Goal: Task Accomplishment & Management: Use online tool/utility

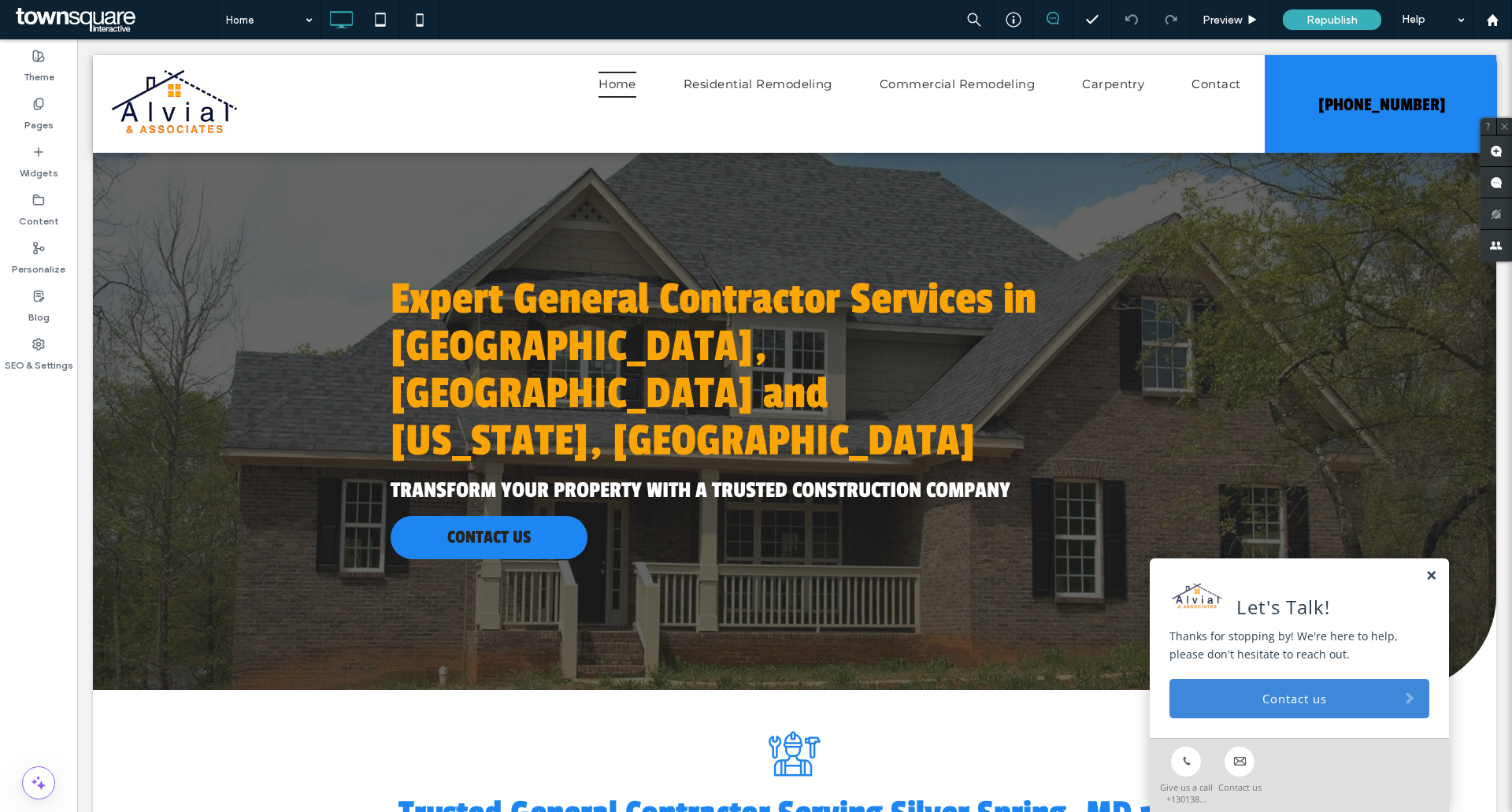
click at [1425, 575] on link at bounding box center [1431, 576] width 11 height 13
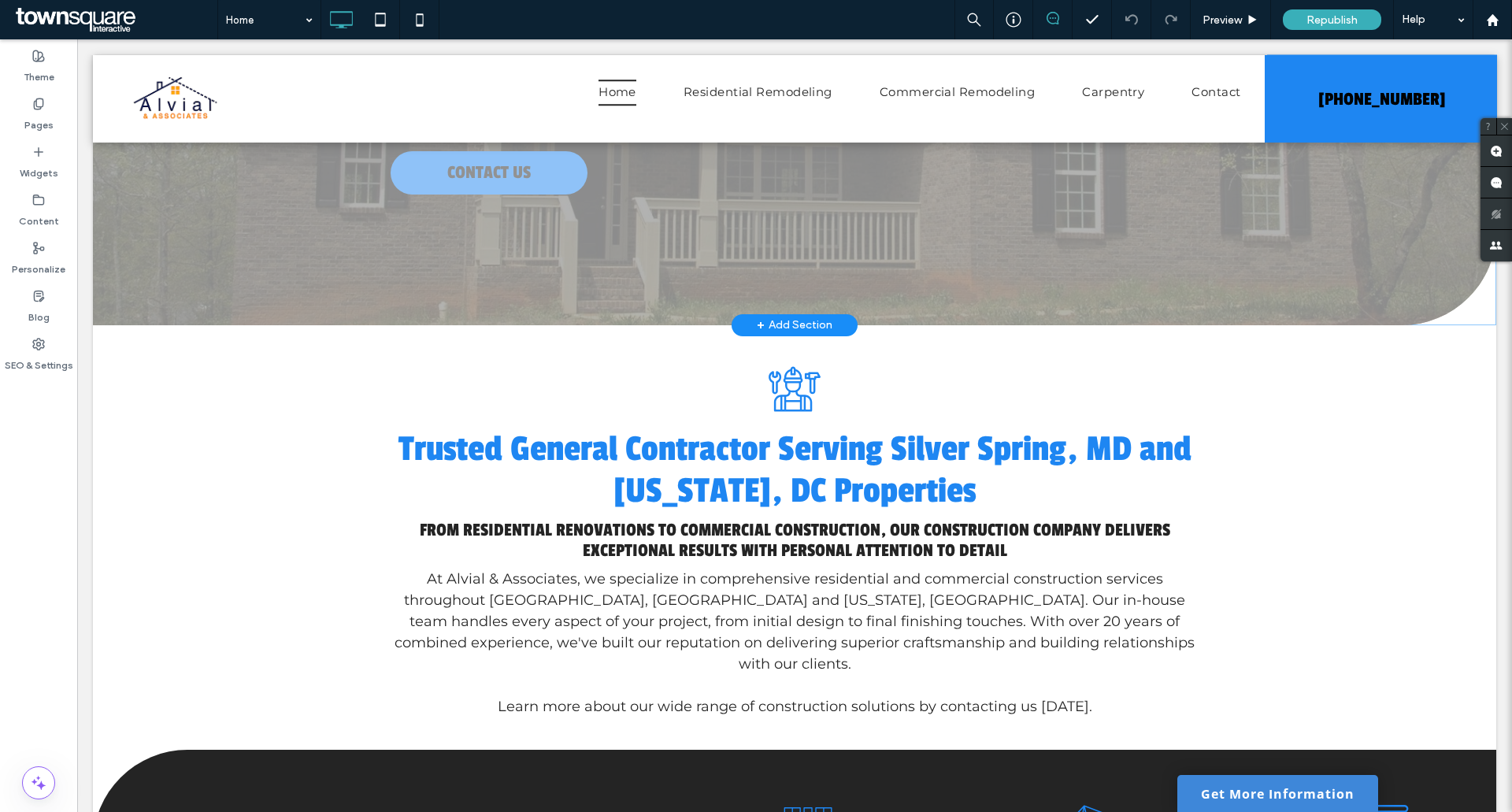
scroll to position [473, 0]
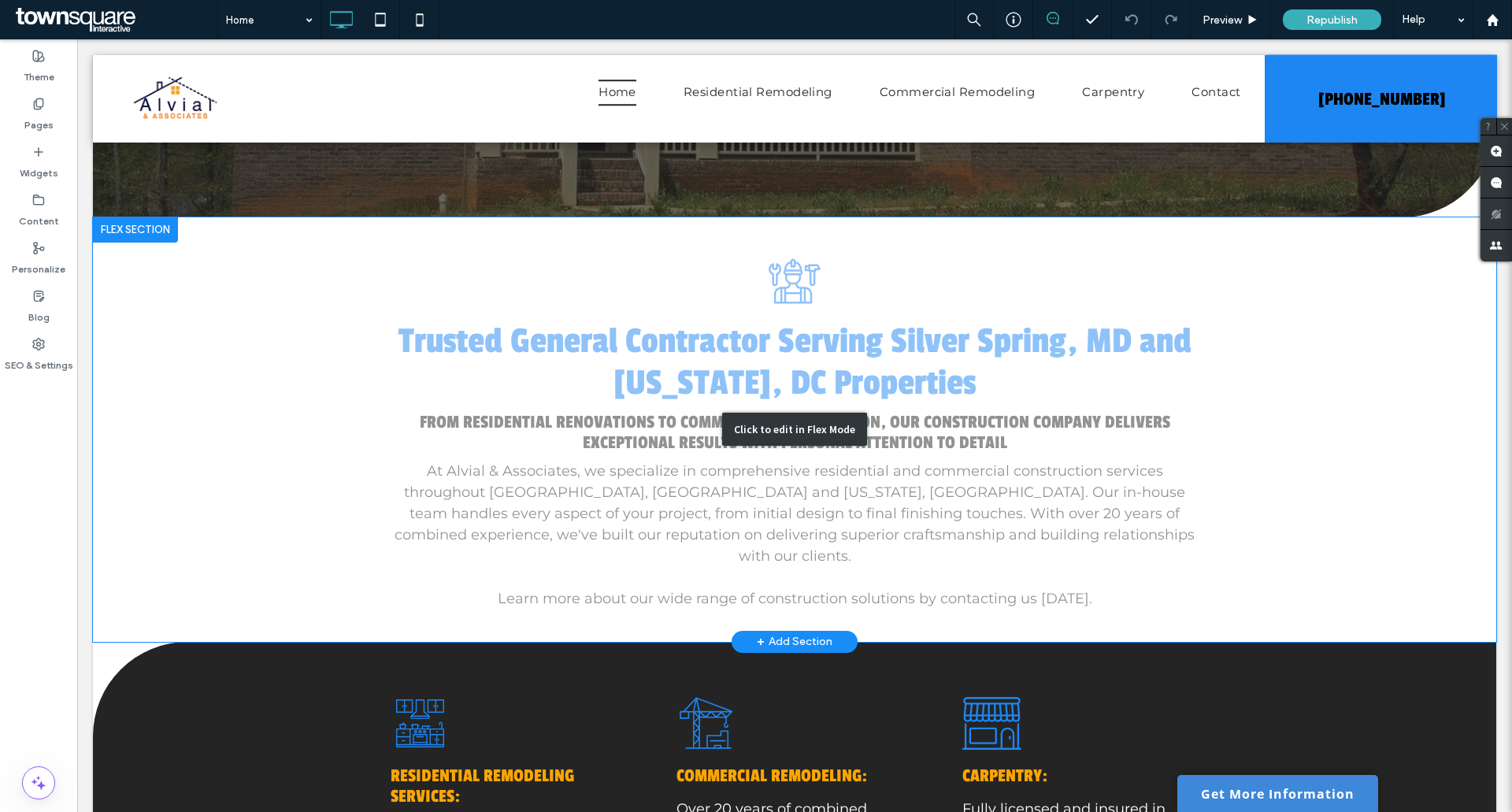
click at [602, 444] on div "Click to edit in Flex Mode" at bounding box center [794, 429] width 1403 height 424
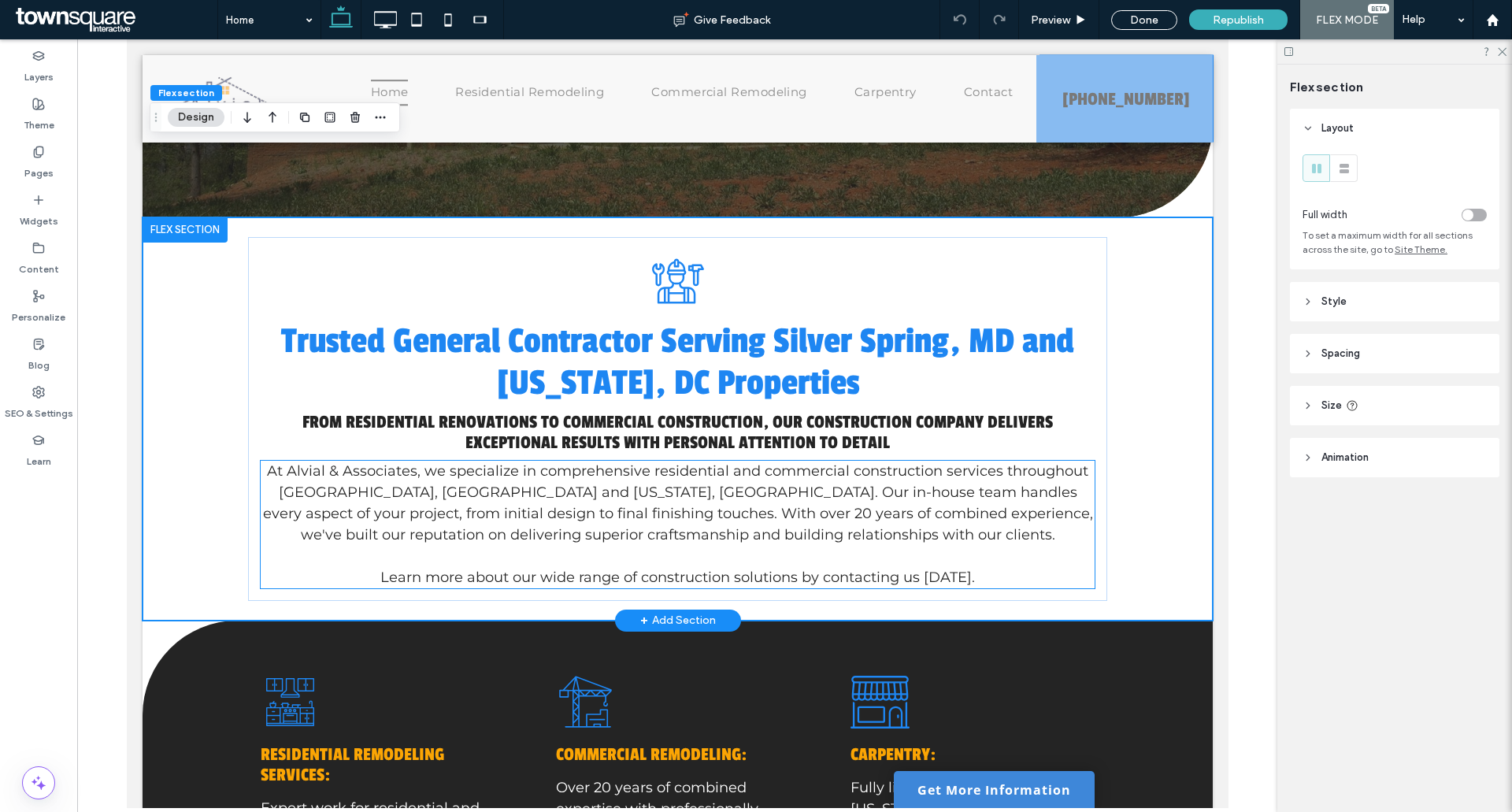
click at [615, 460] on p "At Alvial & Associates, we specialize in comprehensive residential and commerci…" at bounding box center [677, 502] width 834 height 85
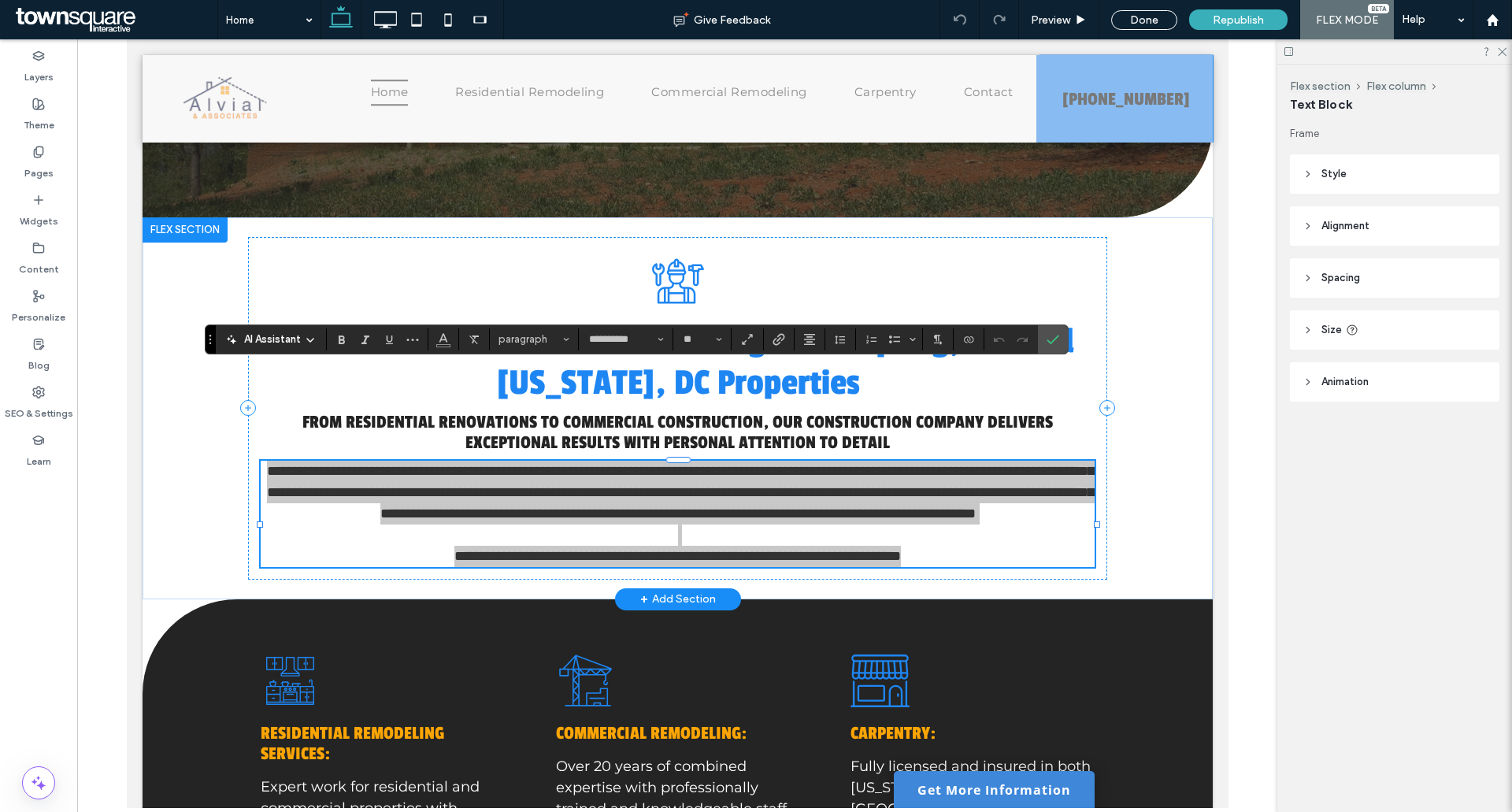
click at [316, 337] on icon at bounding box center [310, 339] width 12 height 12
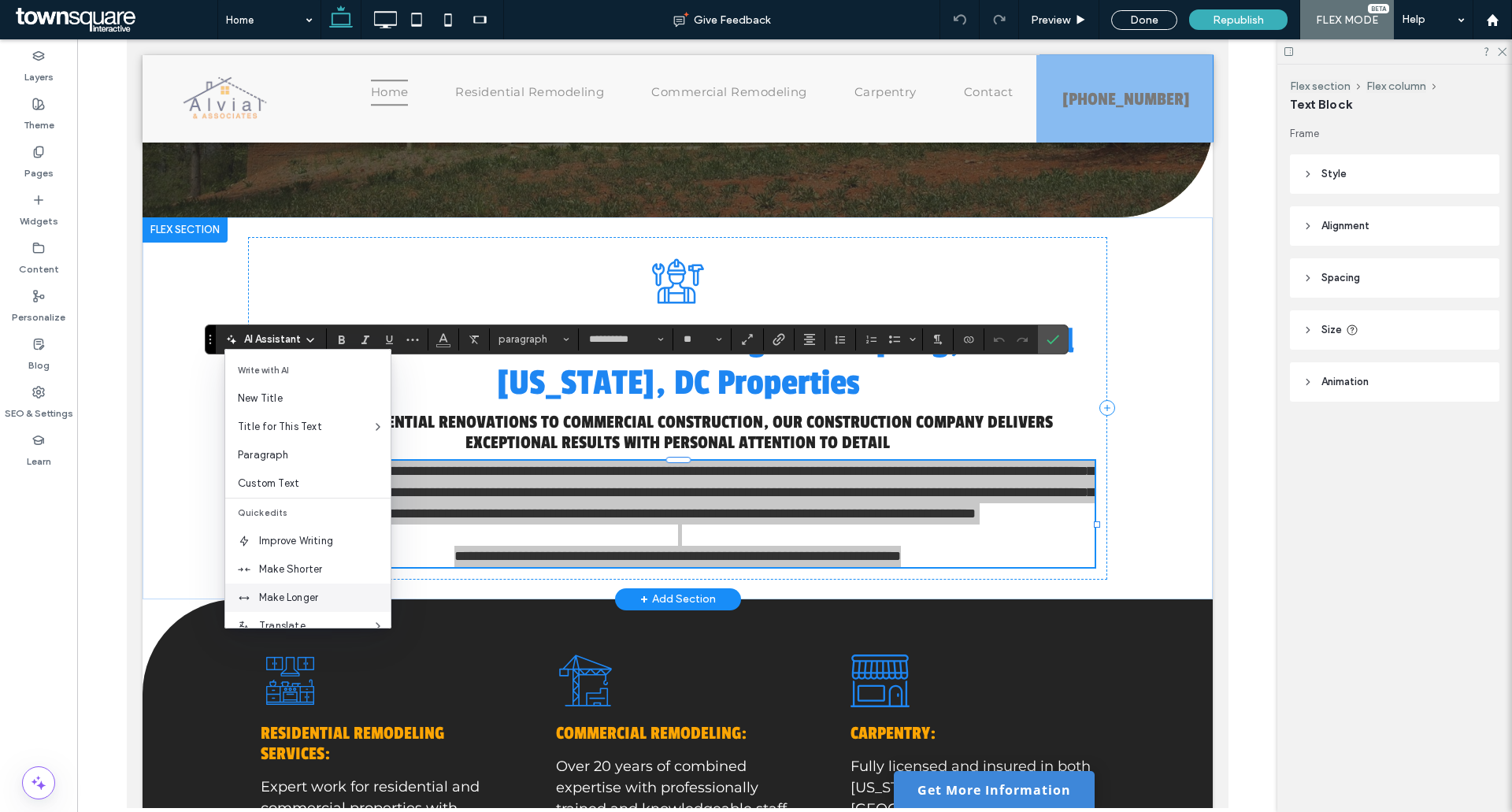
click at [320, 589] on div "Make Longer" at bounding box center [307, 598] width 165 height 29
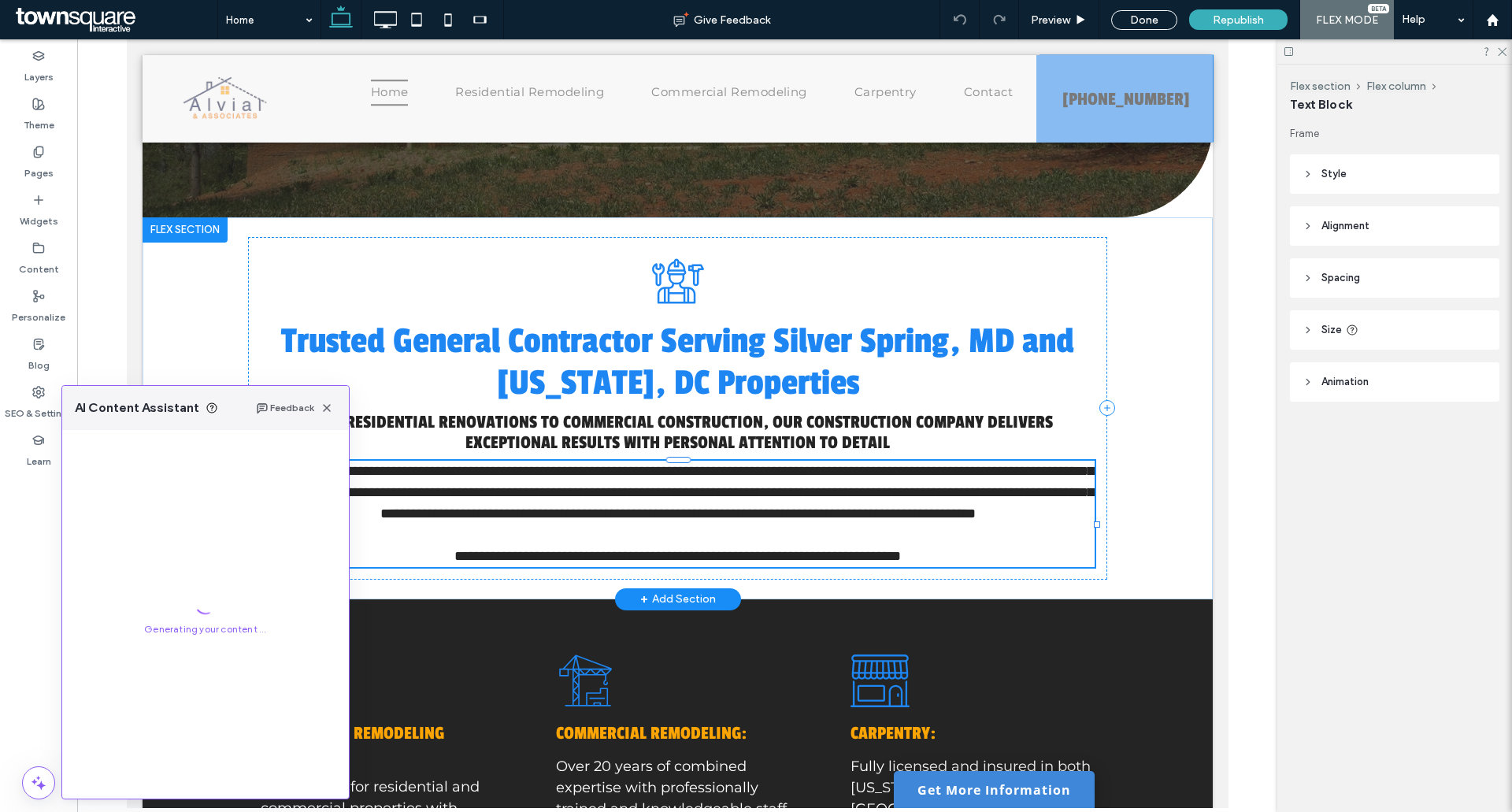
drag, startPoint x: 419, startPoint y: 524, endPoint x: 231, endPoint y: 377, distance: 238.6
click at [233, 377] on div "**********" at bounding box center [677, 408] width 945 height 382
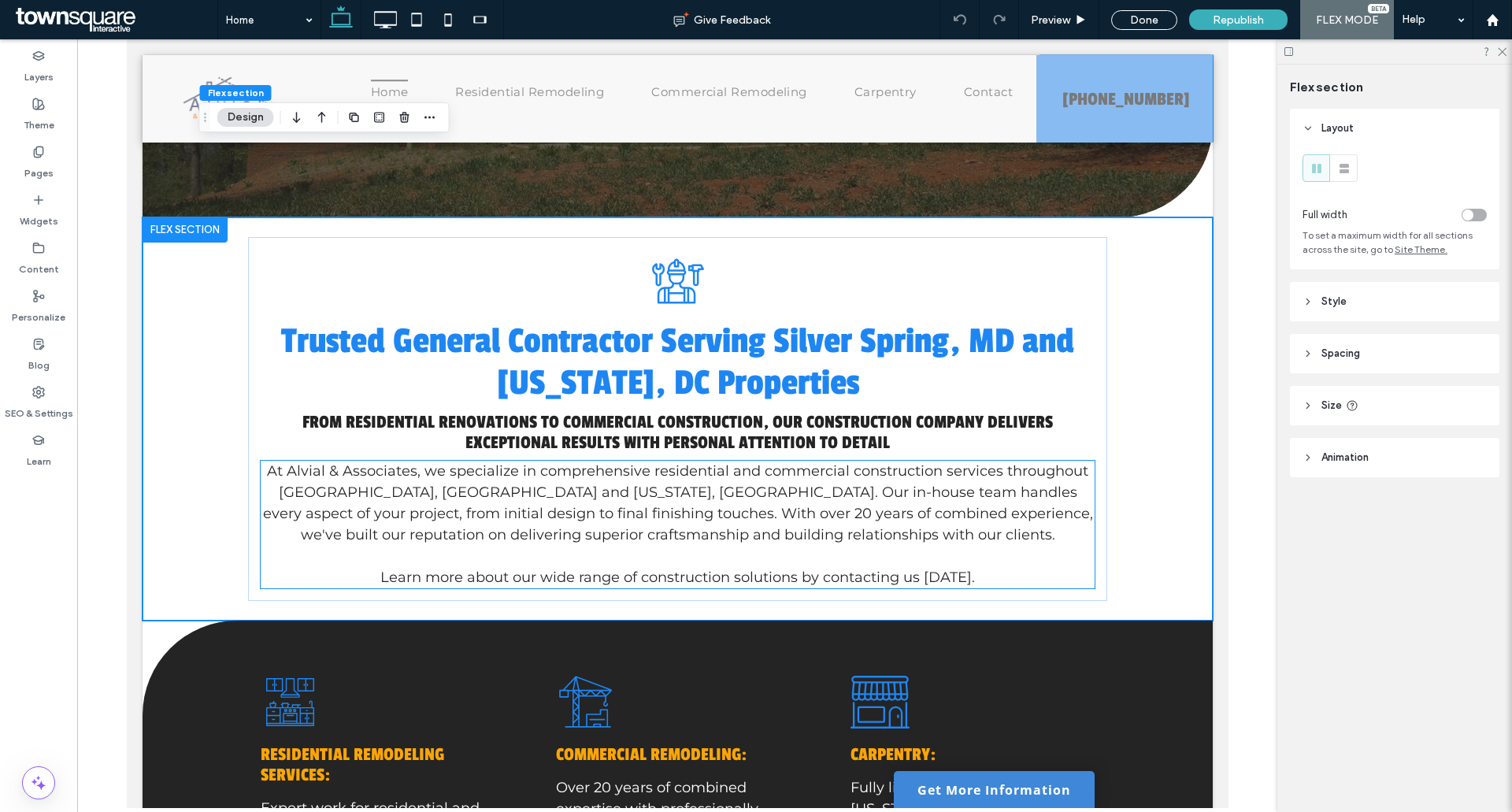
click at [331, 460] on div "At Alvial & Associates, we specialize in comprehensive residential and commerci…" at bounding box center [677, 524] width 834 height 128
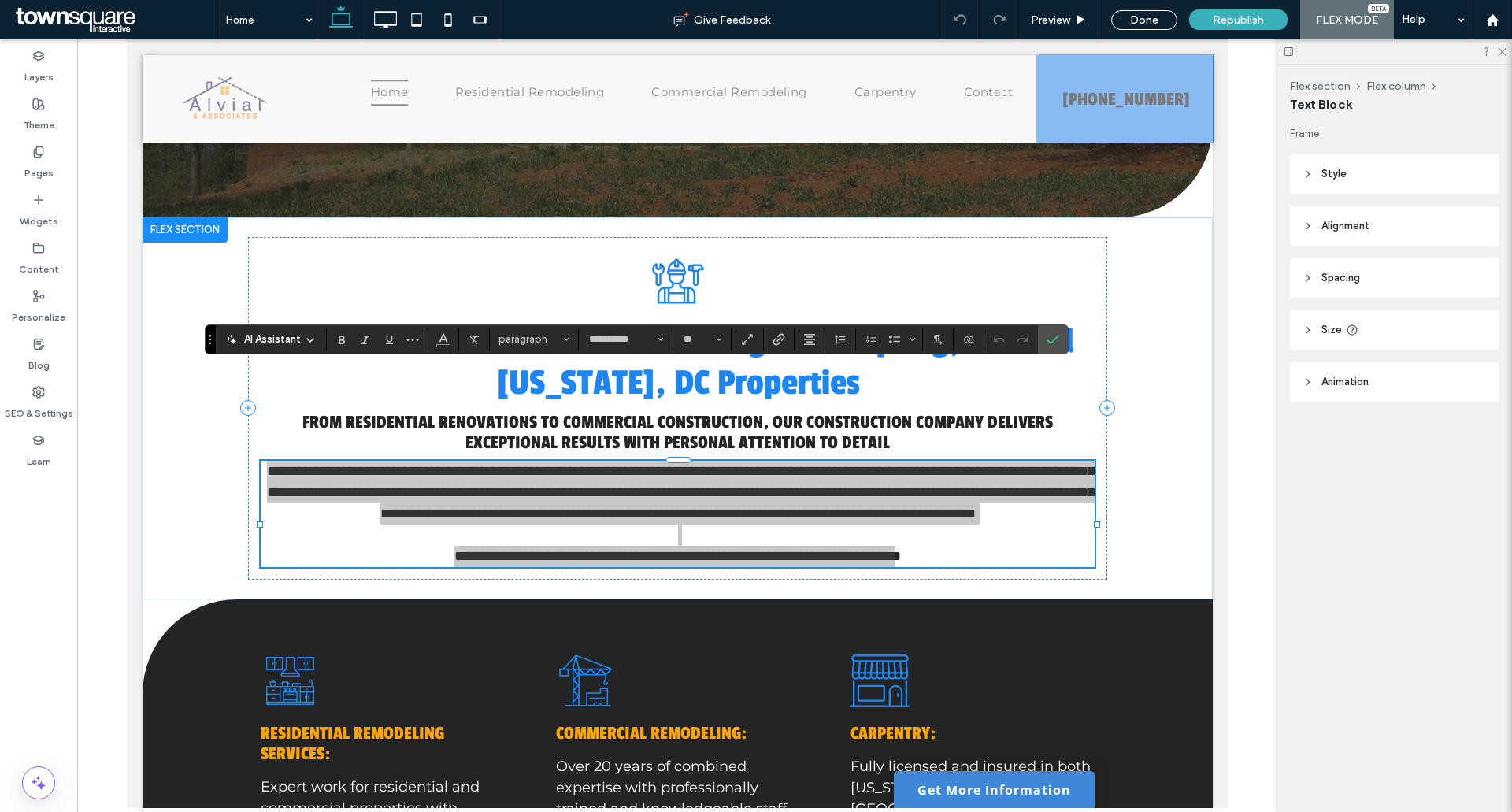
click at [270, 333] on span "AI Assistant" at bounding box center [272, 339] width 56 height 16
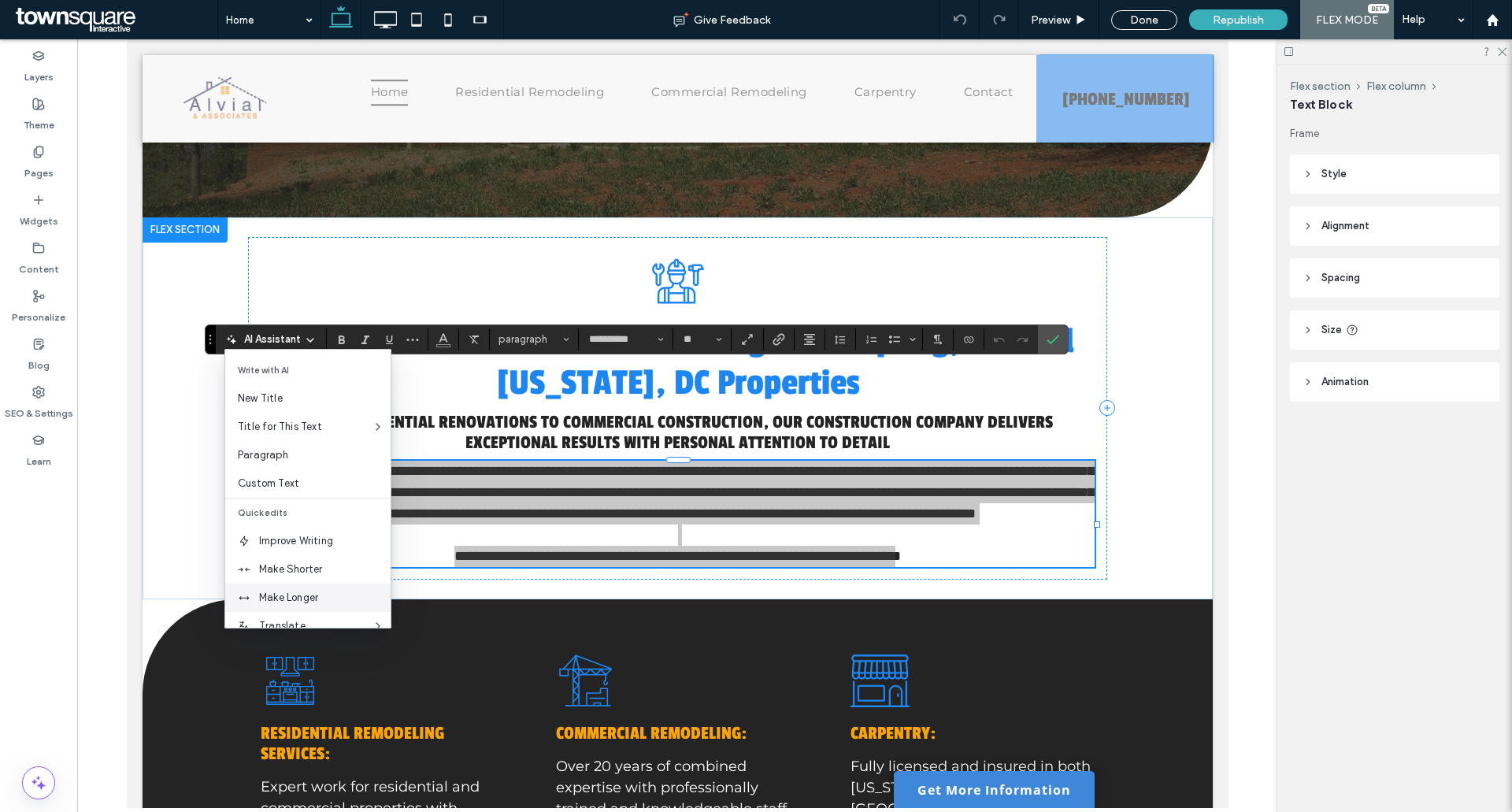
click at [310, 586] on div "Make Longer" at bounding box center [307, 598] width 165 height 29
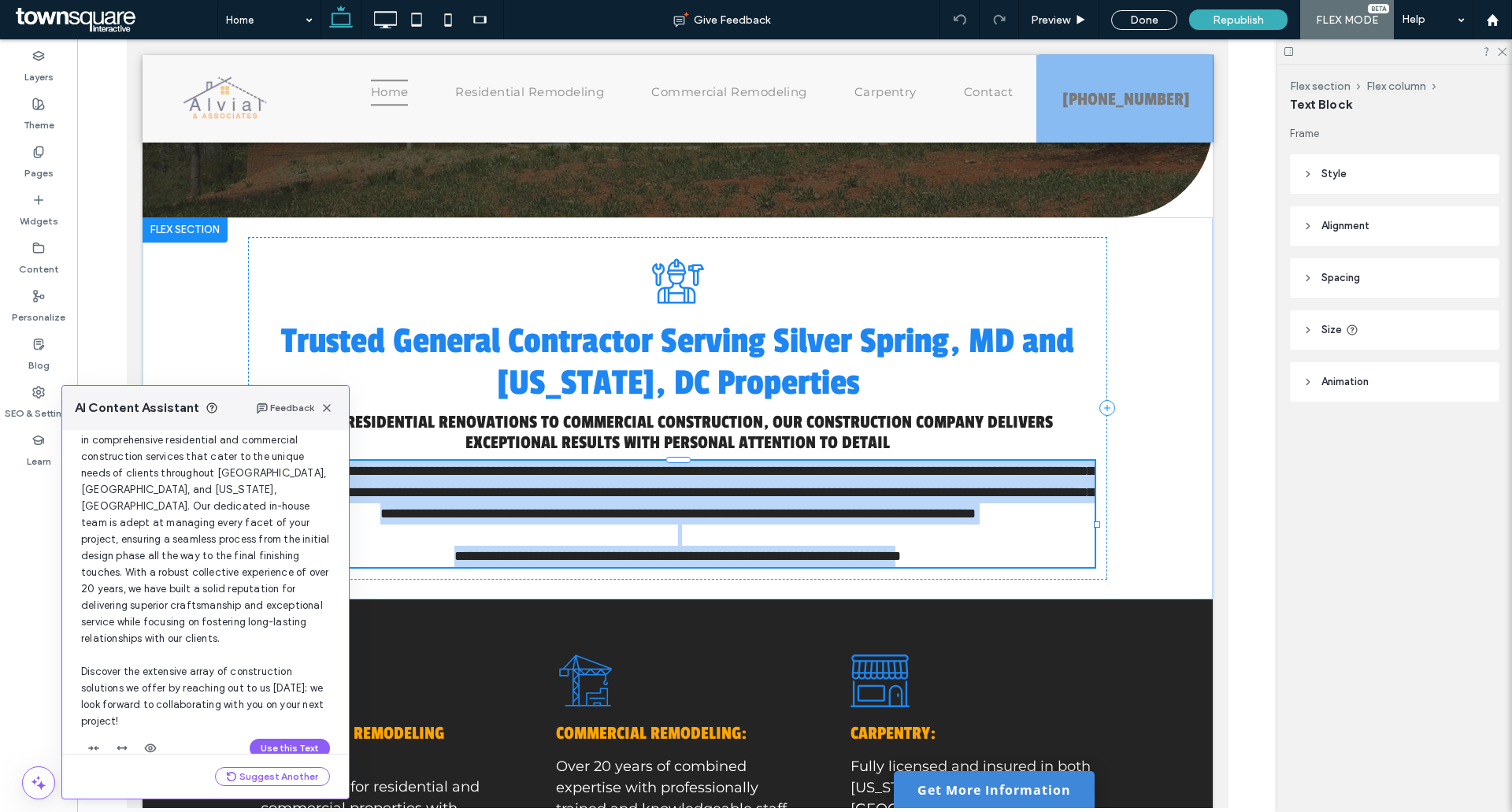
scroll to position [117, 0]
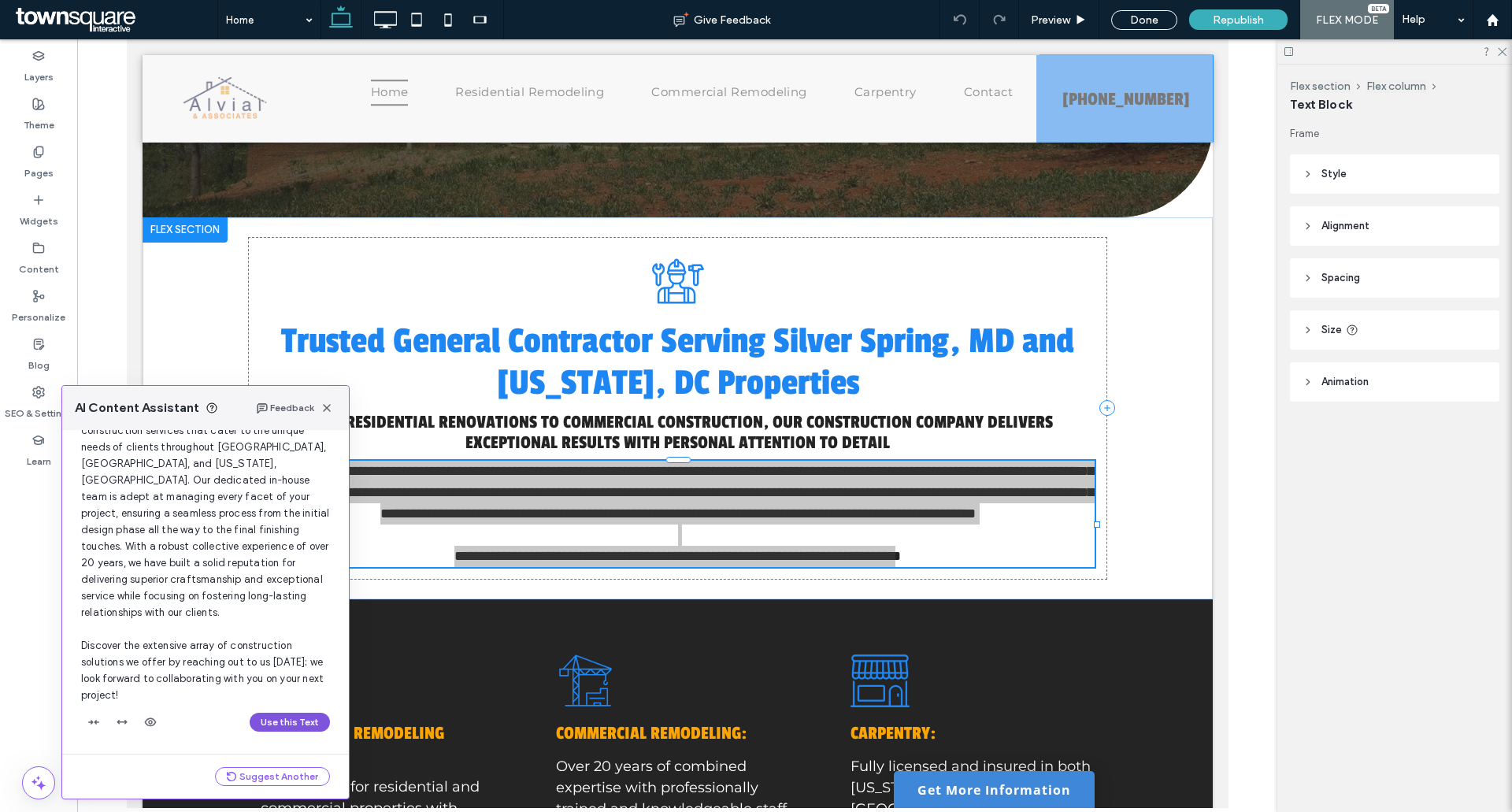
click at [300, 717] on button "Use this Text" at bounding box center [290, 722] width 80 height 19
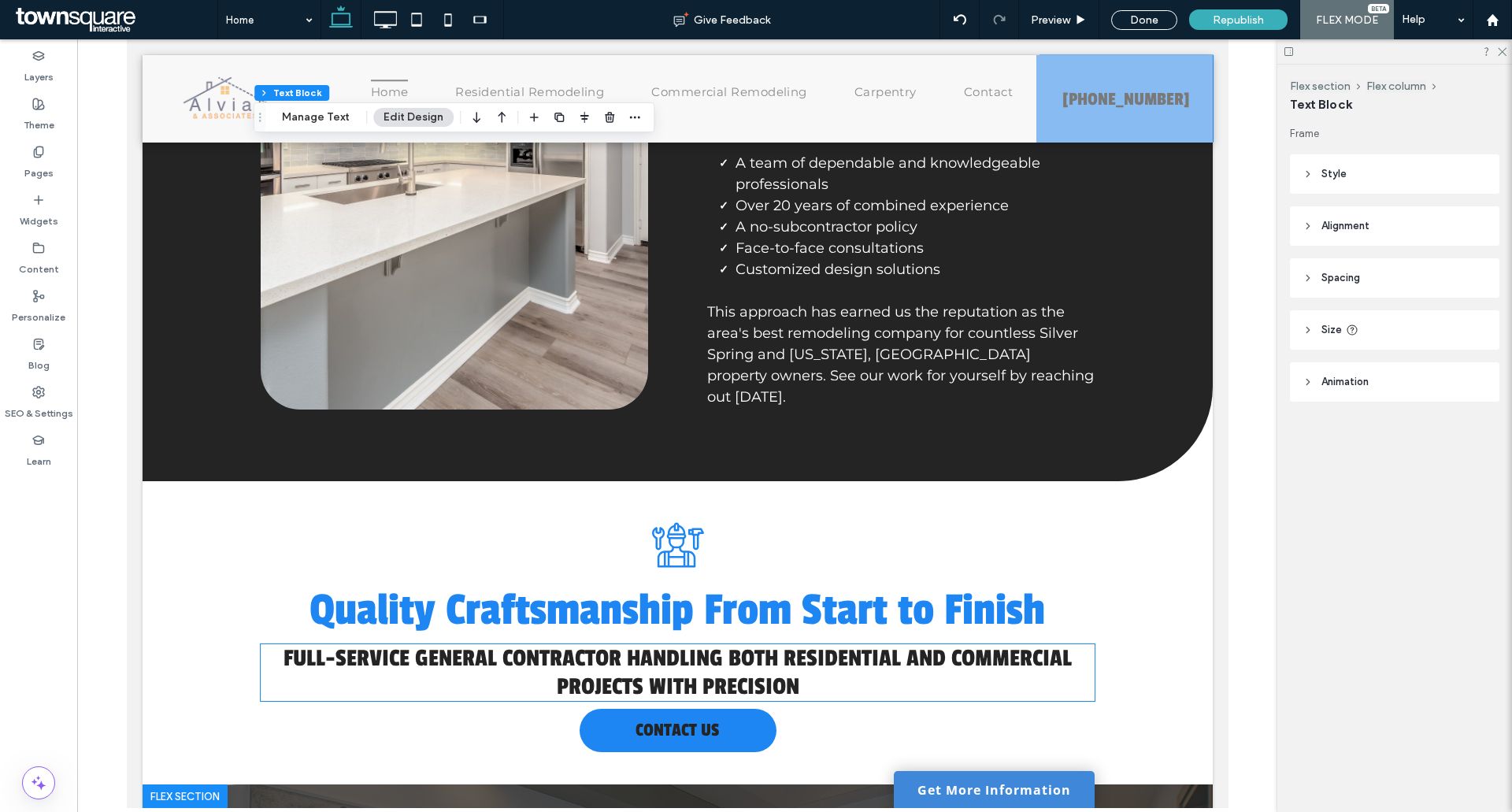
scroll to position [1889, 0]
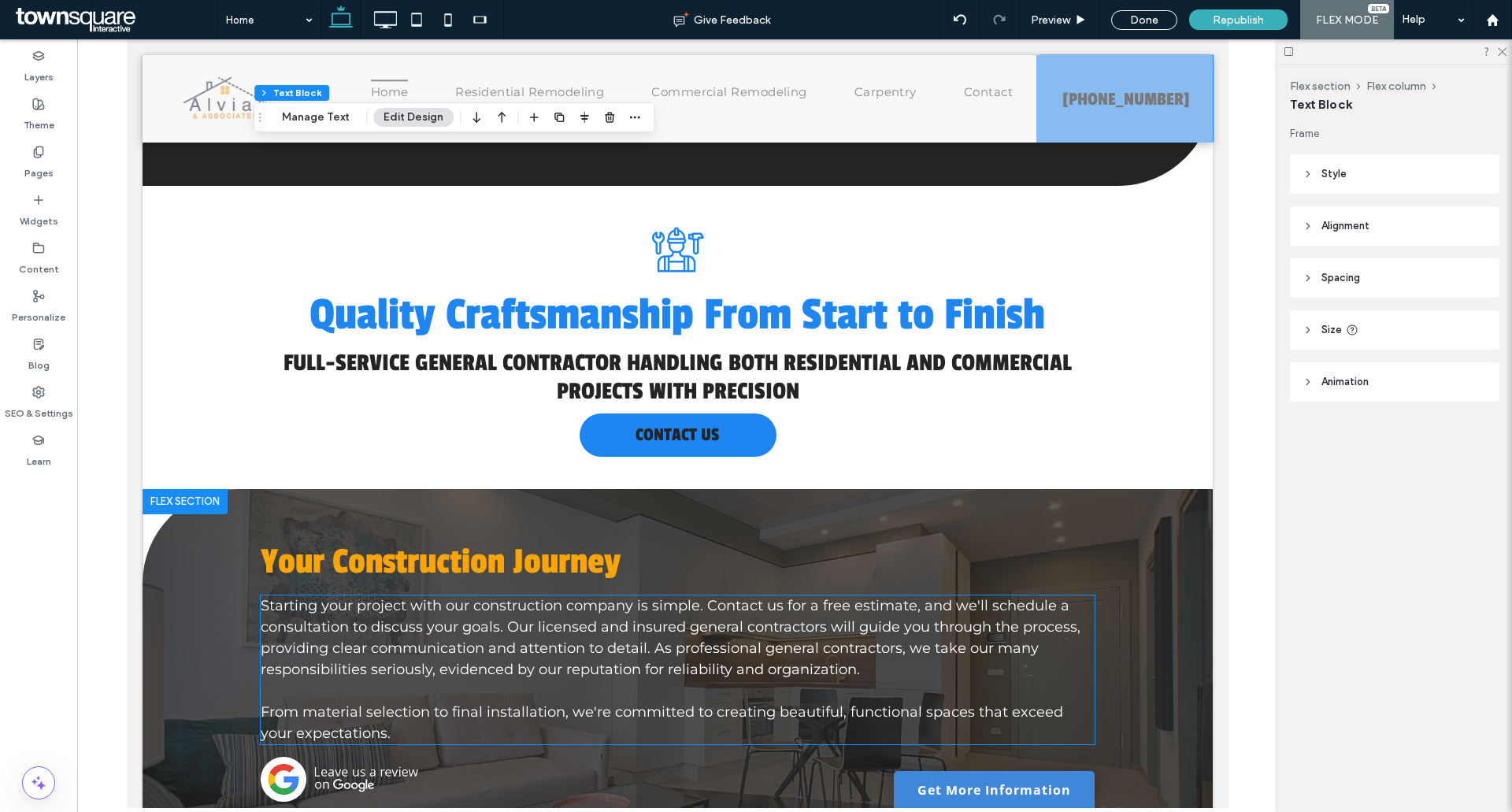
click at [505, 597] on span "Starting your project with our construction company is simple. Contact us for a…" at bounding box center [670, 637] width 820 height 81
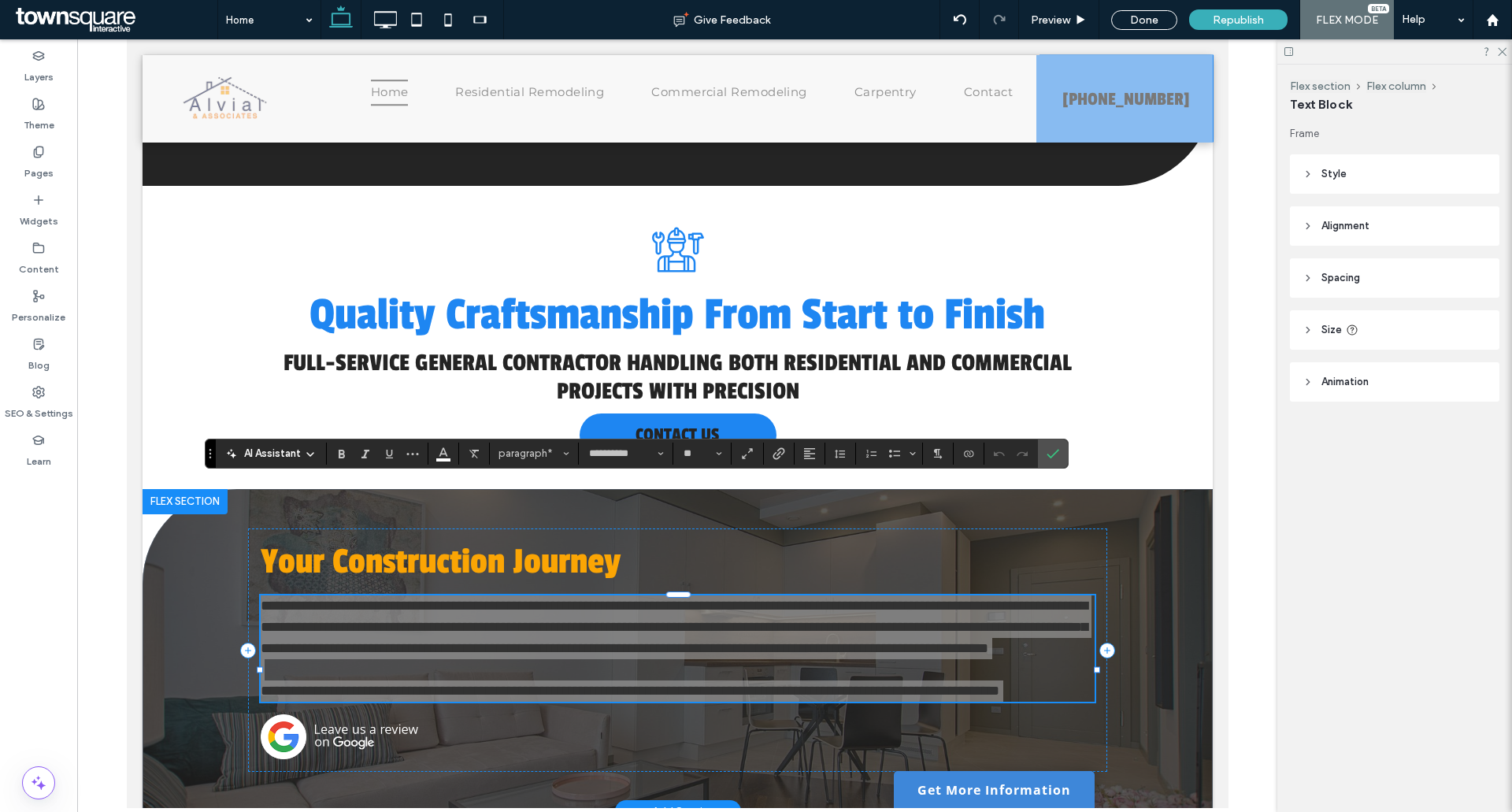
click at [276, 451] on span "AI Assistant" at bounding box center [272, 454] width 56 height 16
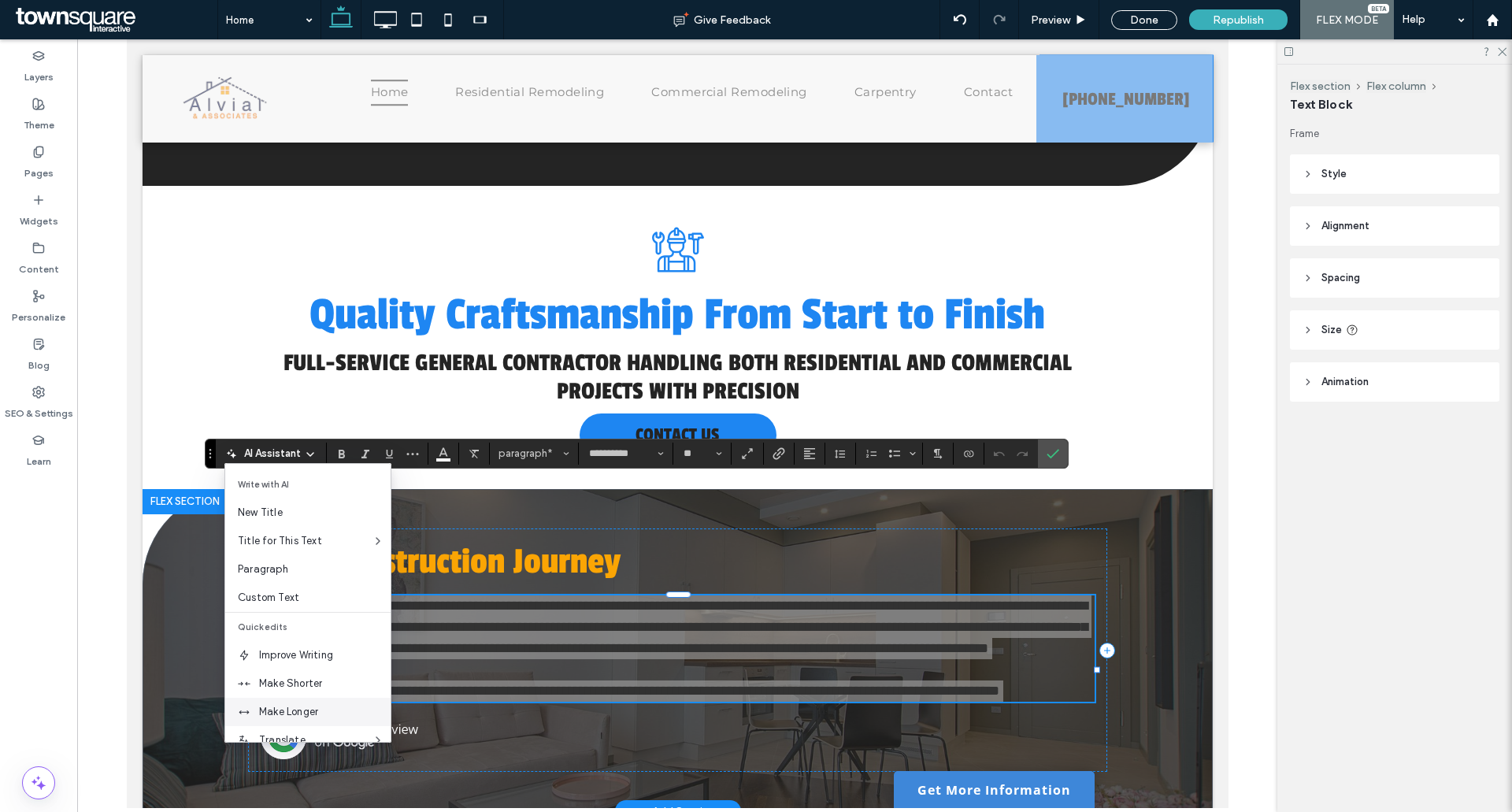
click at [308, 719] on span "Make Longer" at bounding box center [325, 711] width 132 height 16
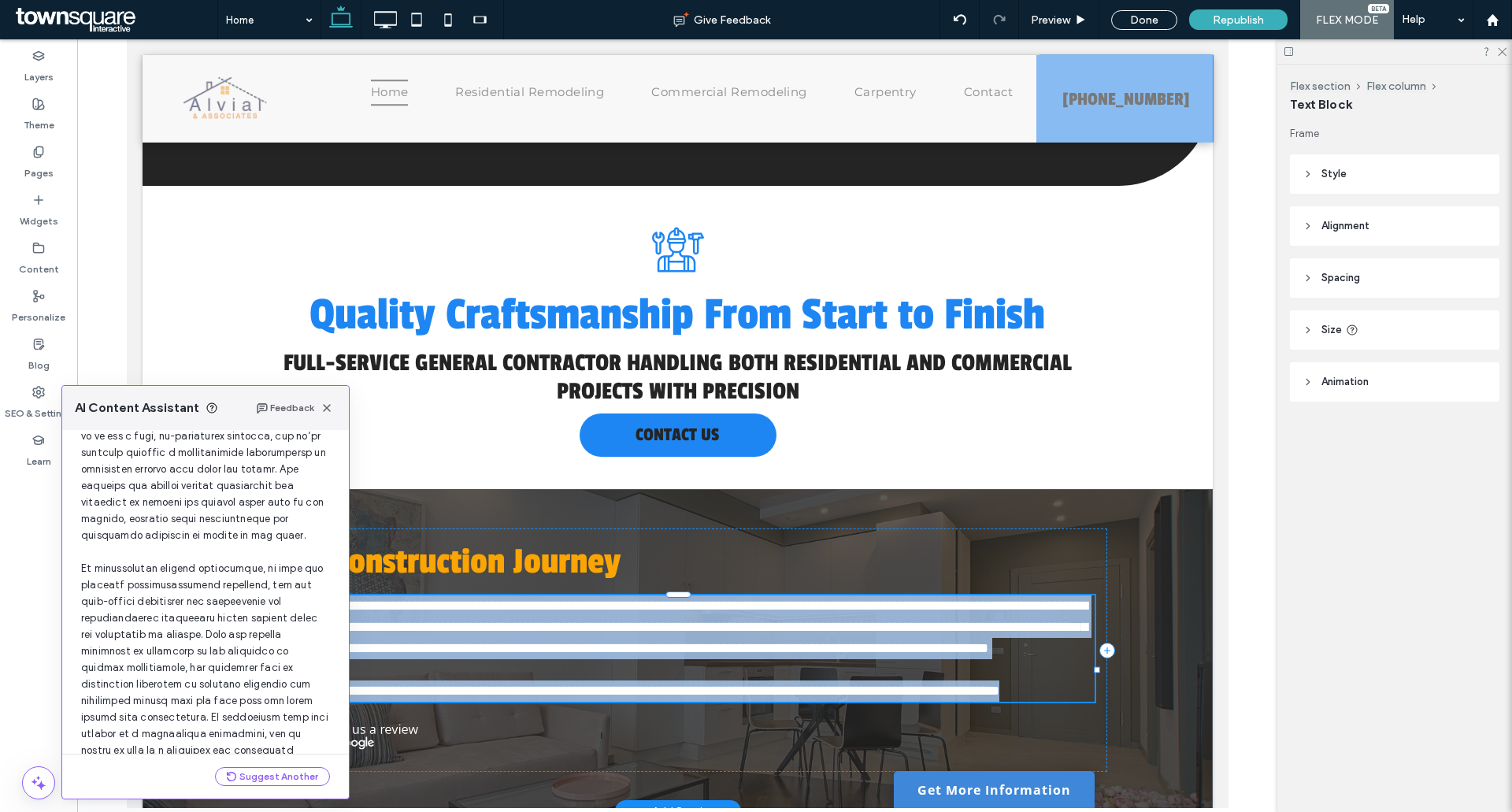
scroll to position [216, 0]
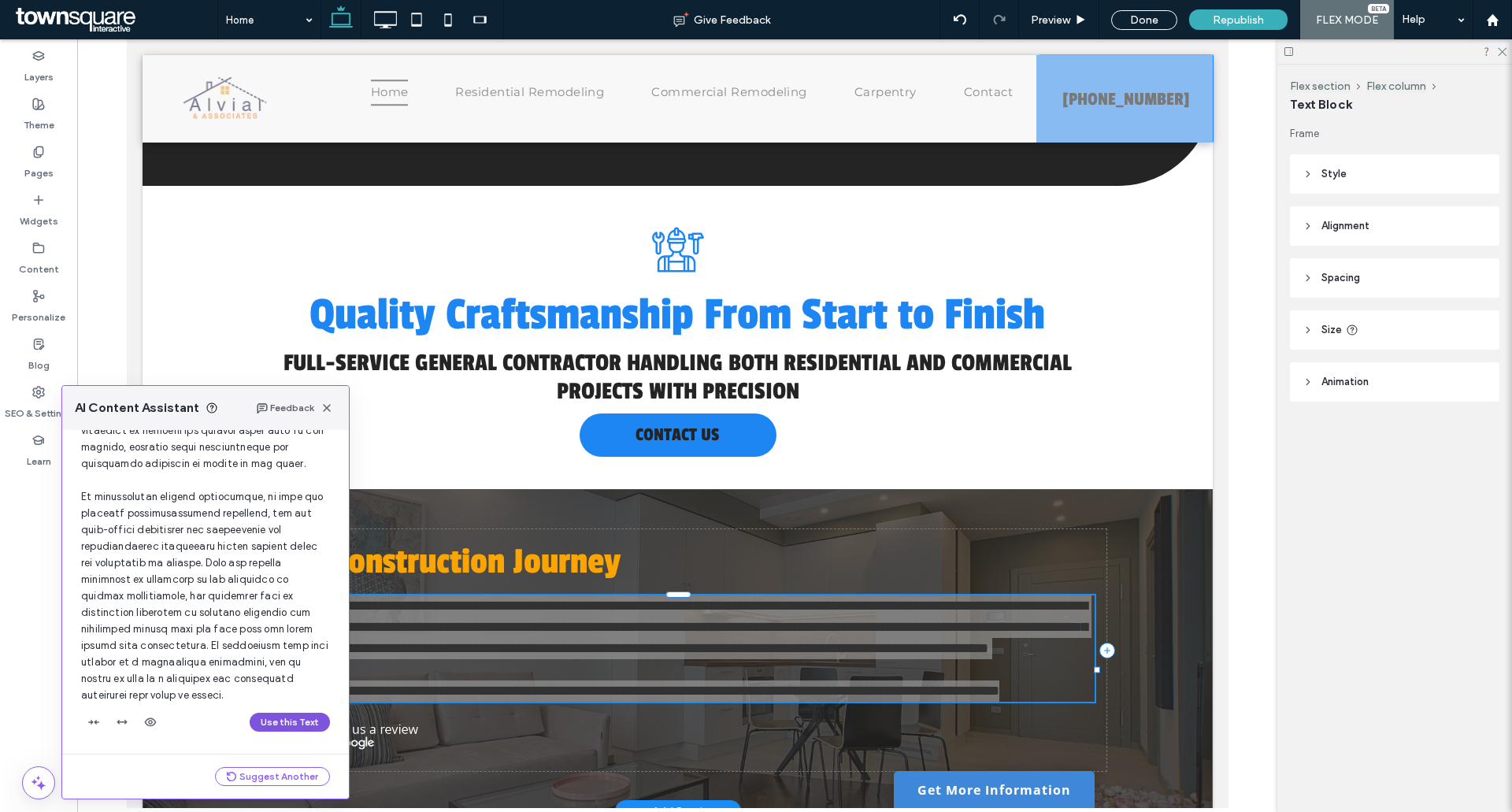
click at [268, 716] on button "Use this Text" at bounding box center [290, 722] width 80 height 19
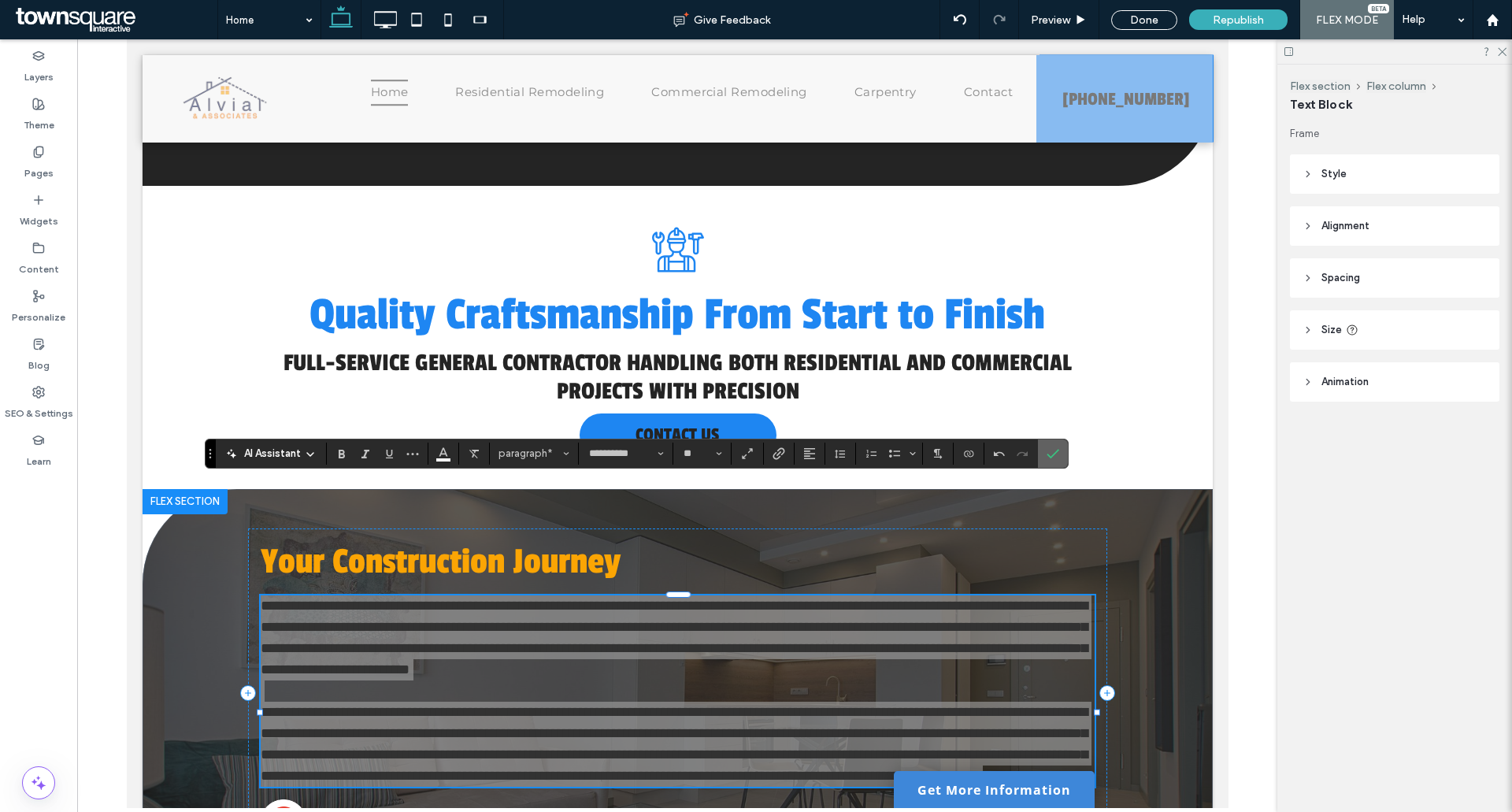
click at [1048, 459] on icon "Confirm" at bounding box center [1052, 453] width 12 height 12
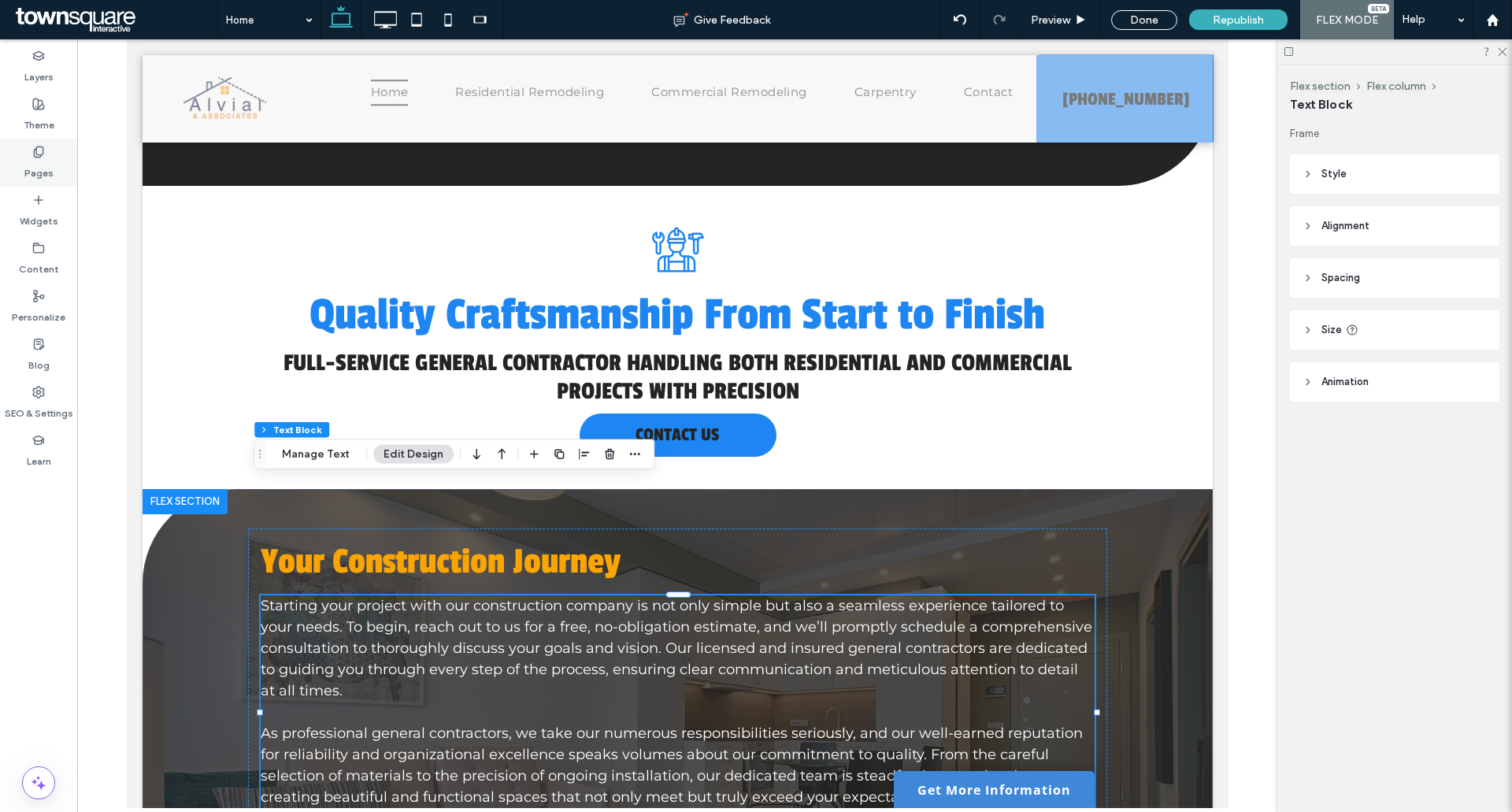
click at [49, 164] on label "Pages" at bounding box center [39, 169] width 30 height 22
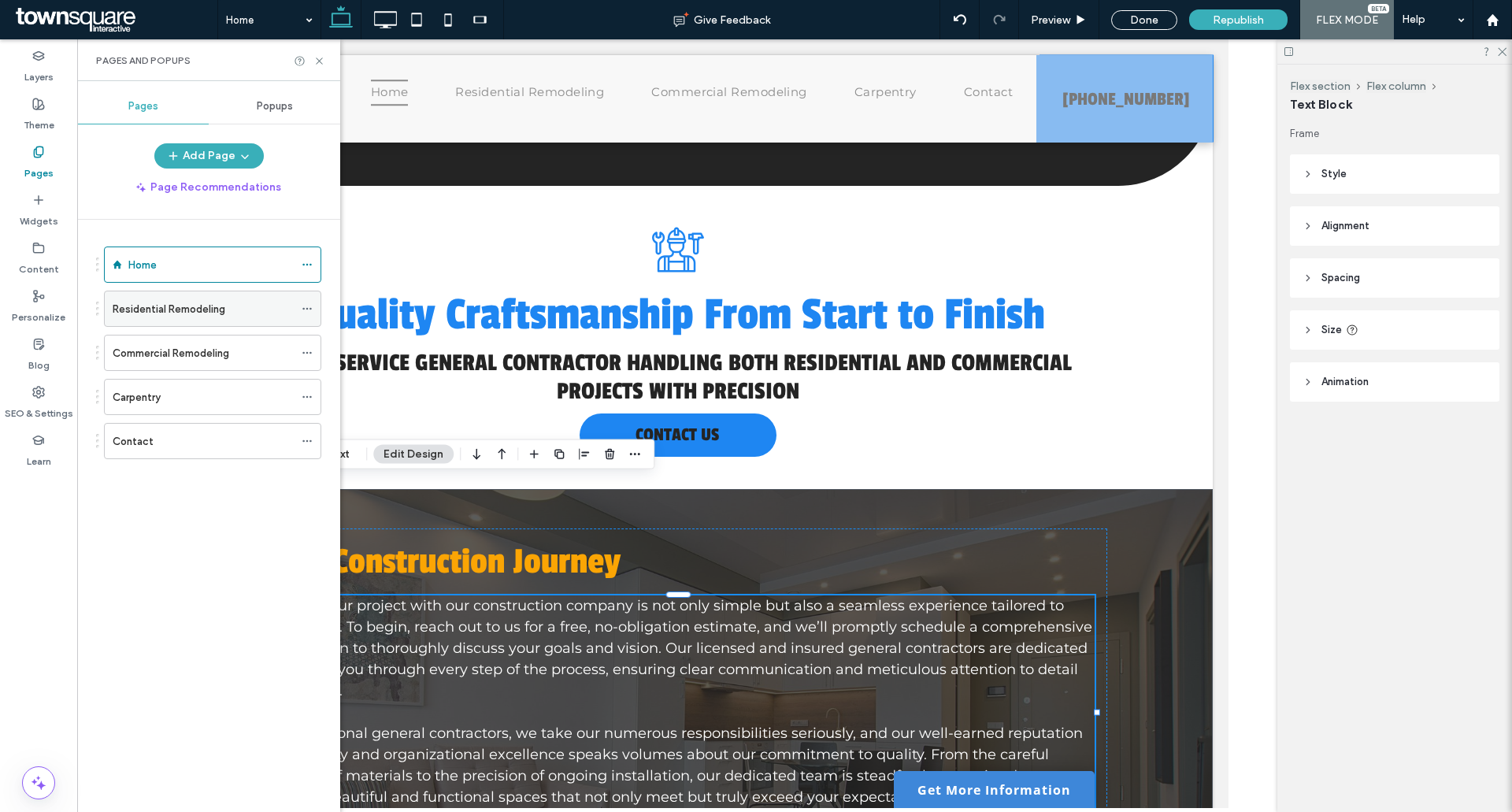
click at [149, 291] on div "Residential Remodeling" at bounding box center [213, 309] width 217 height 36
click at [182, 301] on label "Residential Remodeling" at bounding box center [169, 309] width 112 height 28
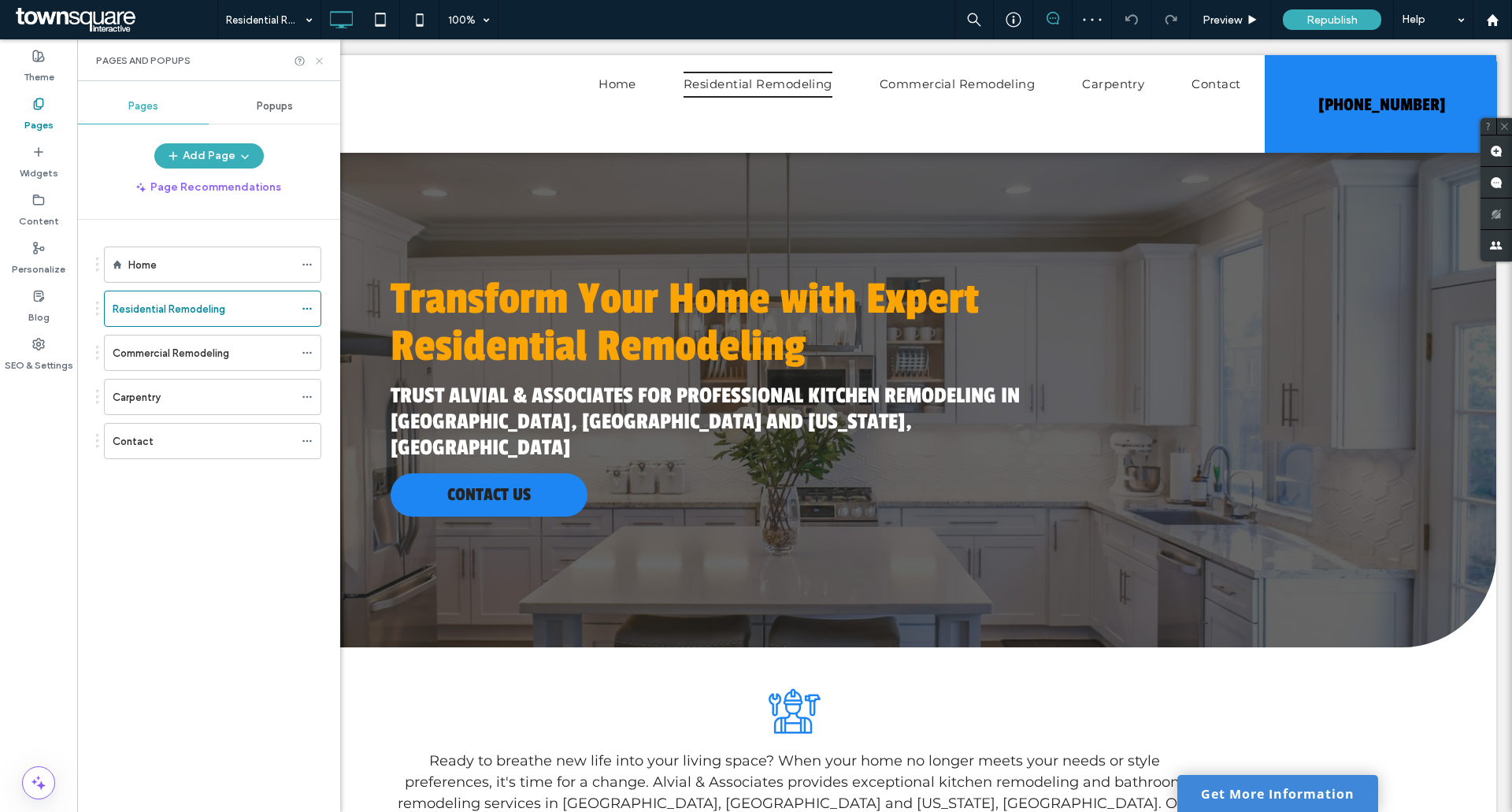
click at [318, 65] on icon at bounding box center [319, 61] width 11 height 11
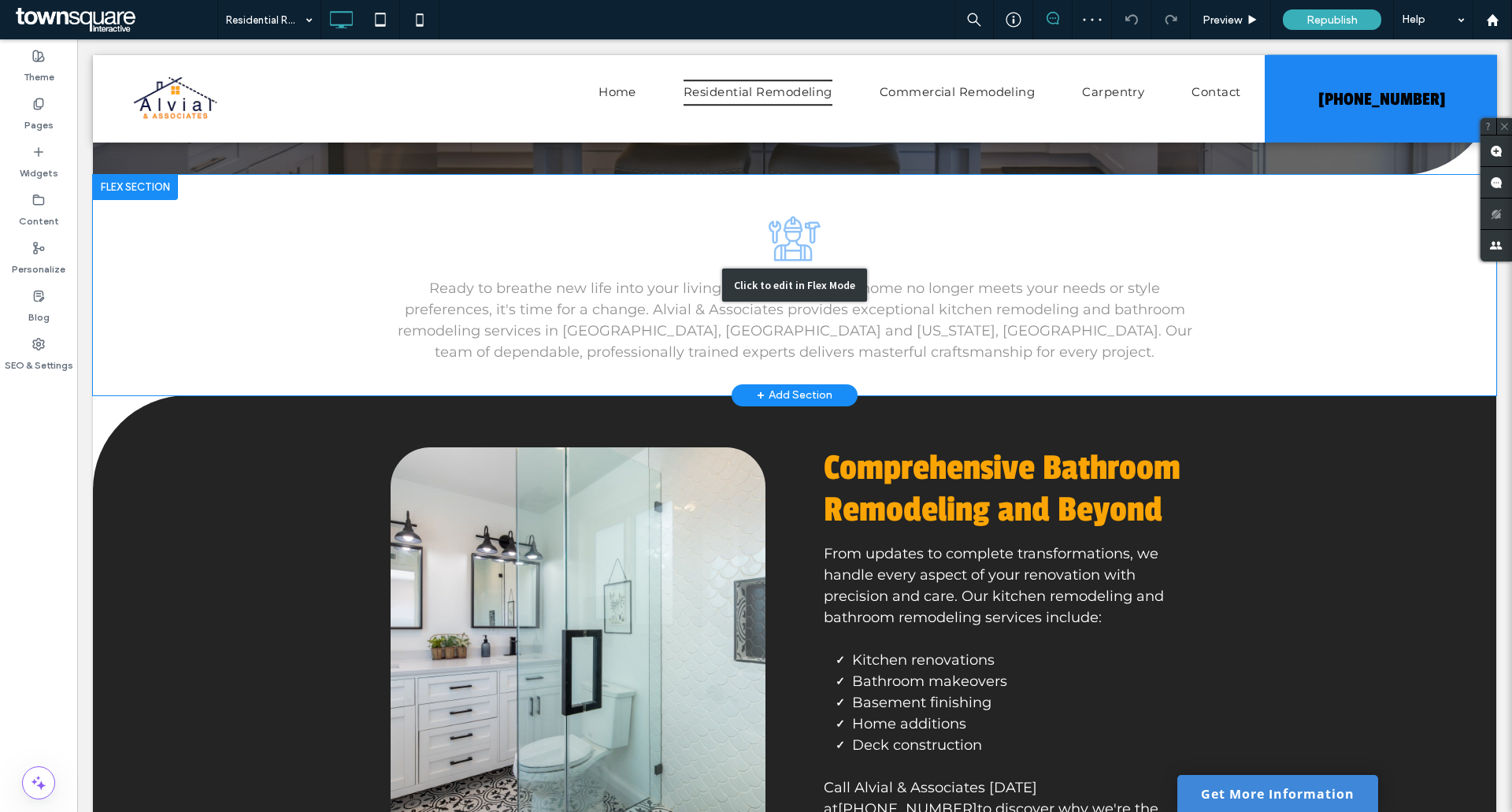
click at [570, 283] on div "Click to edit in Flex Mode" at bounding box center [794, 284] width 1403 height 220
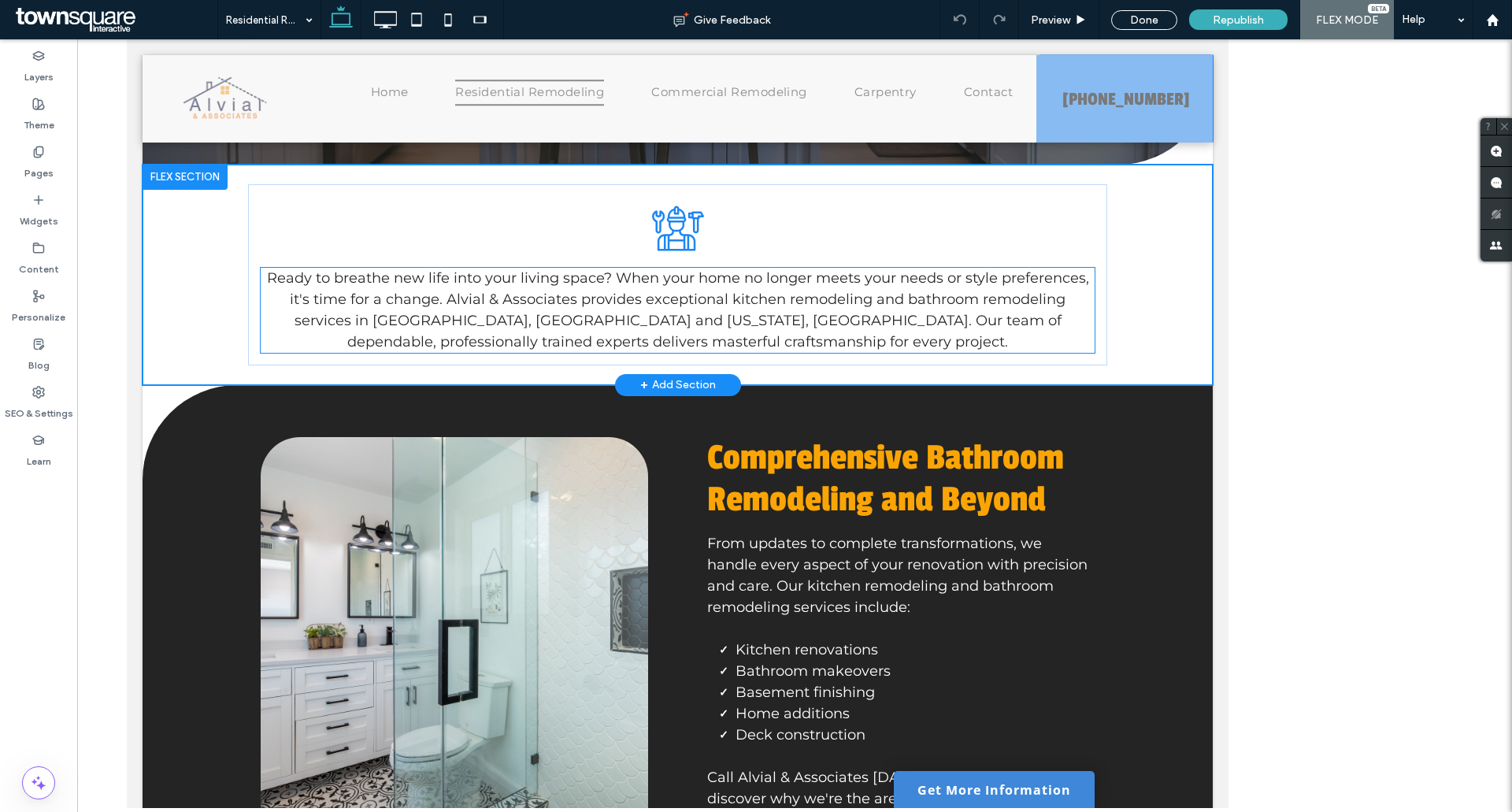
scroll to position [462, 0]
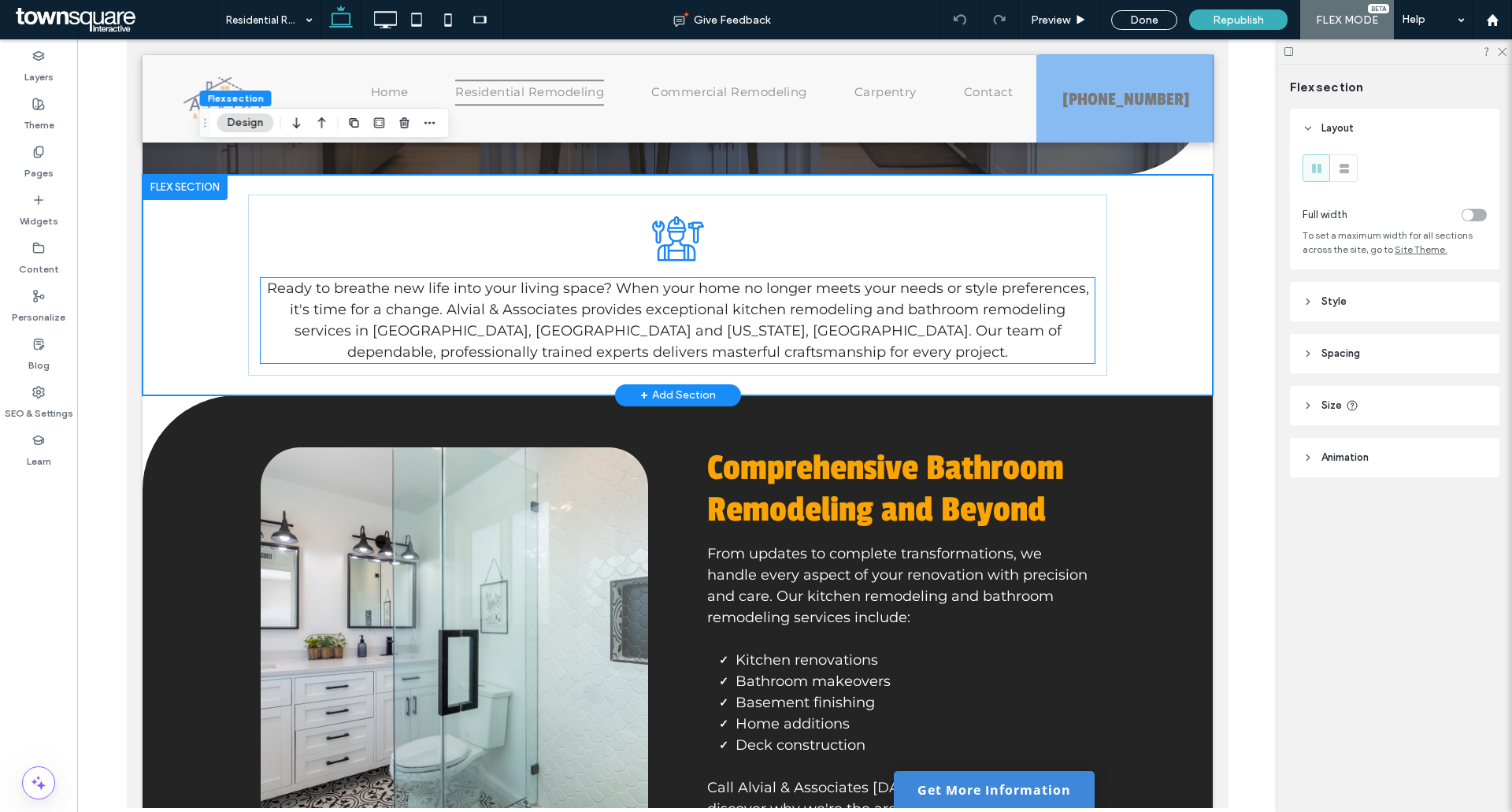
click at [618, 289] on span "Ready to breathe new life into your living space? When your home no longer meet…" at bounding box center [677, 319] width 822 height 81
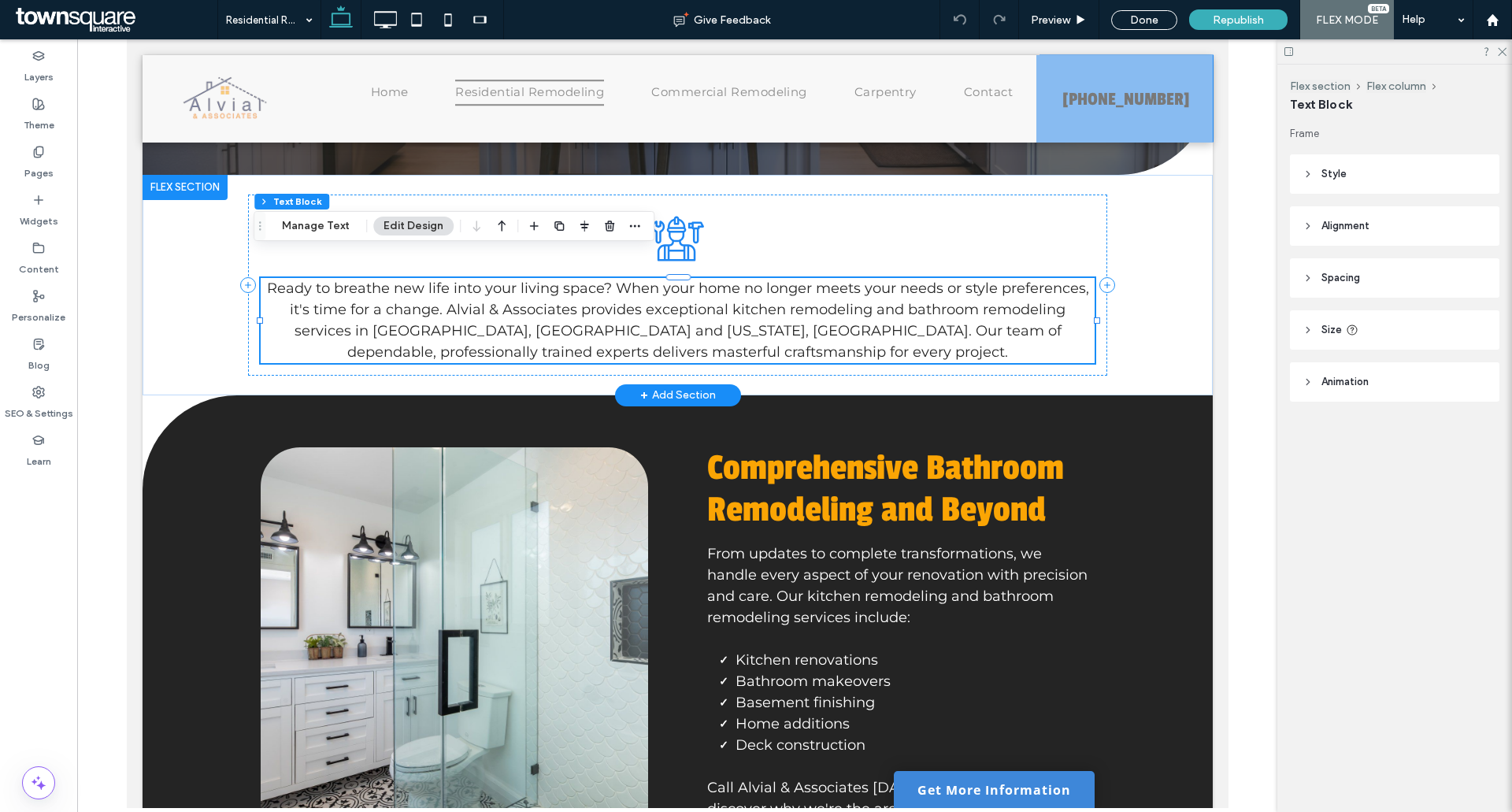
click at [618, 289] on span "Ready to breathe new life into your living space? When your home no longer meet…" at bounding box center [677, 319] width 822 height 81
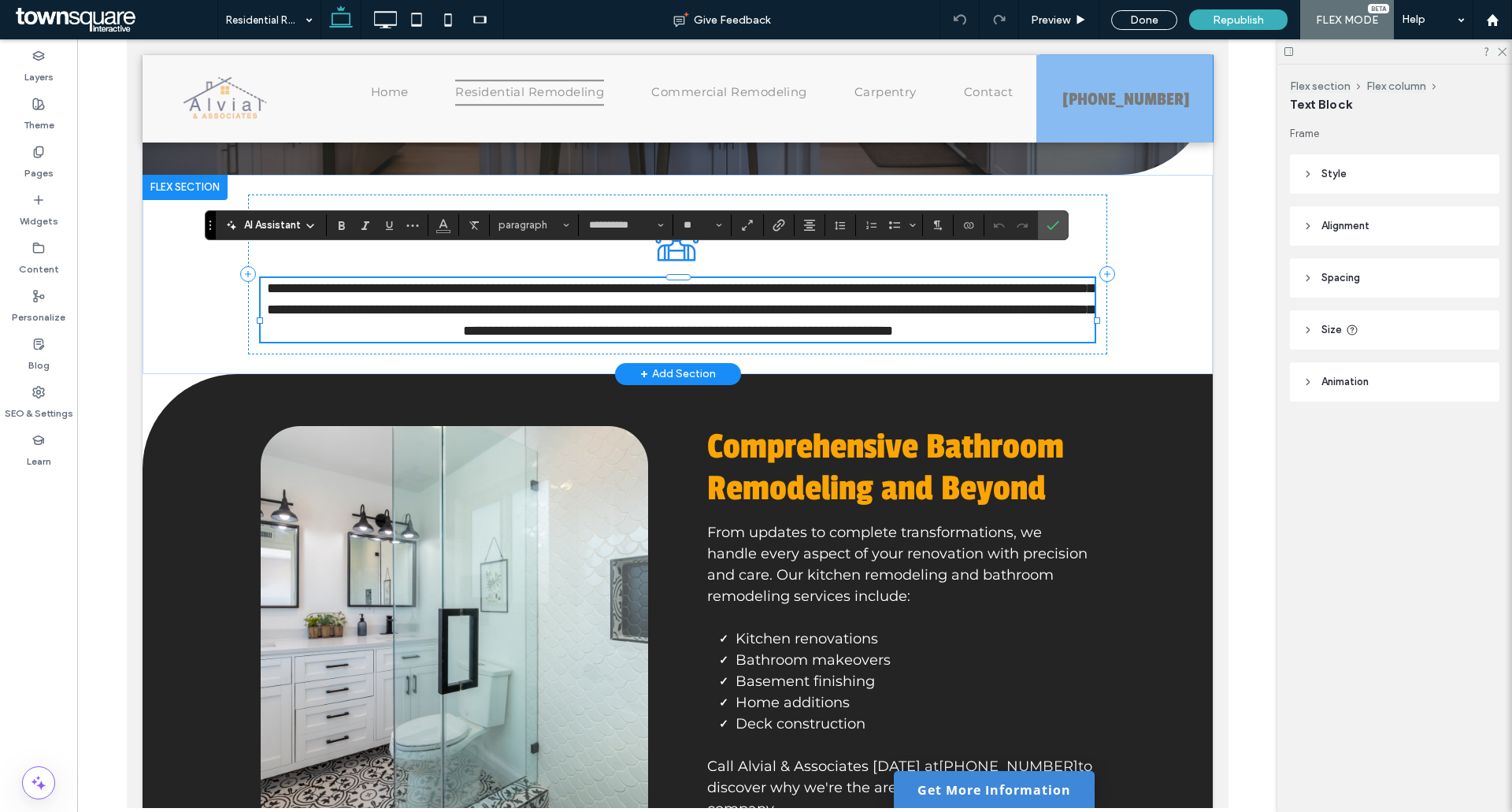
click at [289, 214] on div "AI Assistant" at bounding box center [271, 224] width 104 height 19
click at [287, 224] on span "AI Assistant" at bounding box center [272, 225] width 56 height 16
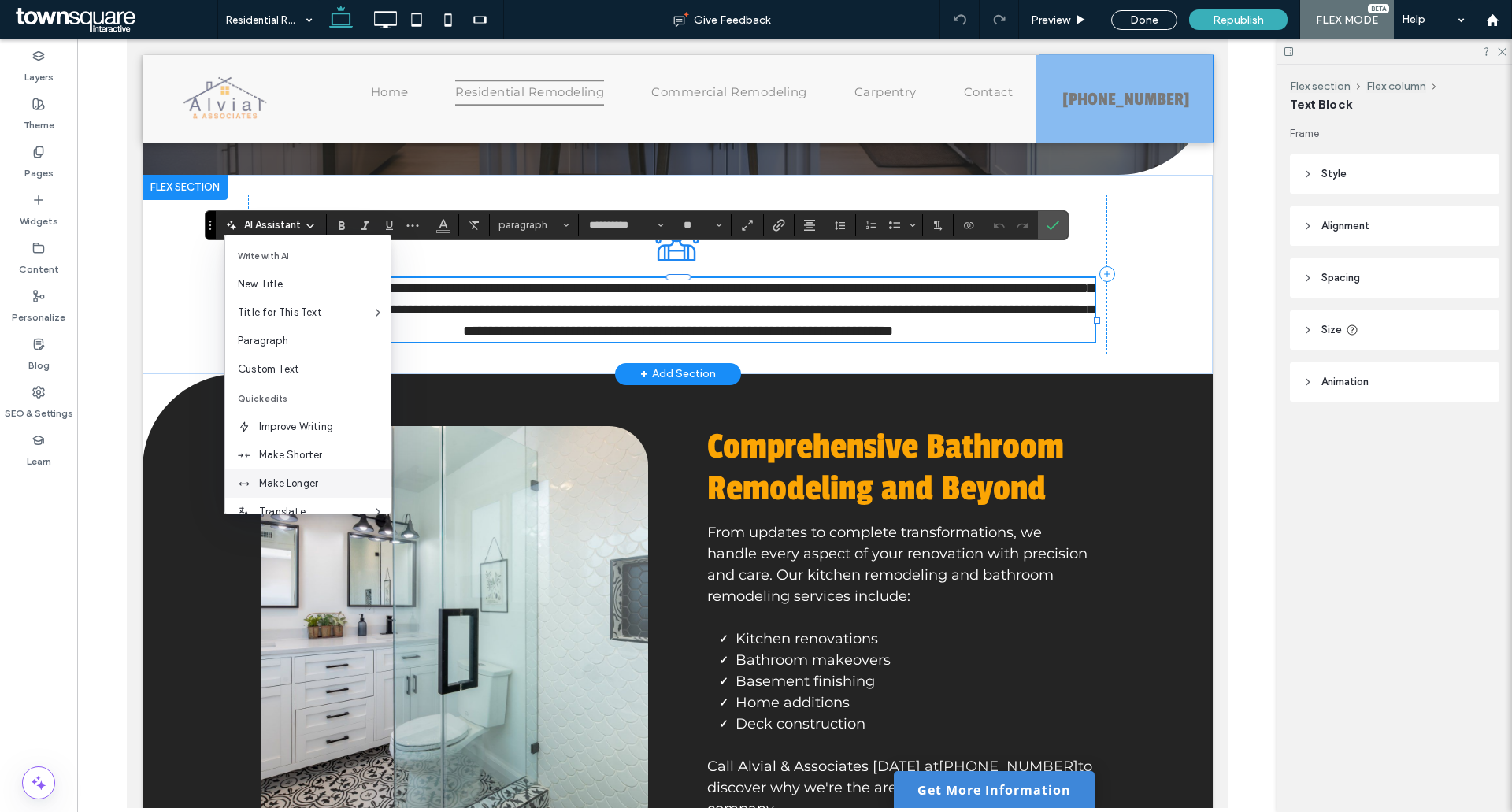
click at [279, 490] on span "Make Longer" at bounding box center [325, 483] width 132 height 16
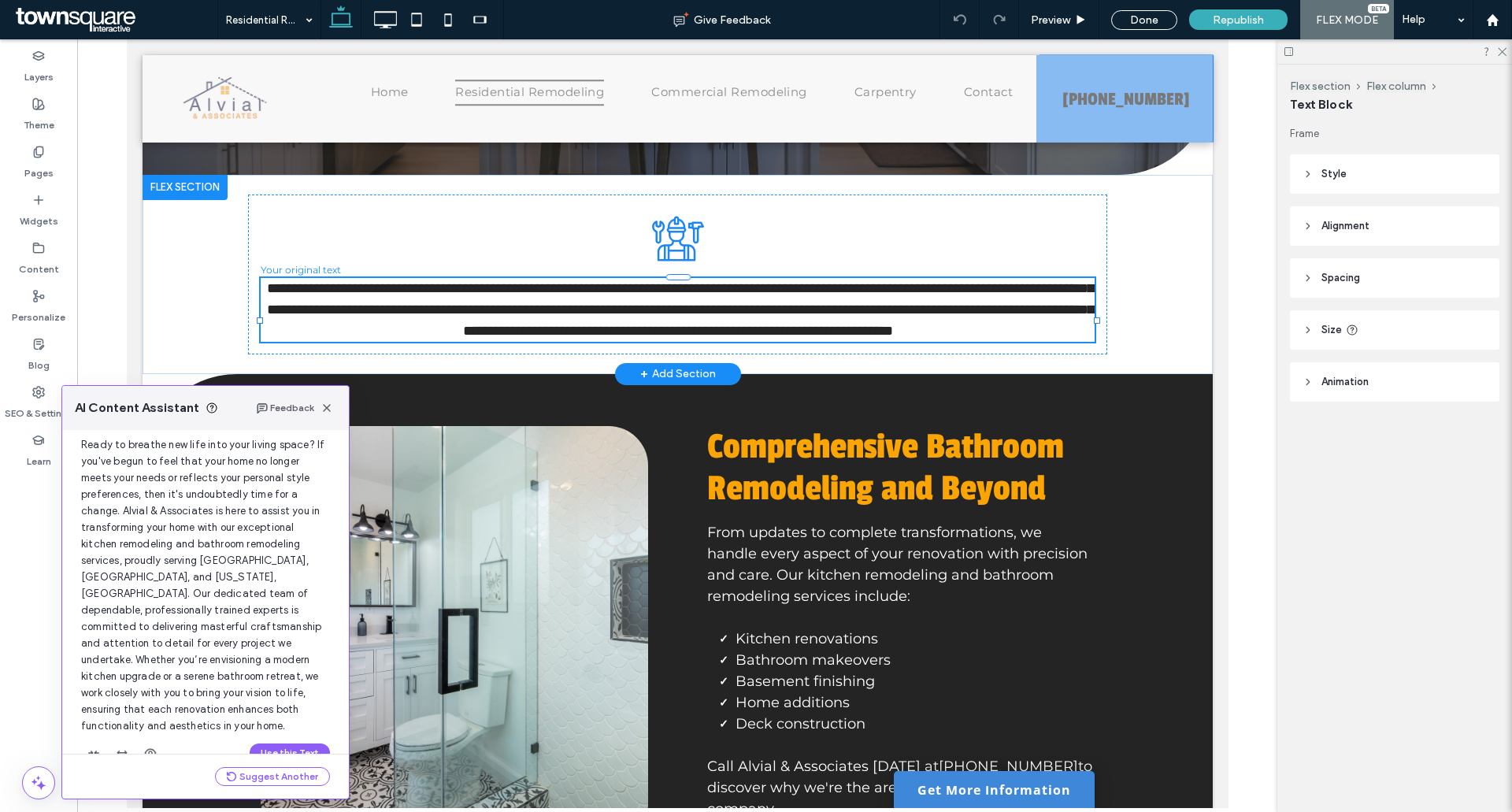
scroll to position [84, 0]
click at [292, 729] on button "Use this Text" at bounding box center [290, 739] width 80 height 19
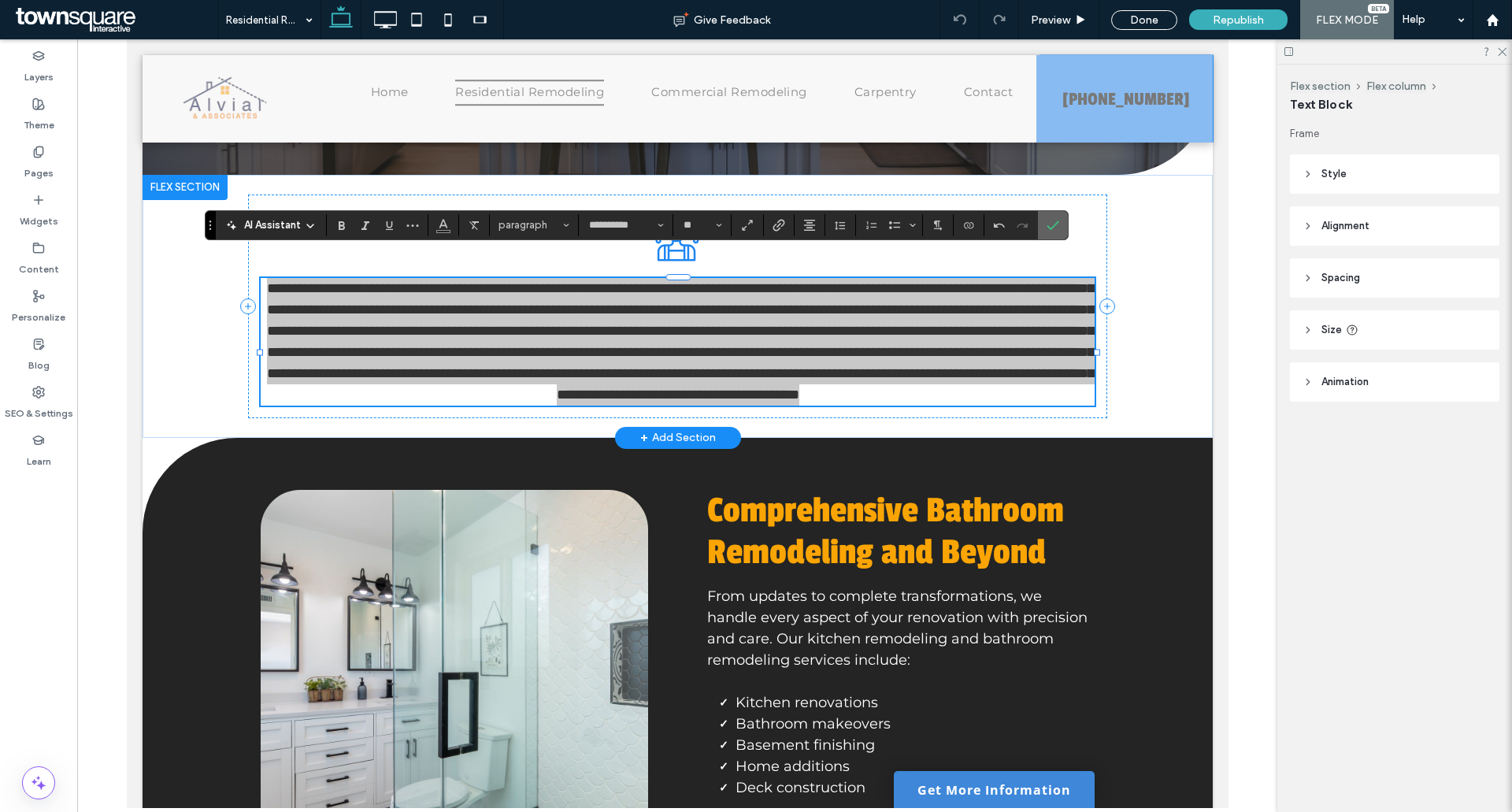
click at [1048, 229] on icon "Confirm" at bounding box center [1052, 225] width 12 height 12
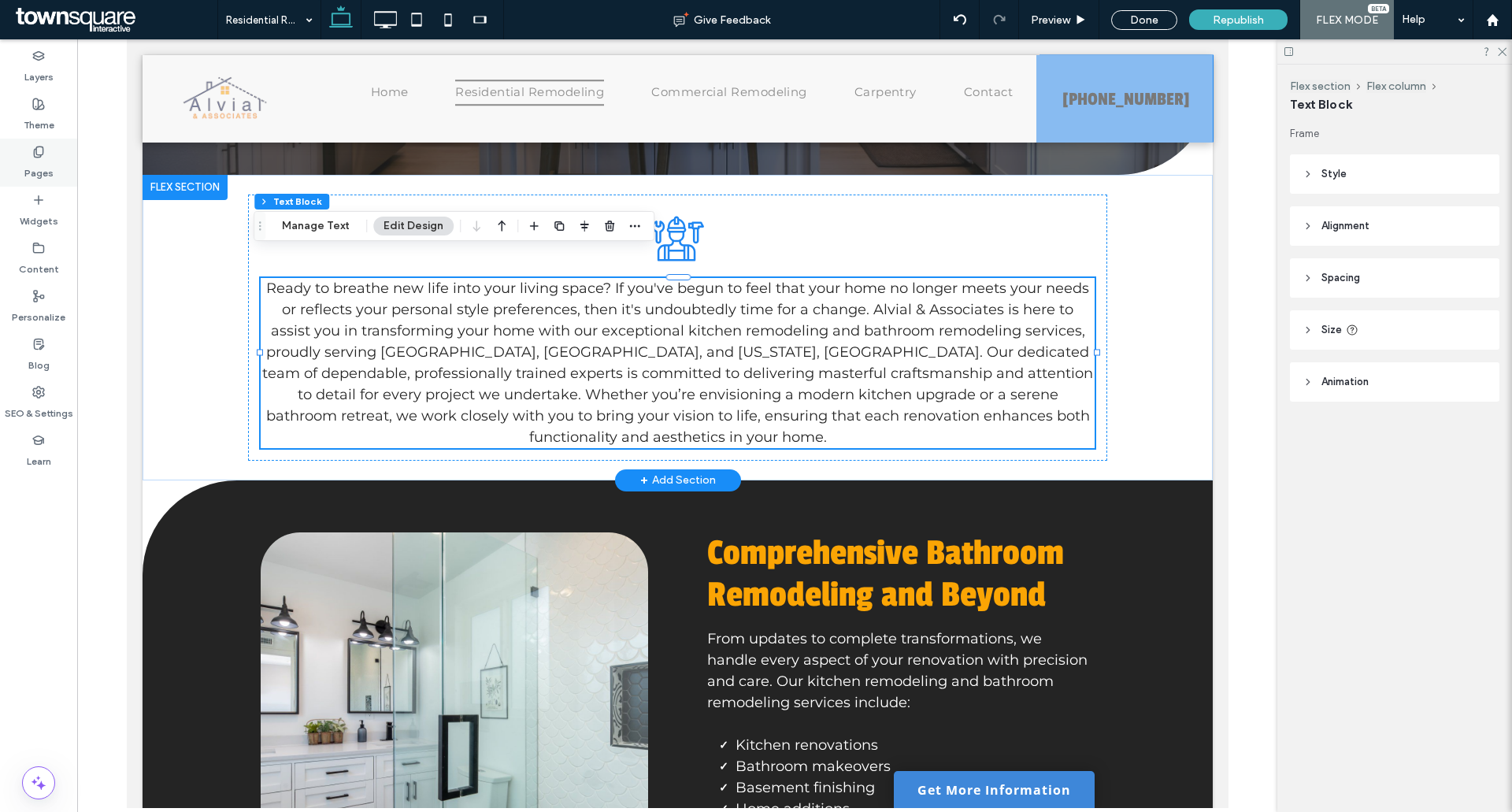
drag, startPoint x: 20, startPoint y: 174, endPoint x: 41, endPoint y: 188, distance: 25.2
click at [20, 174] on div "Pages" at bounding box center [38, 162] width 77 height 48
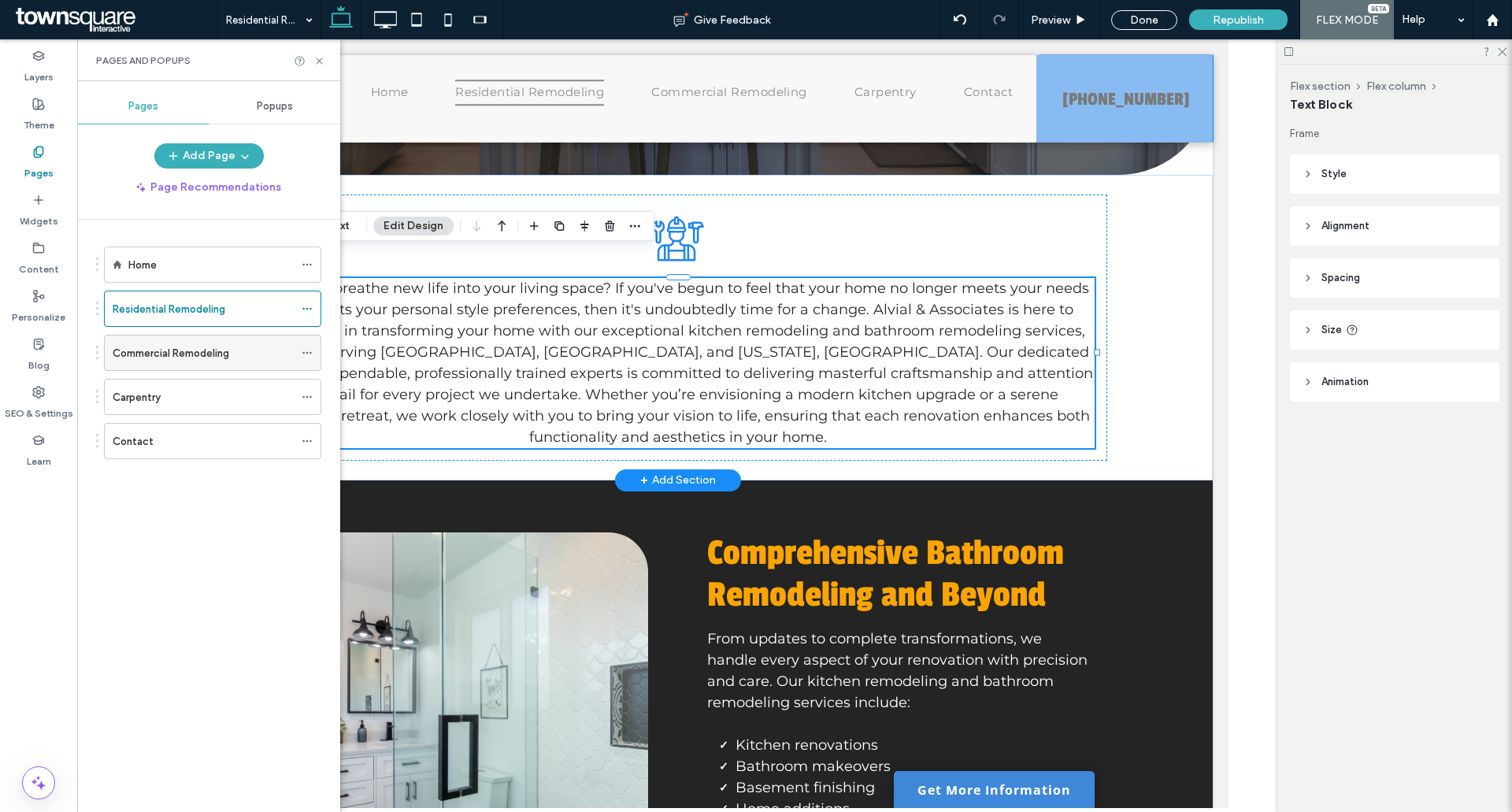
click at [192, 351] on label "Commercial Remodeling" at bounding box center [171, 353] width 116 height 28
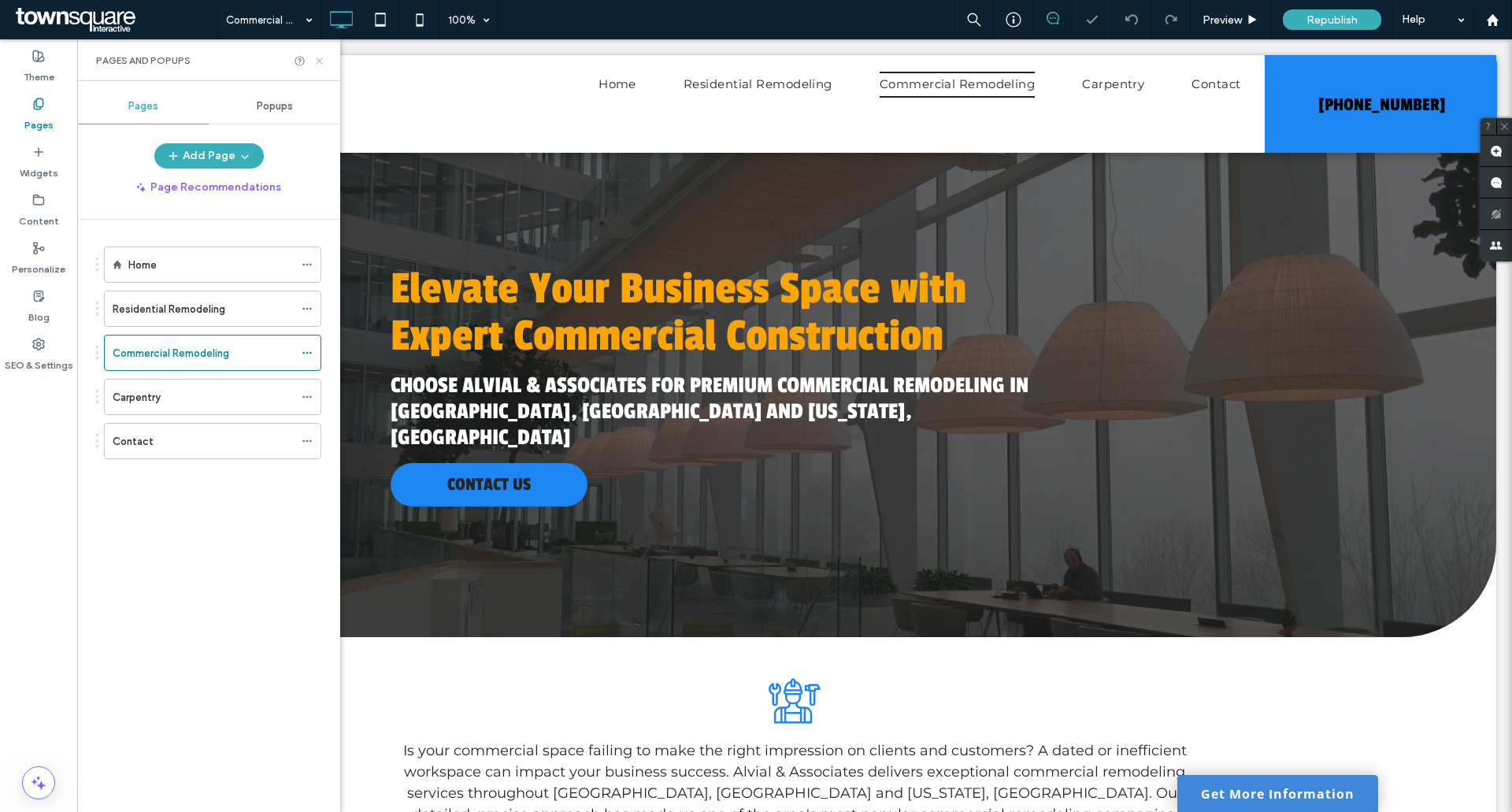
click at [317, 58] on use at bounding box center [318, 60] width 7 height 7
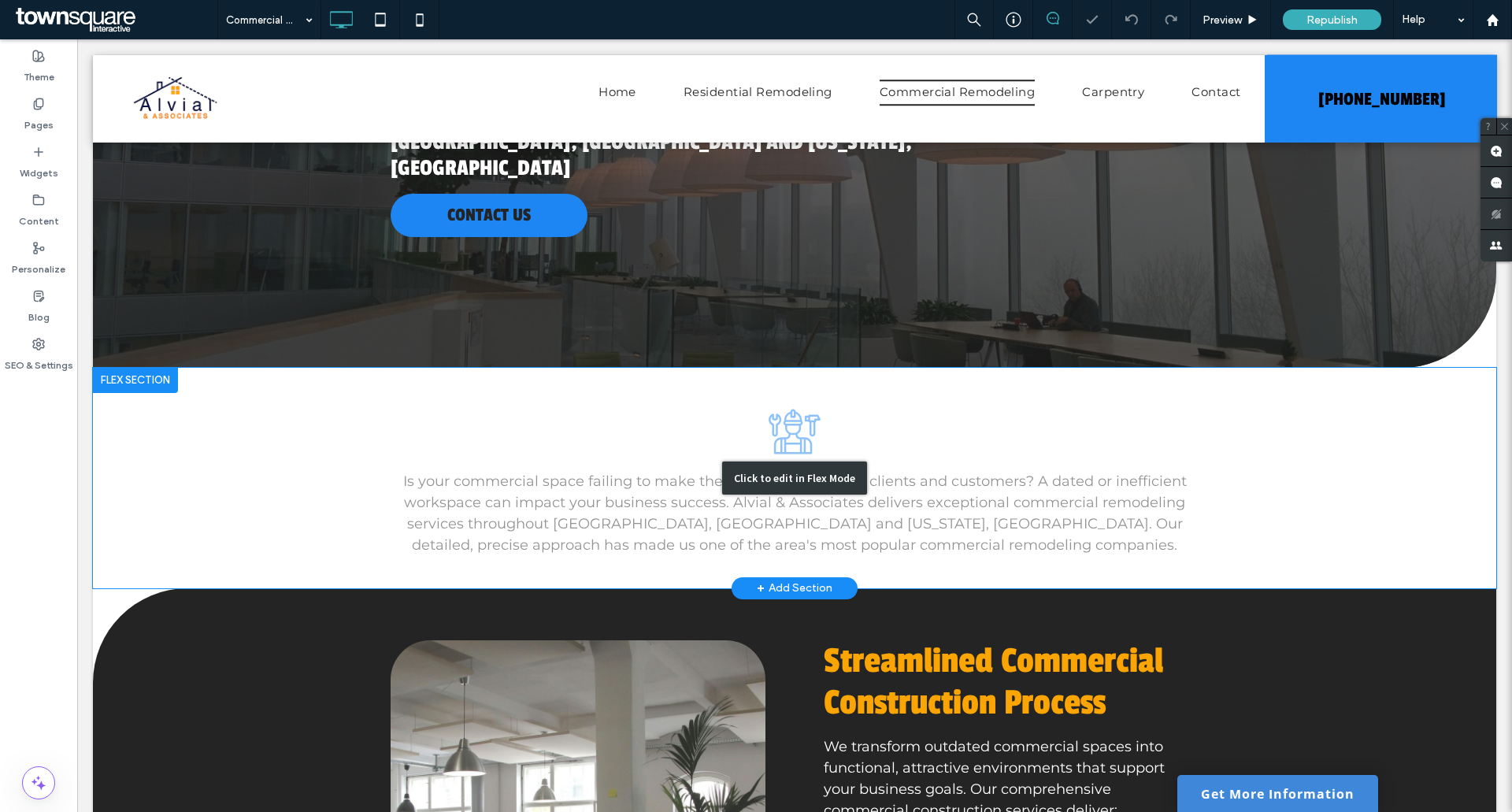
scroll to position [315, 0]
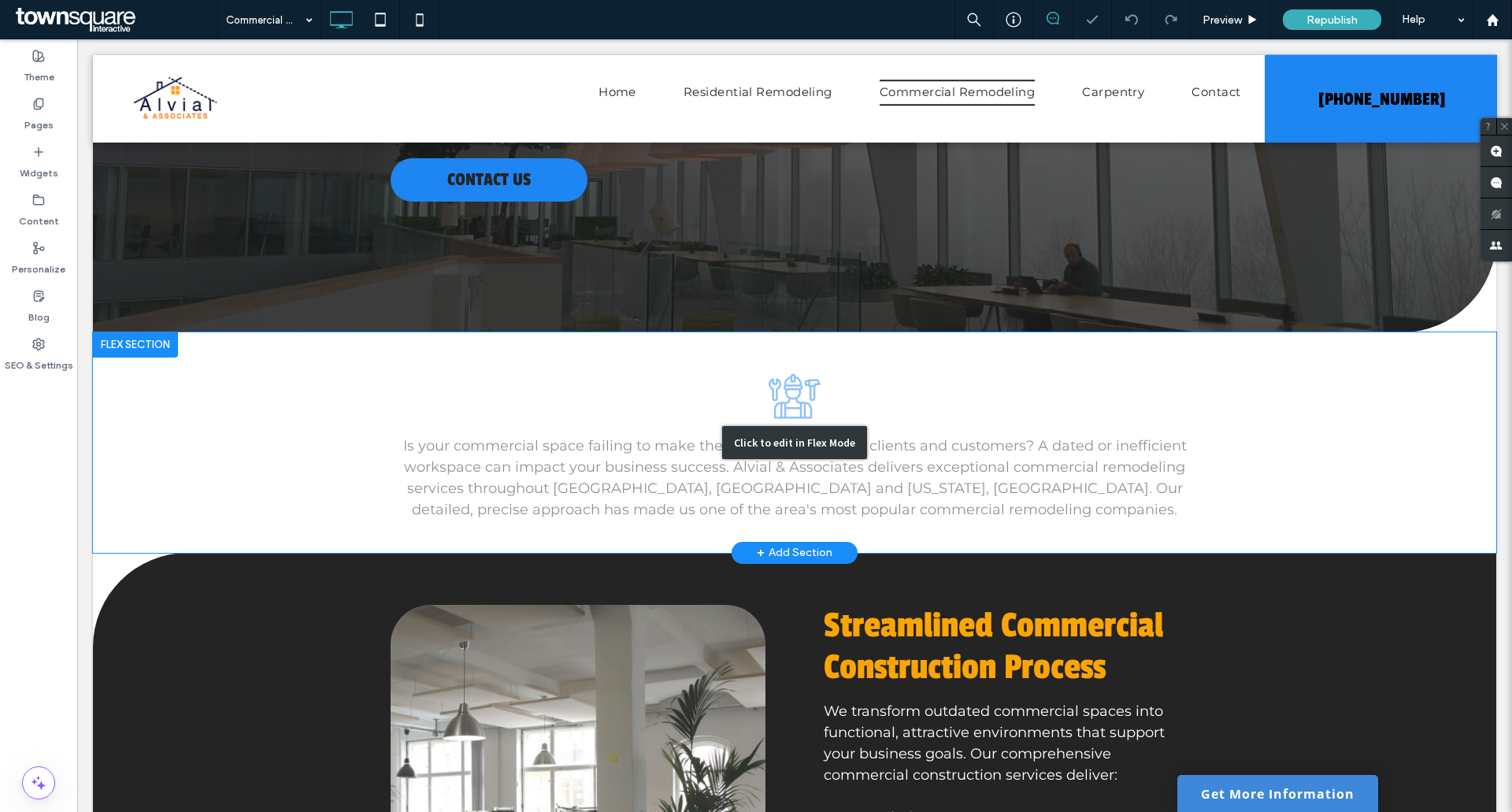
click at [542, 421] on div "Click to edit in Flex Mode" at bounding box center [794, 442] width 1403 height 220
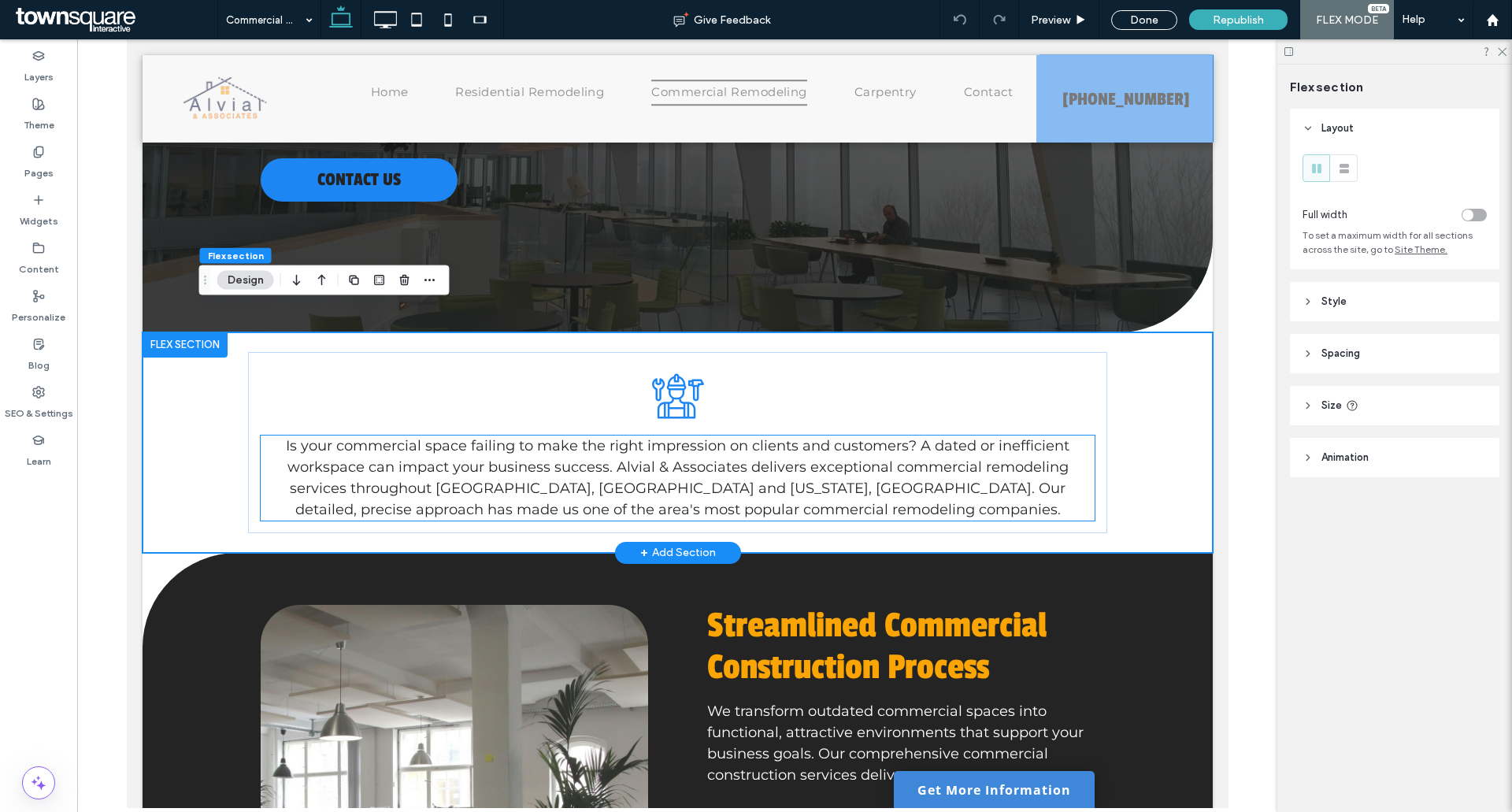
click at [567, 436] on div "Is your commercial space failing to make the right impression on clients and cu…" at bounding box center [677, 477] width 834 height 85
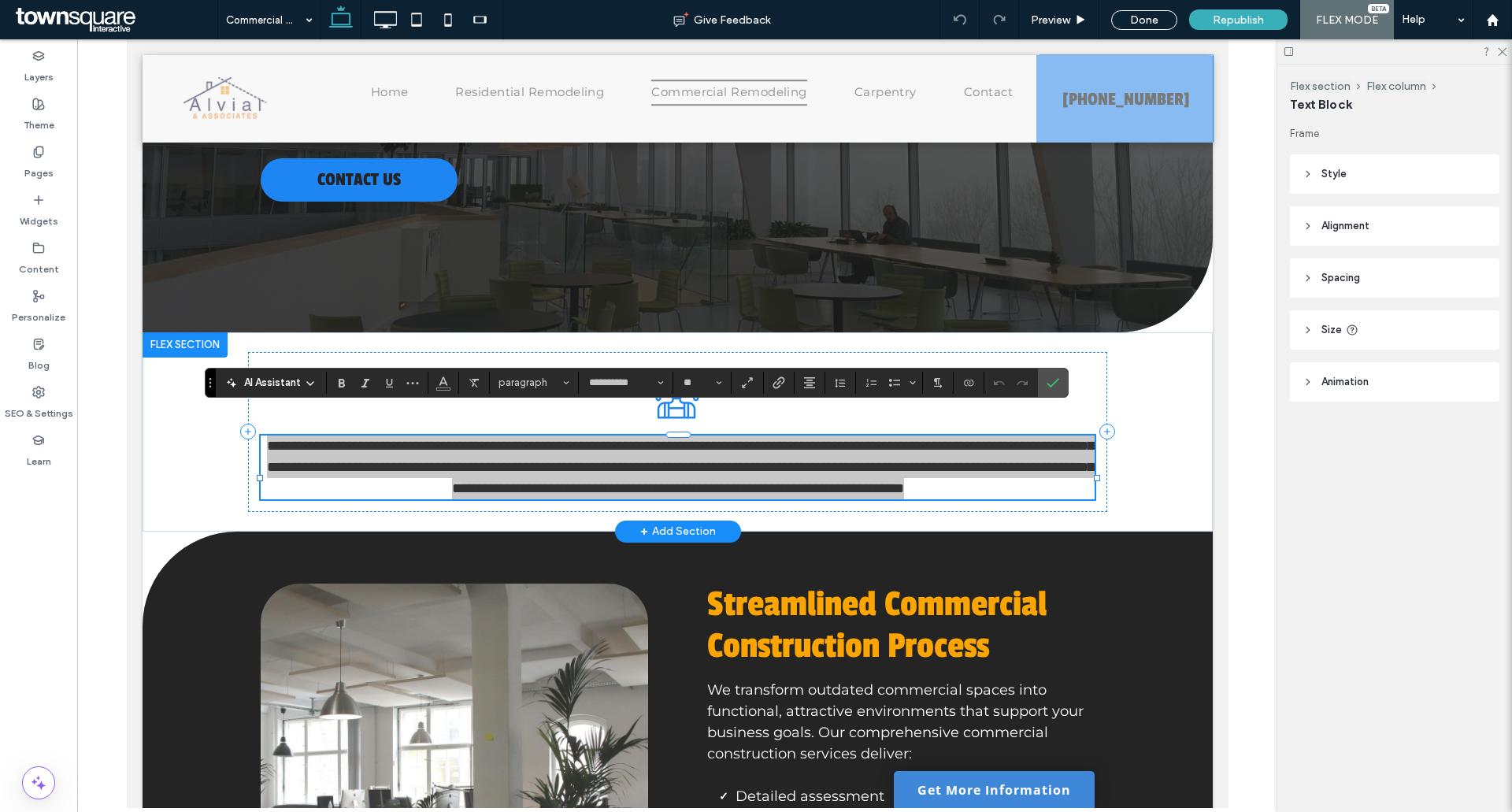
click at [311, 375] on div "AI Assistant" at bounding box center [271, 382] width 104 height 16
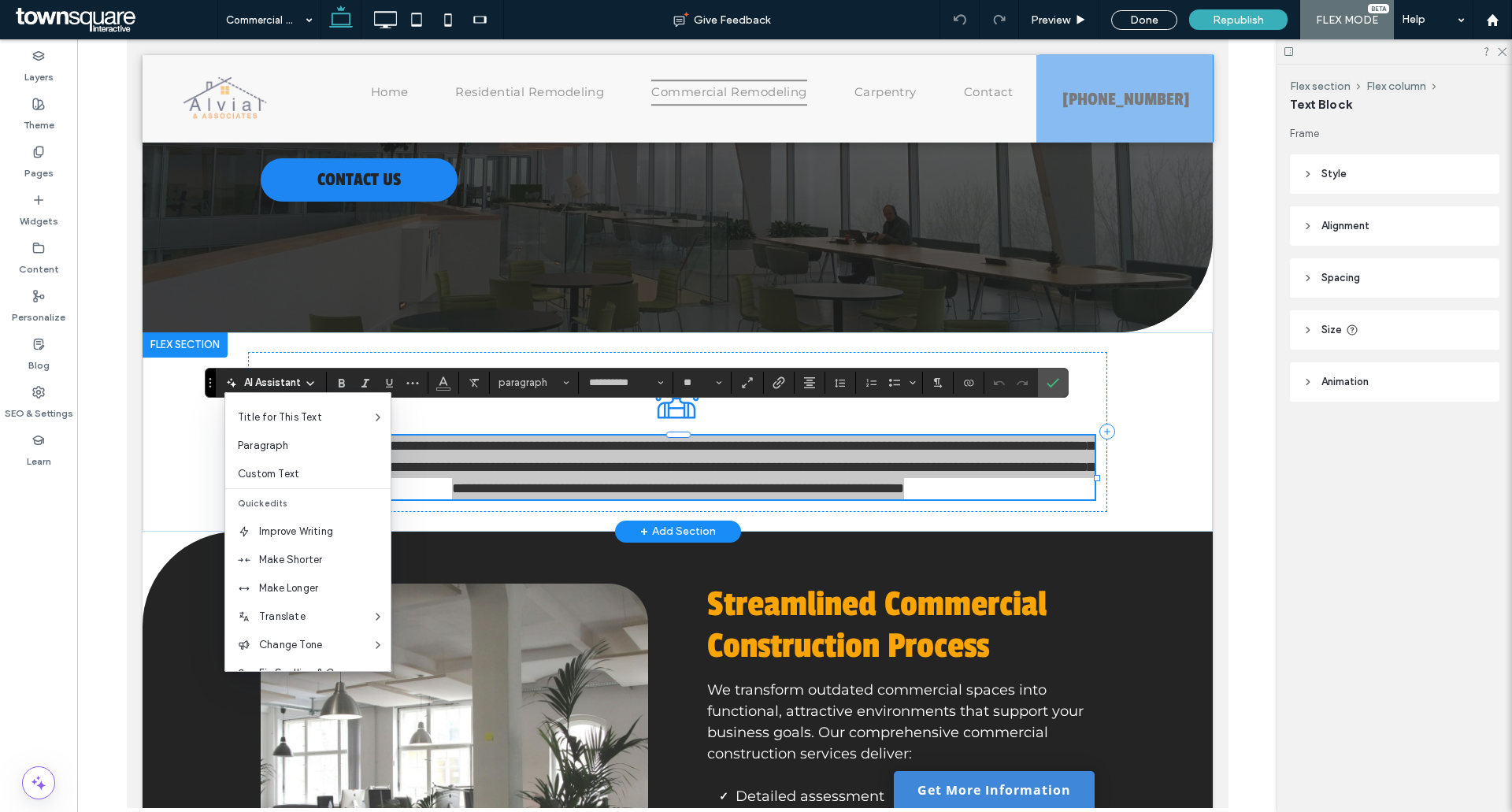
scroll to position [79, 0]
click at [314, 558] on span "Make Longer" at bounding box center [325, 561] width 132 height 16
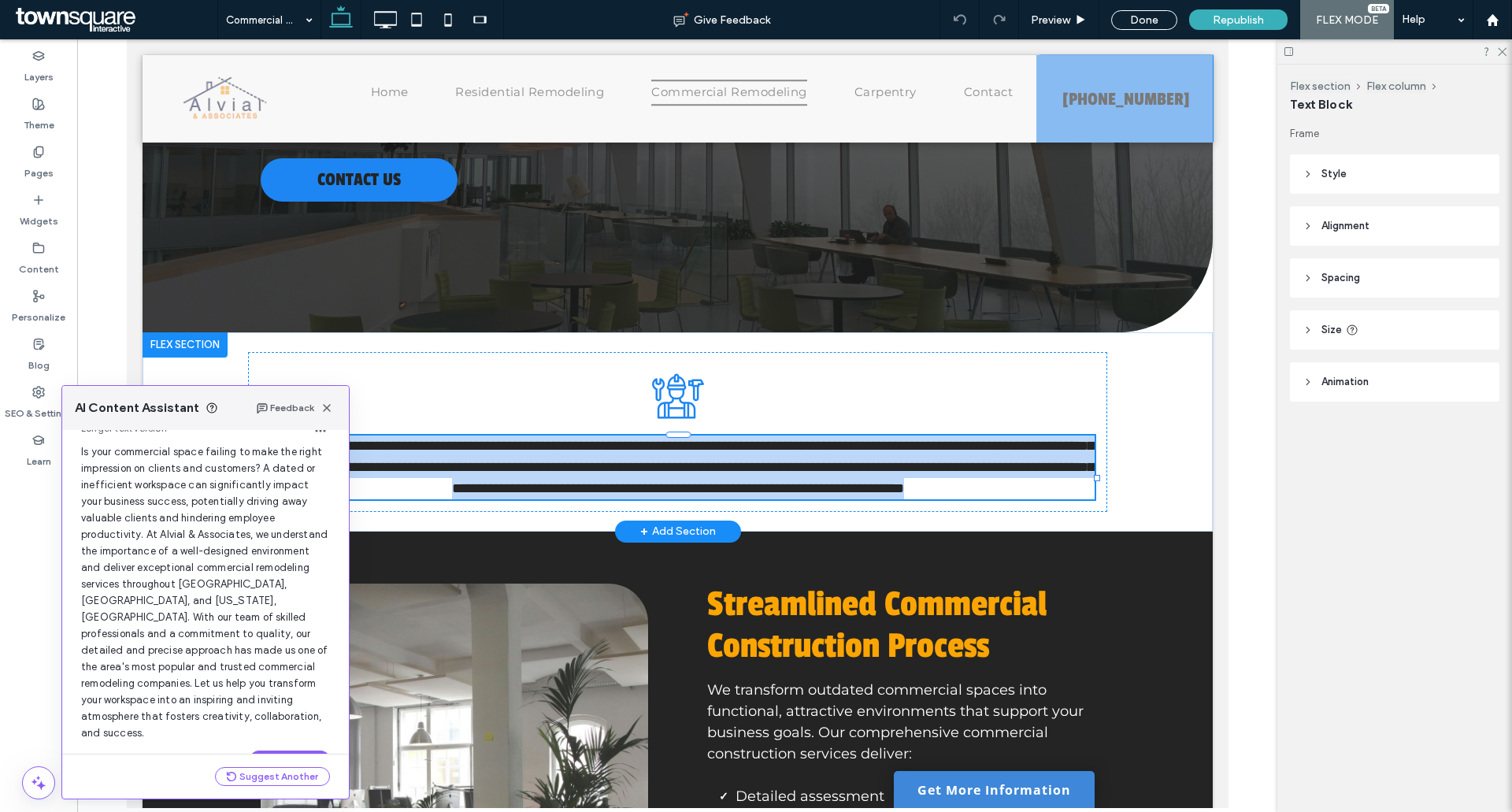
scroll to position [84, 0]
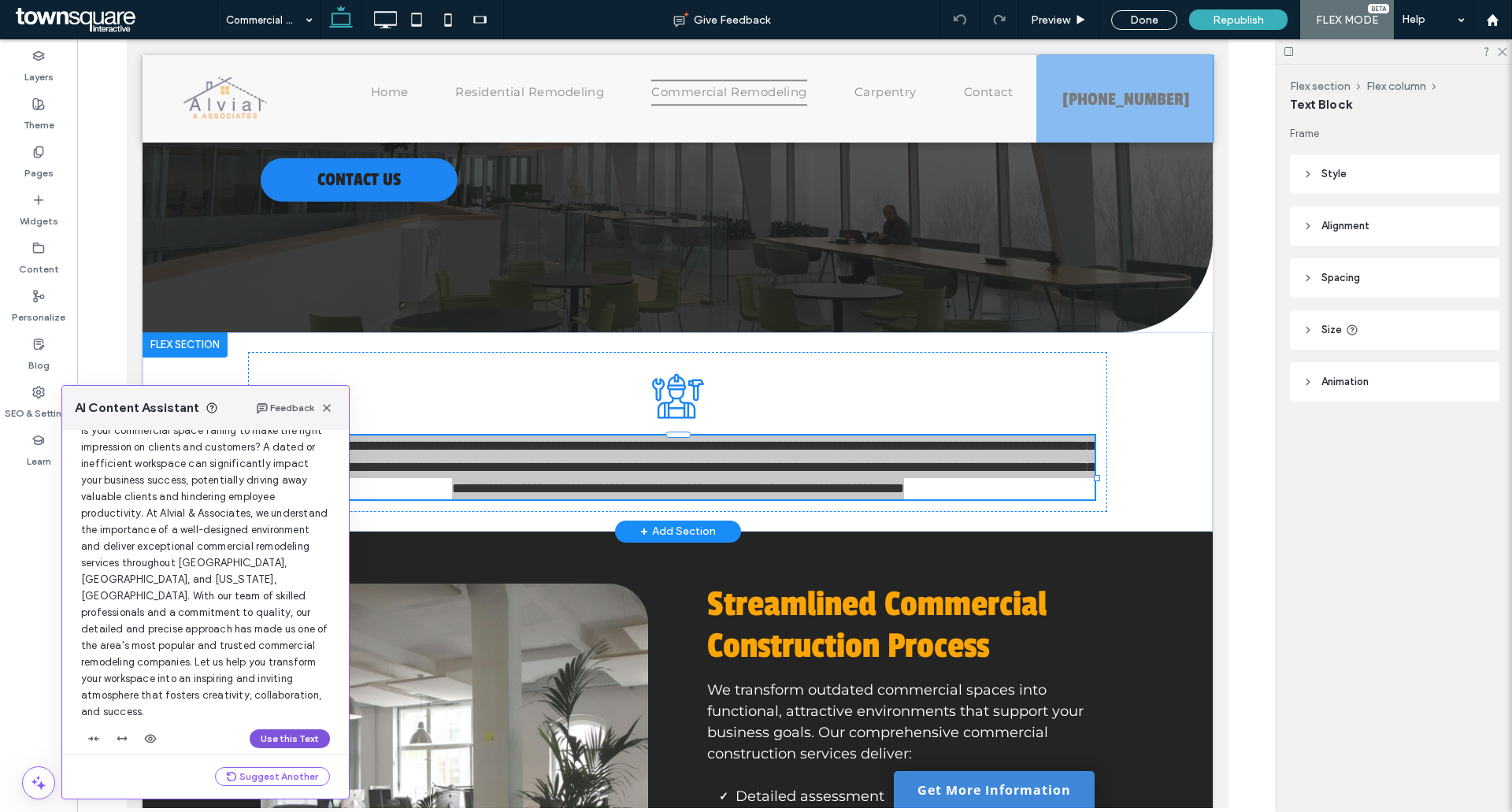
click at [296, 729] on button "Use this Text" at bounding box center [290, 739] width 80 height 19
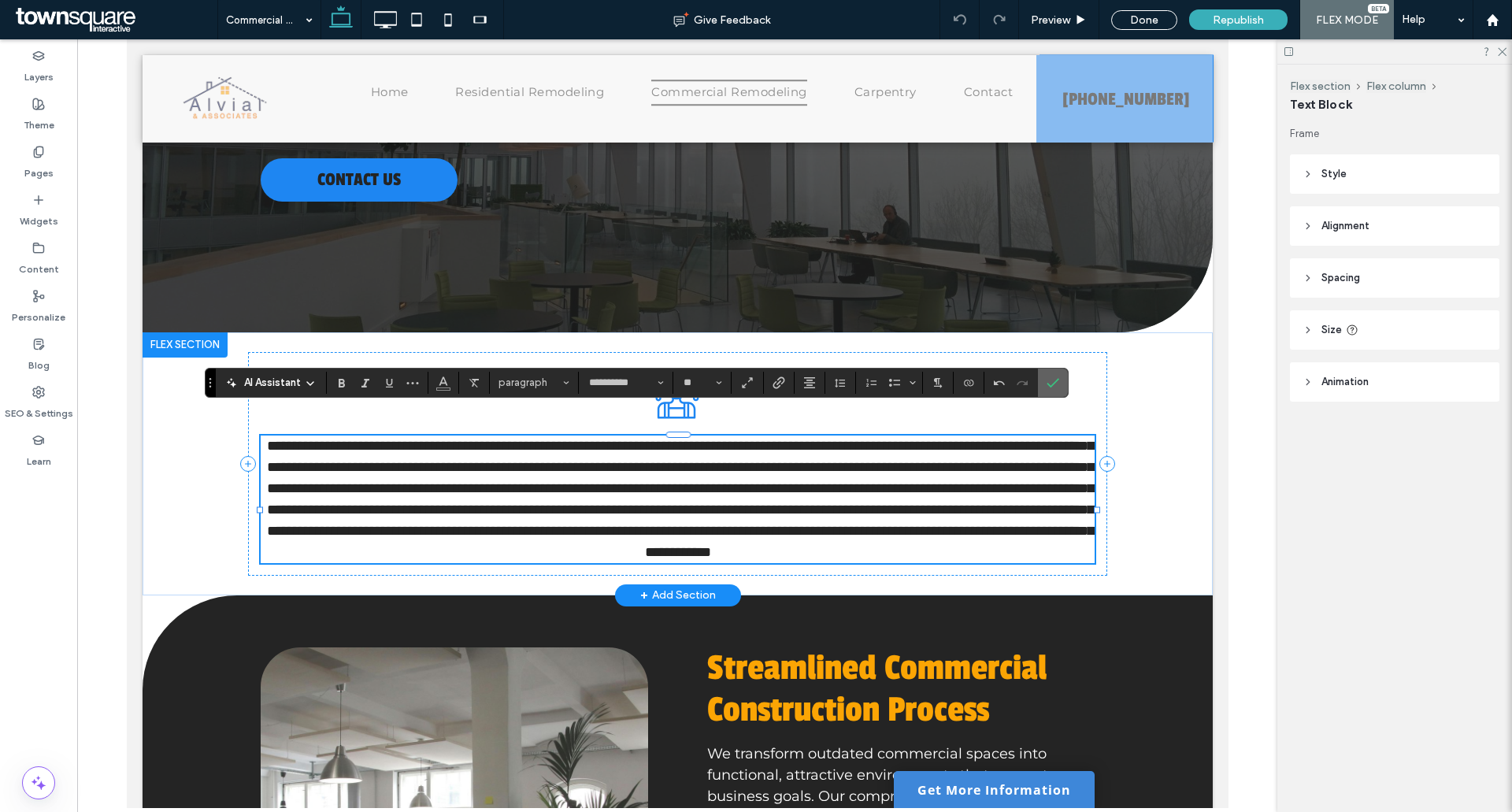
click at [1054, 381] on icon "Confirm" at bounding box center [1052, 382] width 12 height 12
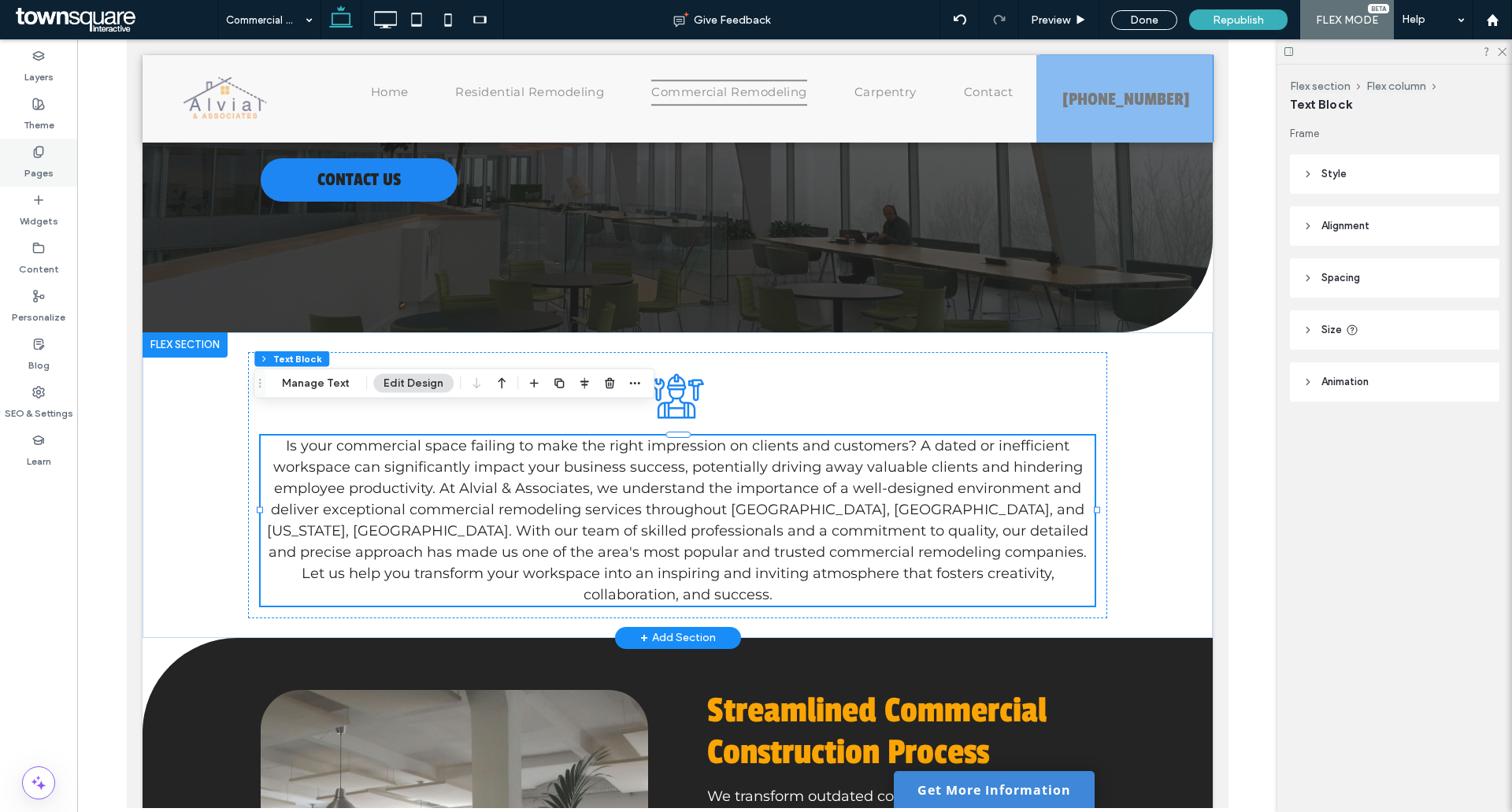
click at [29, 164] on label "Pages" at bounding box center [39, 169] width 30 height 22
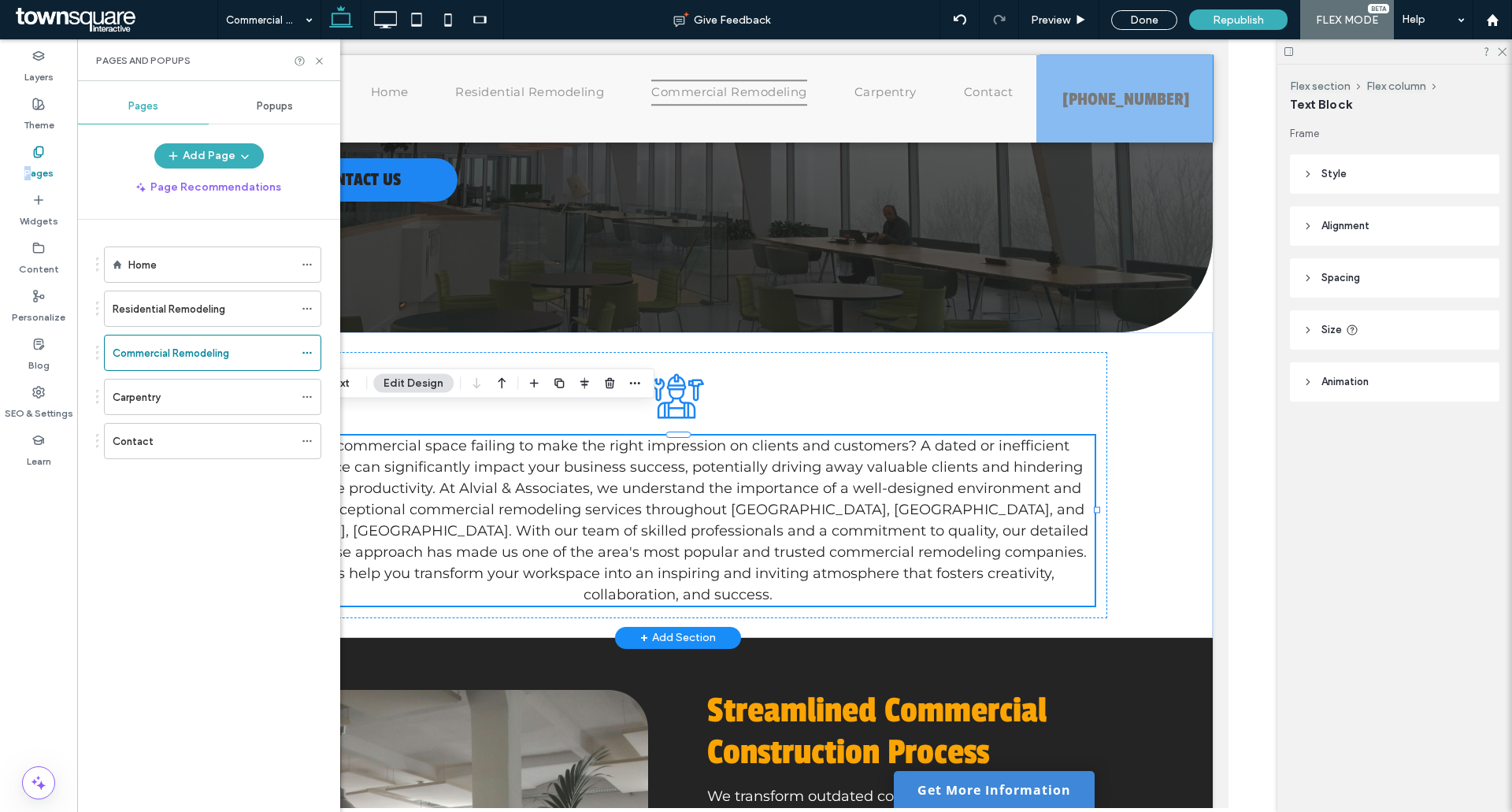
drag, startPoint x: 123, startPoint y: 410, endPoint x: 112, endPoint y: 415, distance: 12.1
click at [124, 410] on div "Carpentry" at bounding box center [203, 396] width 181 height 34
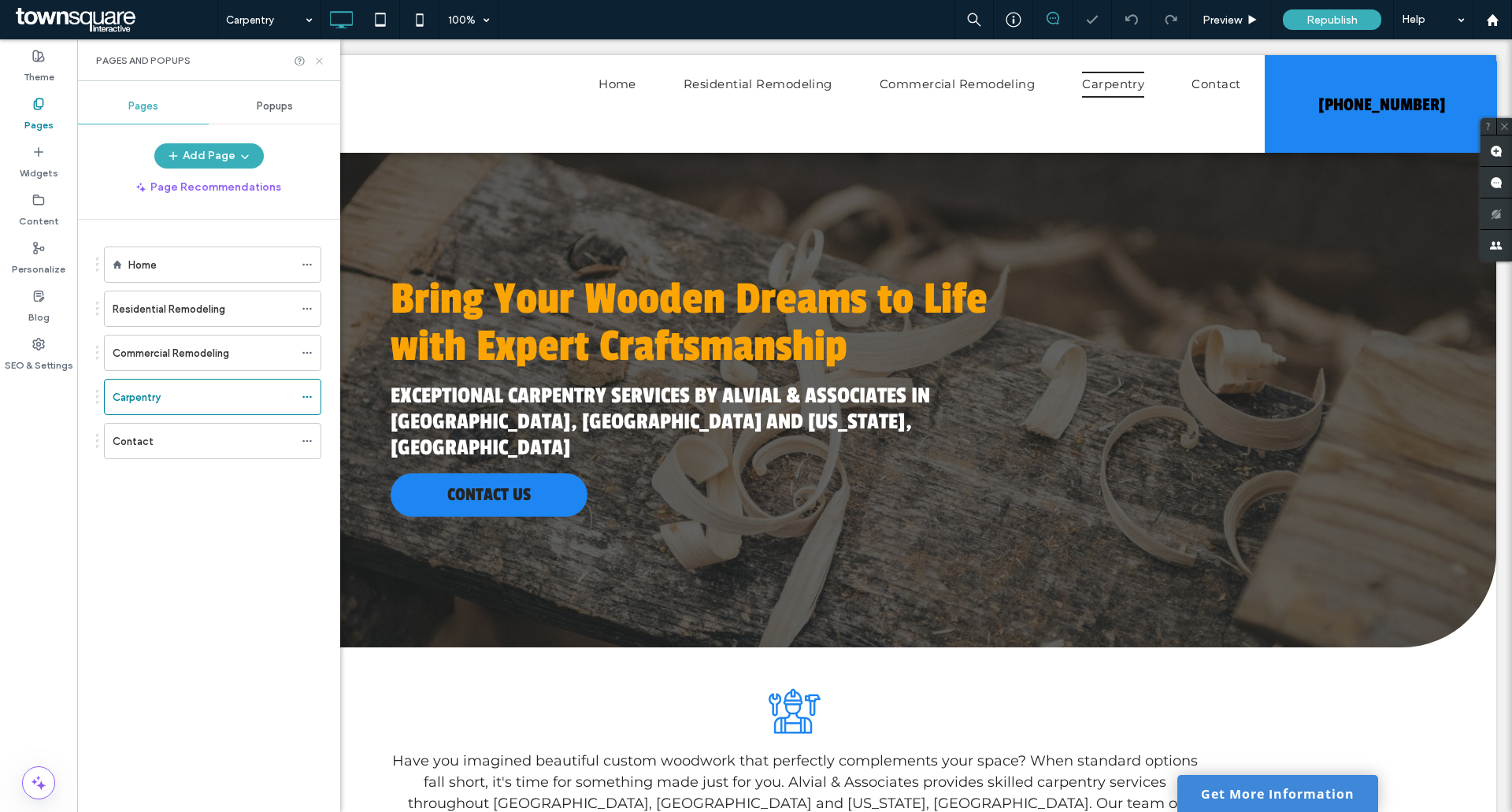
click at [322, 66] on icon at bounding box center [319, 61] width 11 height 11
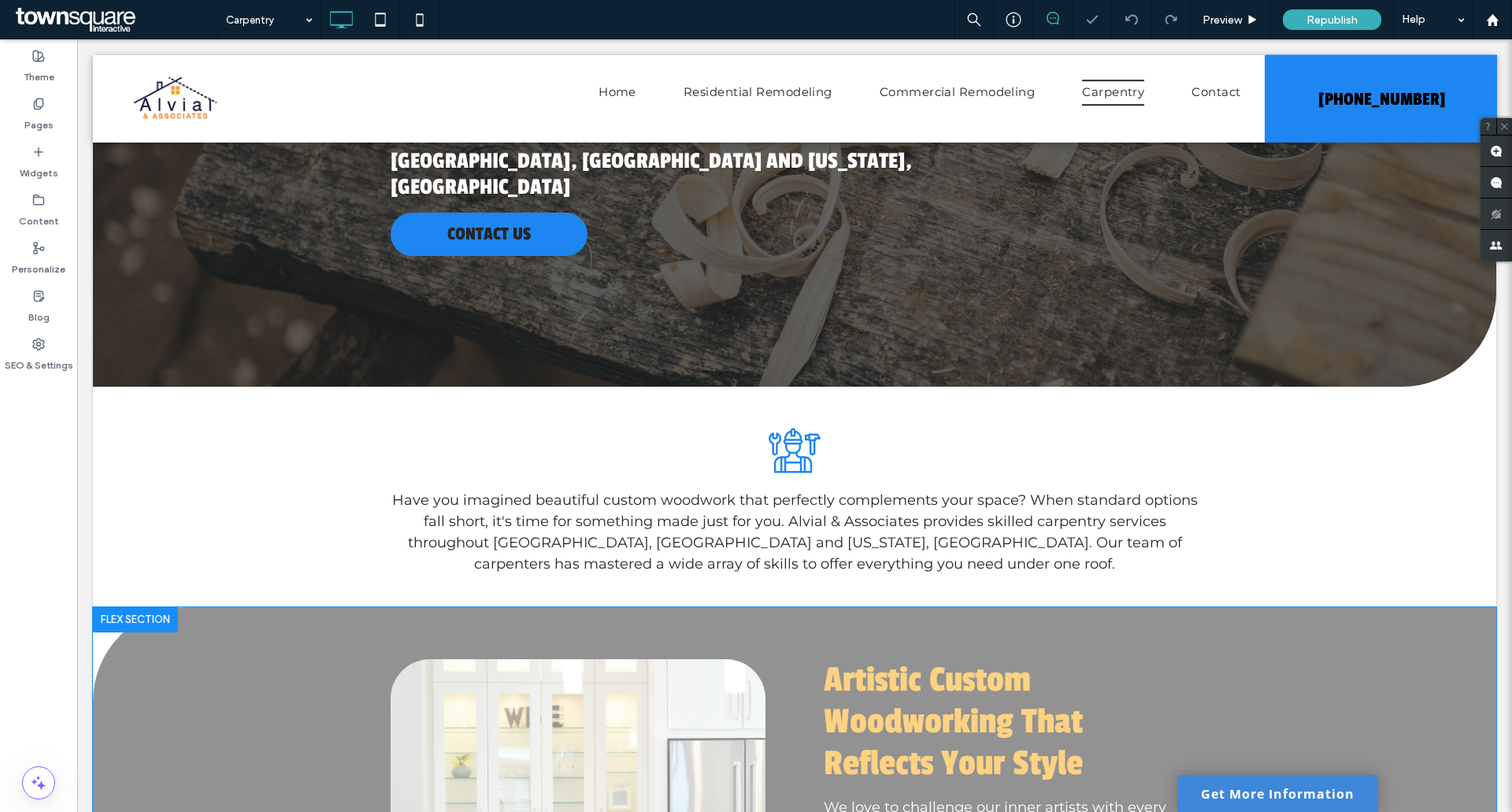
scroll to position [394, 0]
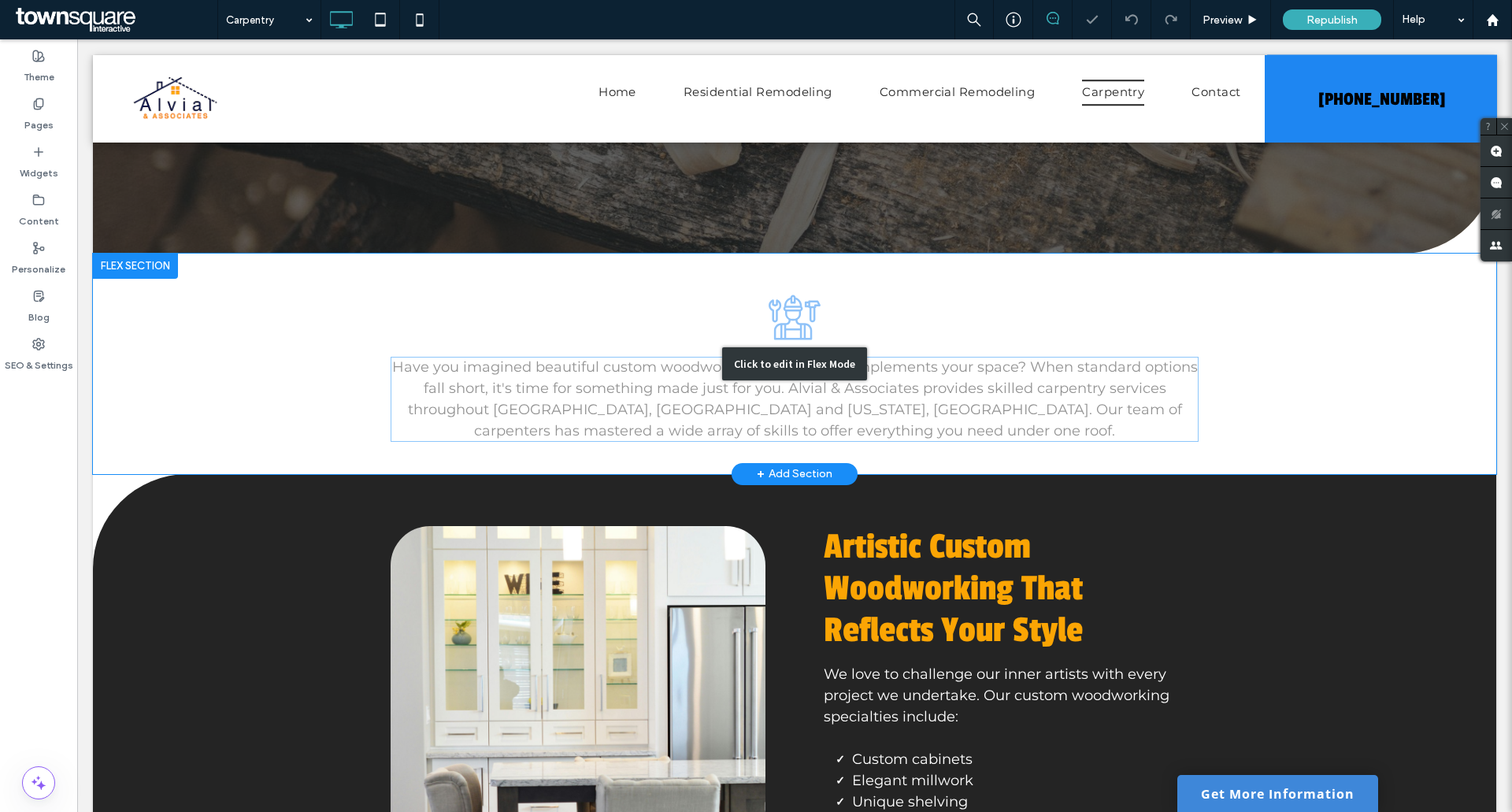
click at [568, 331] on div "Click to edit in Flex Mode" at bounding box center [794, 363] width 1403 height 220
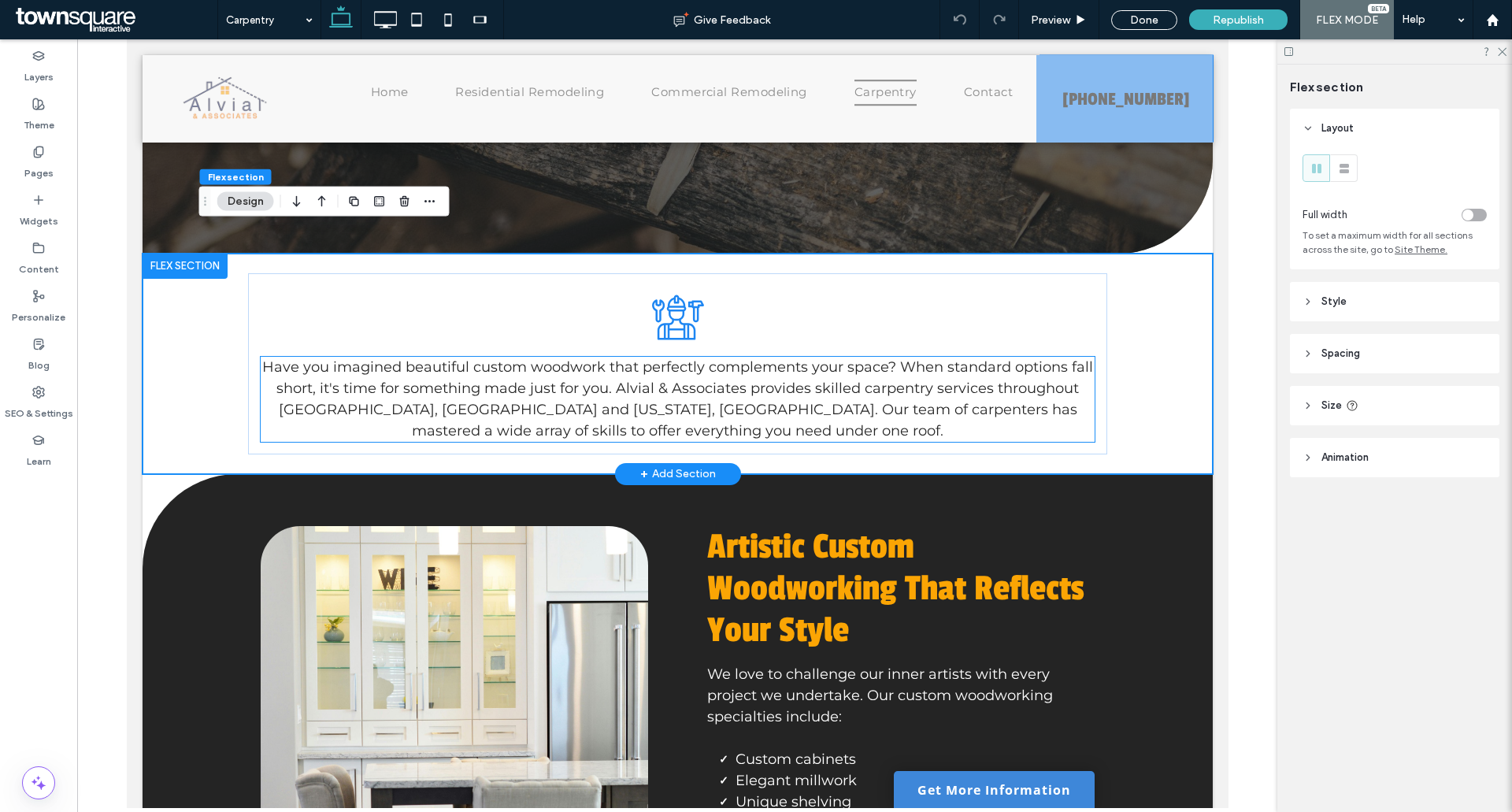
click at [552, 358] on span "Have you imagined beautiful custom woodwork that perfectly complements your spa…" at bounding box center [676, 398] width 830 height 81
click at [551, 356] on div "Have you imagined beautiful custom woodwork that perfectly complements your spa…" at bounding box center [677, 398] width 834 height 85
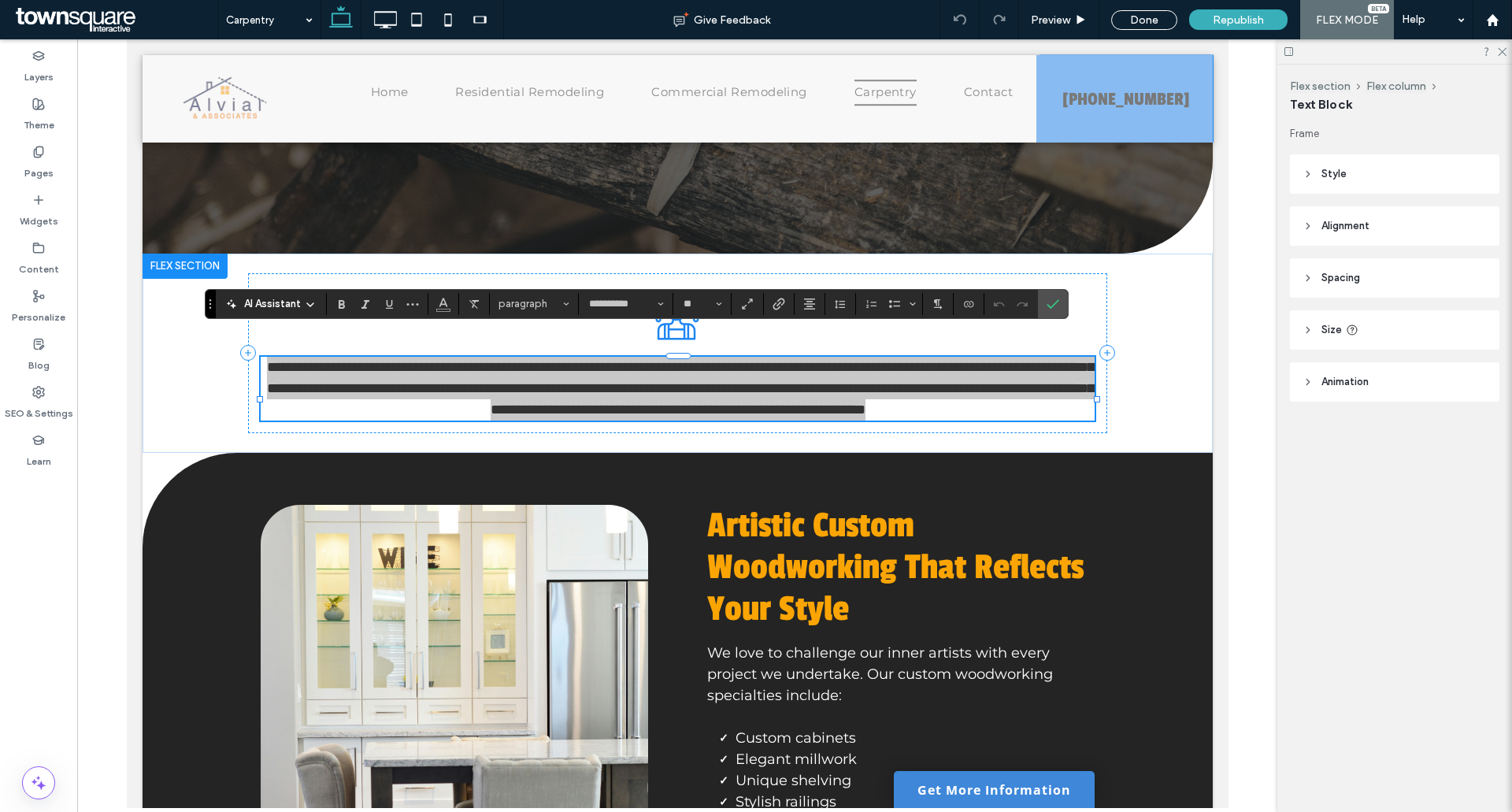
click at [264, 306] on span "AI Assistant" at bounding box center [272, 304] width 56 height 16
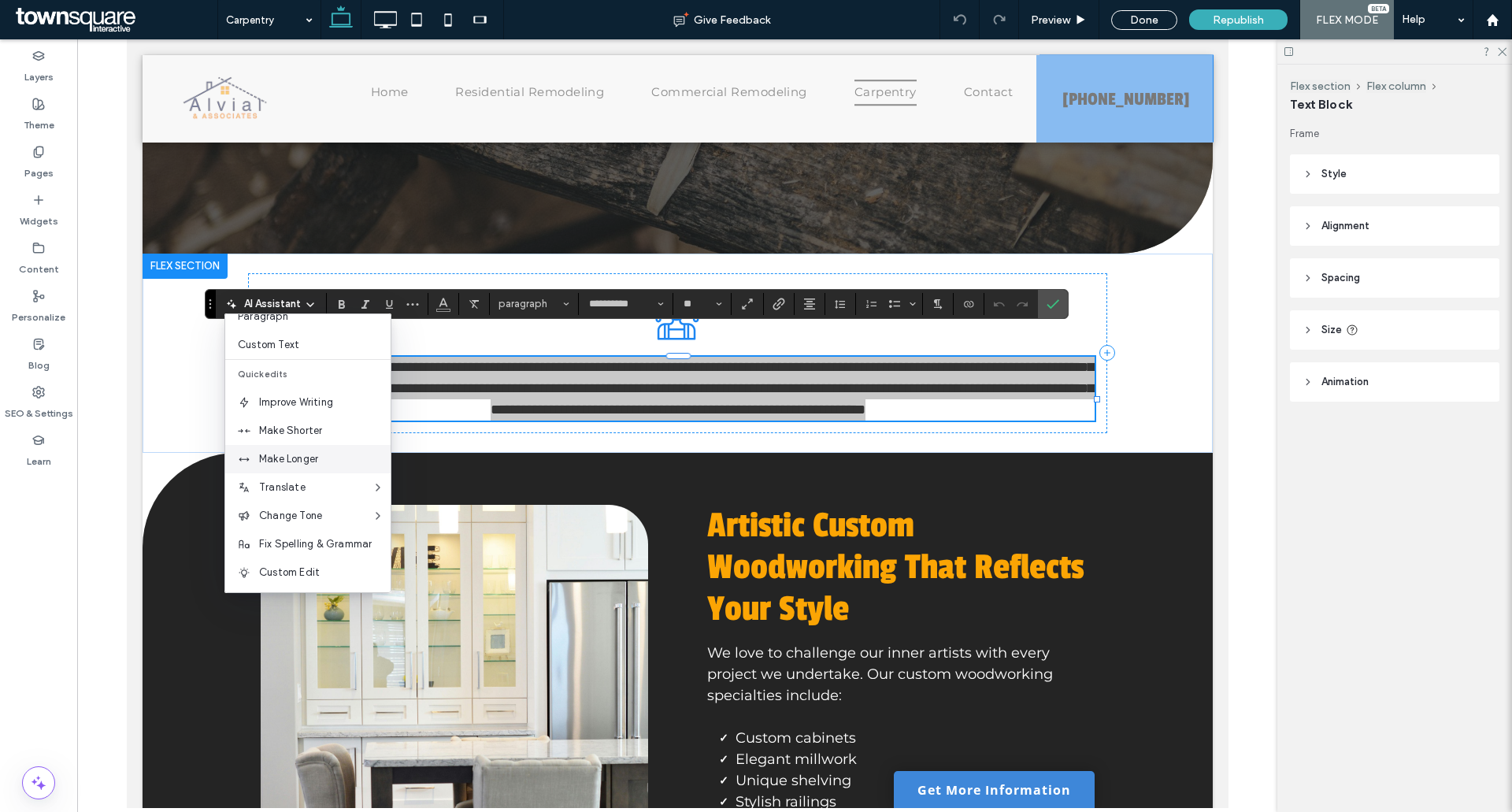
scroll to position [104, 0]
click at [307, 462] on span "Make Longer" at bounding box center [325, 457] width 132 height 16
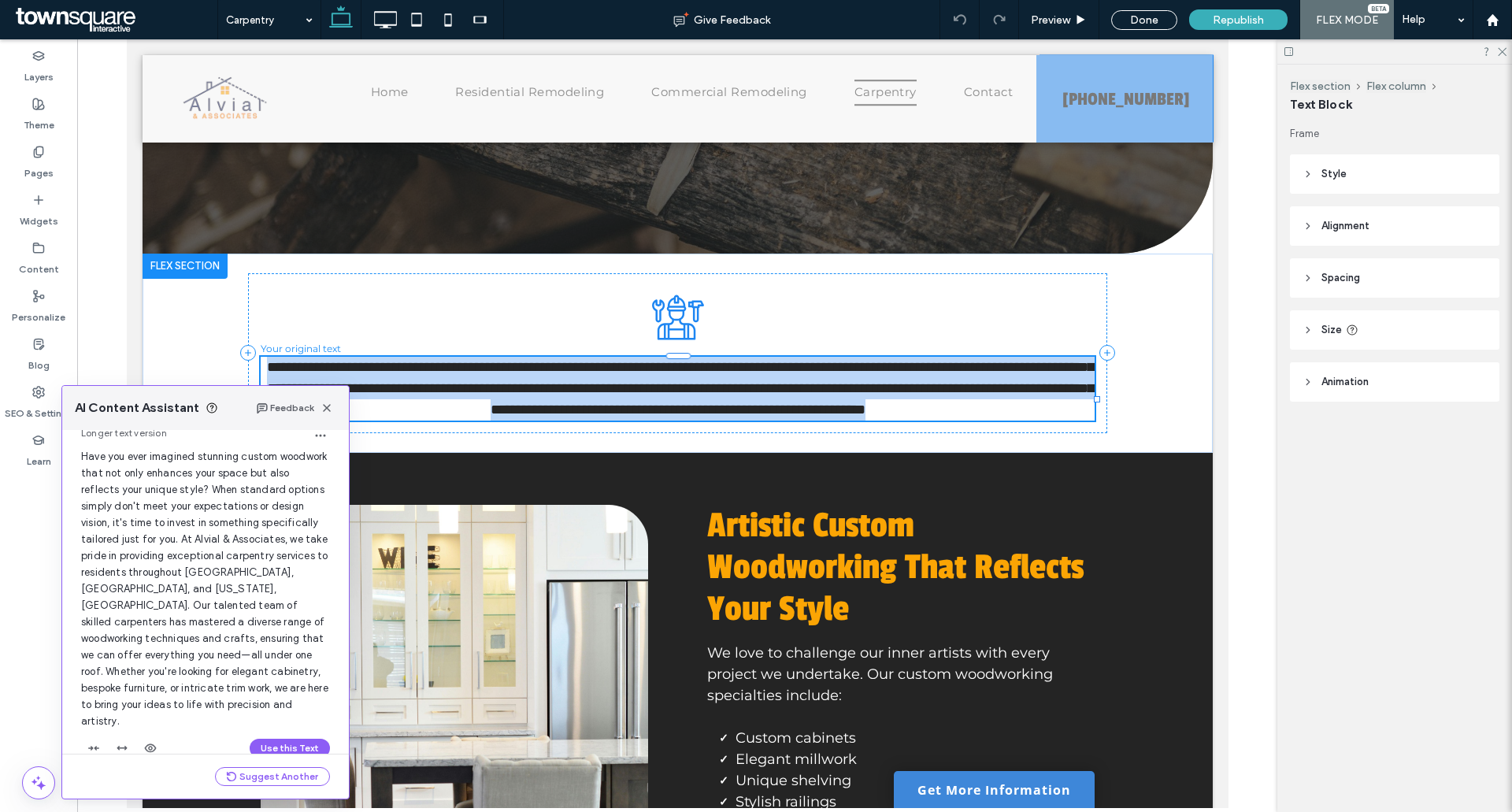
scroll to position [68, 0]
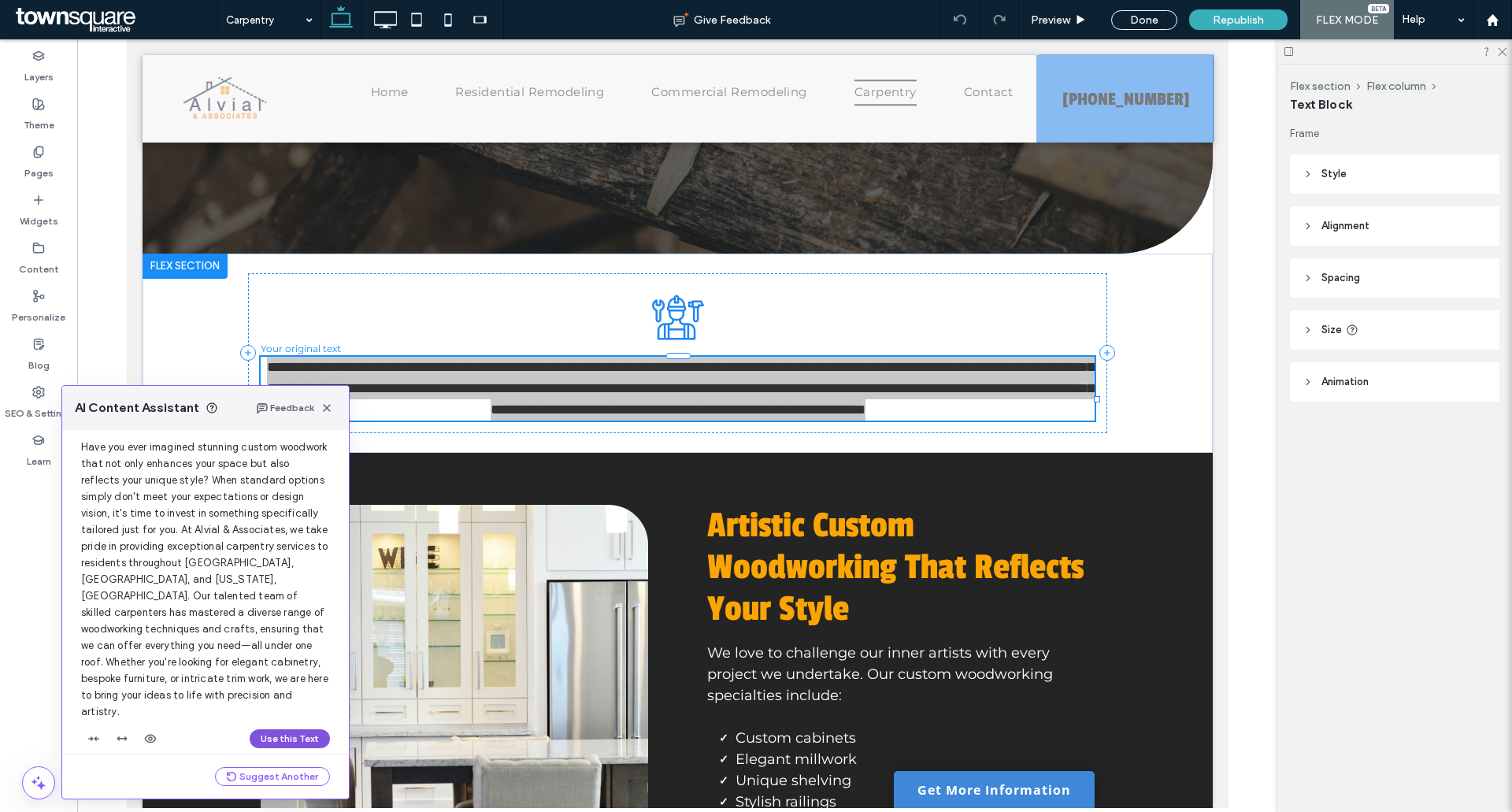
click at [285, 729] on button "Use this Text" at bounding box center [290, 739] width 80 height 19
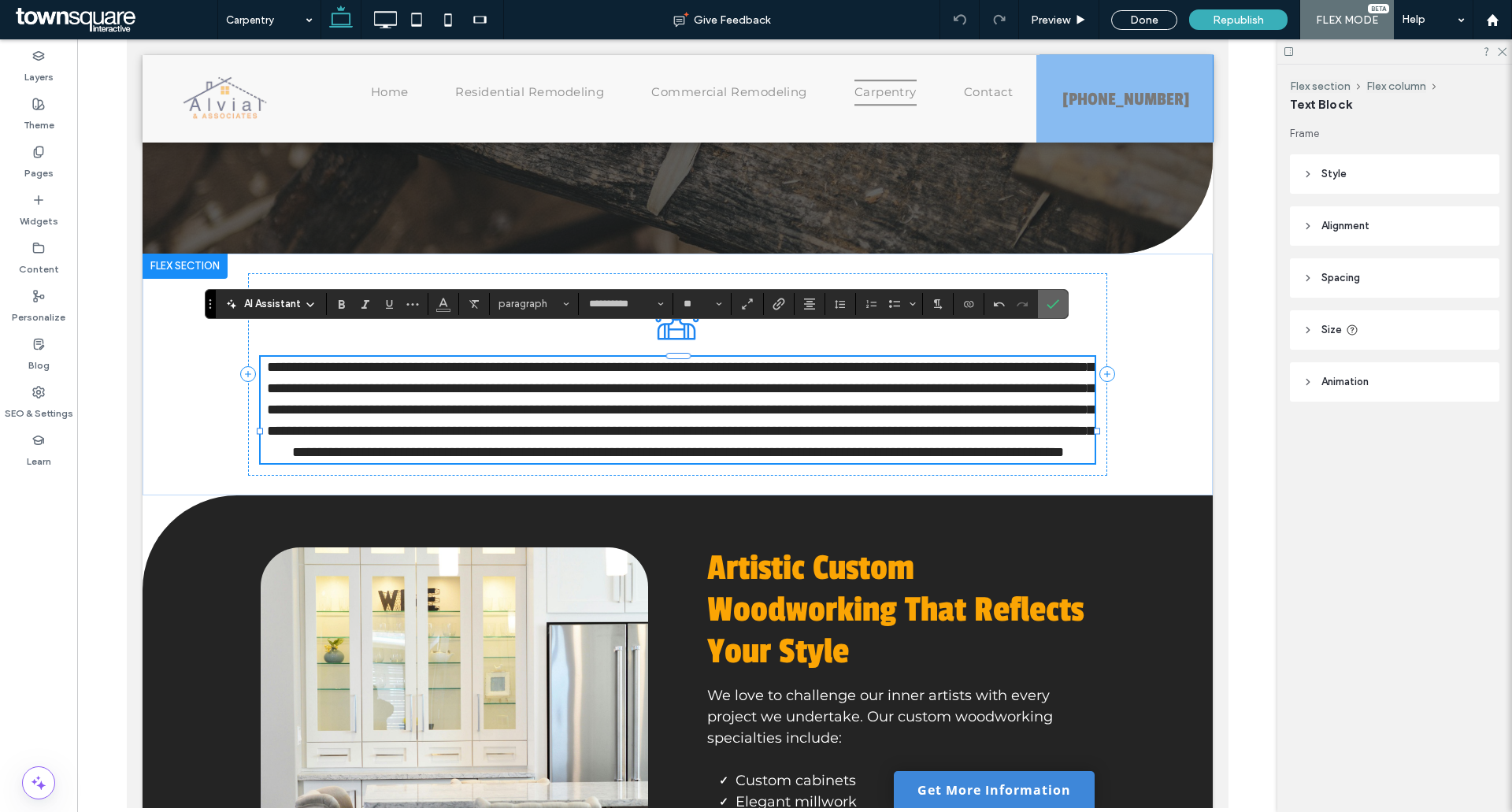
click at [1055, 296] on span "Confirm" at bounding box center [1052, 304] width 12 height 27
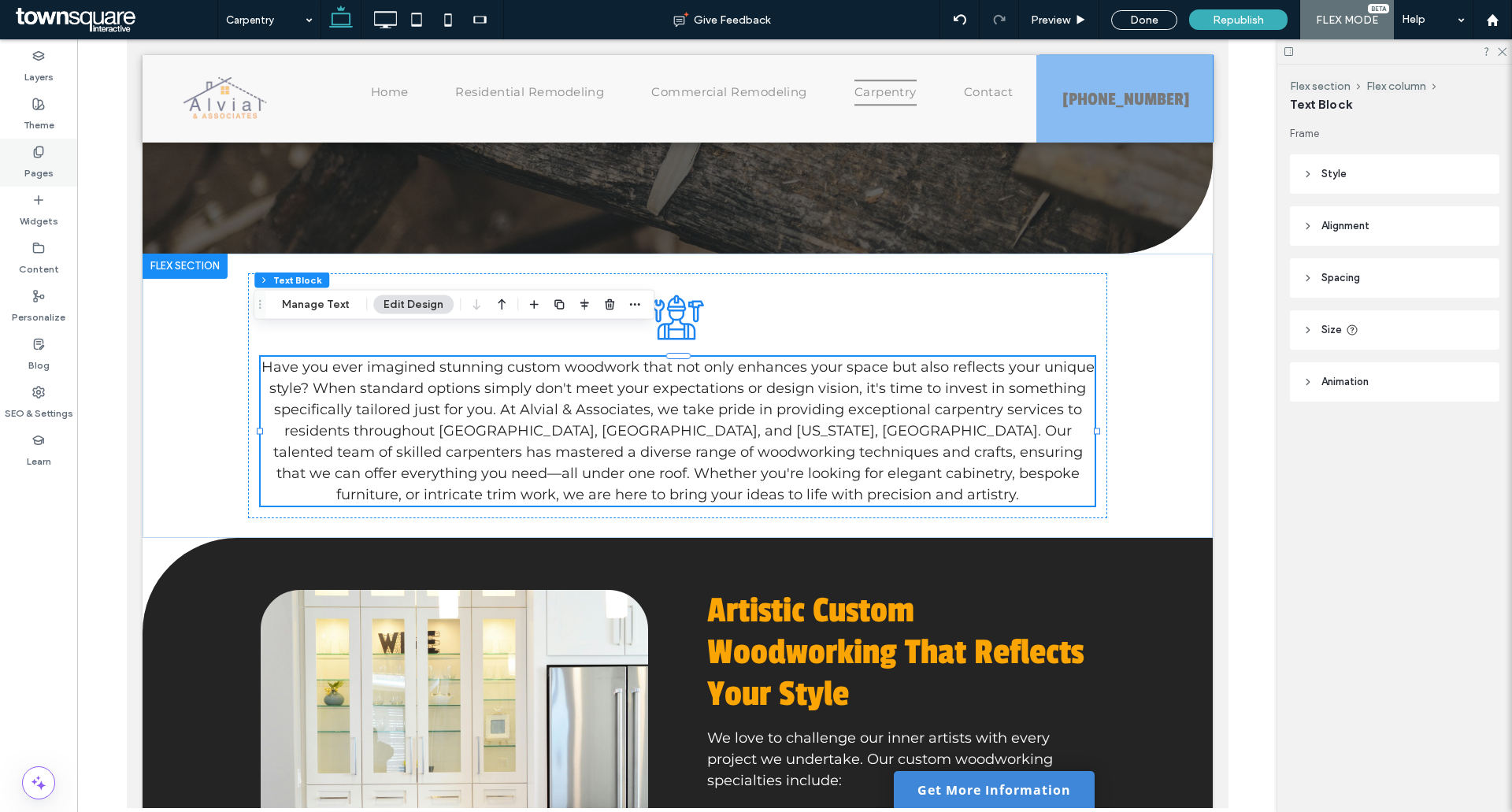
click at [0, 168] on div "Pages" at bounding box center [38, 162] width 77 height 48
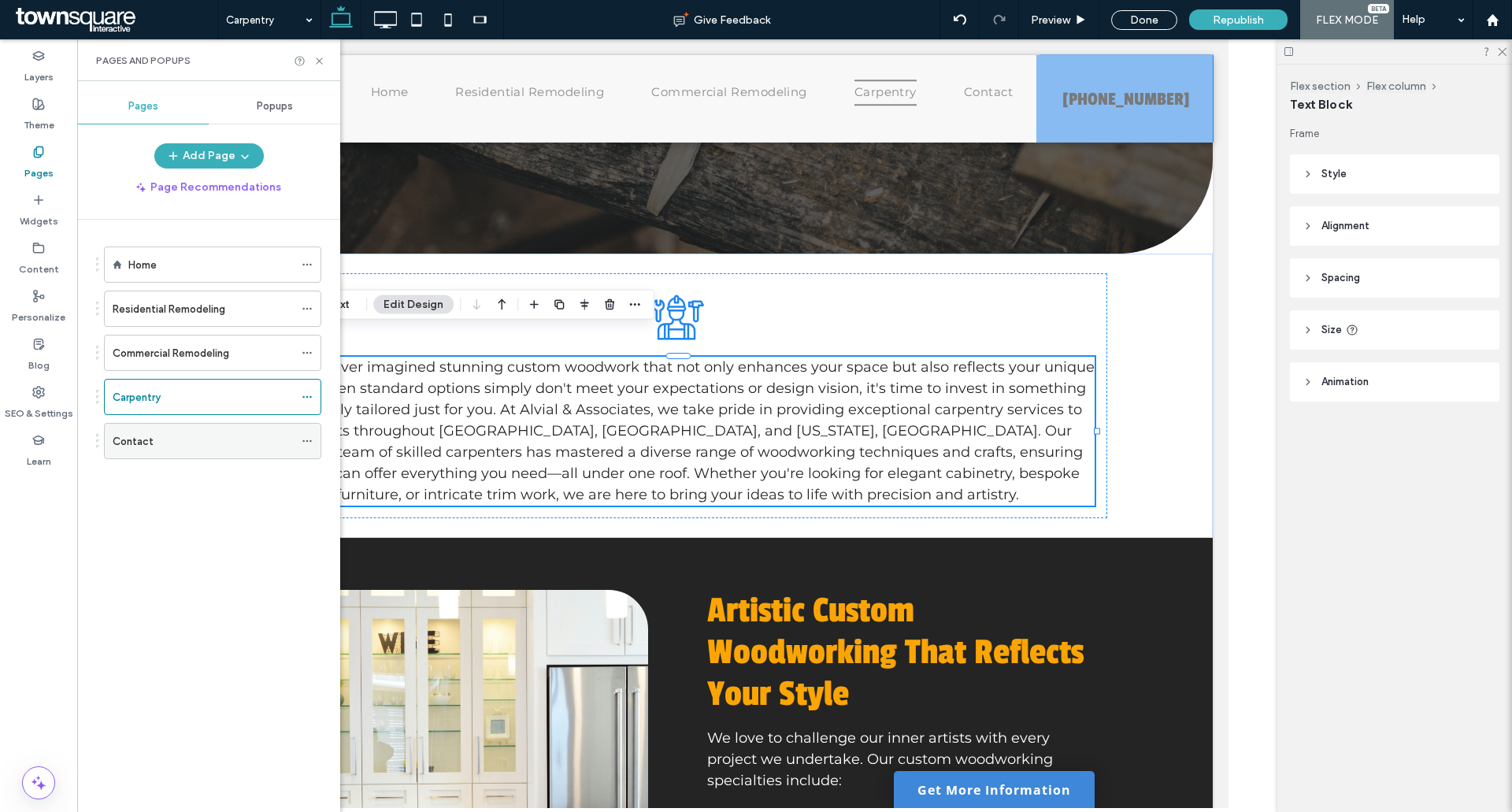
click at [194, 437] on div "Contact" at bounding box center [203, 440] width 181 height 16
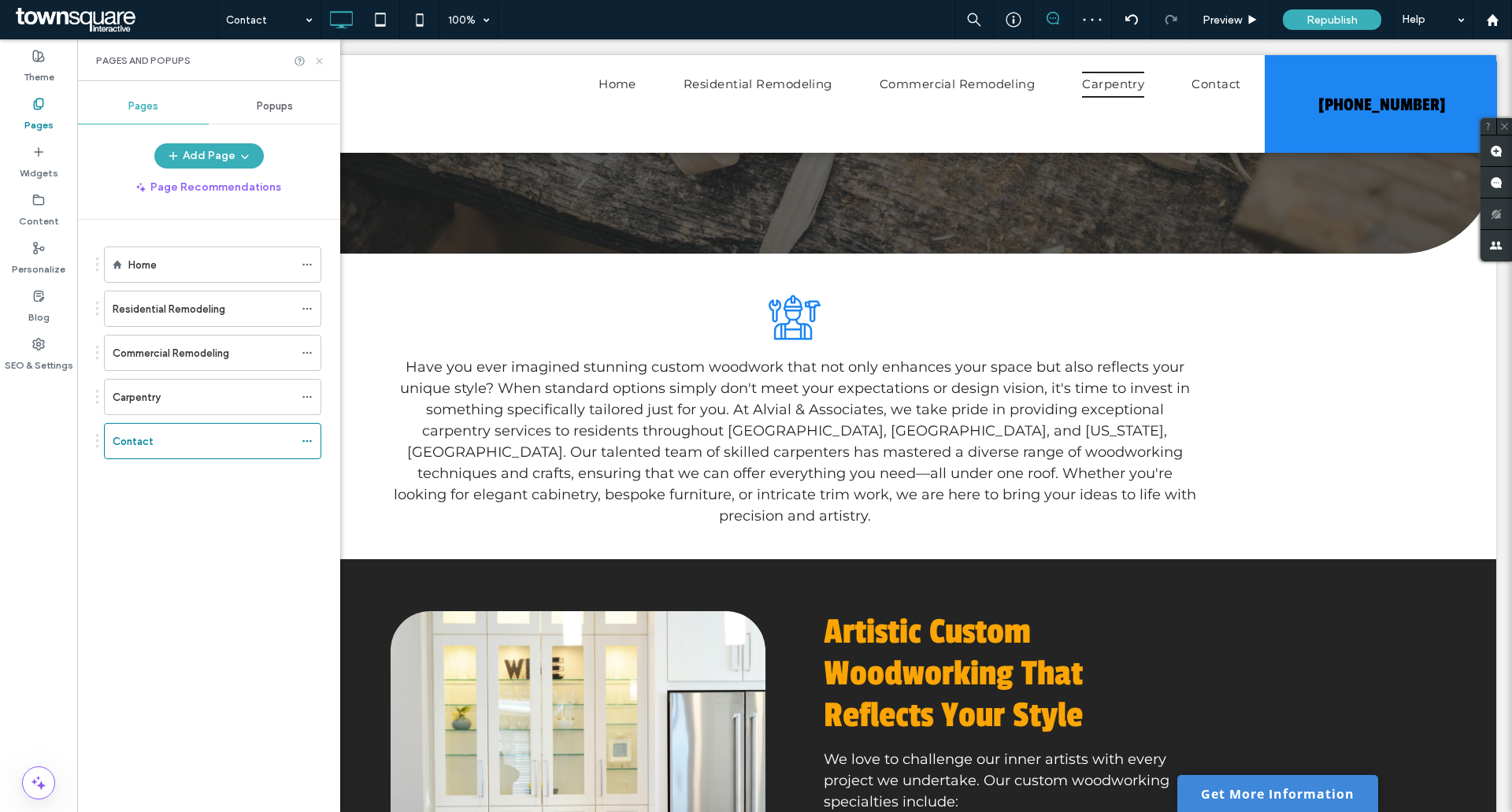
click at [320, 57] on icon at bounding box center [319, 61] width 11 height 11
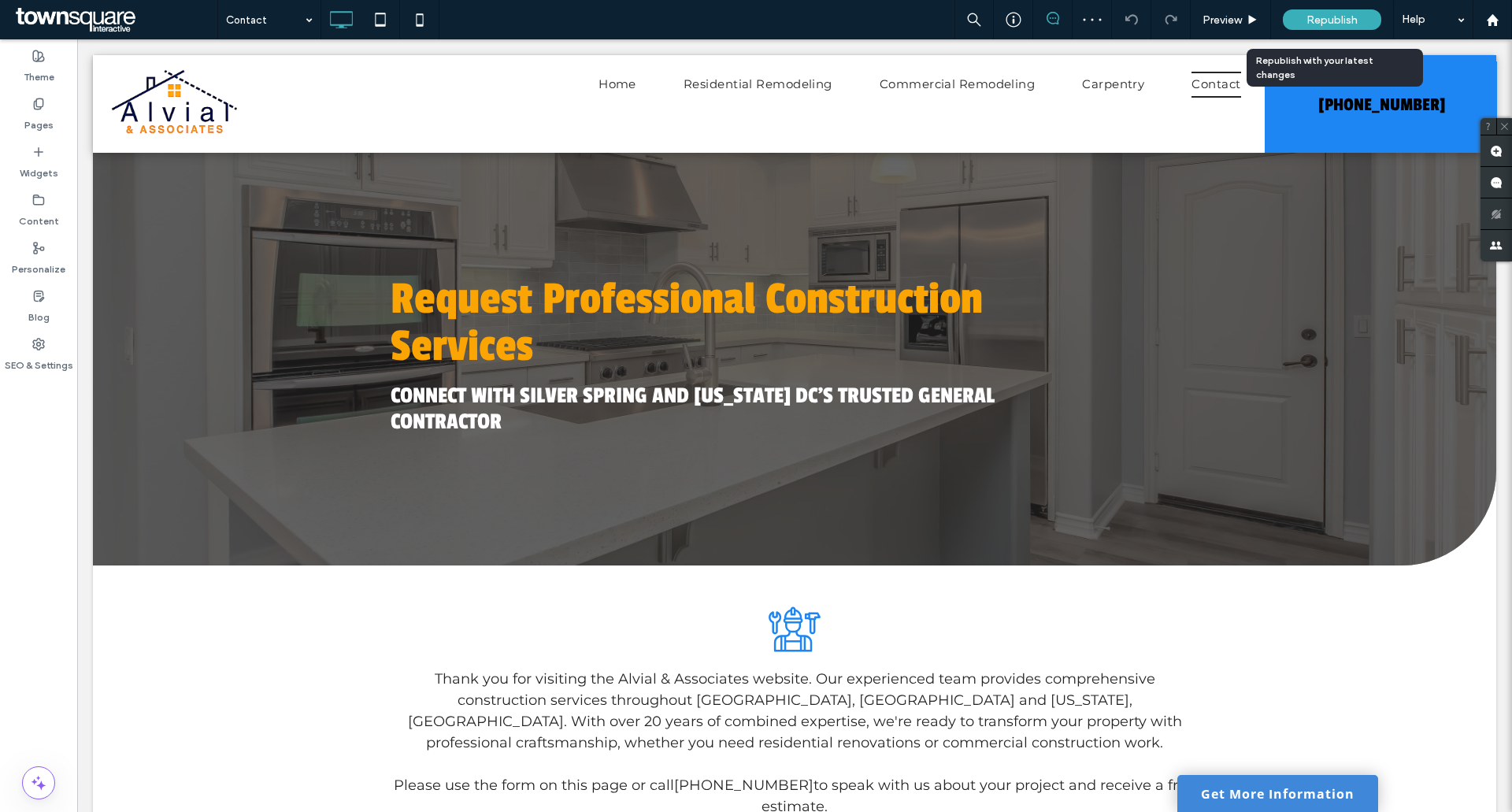
click at [1363, 9] on div "Republish" at bounding box center [1332, 19] width 98 height 39
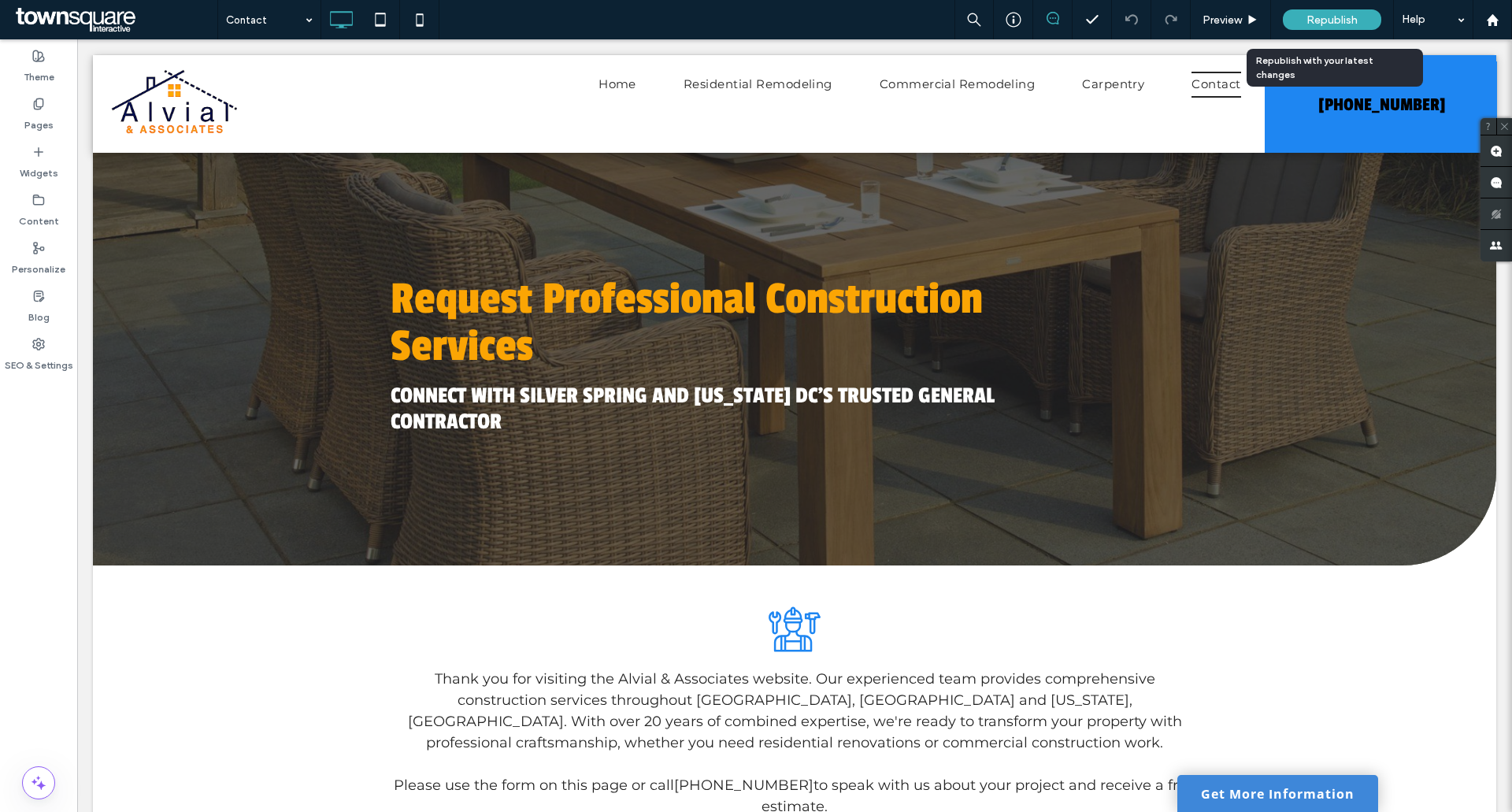
click at [1305, 16] on div "Republish" at bounding box center [1332, 19] width 98 height 20
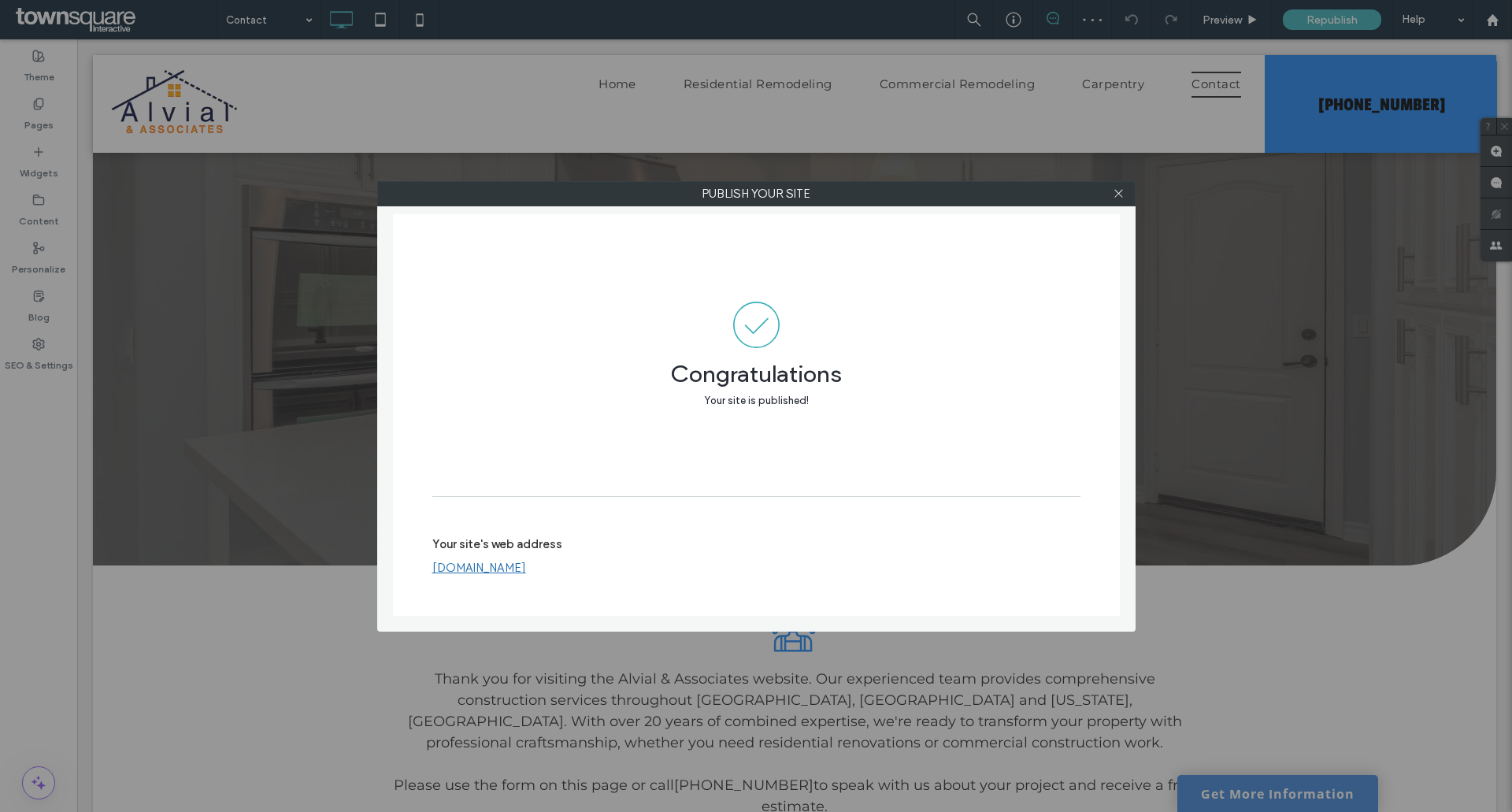
drag, startPoint x: 1123, startPoint y: 193, endPoint x: 1020, endPoint y: 157, distance: 109.1
click at [1122, 193] on icon at bounding box center [1118, 193] width 11 height 11
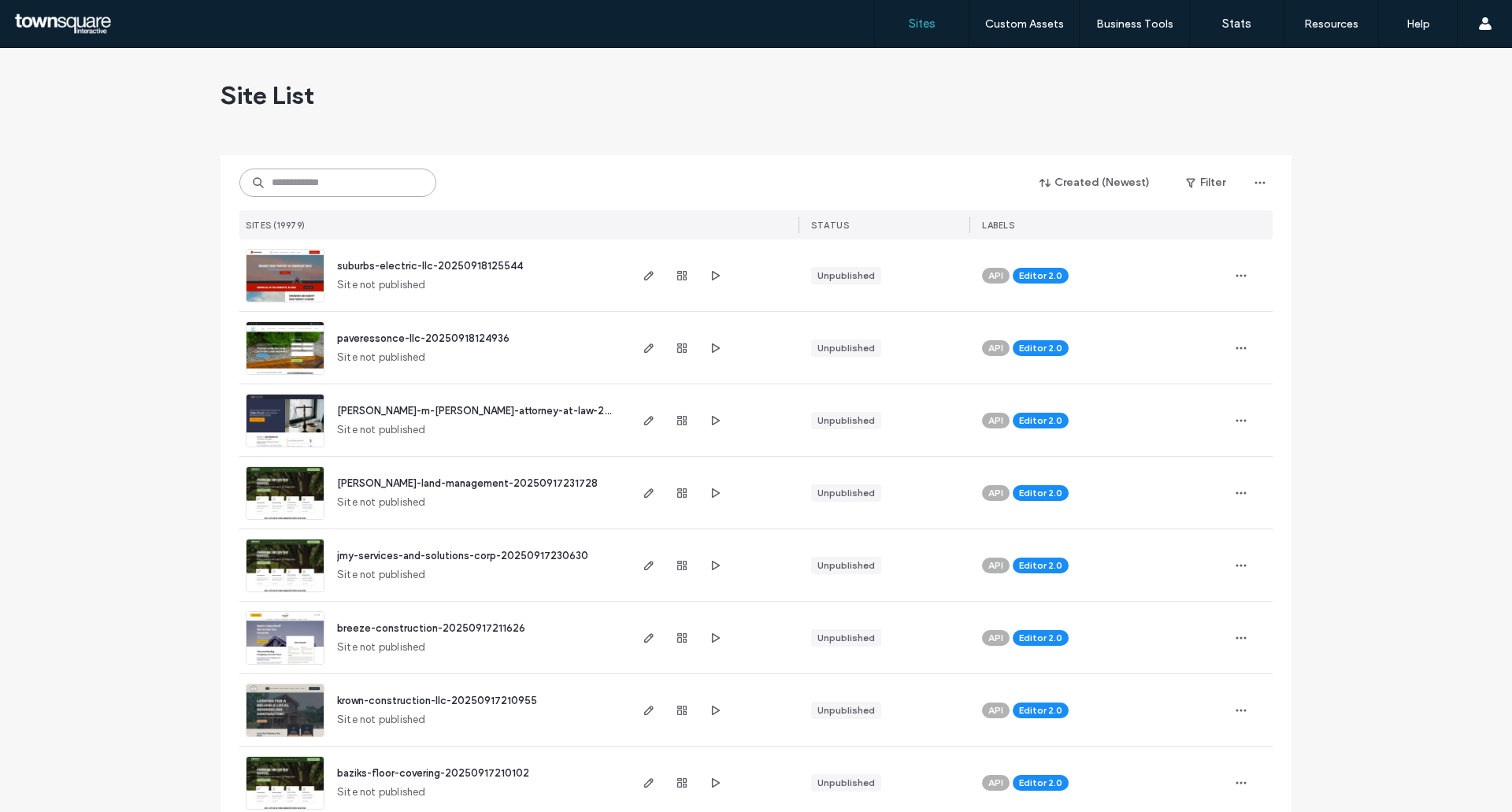
click at [337, 188] on input at bounding box center [337, 183] width 196 height 29
paste input "**********"
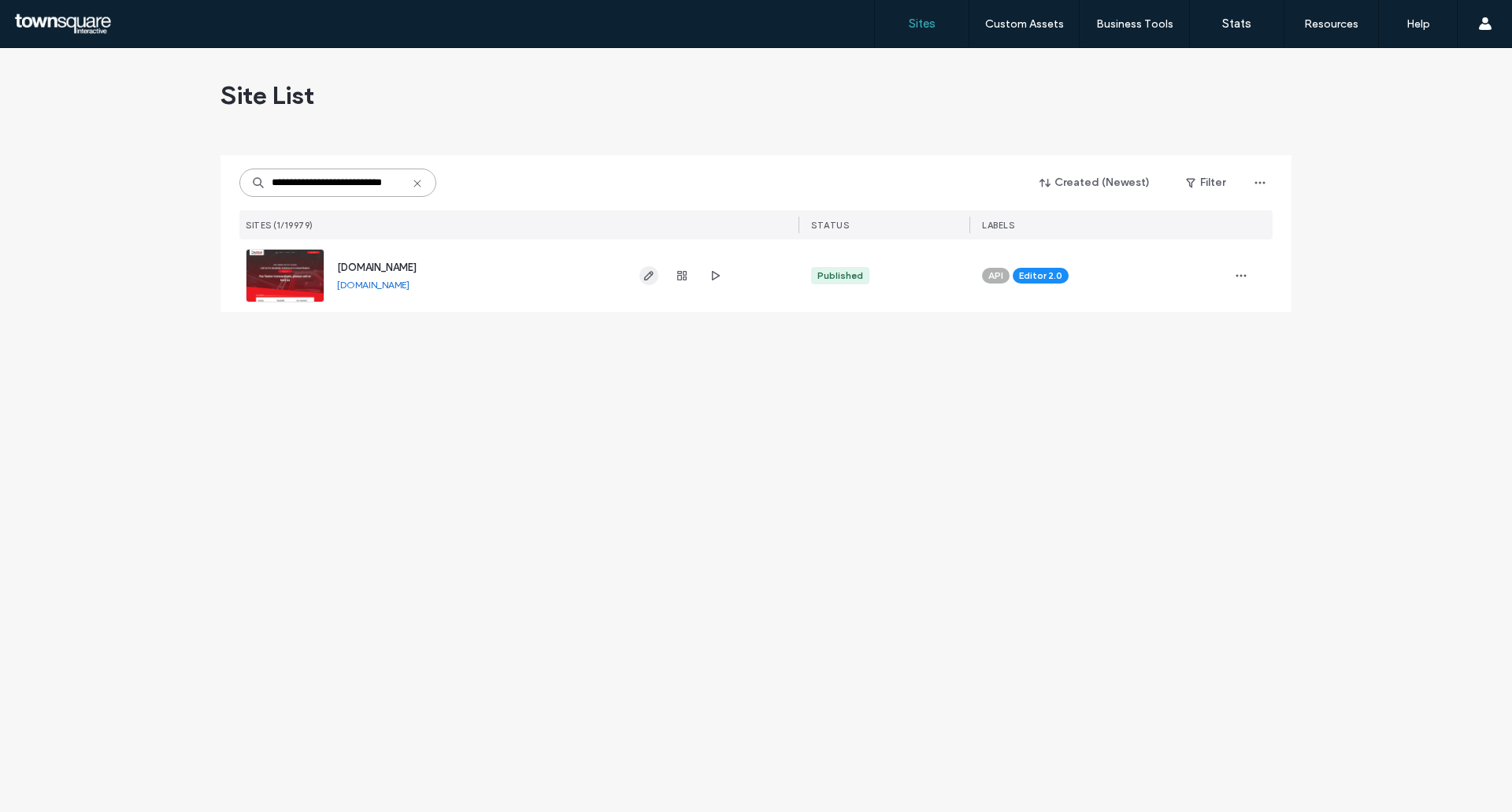
type input "**********"
click at [647, 276] on icon "button" at bounding box center [648, 274] width 12 height 12
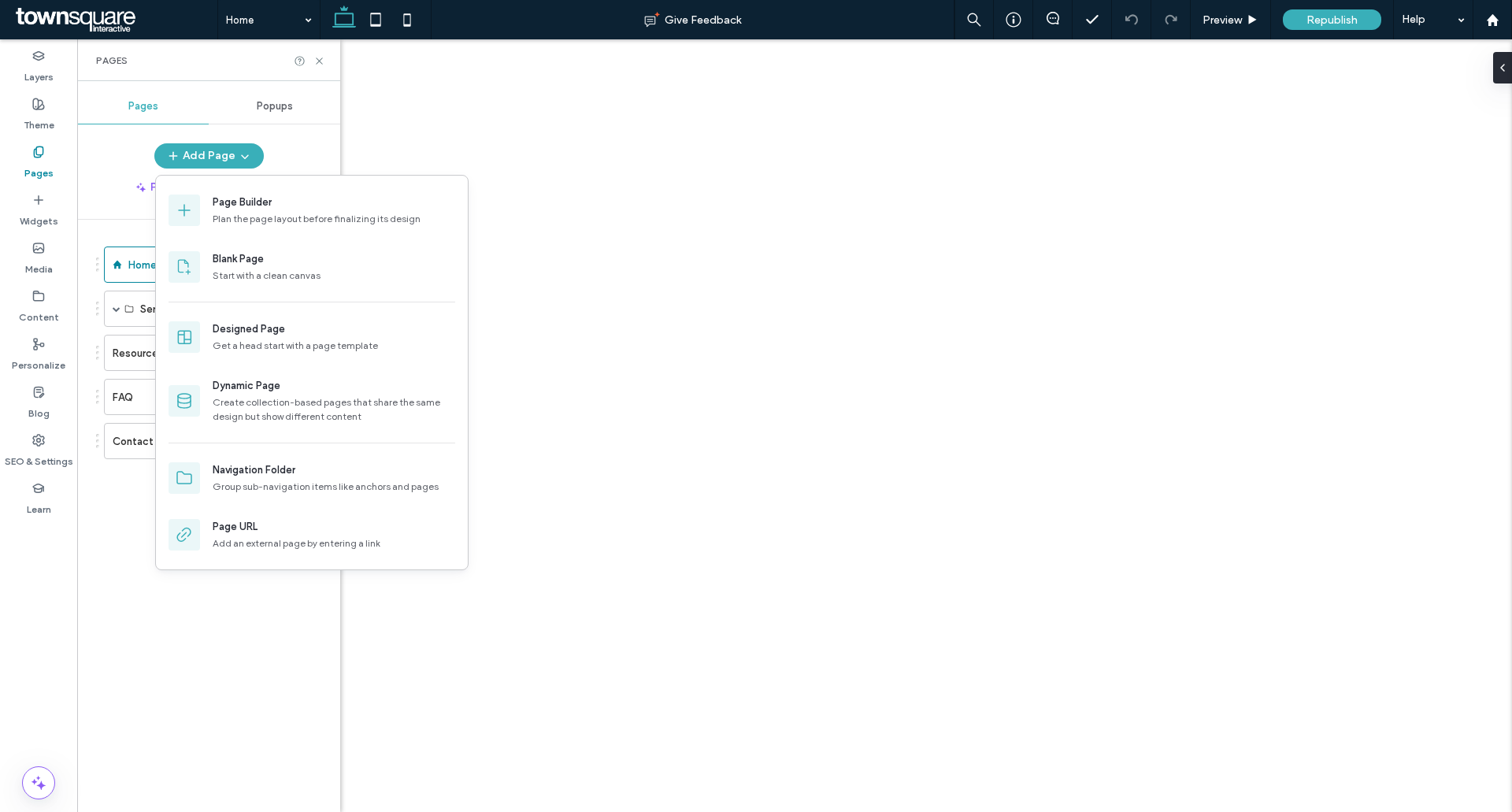
click at [244, 269] on div "Start with a clean canvas" at bounding box center [334, 275] width 242 height 14
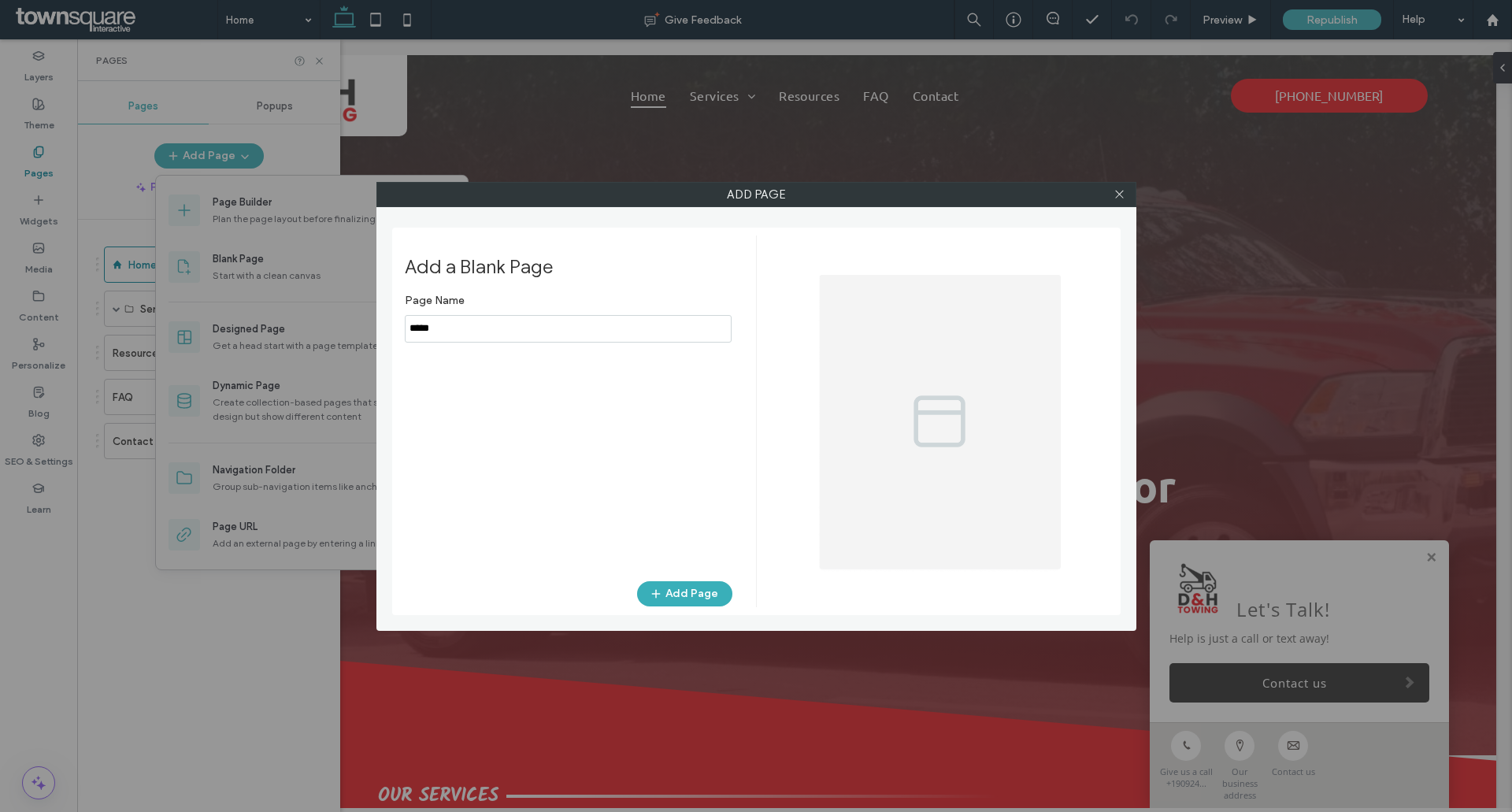
click at [201, 329] on div "Add Page Add a Blank Page Page Name Add Page" at bounding box center [756, 406] width 1512 height 812
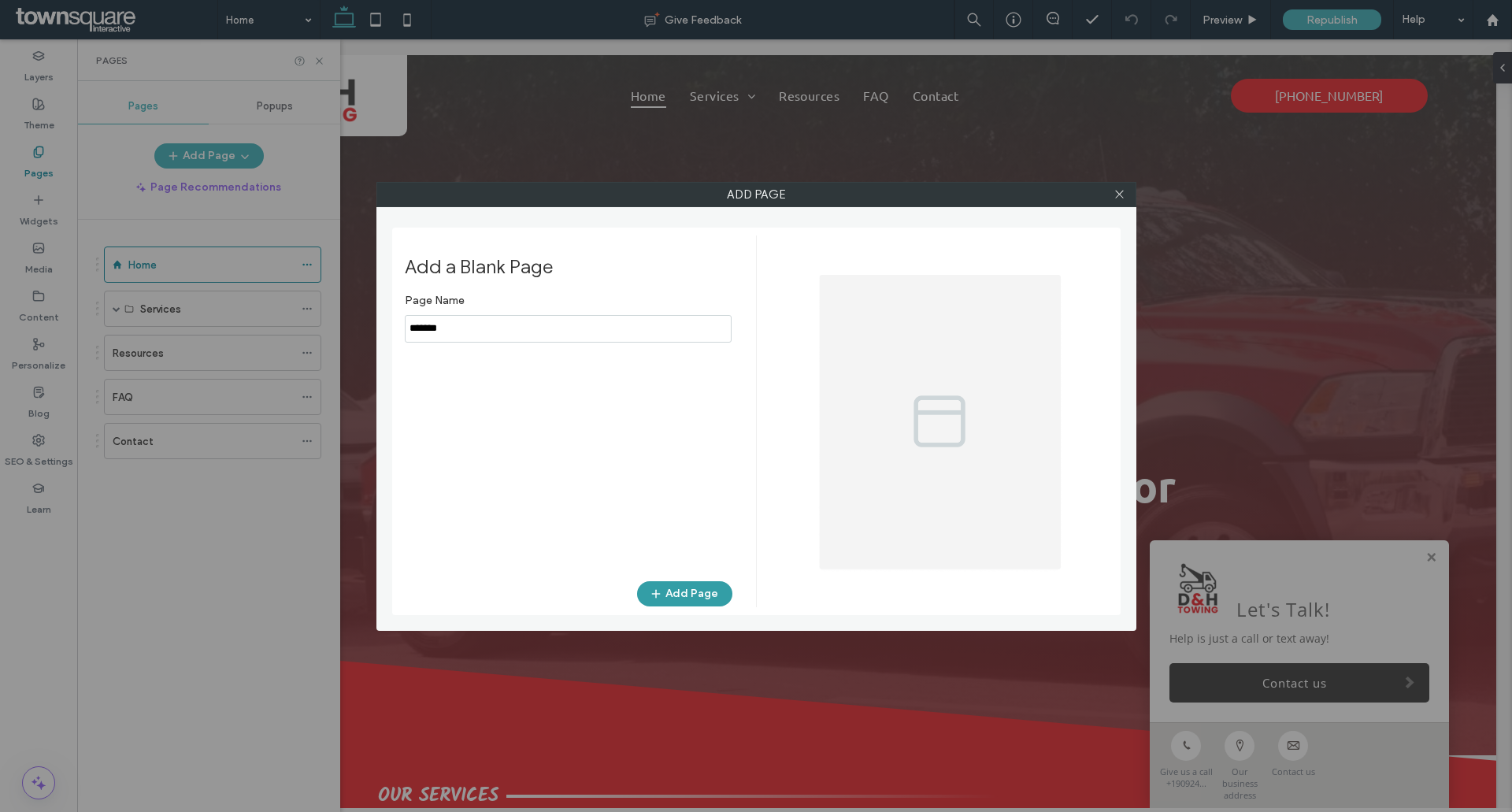
type input "*******"
click at [678, 589] on button "Add Page" at bounding box center [684, 594] width 95 height 25
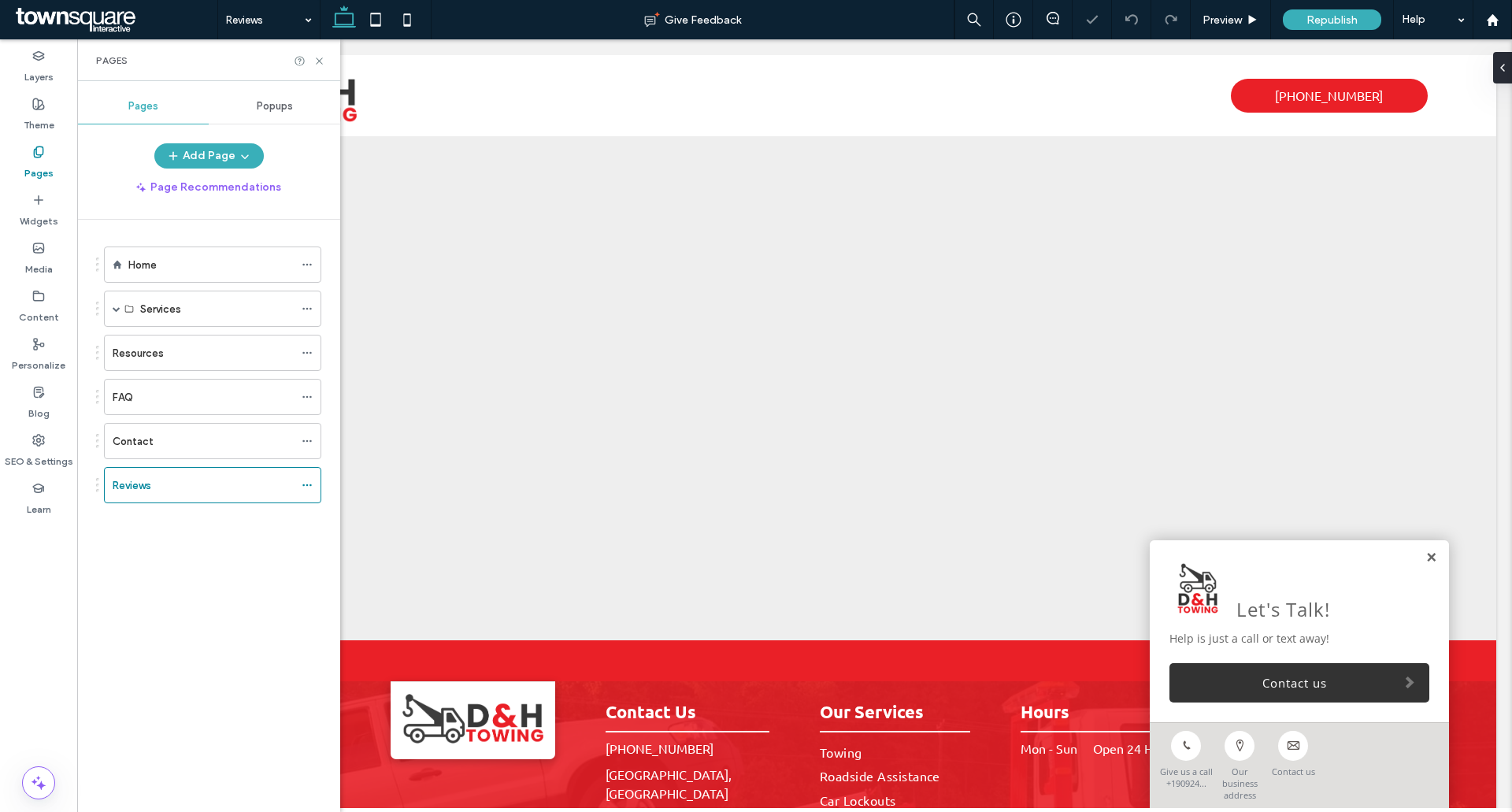
click at [1425, 564] on link at bounding box center [1431, 558] width 11 height 13
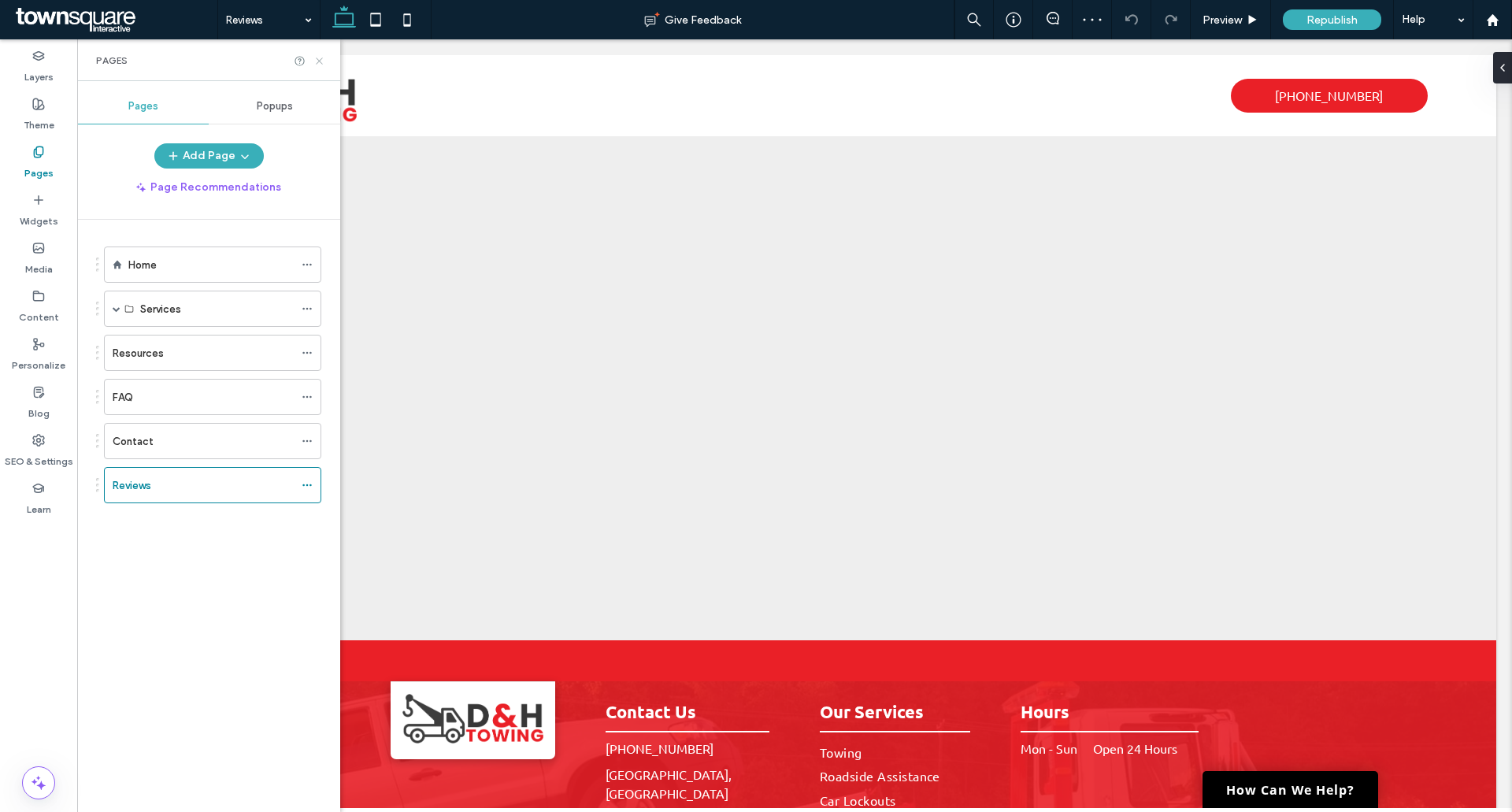
click at [315, 61] on icon at bounding box center [319, 61] width 11 height 11
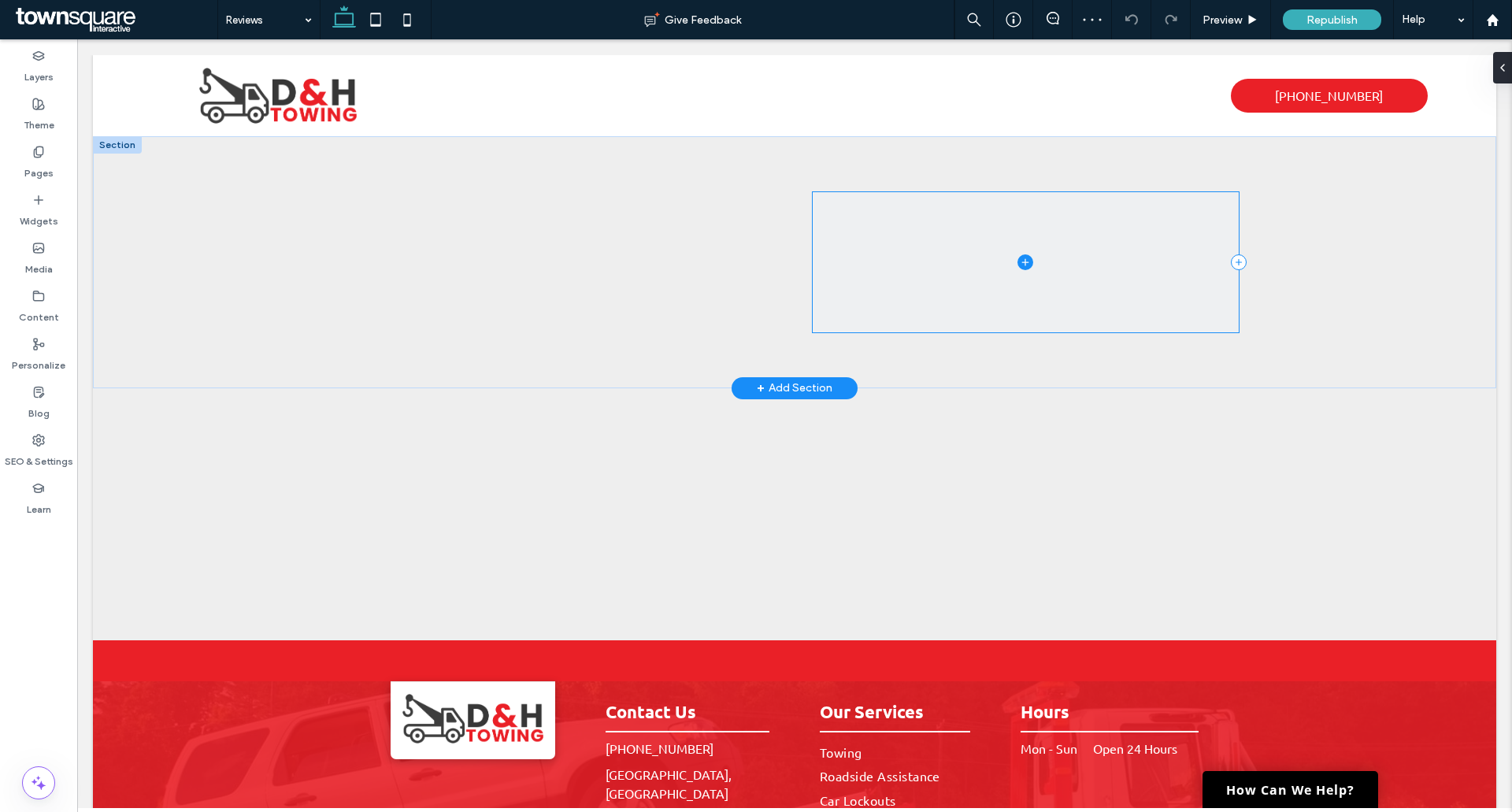
click at [984, 264] on span at bounding box center [1026, 262] width 427 height 139
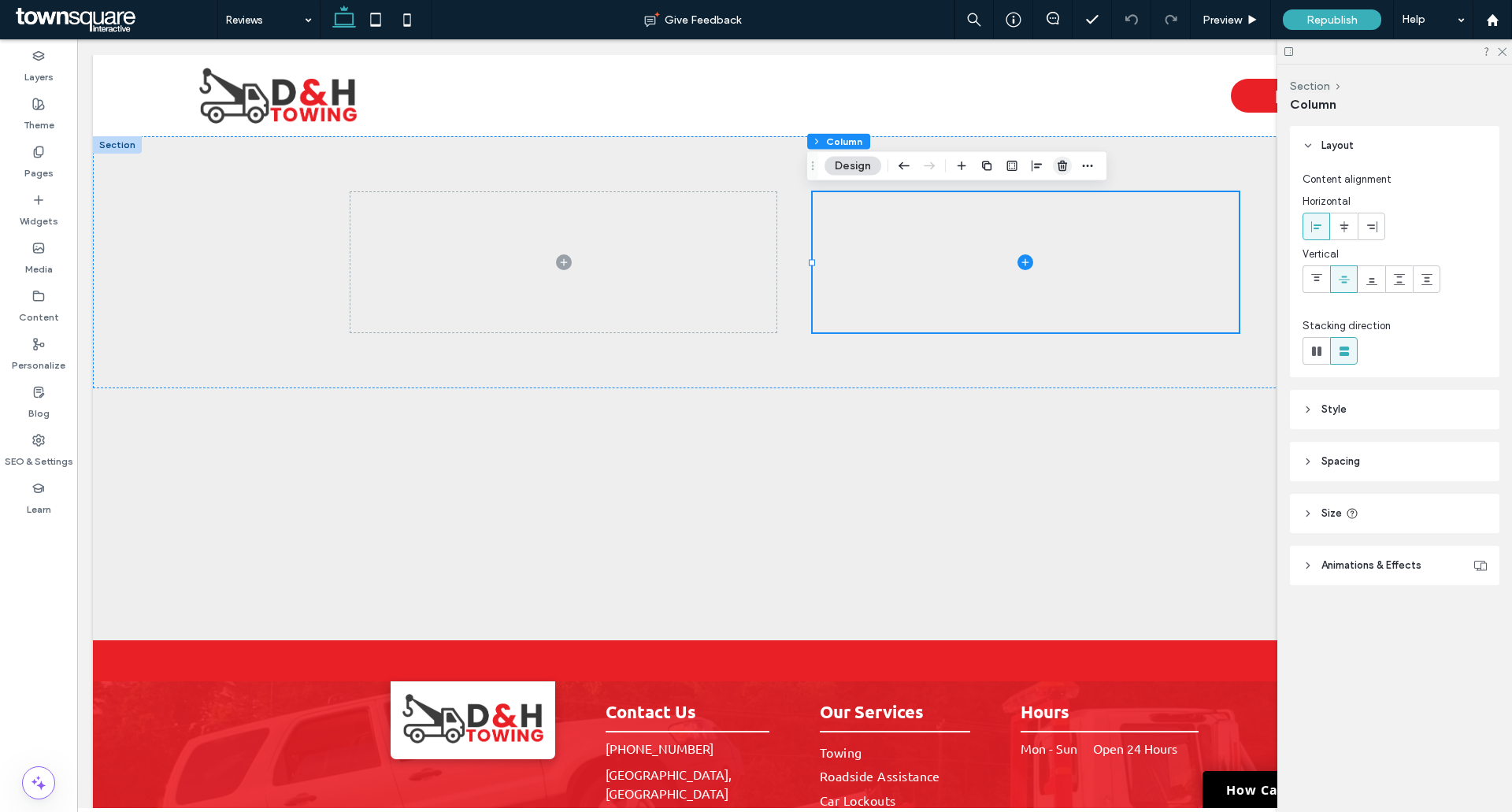
drag, startPoint x: 1061, startPoint y: 170, endPoint x: 957, endPoint y: 133, distance: 110.4
click at [1061, 170] on use "button" at bounding box center [1062, 166] width 10 height 10
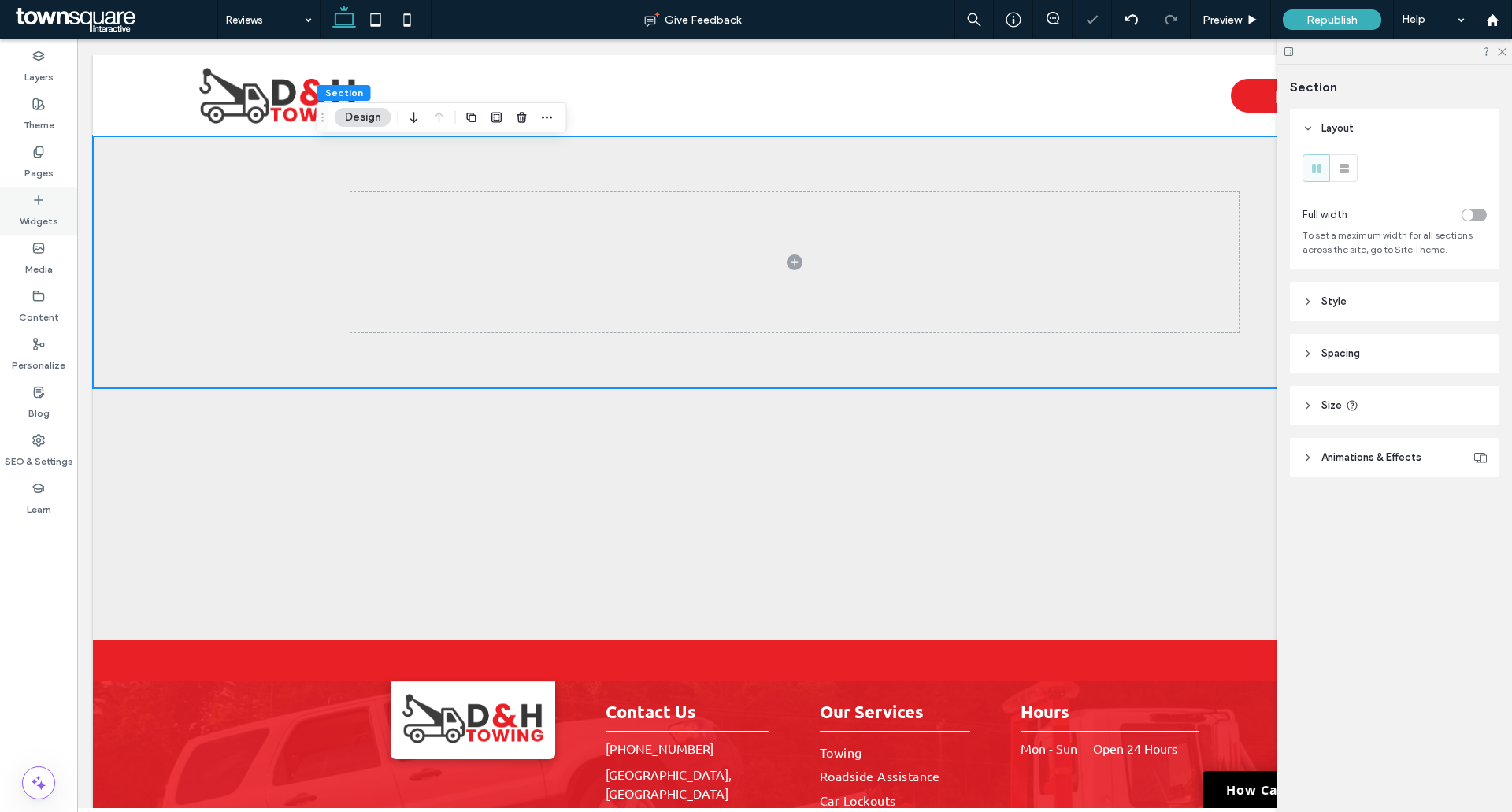
click at [55, 207] on label "Widgets" at bounding box center [39, 216] width 38 height 22
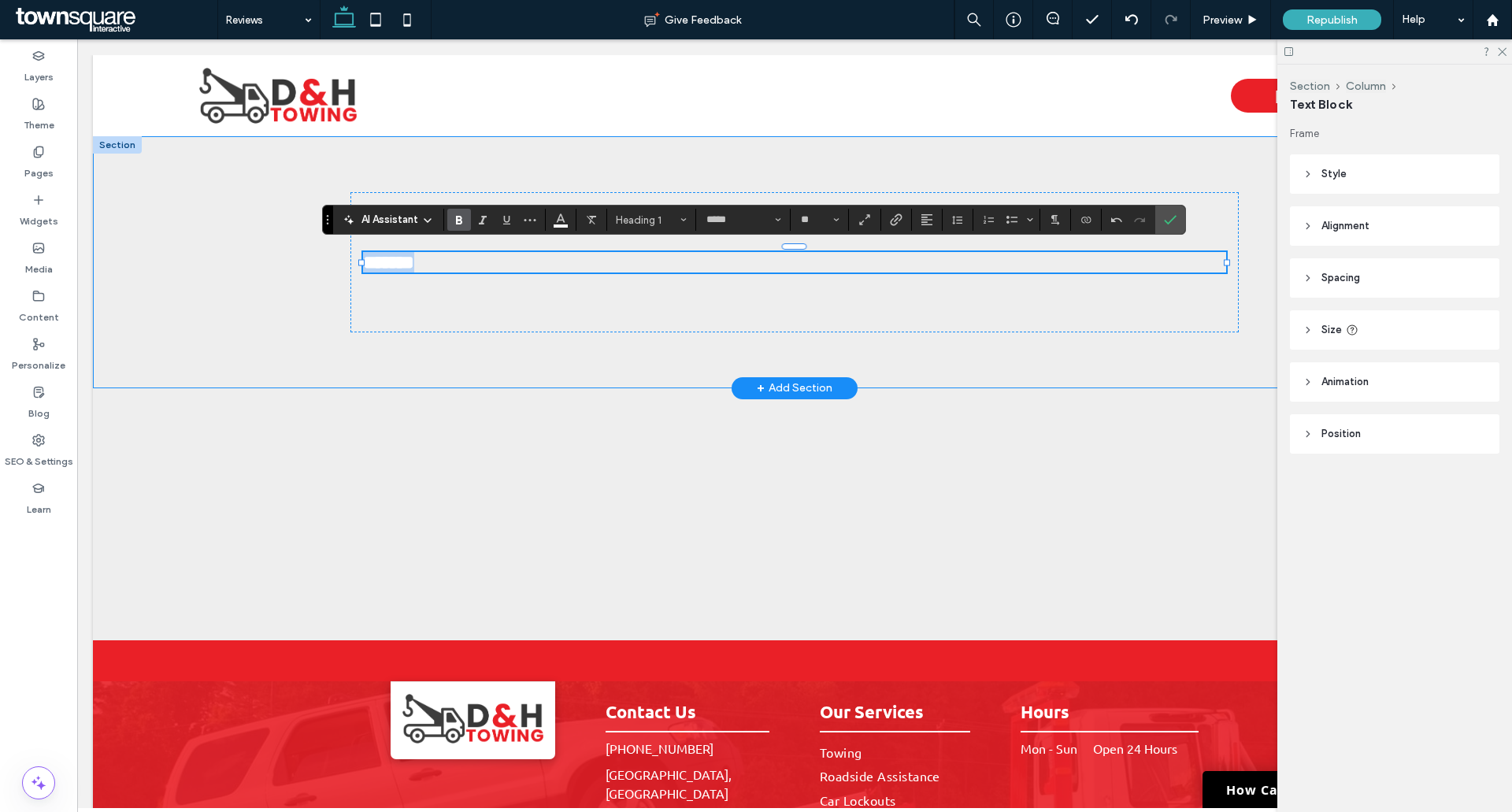
drag, startPoint x: 582, startPoint y: 266, endPoint x: 371, endPoint y: 259, distance: 211.1
click at [305, 290] on div "*******" at bounding box center [794, 262] width 1403 height 252
click at [838, 219] on use "Size" at bounding box center [836, 220] width 6 height 3
drag, startPoint x: 819, startPoint y: 331, endPoint x: 593, endPoint y: 281, distance: 231.5
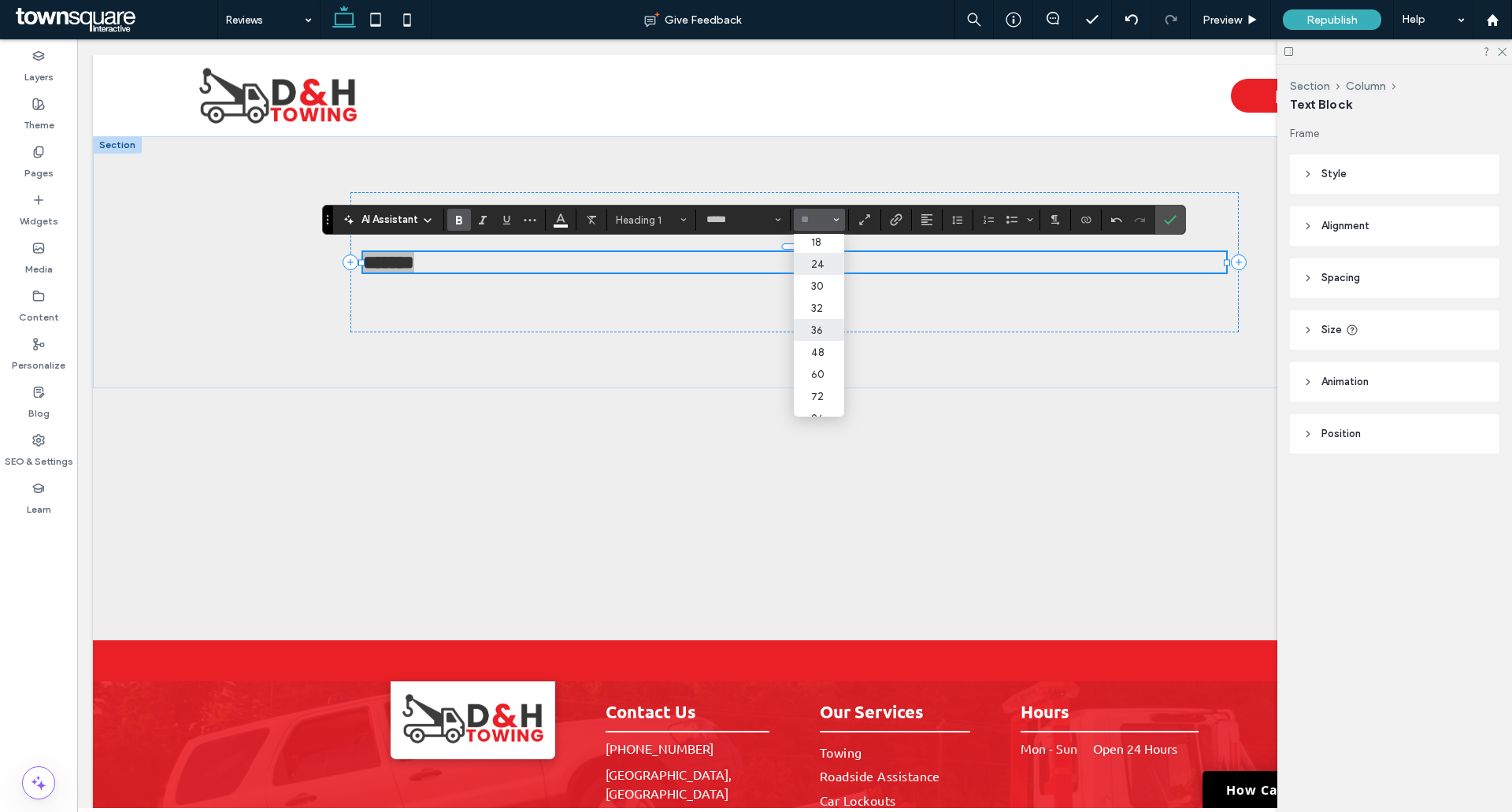
click at [819, 331] on label "36" at bounding box center [819, 330] width 51 height 22
type input "**"
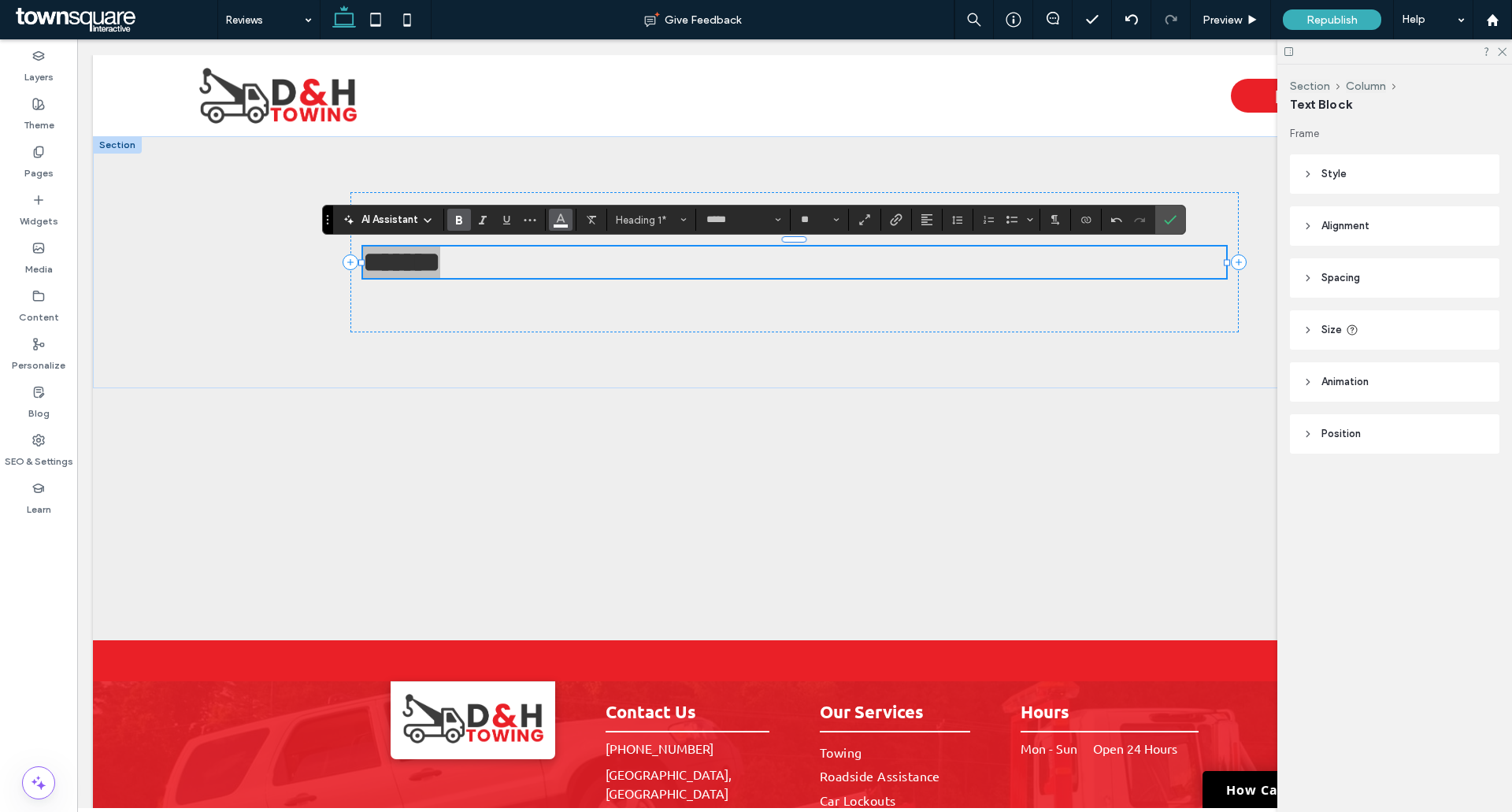
click at [567, 223] on icon "Color" at bounding box center [560, 217] width 12 height 12
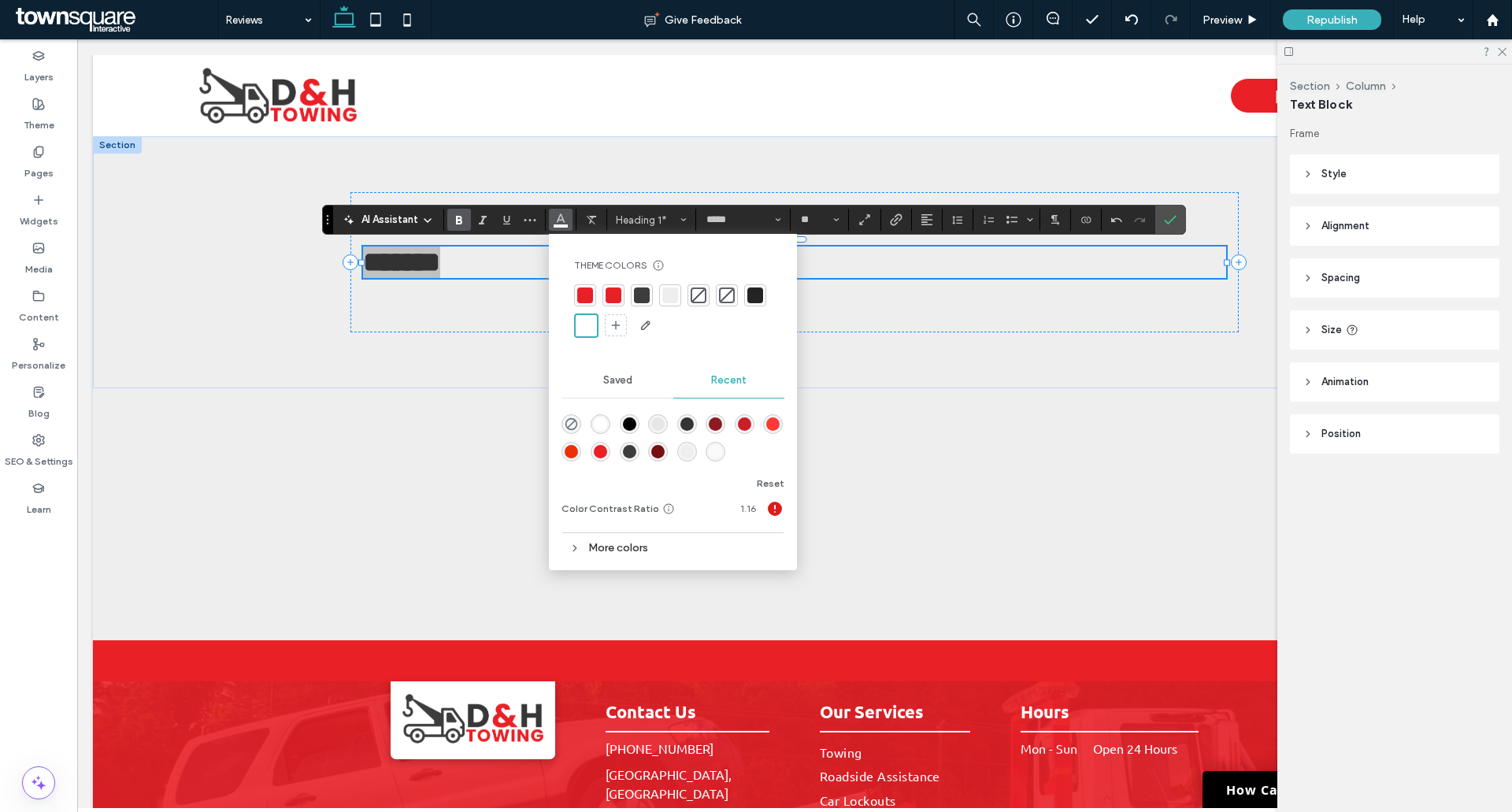
click at [644, 290] on div at bounding box center [642, 294] width 16 height 16
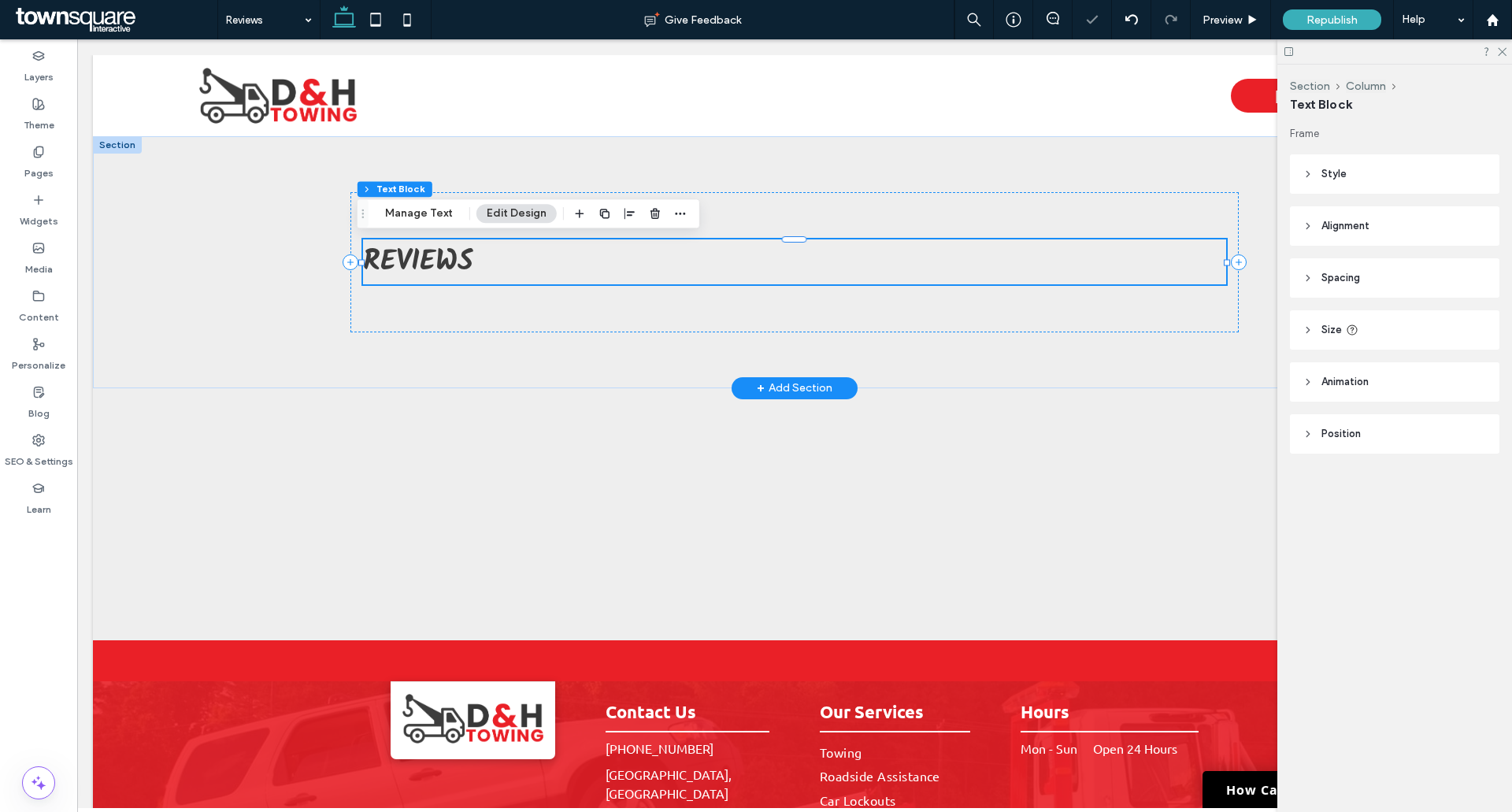
click at [537, 253] on h1 "Reviews" at bounding box center [795, 261] width 864 height 45
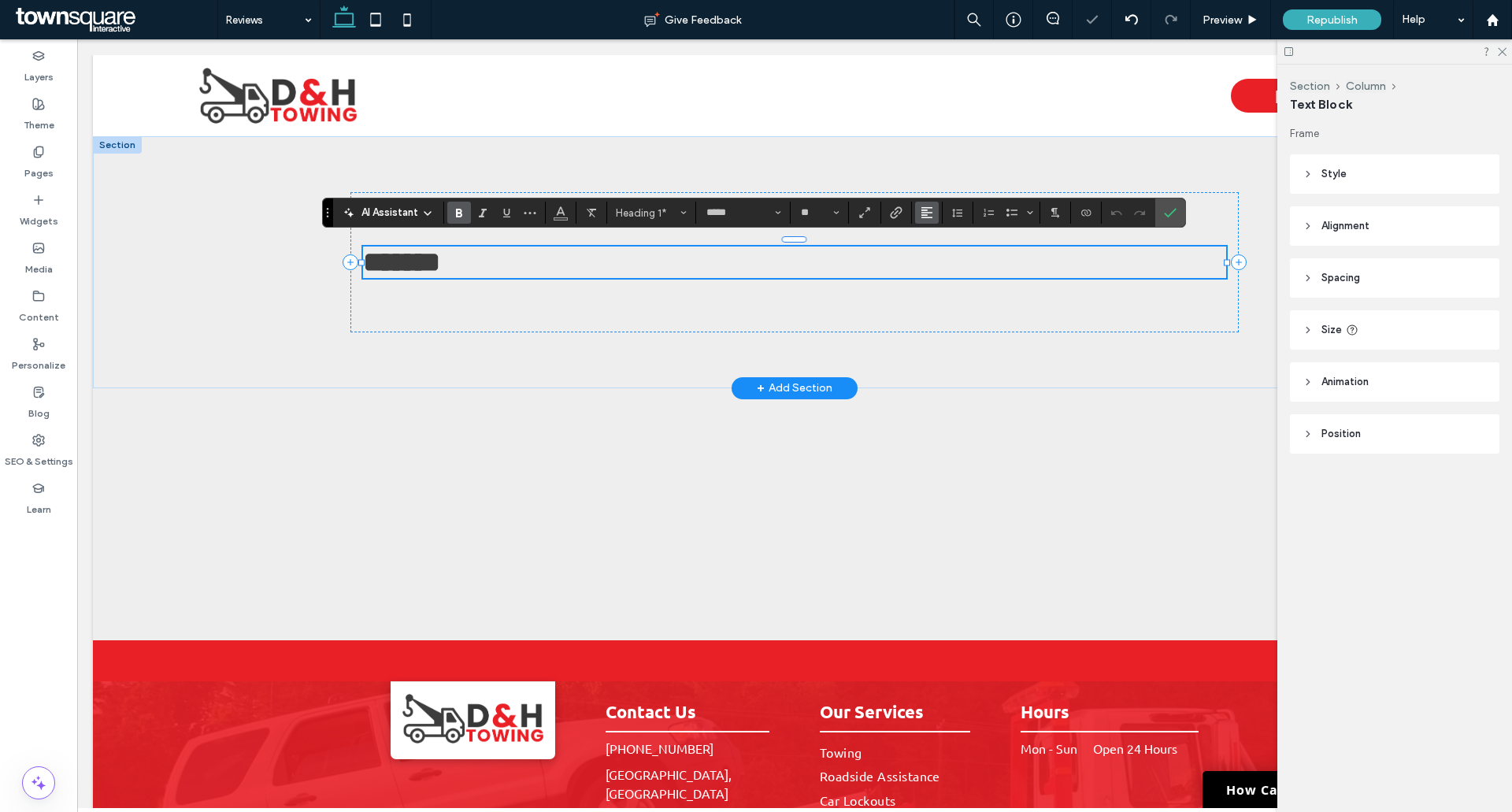
click at [935, 213] on button "Alignment" at bounding box center [927, 212] width 24 height 22
drag, startPoint x: 940, startPoint y: 263, endPoint x: 1024, endPoint y: 193, distance: 109.3
click at [940, 263] on icon "ui.textEditor.alignment.center" at bounding box center [938, 261] width 12 height 12
click at [1169, 206] on icon "Confirm" at bounding box center [1170, 212] width 12 height 12
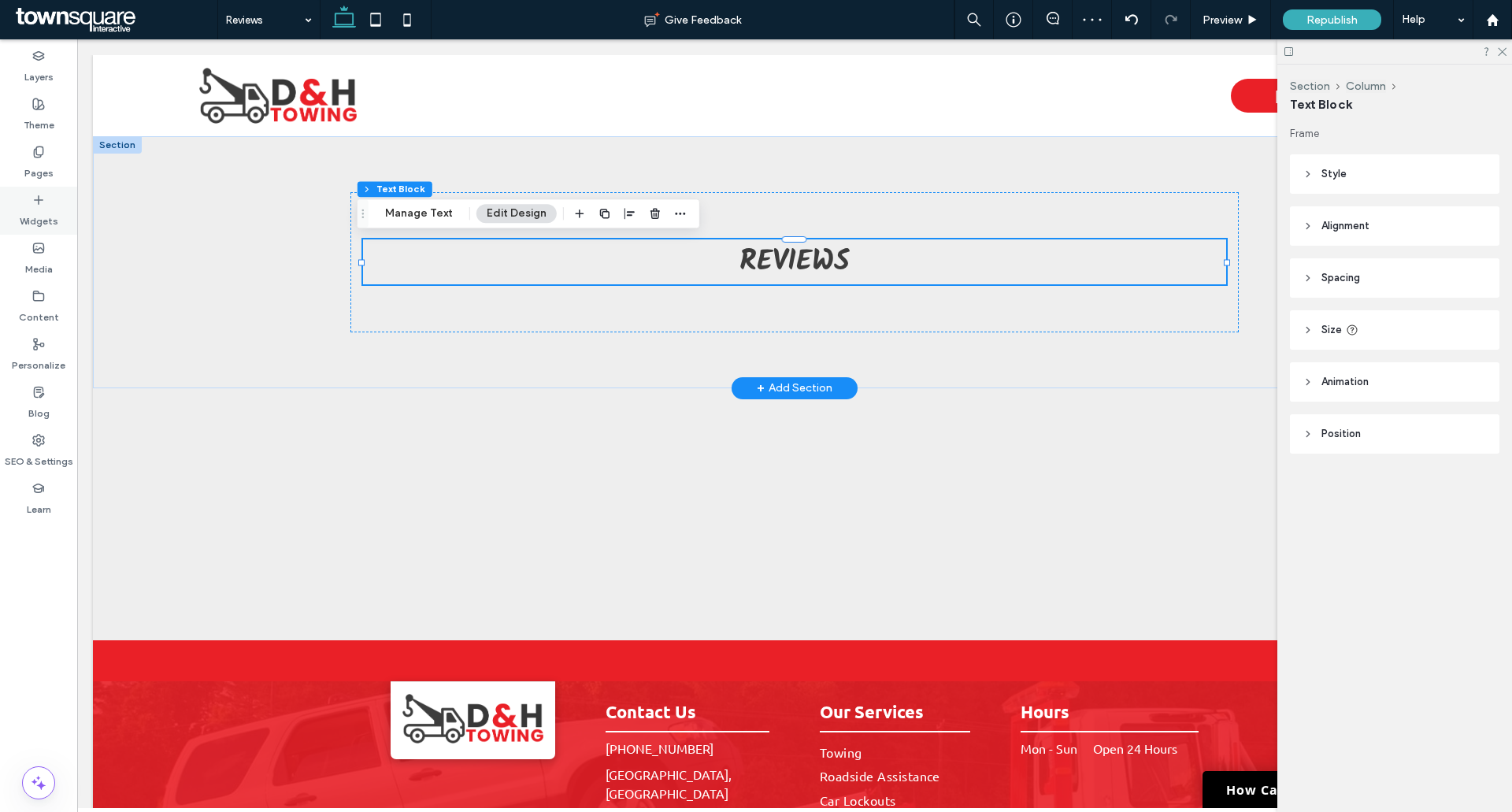
click at [65, 211] on div "Widgets" at bounding box center [38, 211] width 77 height 48
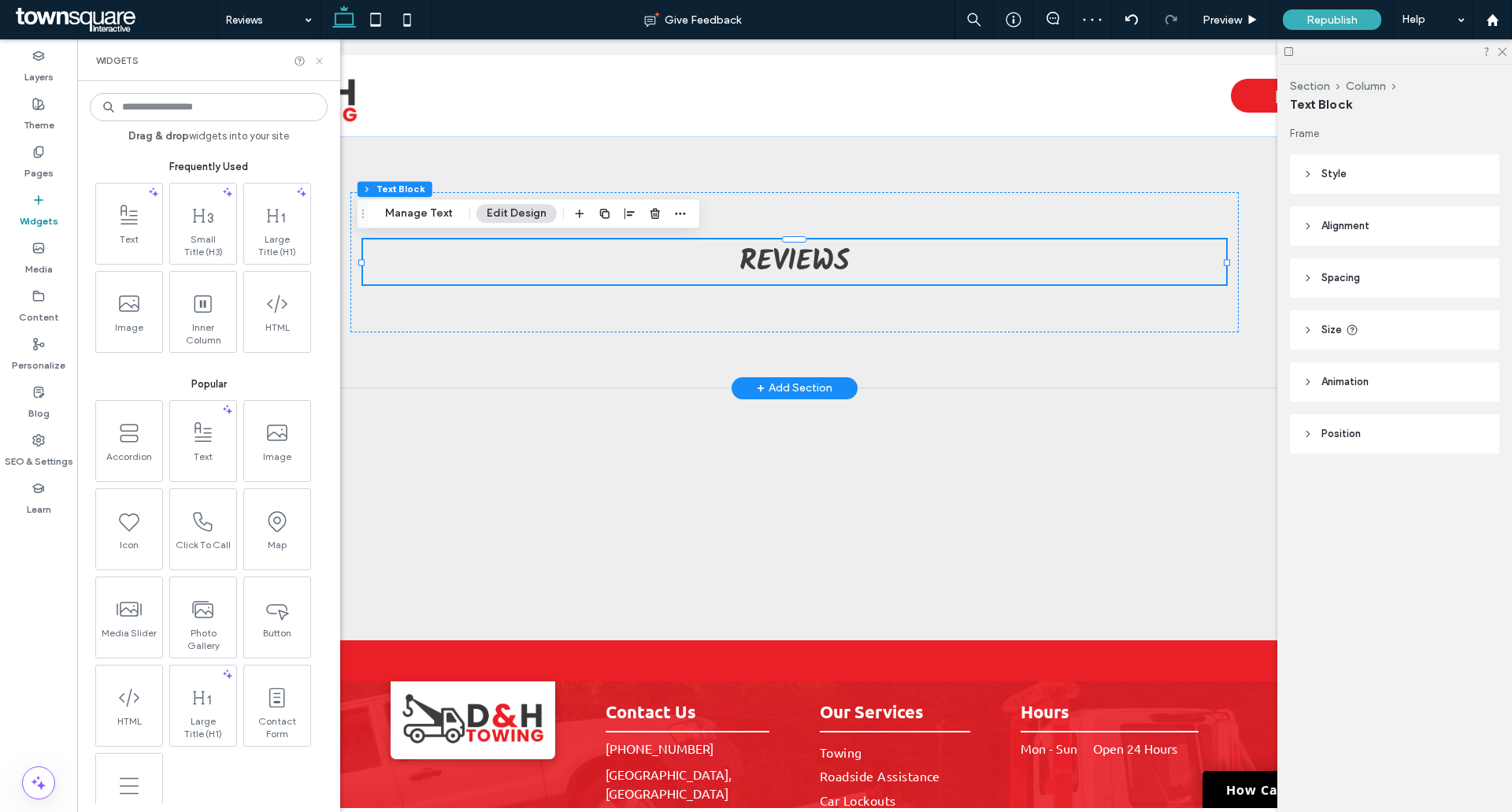
click at [319, 62] on icon at bounding box center [319, 61] width 11 height 11
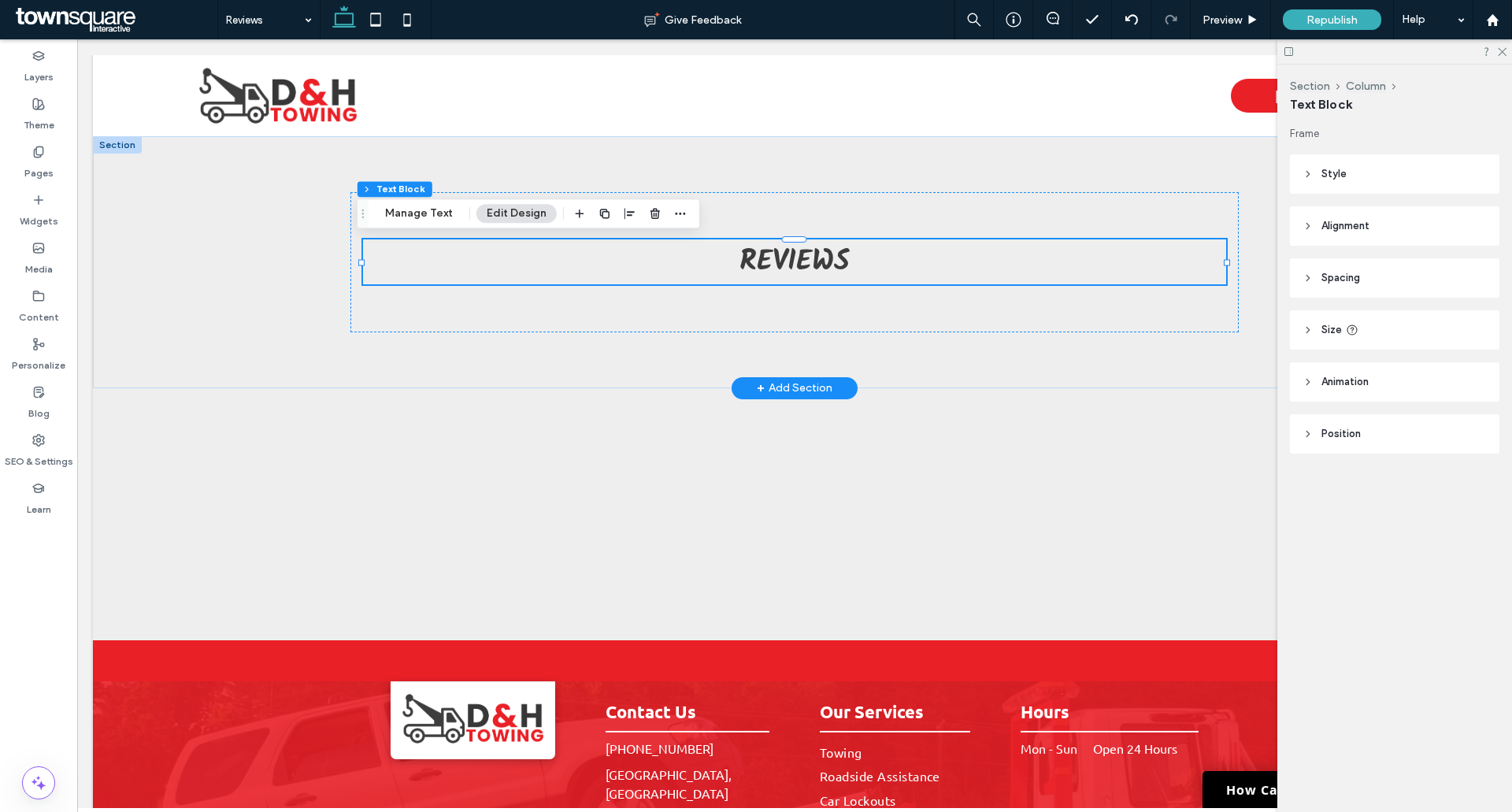
click at [1496, 56] on div at bounding box center [1395, 51] width 235 height 25
click at [47, 164] on label "Pages" at bounding box center [39, 169] width 30 height 22
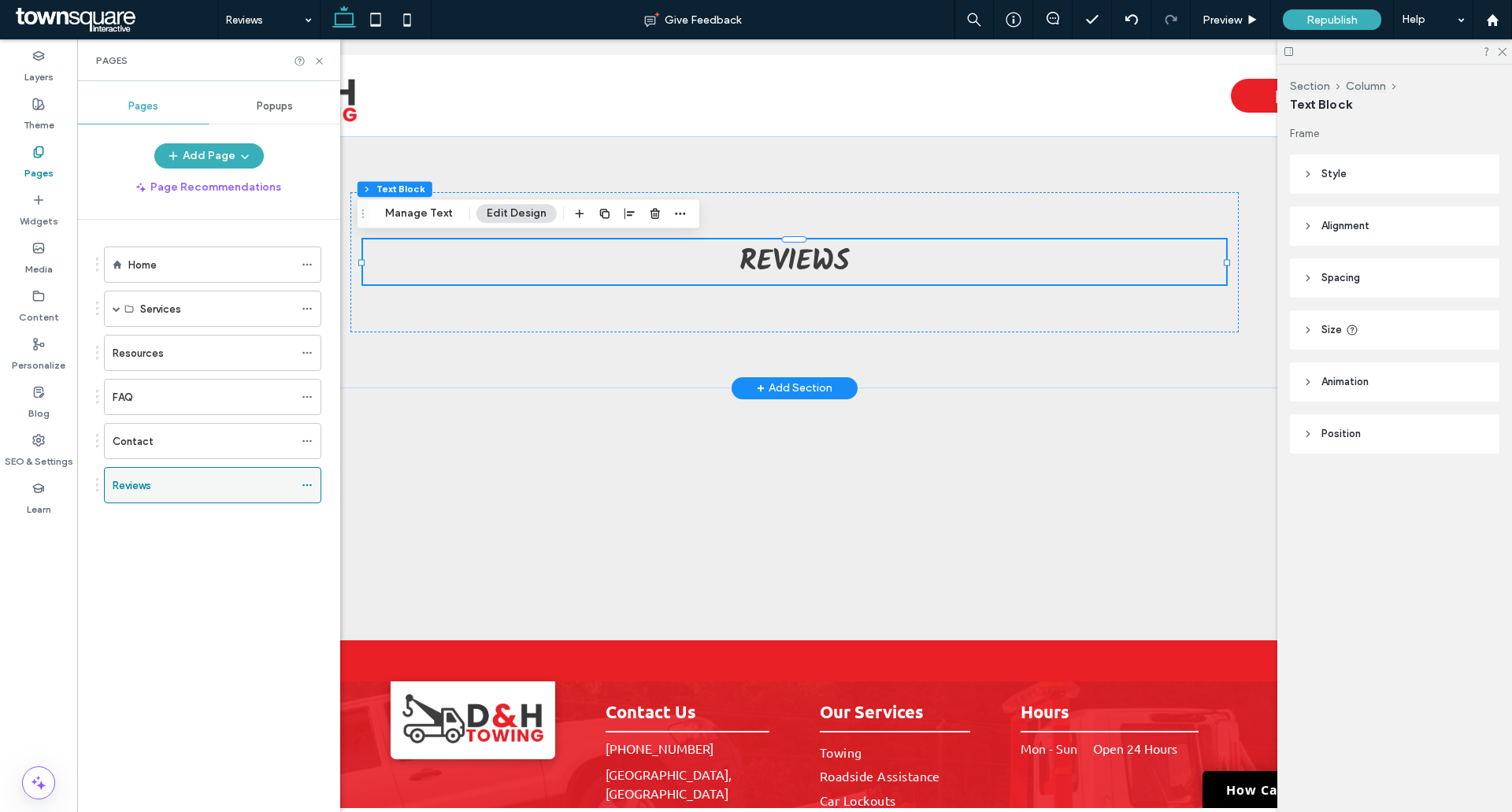
click at [308, 481] on icon at bounding box center [307, 485] width 11 height 11
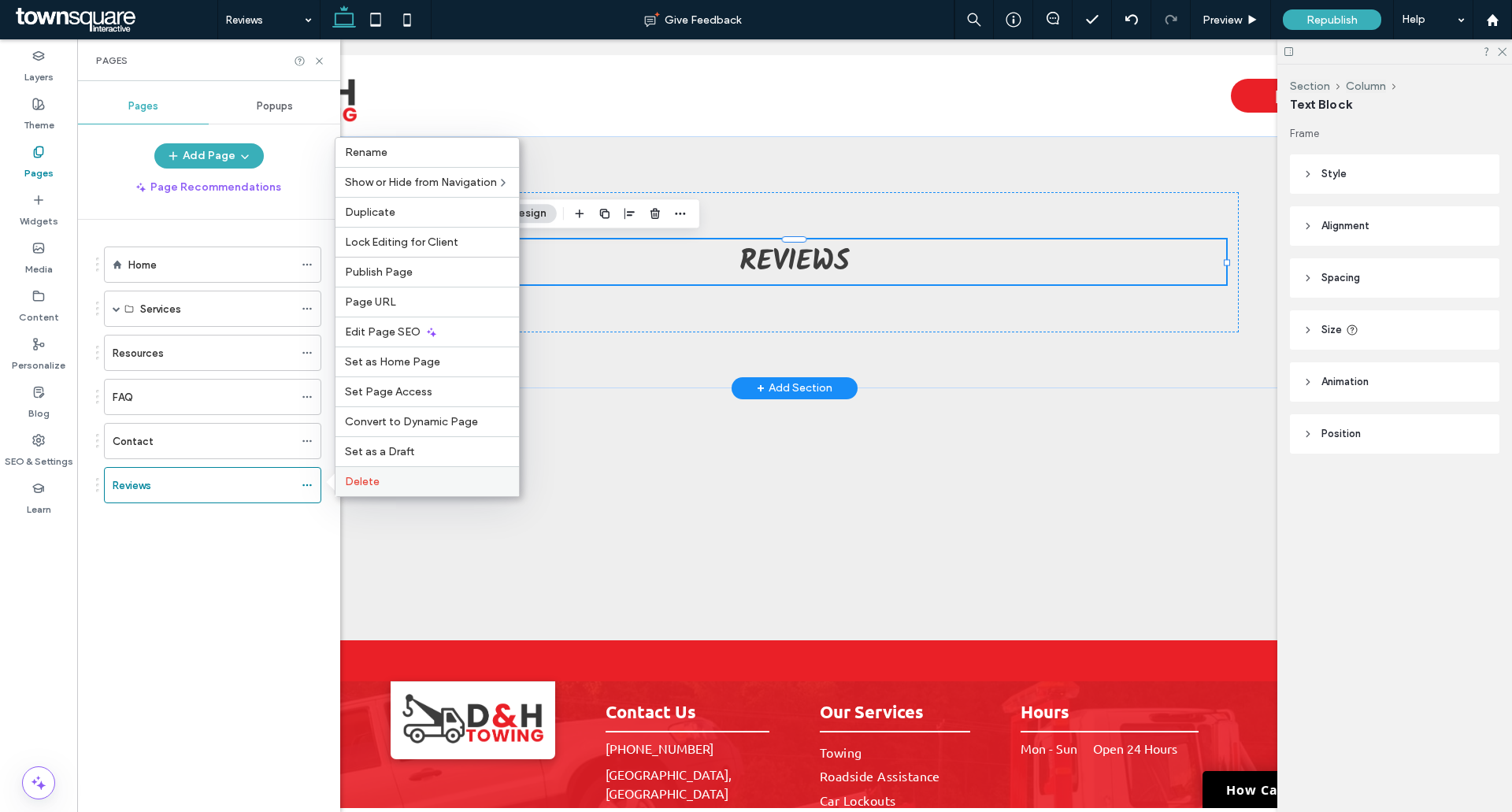
click at [372, 479] on span "Delete" at bounding box center [362, 481] width 34 height 13
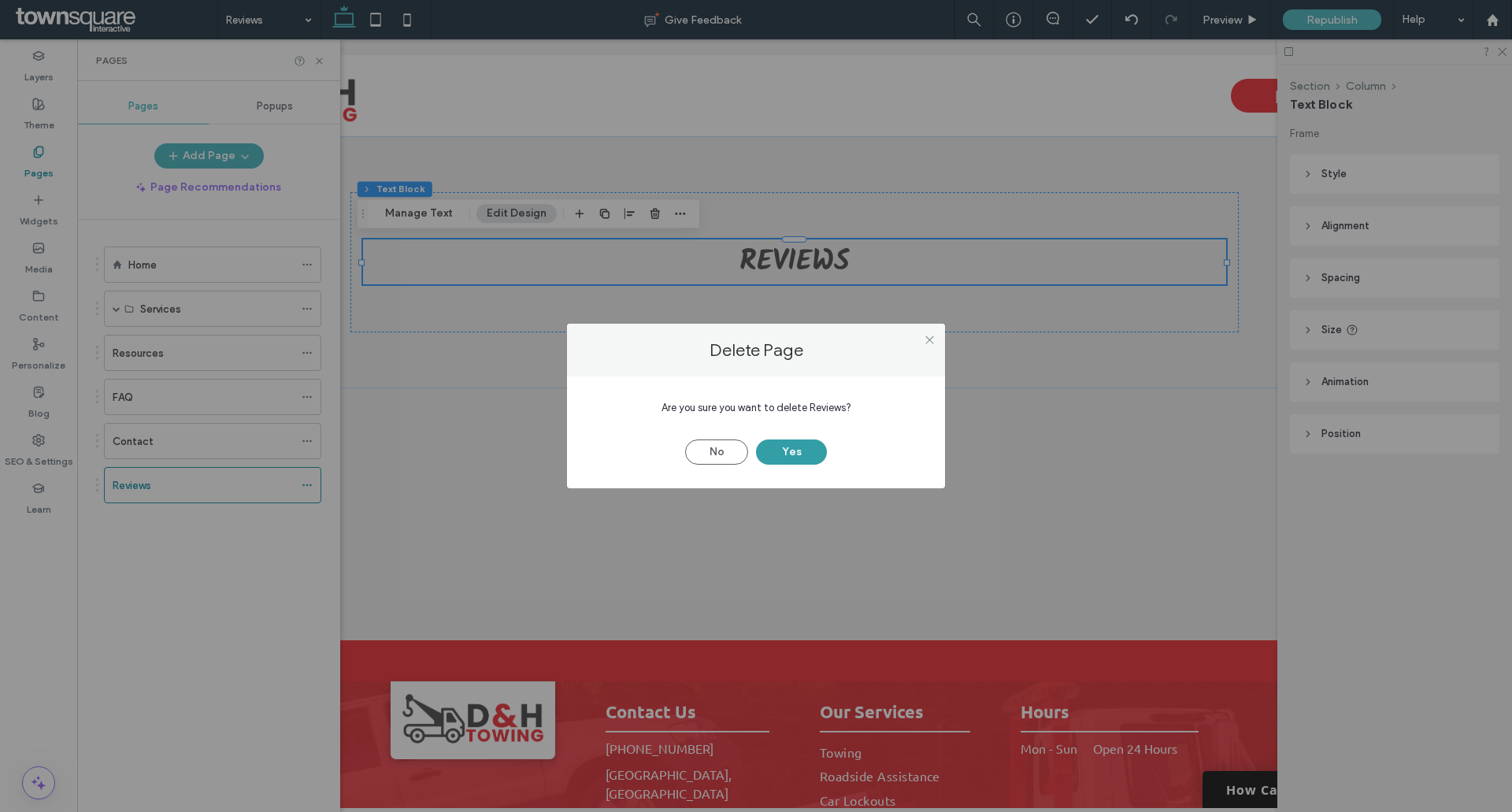
click at [803, 455] on button "Yes" at bounding box center [791, 452] width 71 height 25
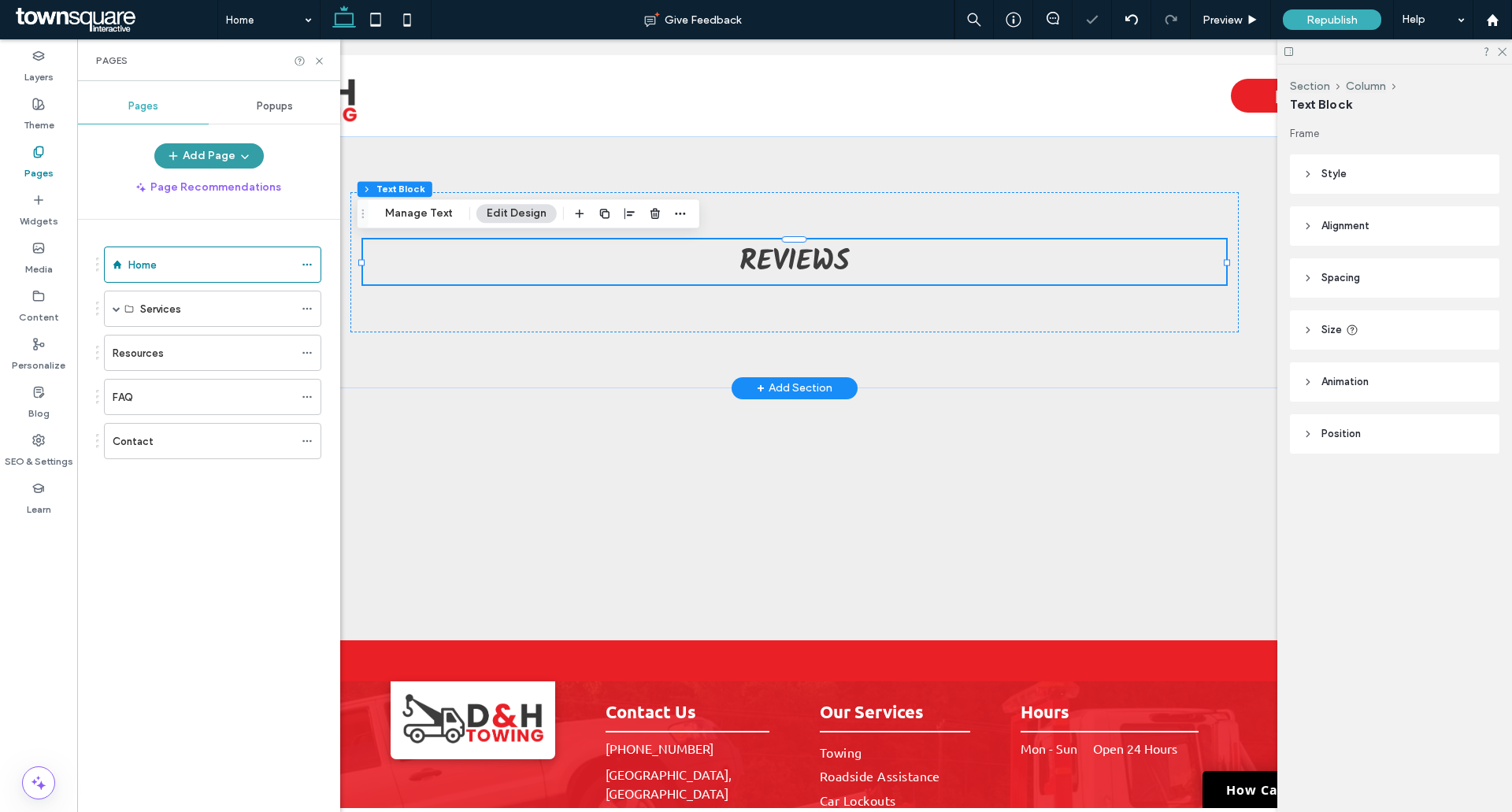
click at [238, 153] on icon "button" at bounding box center [244, 155] width 12 height 12
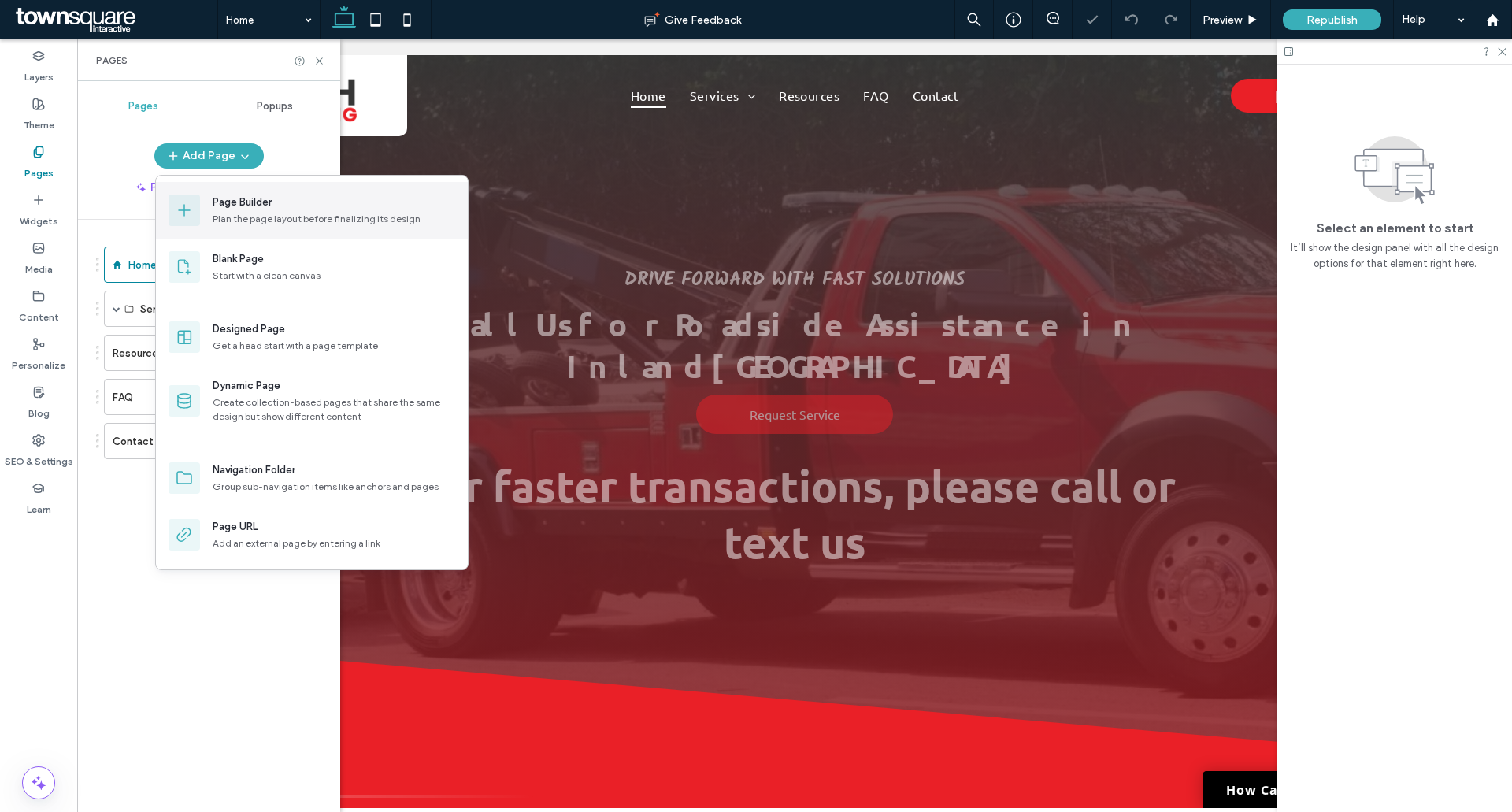
click at [239, 203] on div "Page Builder" at bounding box center [242, 202] width 59 height 16
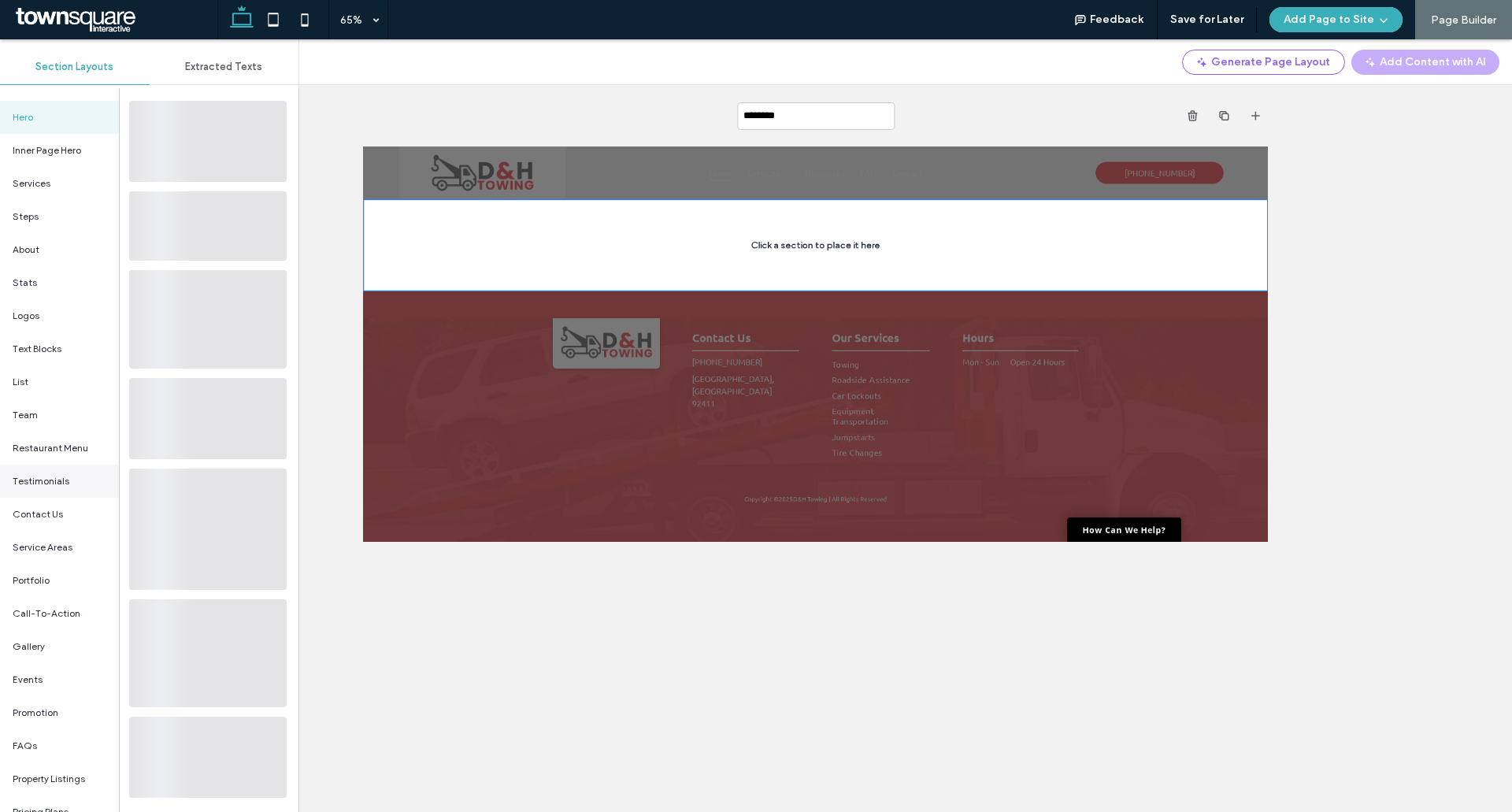
click at [53, 479] on span "Testimonials" at bounding box center [40, 480] width 56 height 14
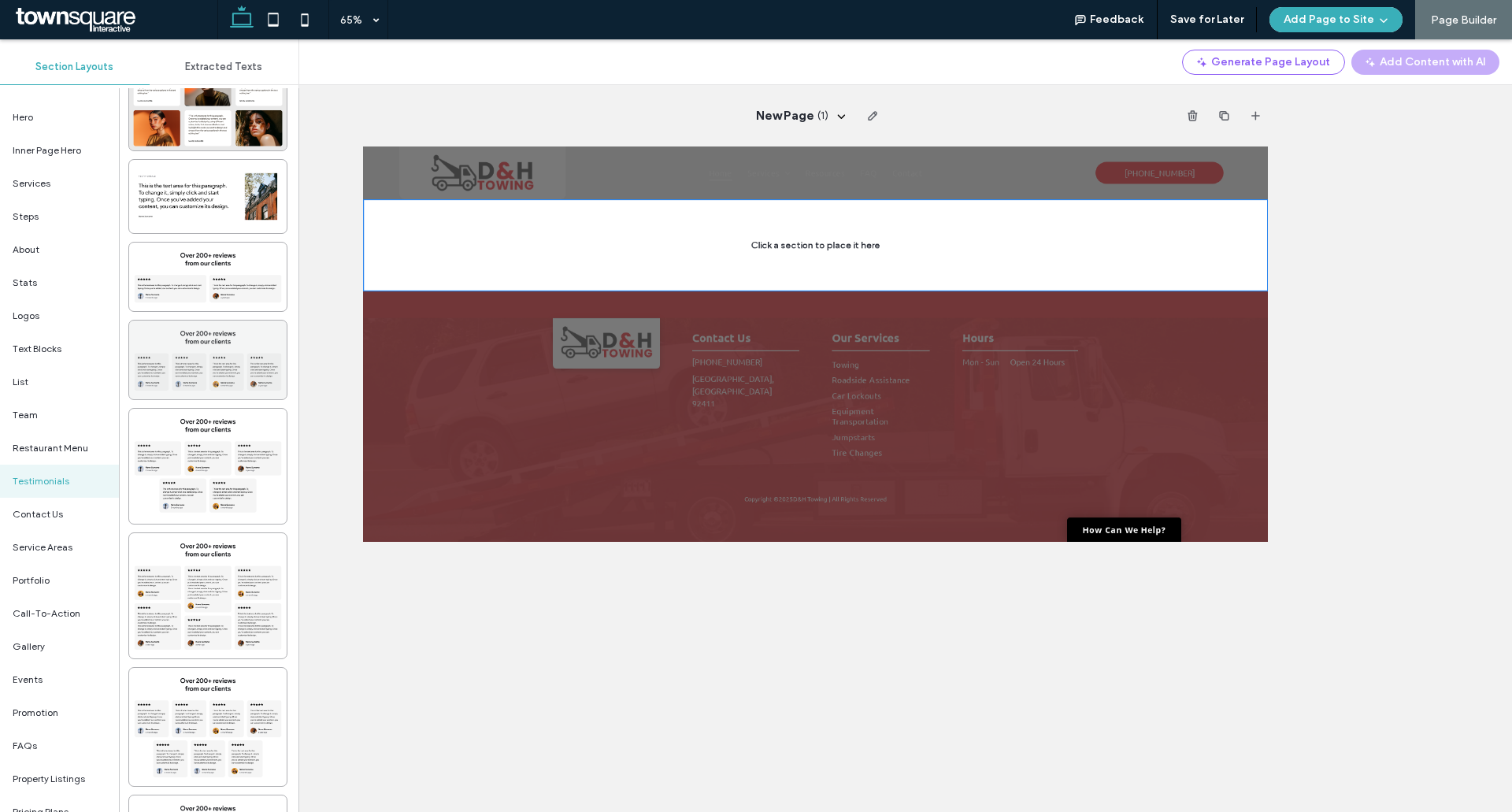
scroll to position [866, 0]
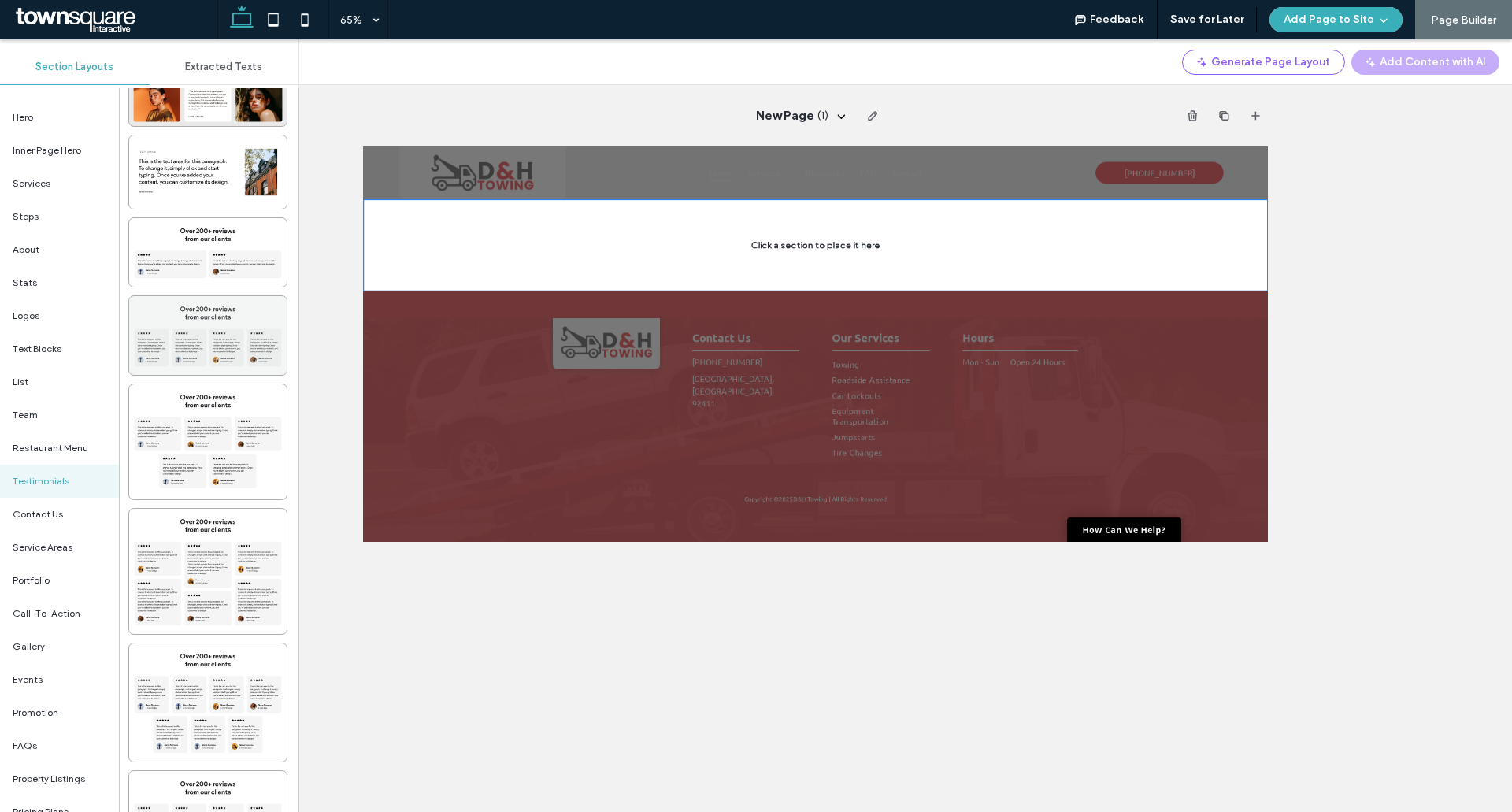
click at [178, 343] on div at bounding box center [207, 335] width 157 height 79
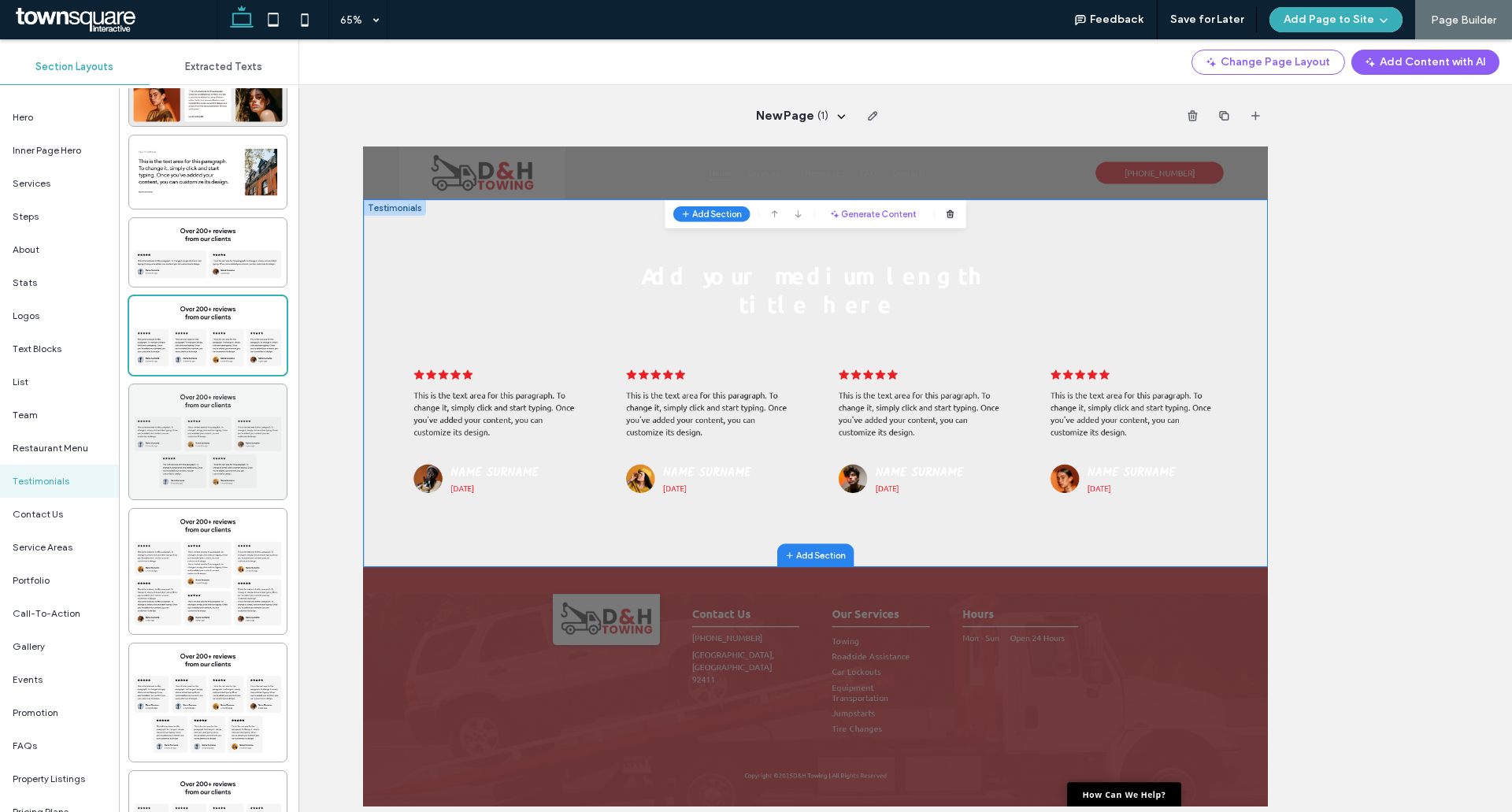
click at [185, 400] on div at bounding box center [207, 441] width 157 height 115
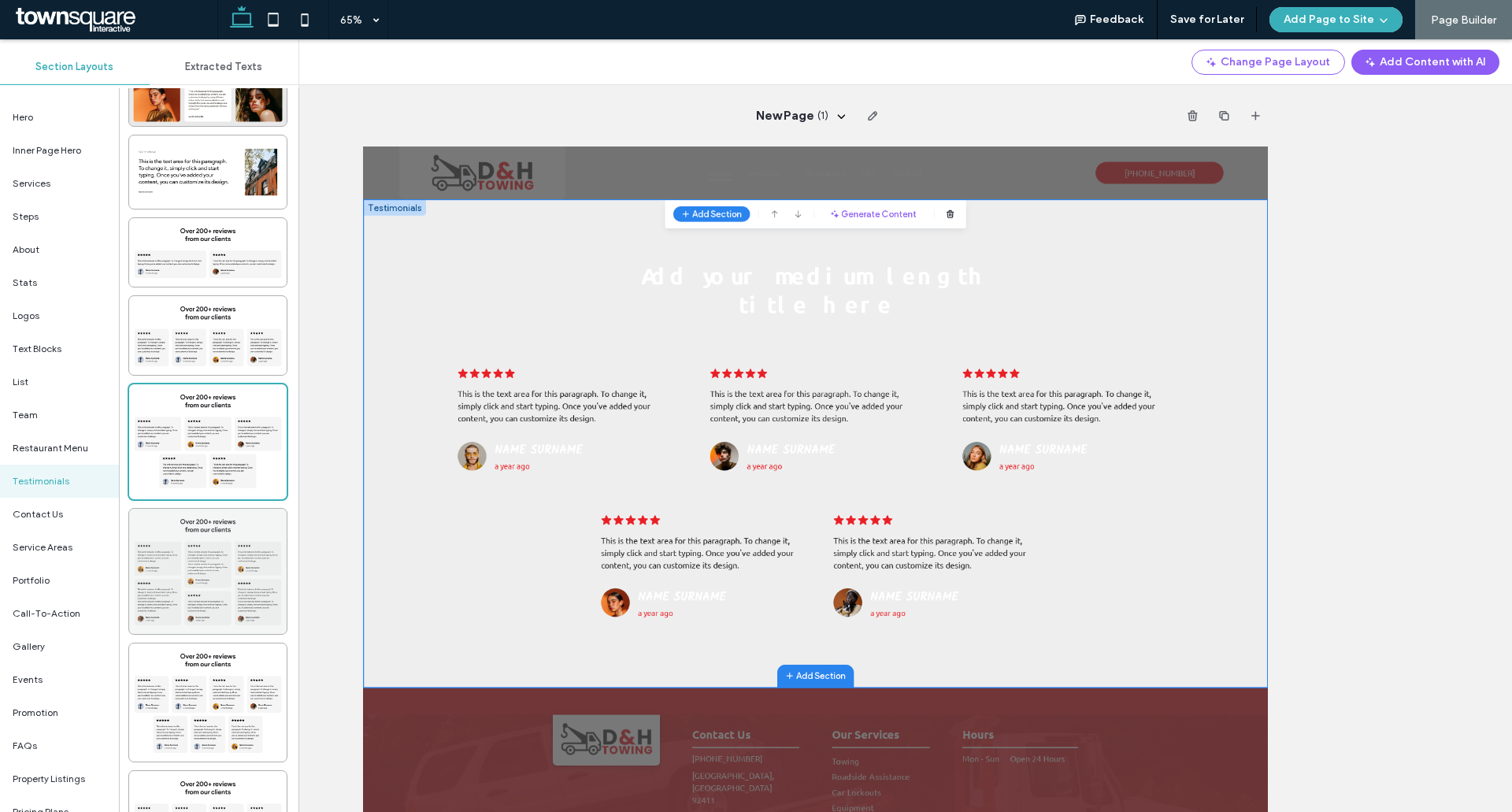
click at [210, 567] on div at bounding box center [207, 571] width 157 height 125
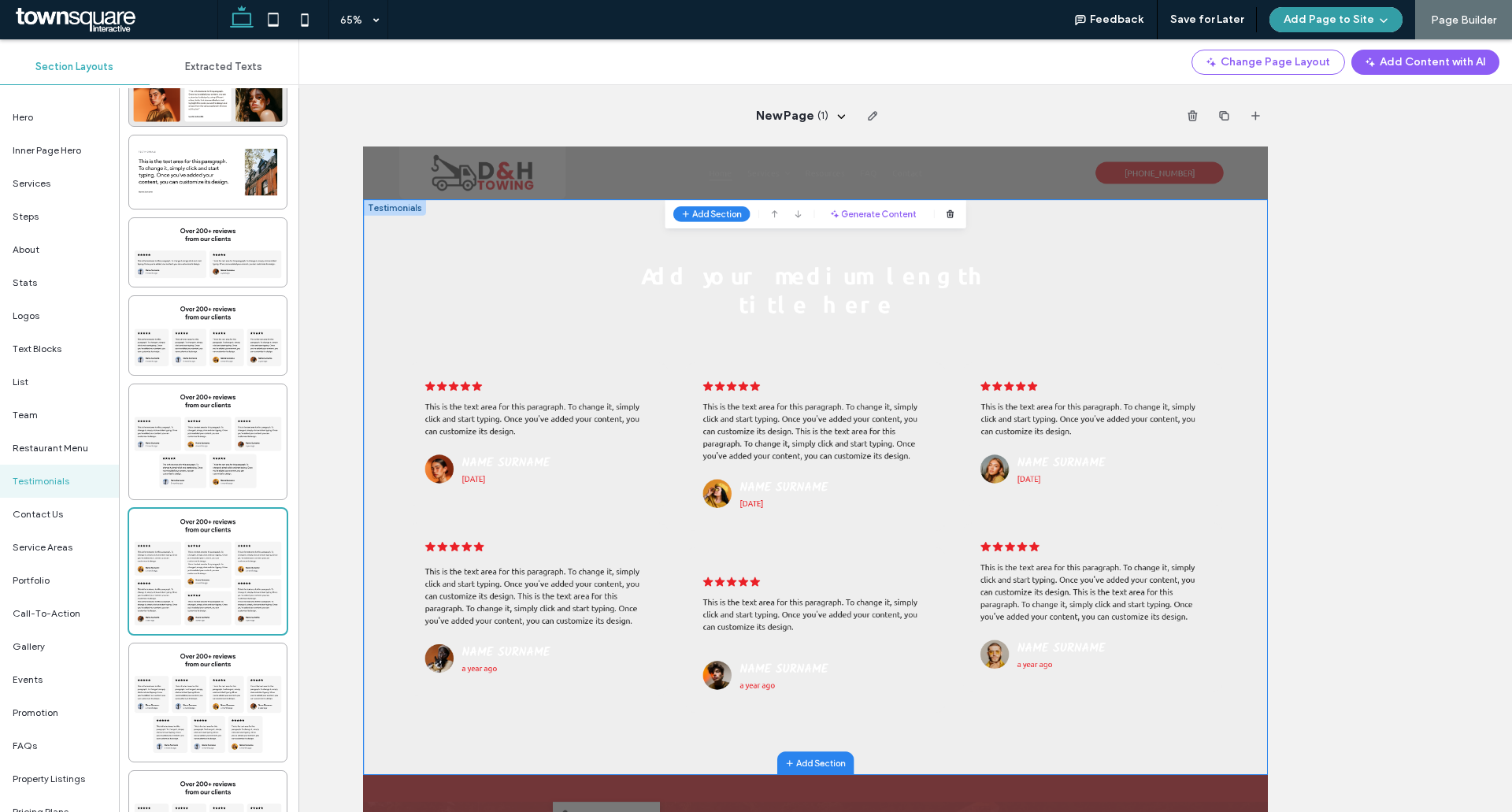
click at [1310, 30] on button "Add Page to Site" at bounding box center [1336, 19] width 133 height 25
click at [1301, 90] on span "Add & Go to Editor" at bounding box center [1321, 91] width 90 height 16
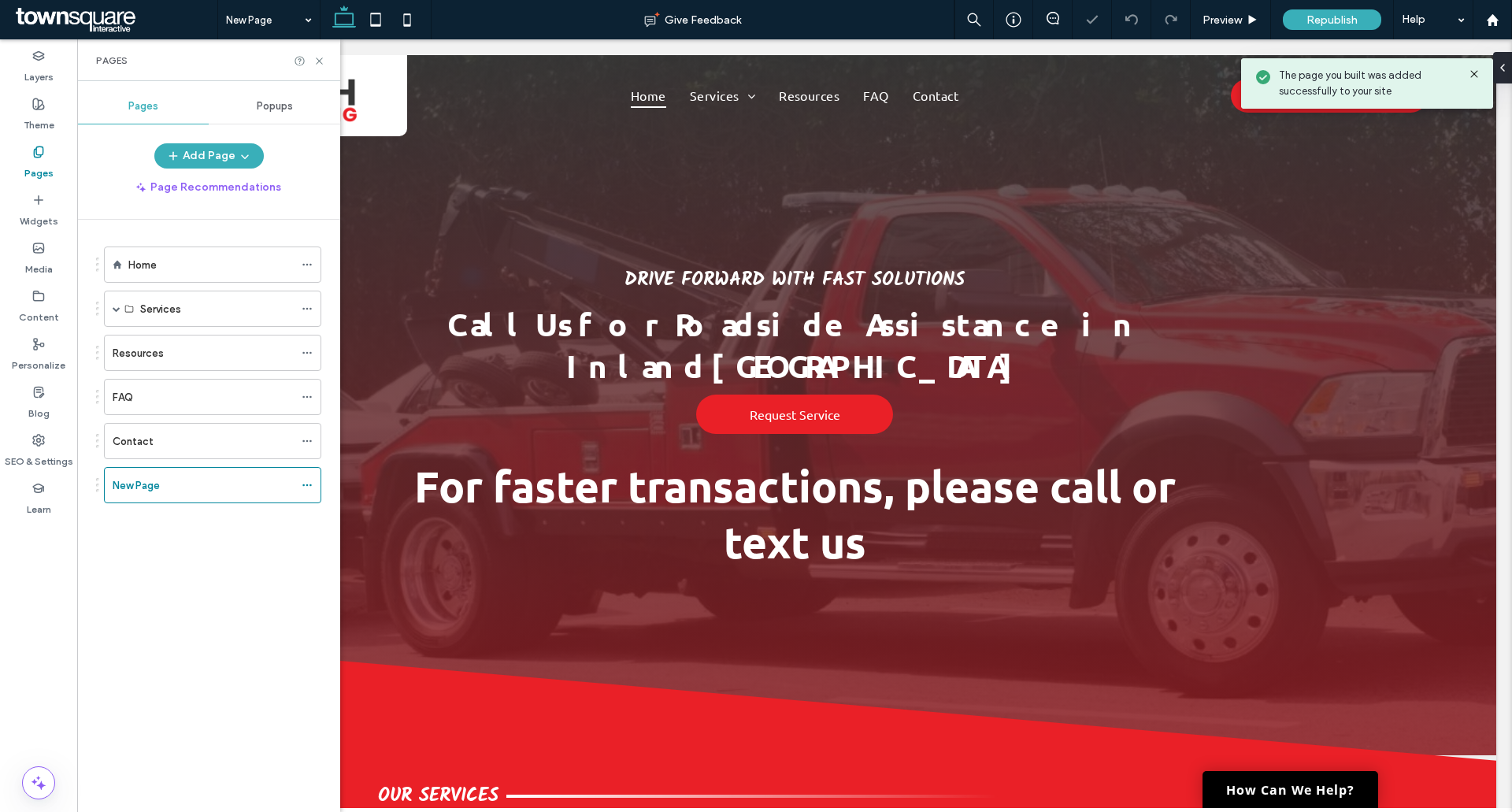
click at [323, 50] on div "Pages" at bounding box center [209, 60] width 263 height 42
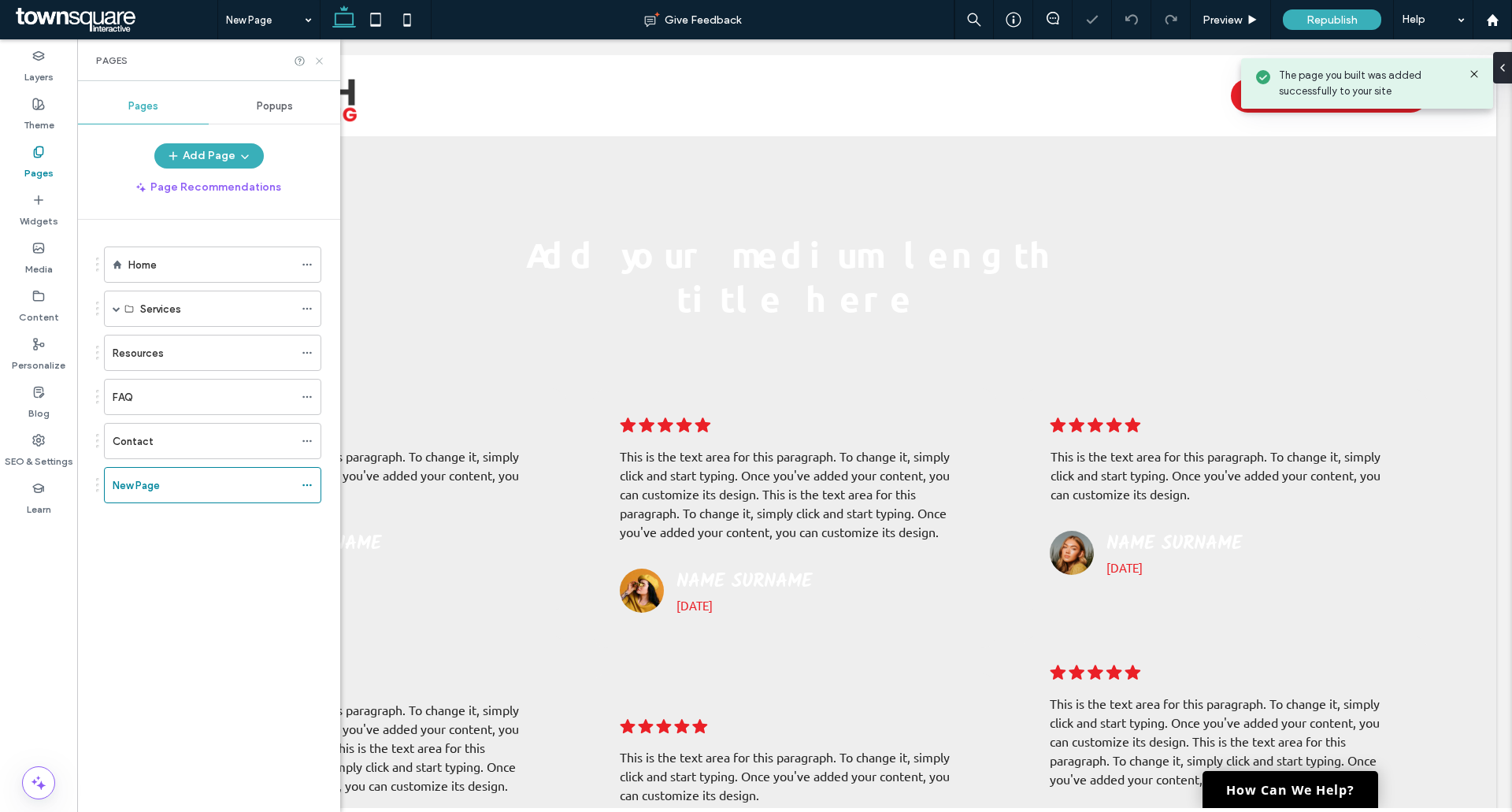
click at [317, 56] on icon at bounding box center [319, 61] width 11 height 11
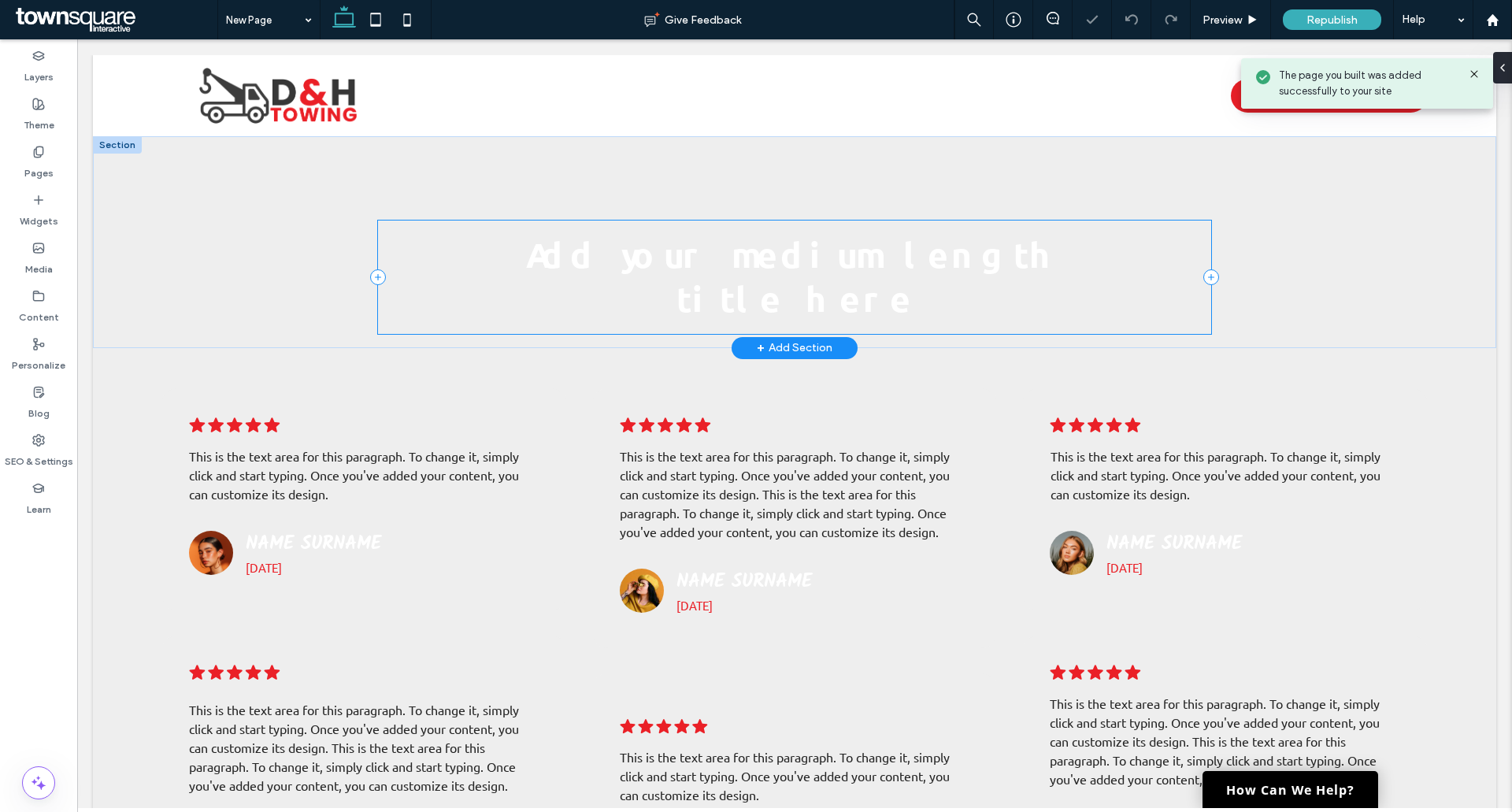
click at [756, 254] on span "Add your medium length title here" at bounding box center [794, 276] width 537 height 88
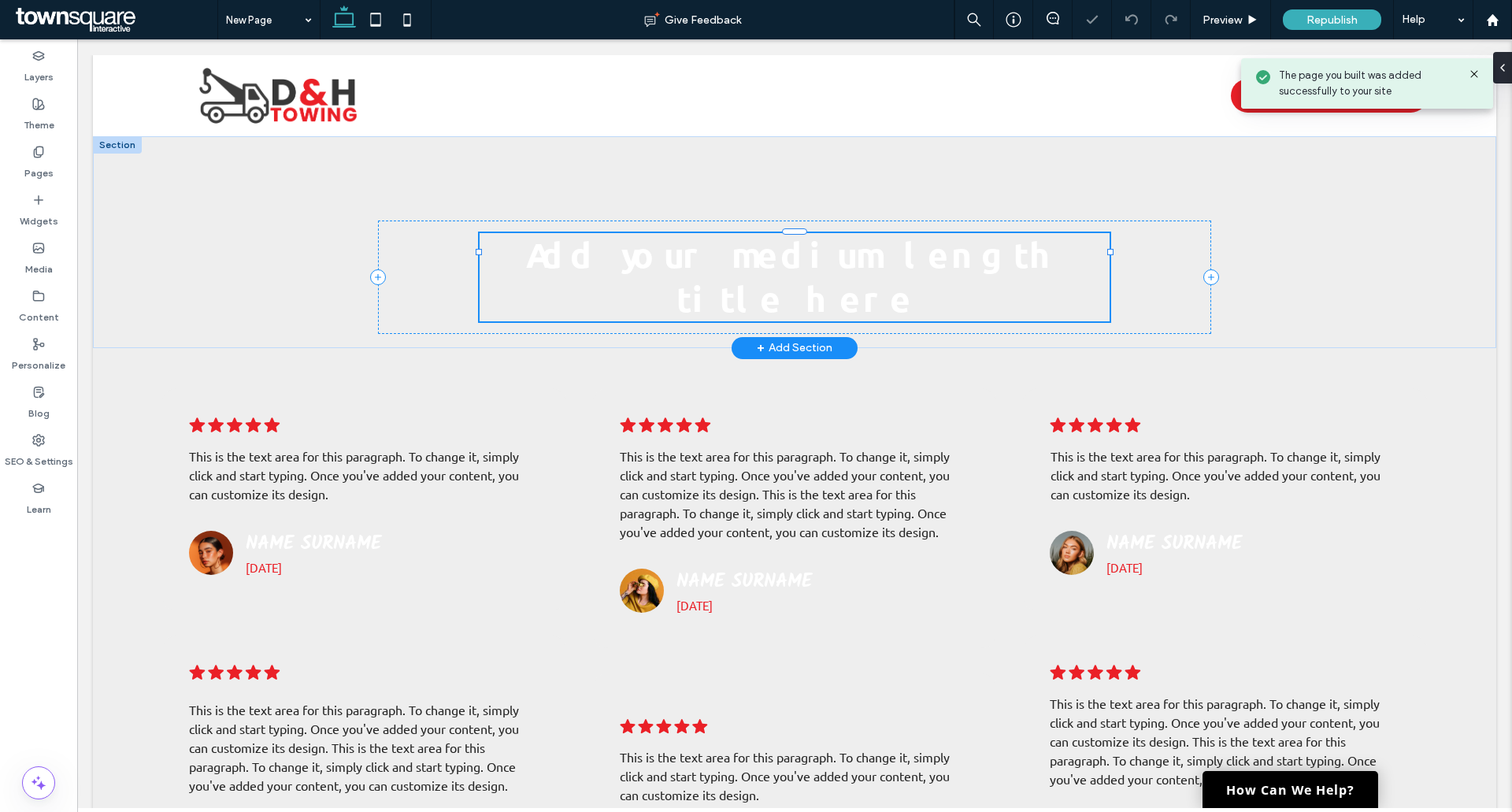
click at [756, 254] on div "Add your medium length title here" at bounding box center [794, 276] width 630 height 89
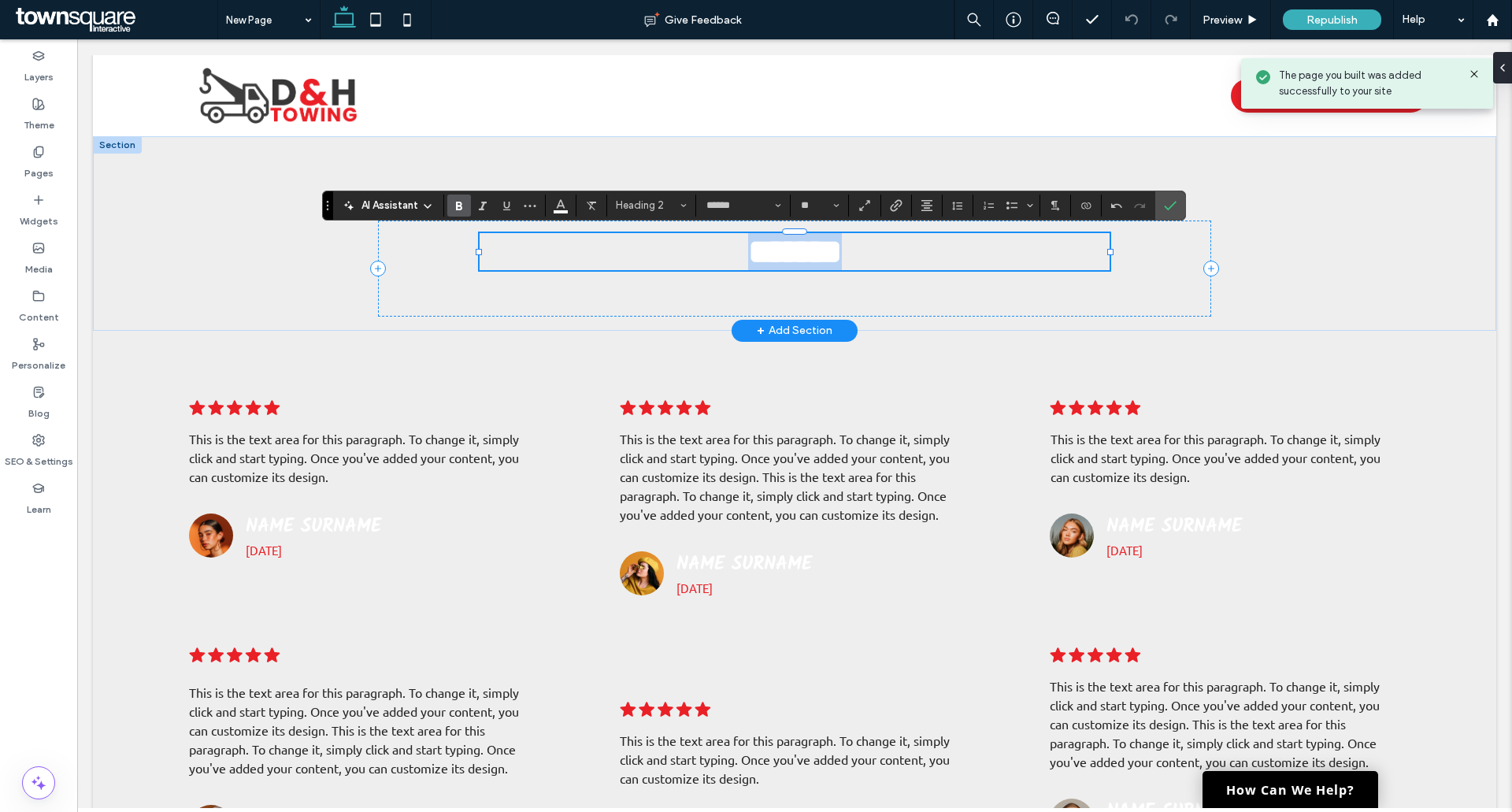
drag, startPoint x: 840, startPoint y: 251, endPoint x: 655, endPoint y: 247, distance: 185.0
click at [685, 252] on h2 "*******" at bounding box center [794, 251] width 630 height 37
click at [569, 202] on button "Color" at bounding box center [561, 205] width 24 height 22
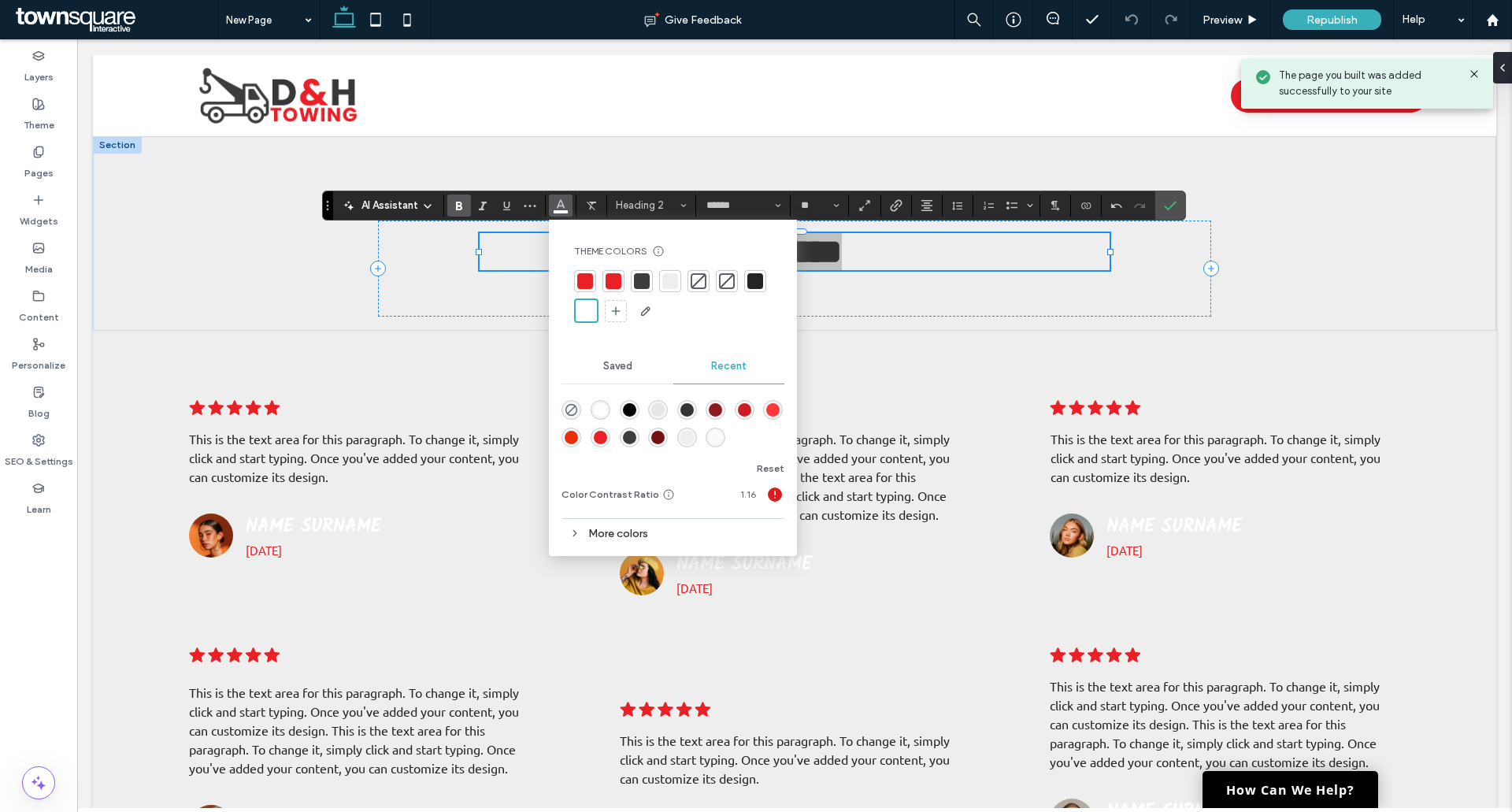
click at [638, 278] on div at bounding box center [642, 281] width 16 height 16
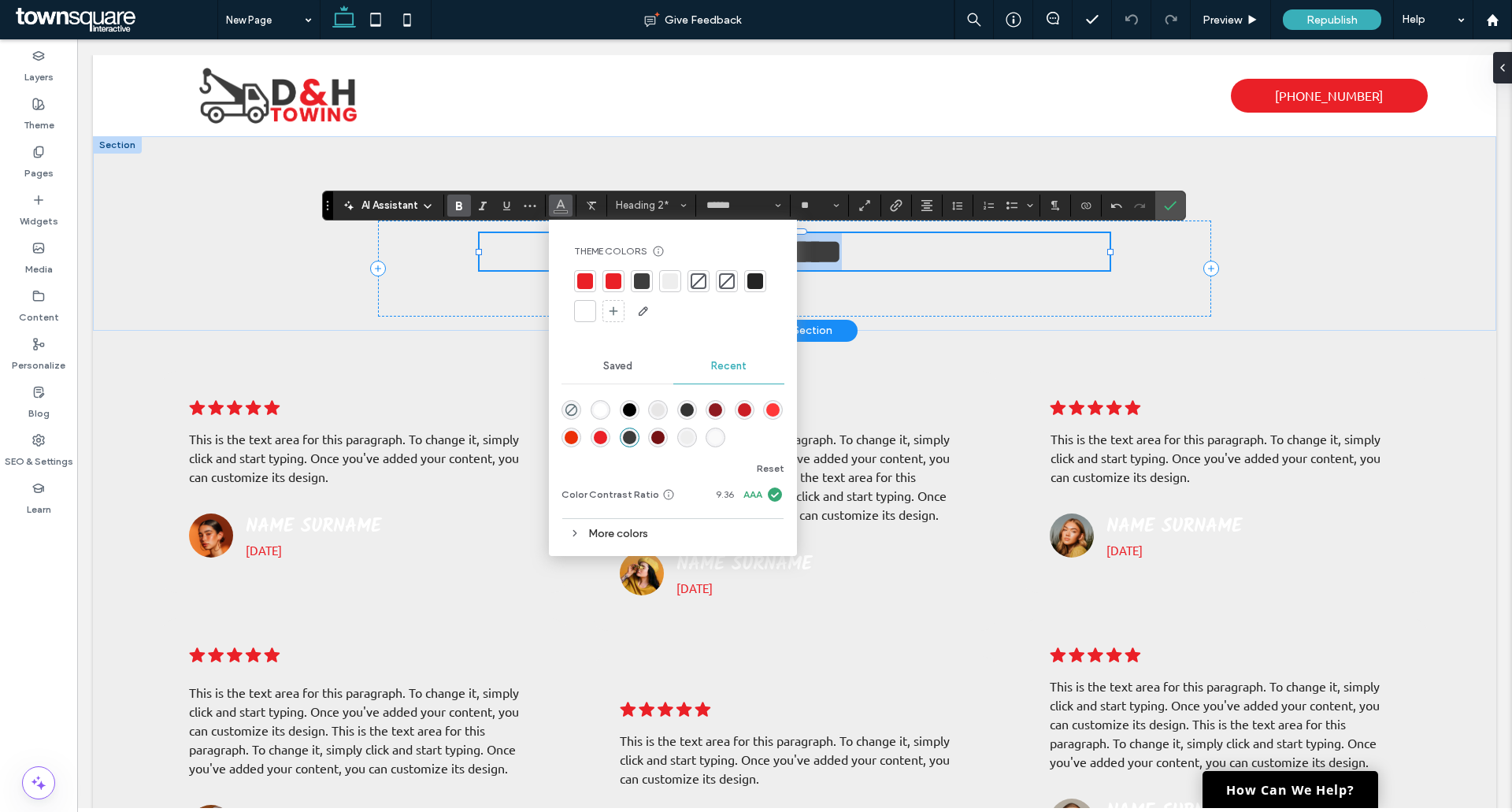
click at [943, 268] on h2 "*******" at bounding box center [794, 251] width 630 height 37
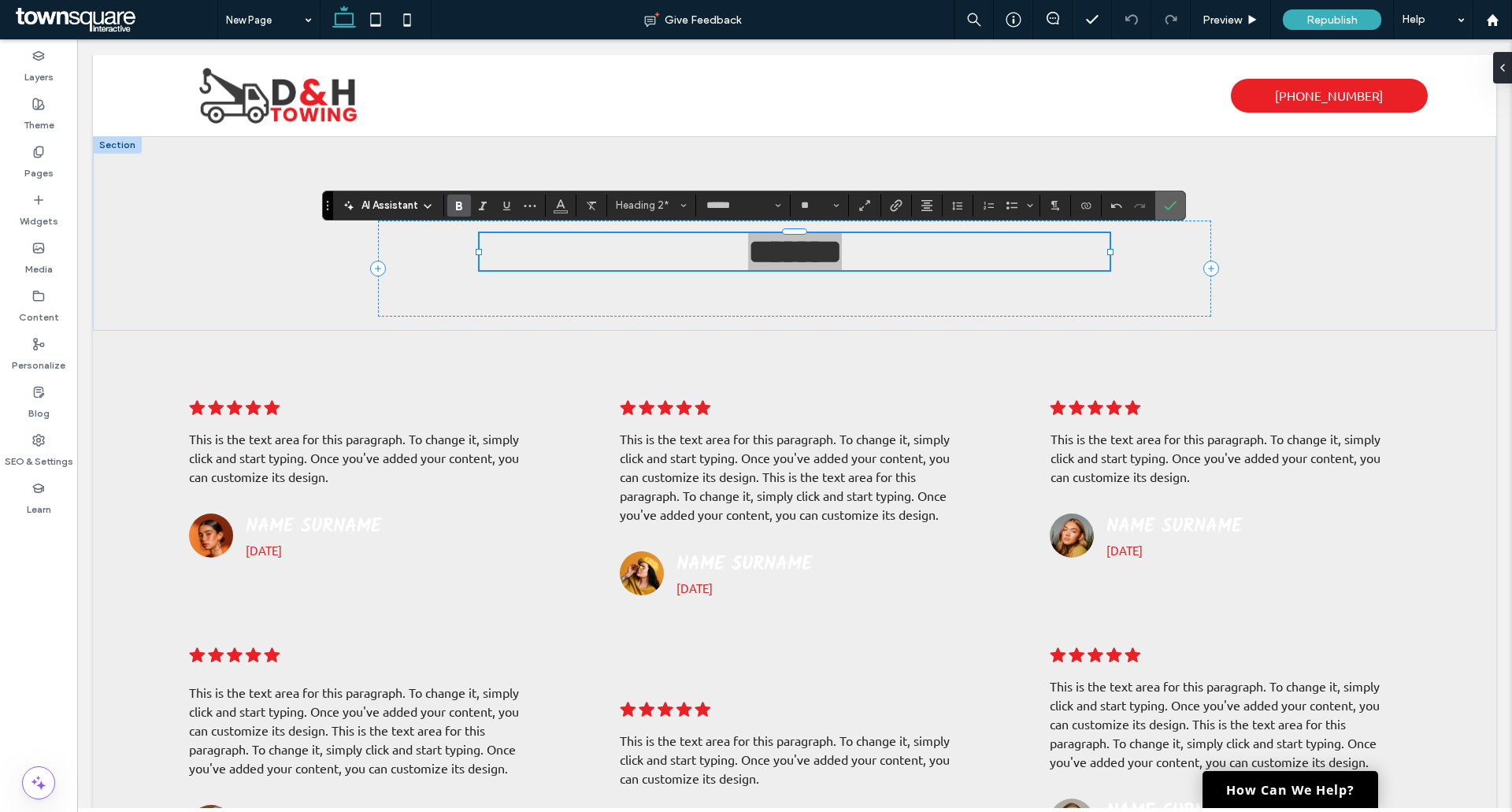
drag, startPoint x: 1165, startPoint y: 207, endPoint x: 540, endPoint y: 316, distance: 634.4
click at [1165, 207] on use "Confirm" at bounding box center [1170, 206] width 12 height 10
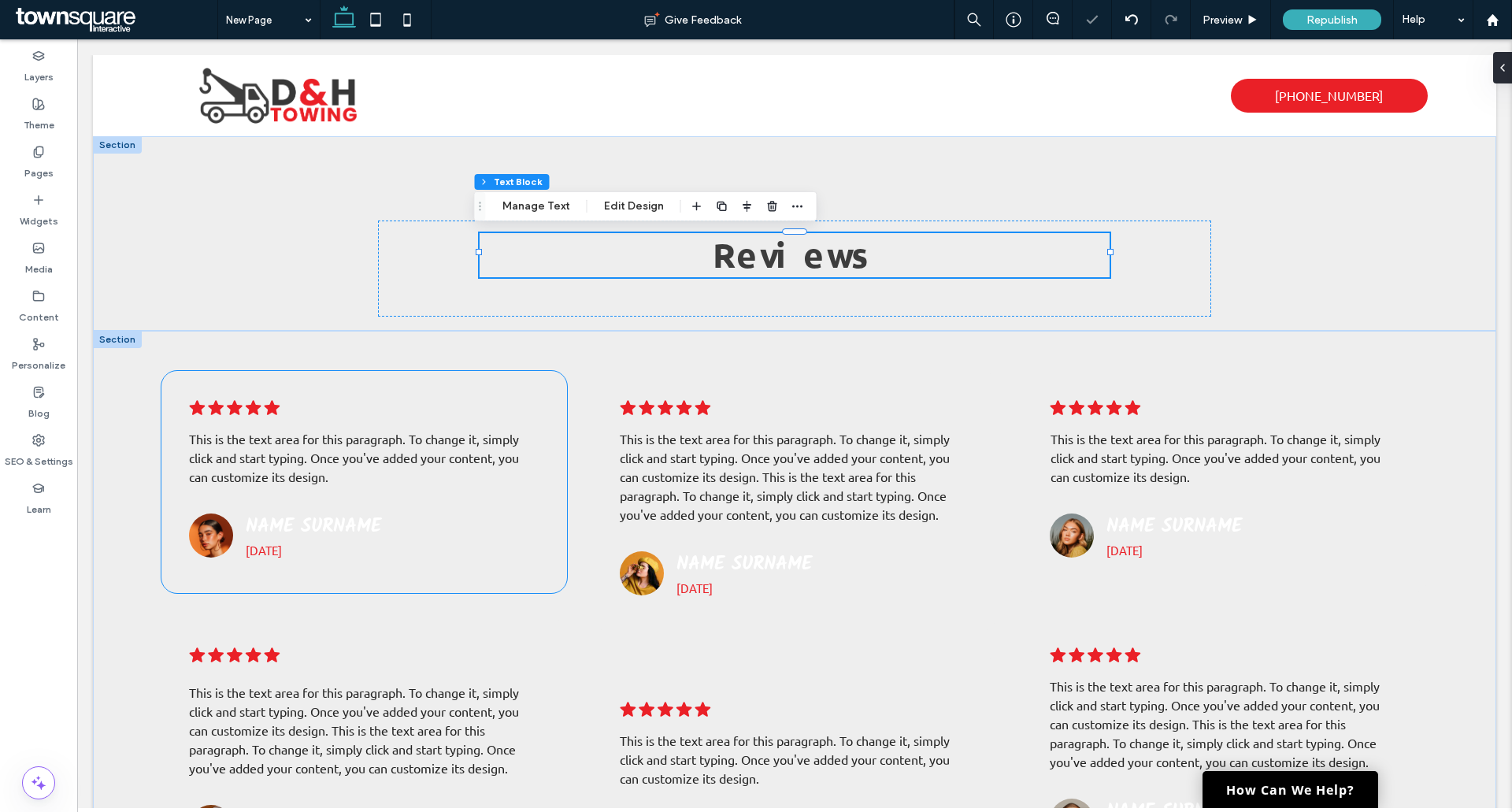
click at [308, 527] on span "Name Surname" at bounding box center [314, 526] width 135 height 30
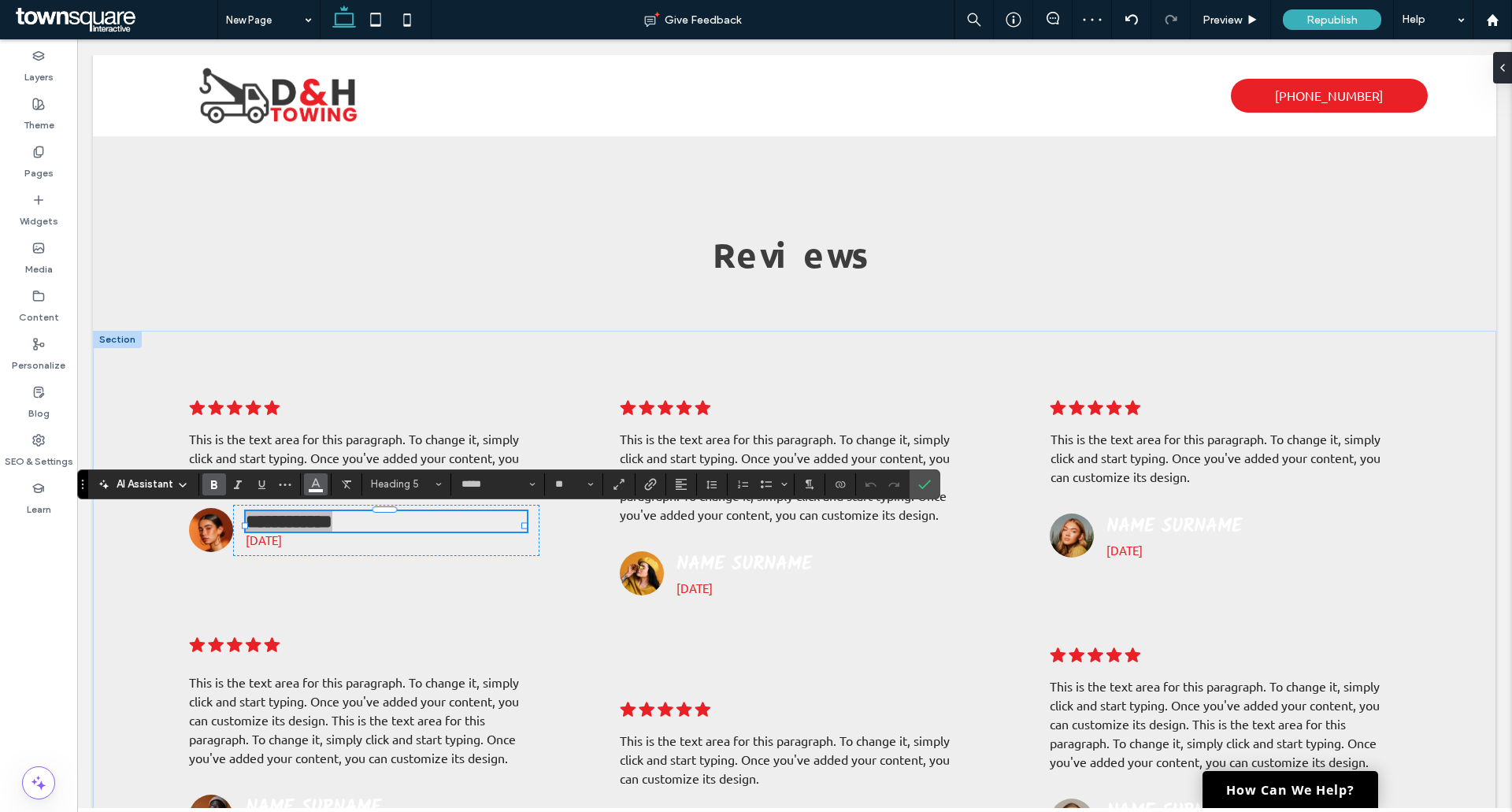
click at [322, 480] on button "Color" at bounding box center [316, 483] width 24 height 22
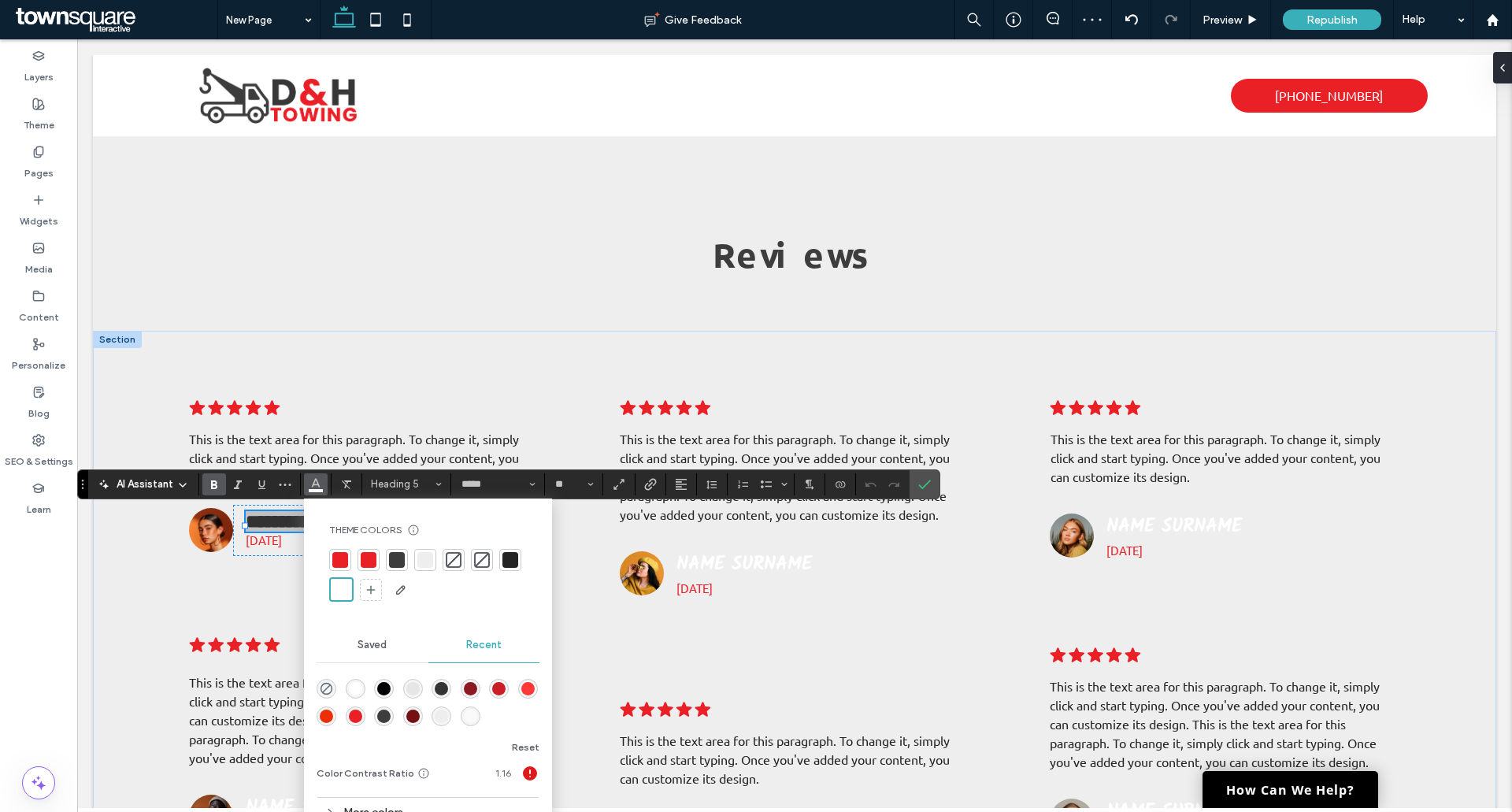
click at [393, 558] on div at bounding box center [397, 559] width 16 height 16
click at [939, 477] on section at bounding box center [924, 484] width 30 height 29
click at [923, 479] on icon "Confirm" at bounding box center [924, 483] width 12 height 12
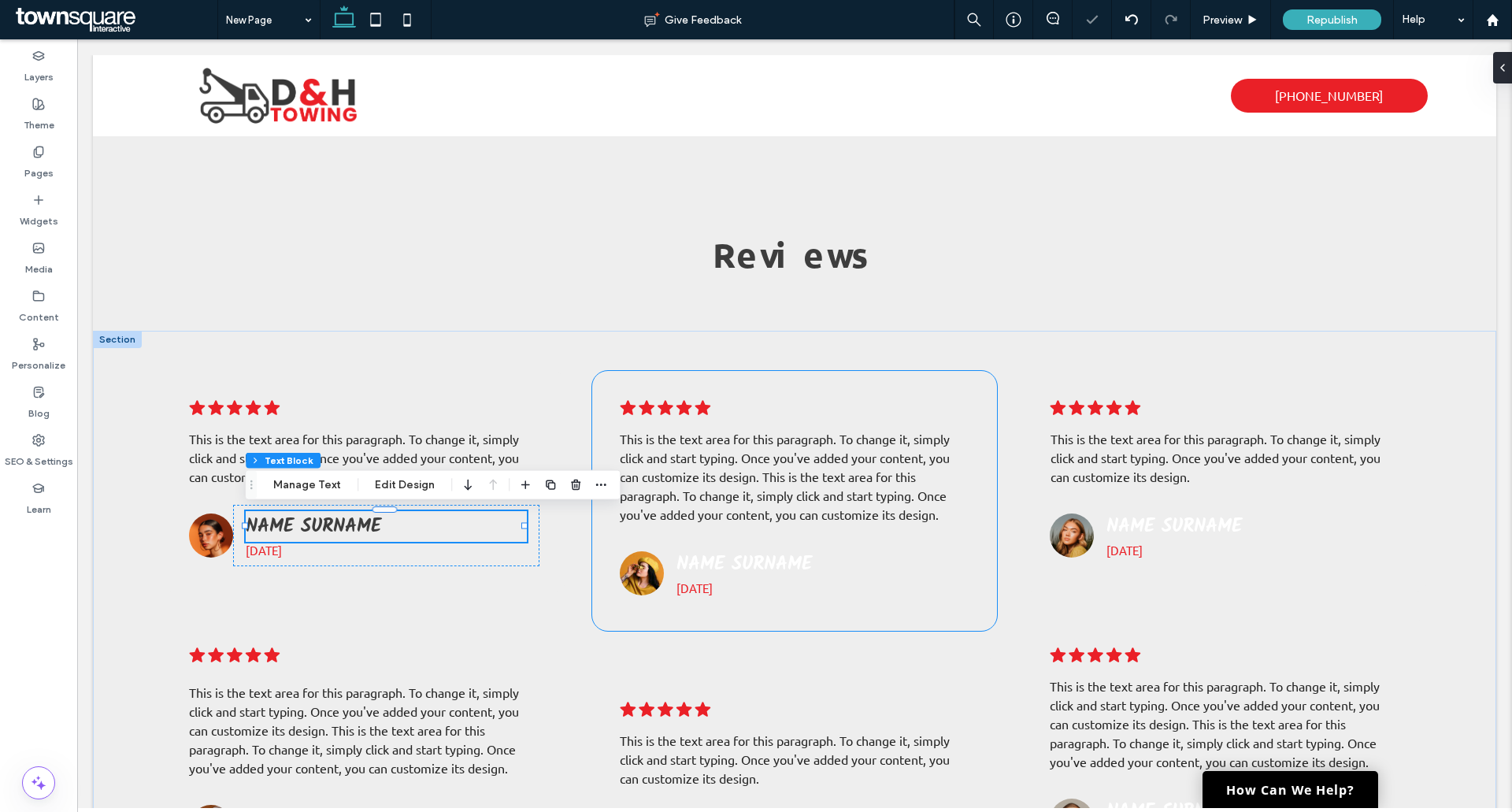
click at [695, 556] on span "Name Surname" at bounding box center [745, 564] width 135 height 30
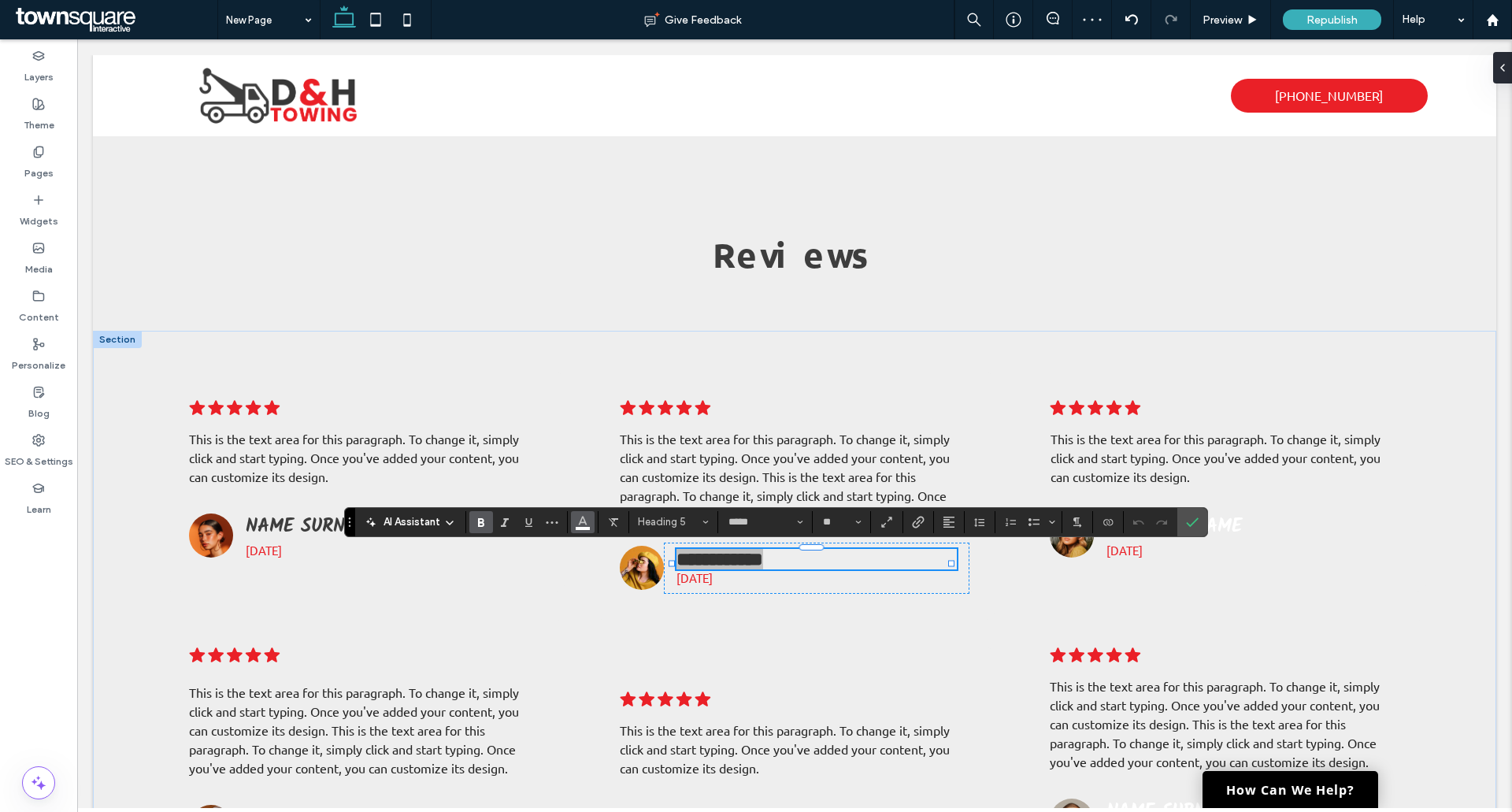
click at [581, 521] on use "Color" at bounding box center [582, 519] width 9 height 9
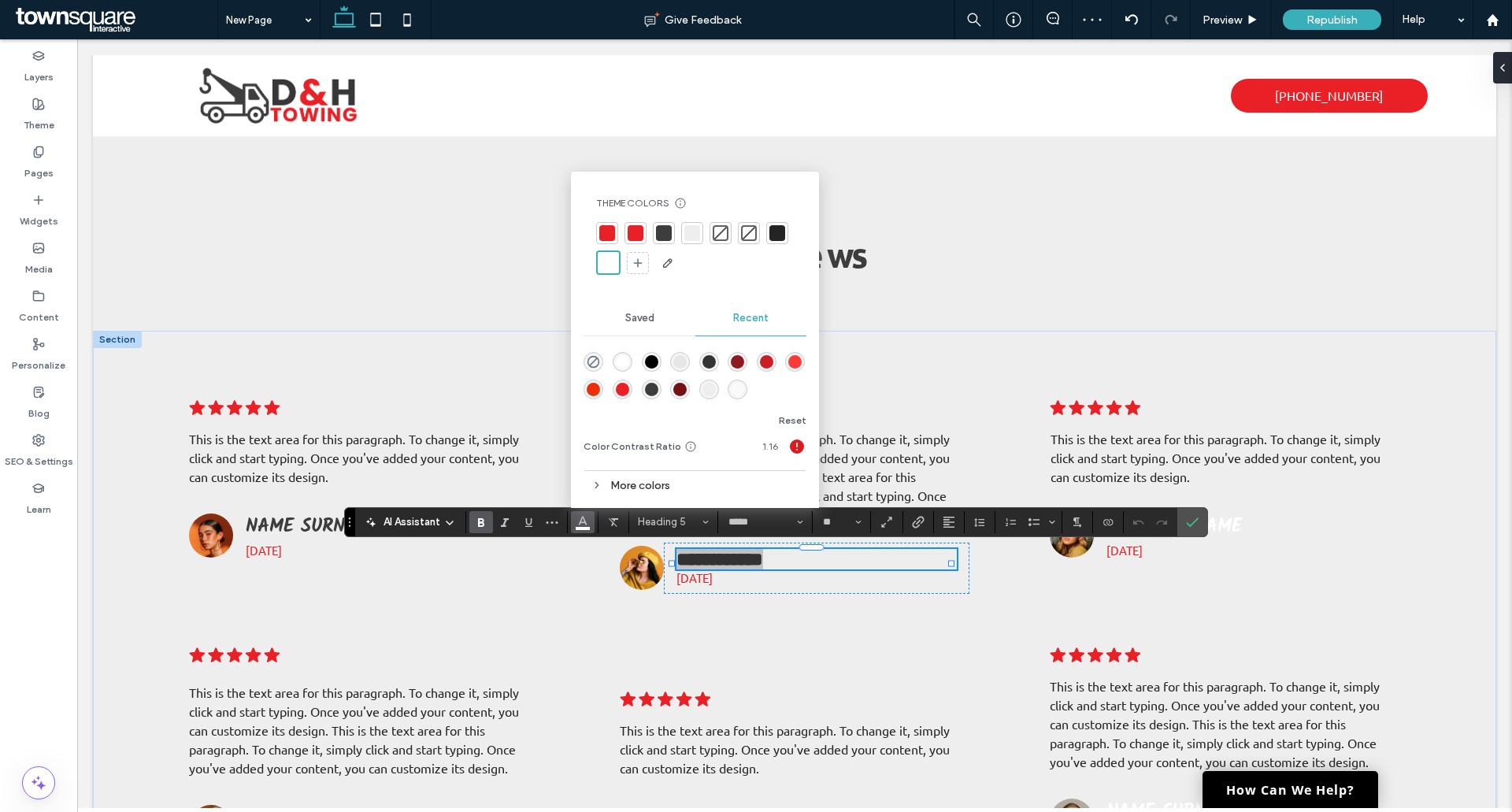
click at [667, 232] on div at bounding box center [664, 233] width 16 height 16
click at [1191, 521] on icon "Confirm" at bounding box center [1192, 521] width 12 height 12
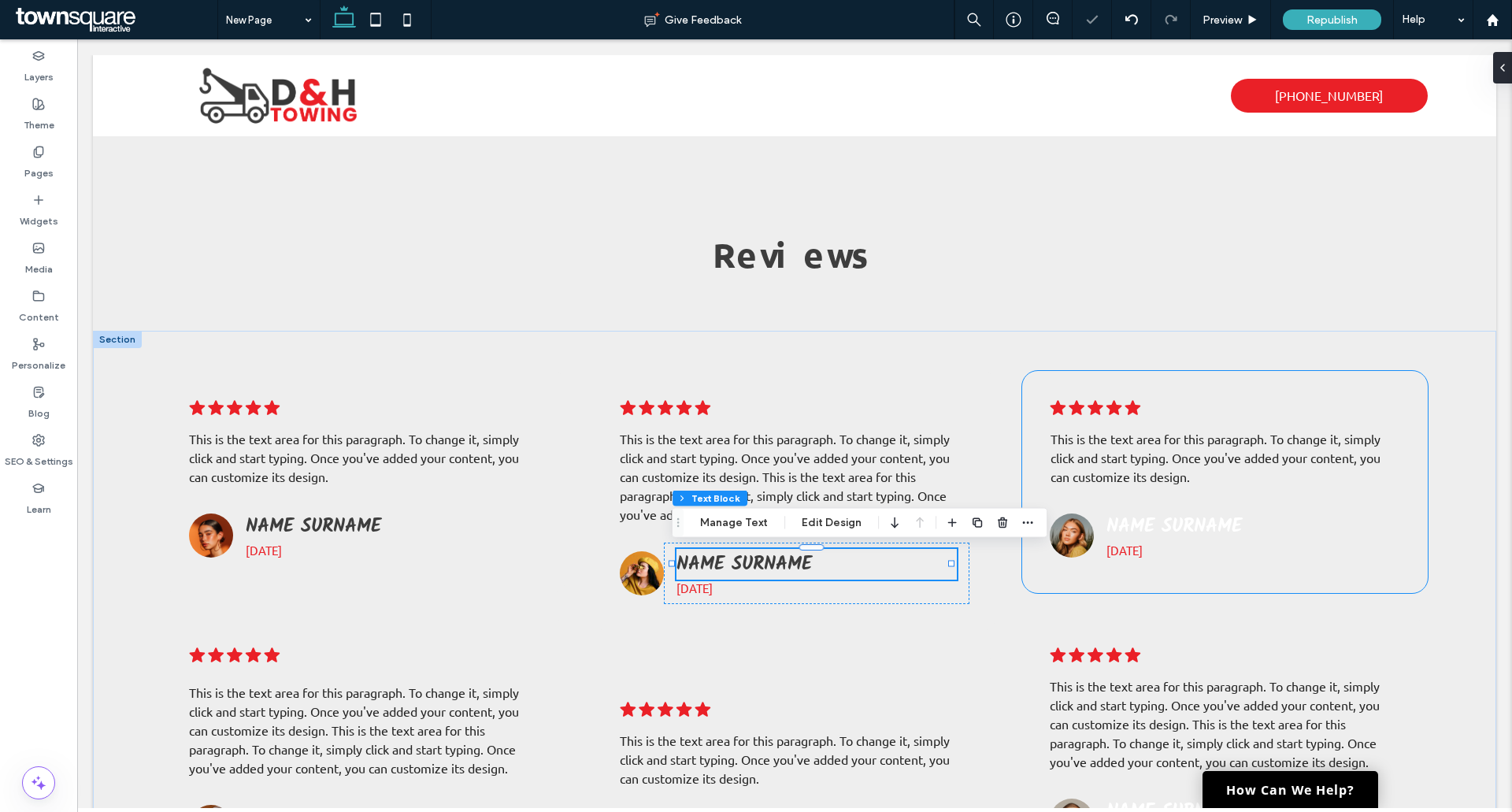
click at [1191, 524] on span "Name Surname" at bounding box center [1175, 526] width 135 height 30
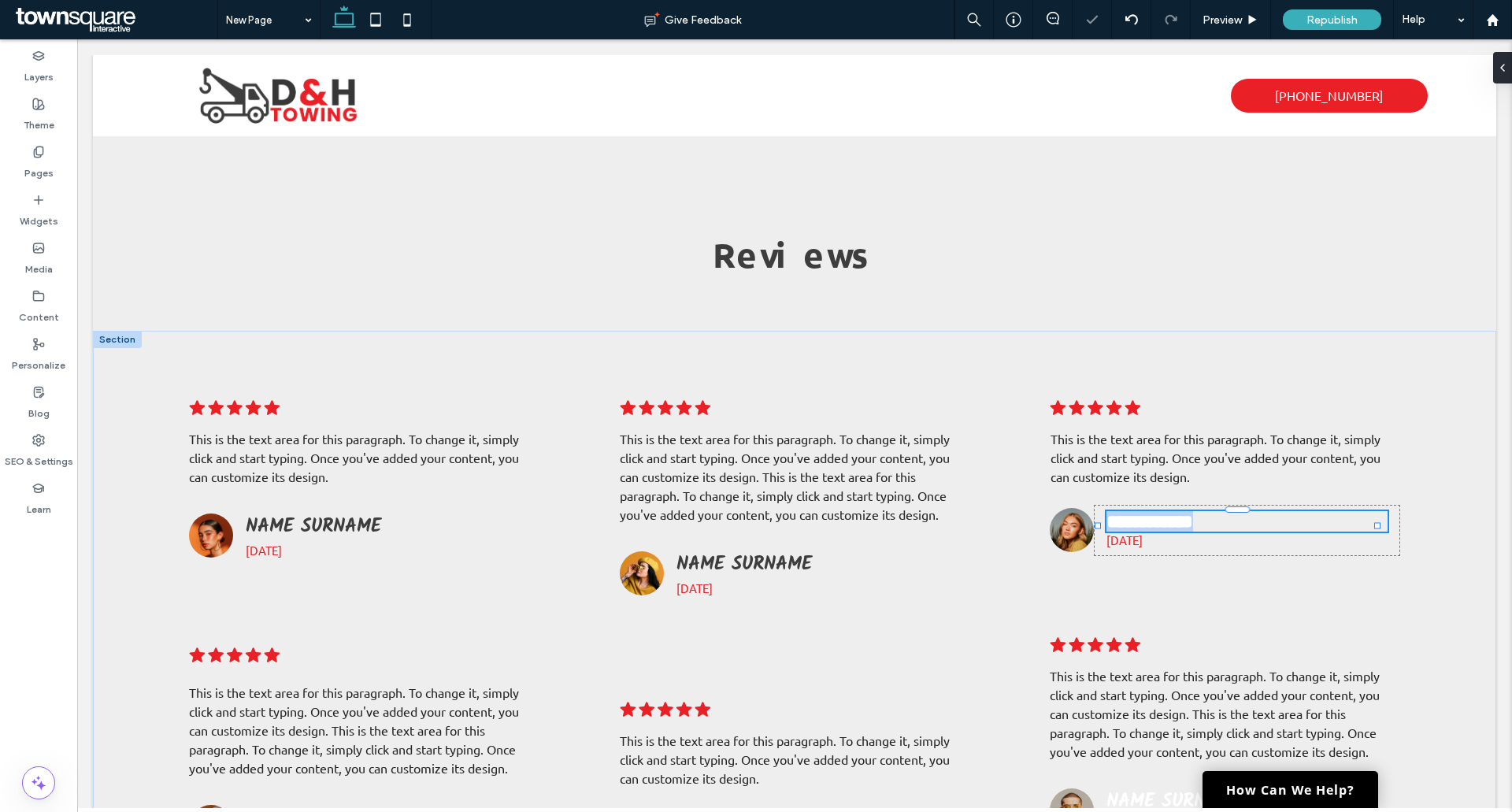
type input "*****"
type input "**"
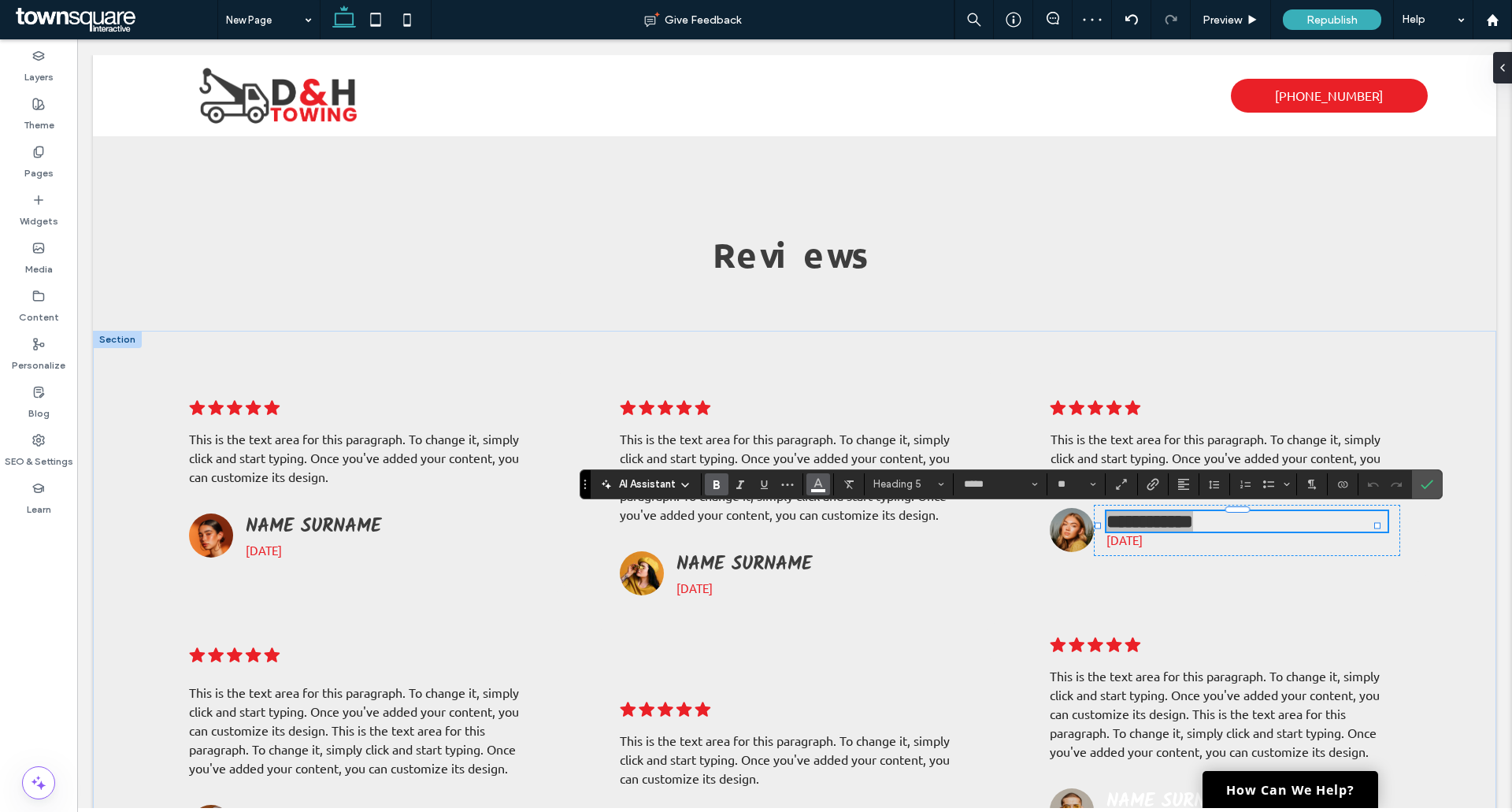
click at [812, 490] on span "Color" at bounding box center [818, 482] width 12 height 20
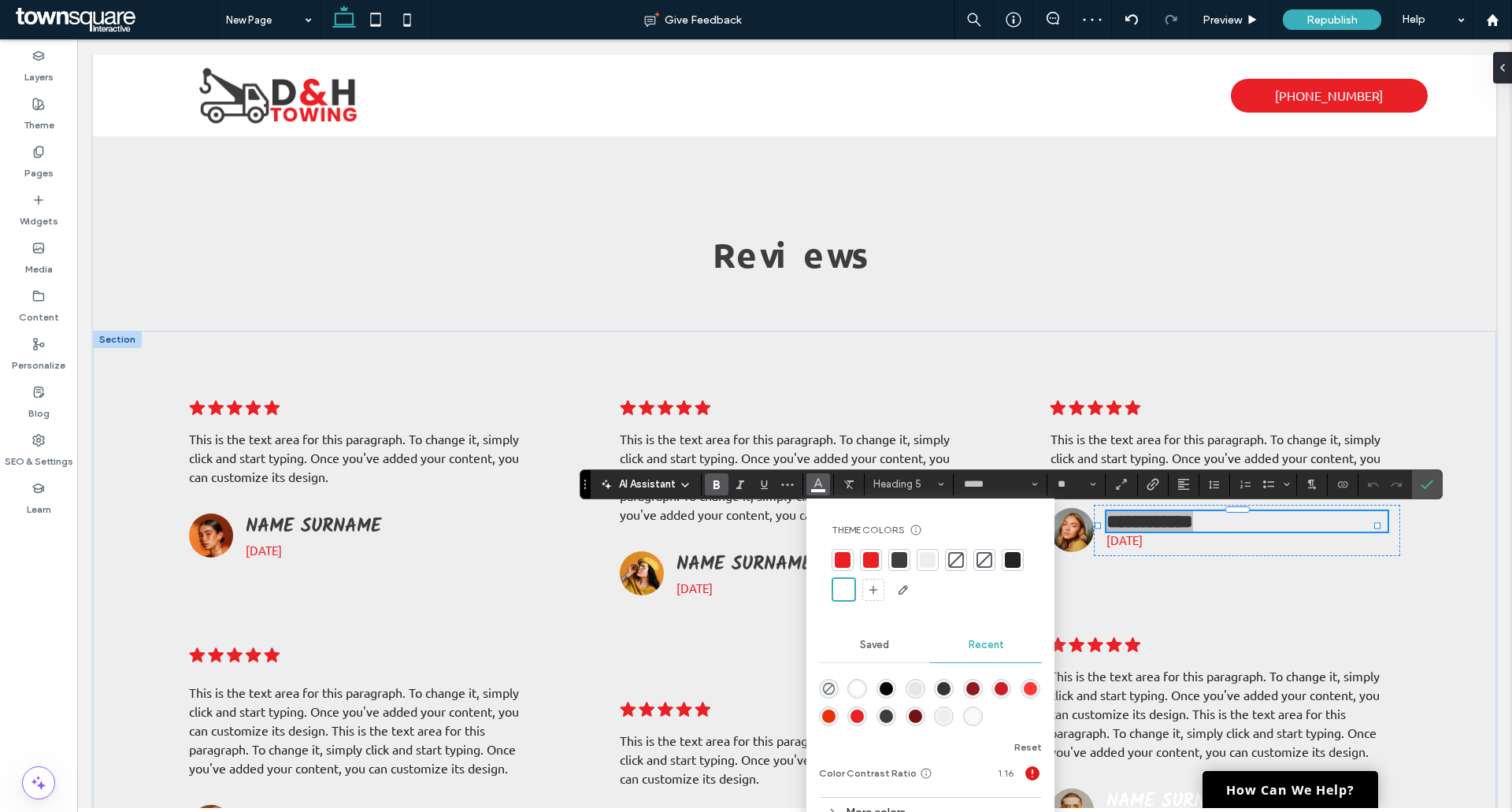
click at [893, 552] on div at bounding box center [899, 559] width 16 height 16
click at [1430, 481] on icon "Confirm" at bounding box center [1426, 483] width 12 height 12
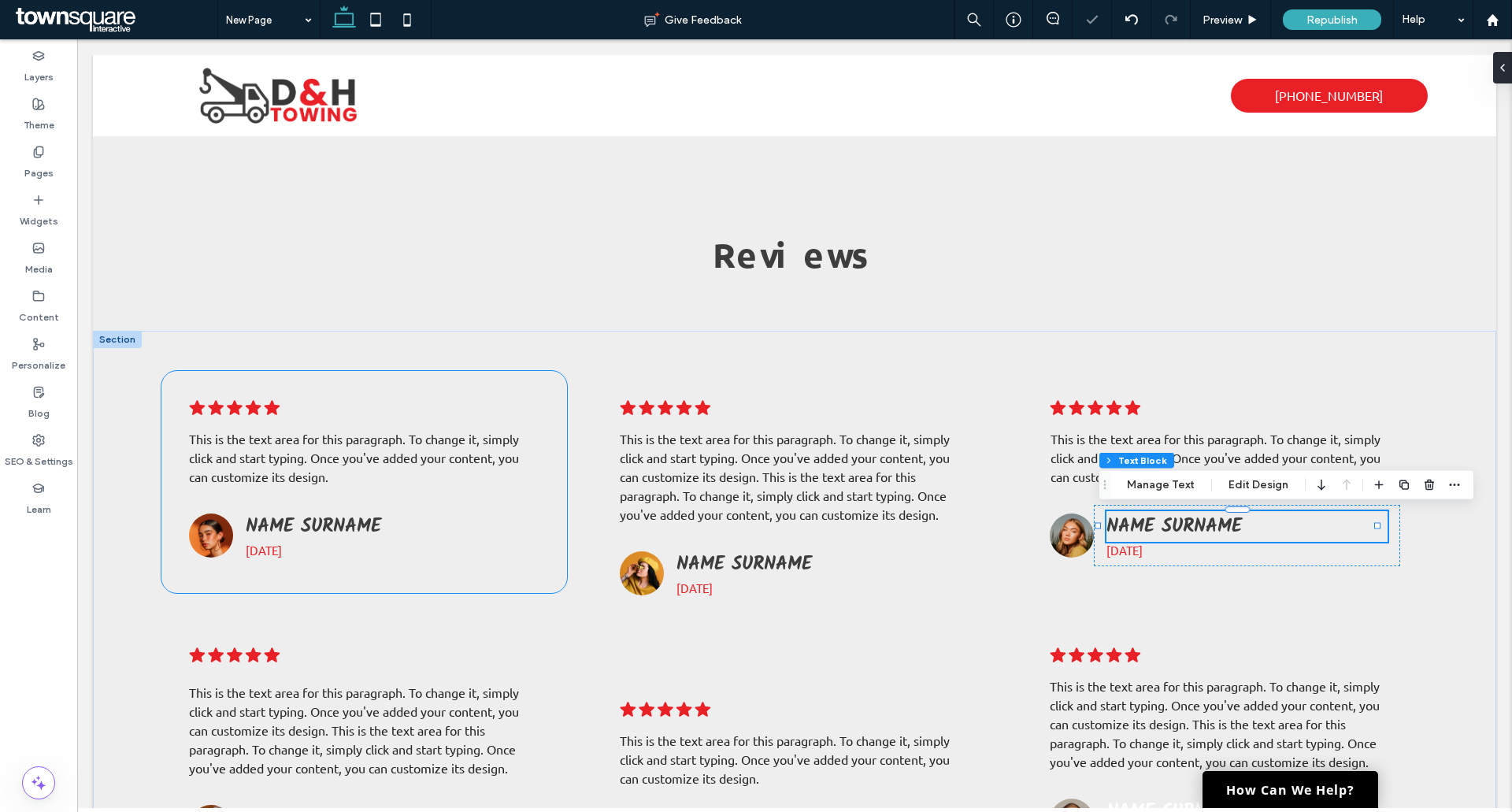
click at [282, 555] on span "6 months ago" at bounding box center [264, 550] width 36 height 15
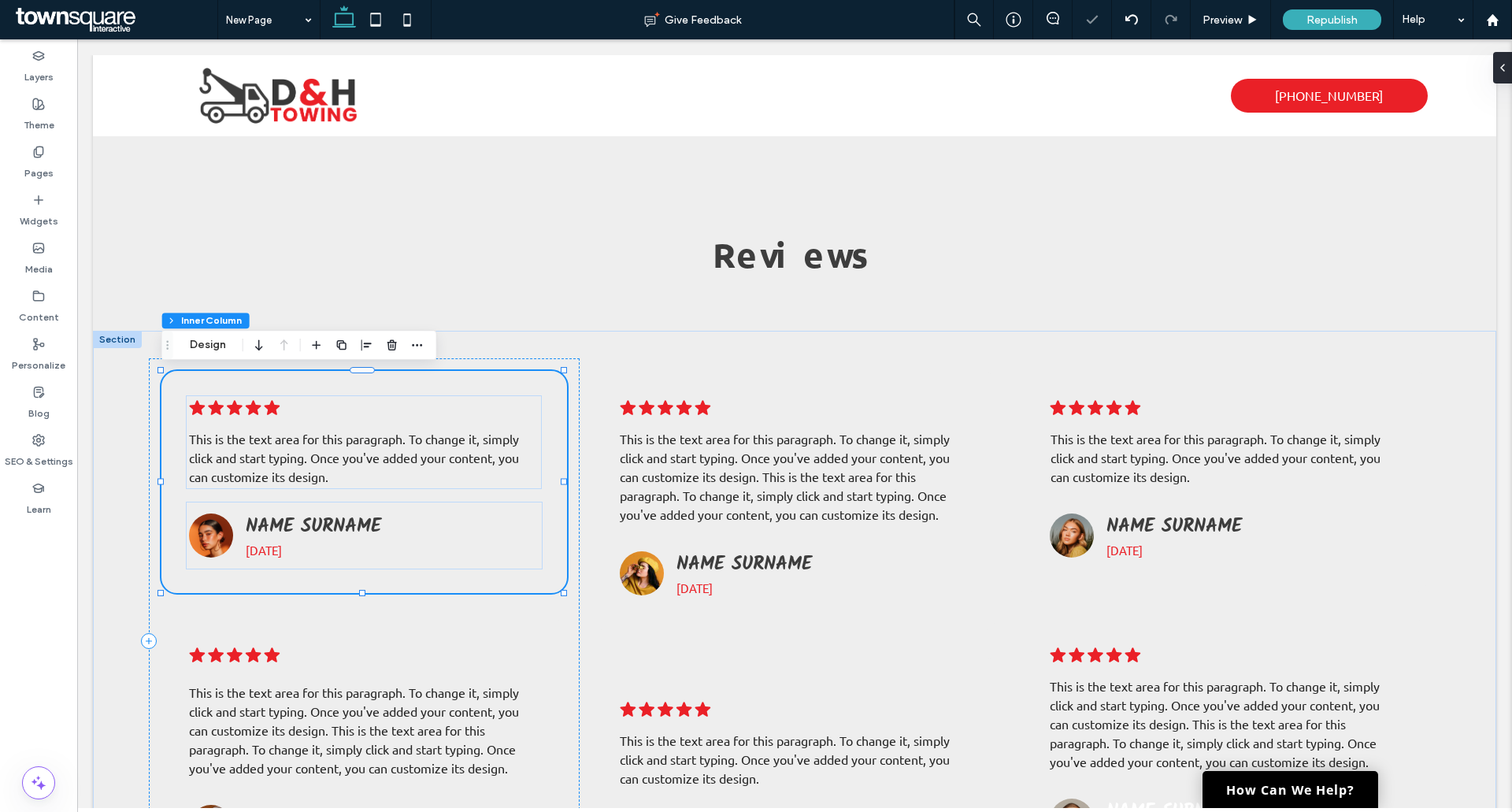
click at [282, 549] on span "6 months ago" at bounding box center [264, 550] width 36 height 15
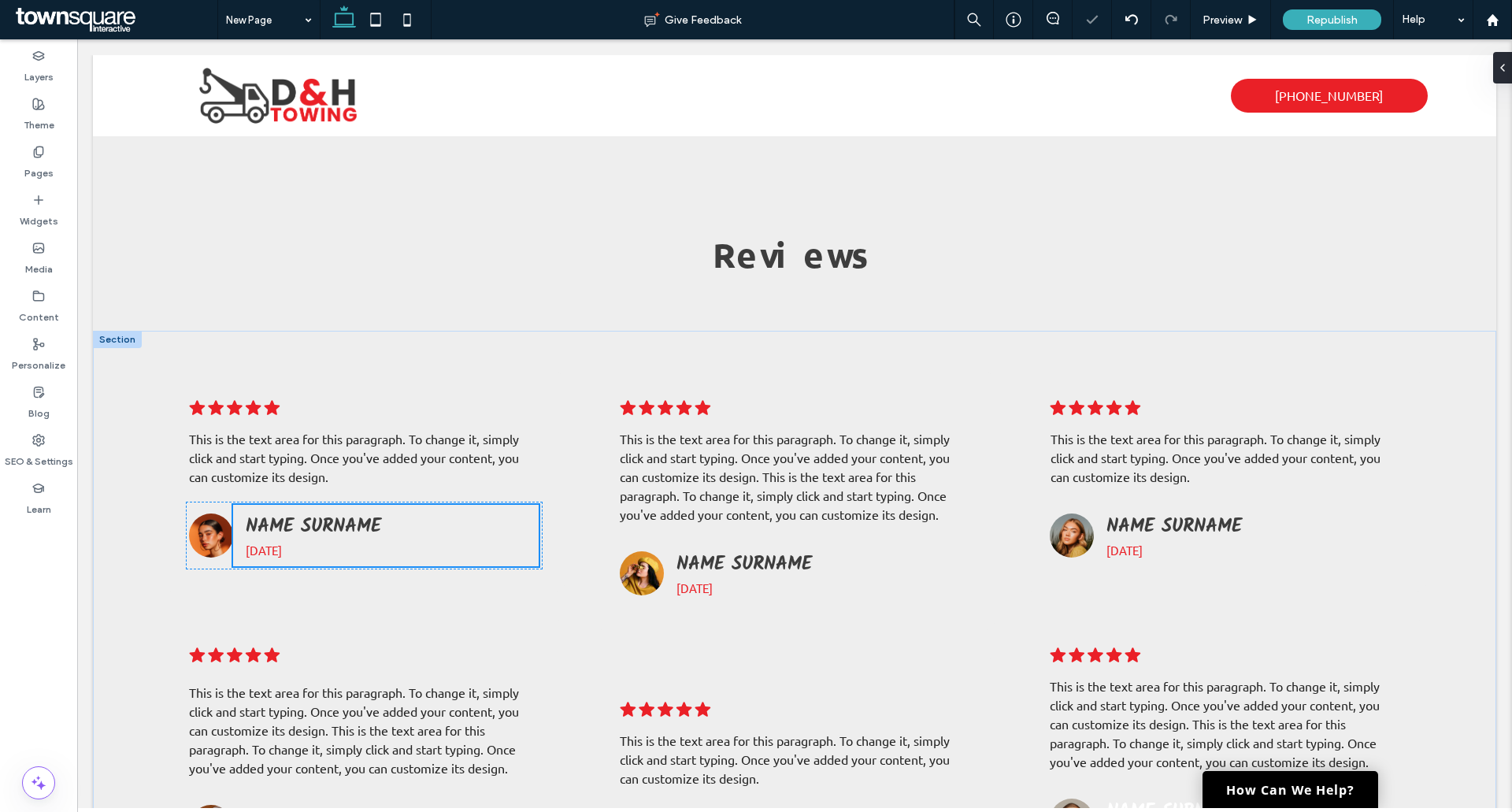
type input "**"
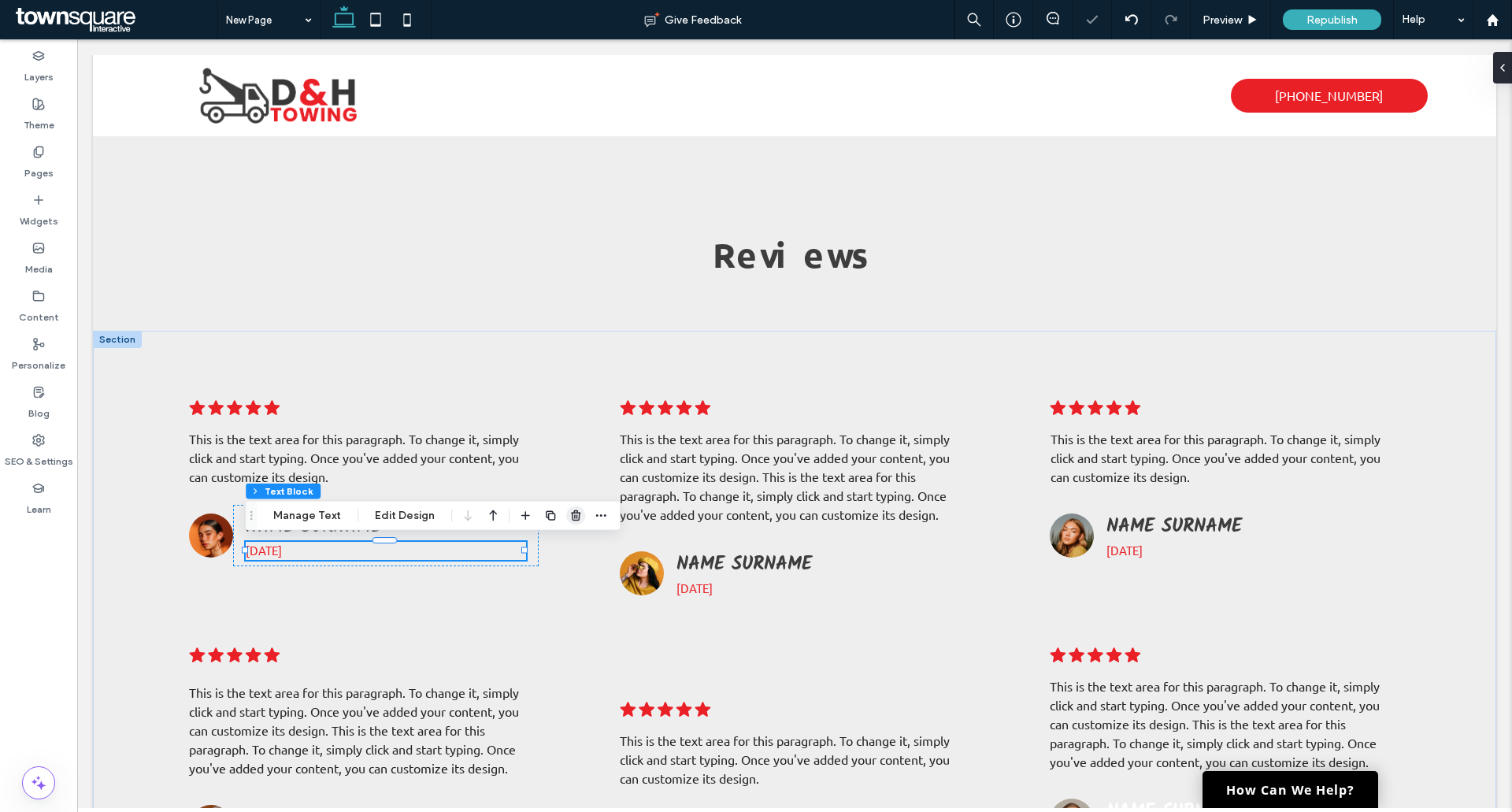
click at [569, 513] on icon "button" at bounding box center [575, 515] width 12 height 12
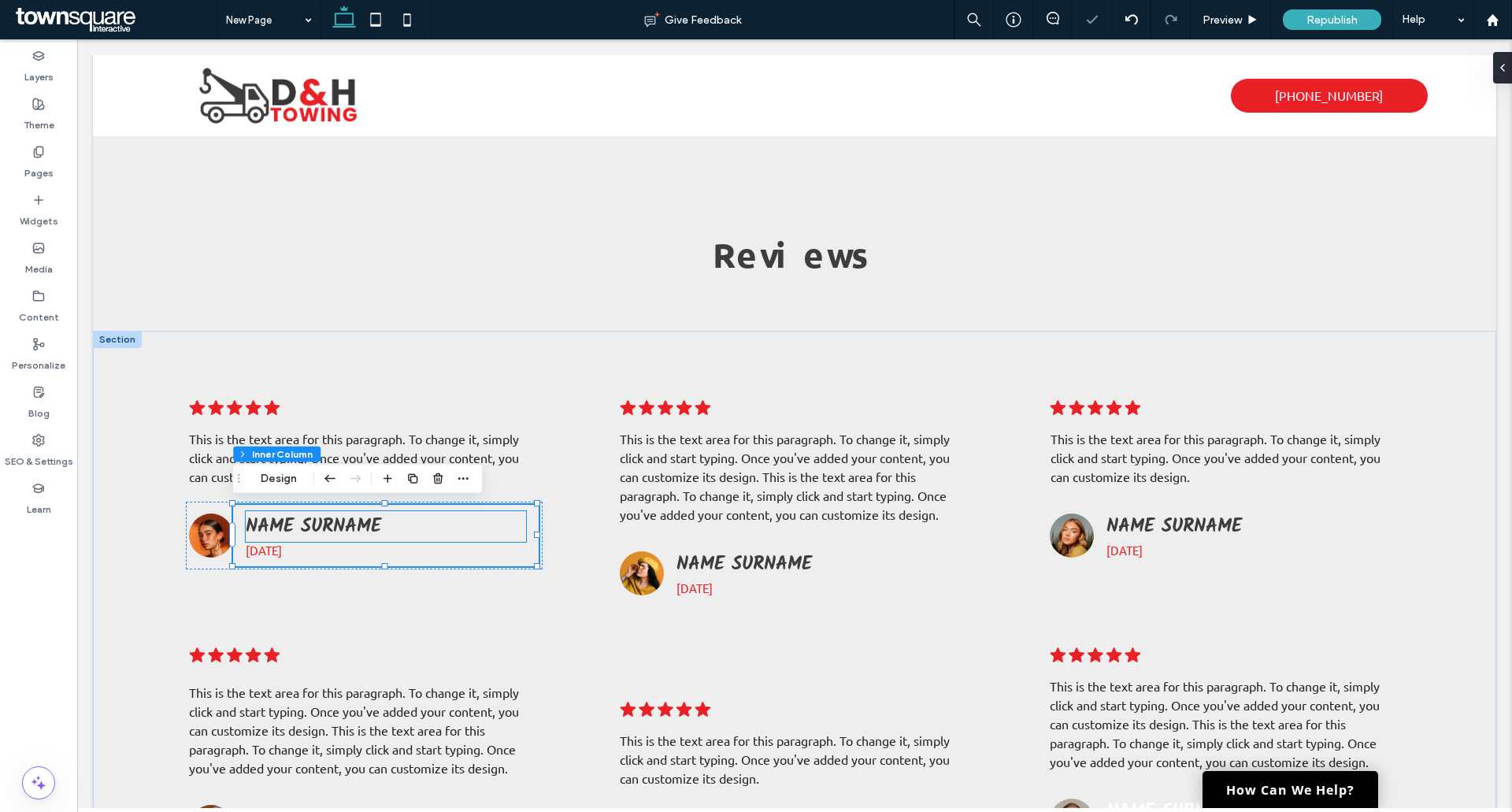
type input "**"
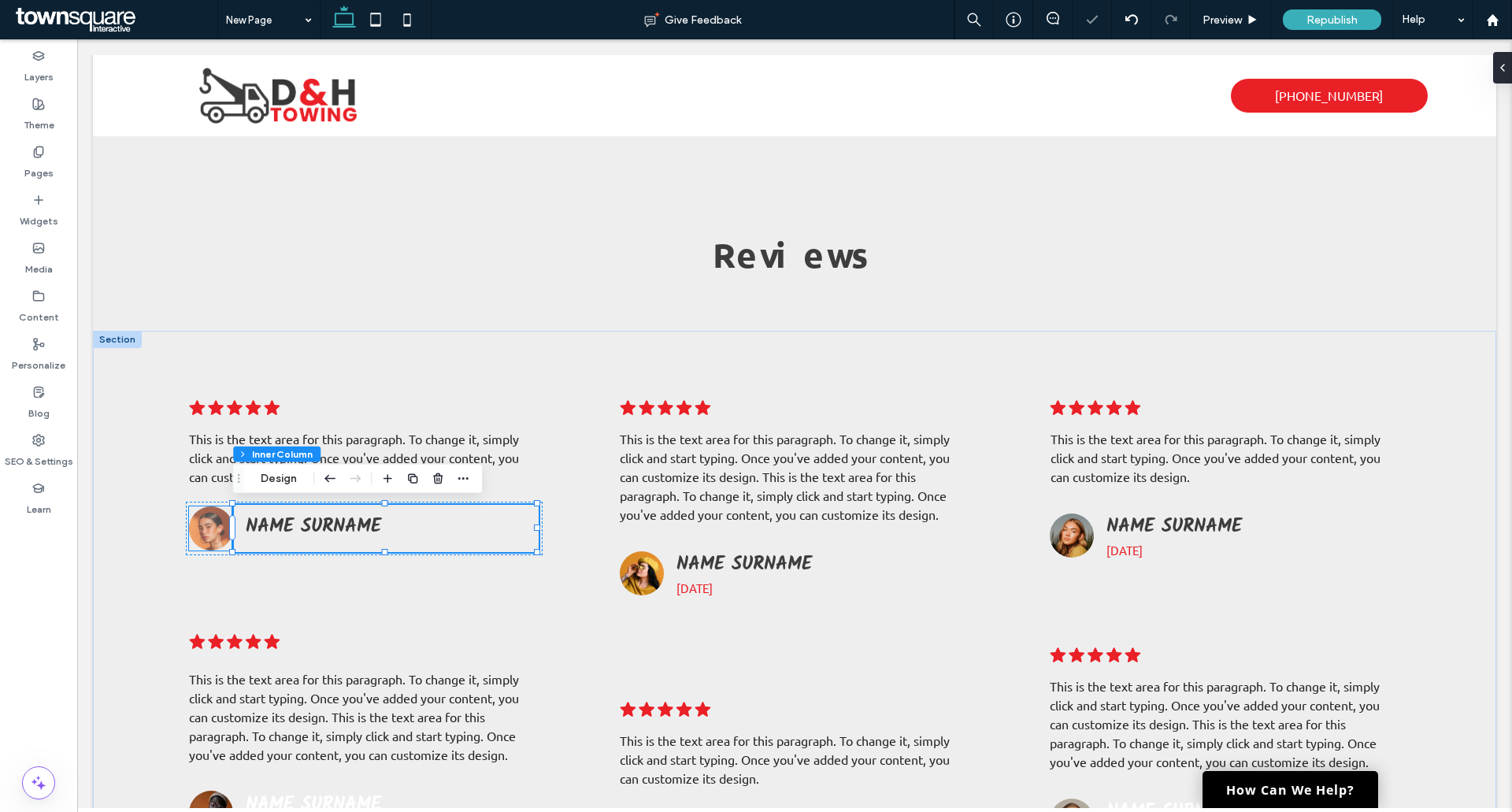
click at [211, 538] on img at bounding box center [211, 528] width 44 height 44
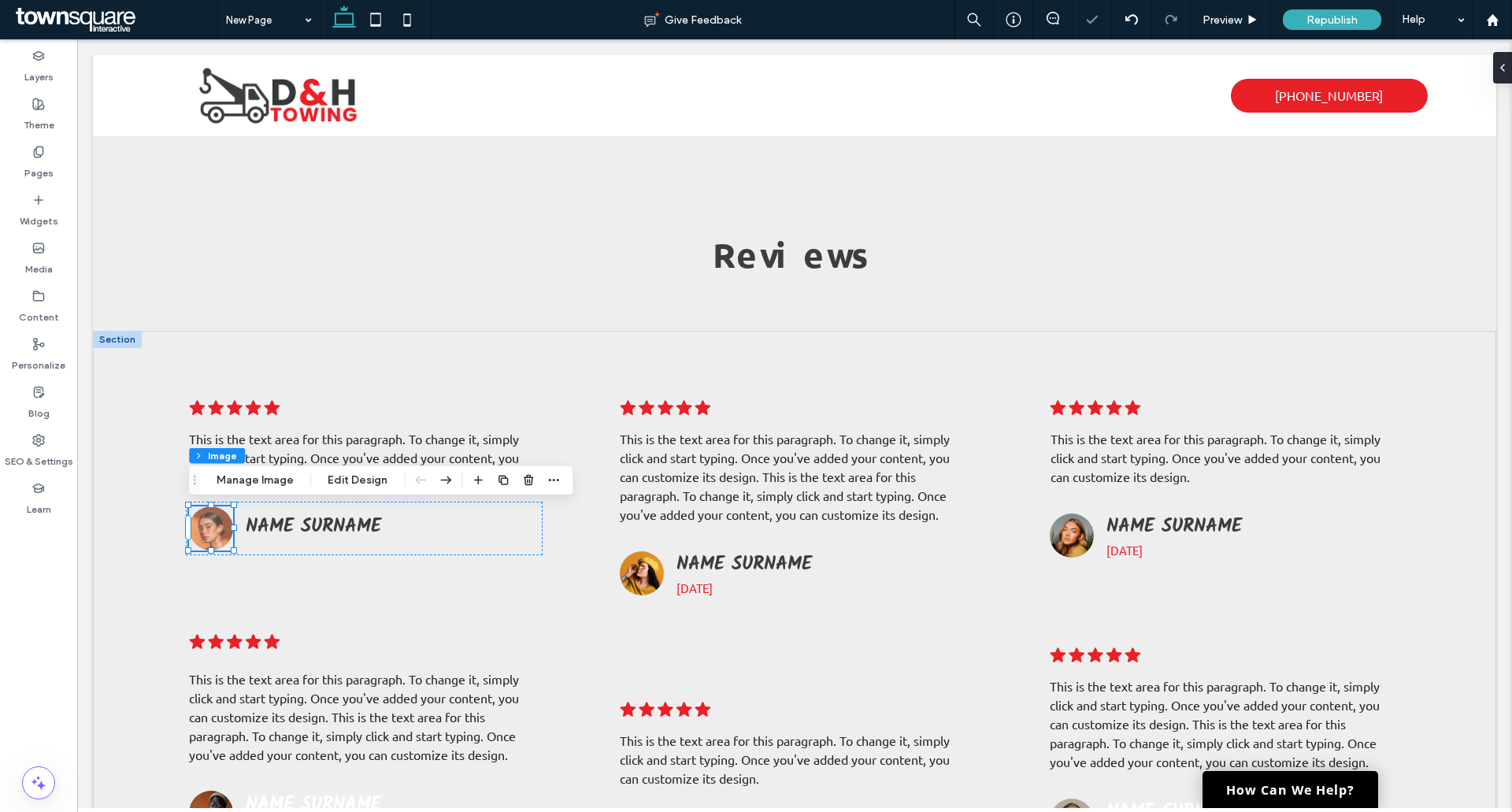
type input "**"
click at [528, 484] on use "button" at bounding box center [528, 479] width 10 height 10
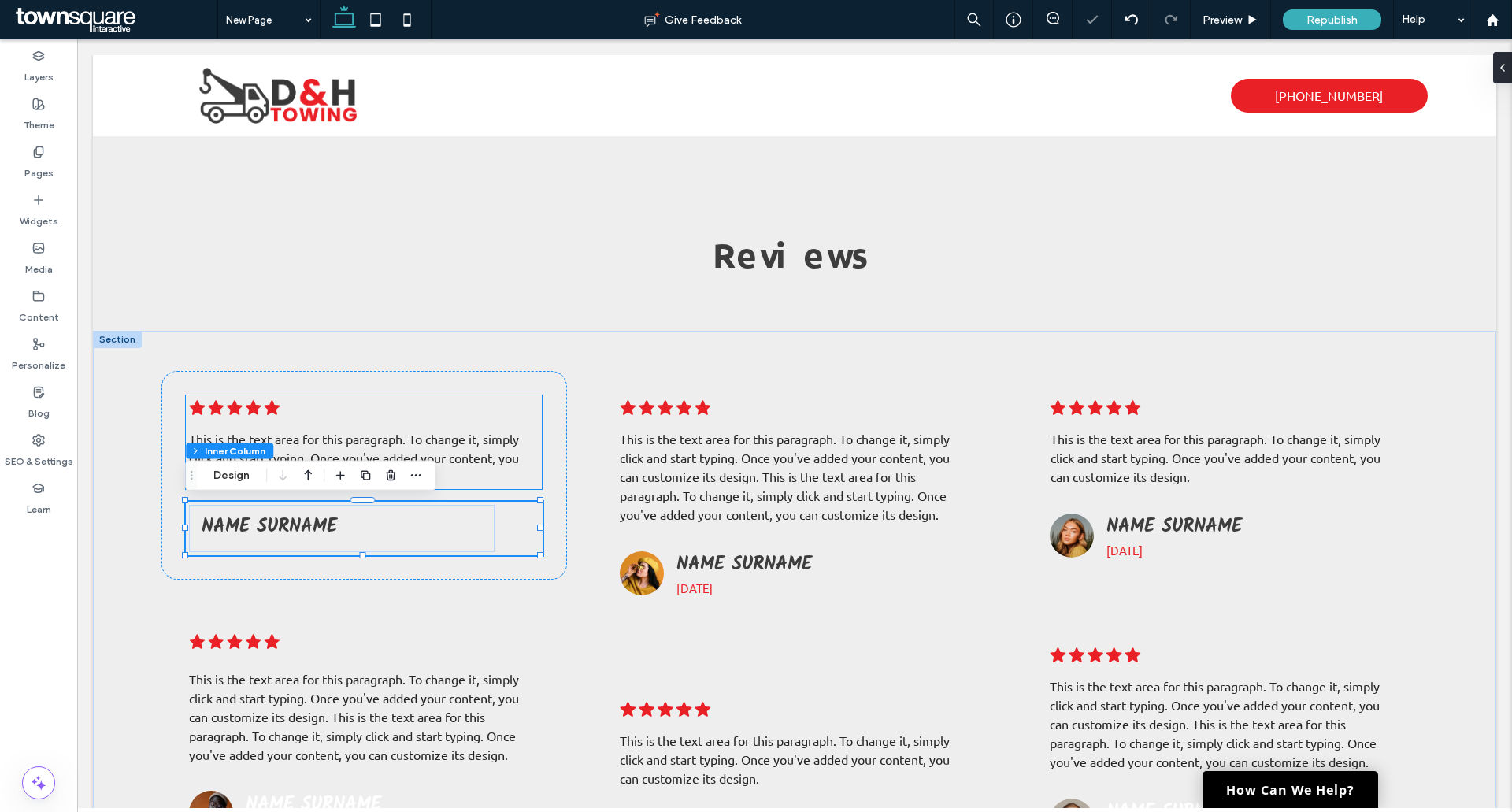
type input "**"
click at [684, 578] on span "Name Surname" at bounding box center [745, 564] width 135 height 30
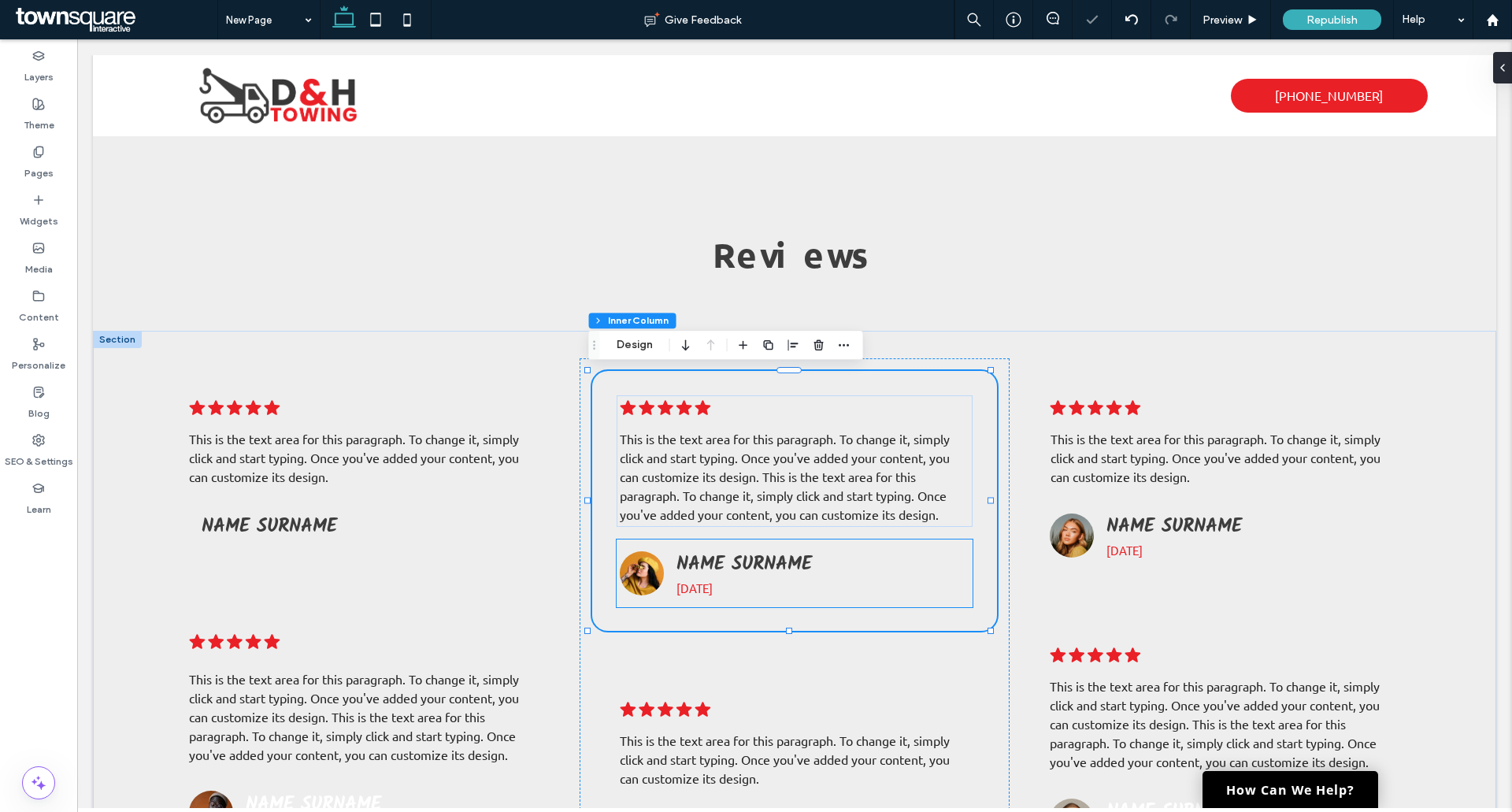
click at [690, 580] on span "6 months ago" at bounding box center [695, 588] width 36 height 15
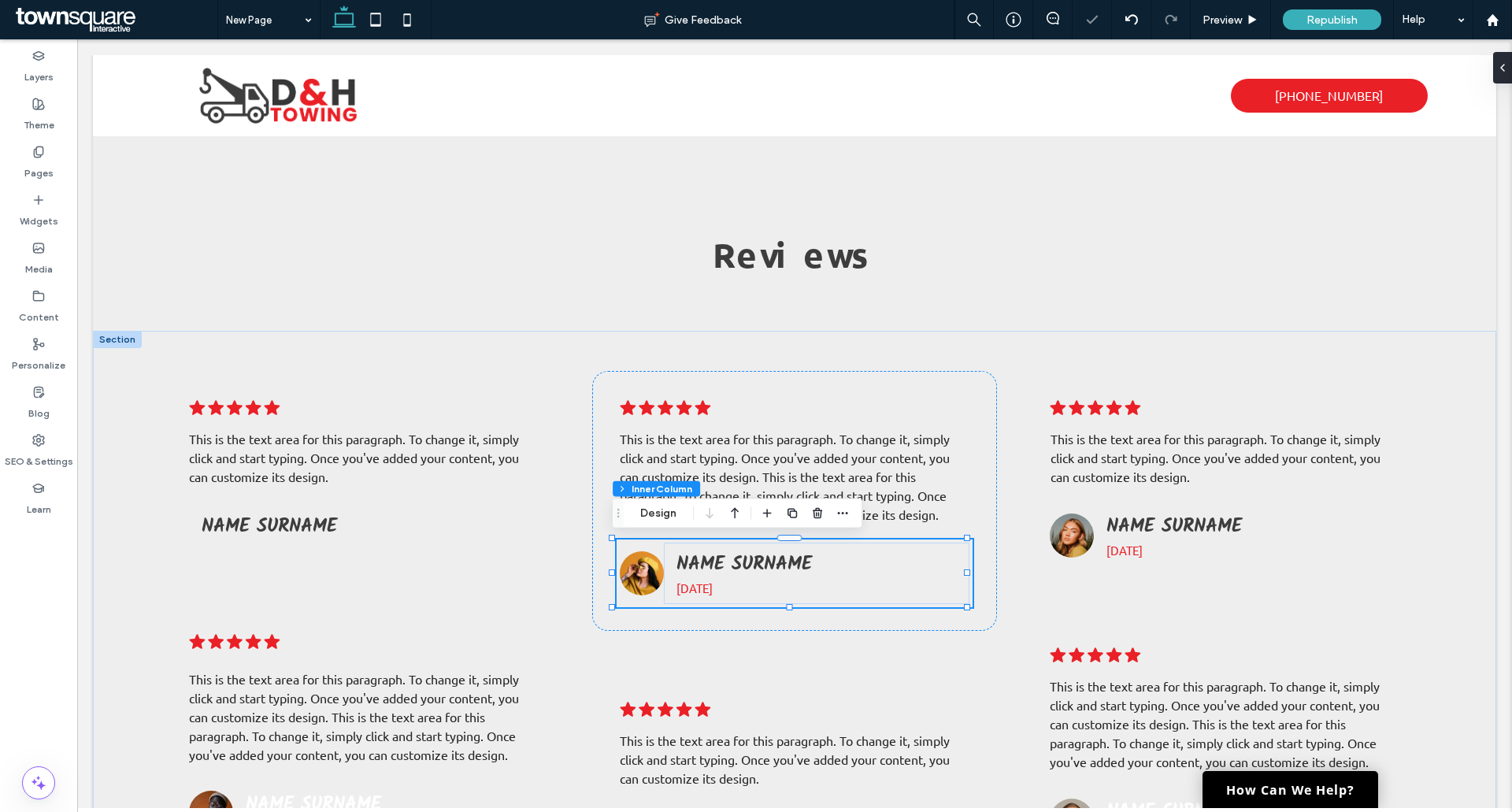
click at [713, 586] on span "6 months ago" at bounding box center [695, 588] width 36 height 15
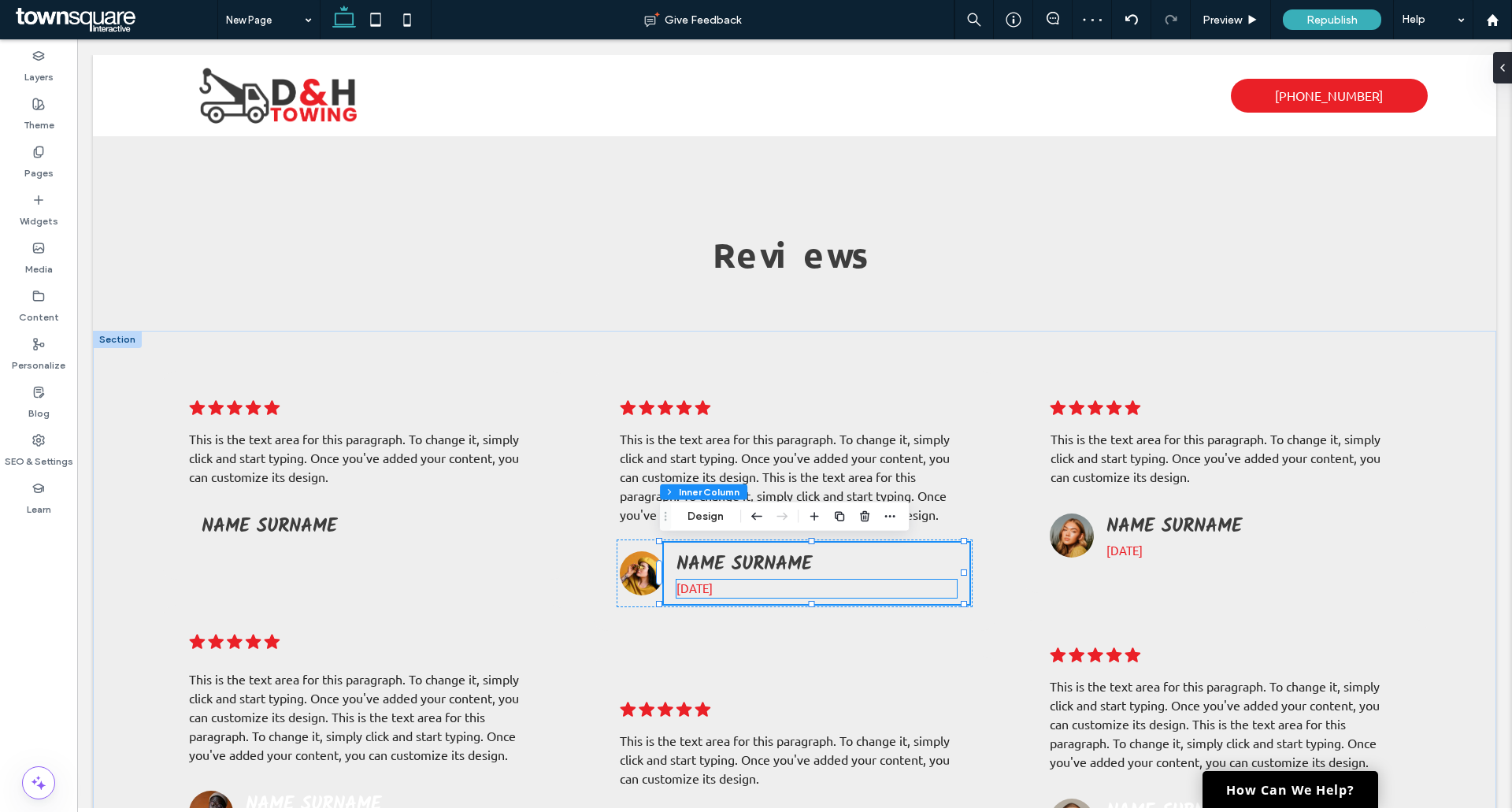
click at [837, 588] on p "6 months ago" at bounding box center [817, 588] width 281 height 18
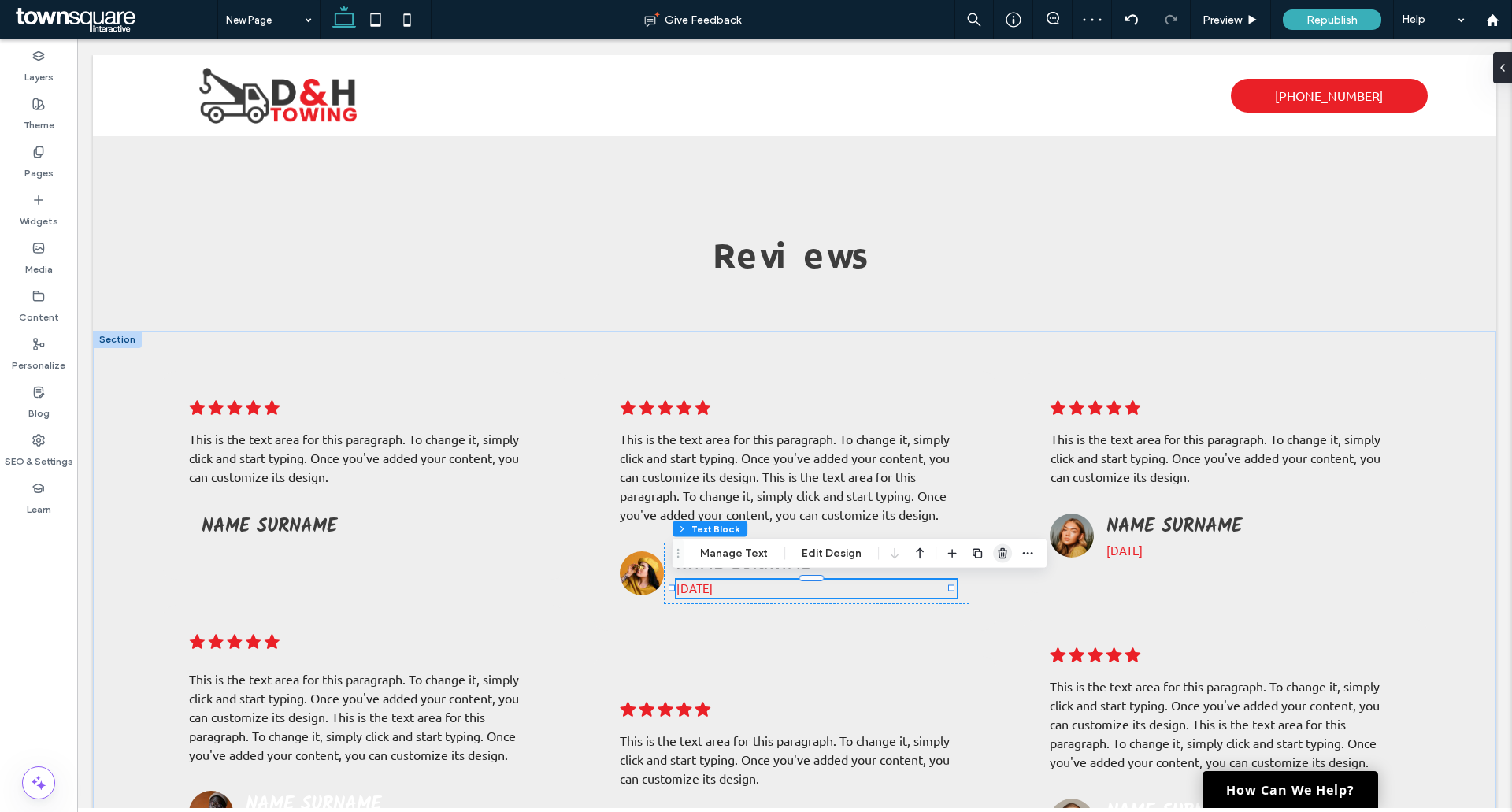
click at [993, 547] on span "button" at bounding box center [1003, 554] width 19 height 19
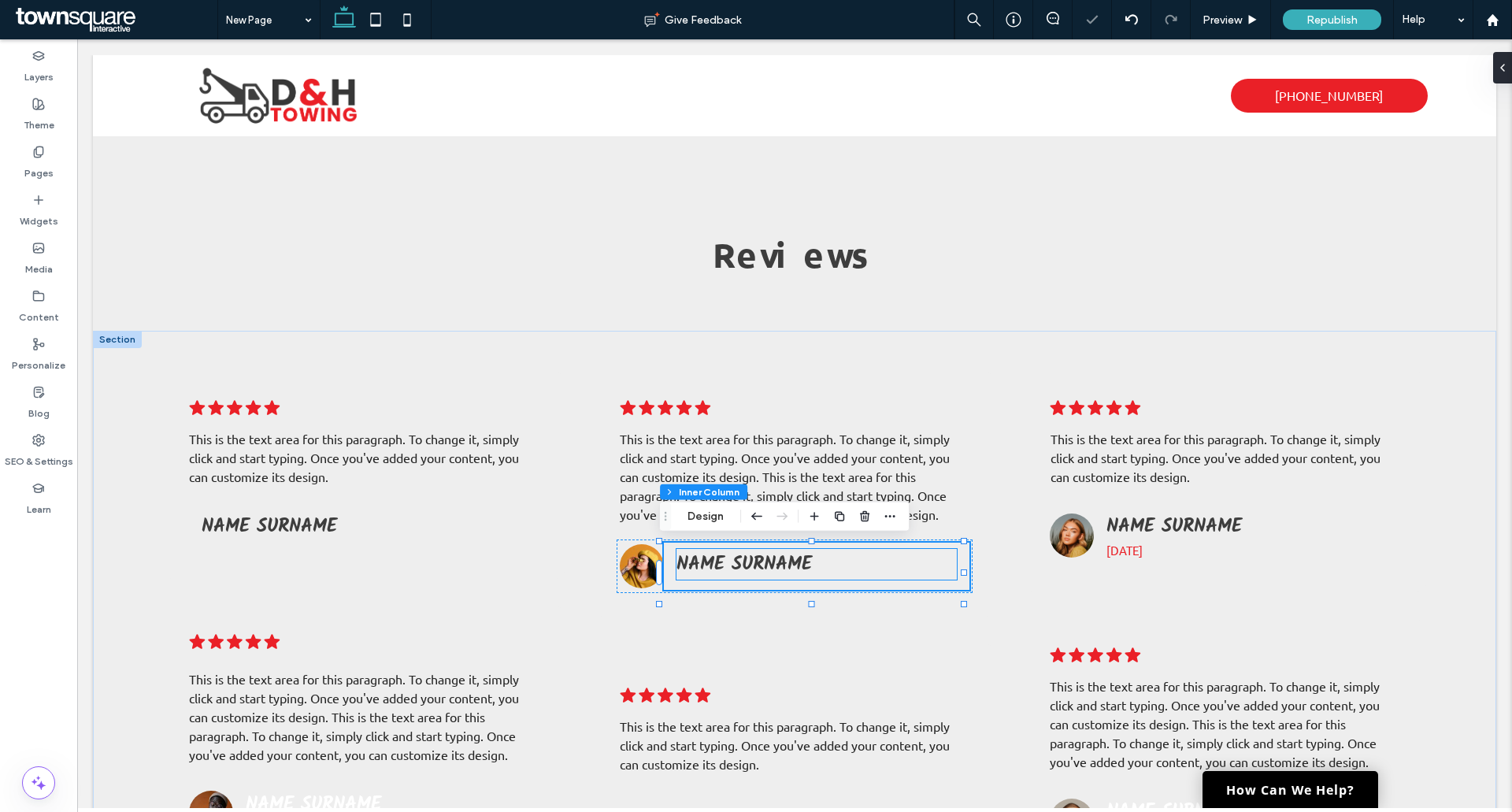
type input "**"
click at [605, 560] on div "Name Surname .cls-1-1788903176-1788903176 { fill: #00000; stroke-width: 0px; } …" at bounding box center [794, 494] width 405 height 247
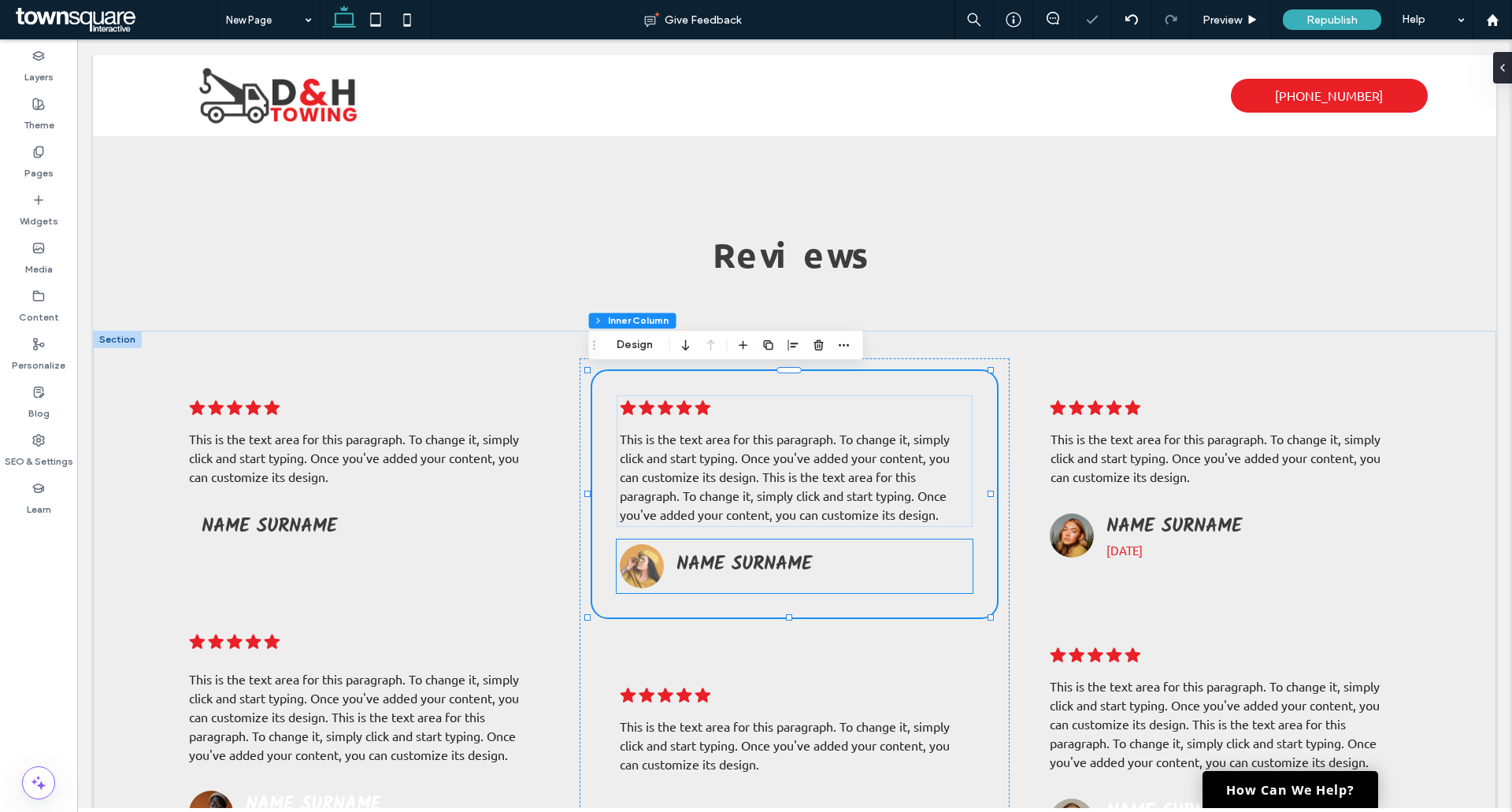
click at [624, 561] on img at bounding box center [642, 566] width 44 height 44
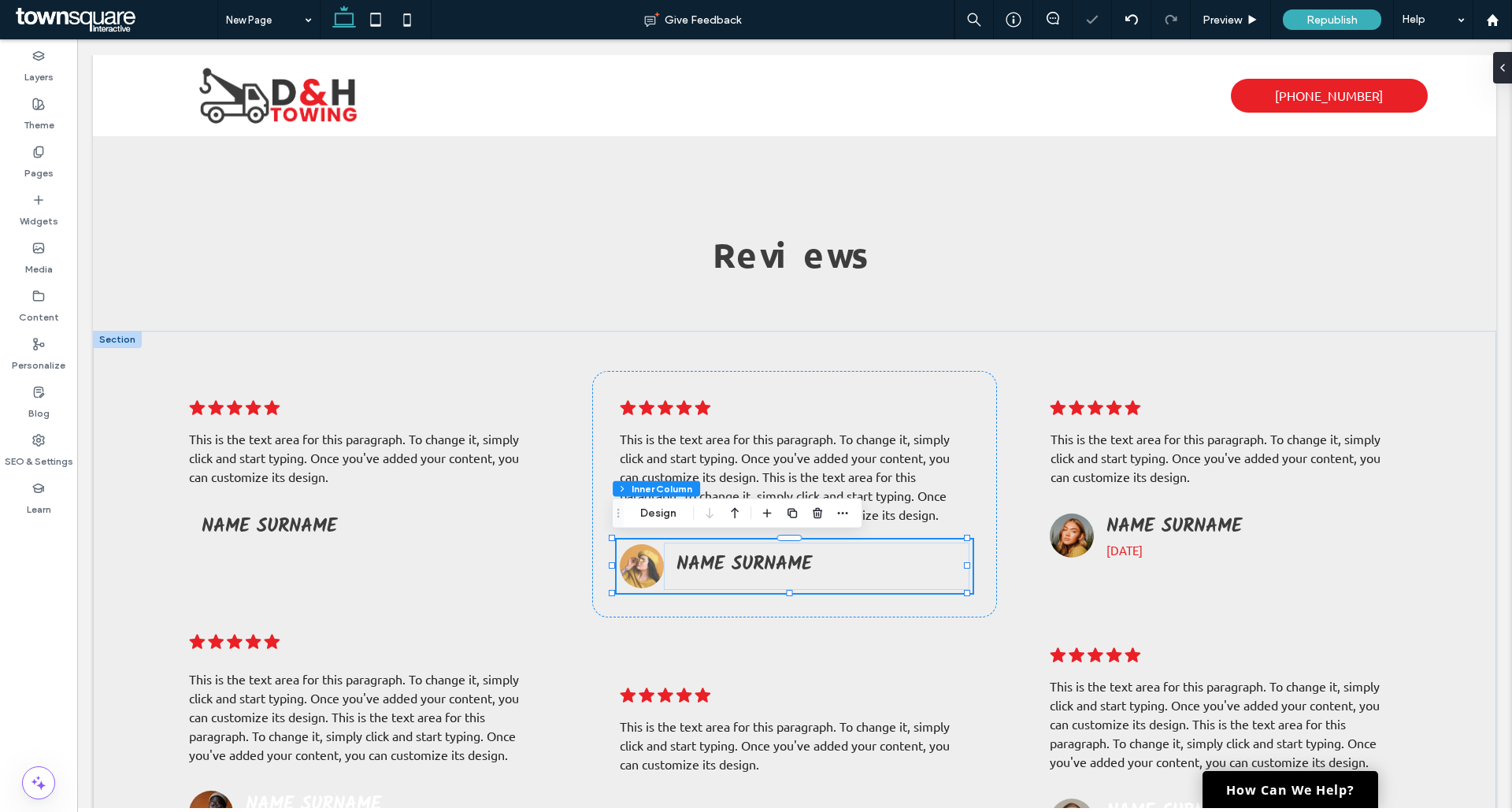
click at [637, 563] on img at bounding box center [642, 566] width 44 height 44
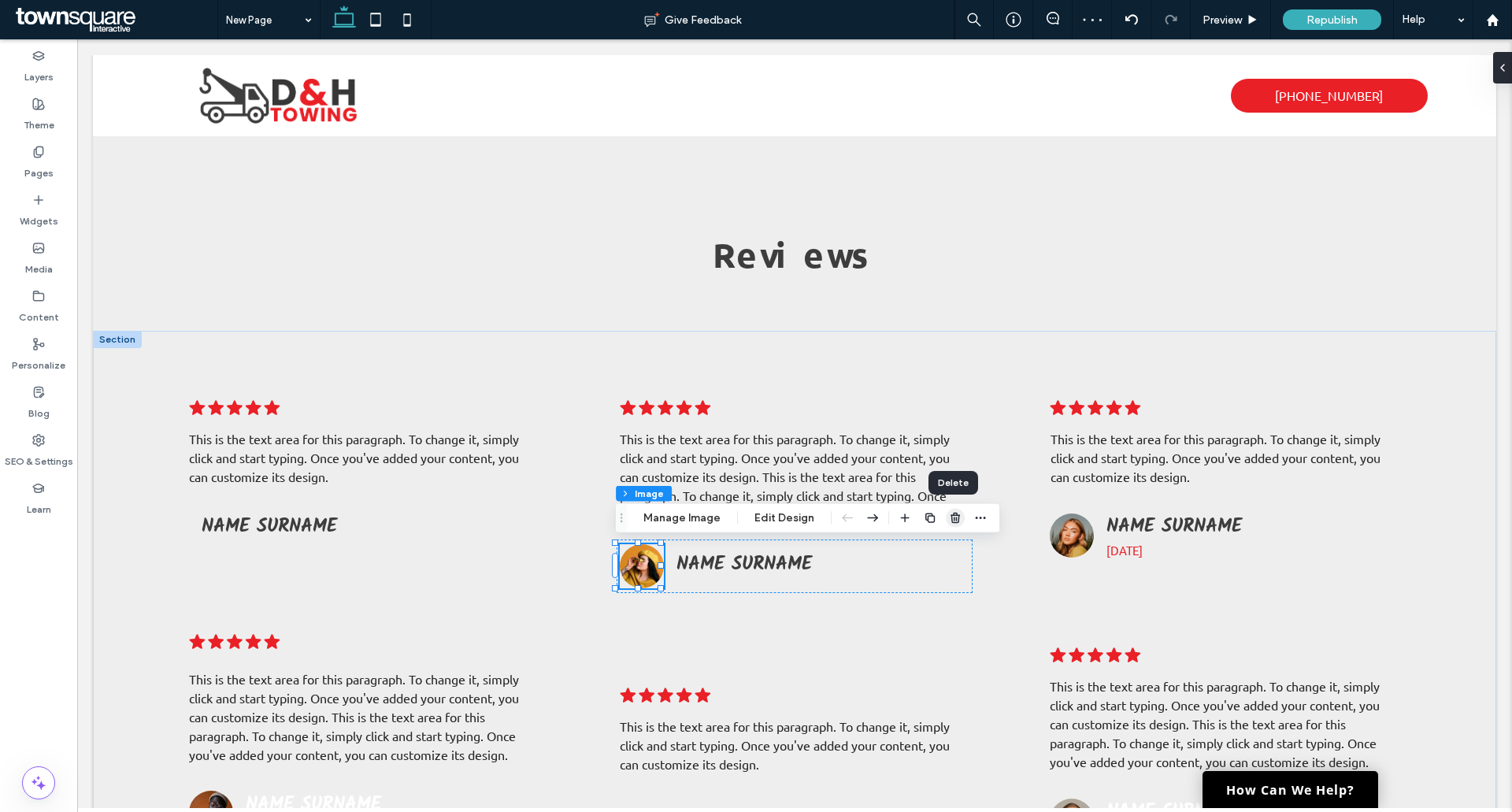
click at [951, 522] on use "button" at bounding box center [955, 518] width 10 height 10
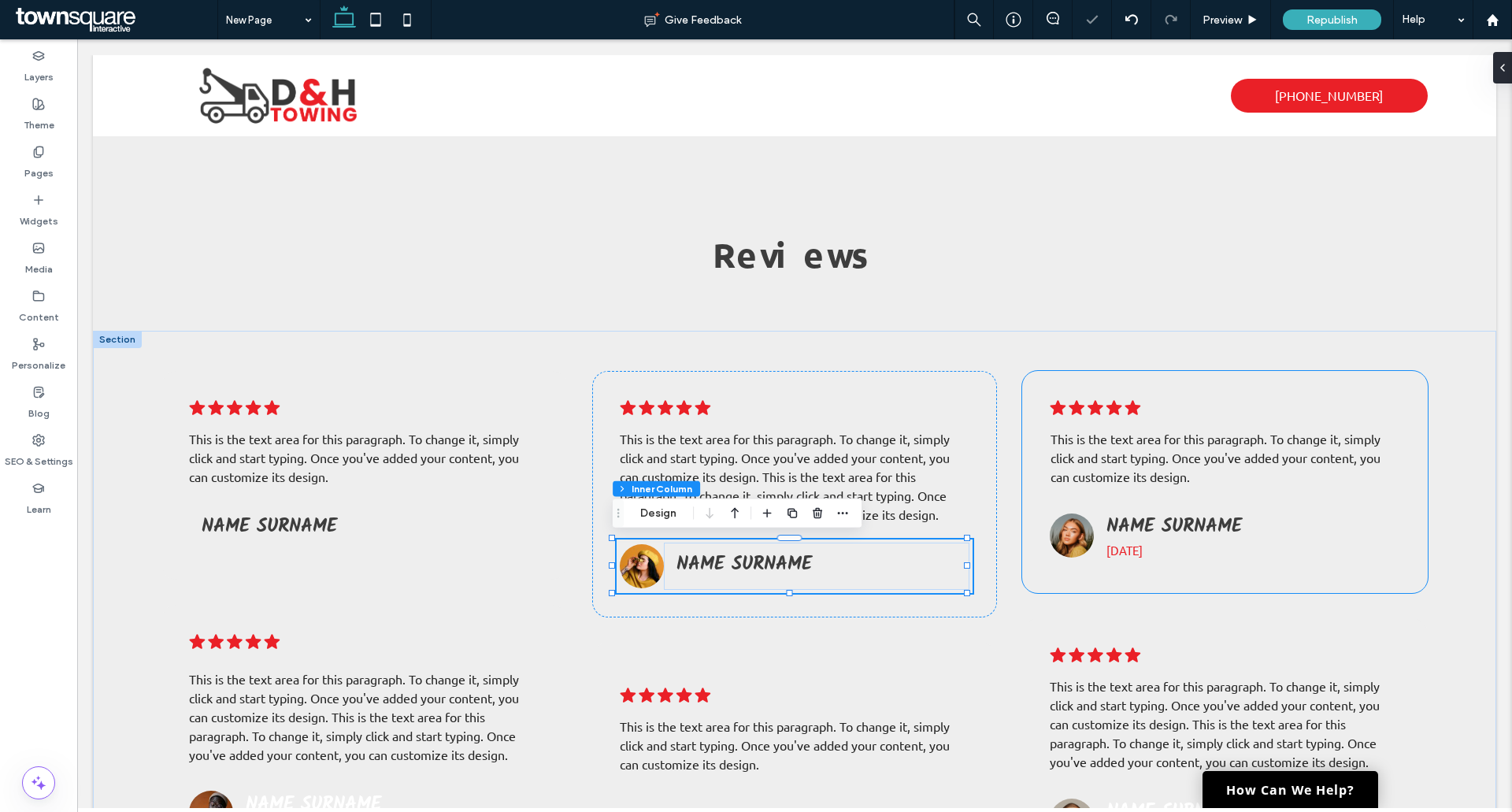
type input "**"
click at [1071, 532] on img at bounding box center [1072, 536] width 44 height 44
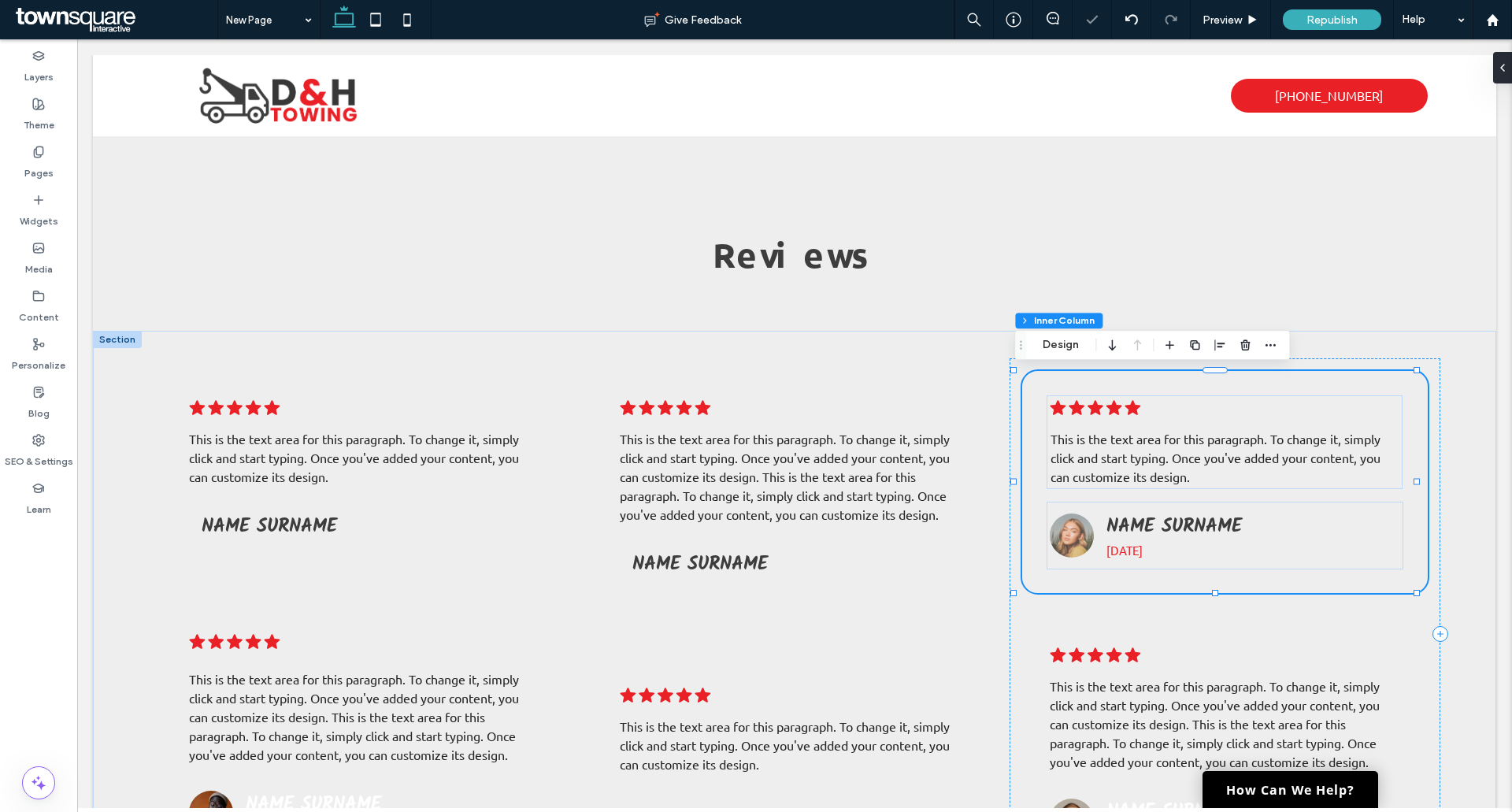
click at [1071, 532] on img at bounding box center [1072, 536] width 44 height 44
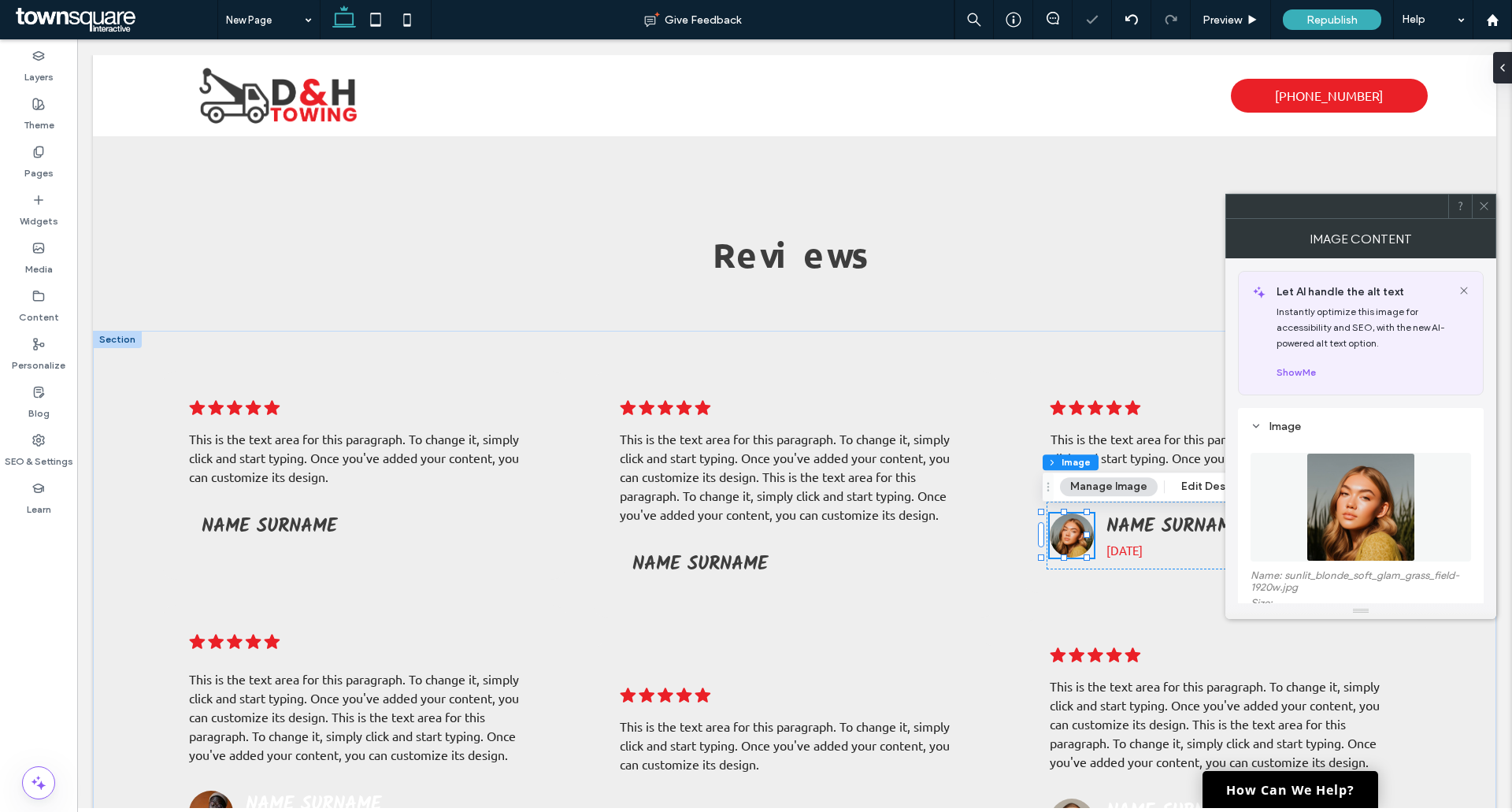
type input "**"
click at [1477, 213] on div at bounding box center [1483, 206] width 24 height 24
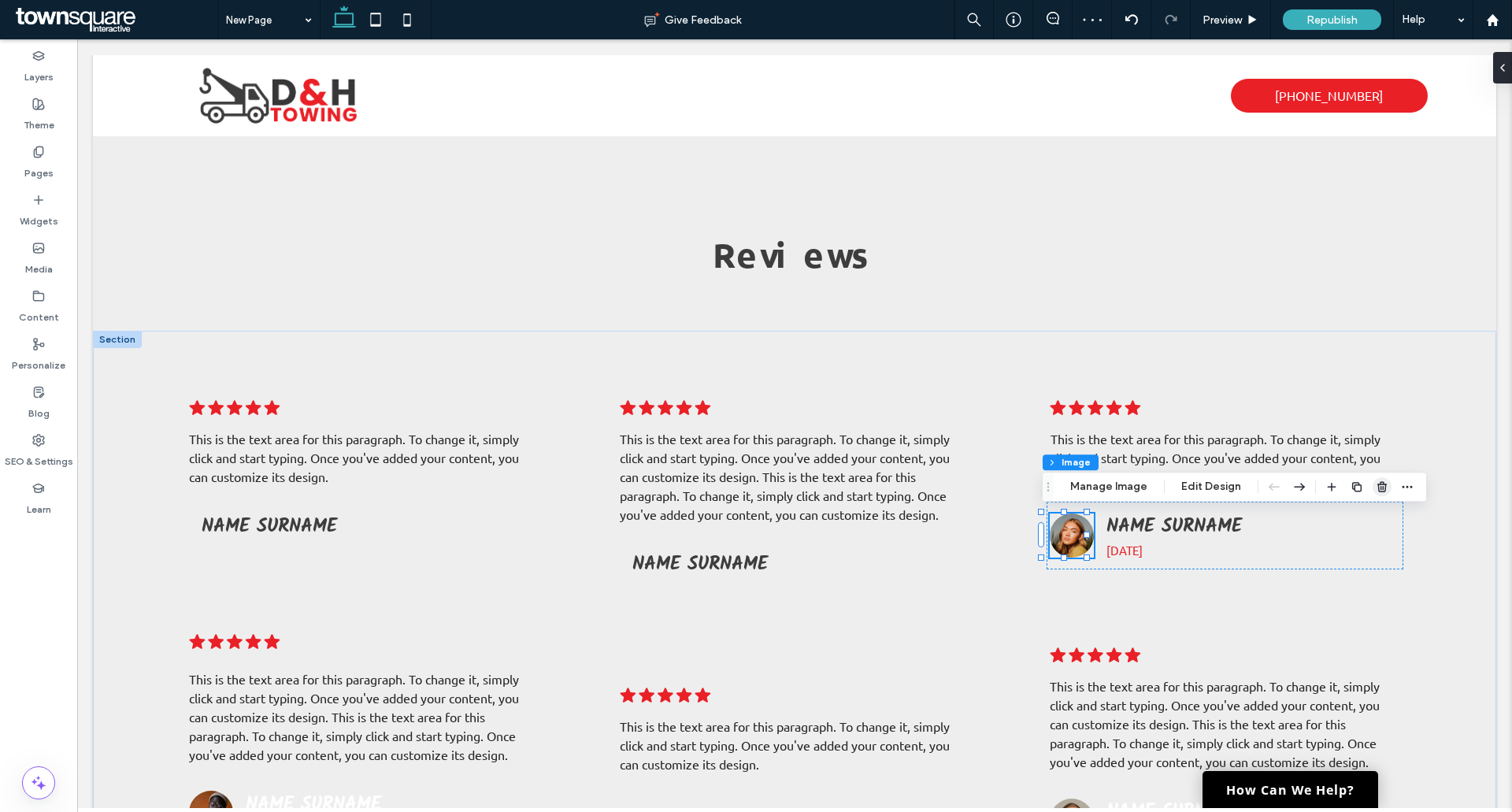
click at [1369, 478] on div at bounding box center [1369, 487] width 94 height 29
drag, startPoint x: 1374, startPoint y: 489, endPoint x: 1238, endPoint y: 491, distance: 136.0
click at [1376, 489] on icon "button" at bounding box center [1381, 486] width 12 height 12
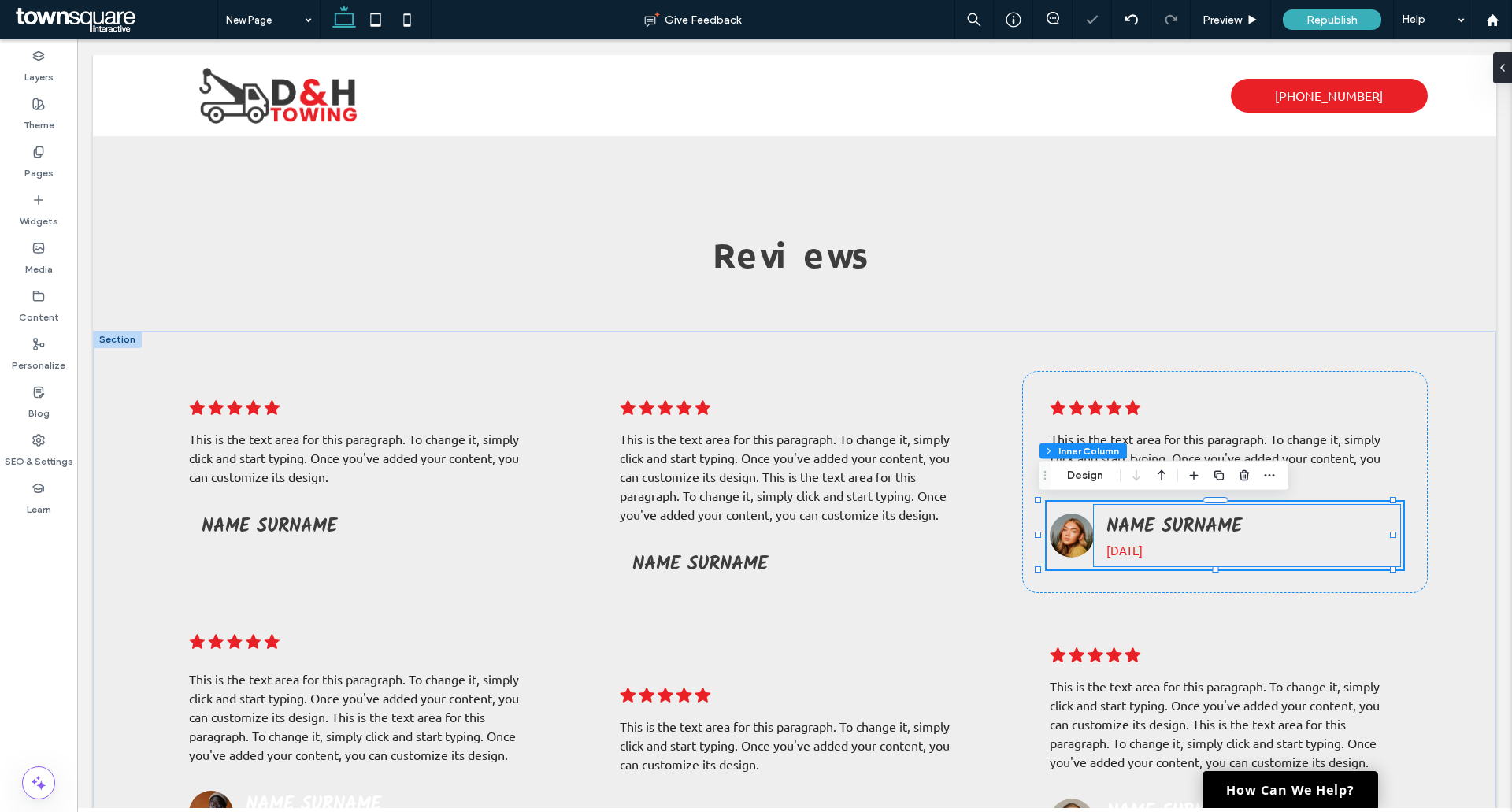
type input "**"
click at [1098, 553] on span "6 months ago" at bounding box center [1080, 550] width 36 height 15
click at [1098, 545] on span "6 months ago" at bounding box center [1080, 550] width 36 height 15
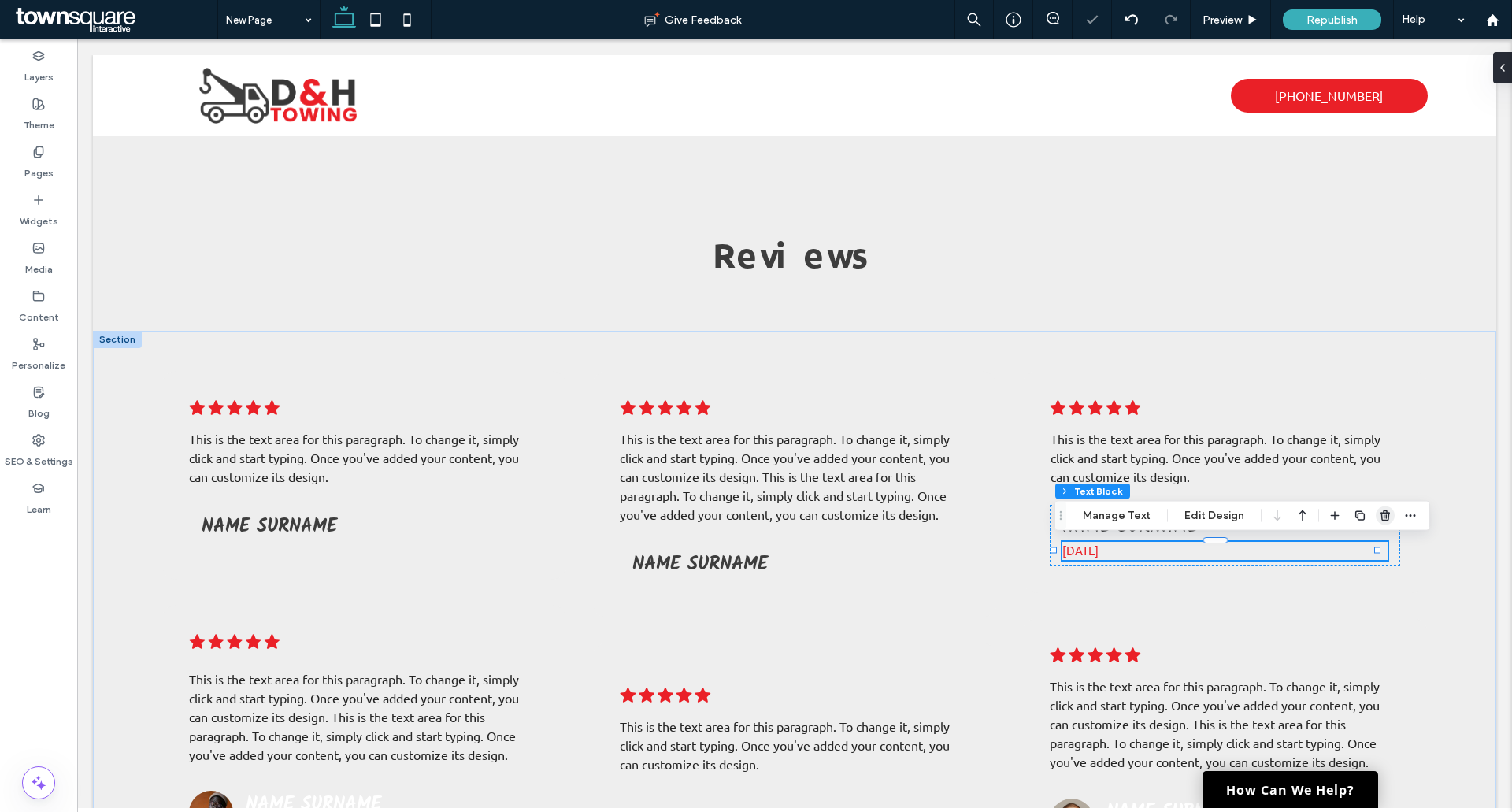
click at [1382, 513] on use "button" at bounding box center [1385, 515] width 10 height 10
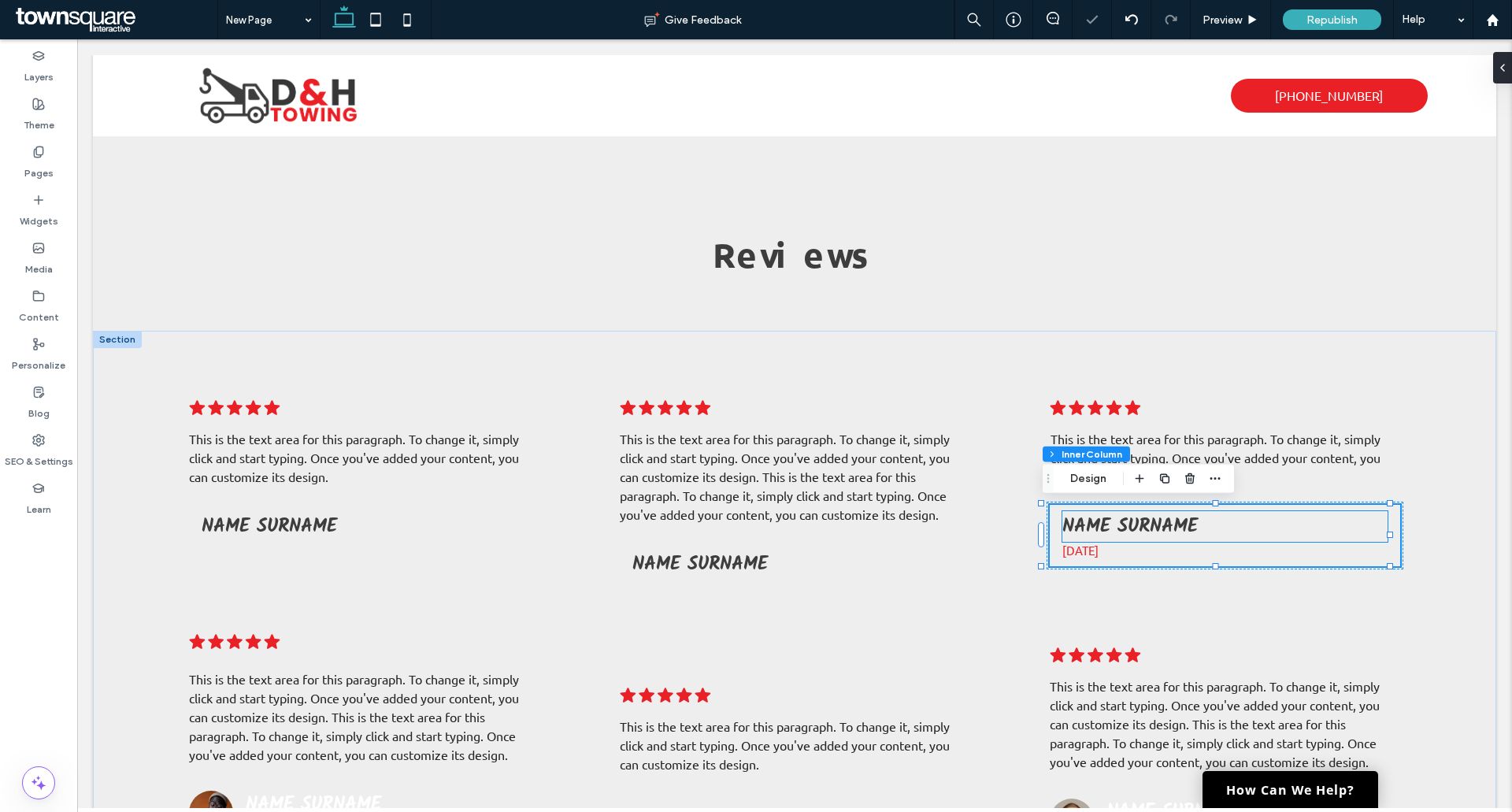
type input "**"
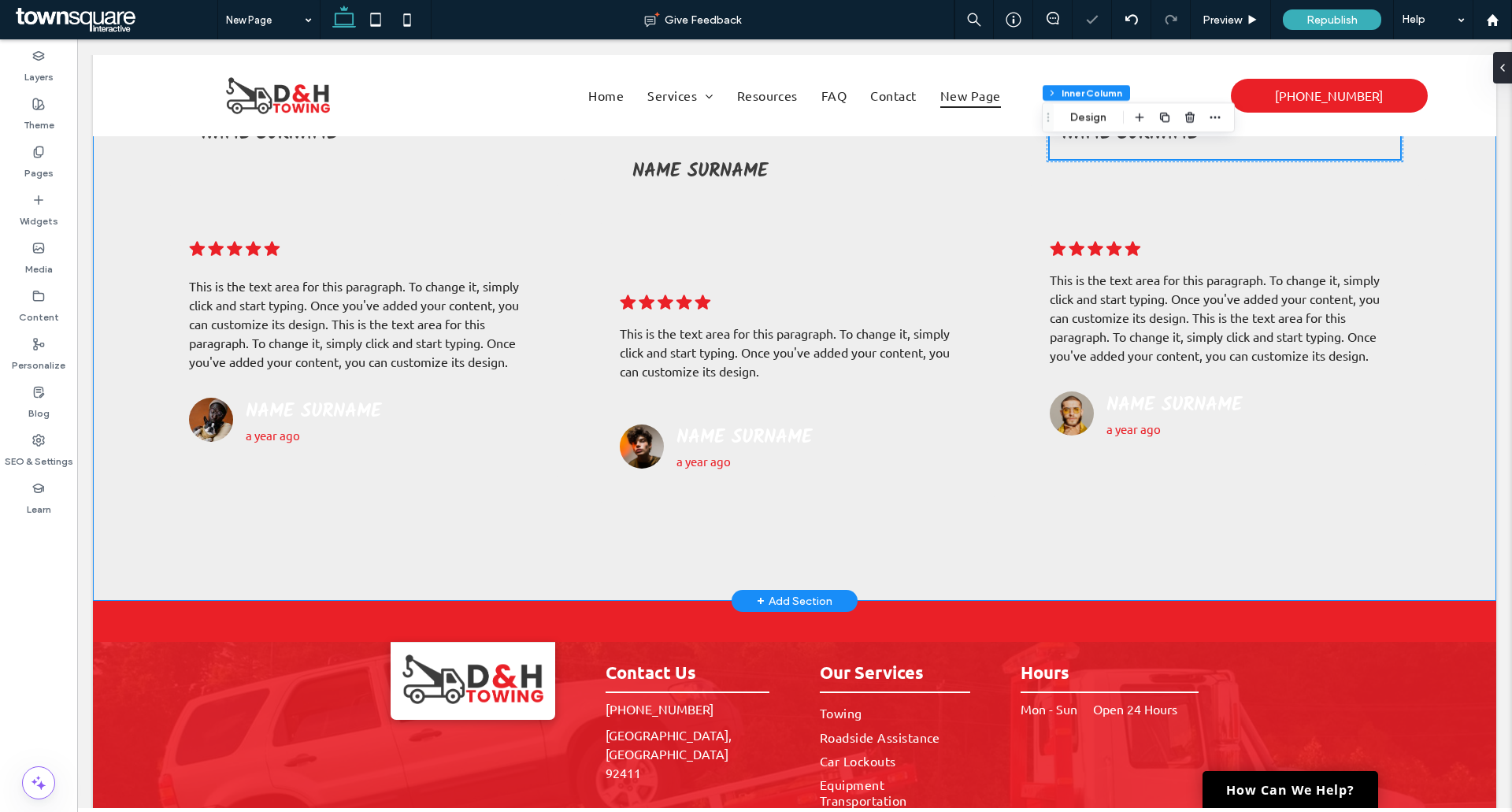
scroll to position [394, 0]
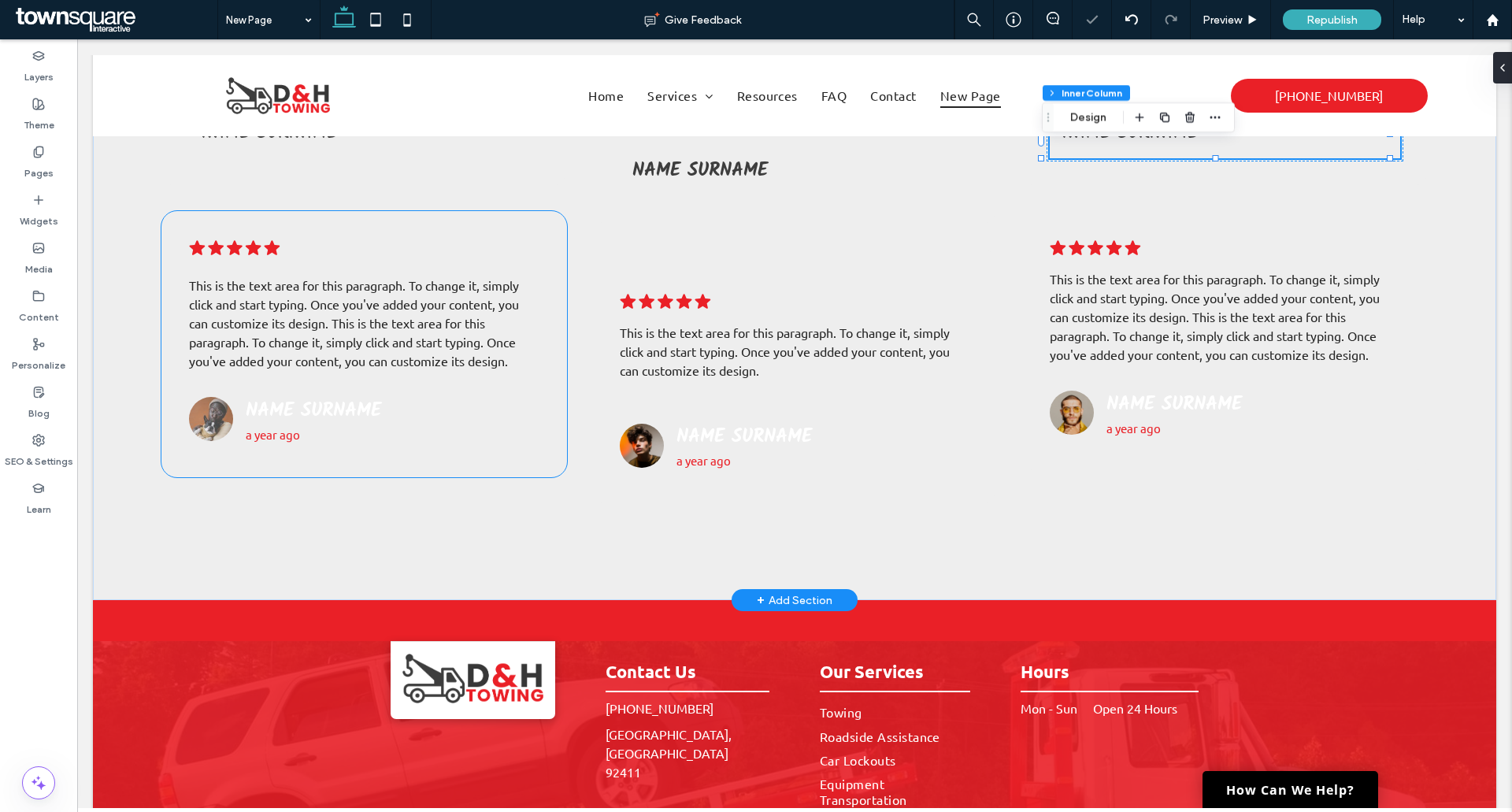
click at [211, 429] on img at bounding box center [211, 418] width 44 height 44
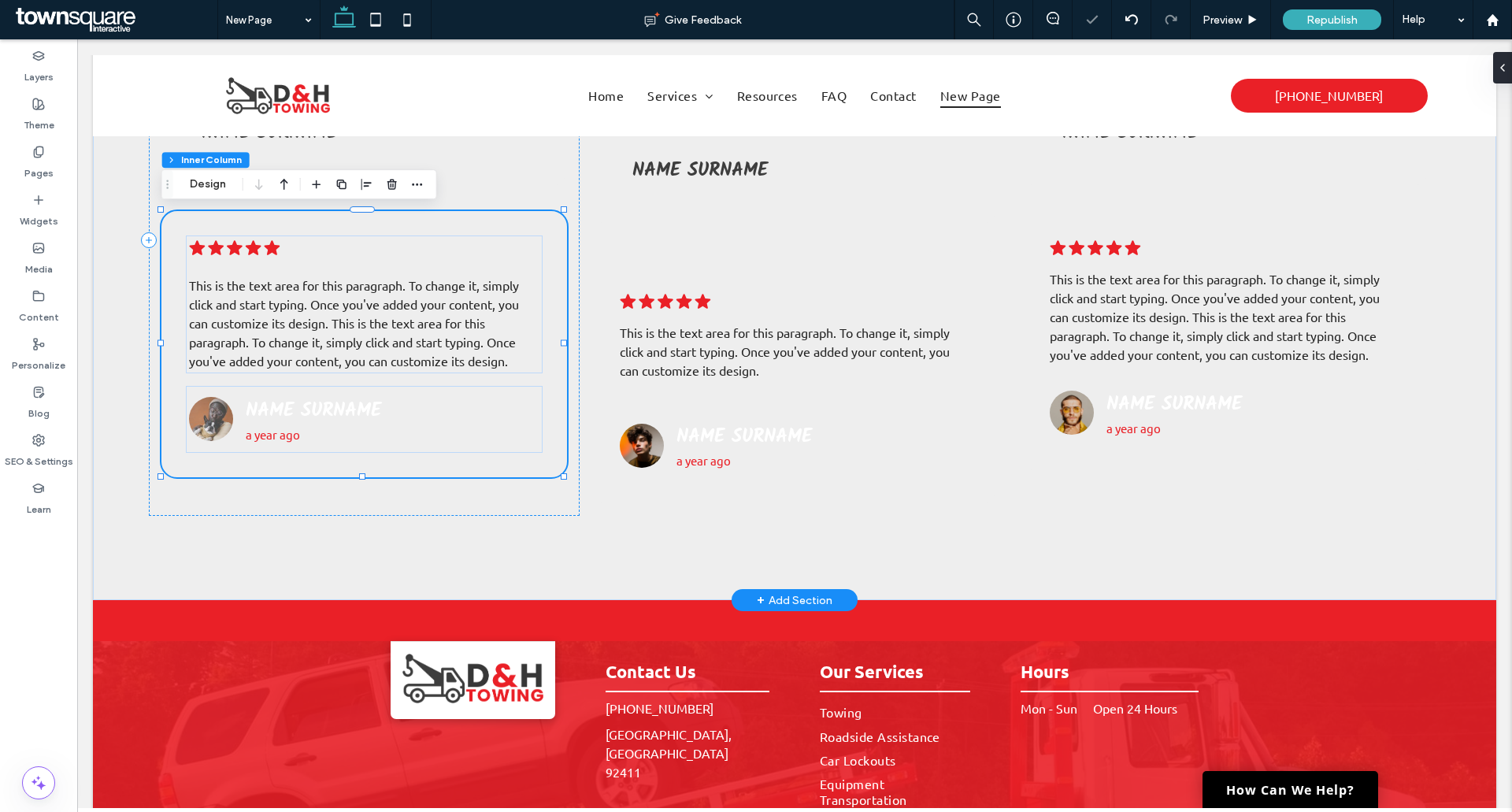
click at [210, 425] on img at bounding box center [211, 418] width 44 height 44
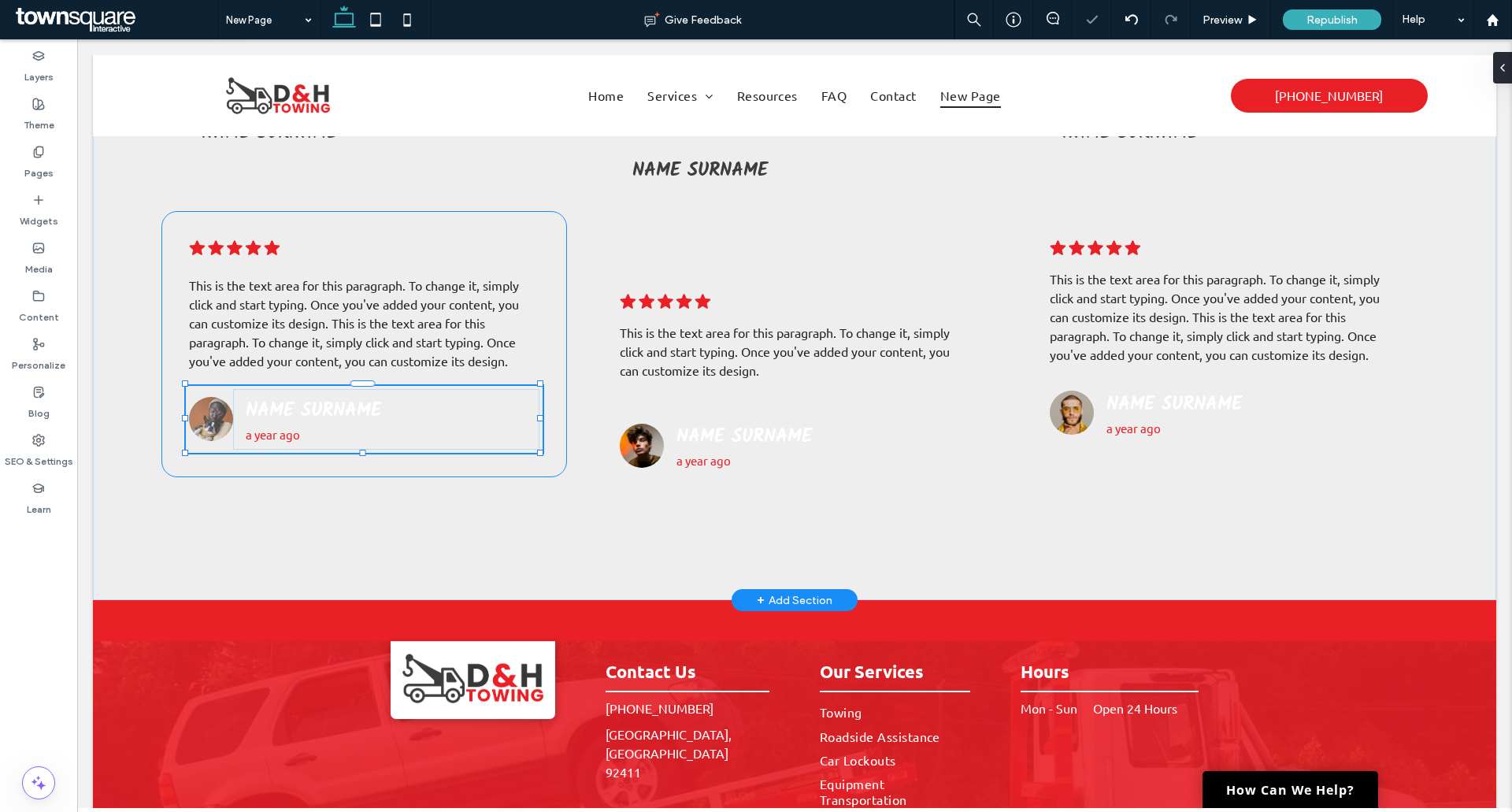
type input "**"
click at [211, 419] on img at bounding box center [211, 418] width 44 height 44
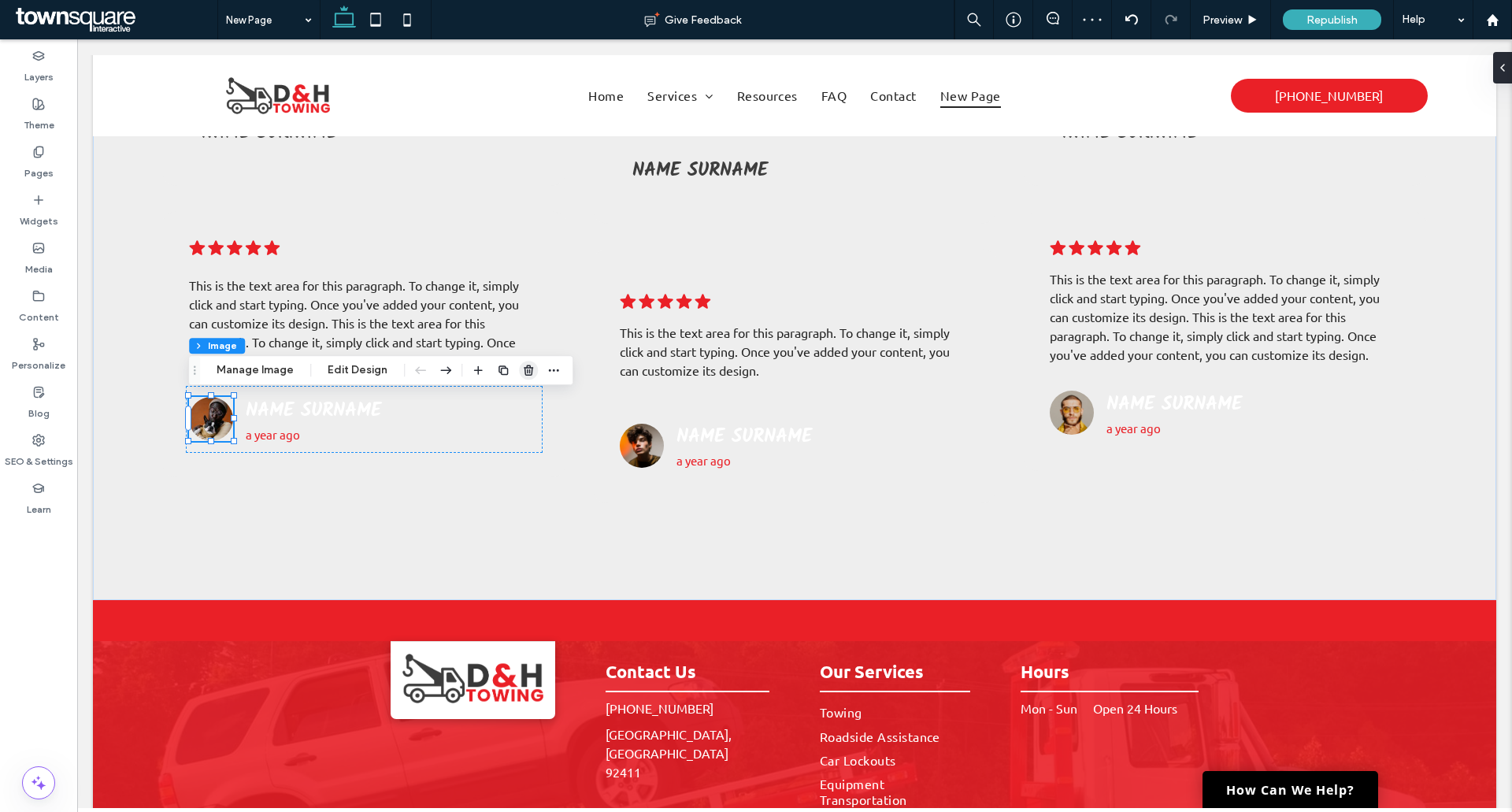
drag, startPoint x: 527, startPoint y: 373, endPoint x: 256, endPoint y: 384, distance: 271.2
click at [527, 373] on icon "button" at bounding box center [528, 370] width 12 height 12
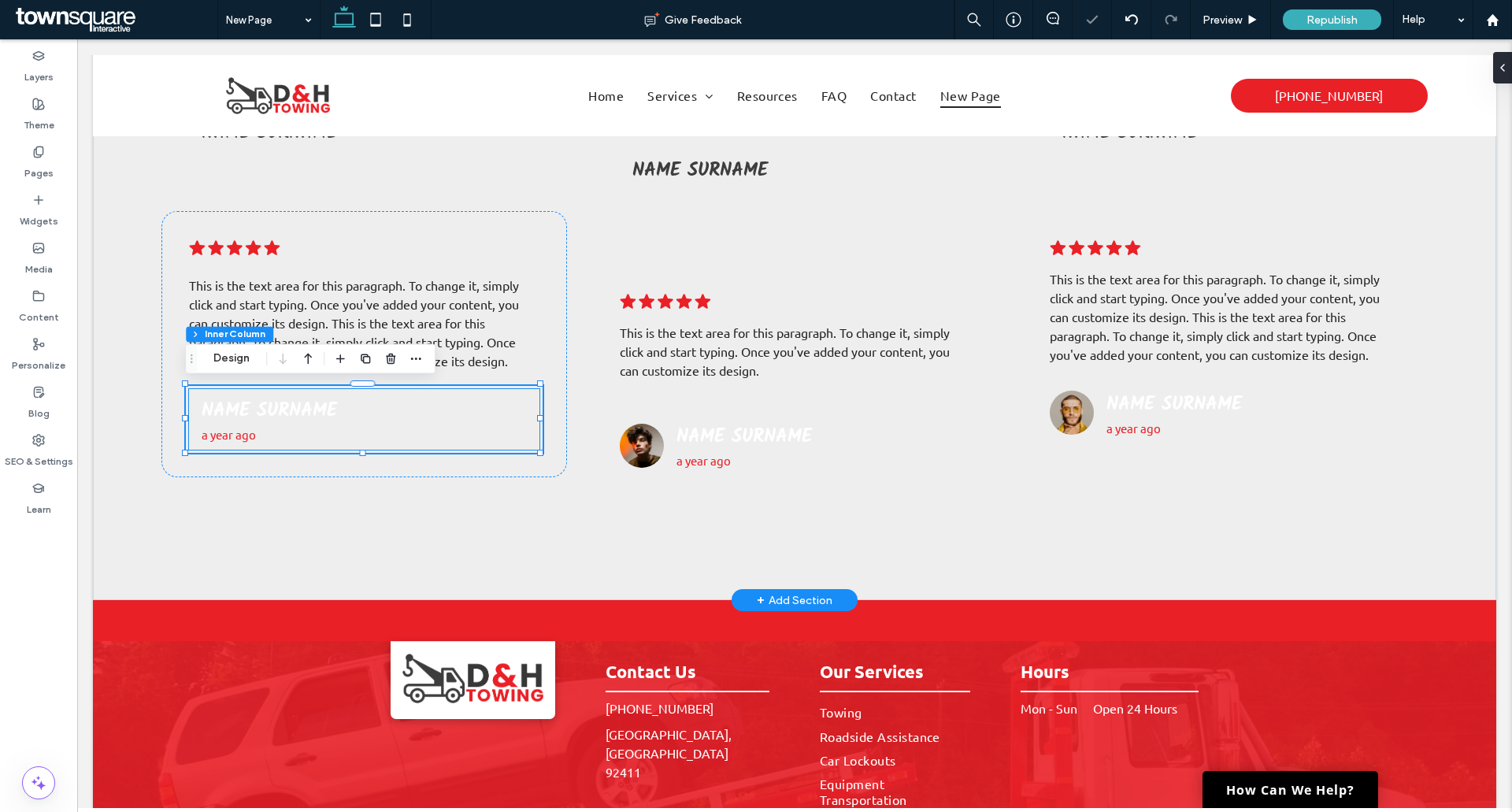
type input "**"
click at [255, 436] on span "a year ago" at bounding box center [228, 435] width 54 height 15
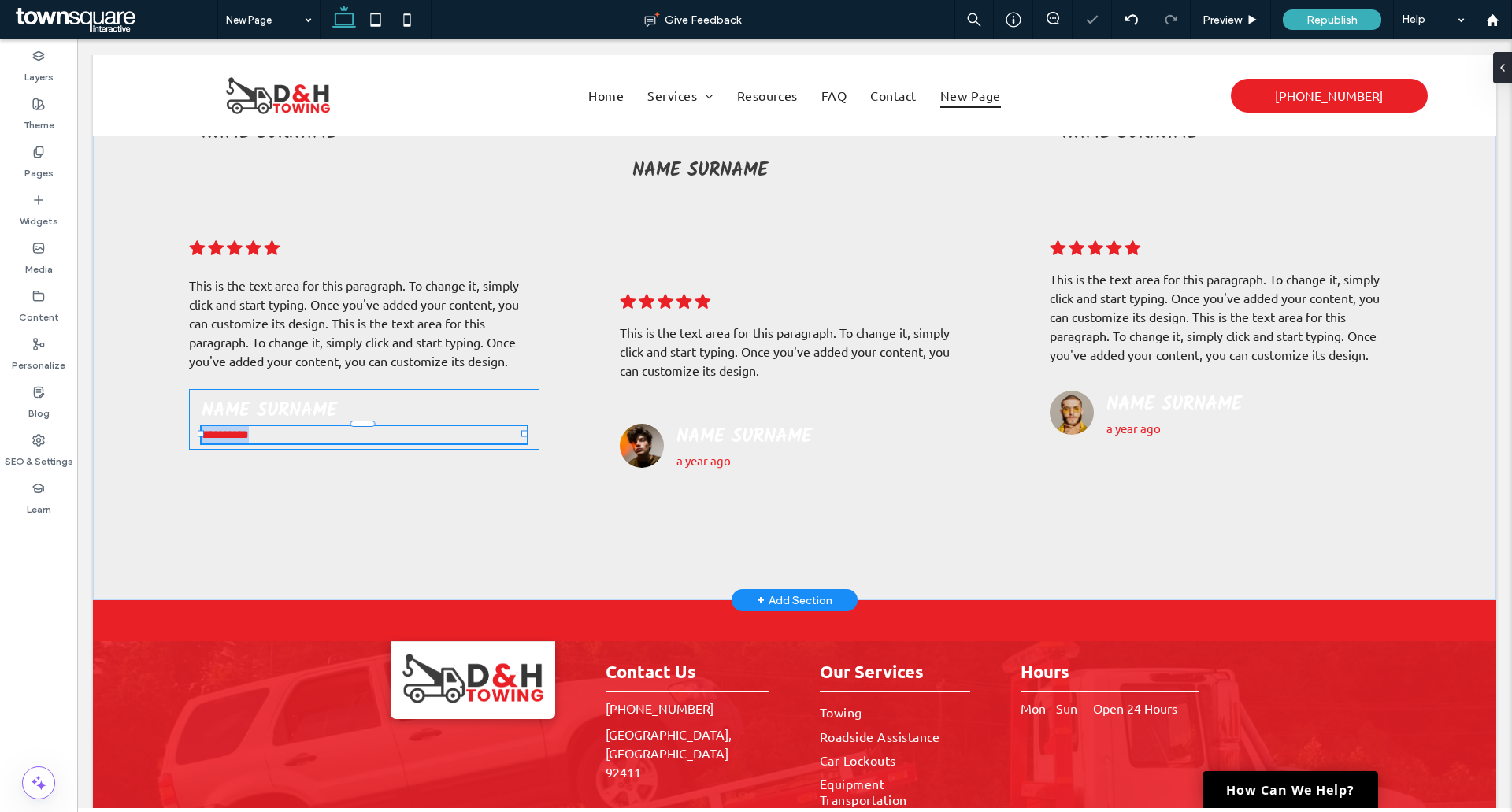
type input "******"
type input "**"
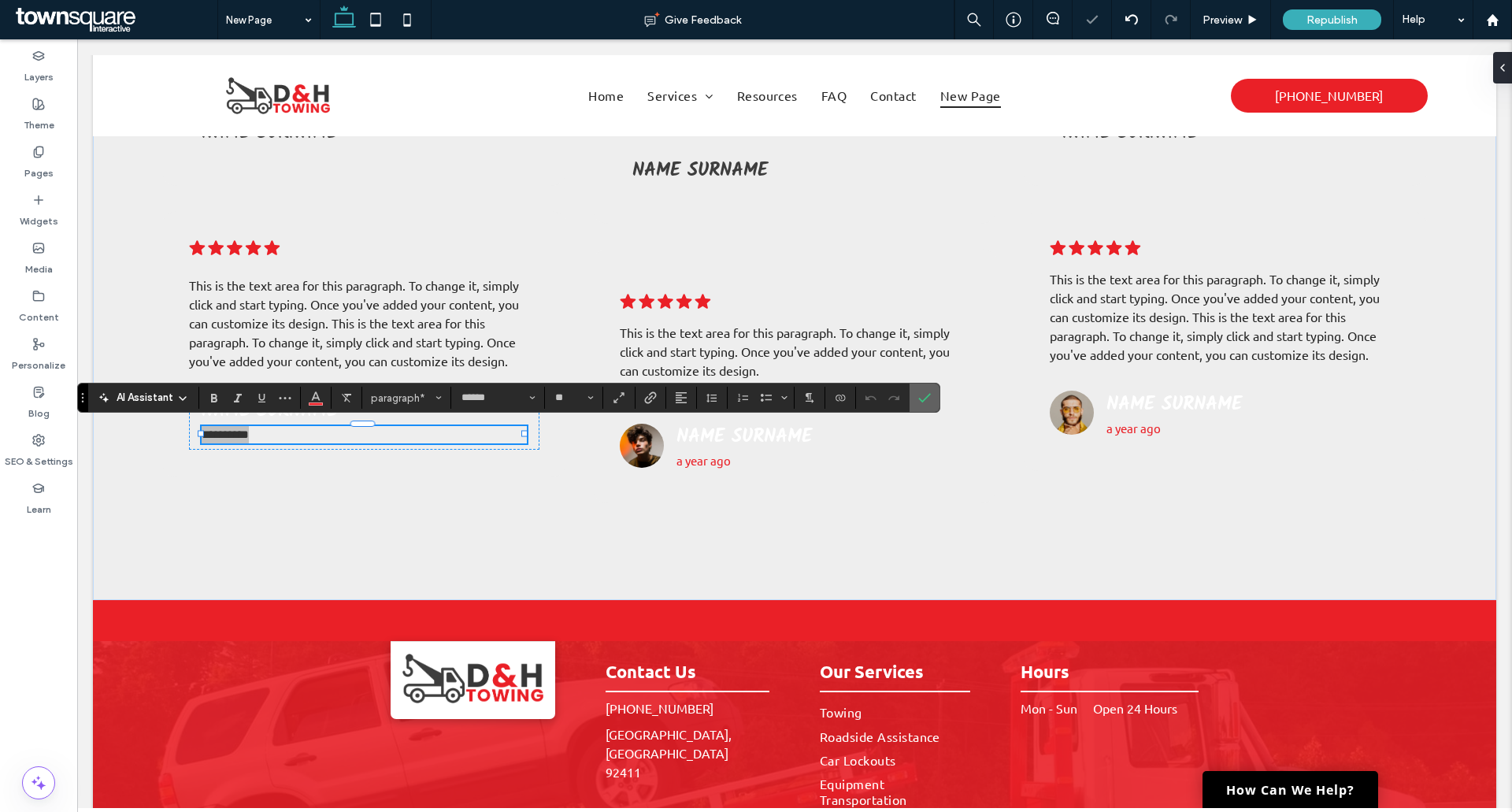
click at [926, 400] on use "Confirm" at bounding box center [925, 398] width 12 height 10
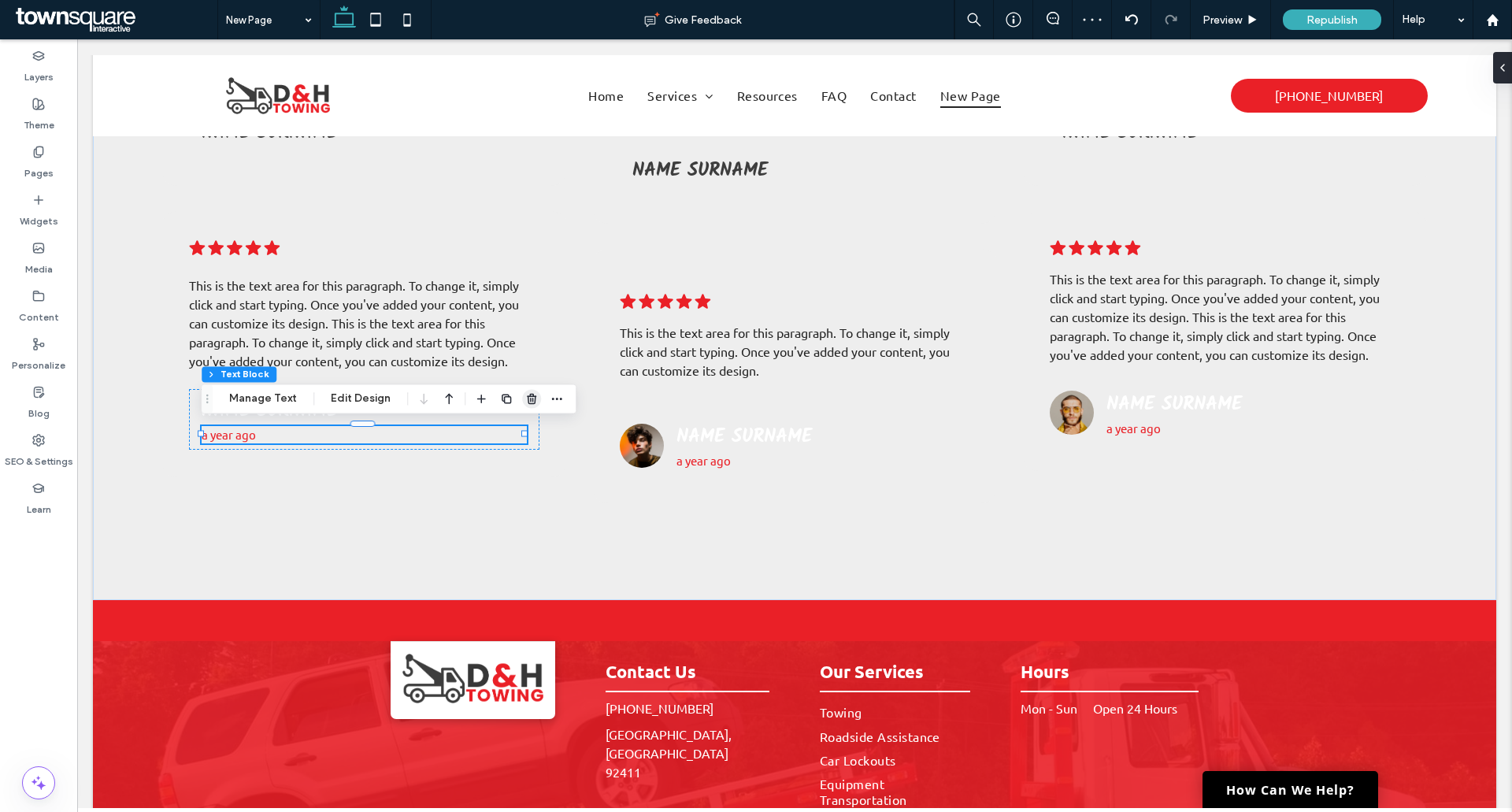
click at [528, 407] on span "button" at bounding box center [532, 398] width 19 height 19
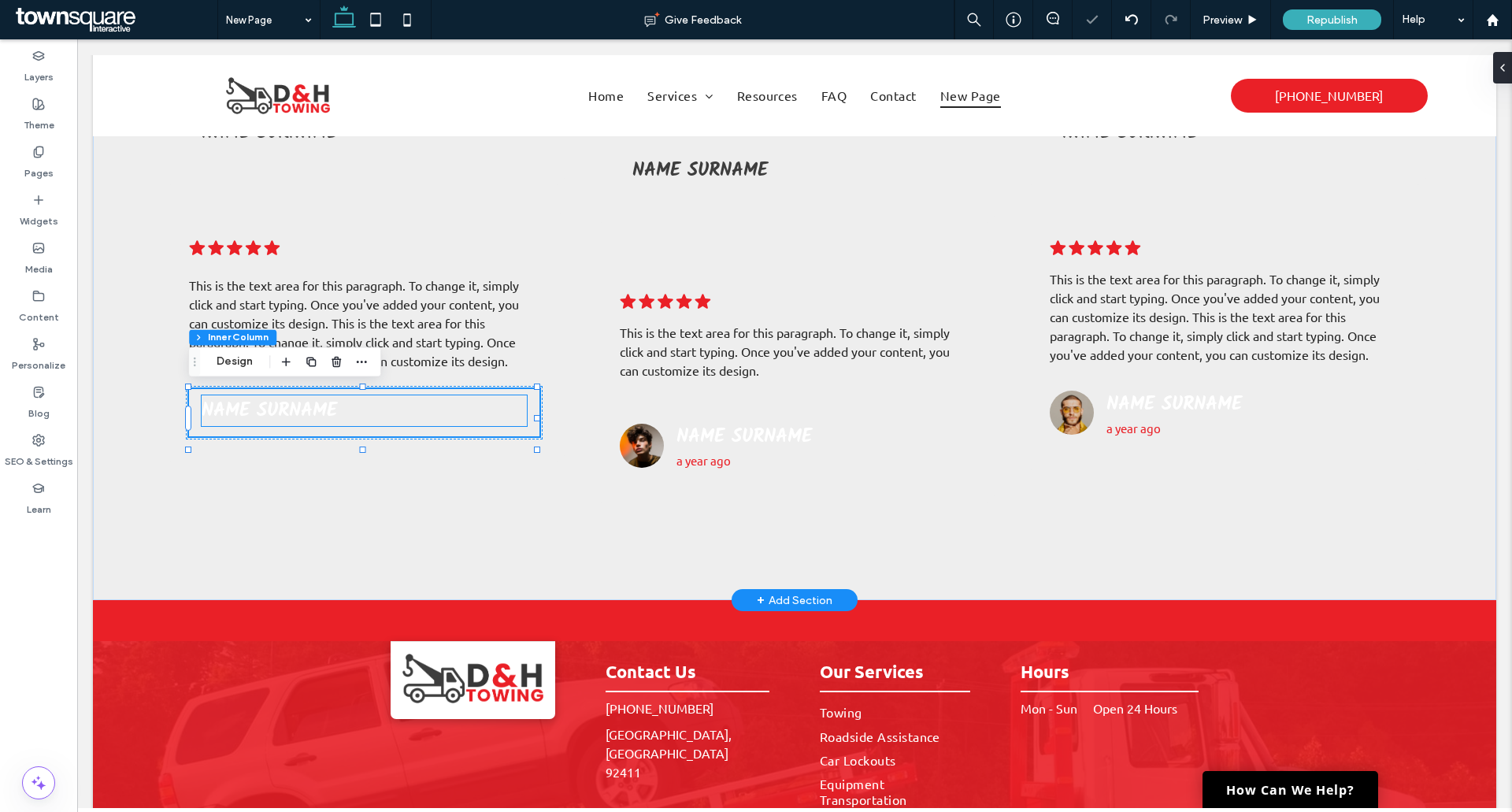
type input "**"
click at [306, 420] on span "Name Surname" at bounding box center [269, 411] width 135 height 30
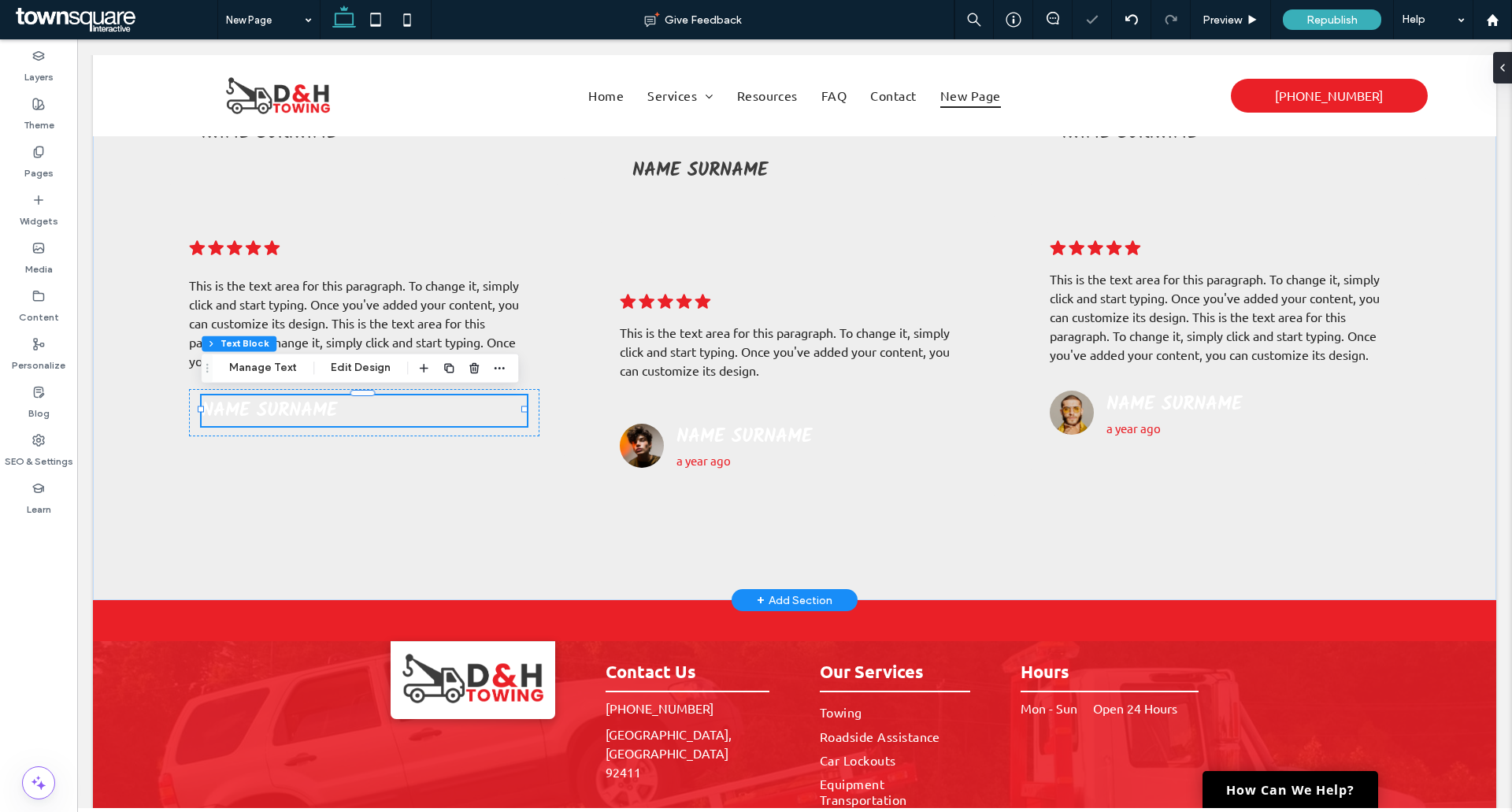
click at [306, 420] on span "Name Surname" at bounding box center [269, 411] width 135 height 30
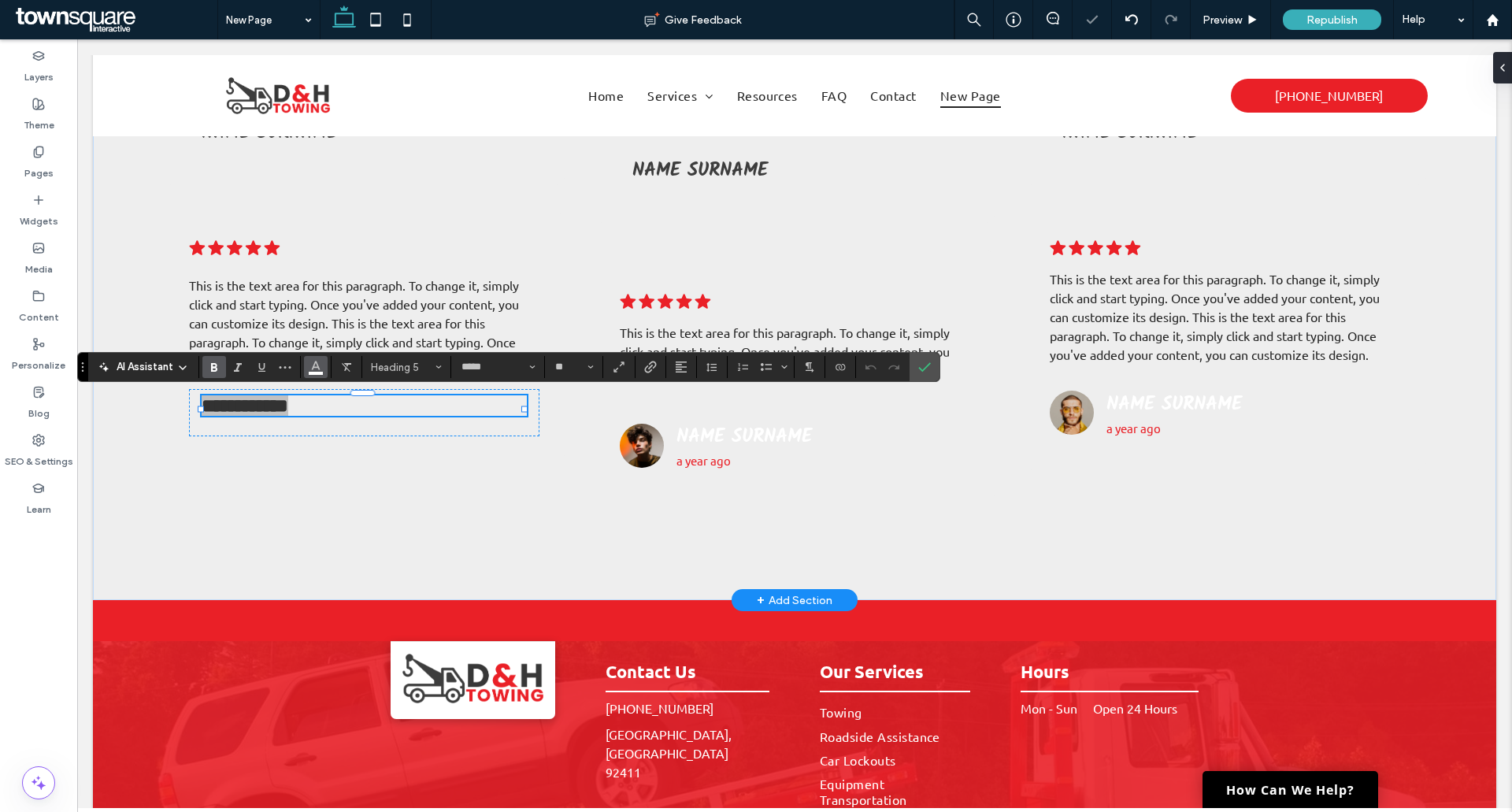
click at [321, 372] on icon "Color" at bounding box center [316, 365] width 12 height 12
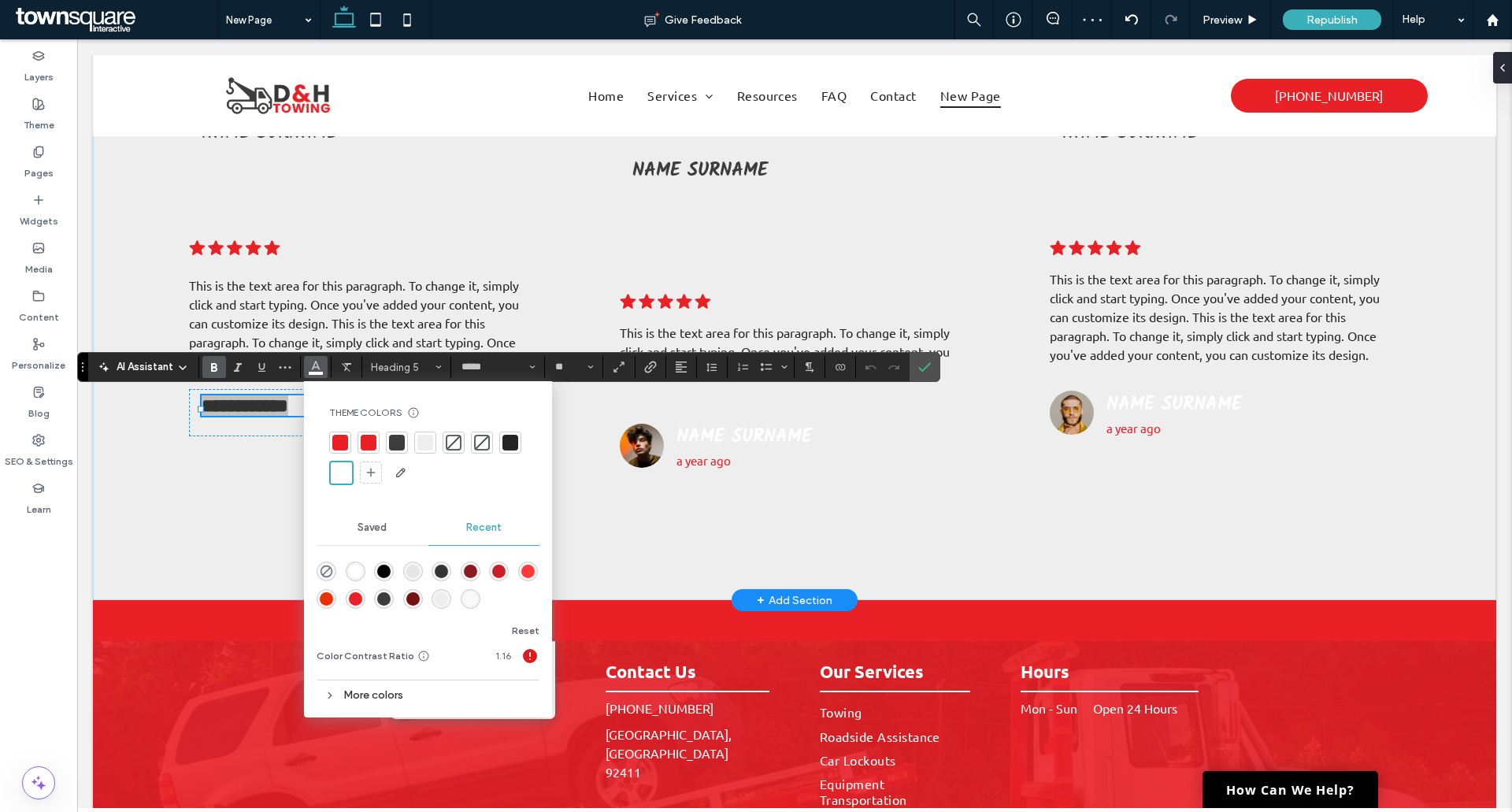
click at [400, 436] on div at bounding box center [397, 442] width 16 height 16
click at [930, 376] on span "Confirm" at bounding box center [924, 367] width 12 height 27
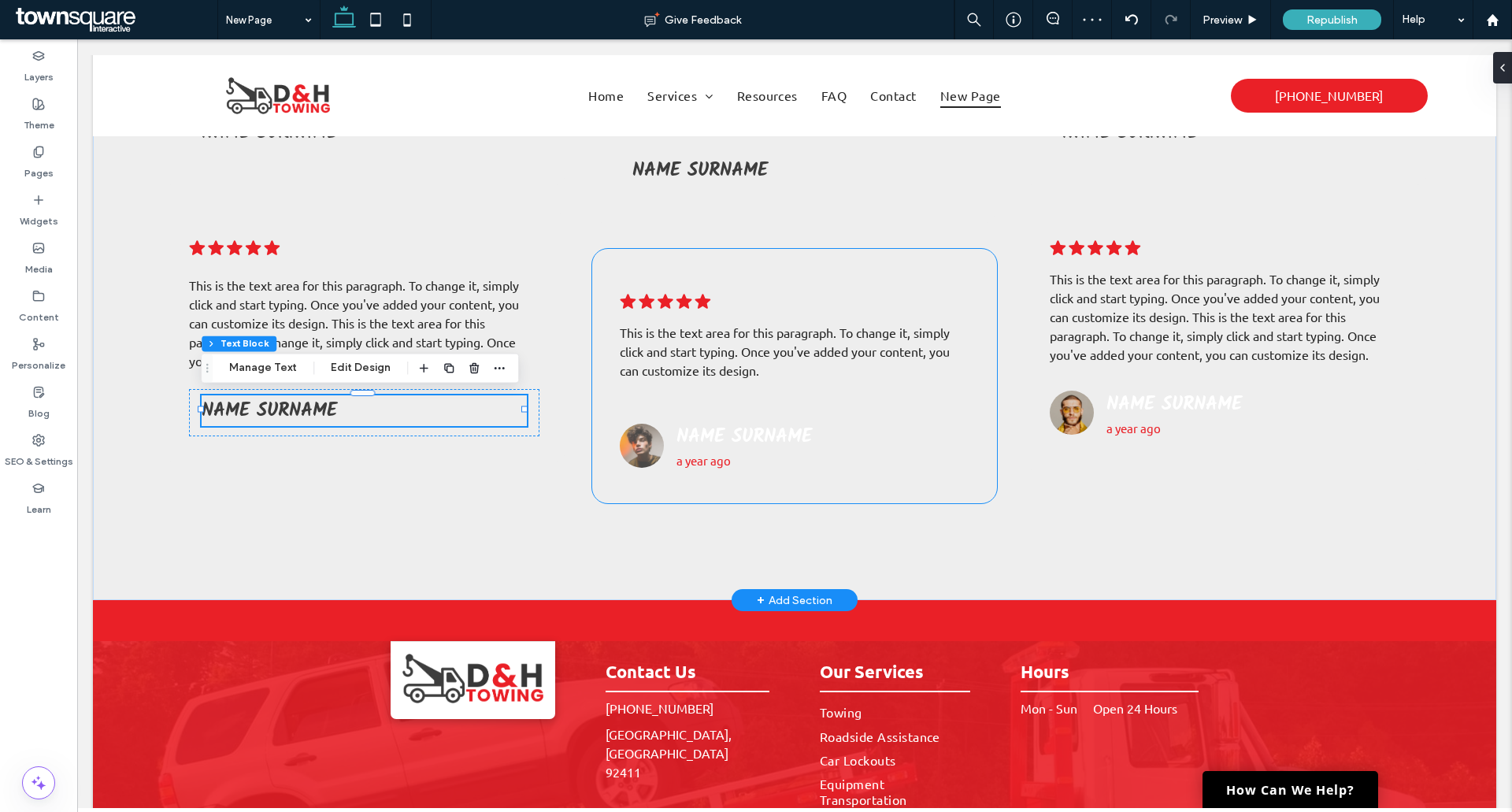
click at [641, 450] on img at bounding box center [642, 445] width 44 height 44
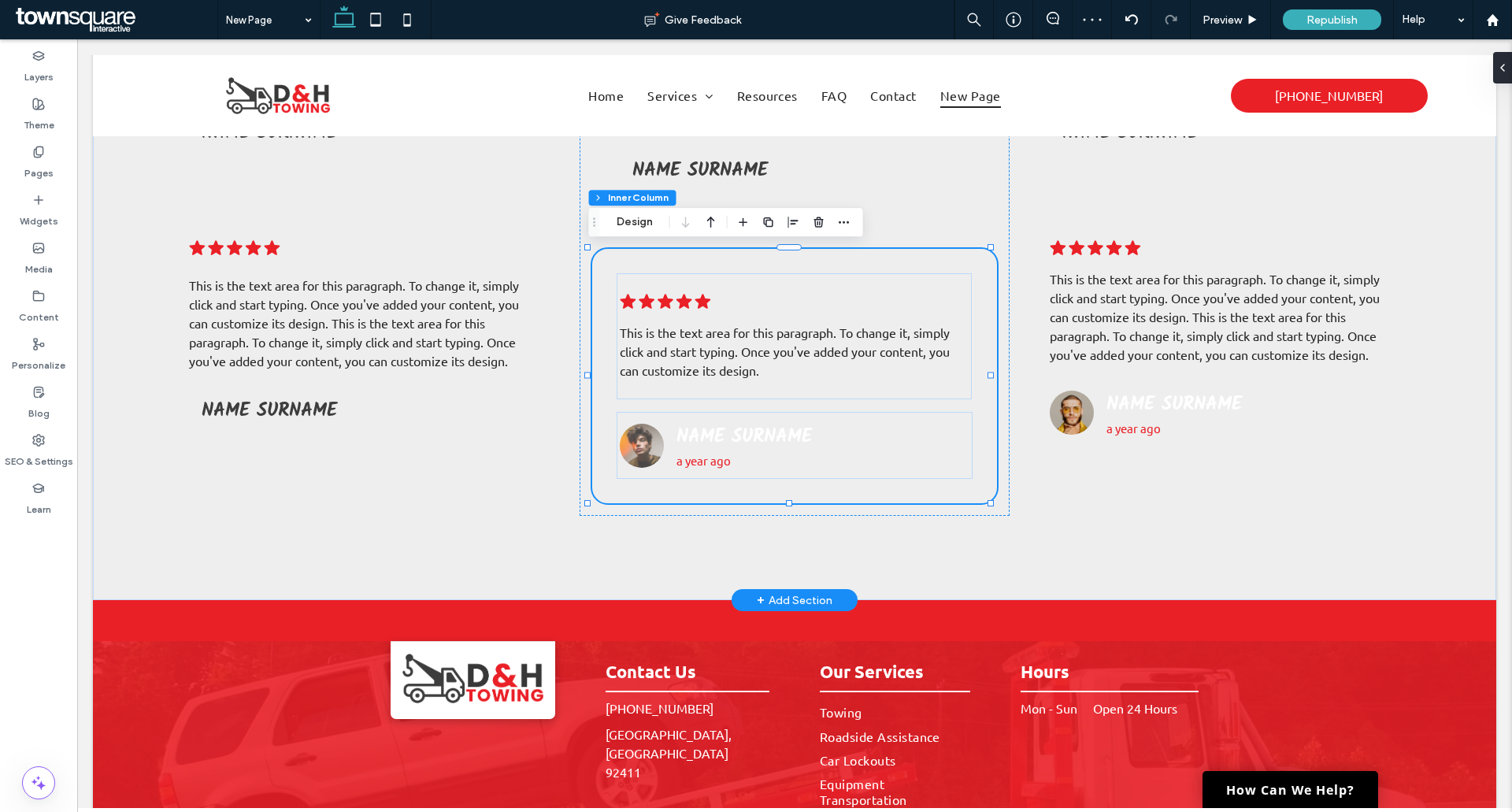
click at [641, 450] on img at bounding box center [642, 445] width 44 height 44
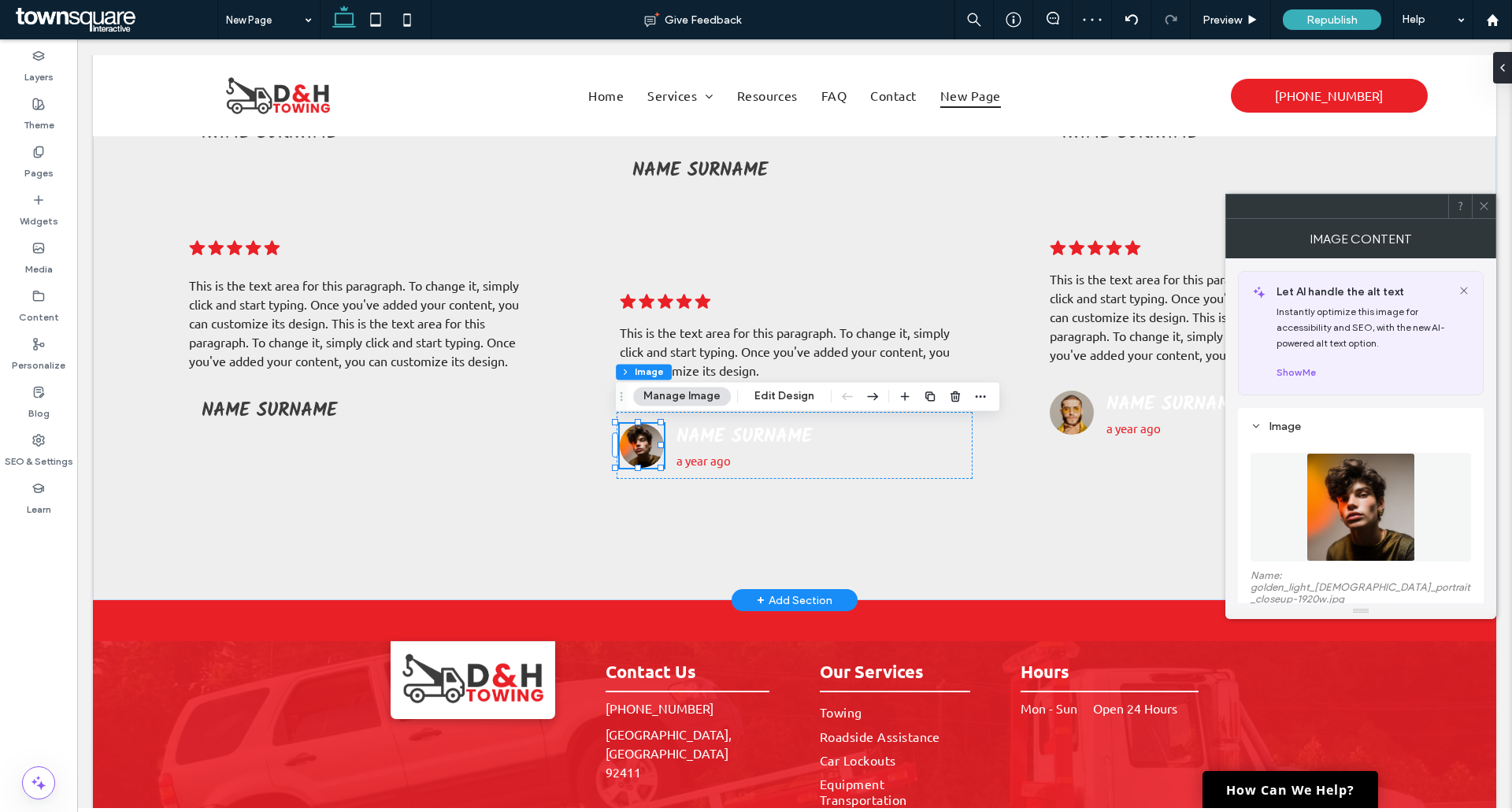
type input "**"
click at [641, 446] on img at bounding box center [642, 445] width 44 height 44
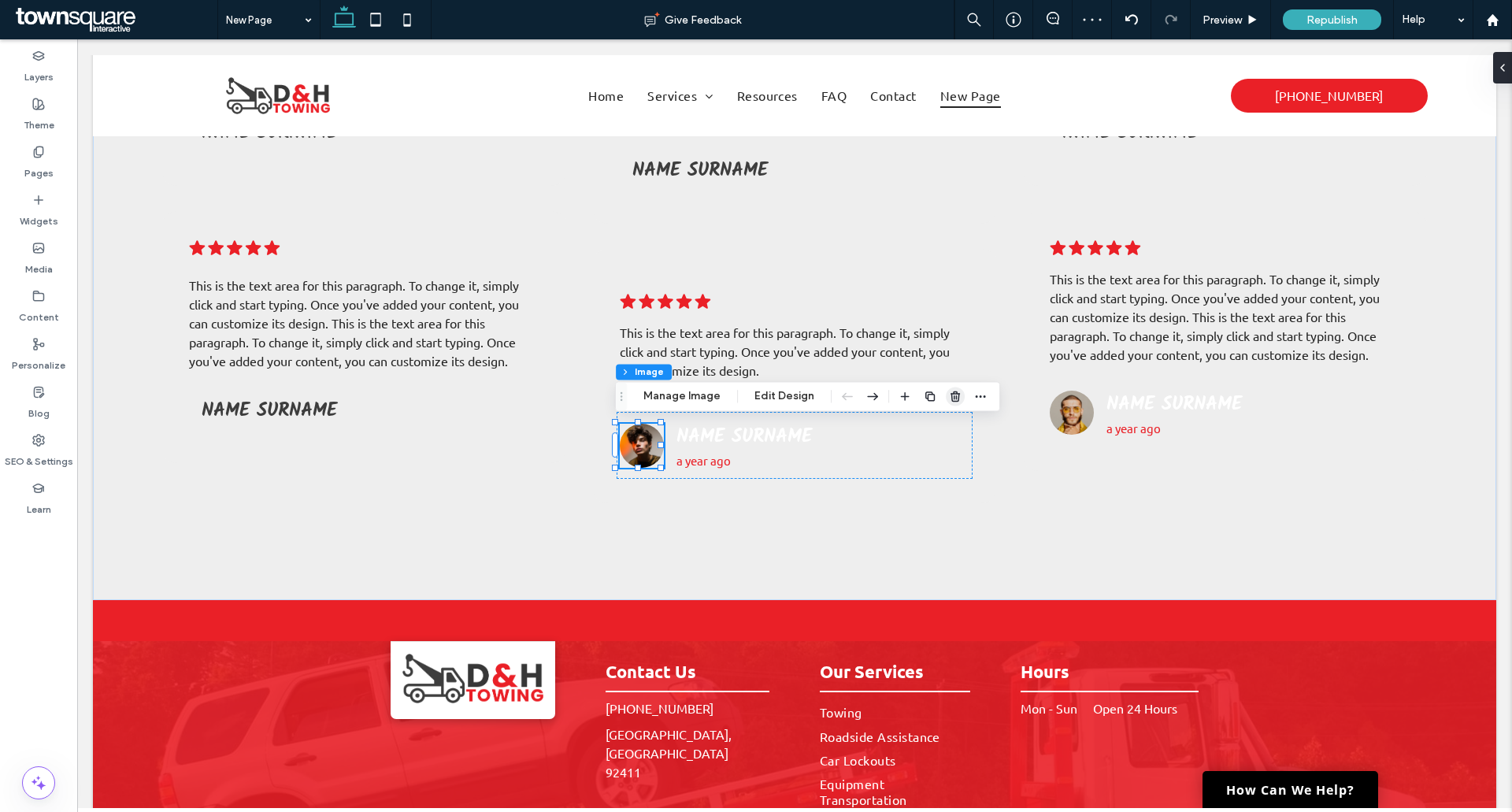
click at [950, 397] on use "button" at bounding box center [955, 396] width 10 height 10
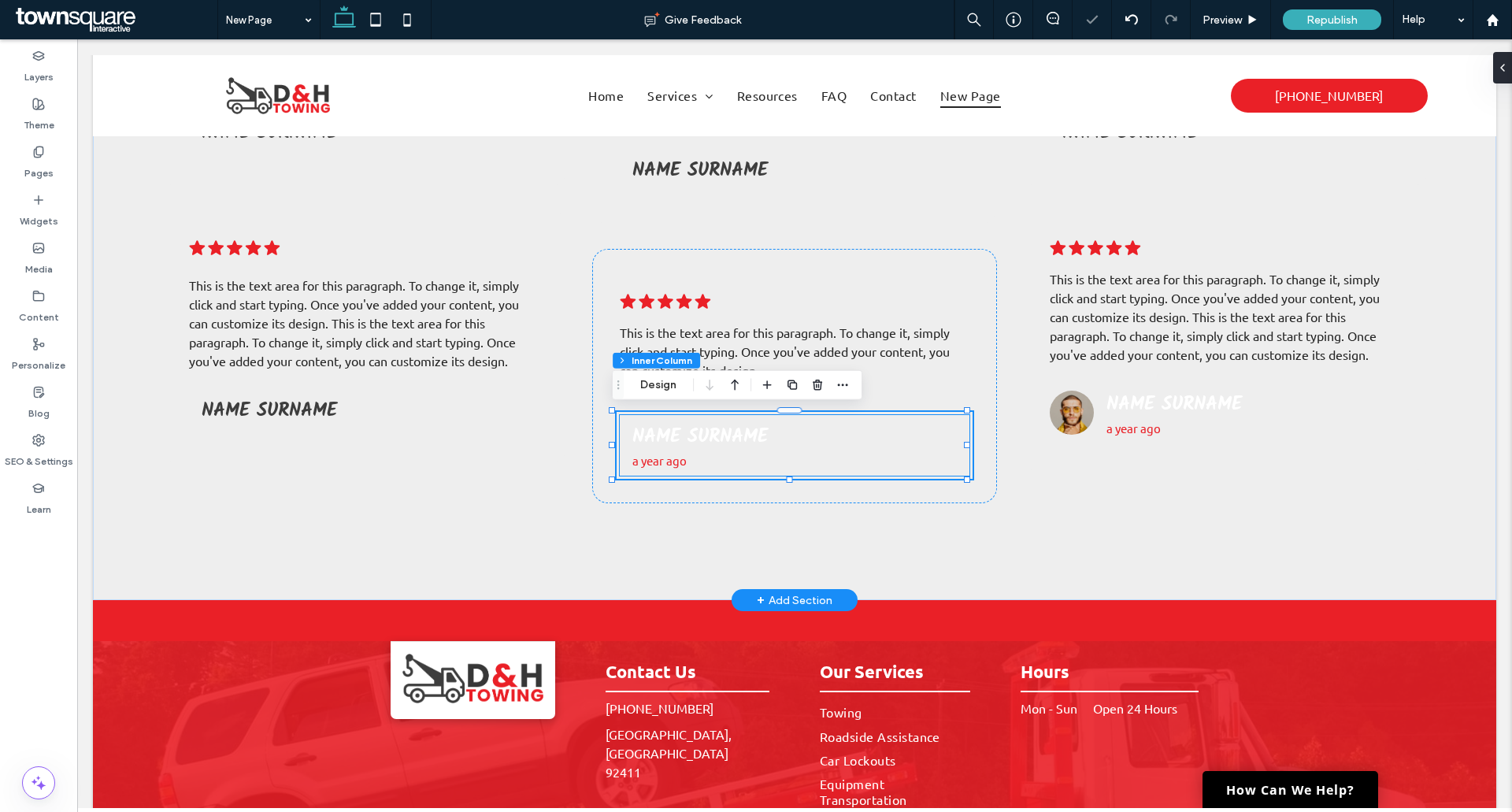
type input "**"
click at [719, 459] on p "a year ago" at bounding box center [794, 460] width 325 height 18
click at [702, 459] on p "a year ago" at bounding box center [794, 460] width 325 height 18
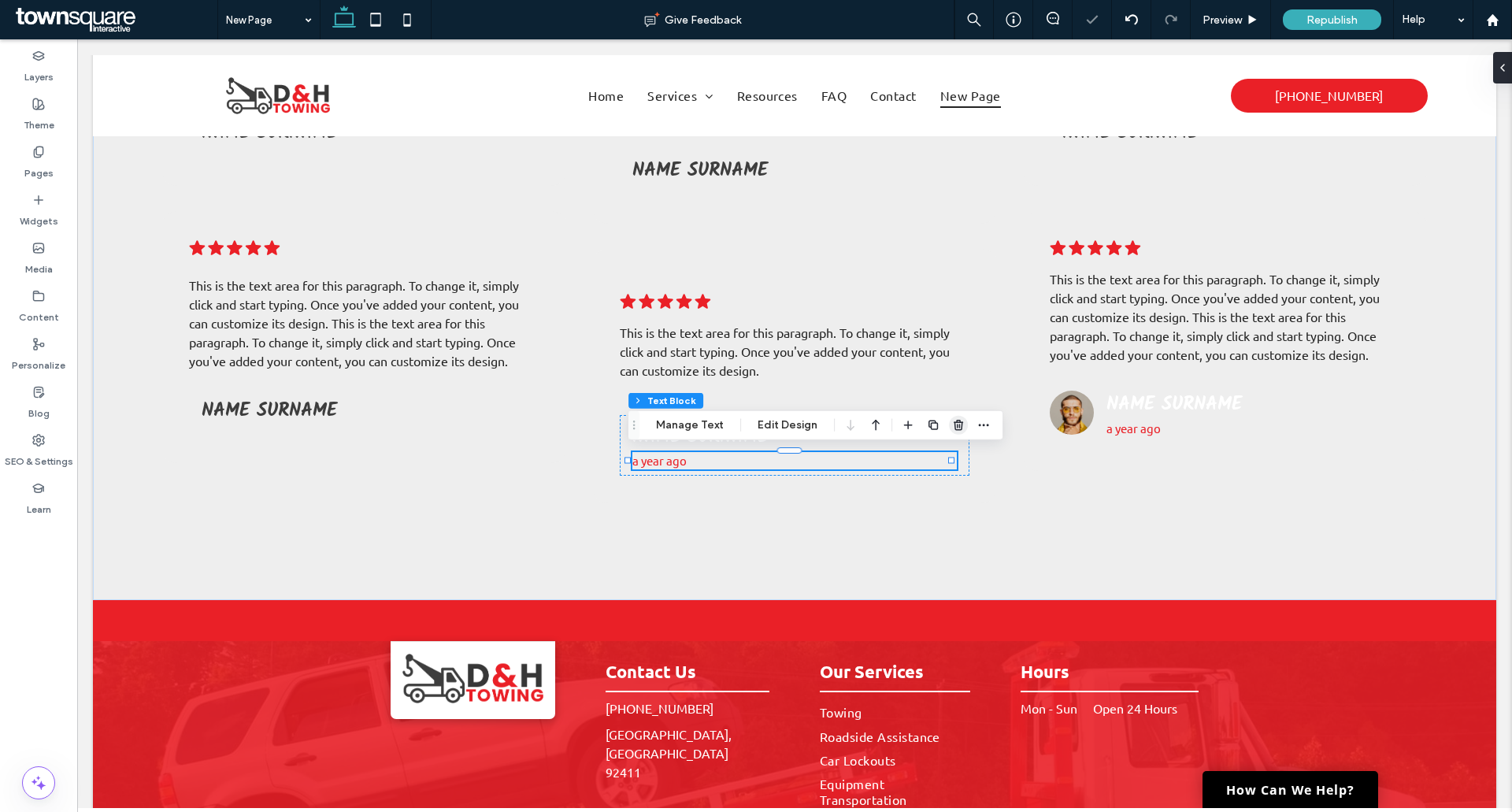
drag, startPoint x: 947, startPoint y: 428, endPoint x: 845, endPoint y: 394, distance: 107.5
click at [949, 428] on span "button" at bounding box center [958, 425] width 19 height 19
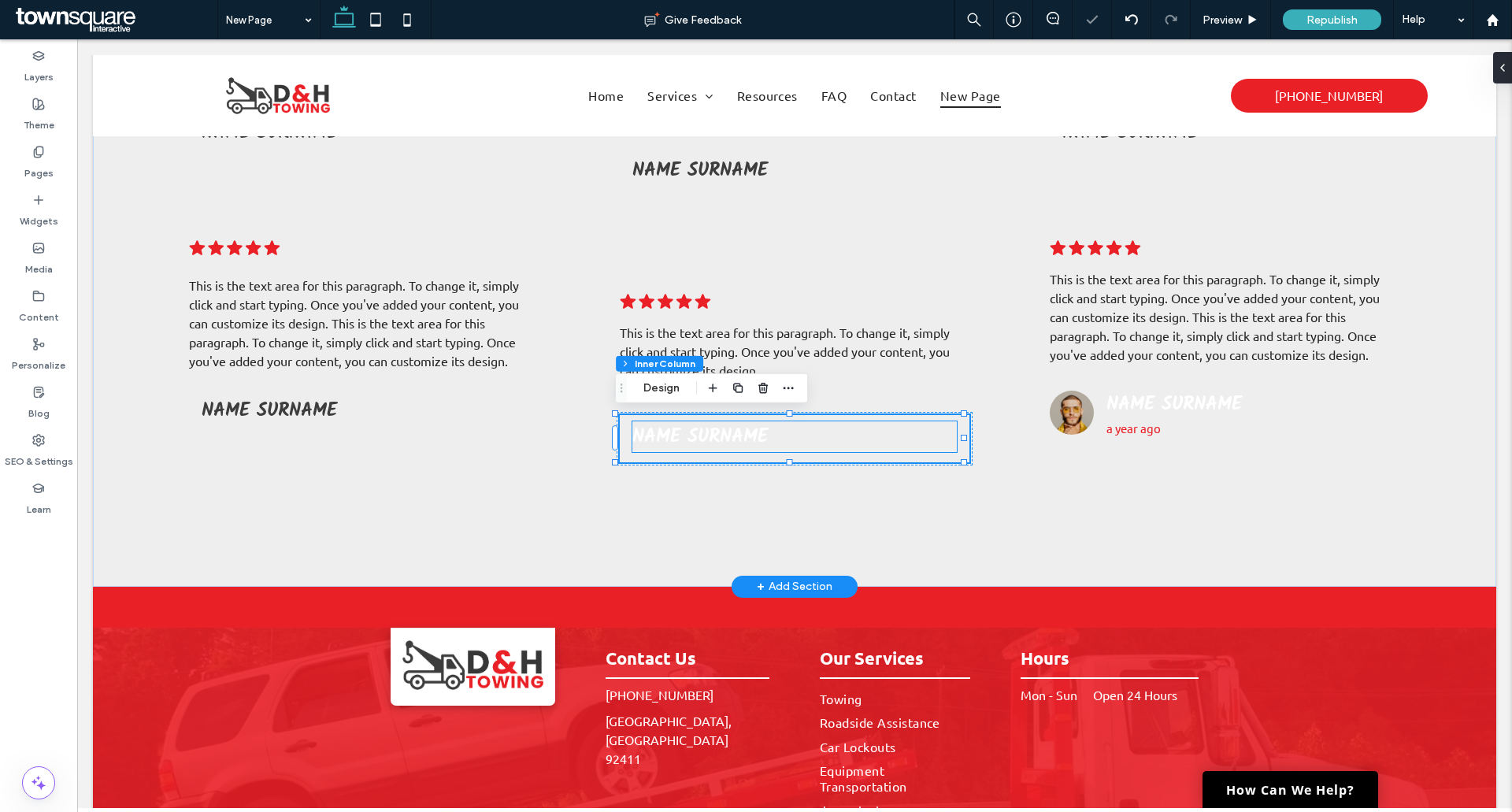
click at [717, 453] on div "Name Surname" at bounding box center [795, 438] width 351 height 48
click at [733, 441] on span "Name Surname" at bounding box center [700, 436] width 135 height 30
click at [733, 441] on div "Name Surname" at bounding box center [794, 436] width 325 height 30
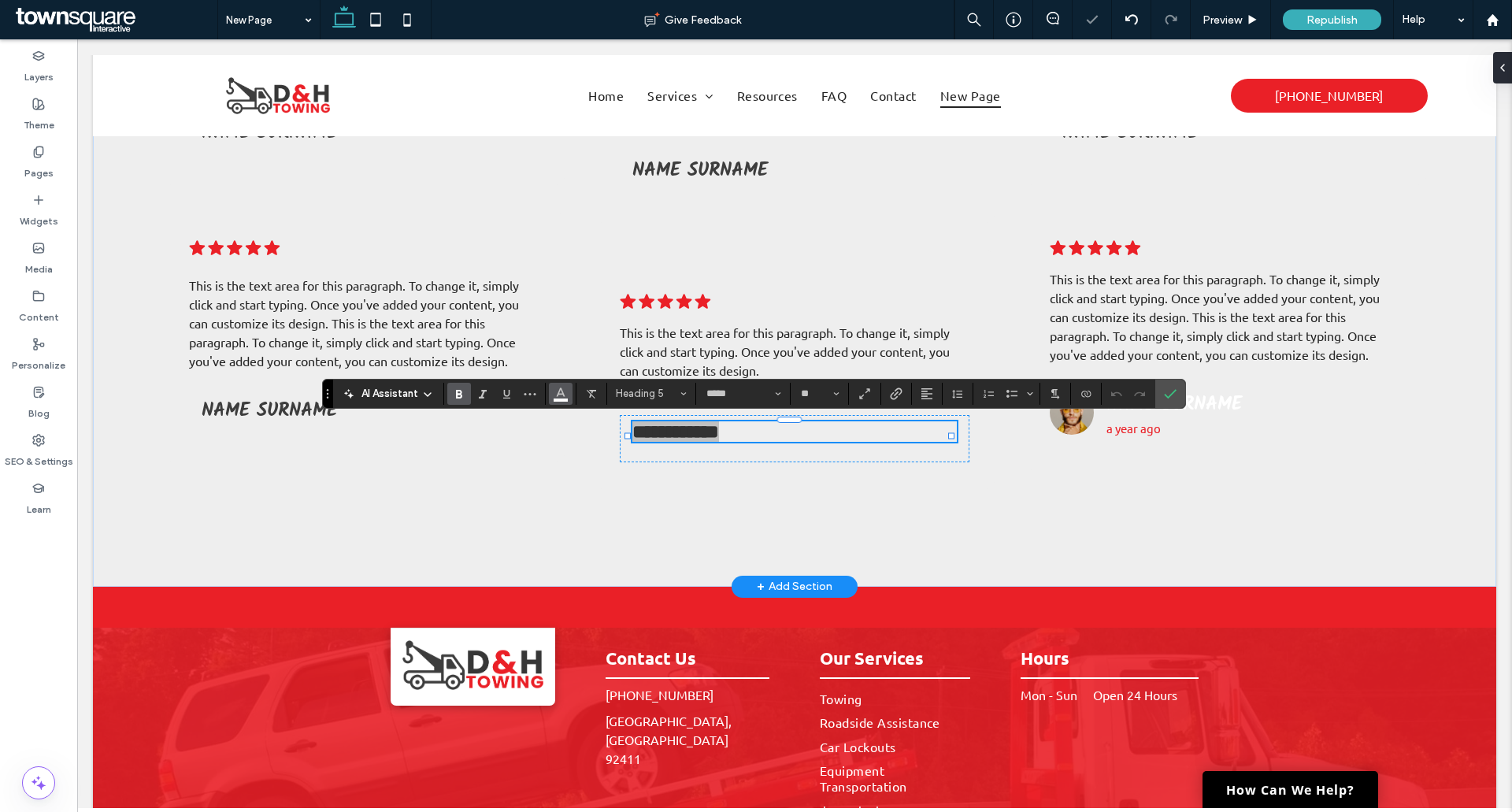
click at [555, 400] on span "Color" at bounding box center [560, 392] width 12 height 20
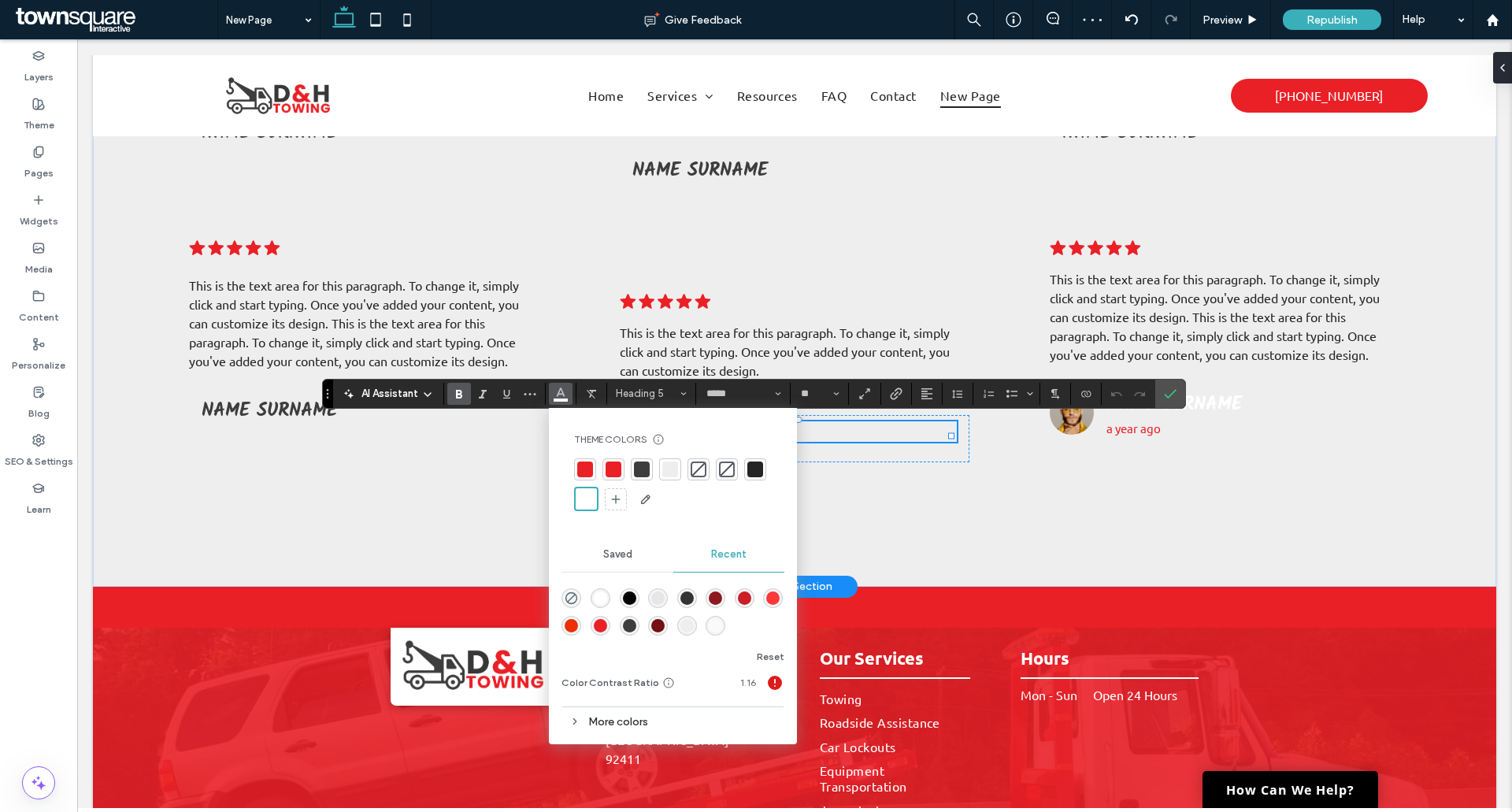
click at [652, 462] on div at bounding box center [642, 469] width 22 height 22
click at [647, 462] on div at bounding box center [643, 470] width 18 height 18
click at [1159, 394] on label "Confirm" at bounding box center [1170, 394] width 24 height 29
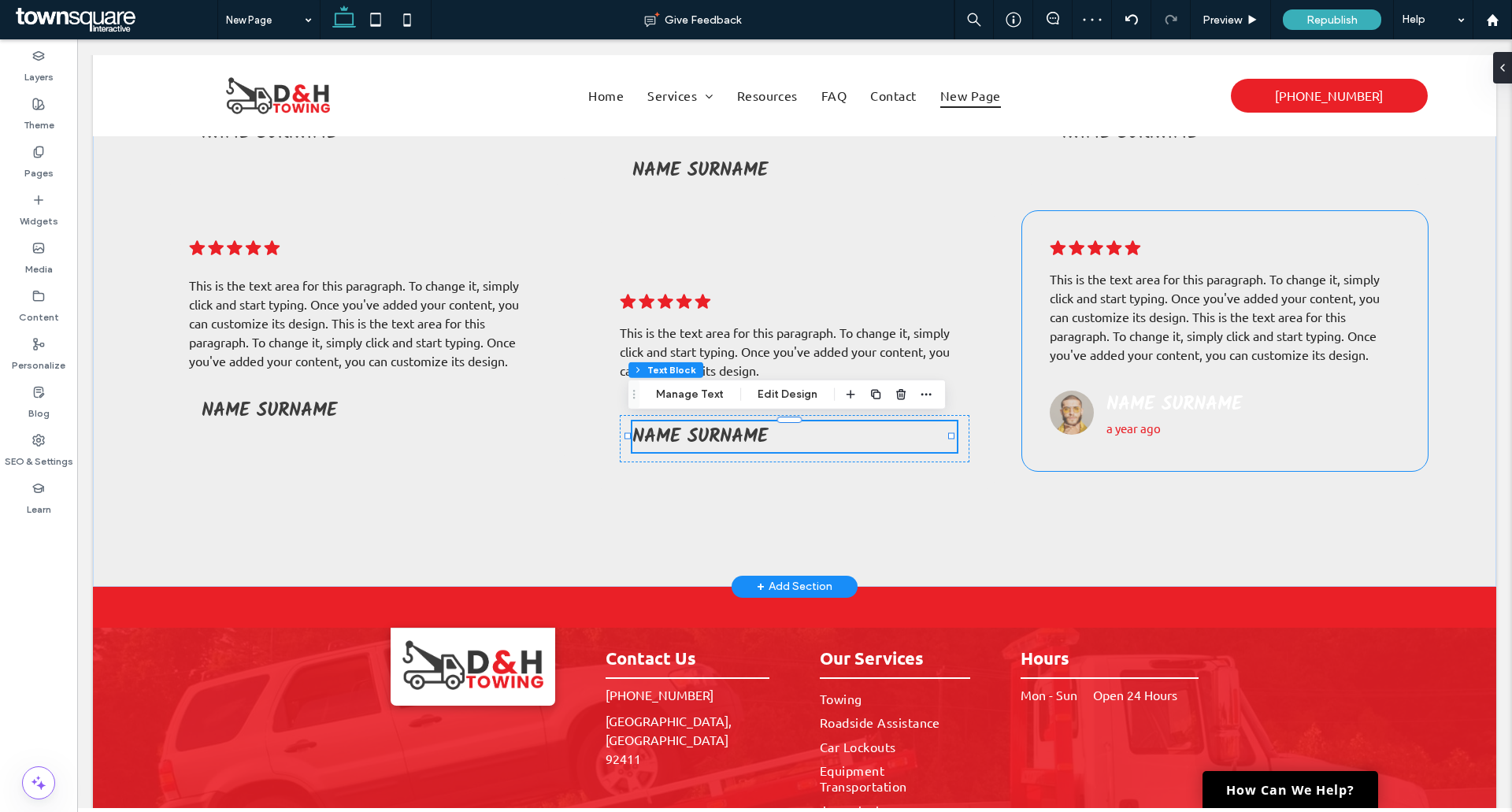
click at [1057, 422] on img at bounding box center [1072, 413] width 44 height 44
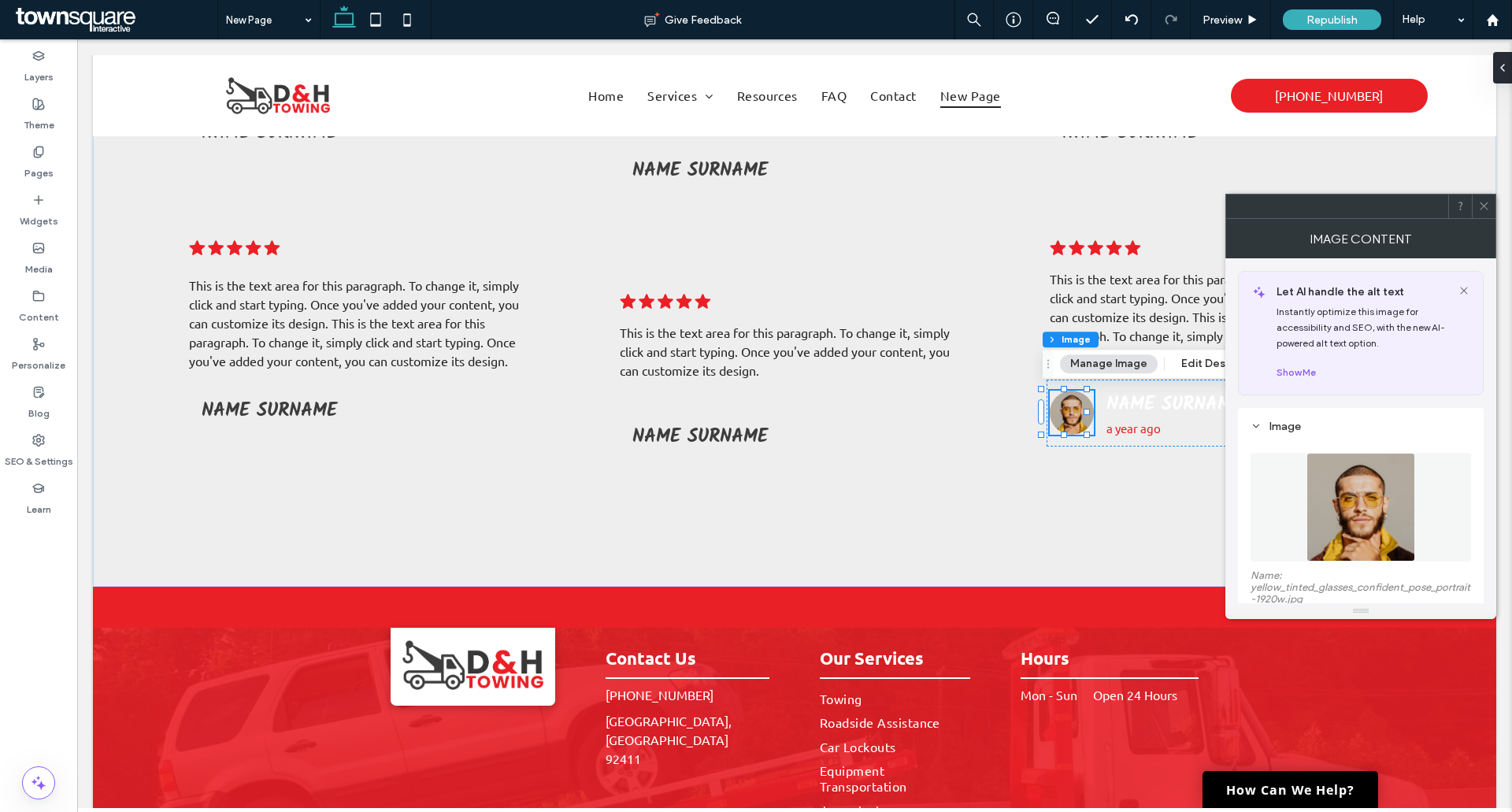
click at [1483, 210] on icon at bounding box center [1483, 206] width 11 height 11
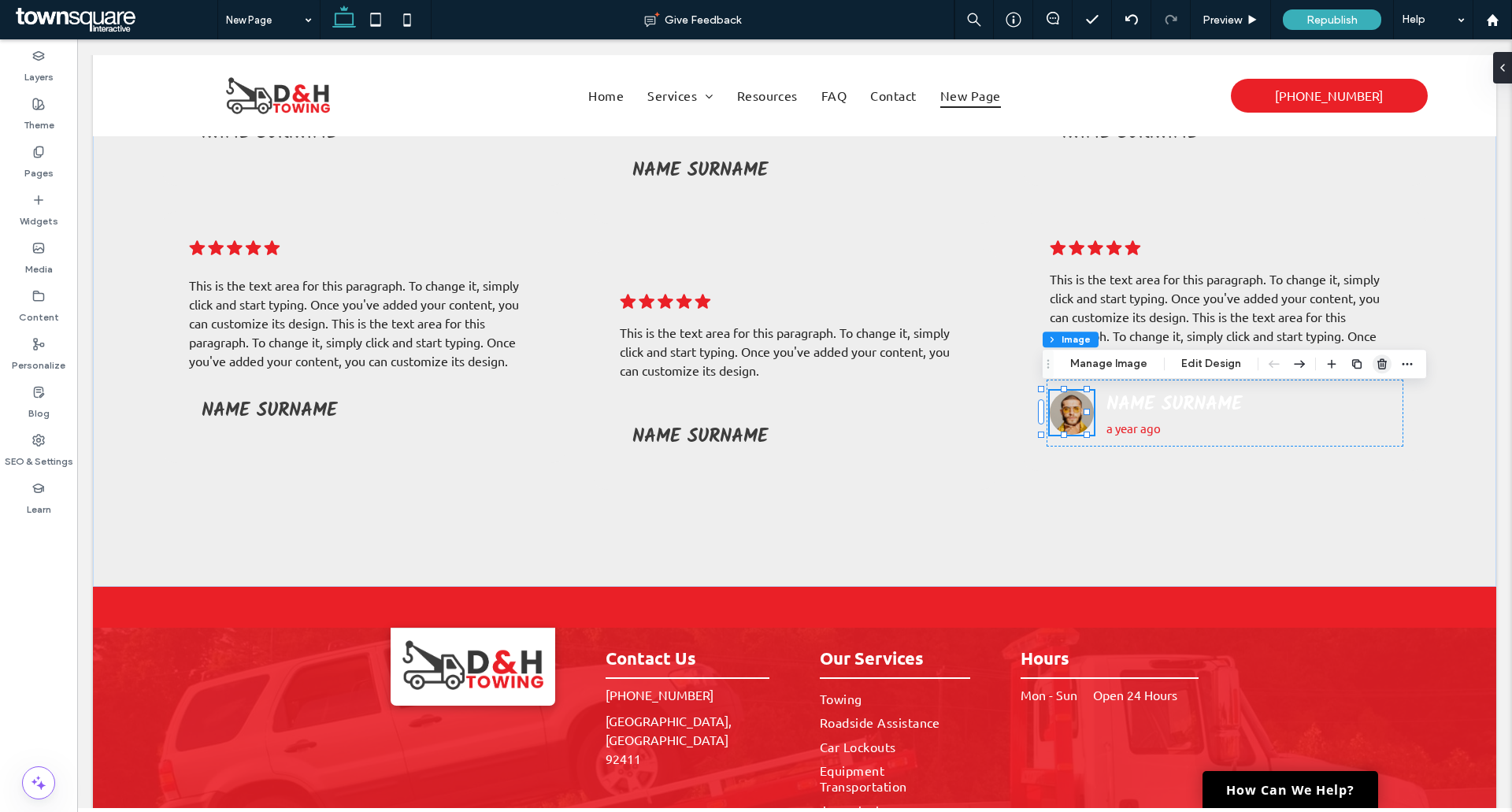
drag, startPoint x: 1374, startPoint y: 362, endPoint x: 1167, endPoint y: 365, distance: 207.0
click at [1376, 362] on icon "button" at bounding box center [1381, 363] width 12 height 12
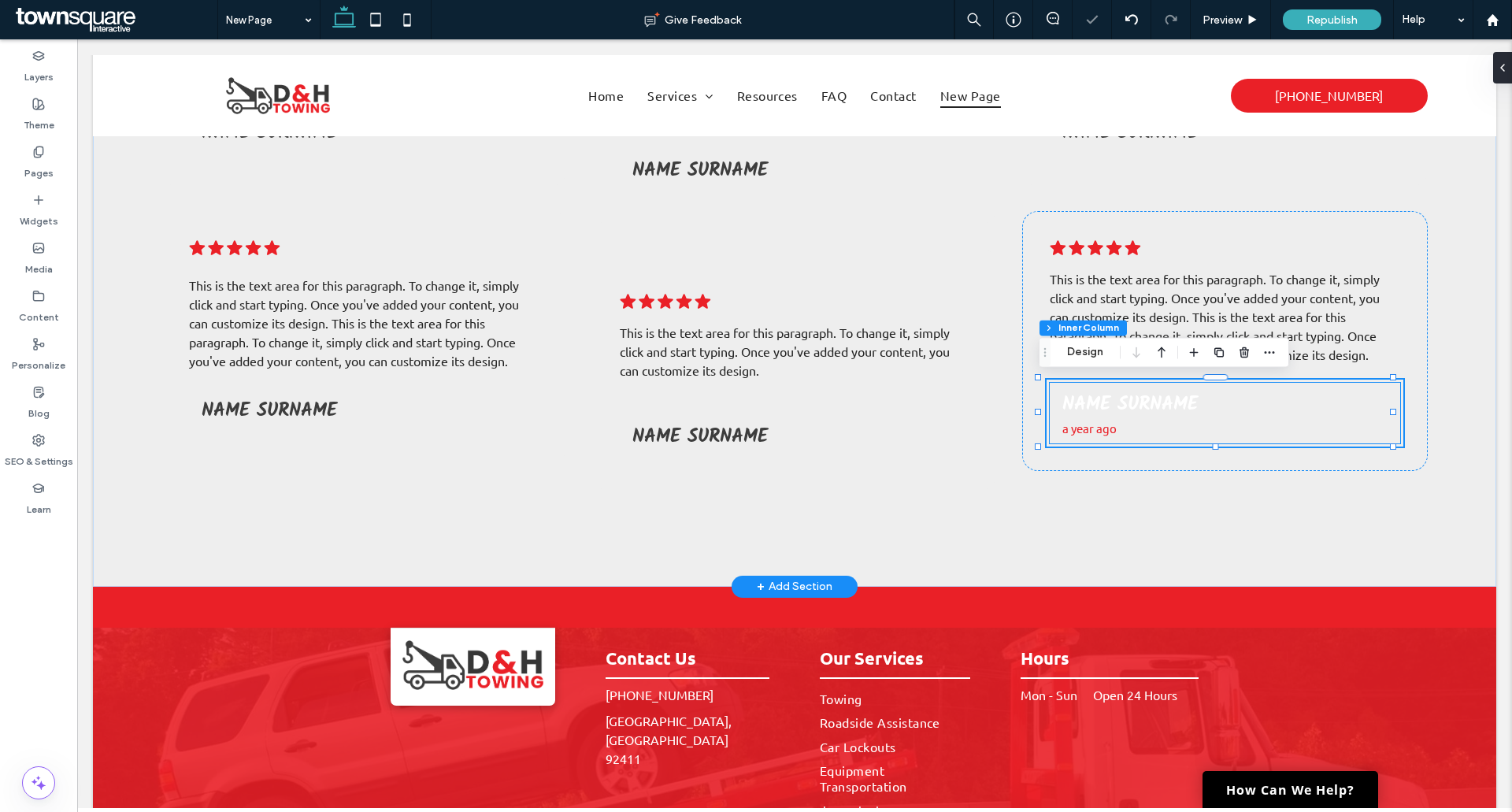
type input "**"
click at [1134, 429] on p "a year ago" at bounding box center [1224, 428] width 325 height 18
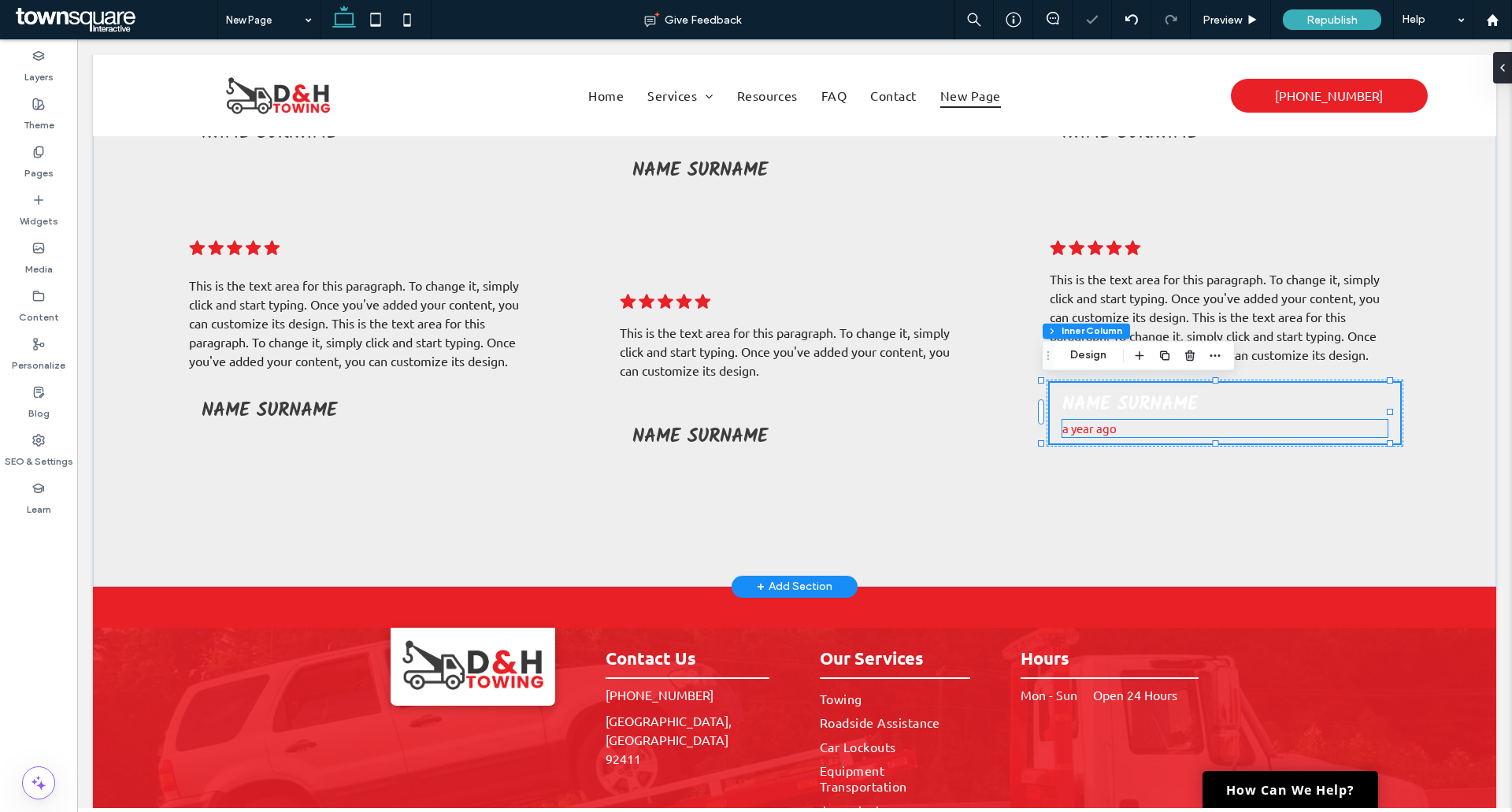
click at [1102, 430] on span "a year ago" at bounding box center [1089, 428] width 54 height 15
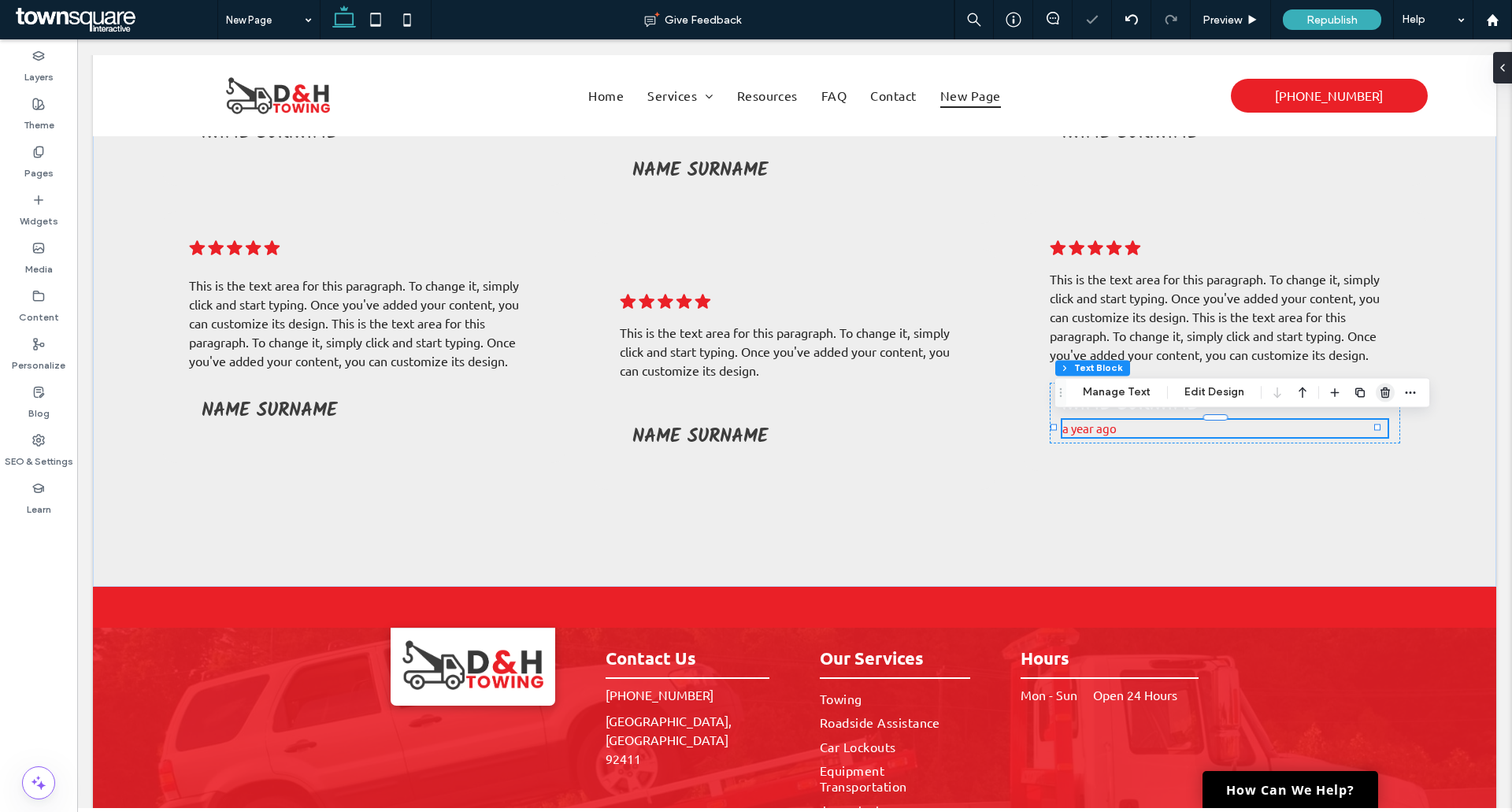
click at [1381, 390] on use "button" at bounding box center [1385, 392] width 10 height 10
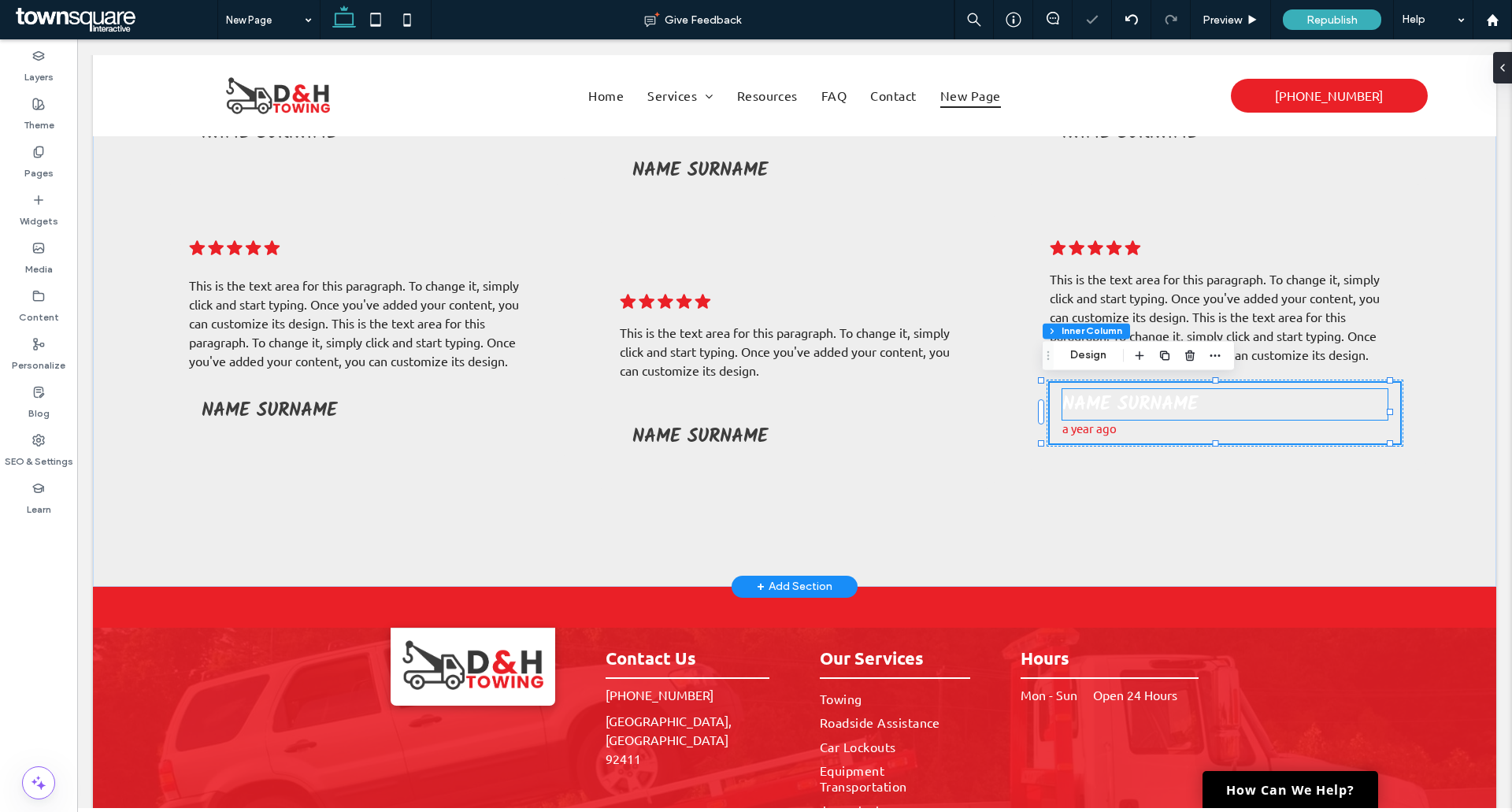
type input "**"
click at [1181, 419] on div "Name Surname" at bounding box center [1225, 406] width 351 height 48
click at [1181, 410] on span "Name Surname" at bounding box center [1130, 404] width 135 height 30
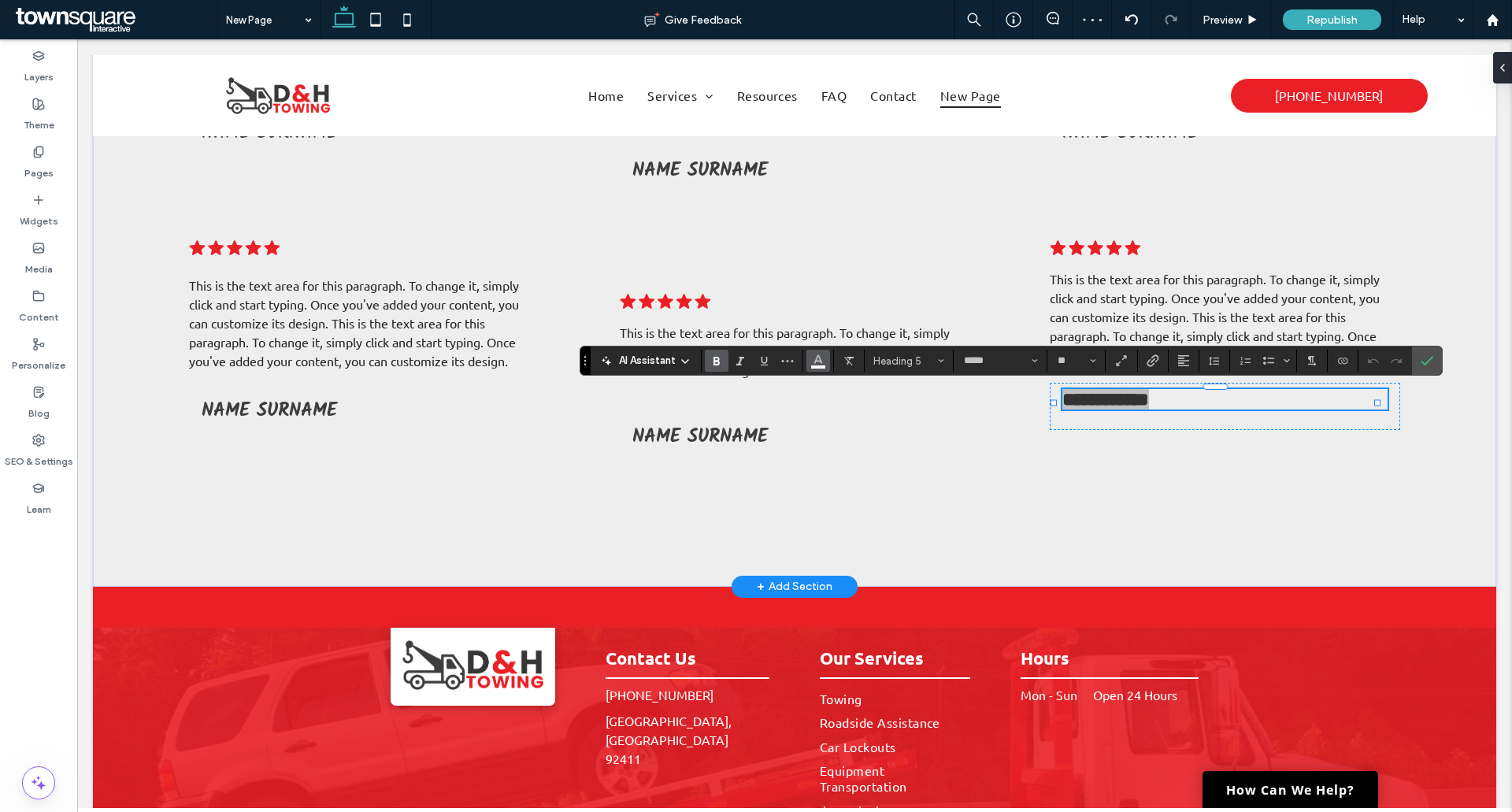
click at [818, 362] on icon "Color" at bounding box center [818, 358] width 12 height 12
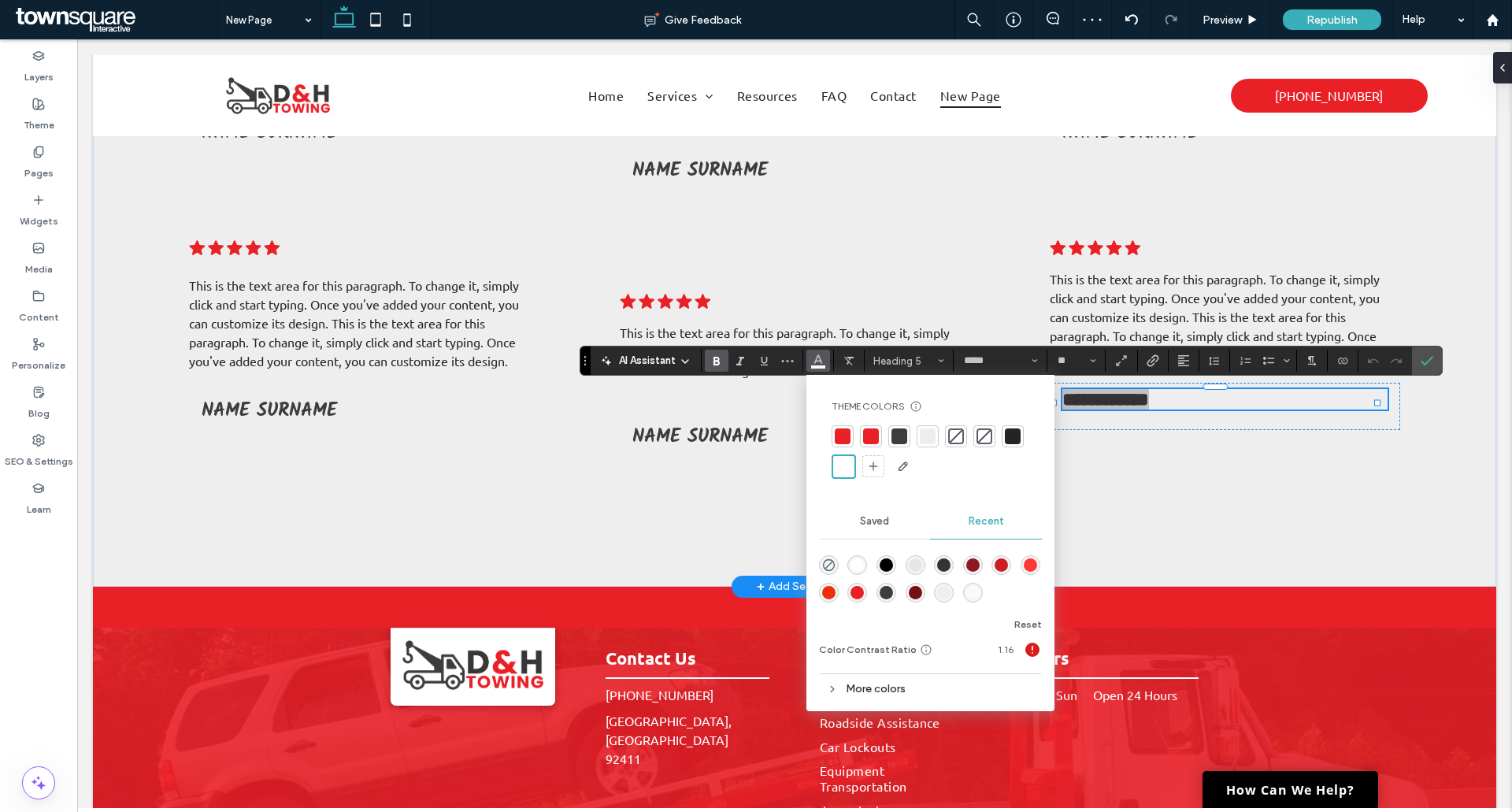
click at [898, 429] on div at bounding box center [899, 436] width 16 height 16
click at [1419, 366] on label "Confirm" at bounding box center [1426, 360] width 24 height 29
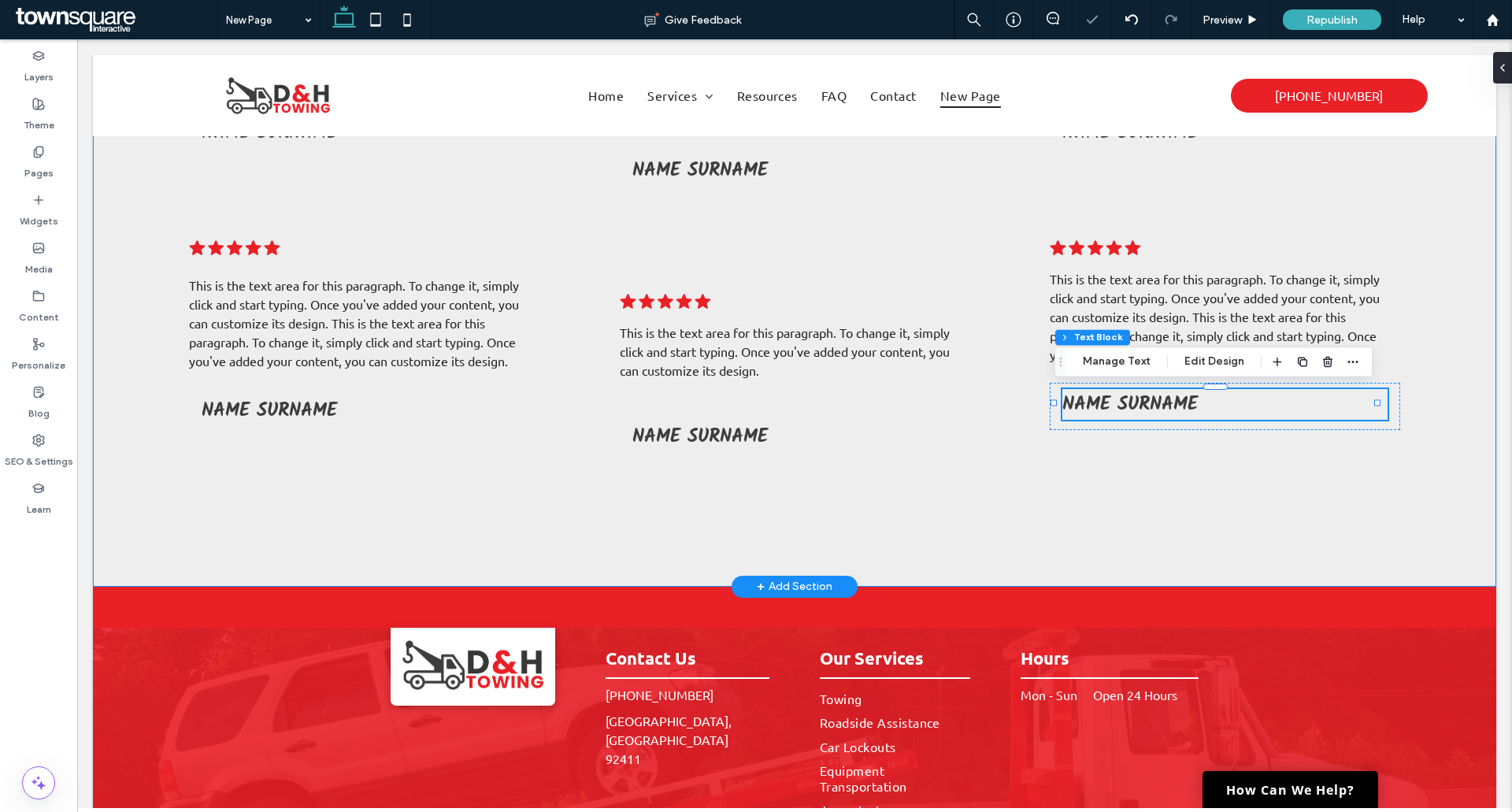
drag, startPoint x: 1133, startPoint y: 530, endPoint x: 1113, endPoint y: 536, distance: 20.9
click at [1133, 529] on div ".cls-1-1788903176-1788903176 { fill: #00000; stroke-width: 0px; } This is the t…" at bounding box center [794, 261] width 1403 height 649
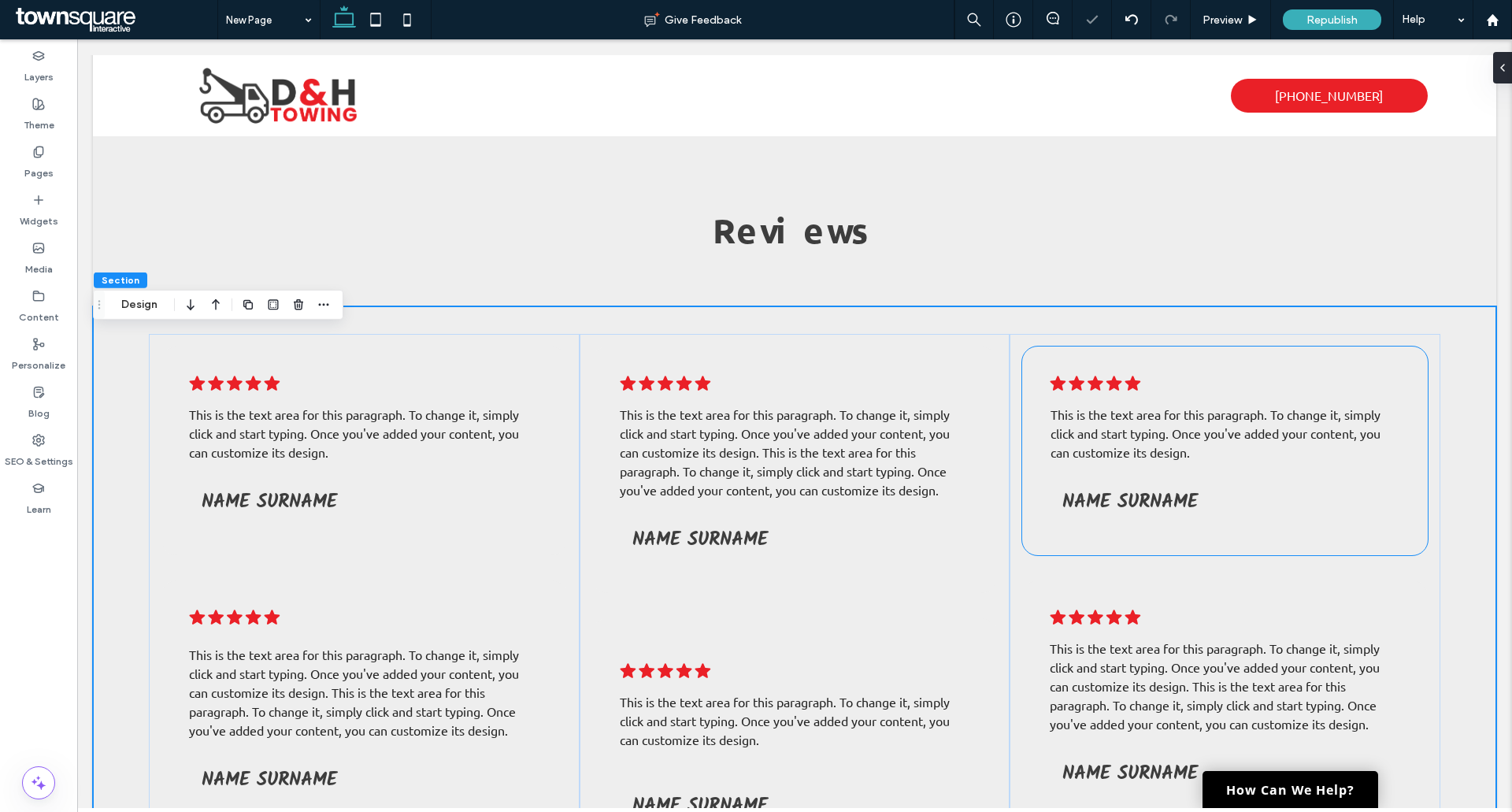
scroll to position [0, 0]
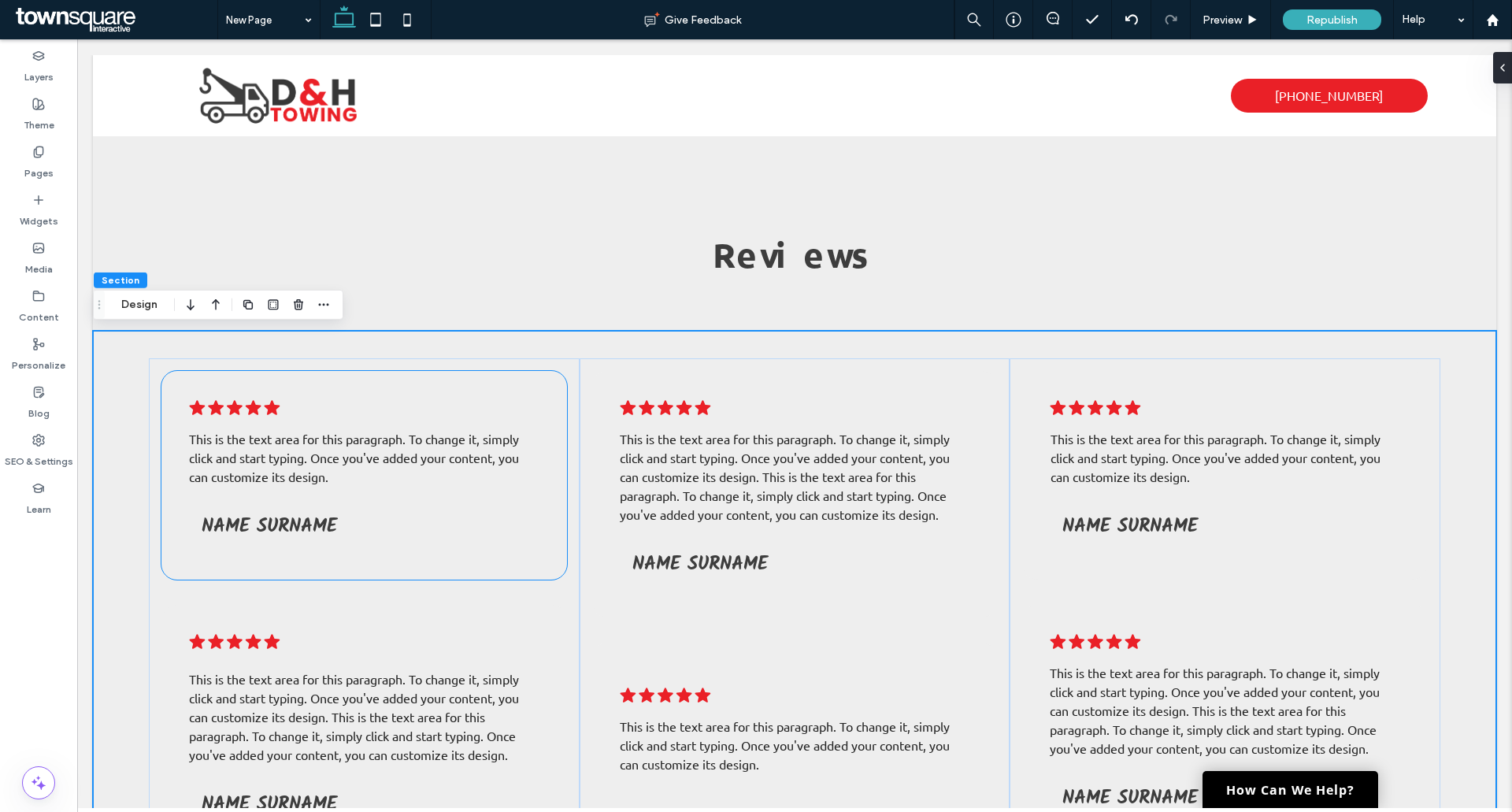
click at [278, 467] on p "This is the text area for this paragraph. To change it, simply click and start …" at bounding box center [363, 457] width 350 height 56
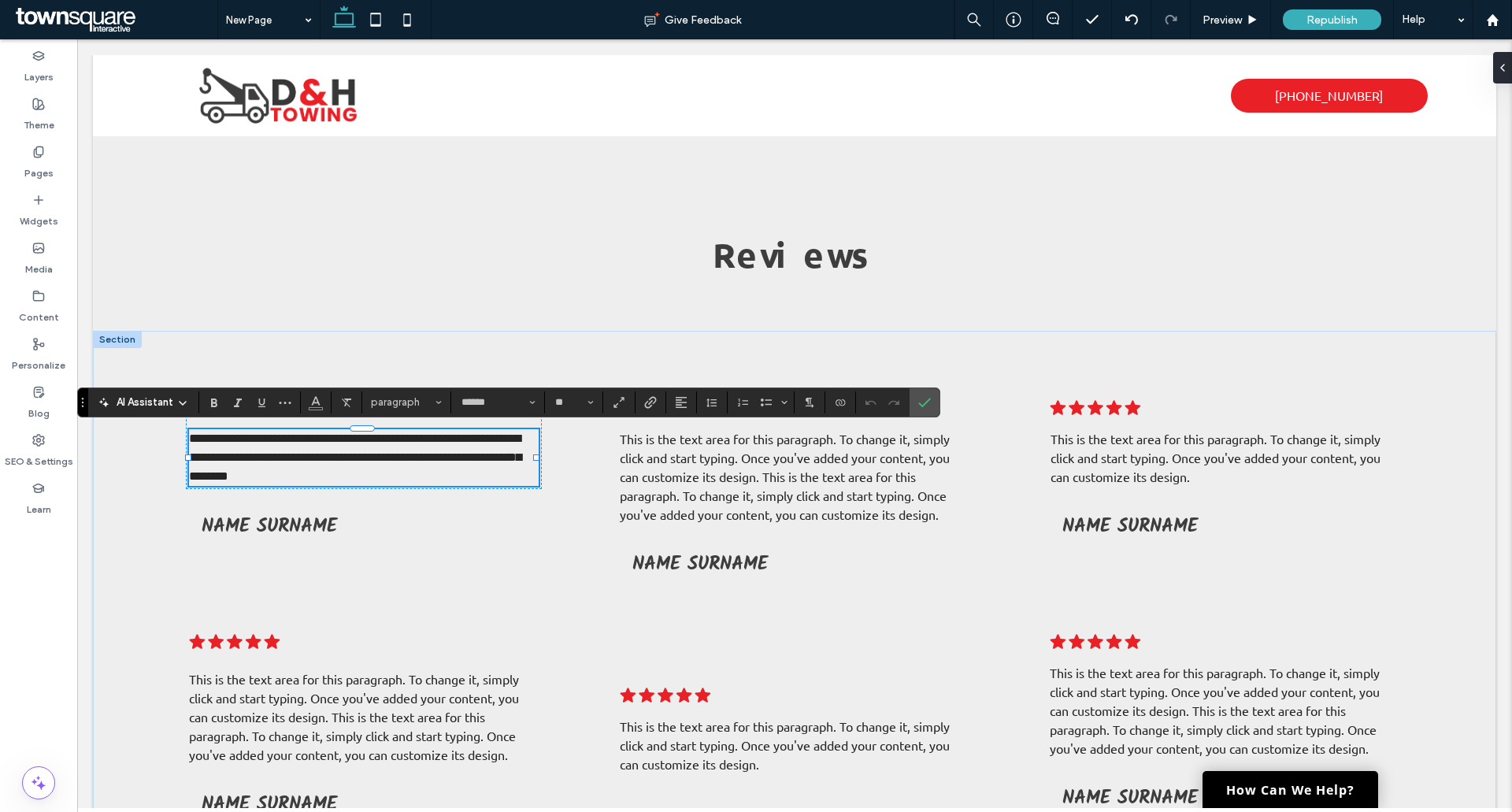
scroll to position [1, 0]
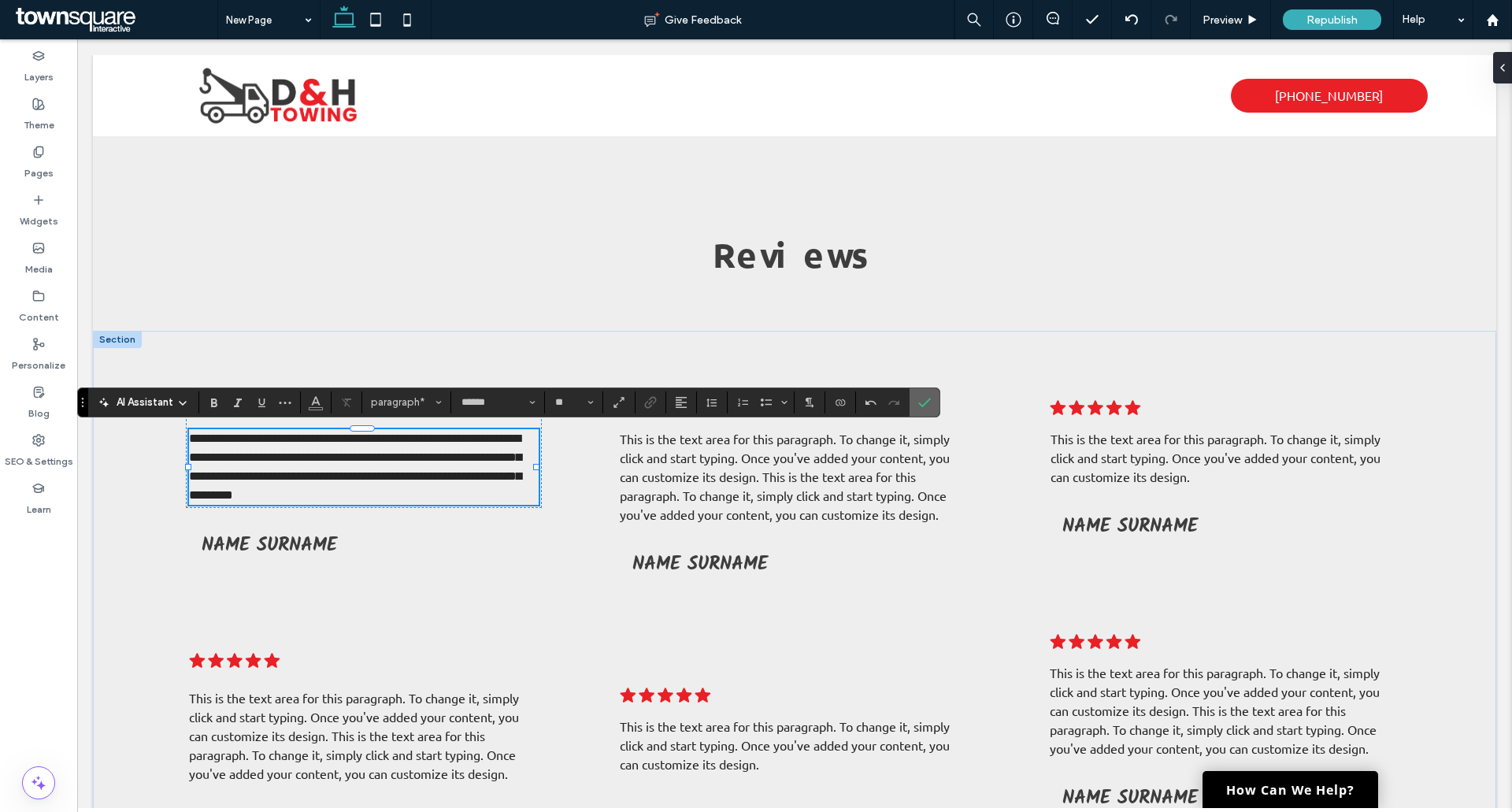
click at [935, 389] on label "Confirm" at bounding box center [924, 402] width 24 height 29
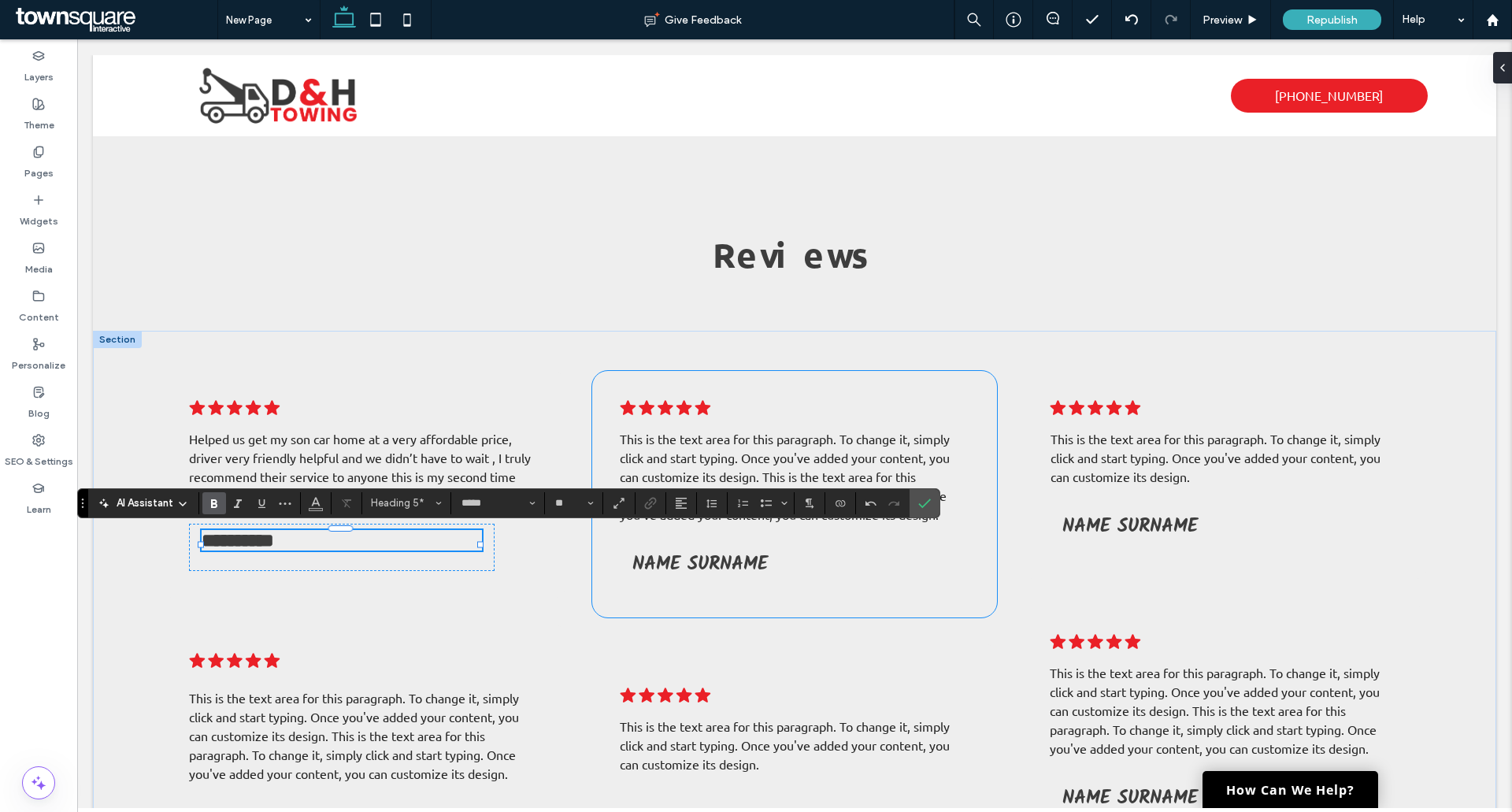
click at [676, 459] on span "This is the text area for this paragraph. To change it, simply click and start …" at bounding box center [785, 457] width 330 height 53
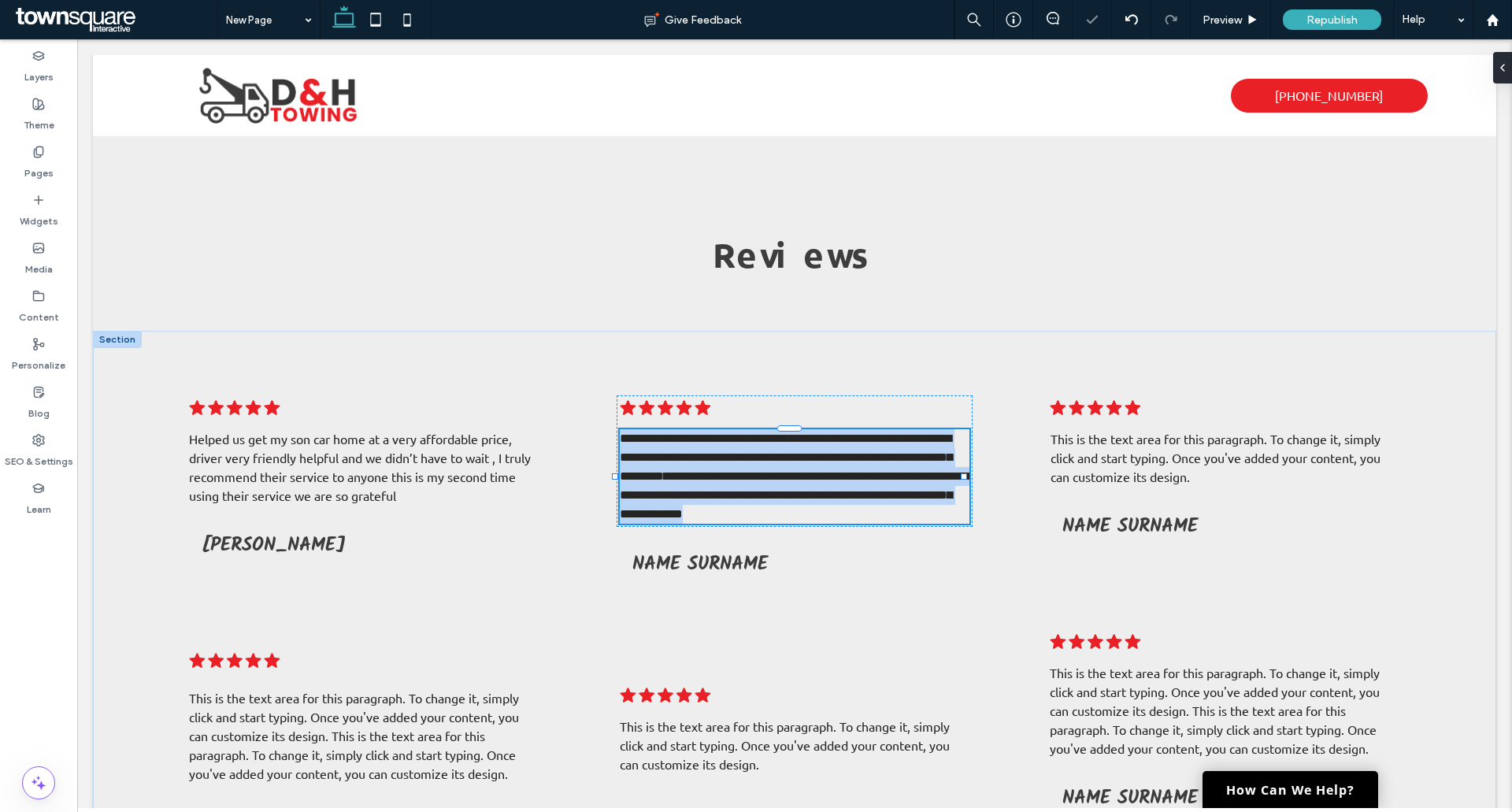
type input "******"
type input "**"
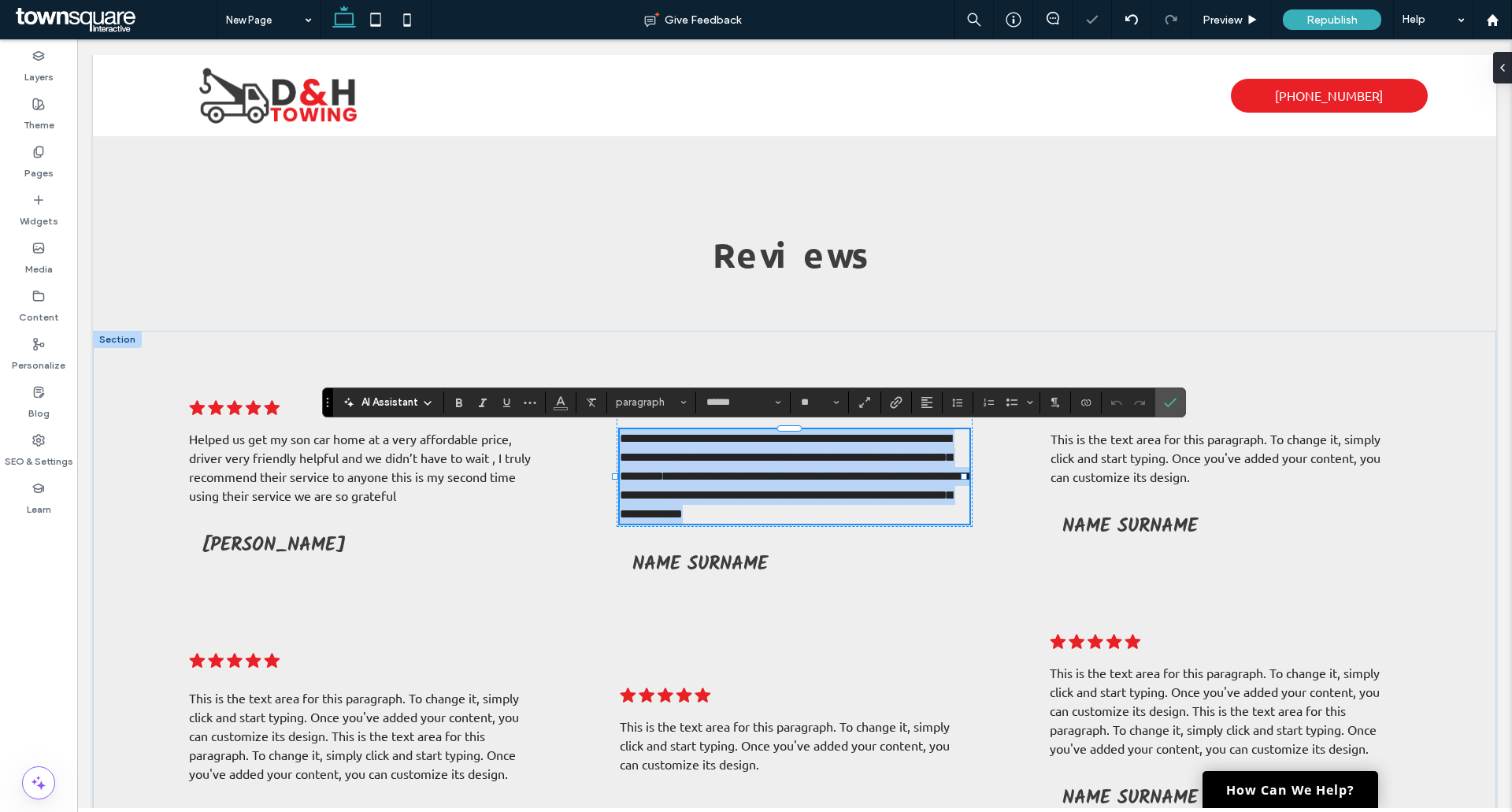
paste div
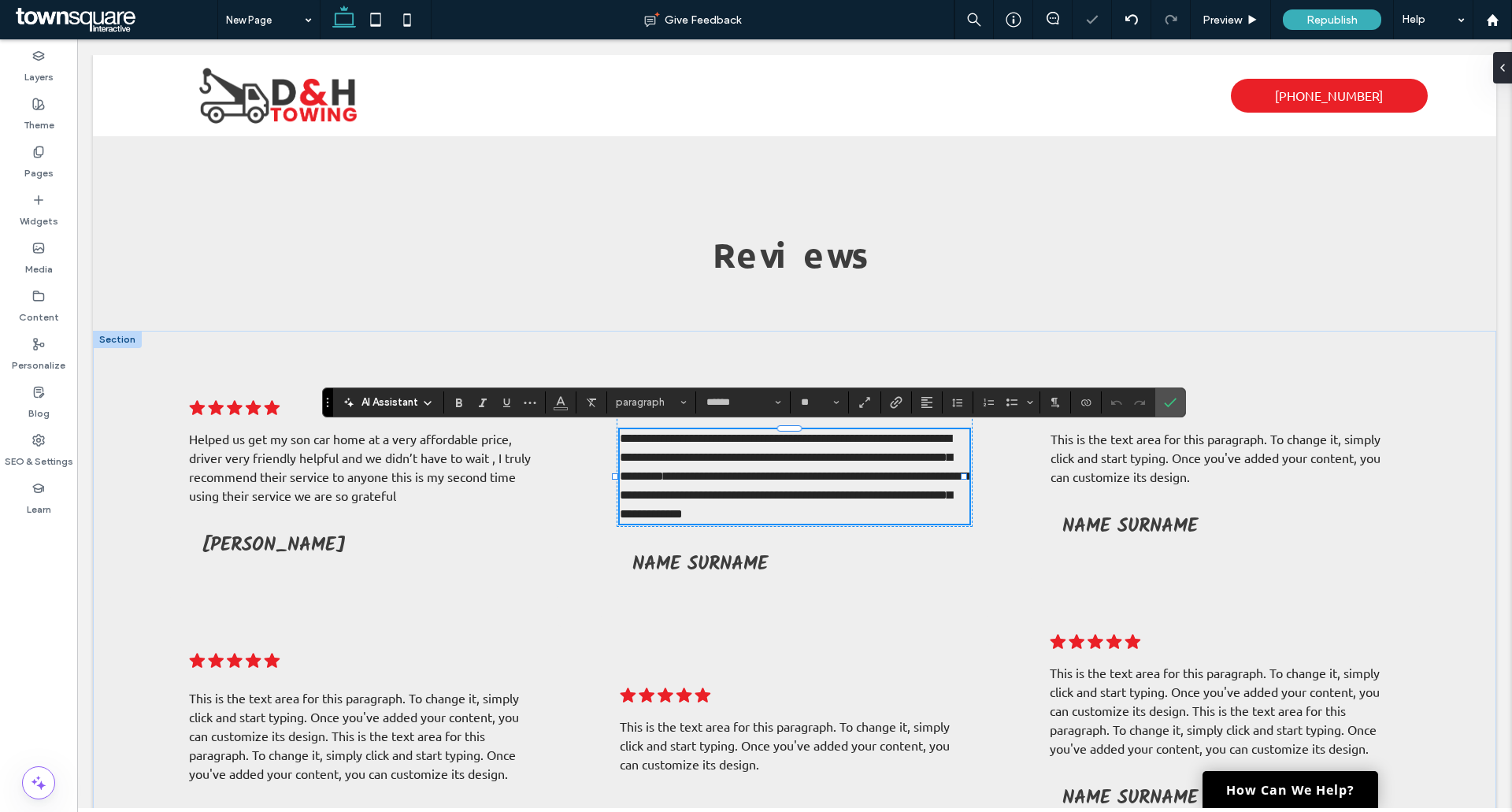
type input "**"
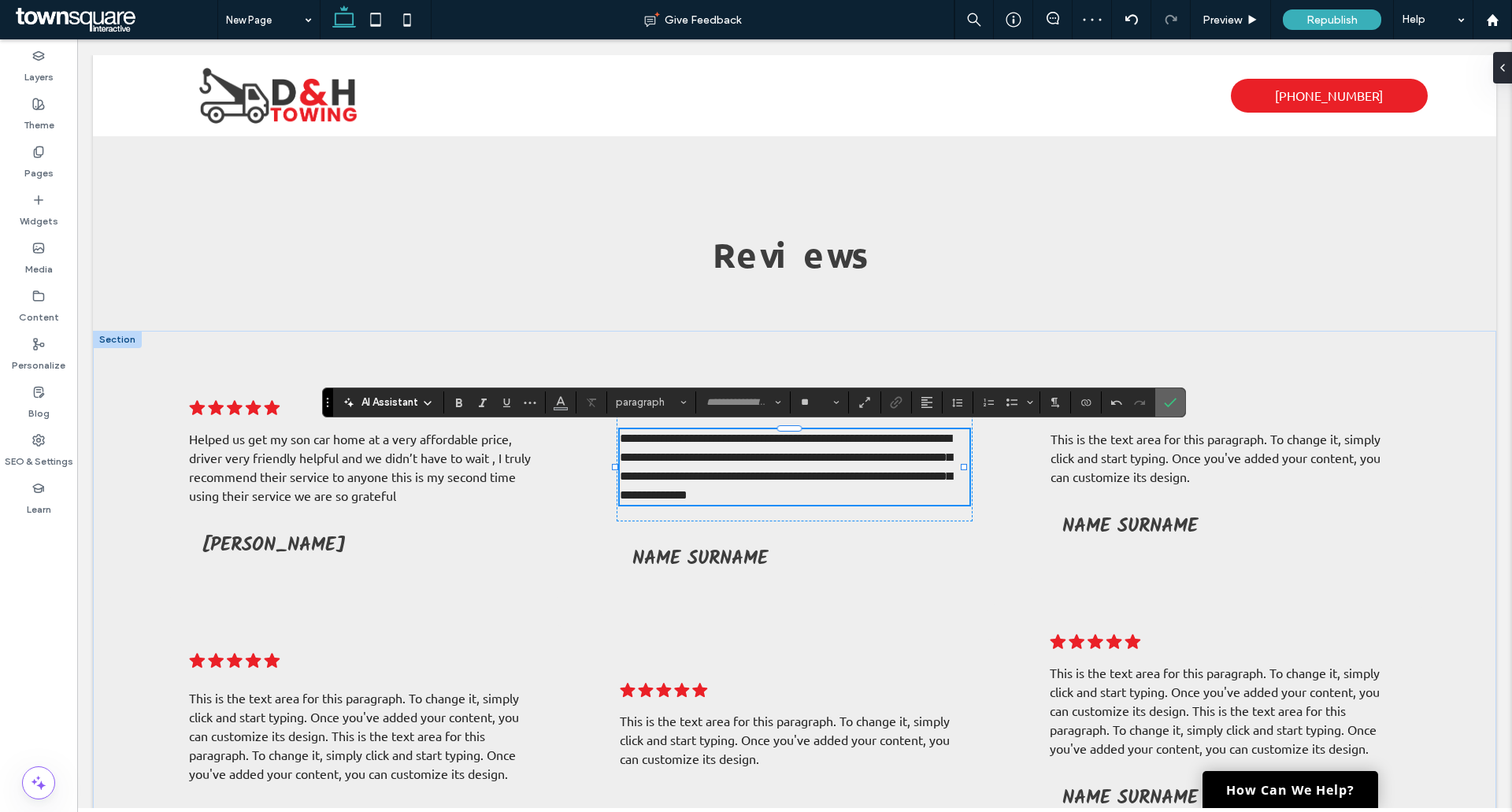
click at [1175, 404] on icon "Confirm" at bounding box center [1170, 401] width 12 height 12
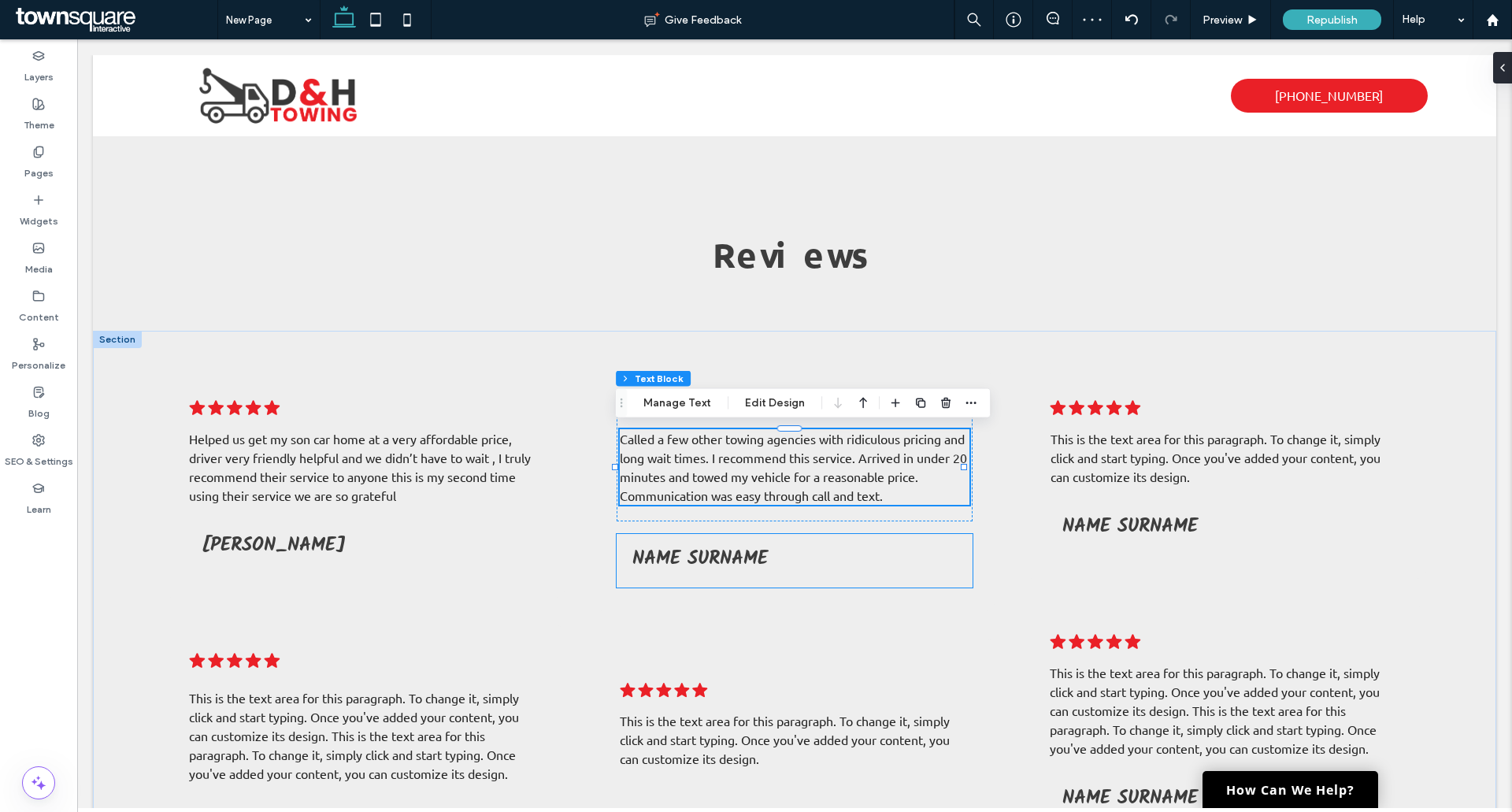
click at [743, 563] on span "Name Surname" at bounding box center [700, 558] width 135 height 30
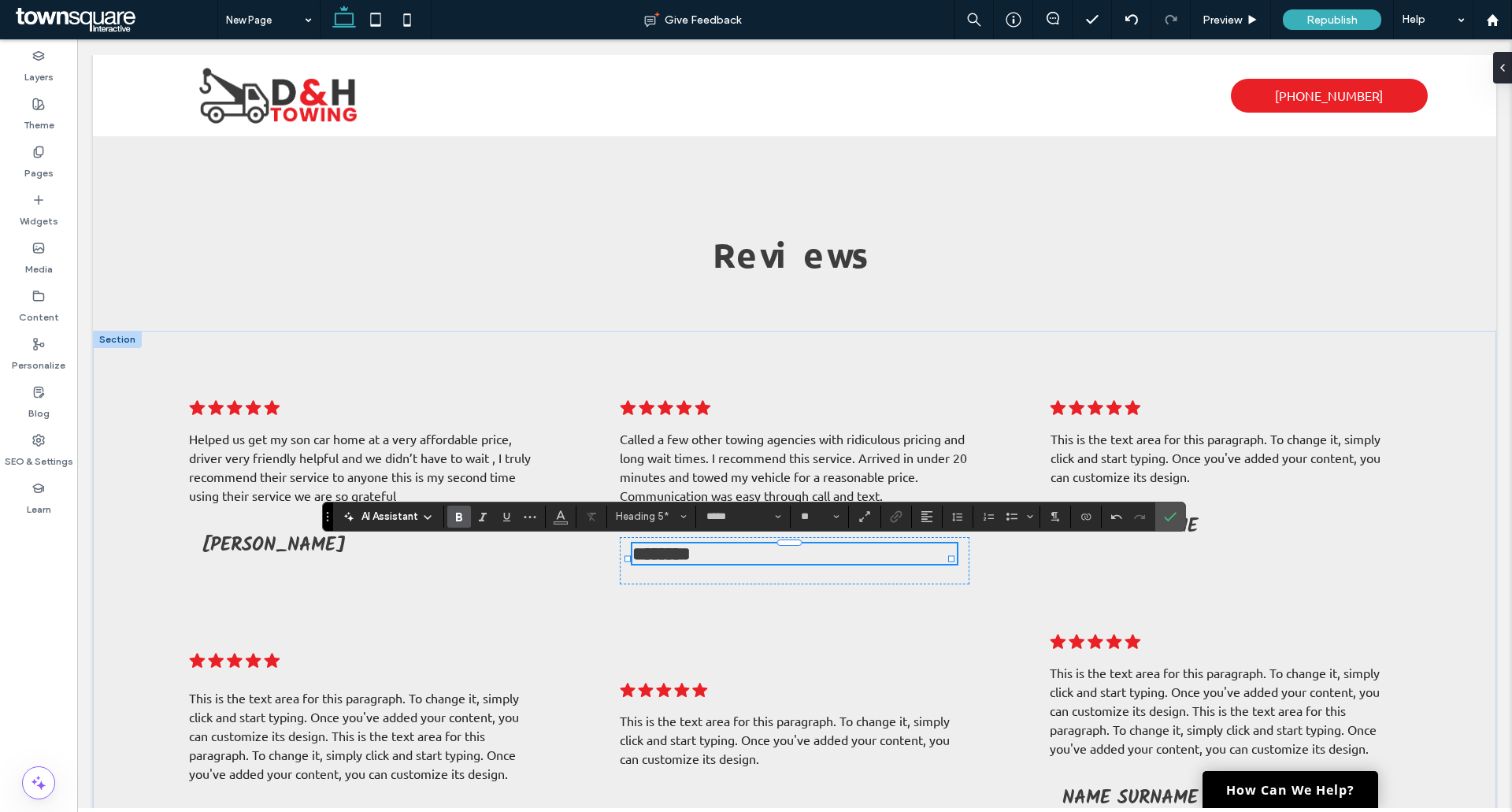
click at [663, 557] on span "*******" at bounding box center [661, 554] width 58 height 19
click at [740, 563] on h5 "********" at bounding box center [794, 553] width 325 height 20
click at [1165, 513] on icon "Confirm" at bounding box center [1170, 516] width 12 height 12
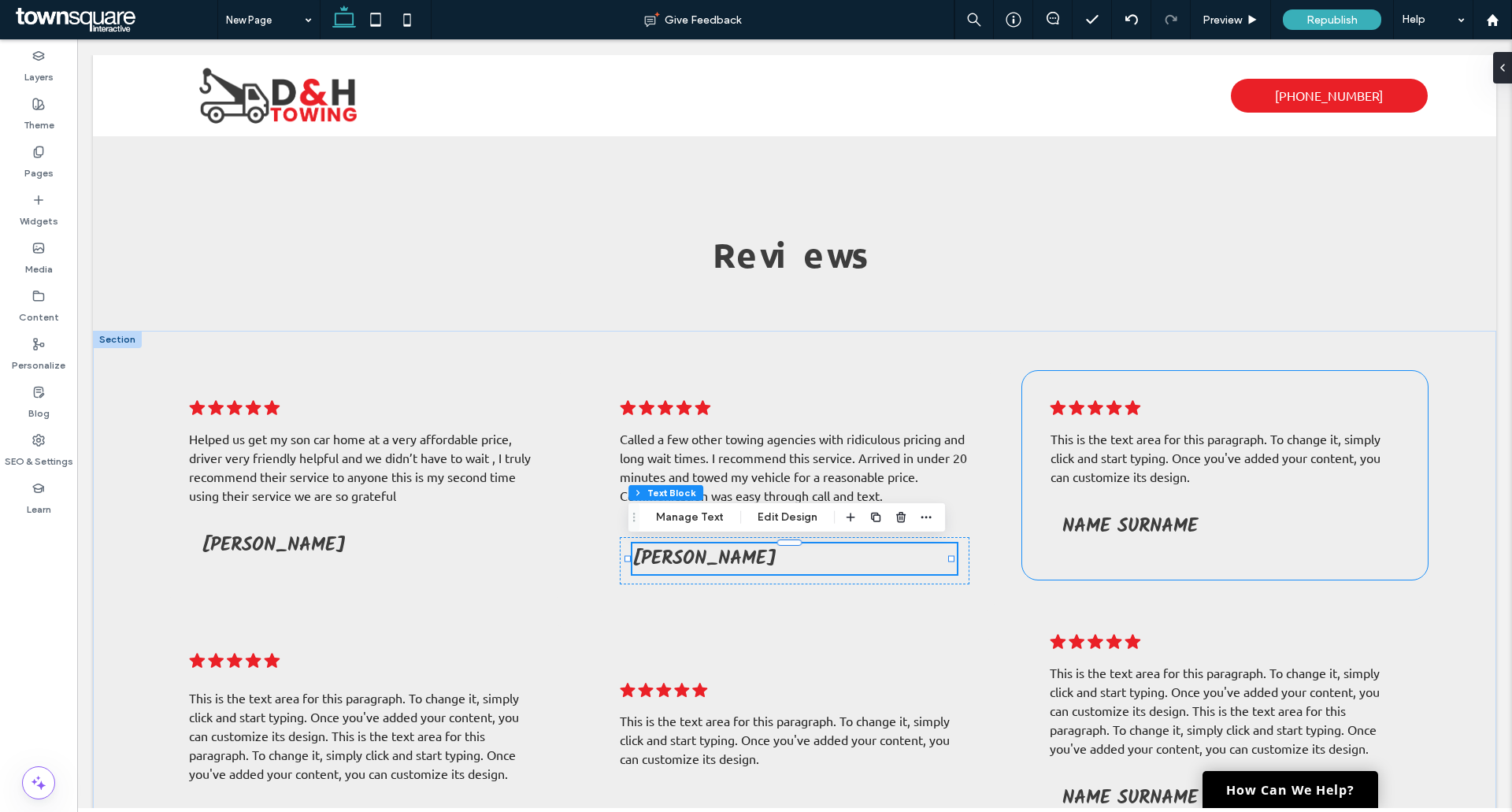
click at [1107, 432] on span "This is the text area for this paragraph. To change it, simply click and start …" at bounding box center [1216, 457] width 330 height 53
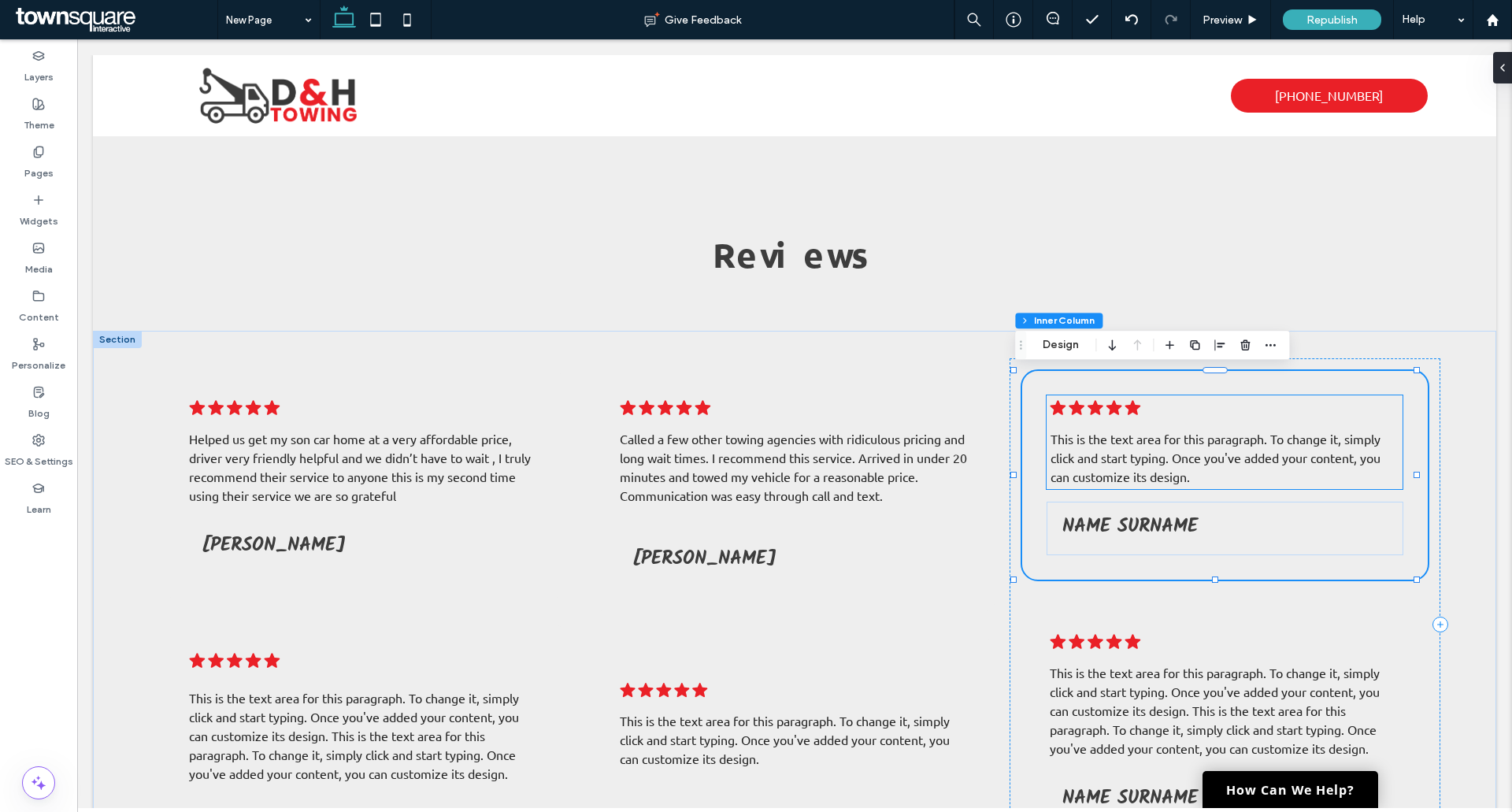
click at [1107, 442] on span "This is the text area for this paragraph. To change it, simply click and start …" at bounding box center [1216, 457] width 330 height 53
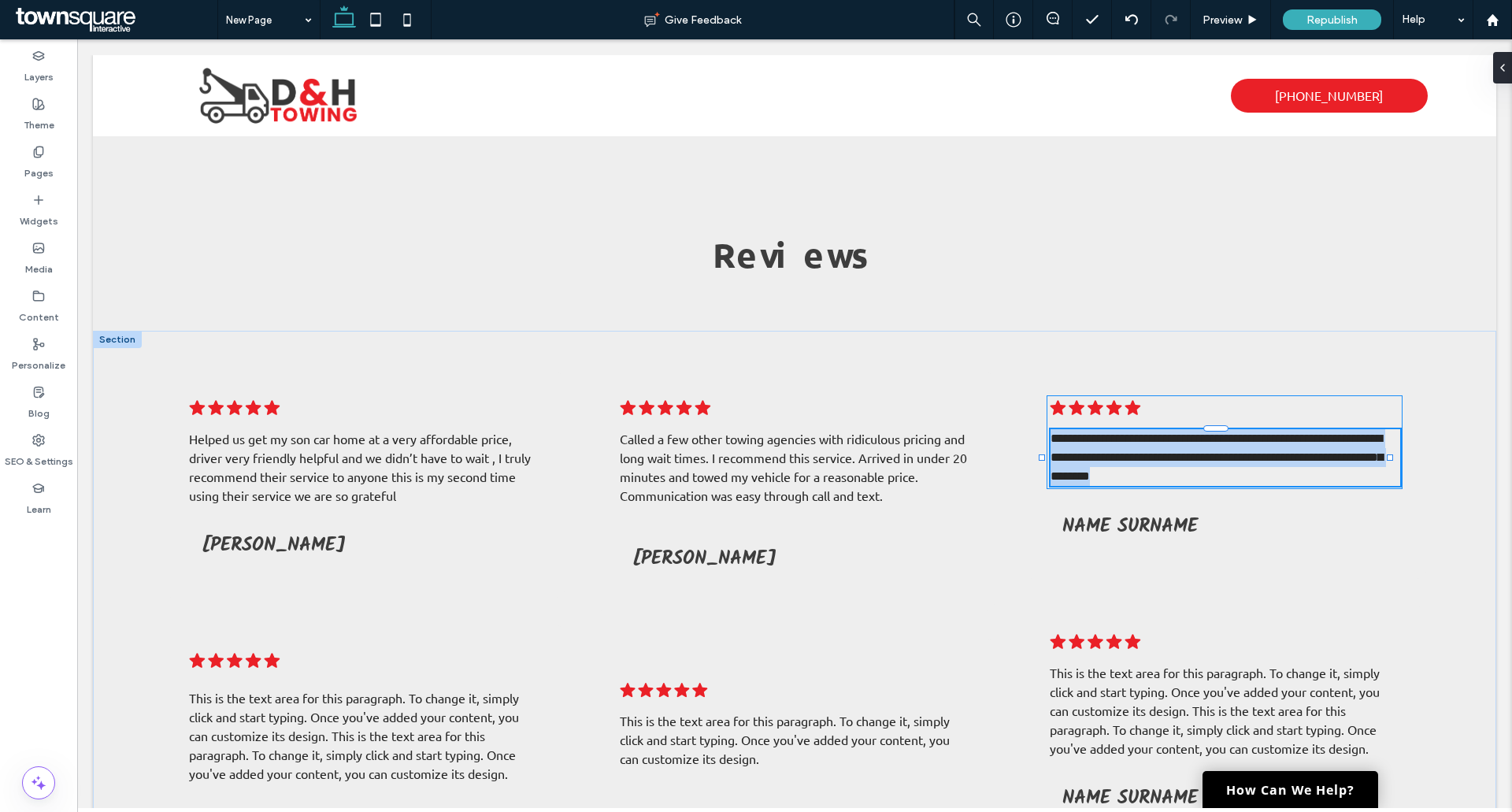
type input "******"
type input "**"
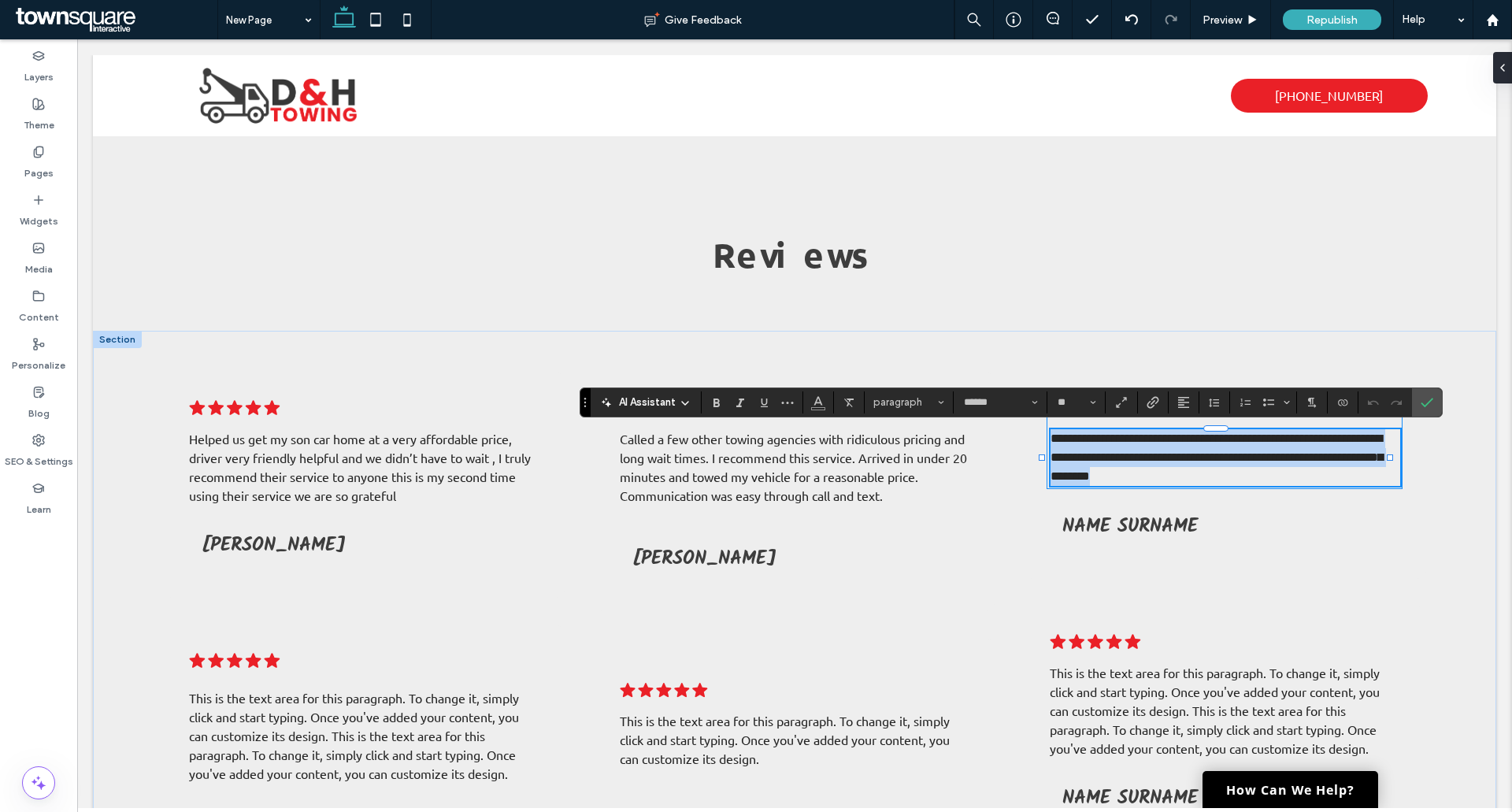
paste div
type input "**"
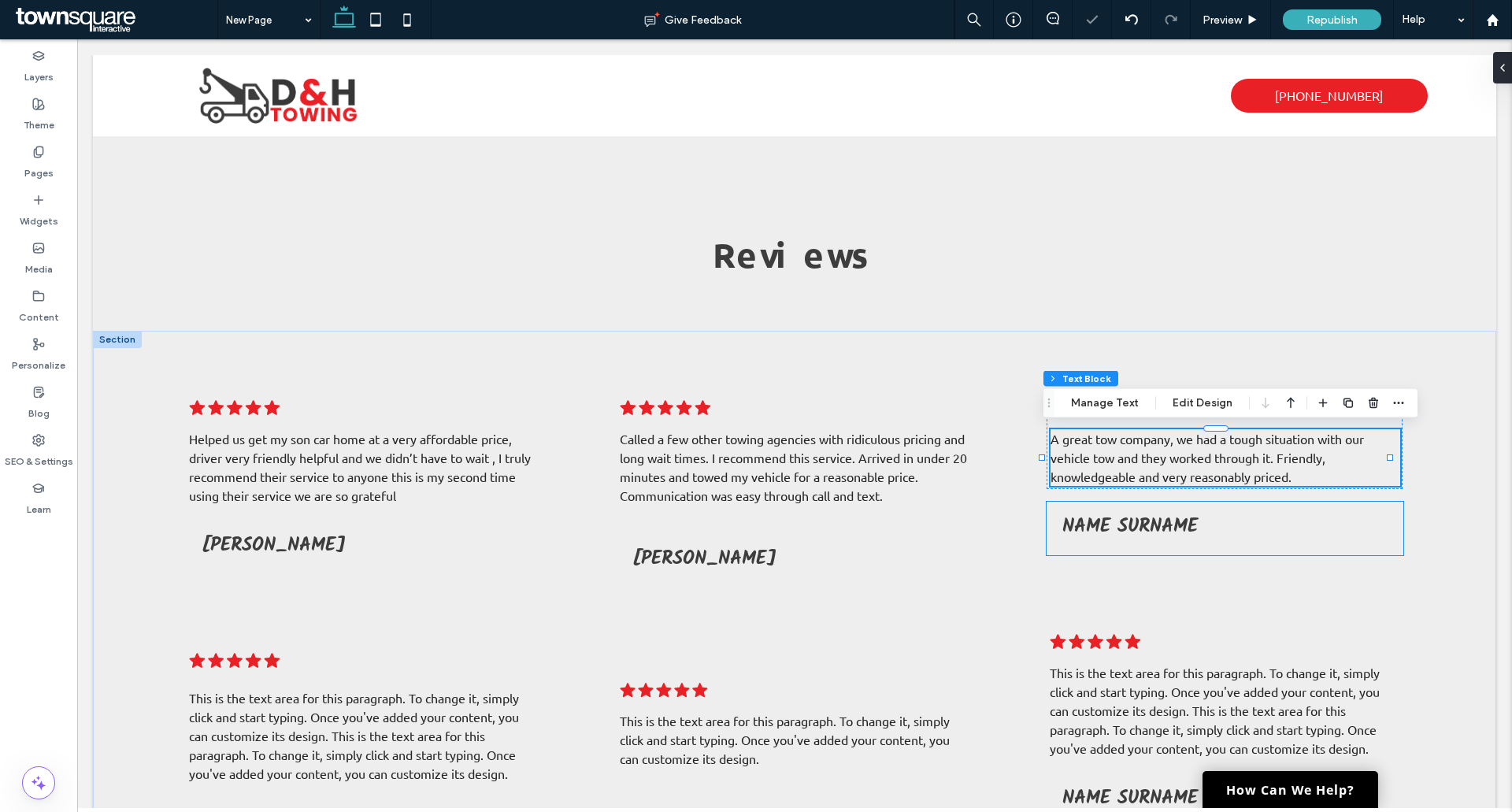
click at [1170, 531] on span "Name Surname" at bounding box center [1130, 526] width 135 height 30
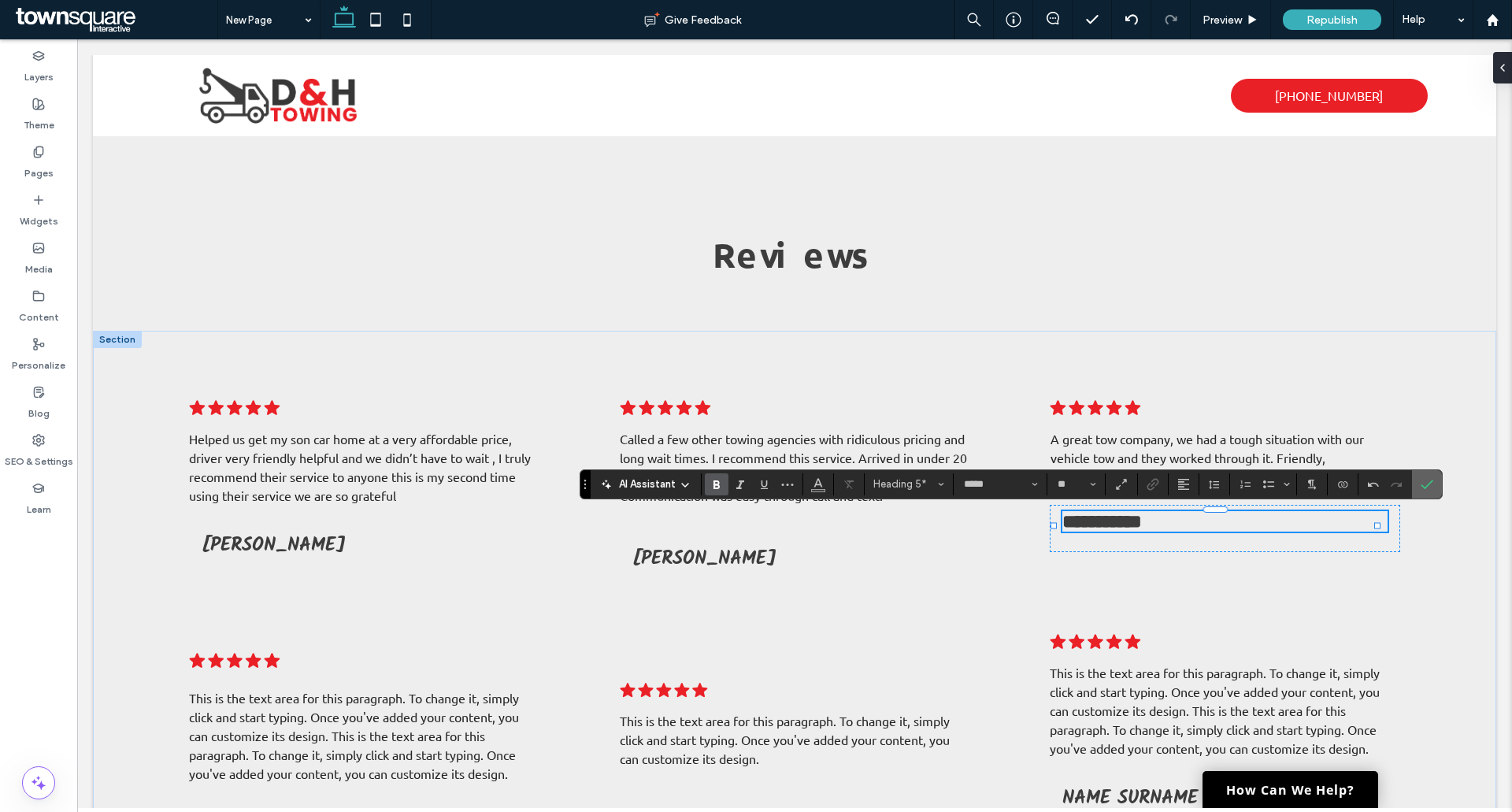
click at [1421, 479] on icon "Confirm" at bounding box center [1426, 483] width 12 height 12
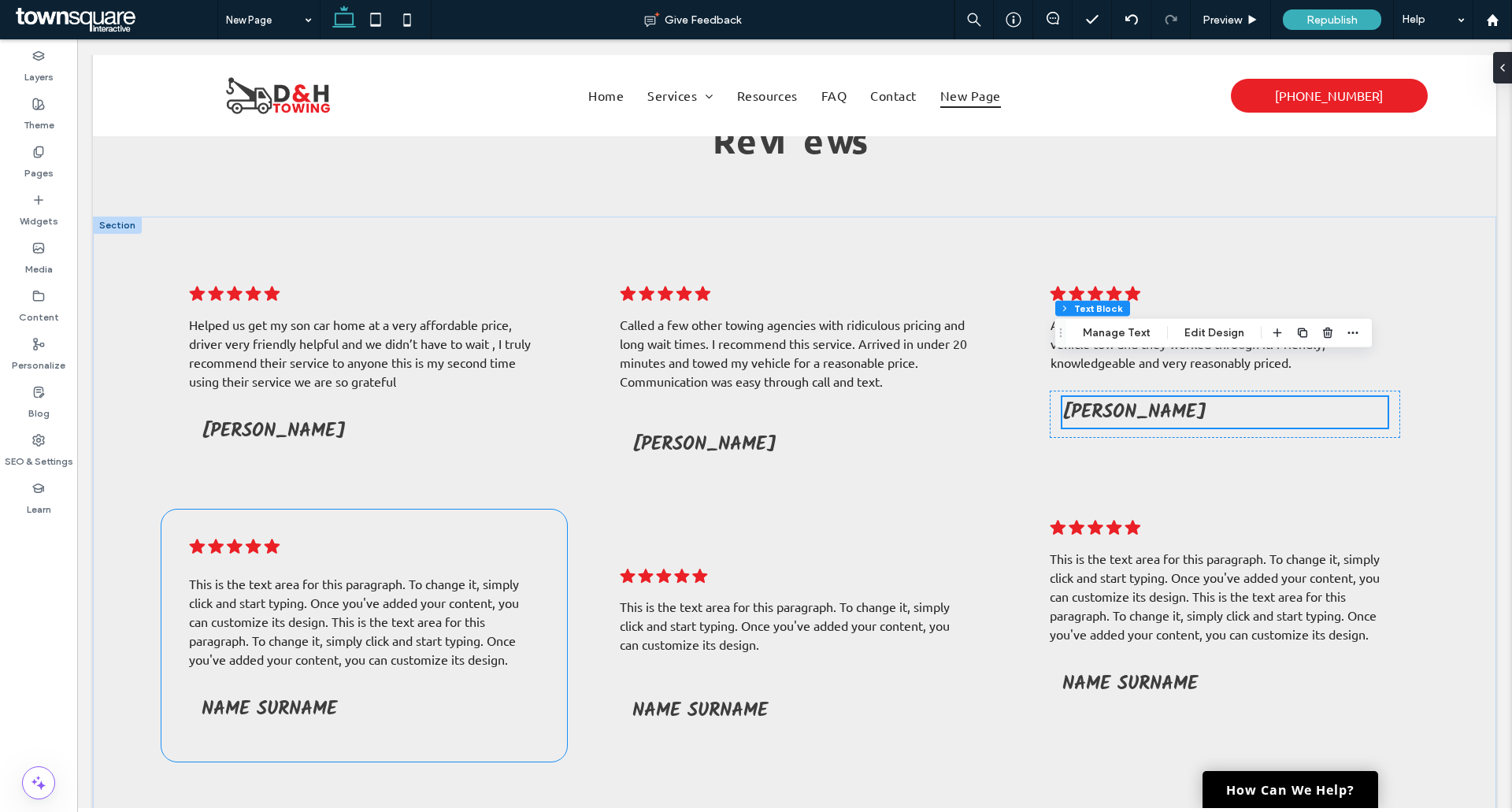
scroll to position [315, 0]
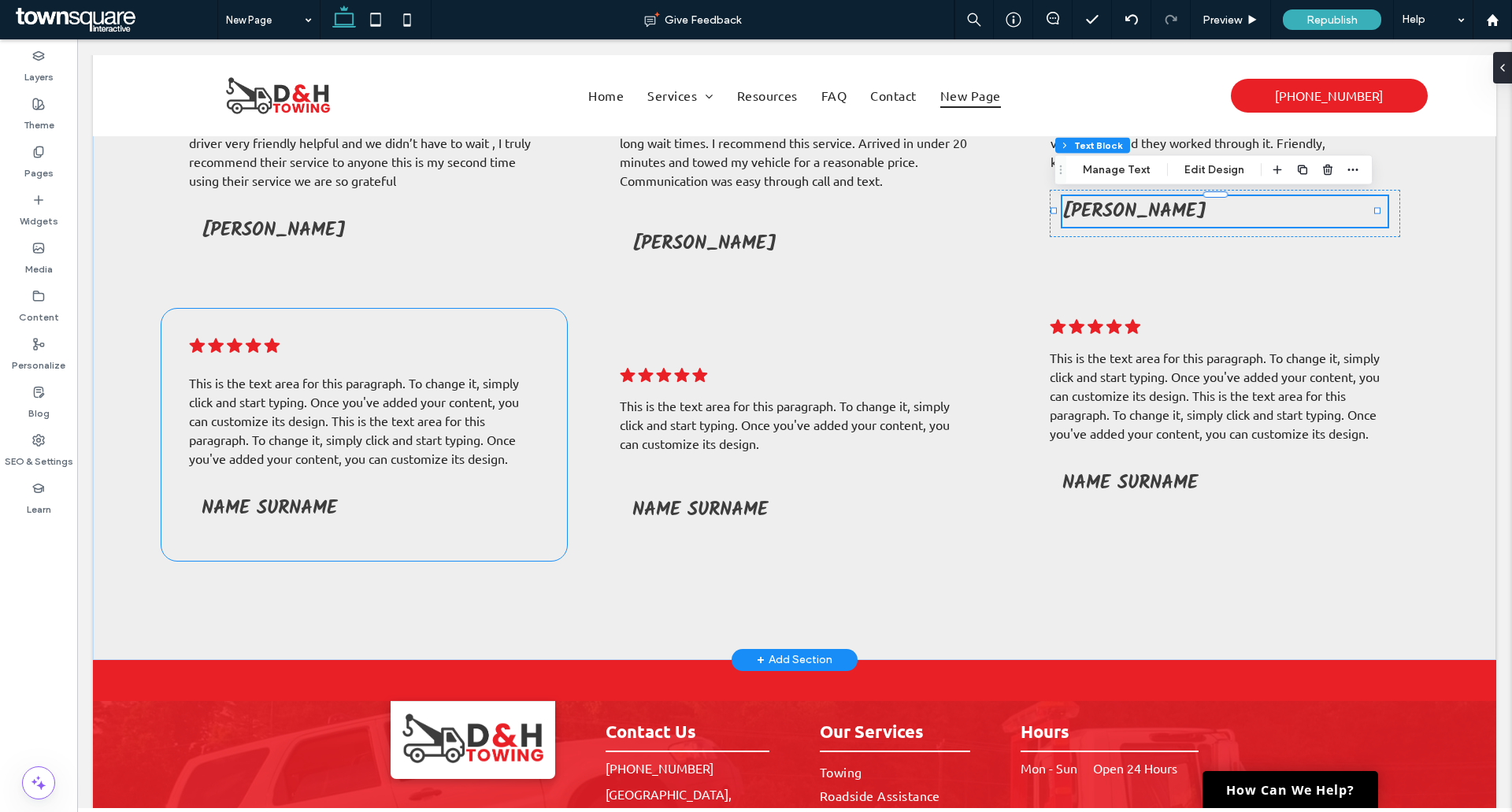
click at [313, 451] on span "This is the text area for this paragraph. To change it, simply click and start …" at bounding box center [352, 439] width 327 height 53
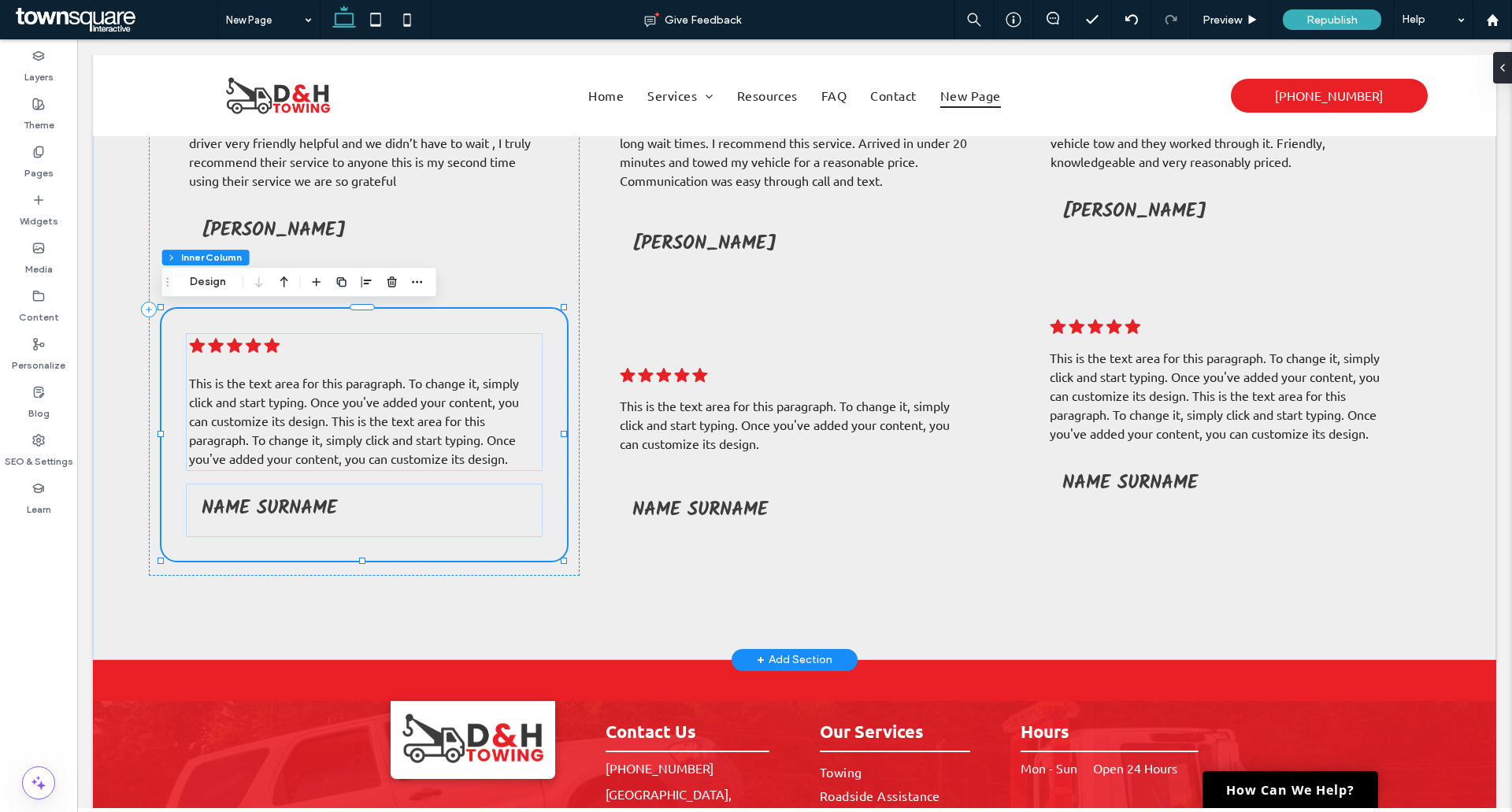
click at [311, 450] on span "This is the text area for this paragraph. To change it, simply click and start …" at bounding box center [352, 439] width 327 height 53
type input "******"
type input "**"
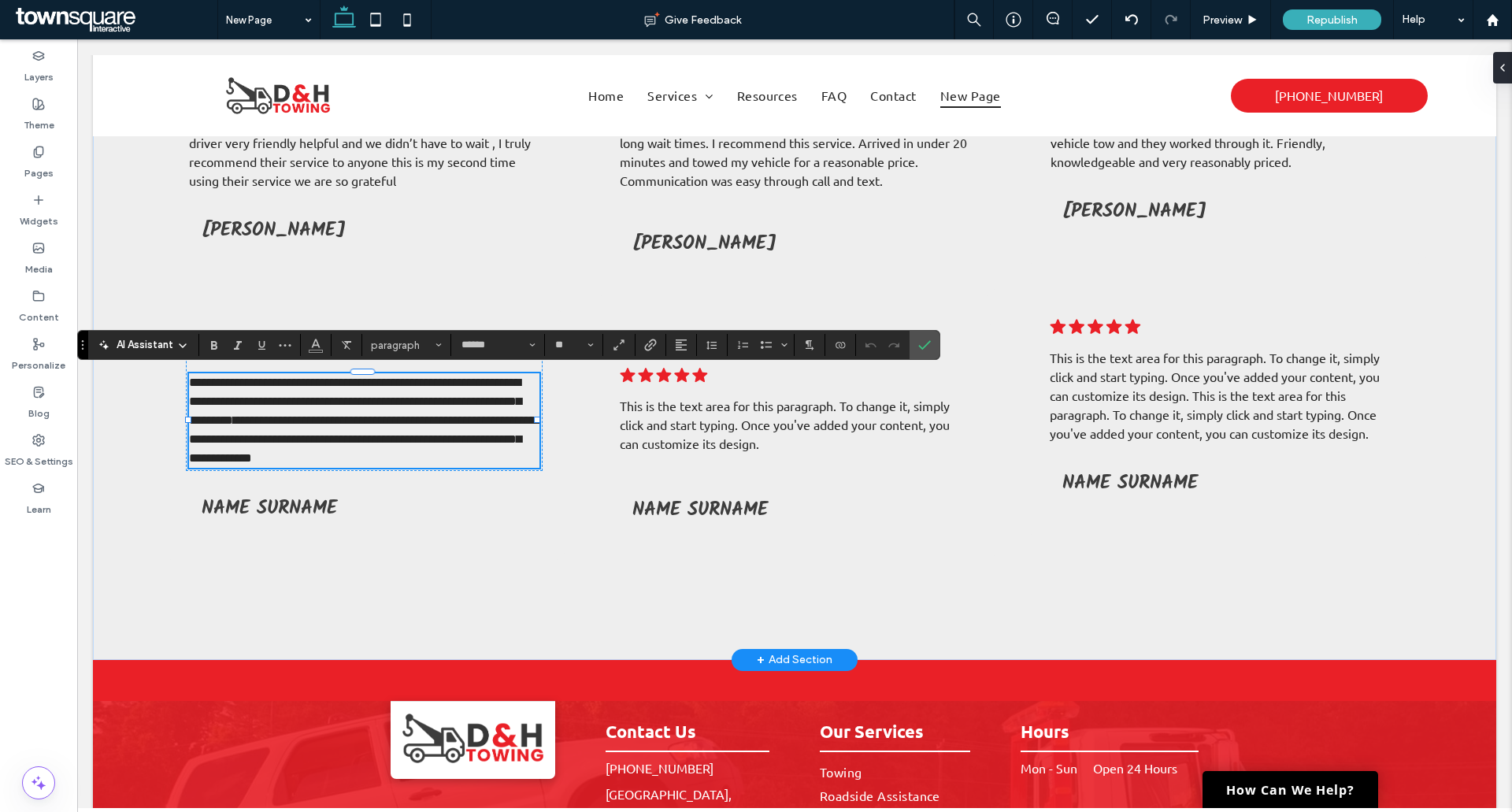
paste div
type input "**"
click at [927, 341] on icon "Confirm" at bounding box center [924, 344] width 12 height 12
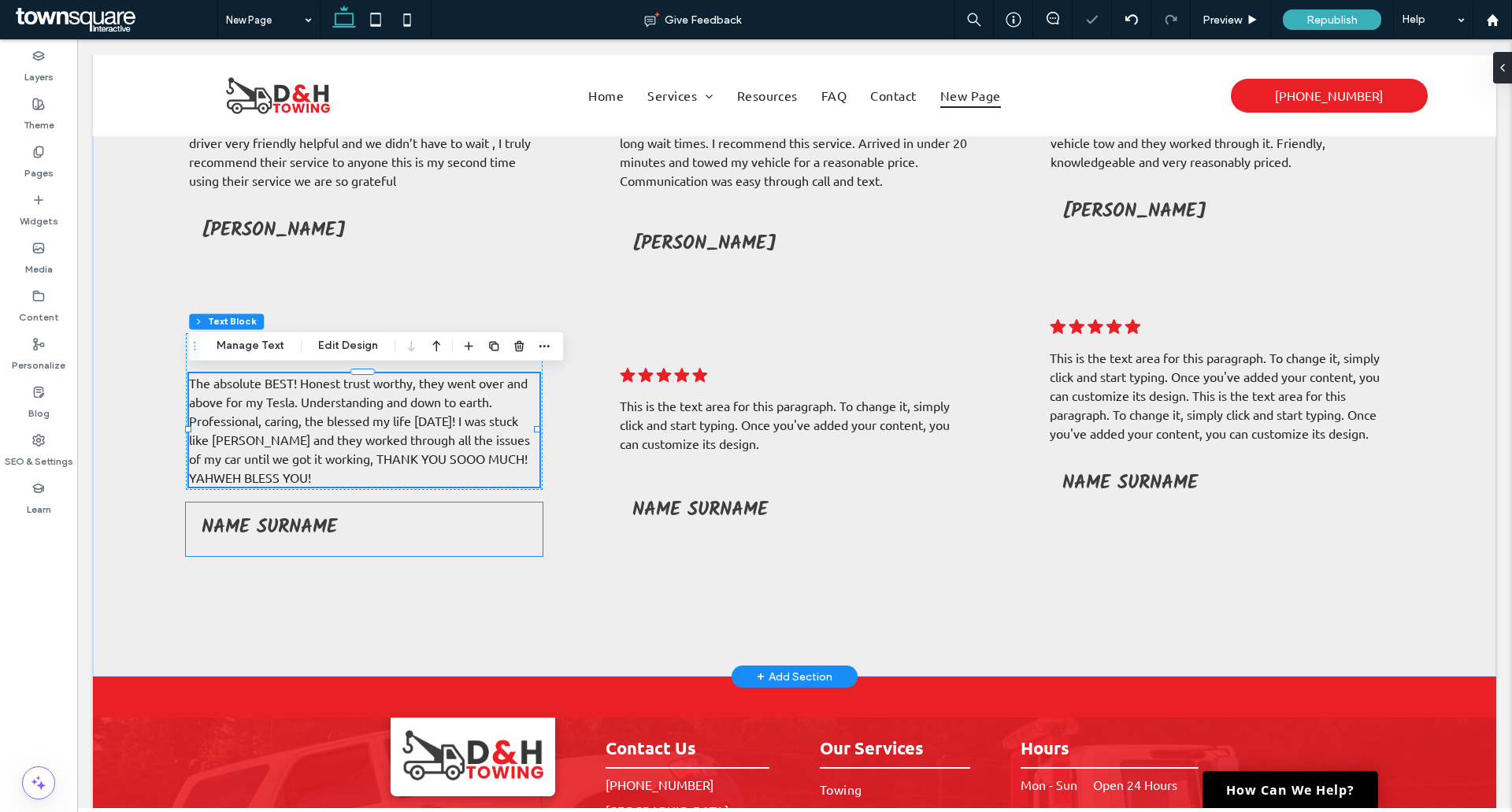
click at [341, 546] on div "Name Surname" at bounding box center [364, 529] width 351 height 48
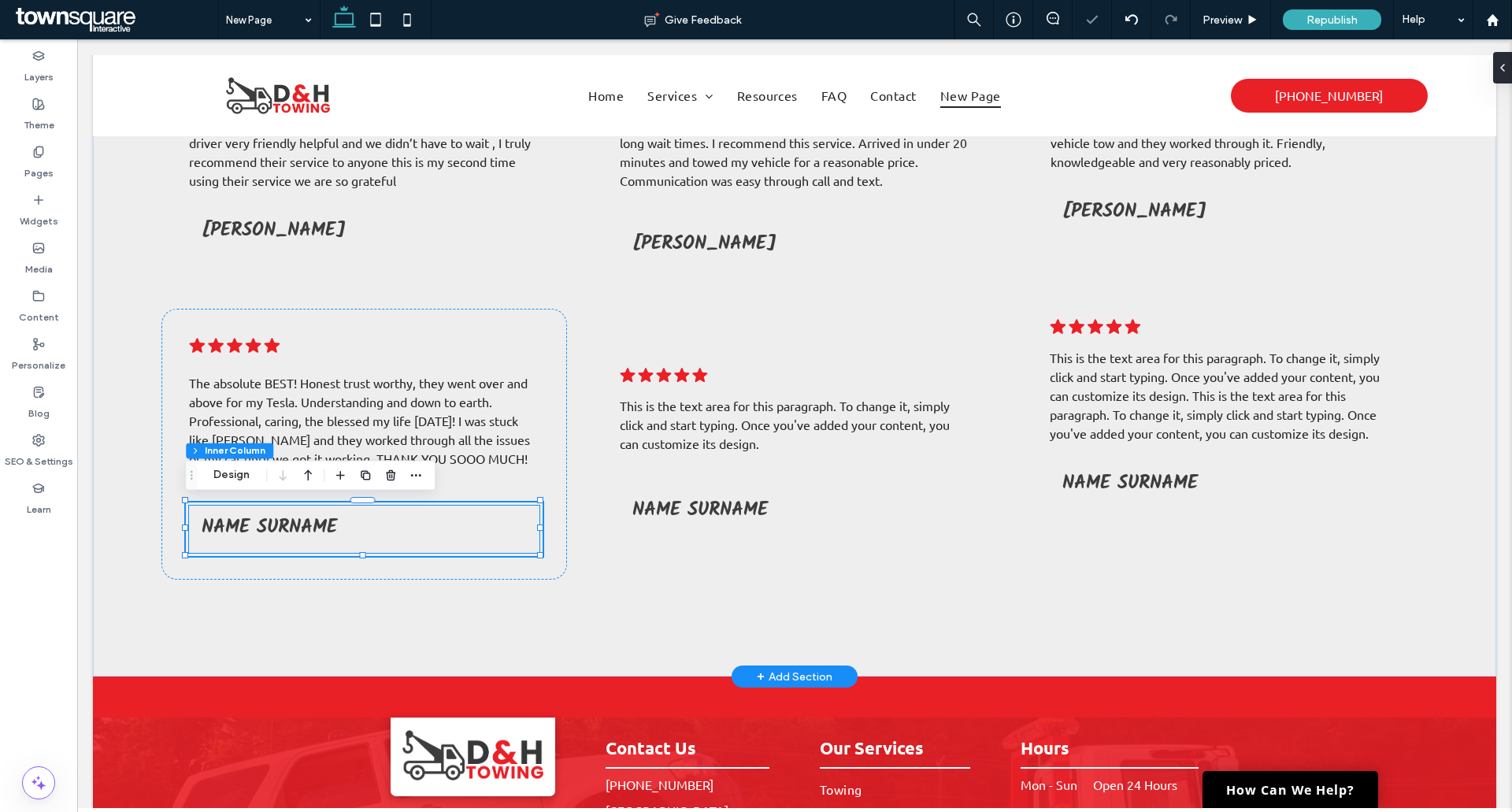
type input "**"
click at [465, 368] on div ".cls-1-1788903176-1788903176 { fill: #00000; stroke-width: 0px; } The absolute …" at bounding box center [364, 411] width 357 height 156
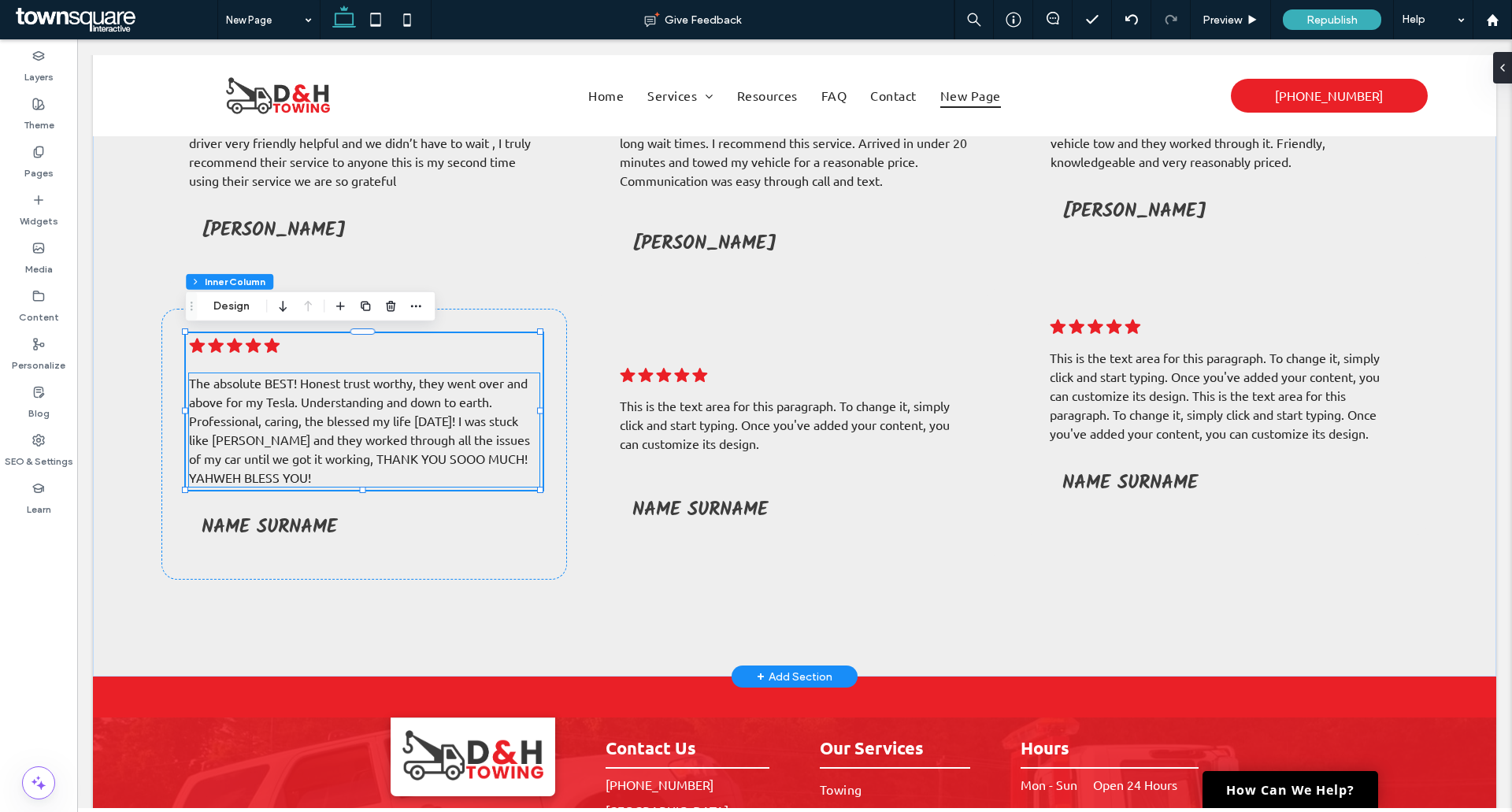
click at [376, 409] on p "The absolute BEST! Honest trust worthy, they went over and above for my Tesla. …" at bounding box center [364, 430] width 351 height 113
click at [376, 409] on div "The absolute BEST! Honest trust worthy, they went over and above for my Tesla. …" at bounding box center [364, 430] width 351 height 113
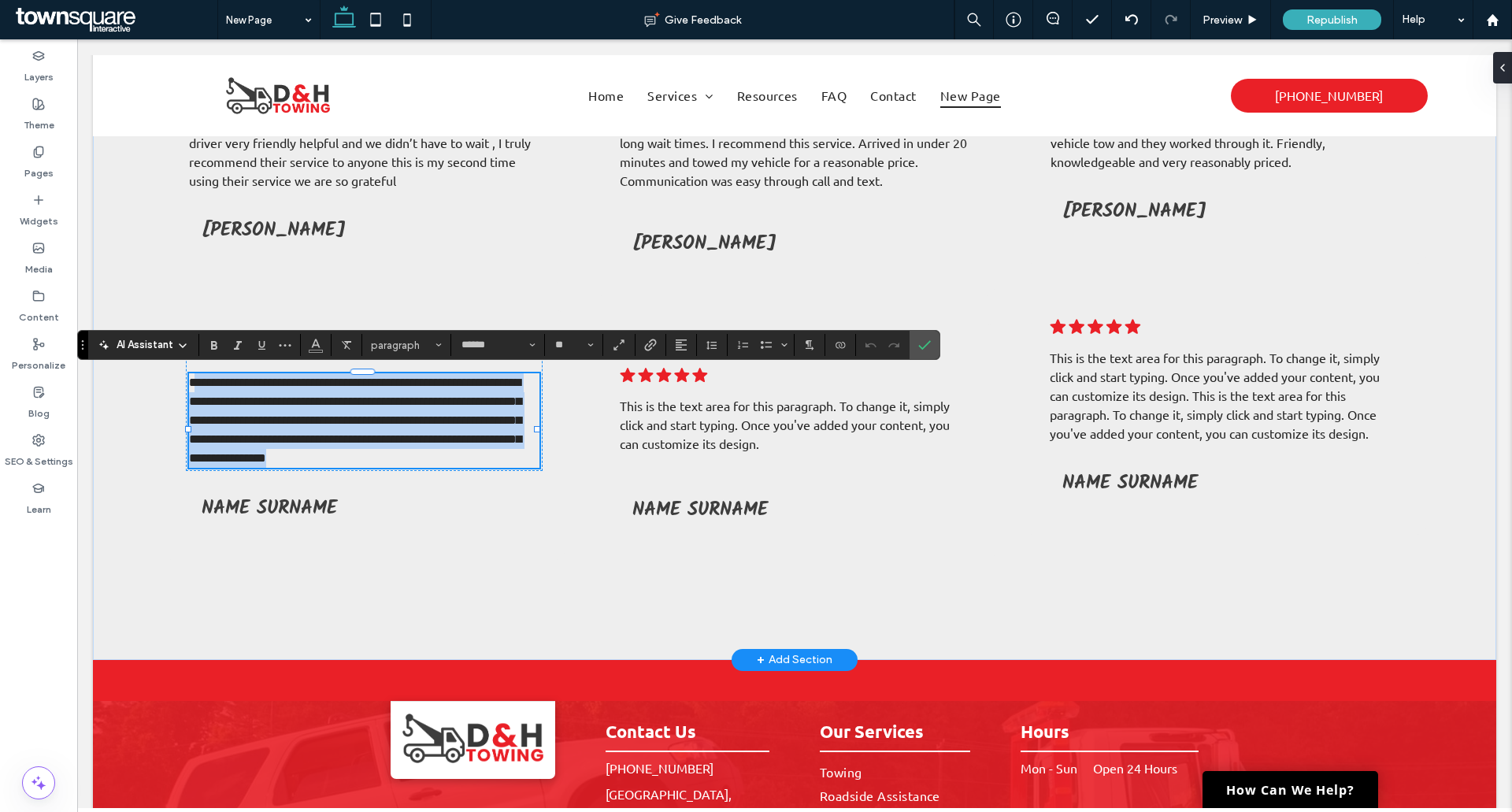
drag, startPoint x: 315, startPoint y: 475, endPoint x: 194, endPoint y: 375, distance: 157.0
click at [194, 375] on p "**********" at bounding box center [364, 420] width 351 height 94
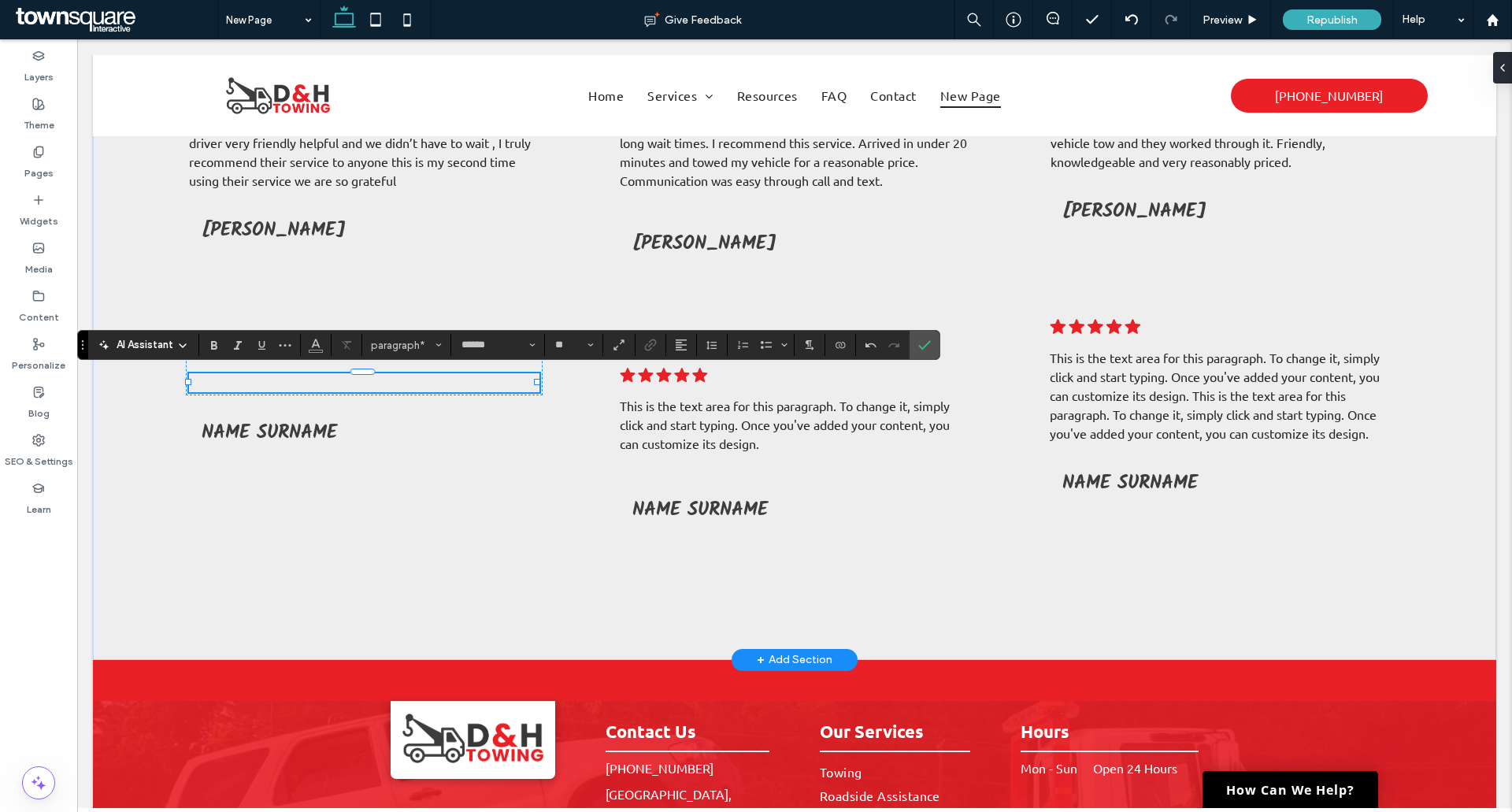
paste div
type input "**"
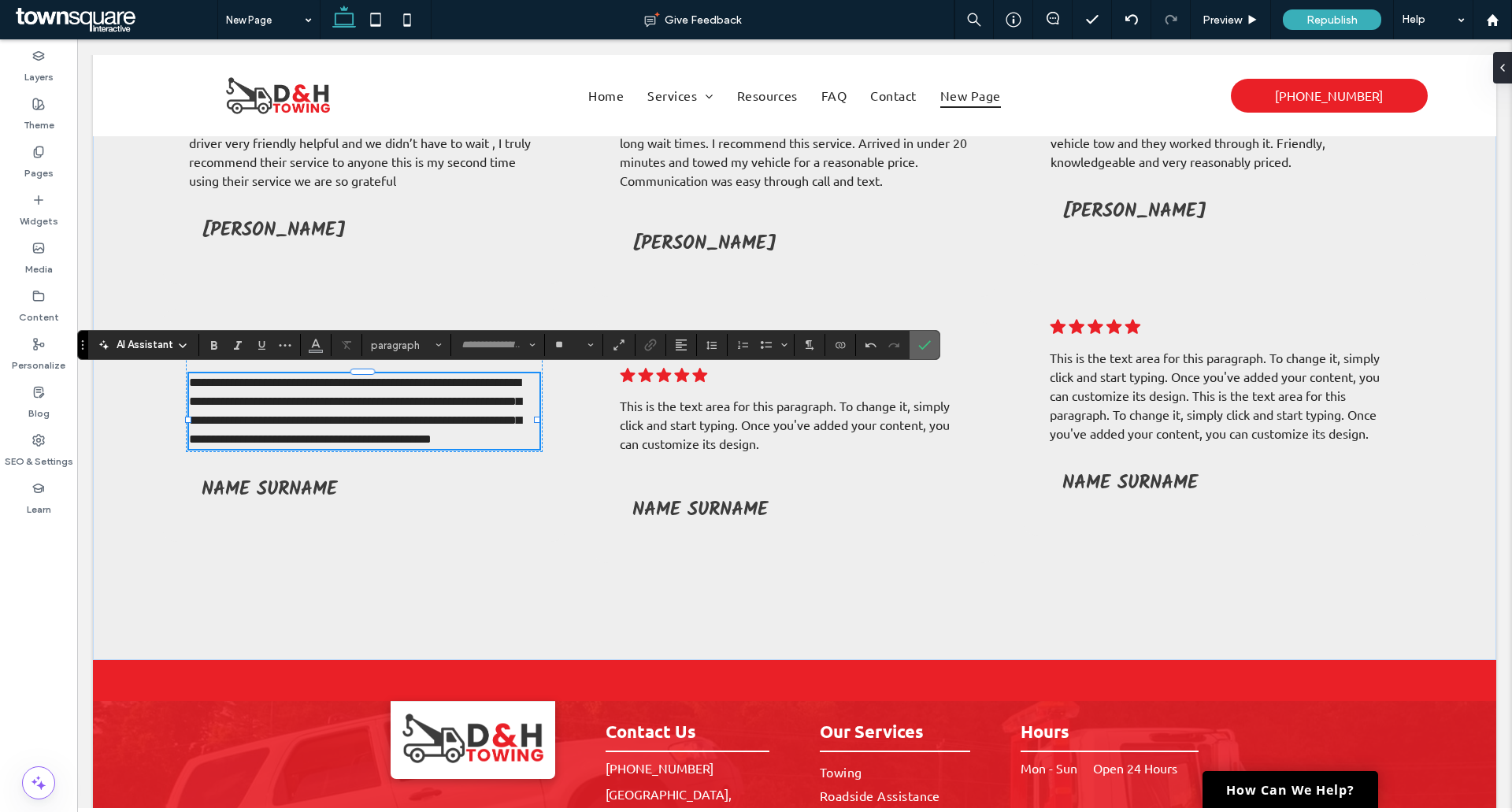
click at [918, 341] on icon "Confirm" at bounding box center [924, 344] width 12 height 12
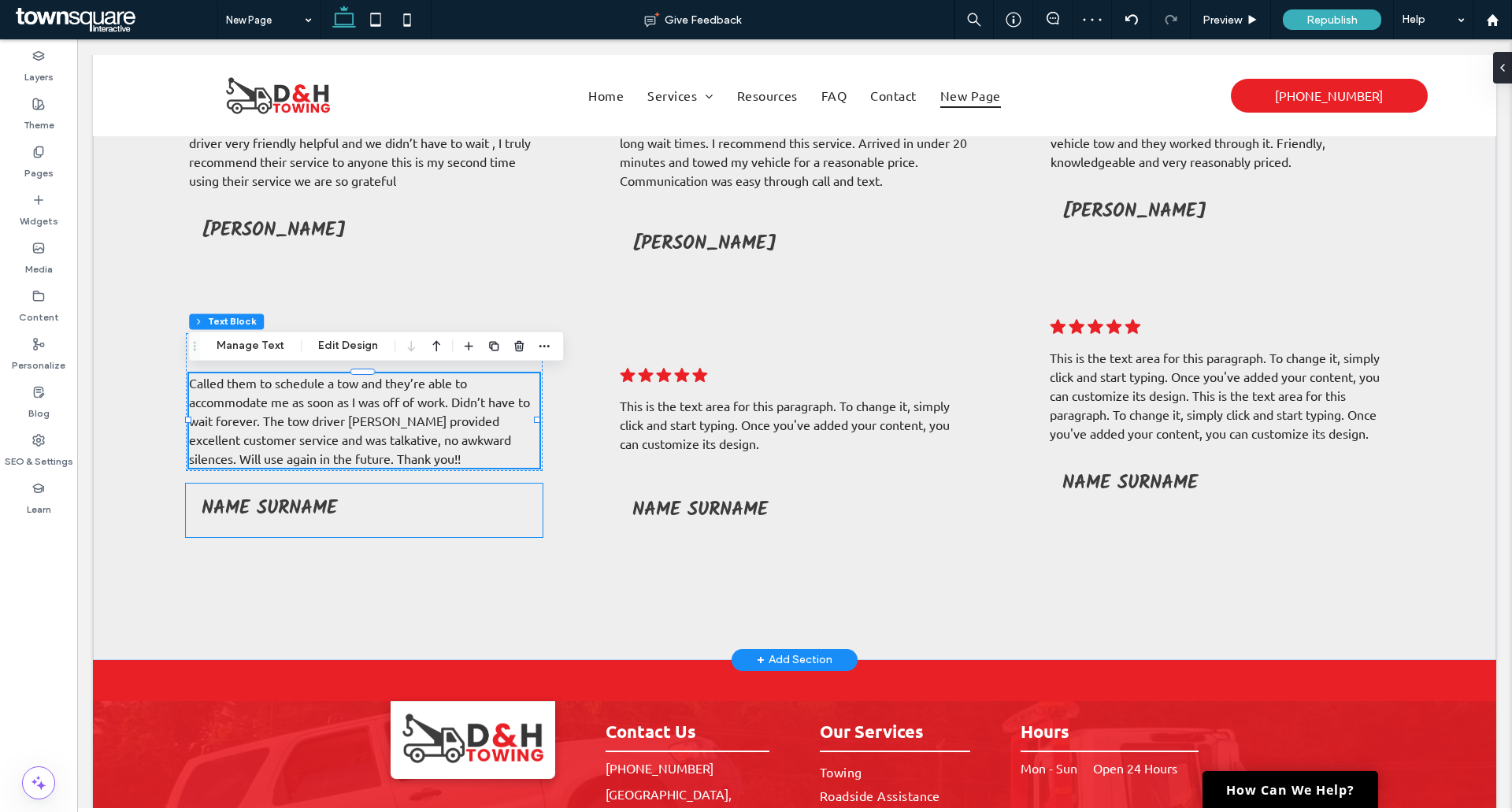
click at [353, 514] on h5 "Name Surname" at bounding box center [363, 508] width 325 height 30
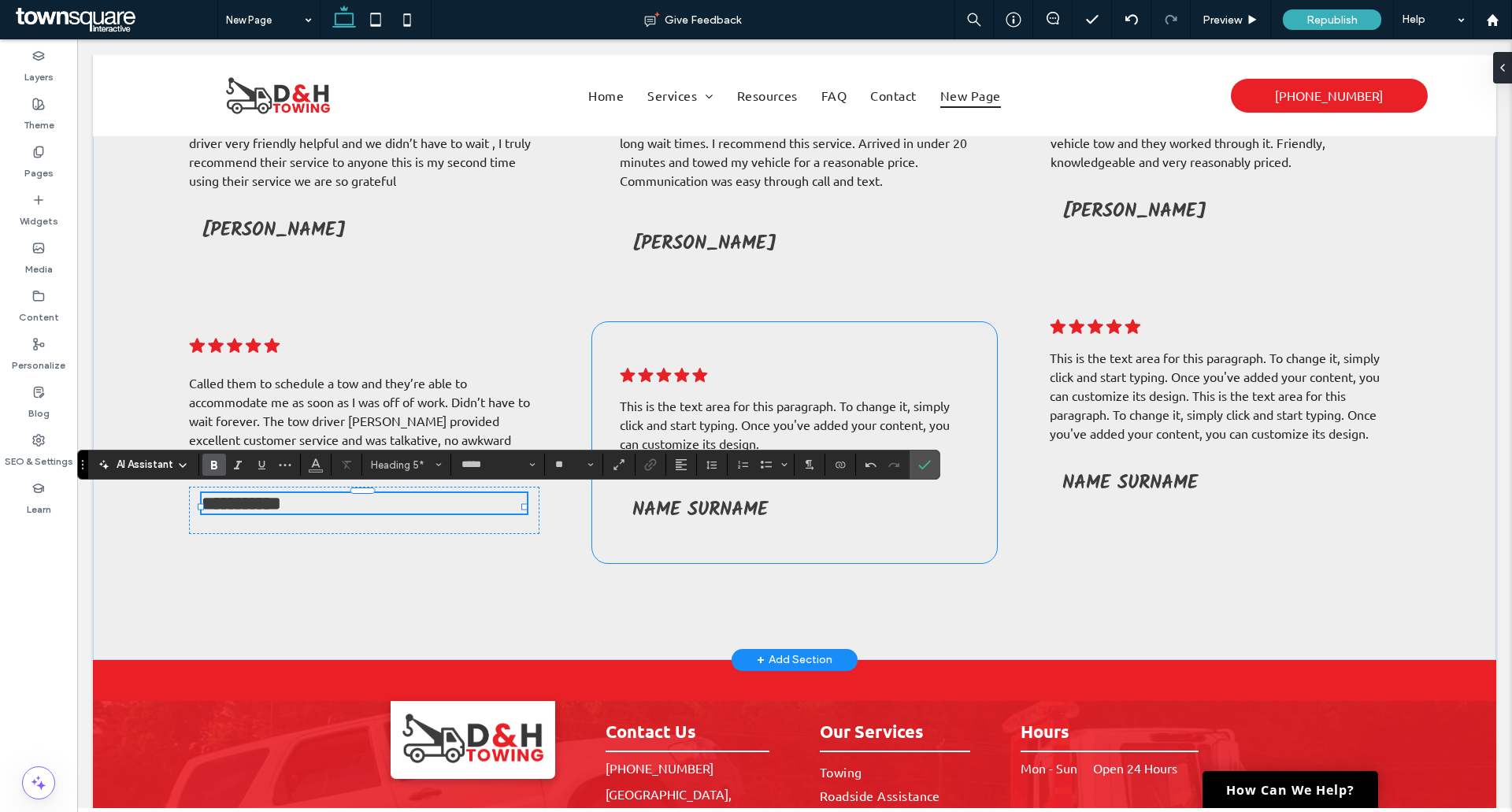
click at [711, 421] on span "This is the text area for this paragraph. To change it, simply click and start …" at bounding box center [785, 424] width 330 height 53
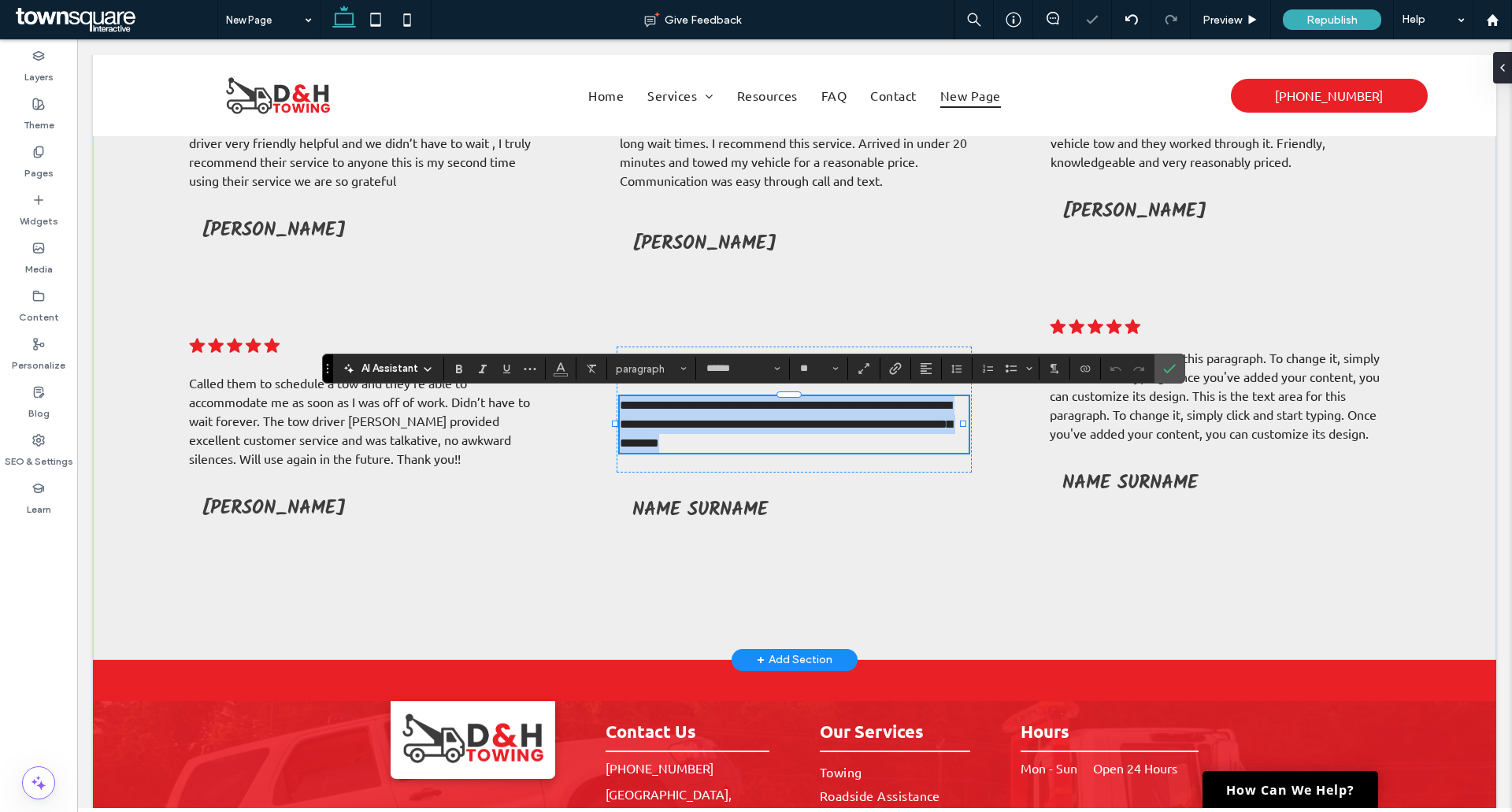
paste div
type input "**"
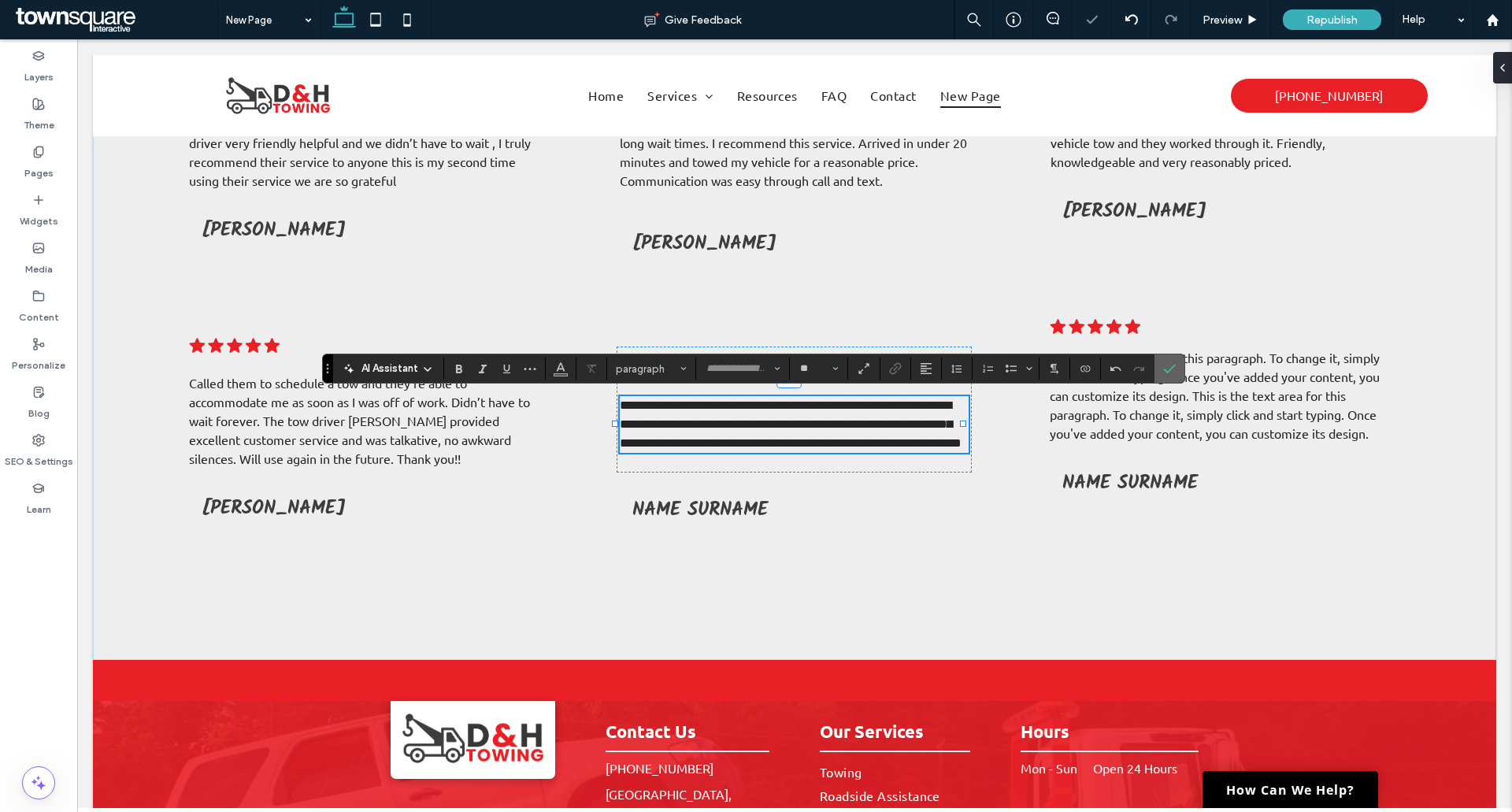
click at [1163, 362] on icon "Confirm" at bounding box center [1169, 368] width 12 height 12
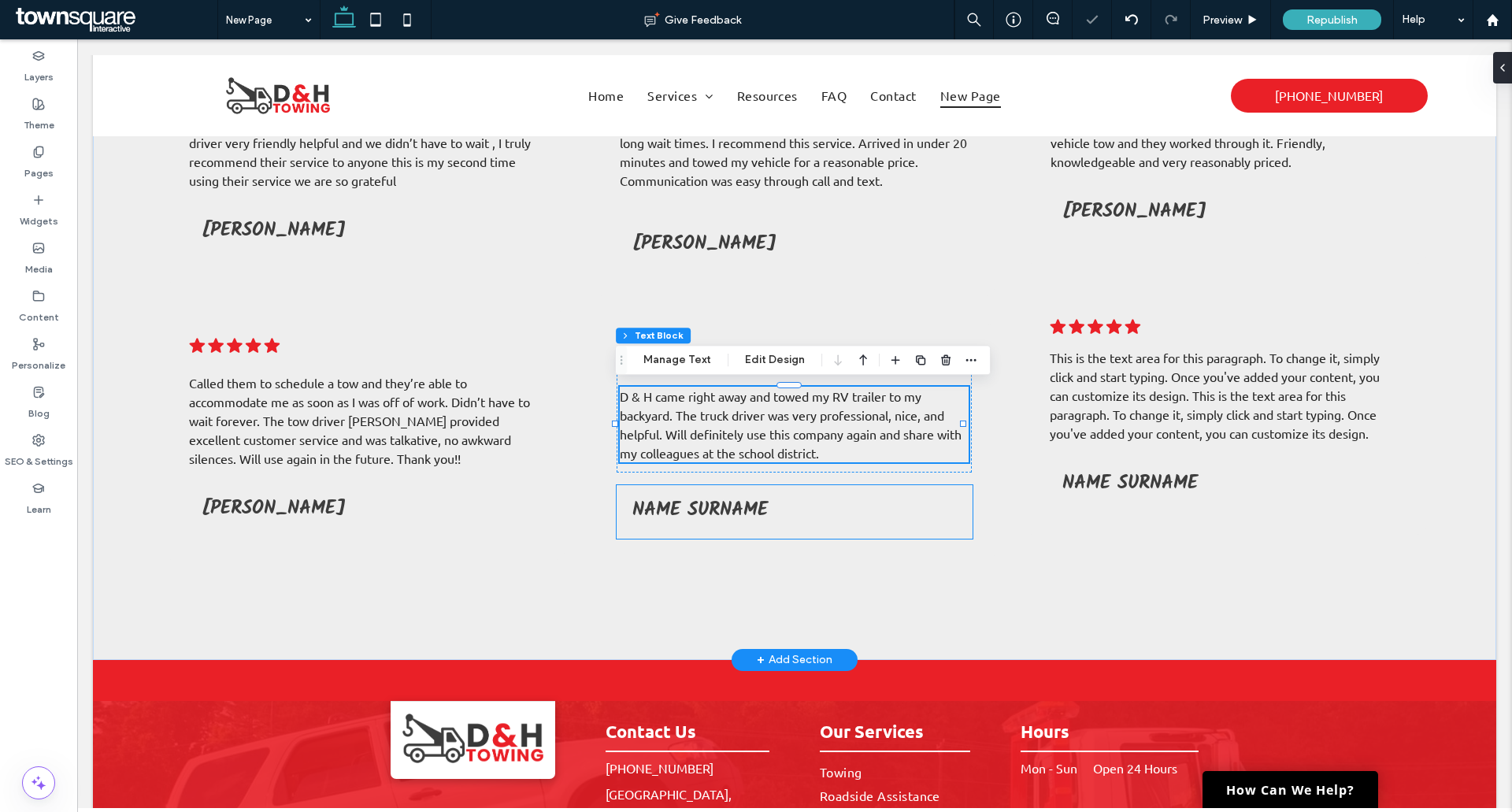
click at [776, 503] on h5 "Name Surname" at bounding box center [794, 510] width 325 height 30
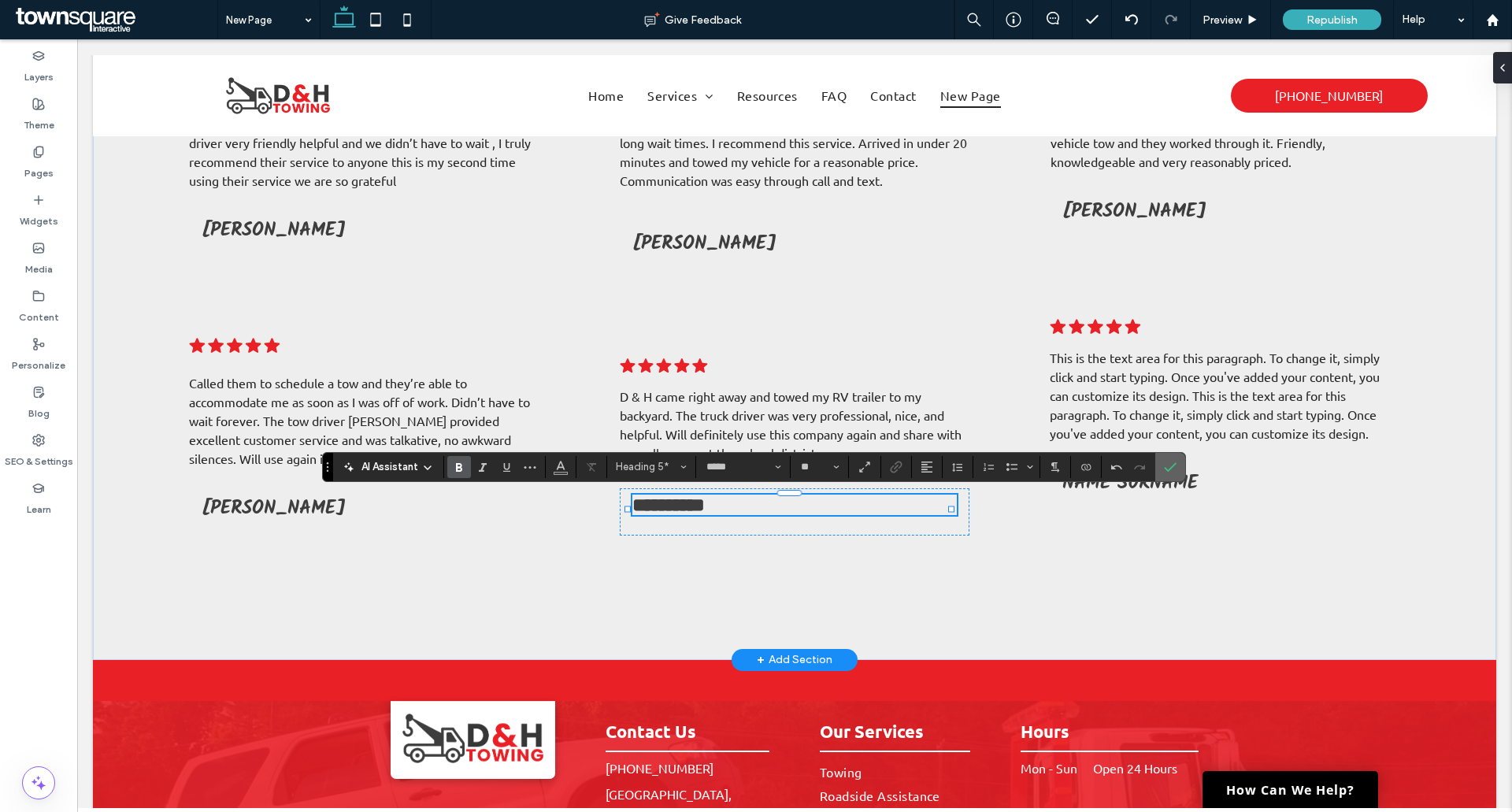
click at [1165, 461] on icon "Confirm" at bounding box center [1170, 466] width 12 height 12
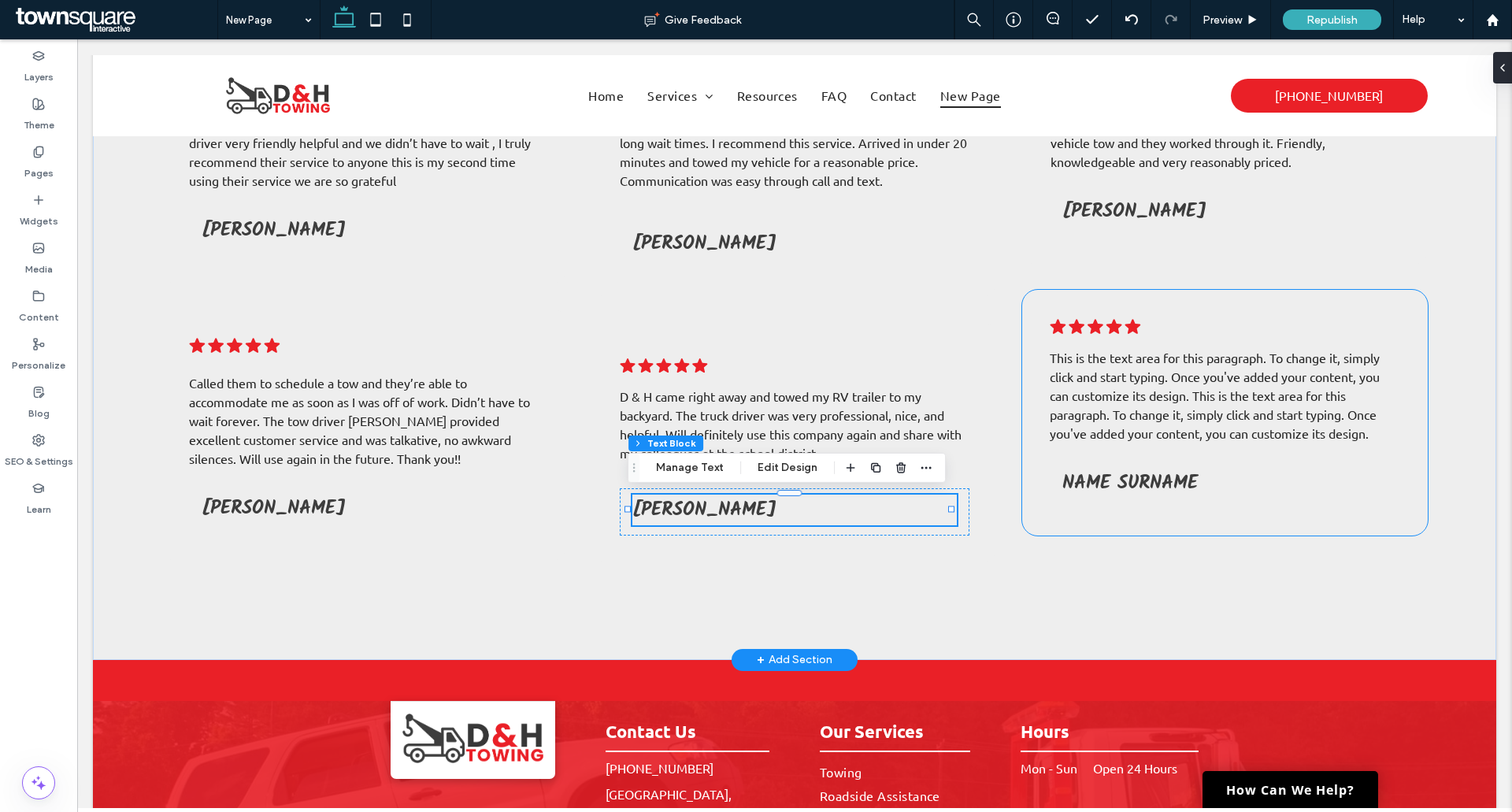
click at [1132, 410] on span "This is the text area for this paragraph. To change it, simply click and start …" at bounding box center [1213, 414] width 327 height 53
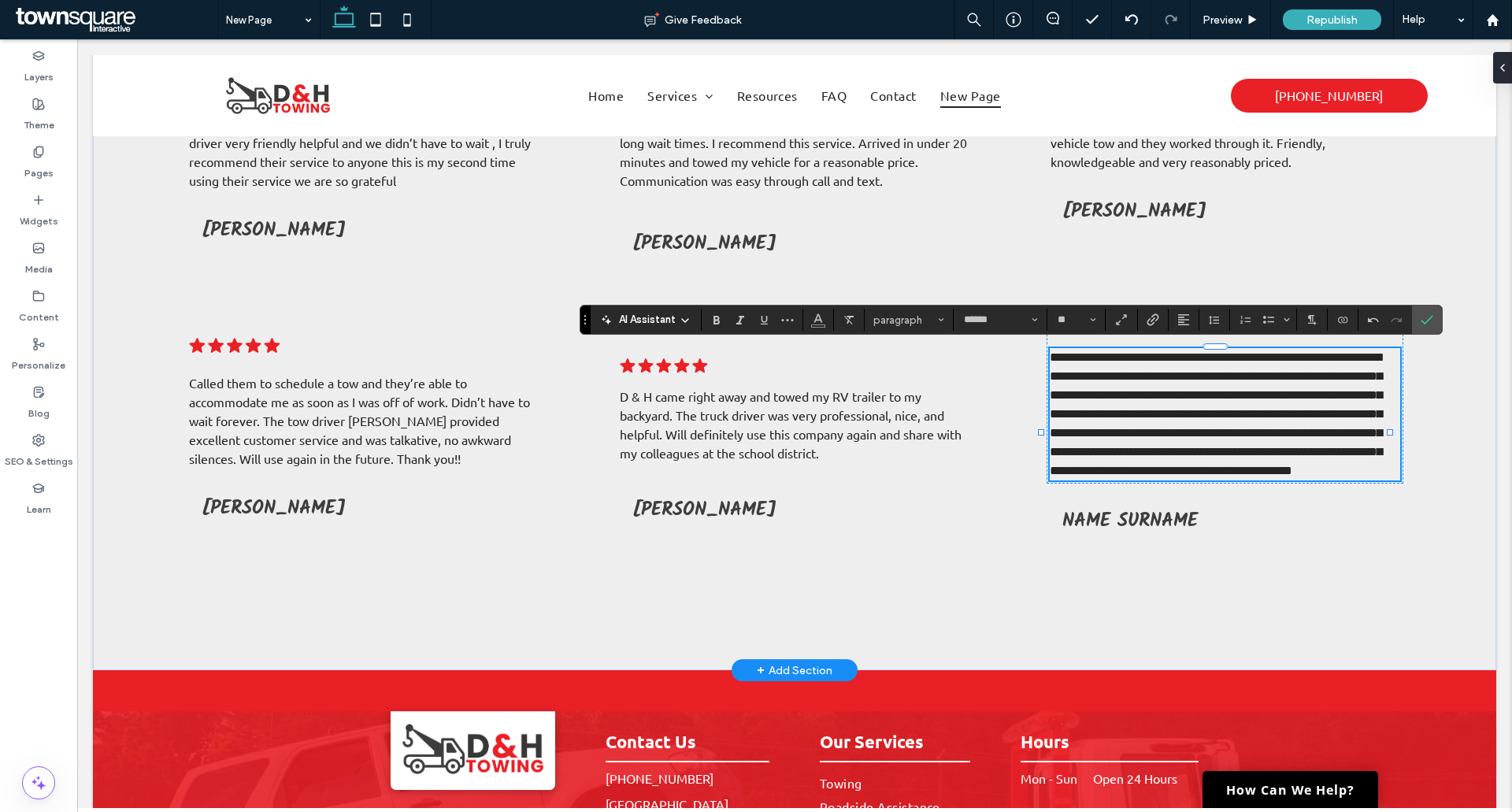
drag, startPoint x: 1431, startPoint y: 341, endPoint x: 1425, endPoint y: 333, distance: 10.0
click at [1429, 339] on div ".cls-1-1788903176-1788903176 { fill: #00000; stroke-width: 0px; } Helped us get…" at bounding box center [794, 343] width 1403 height 655
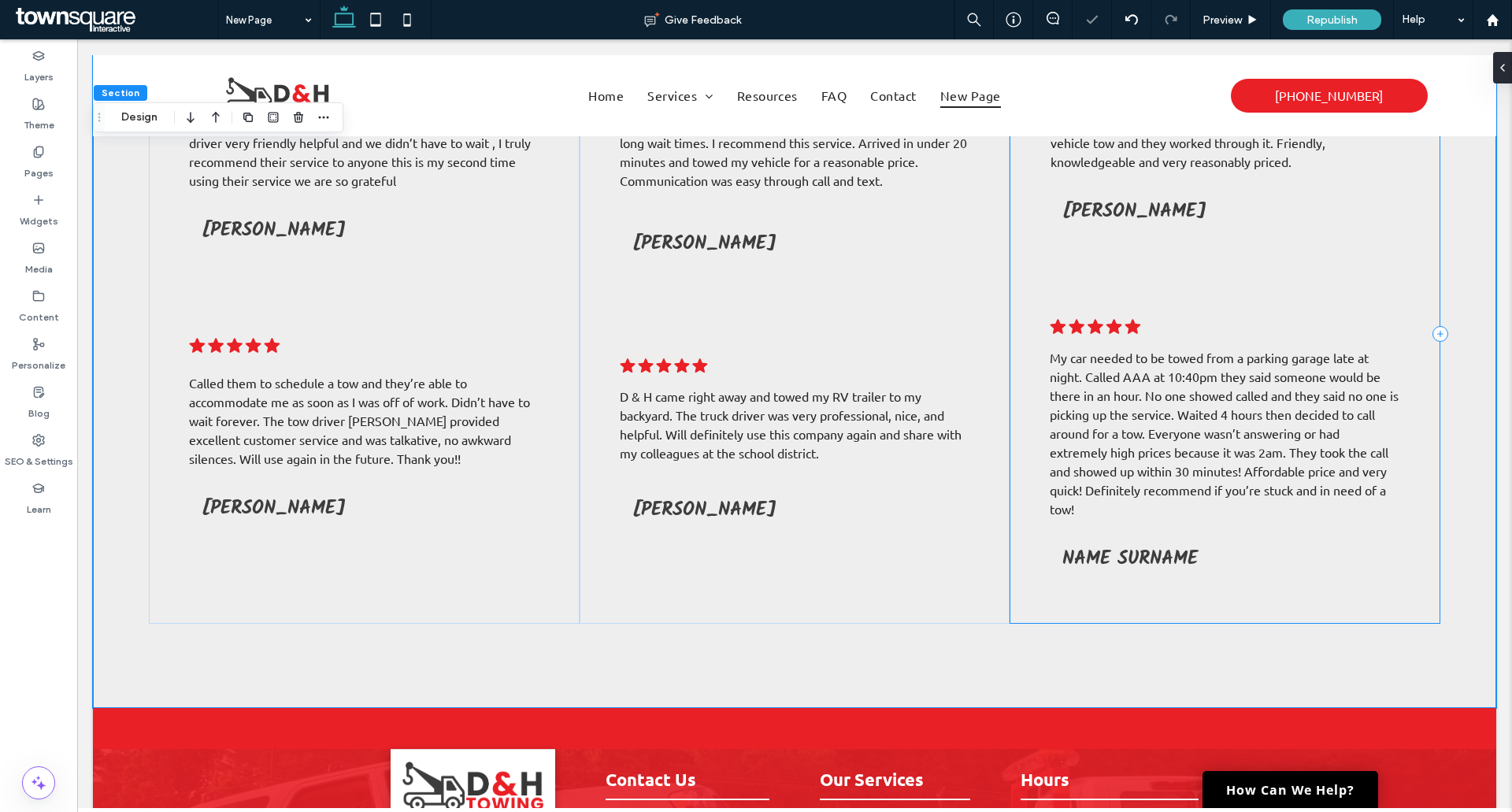
click at [1423, 324] on div ".cls-1-1788903176-1788903176 { fill: #00000; stroke-width: 0px; } A great tow c…" at bounding box center [1224, 333] width 430 height 580
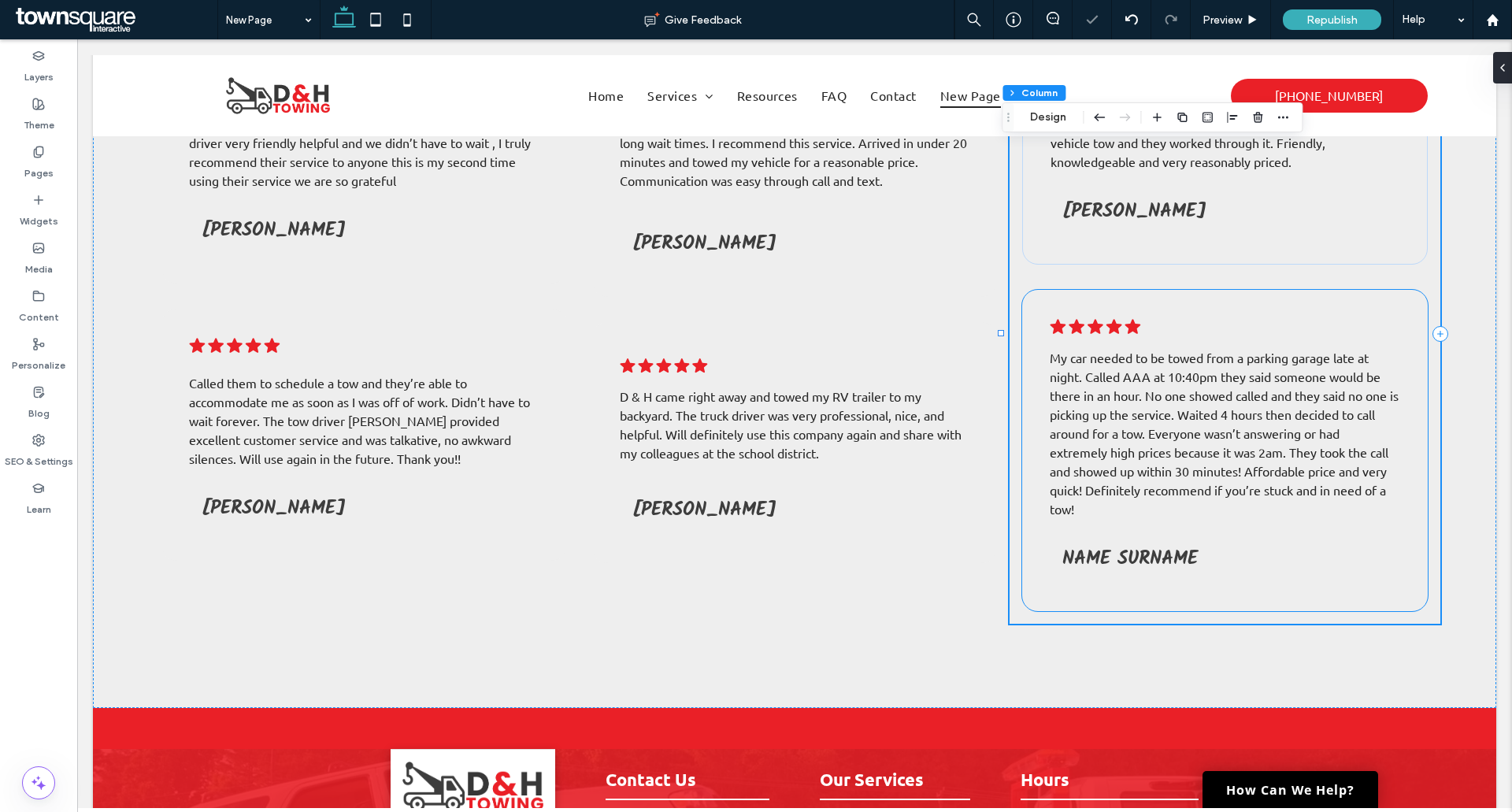
click at [1191, 551] on span "Name Surname" at bounding box center [1130, 558] width 135 height 30
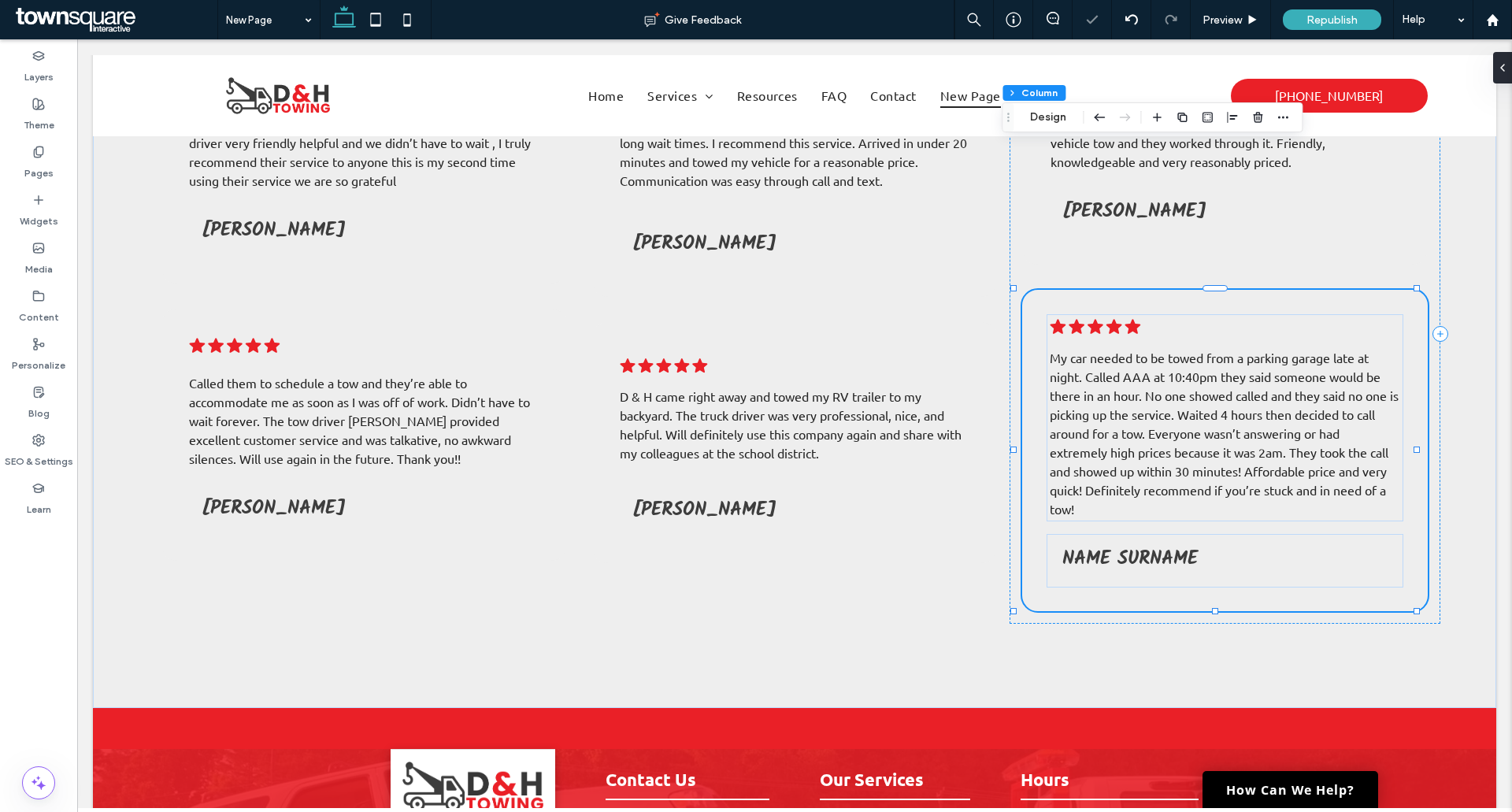
click at [1191, 551] on span "Name Surname" at bounding box center [1130, 558] width 135 height 30
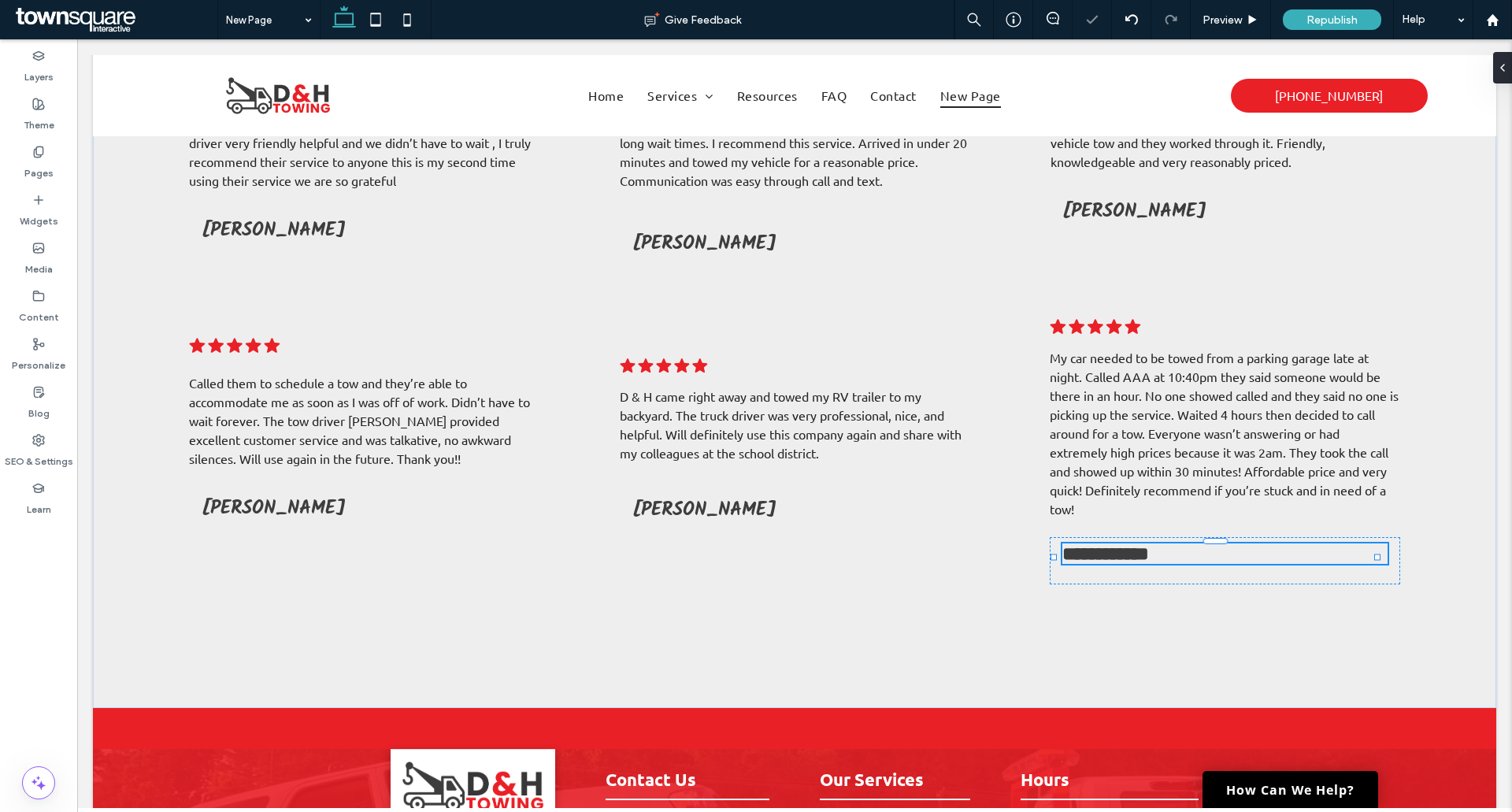
type input "*****"
type input "**"
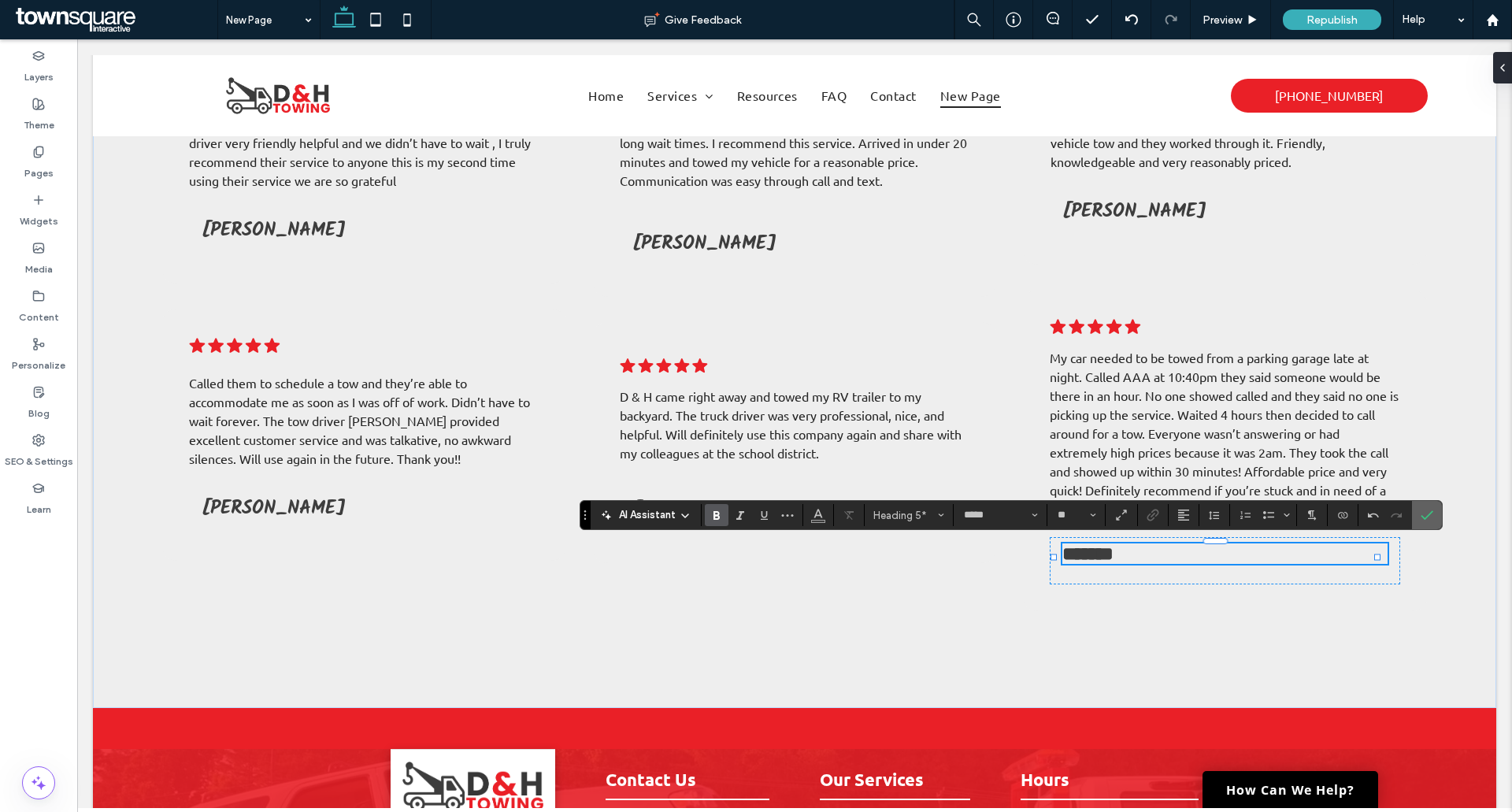
click at [1423, 518] on icon "Confirm" at bounding box center [1426, 515] width 12 height 12
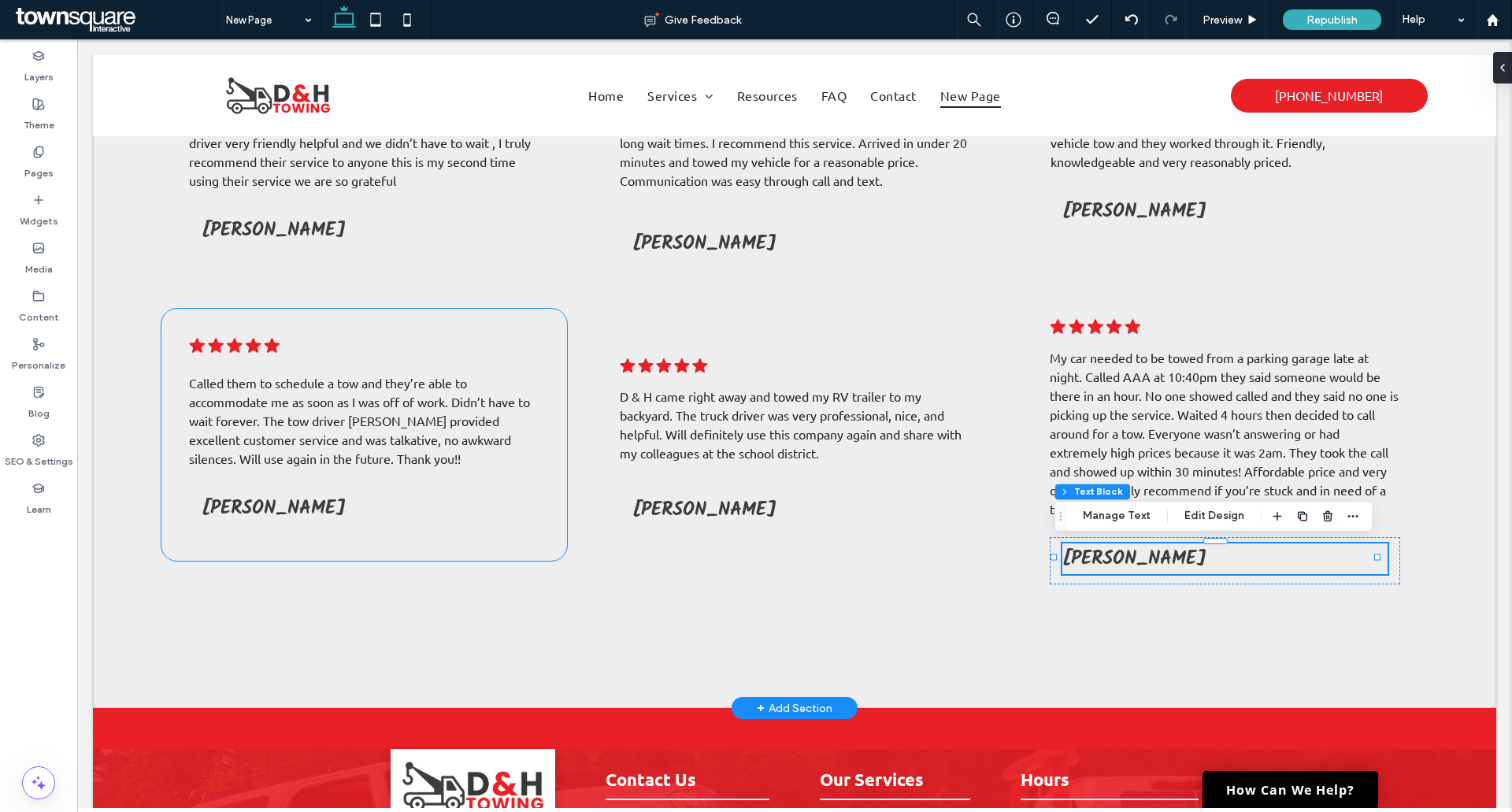
click at [265, 346] on icon ".cls-1-1788903176-1788903176 { fill: #00000; stroke-width: 0px; }" at bounding box center [235, 345] width 92 height 18
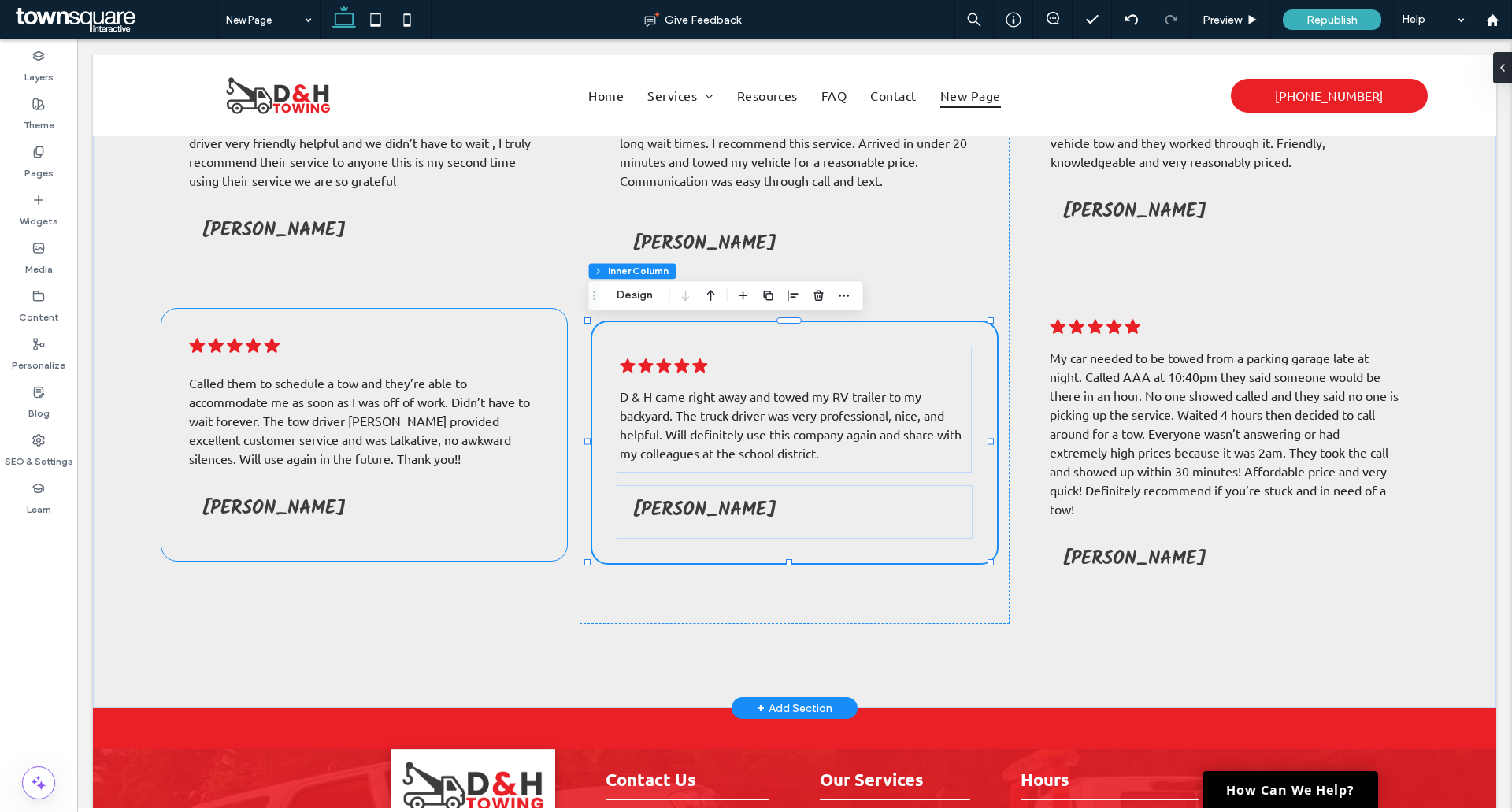
click at [359, 376] on span "Called them to schedule a tow and they’re able to accommodate me as soon as I w…" at bounding box center [359, 420] width 341 height 91
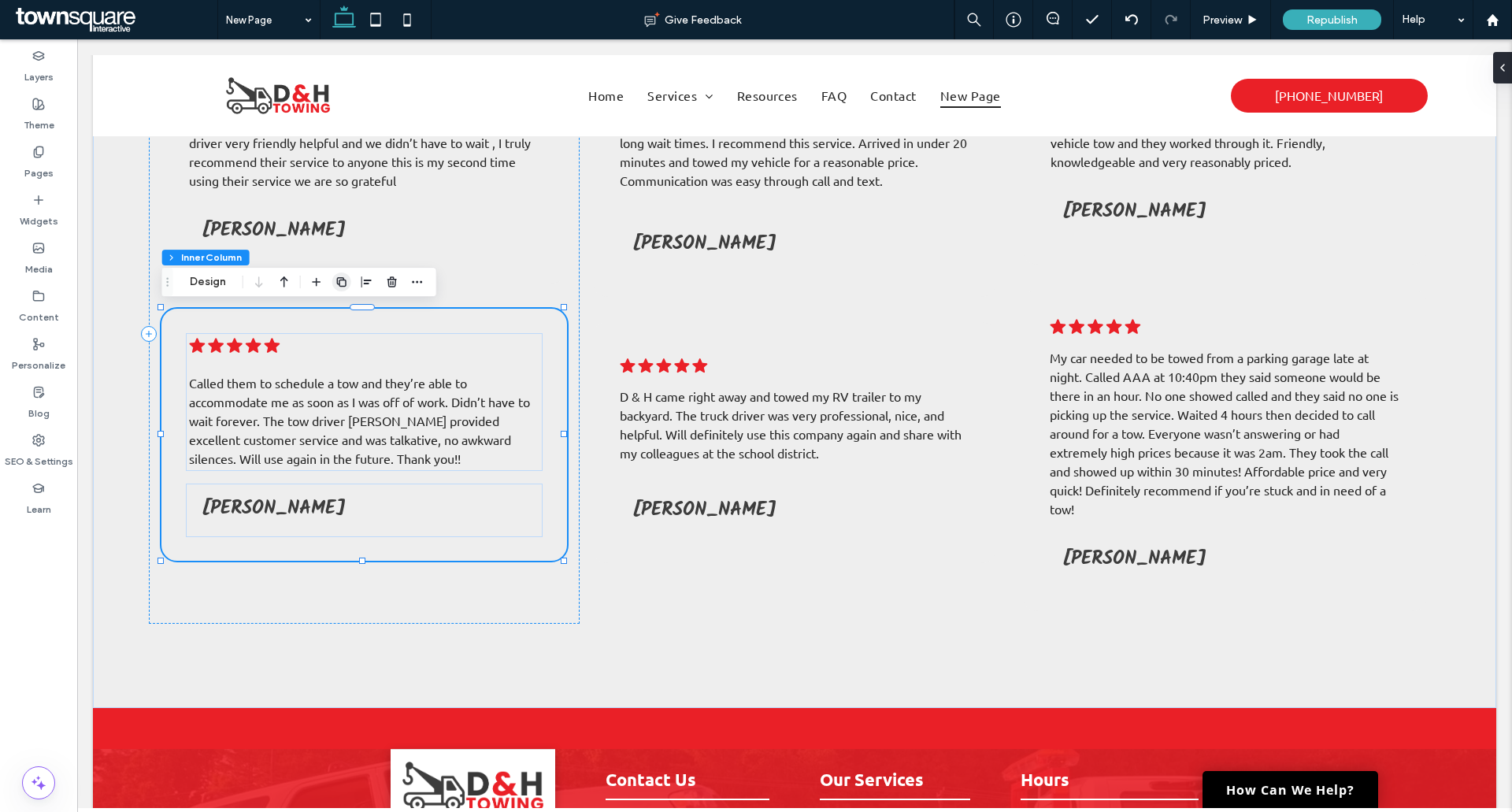
click at [339, 286] on use "button" at bounding box center [342, 282] width 10 height 10
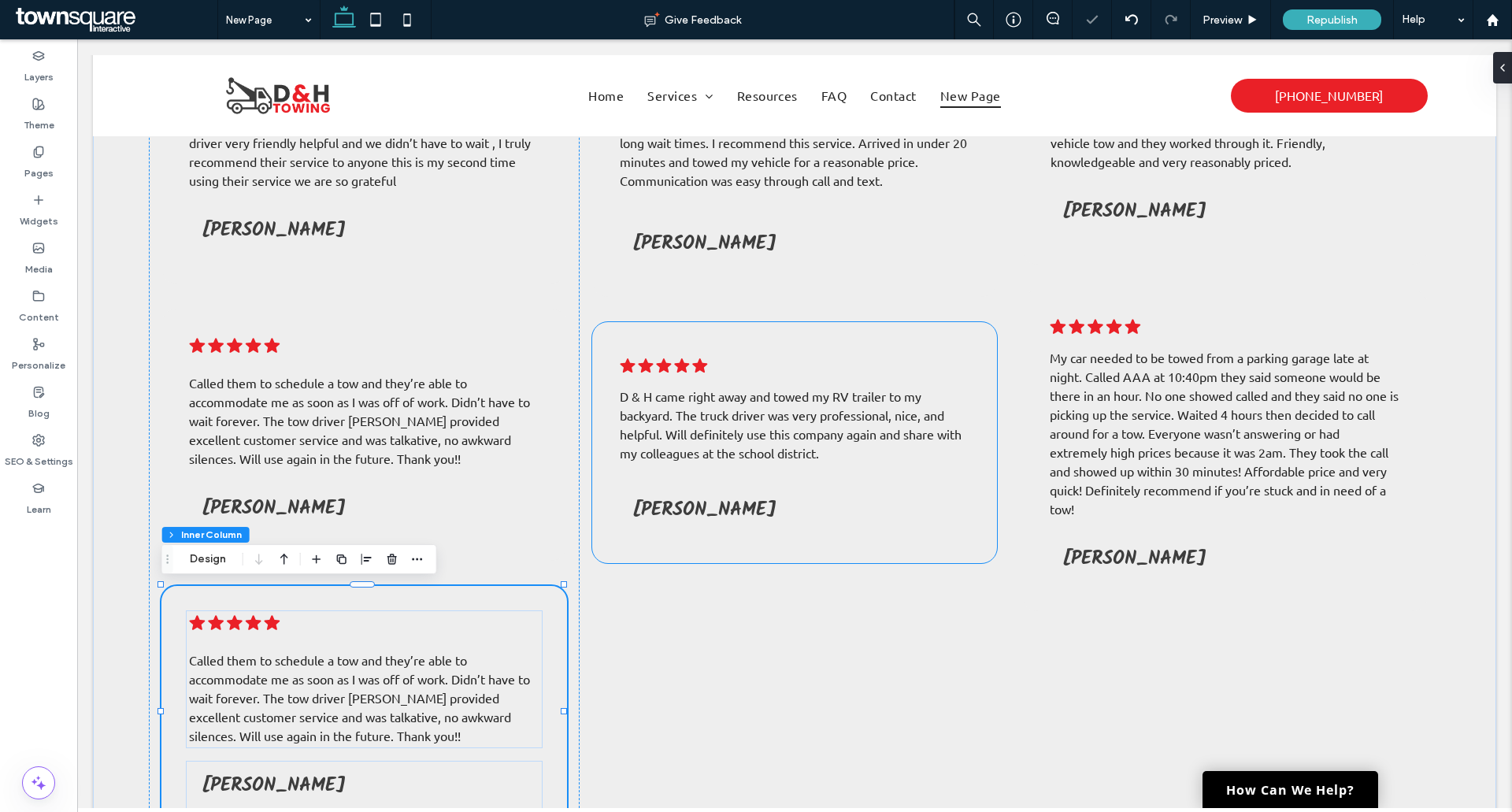
click at [707, 395] on span "D & H came right away and towed my RV trailer to my backyard. The truck driver …" at bounding box center [790, 424] width 341 height 72
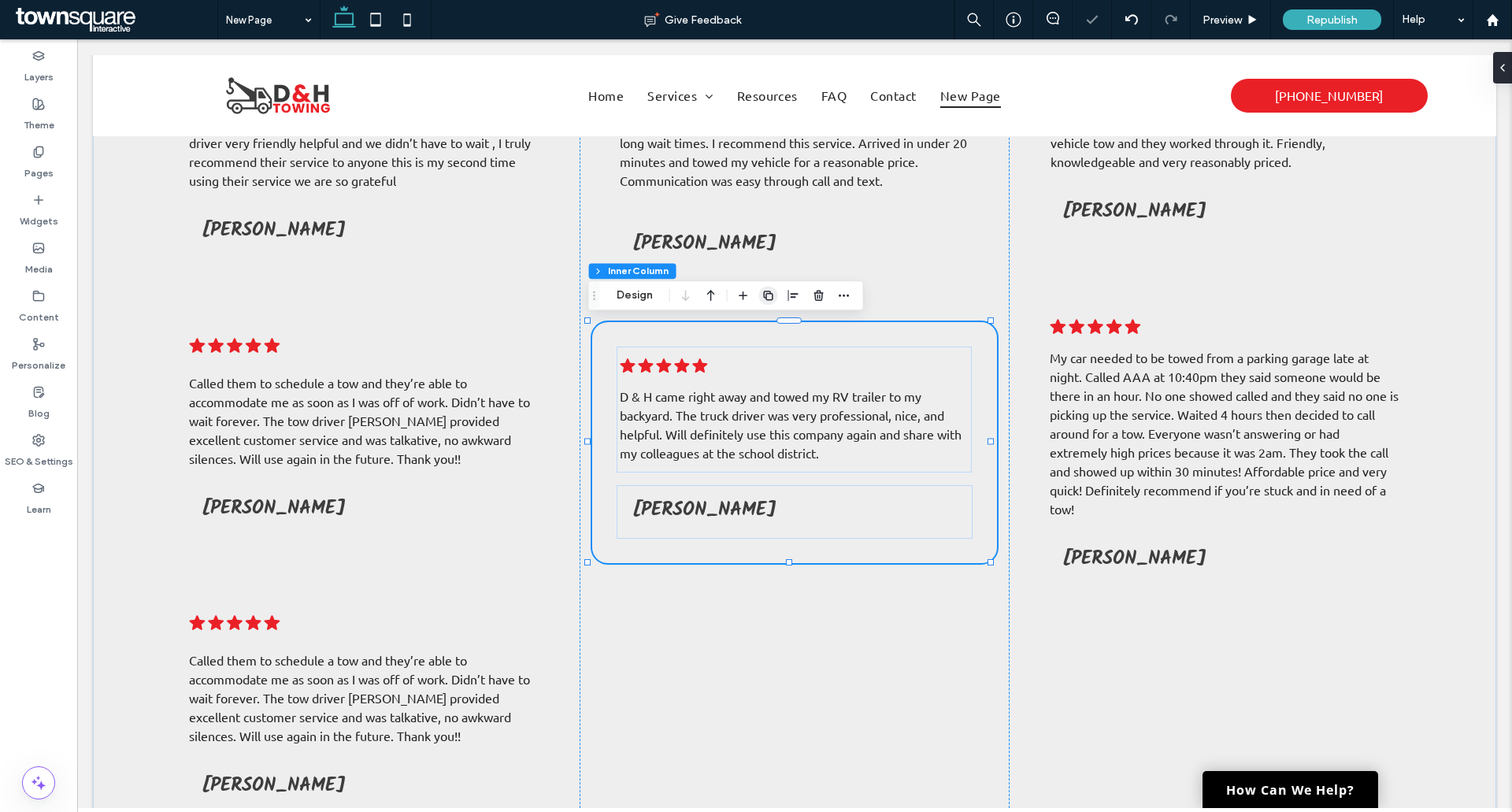
click at [771, 296] on icon "button" at bounding box center [768, 294] width 12 height 12
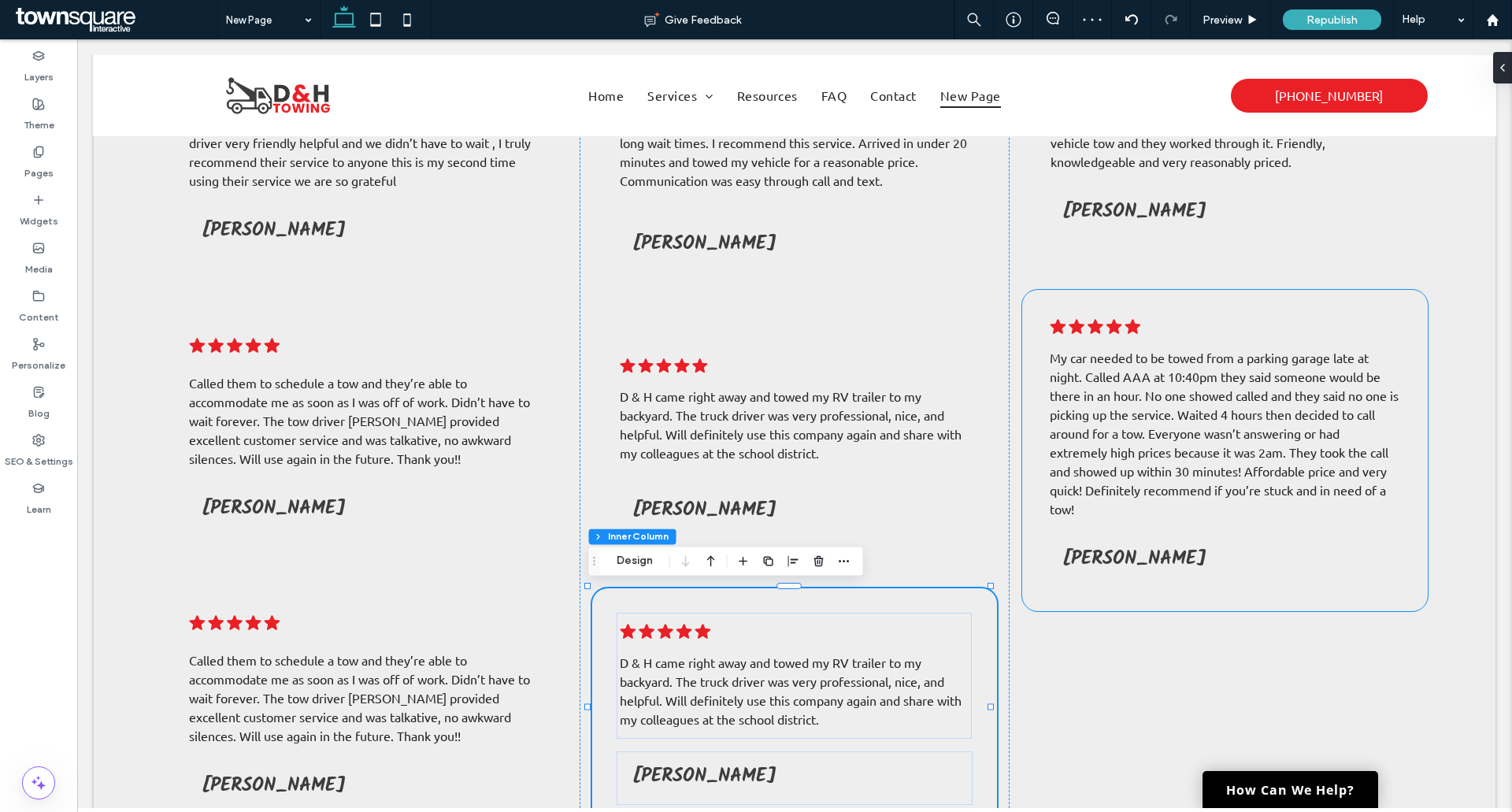
click at [1142, 398] on span "My car needed to be towed from a parking garage late at night. Called AAA at 10…" at bounding box center [1224, 433] width 349 height 167
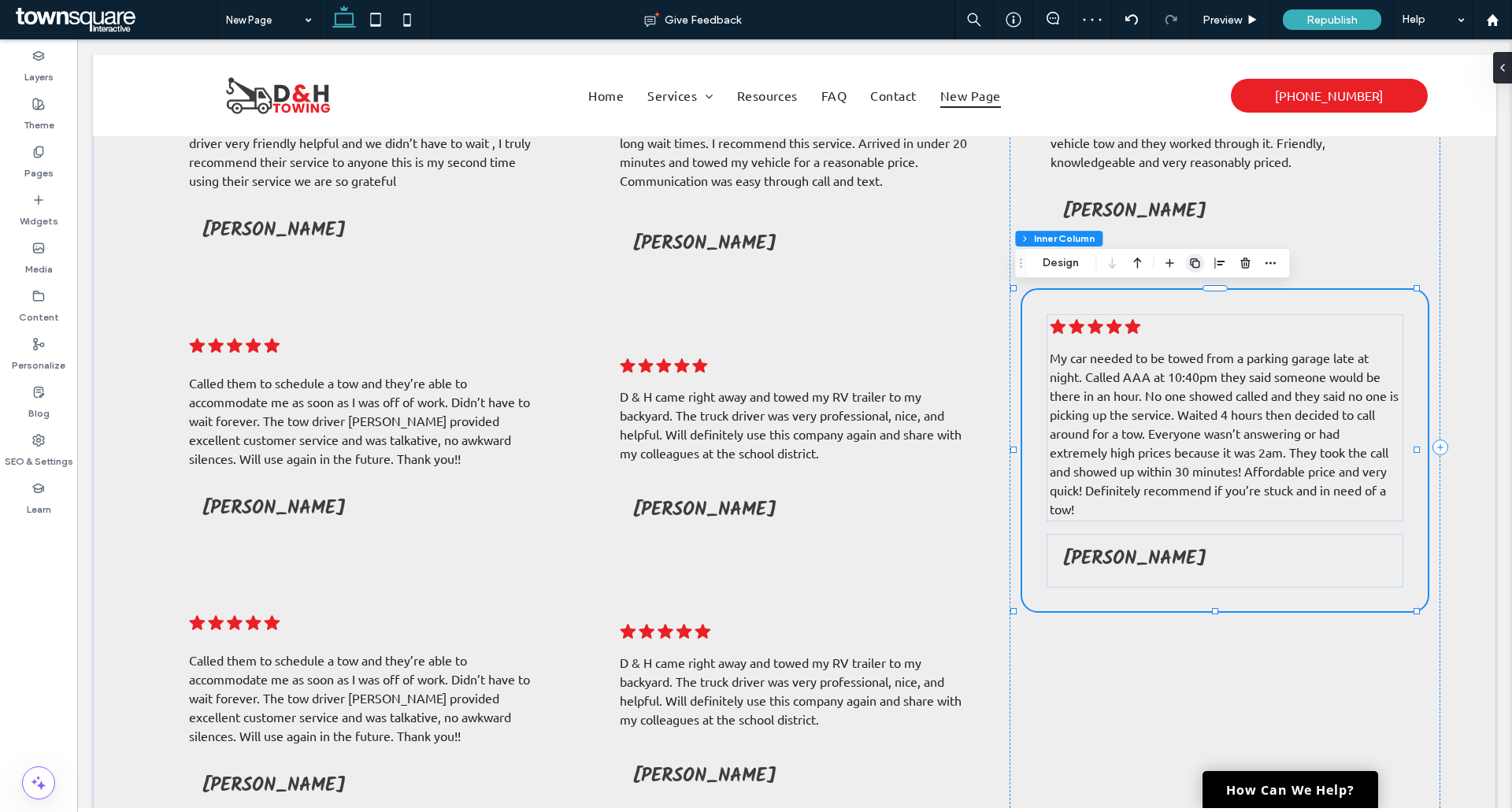
click at [1187, 265] on span "button" at bounding box center [1195, 263] width 19 height 19
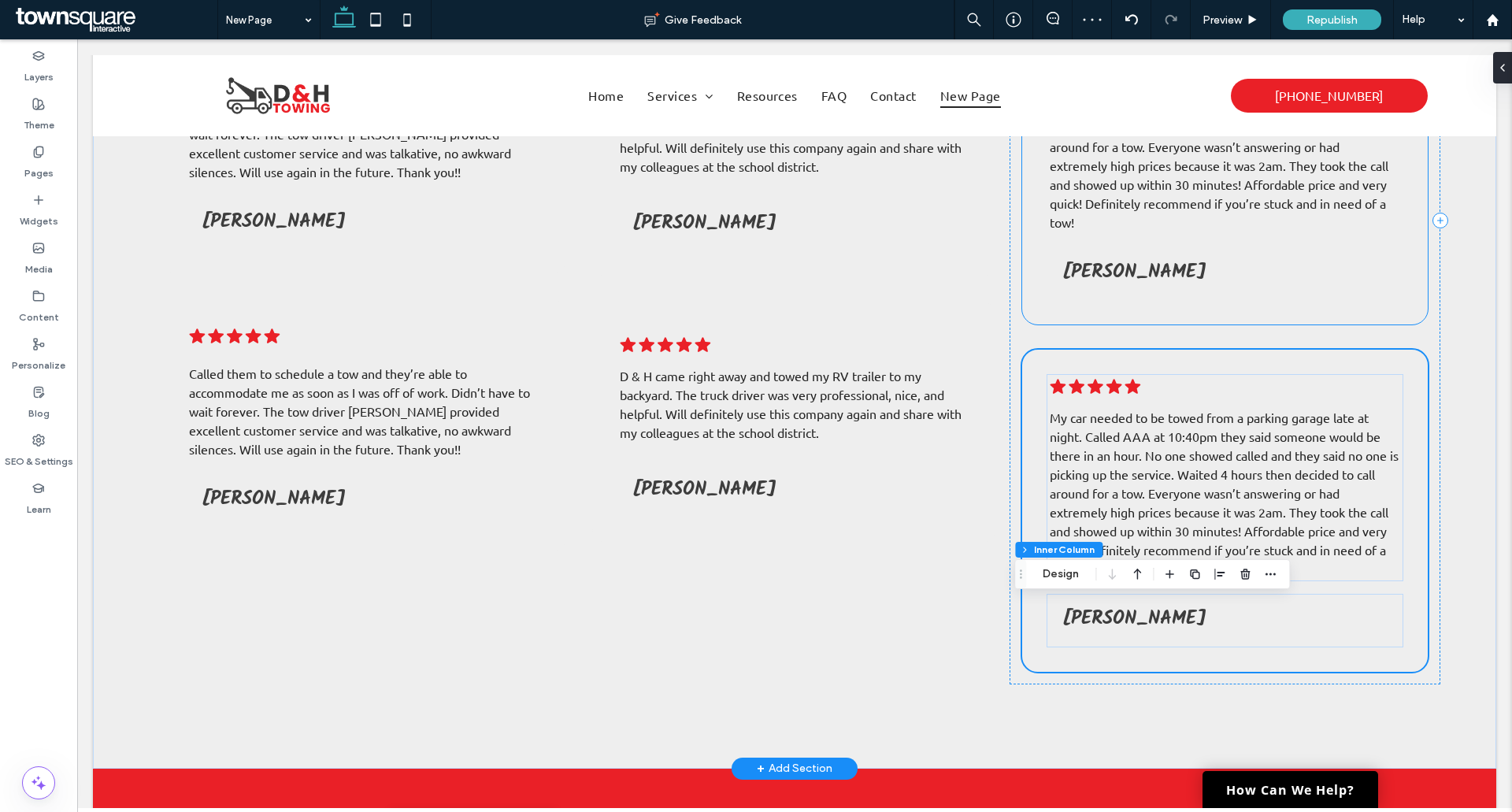
scroll to position [630, 0]
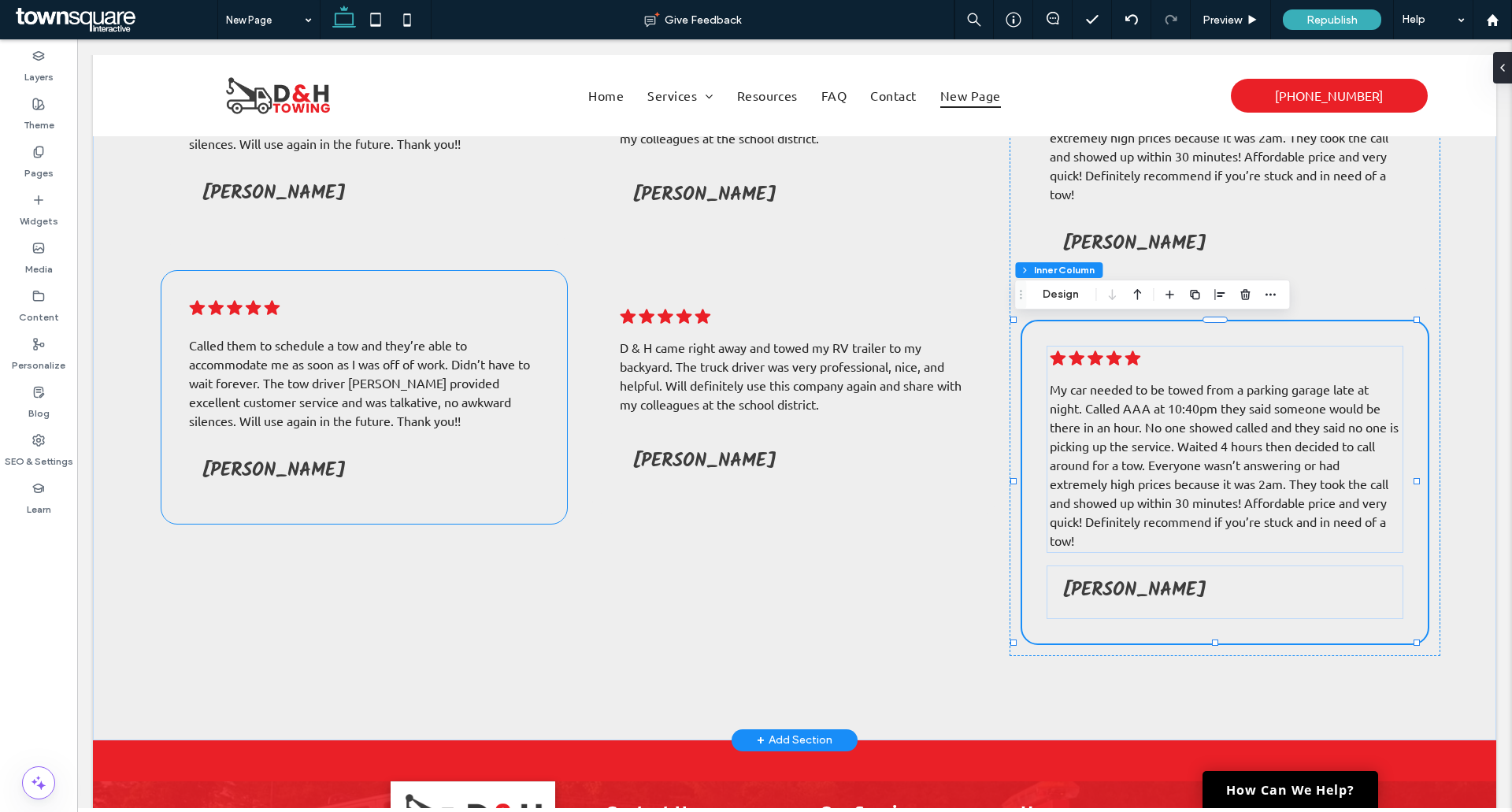
click at [283, 396] on span "Called them to schedule a tow and they’re able to accommodate me as soon as I w…" at bounding box center [359, 383] width 341 height 91
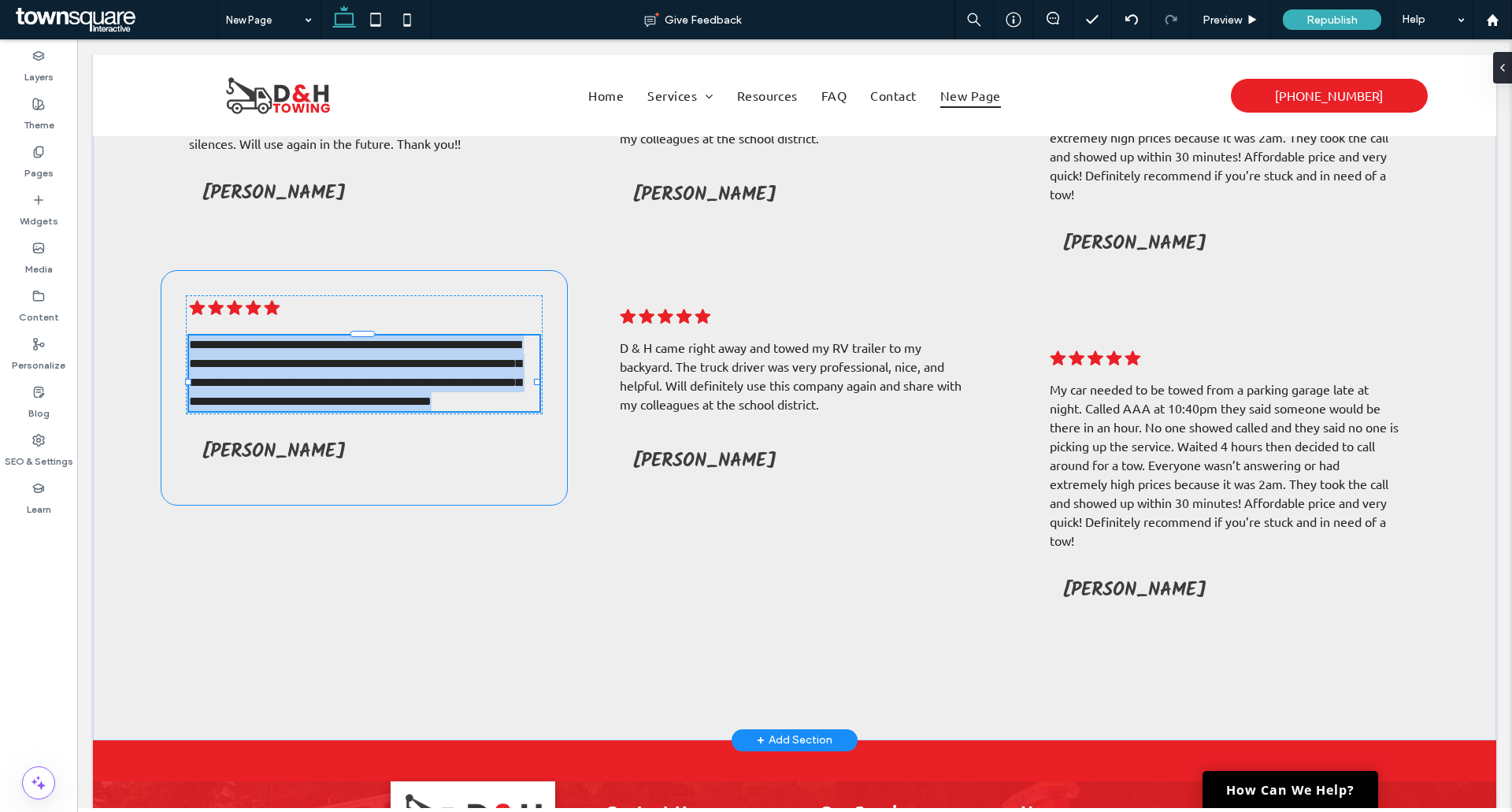
type input "******"
type input "**"
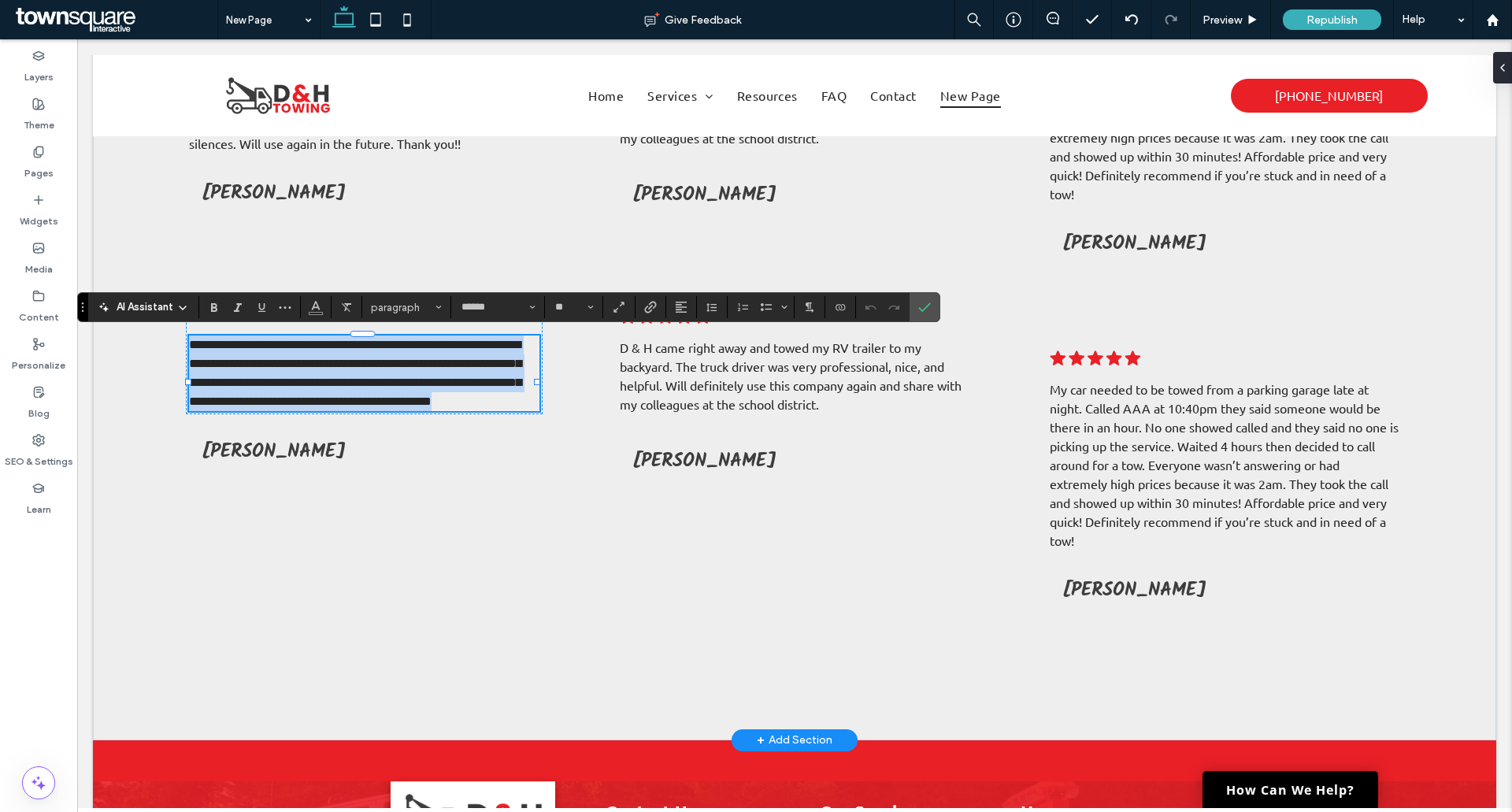
paste div
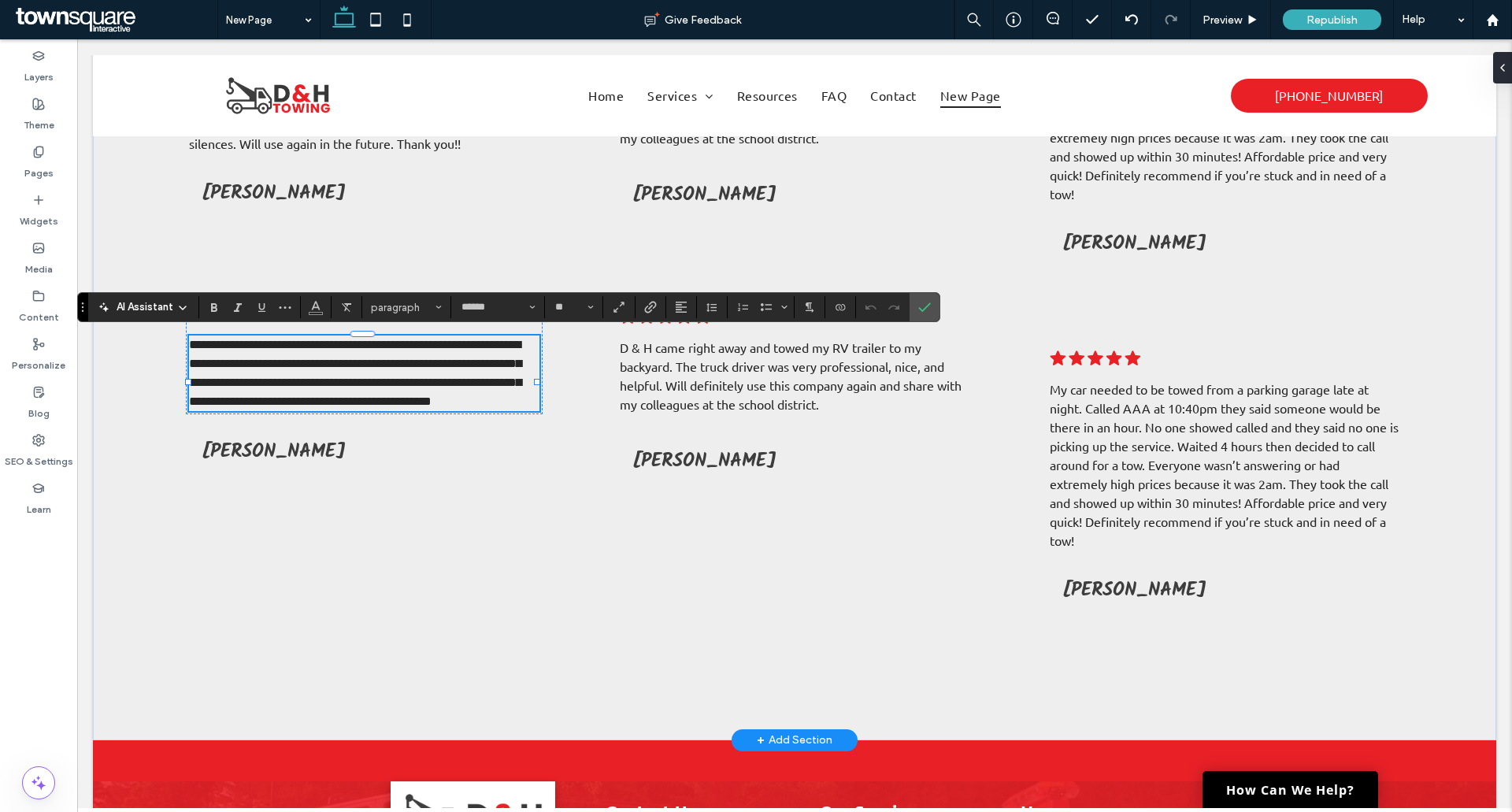
type input "**"
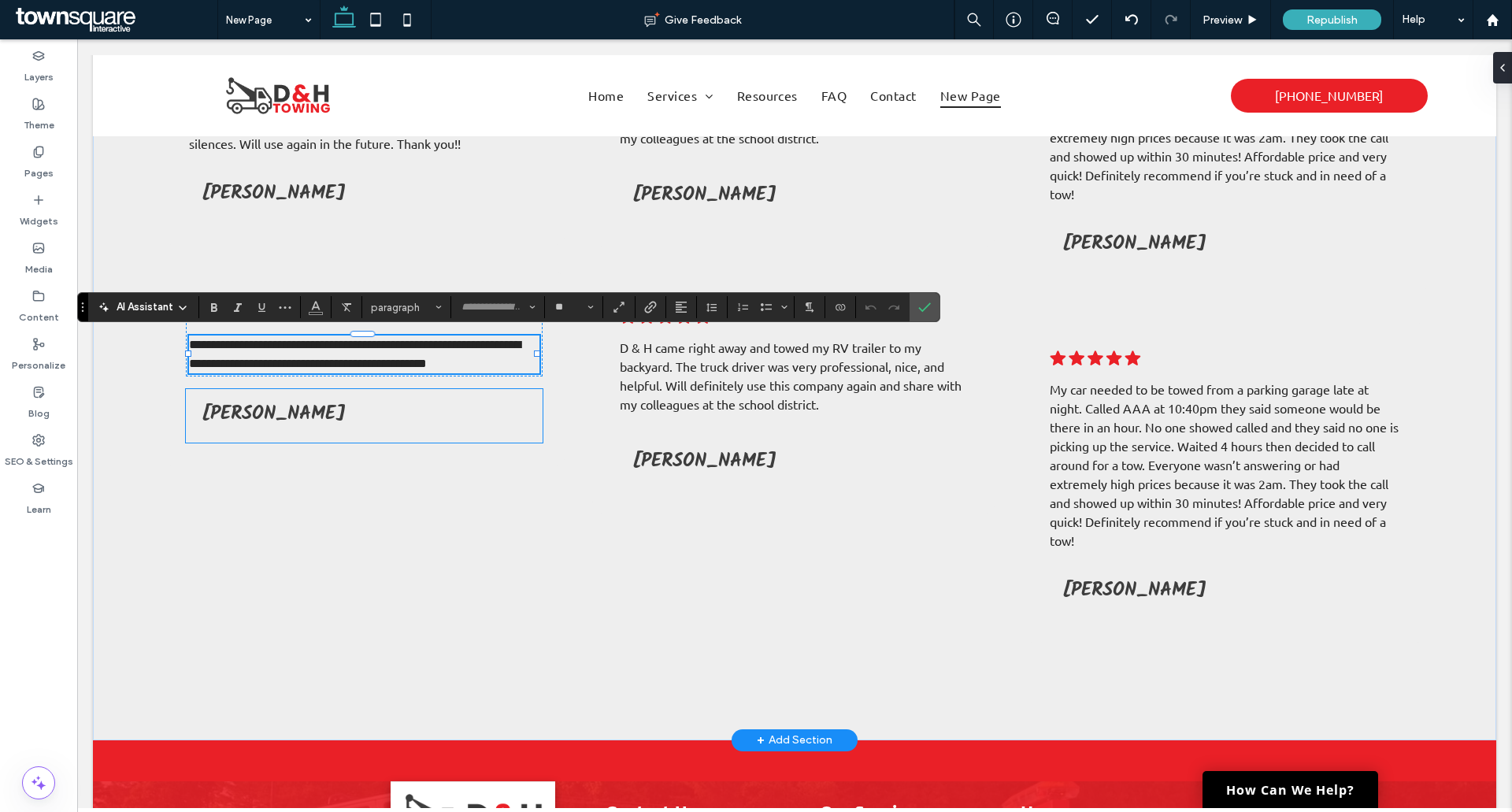
scroll to position [2, 0]
click at [919, 307] on icon "Confirm" at bounding box center [924, 307] width 12 height 12
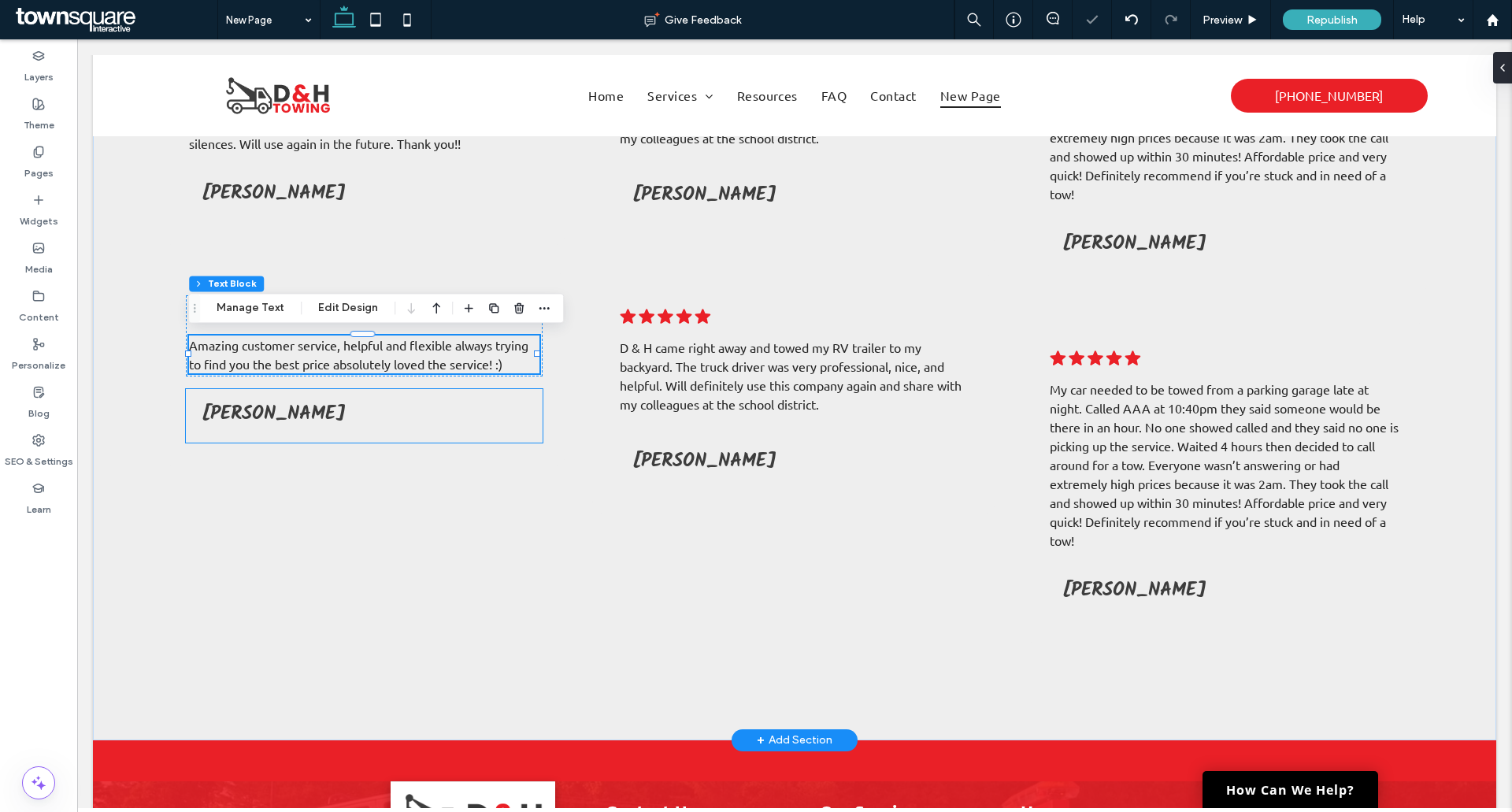
click at [313, 424] on span "[PERSON_NAME]" at bounding box center [273, 414] width 144 height 30
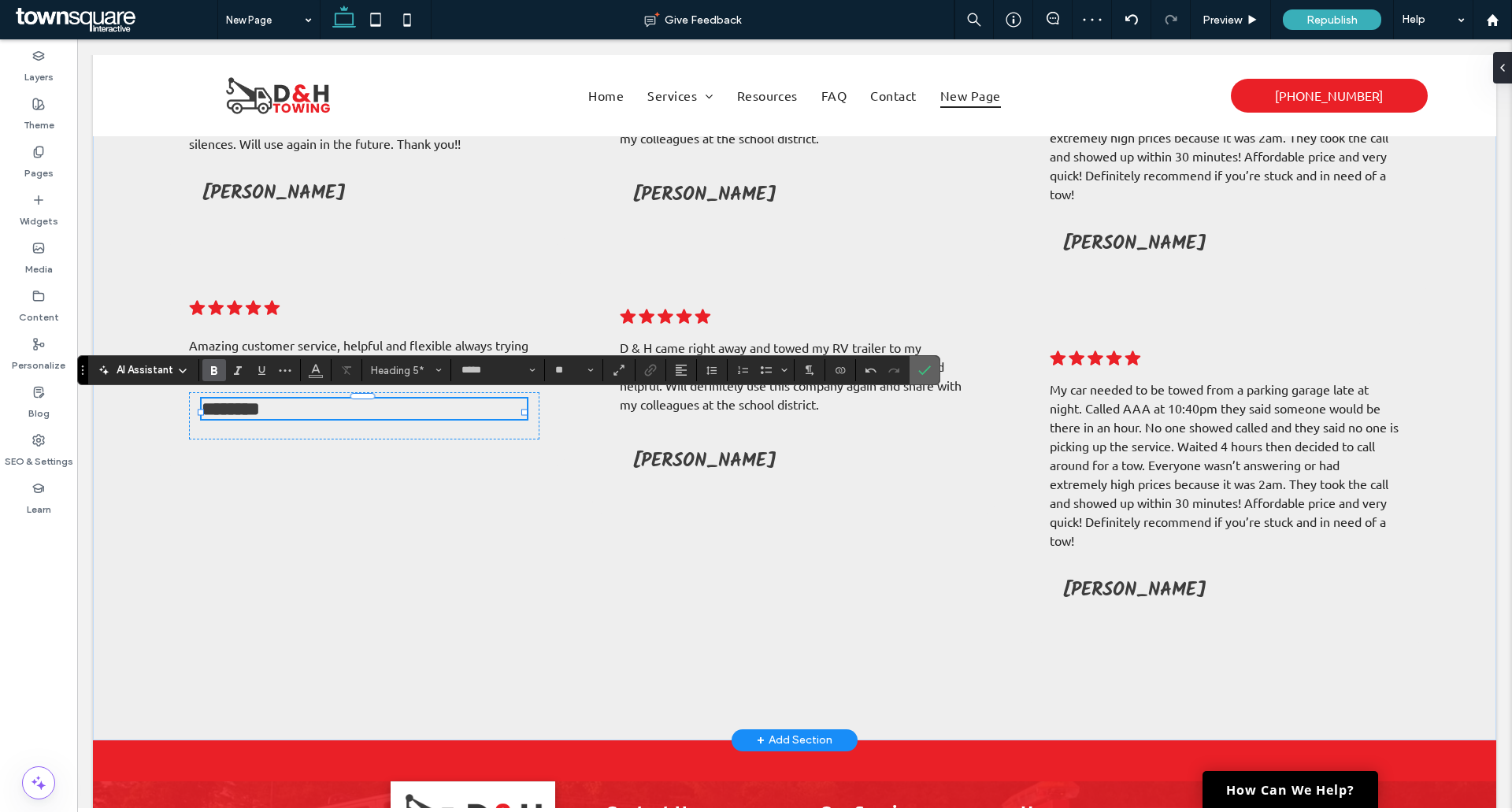
click at [928, 369] on icon "Confirm" at bounding box center [924, 370] width 12 height 12
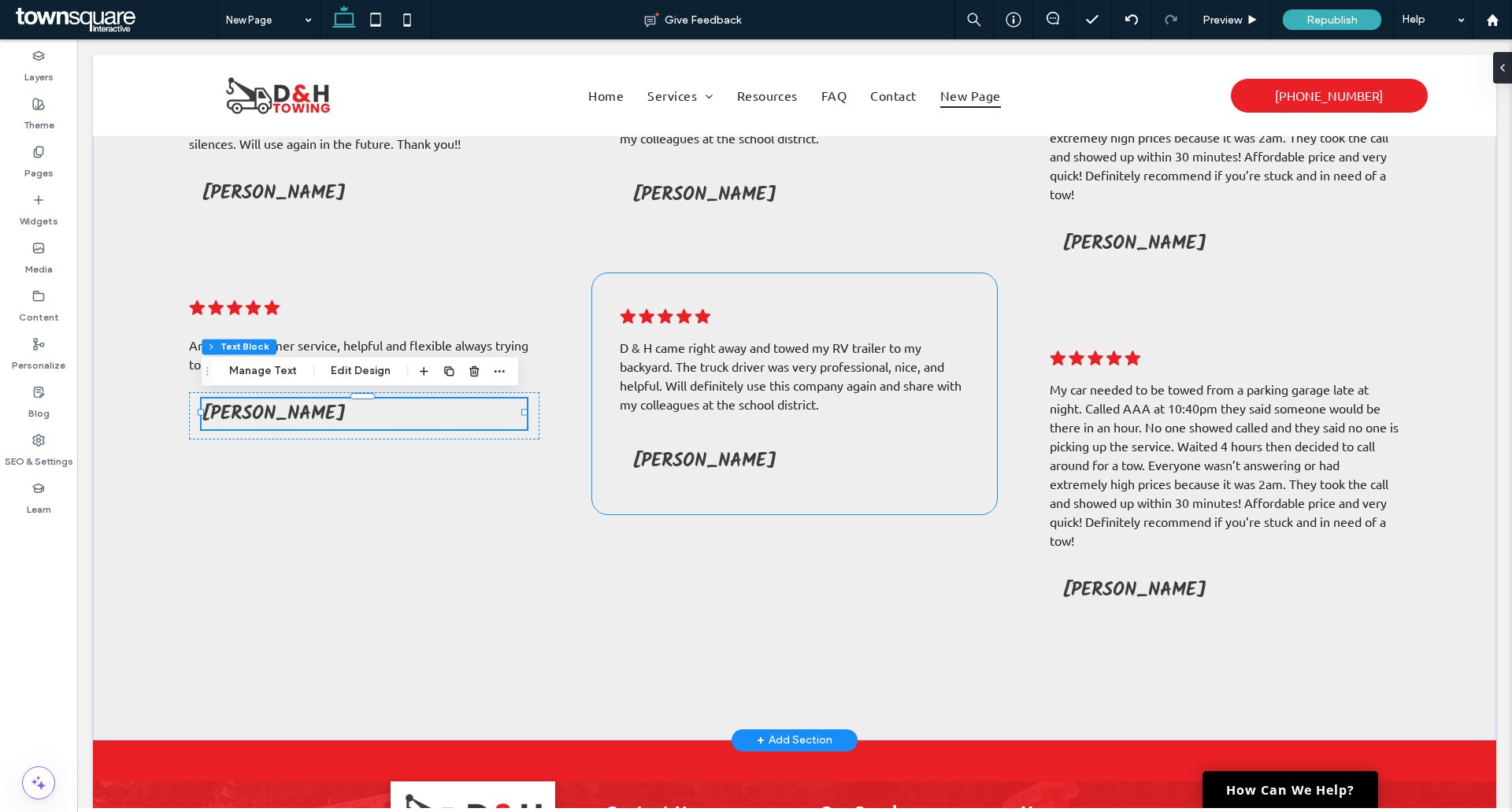
click at [721, 393] on p "D & H came right away and towed my RV trailer to my backyard. The truck driver …" at bounding box center [794, 375] width 350 height 75
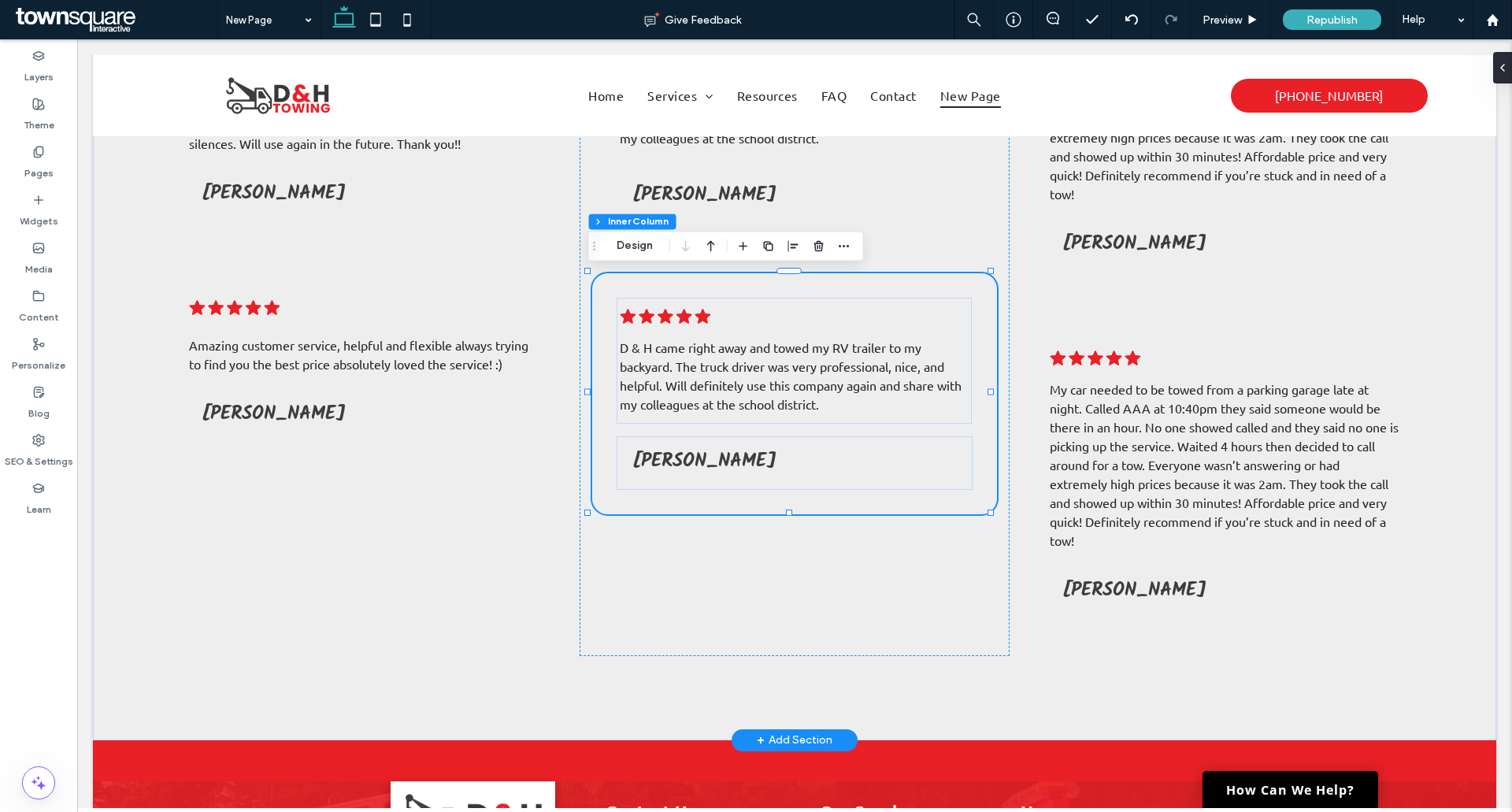
click at [721, 393] on p "D & H came right away and towed my RV trailer to my backyard. The truck driver …" at bounding box center [794, 375] width 350 height 75
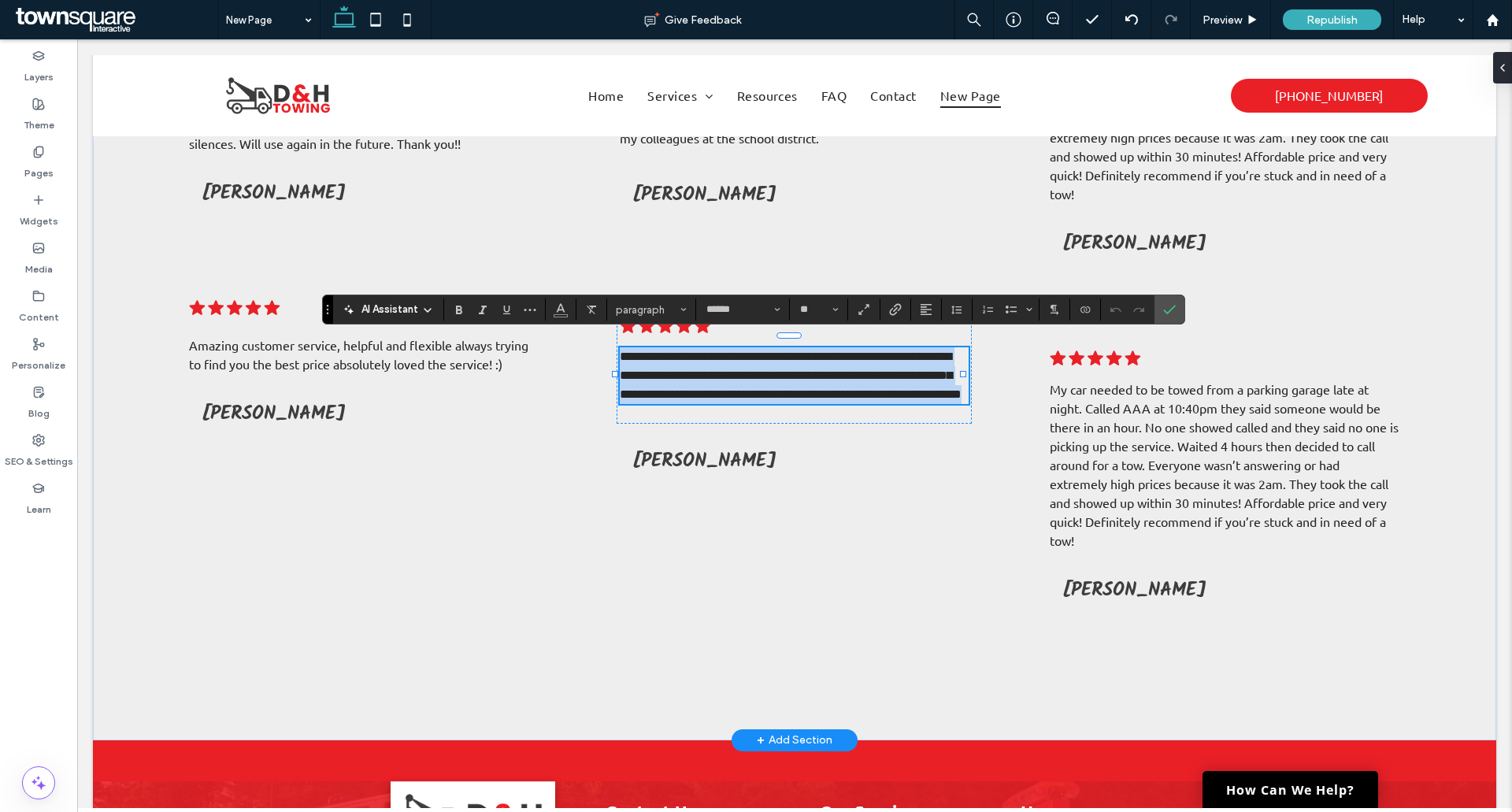
paste div
type input "**"
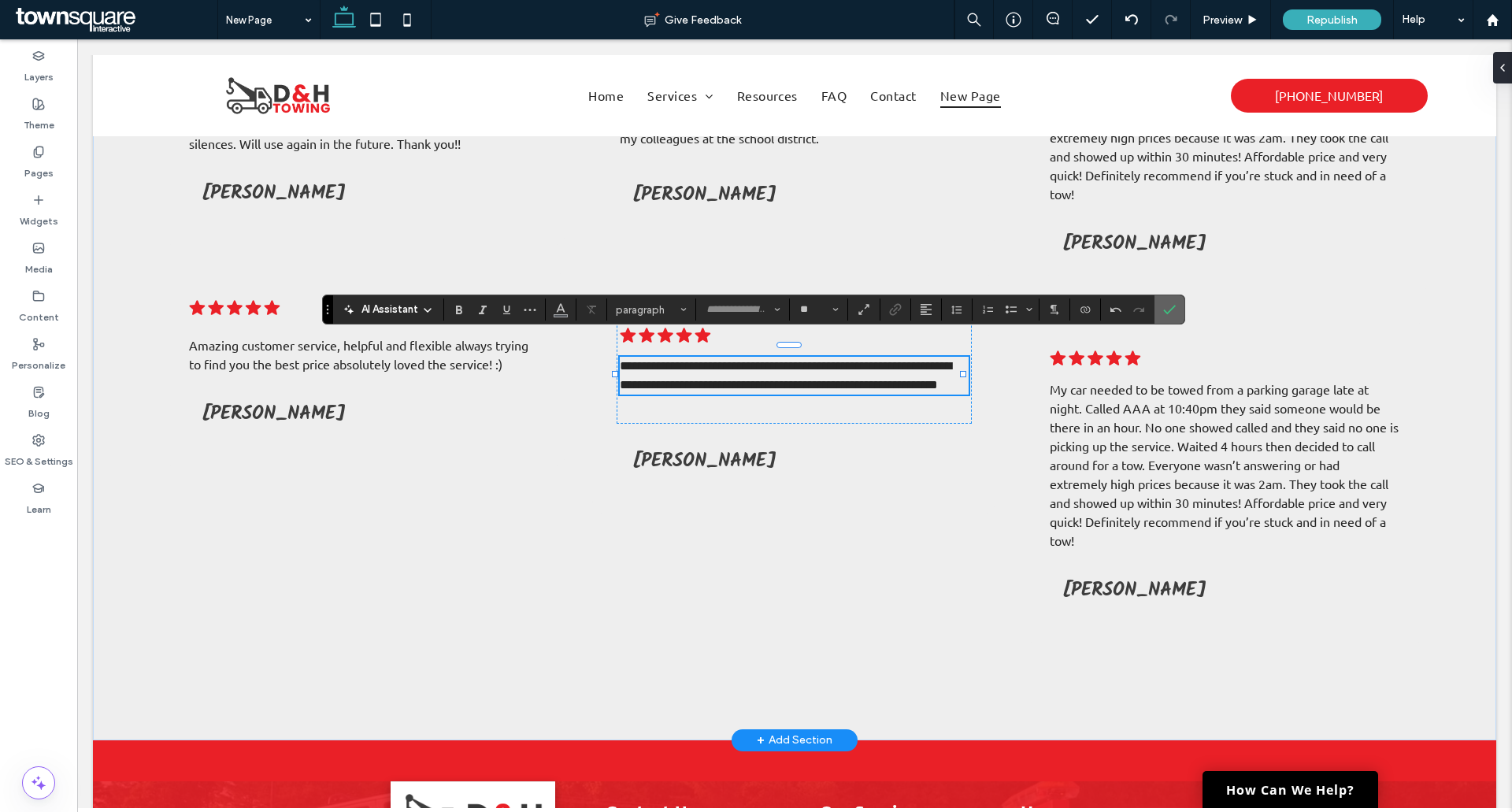
click at [1163, 306] on icon "Confirm" at bounding box center [1169, 309] width 12 height 12
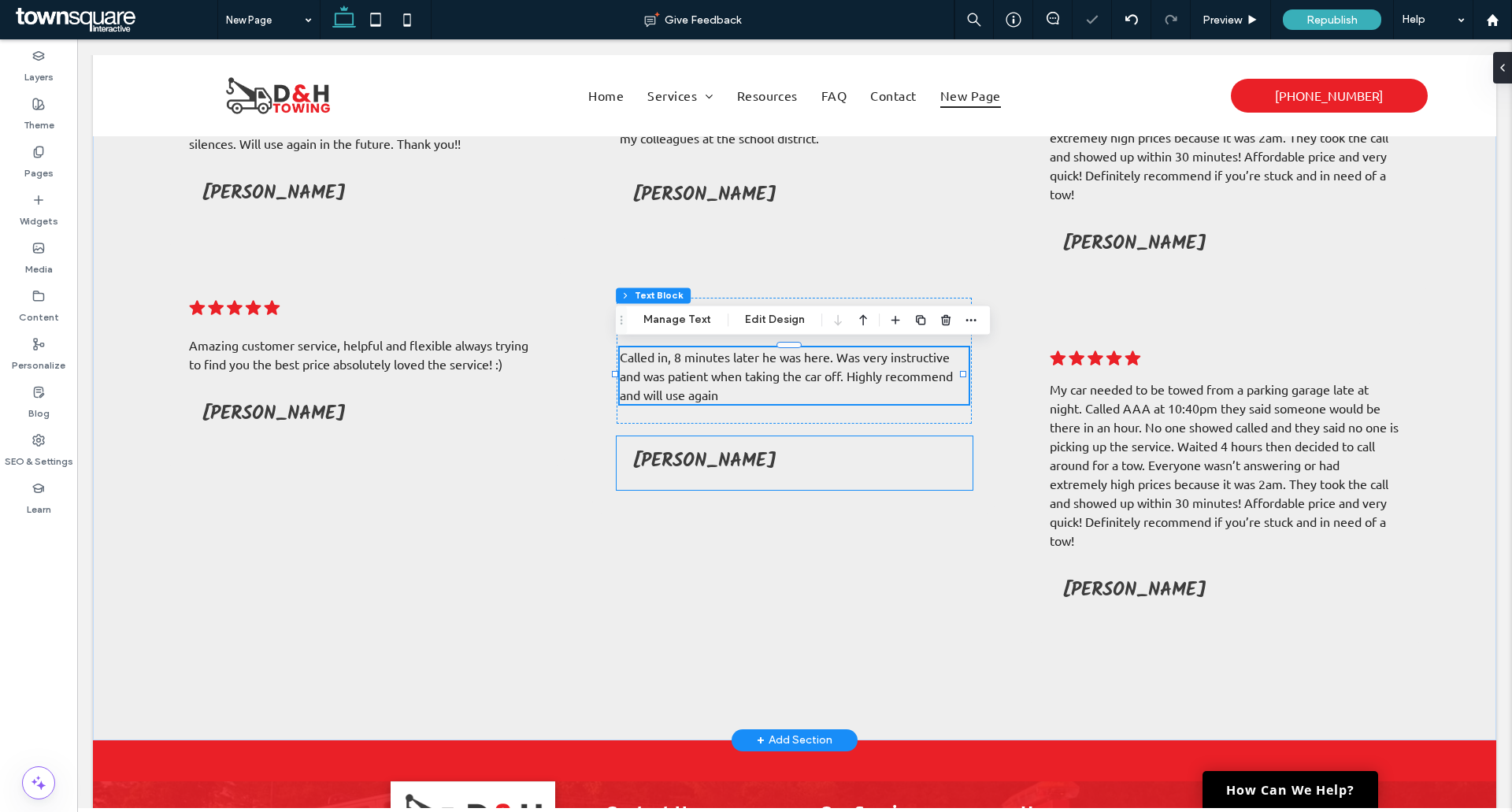
click at [717, 455] on span "[PERSON_NAME]" at bounding box center [704, 461] width 144 height 30
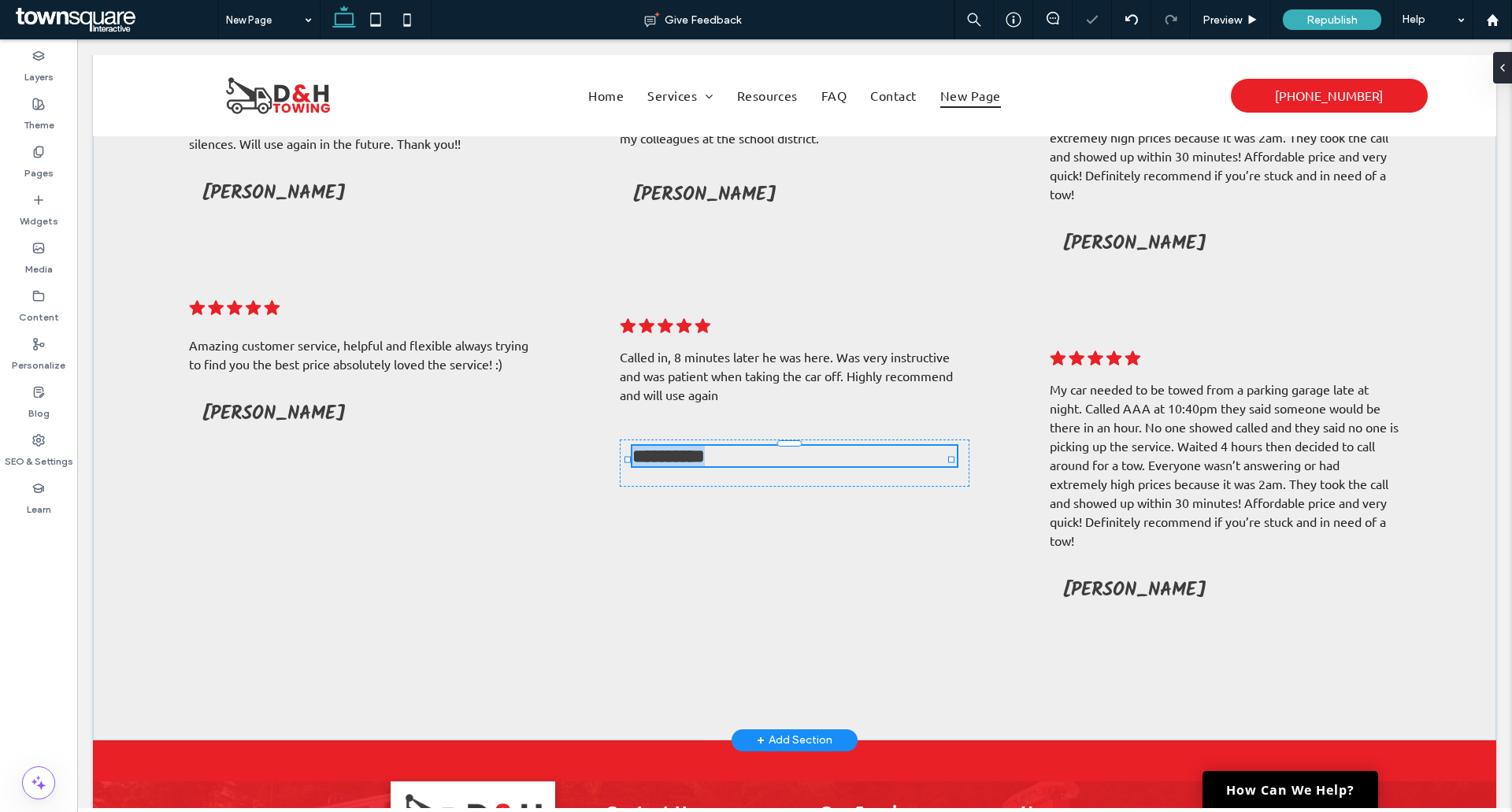
type input "*****"
type input "**"
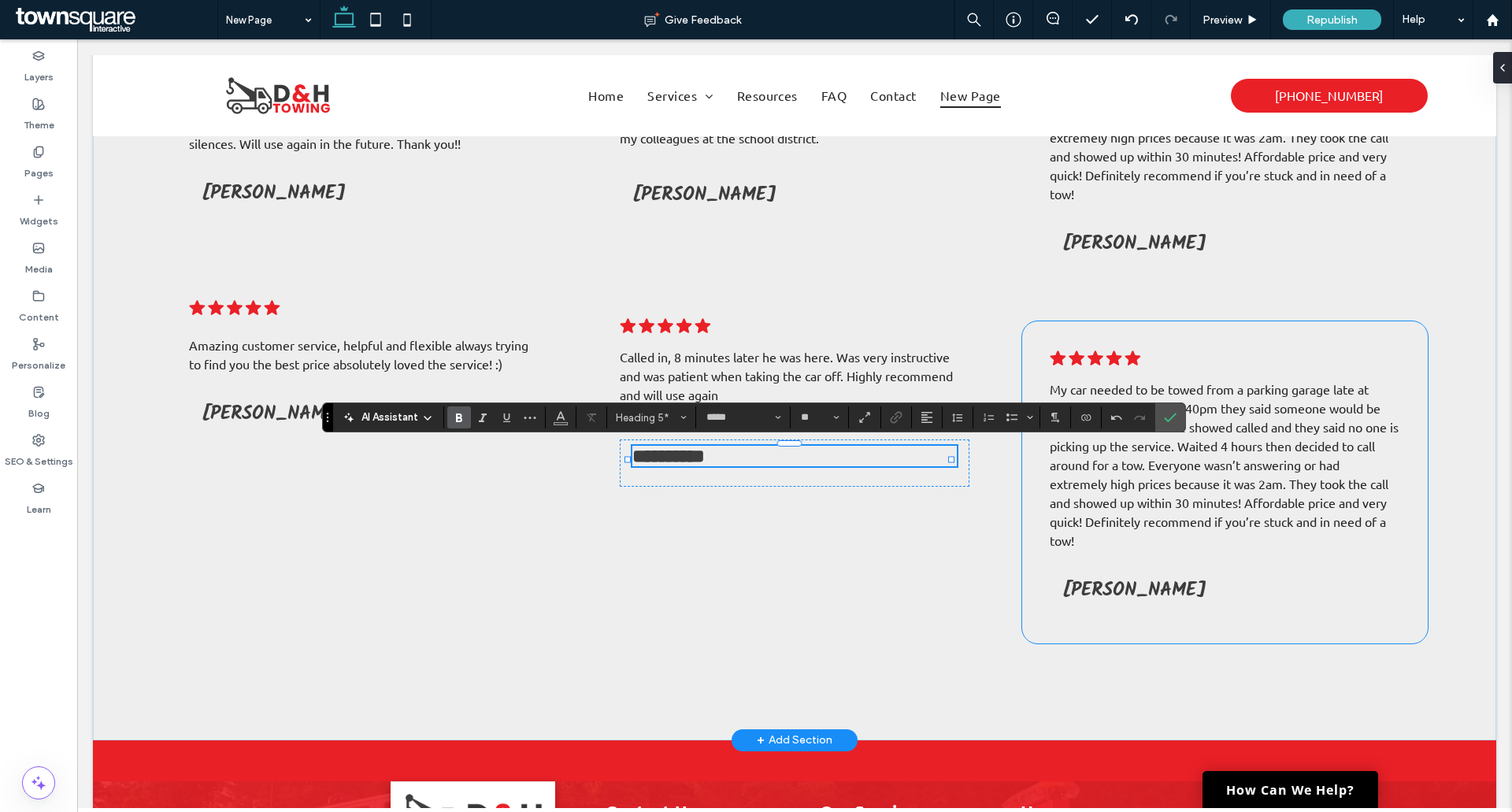
click at [1256, 473] on p "My car needed to be towed from a parking garage late at night. Called AAA at 10…" at bounding box center [1225, 464] width 351 height 170
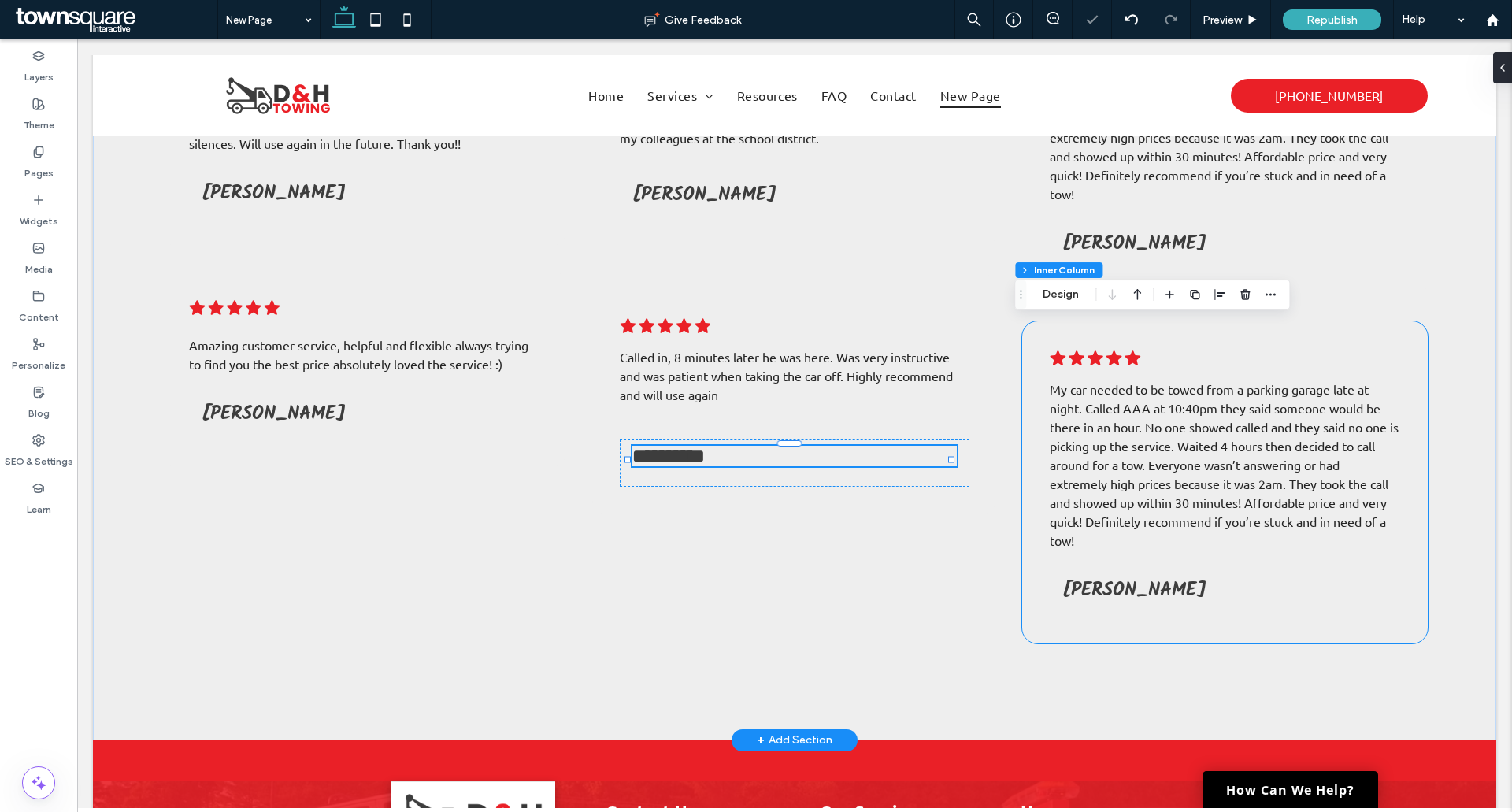
click at [1256, 473] on p "My car needed to be towed from a parking garage late at night. Called AAA at 10…" at bounding box center [1225, 464] width 351 height 170
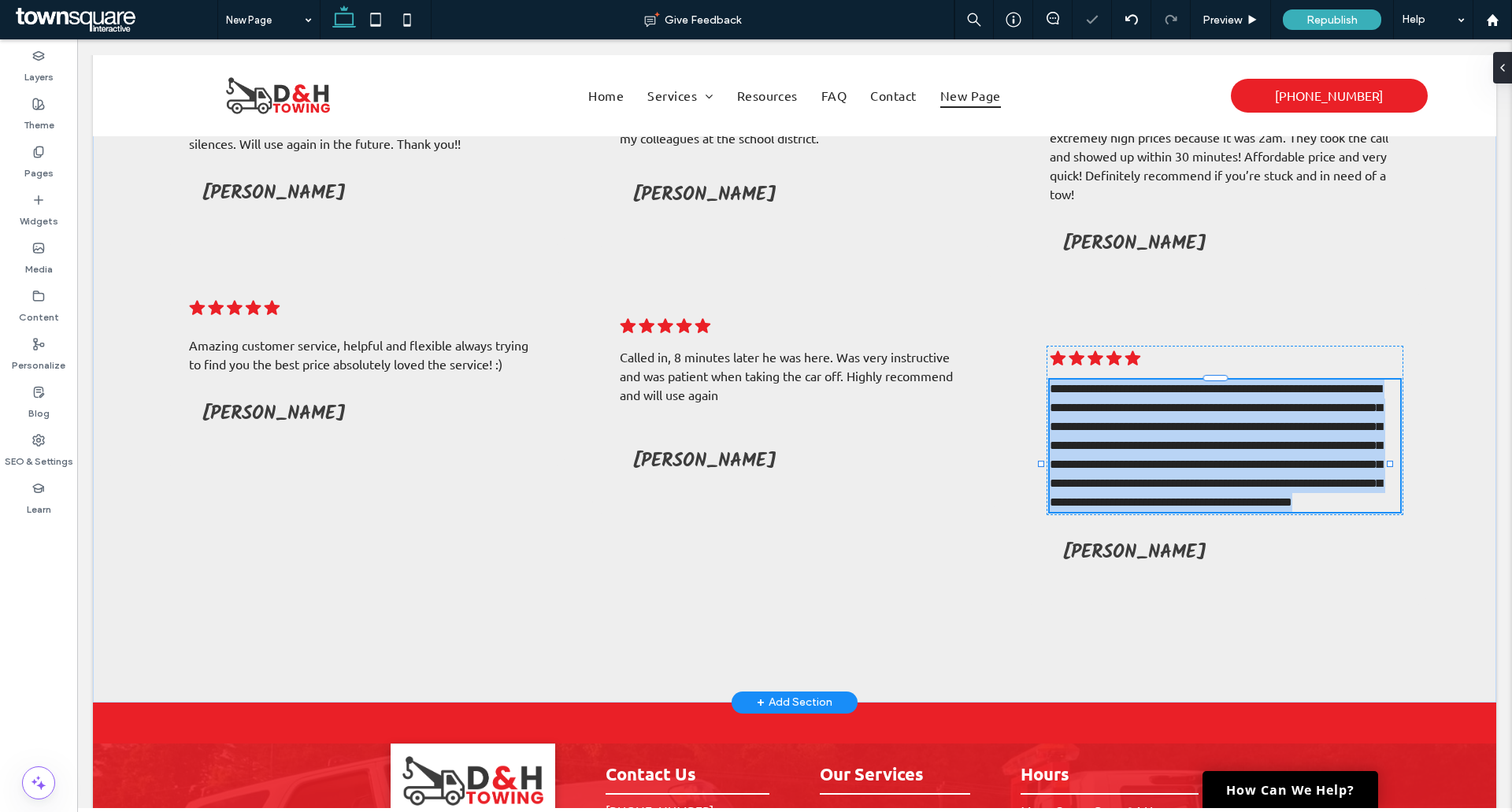
type input "******"
type input "**"
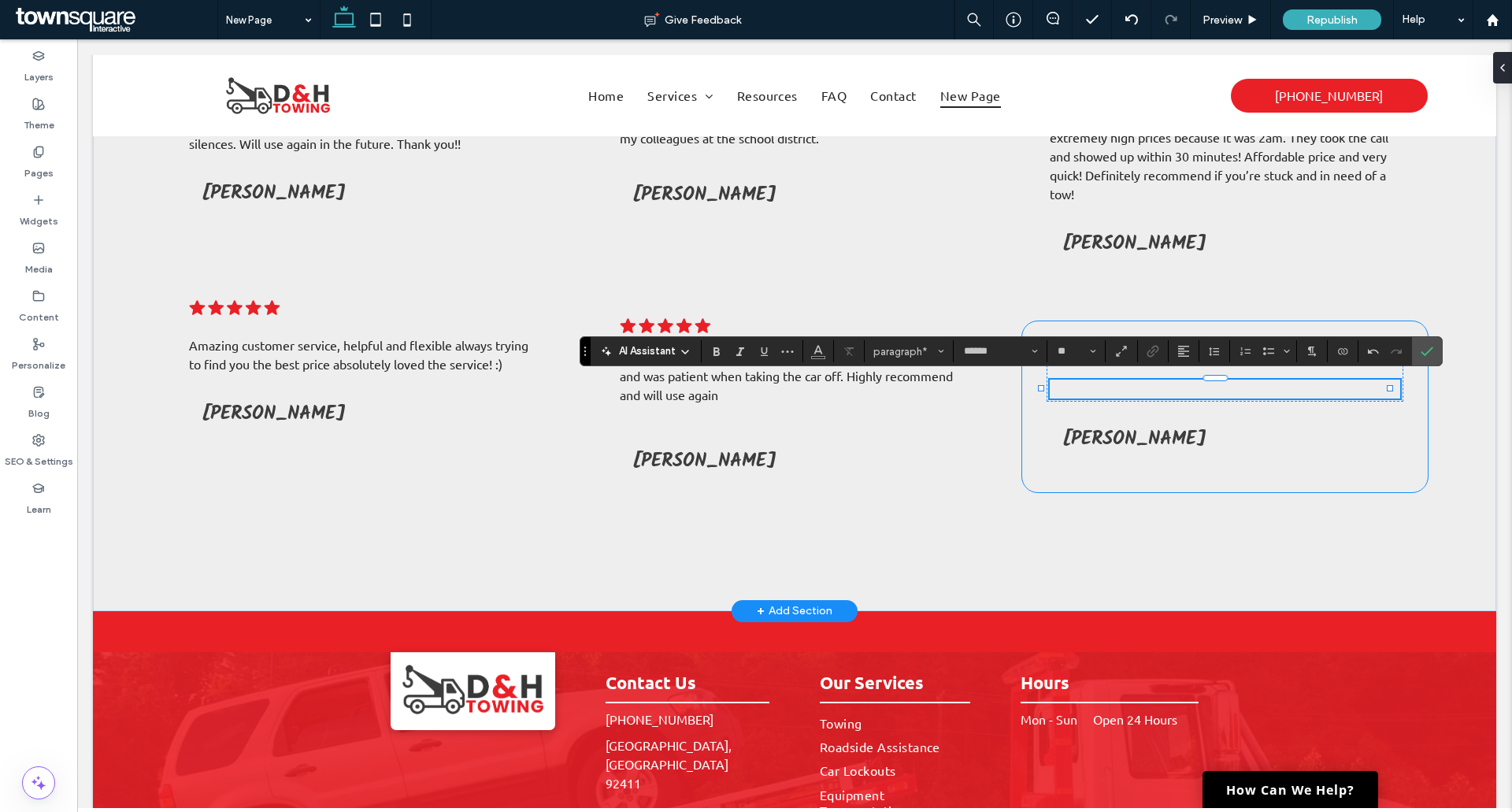
paste div
type input "**"
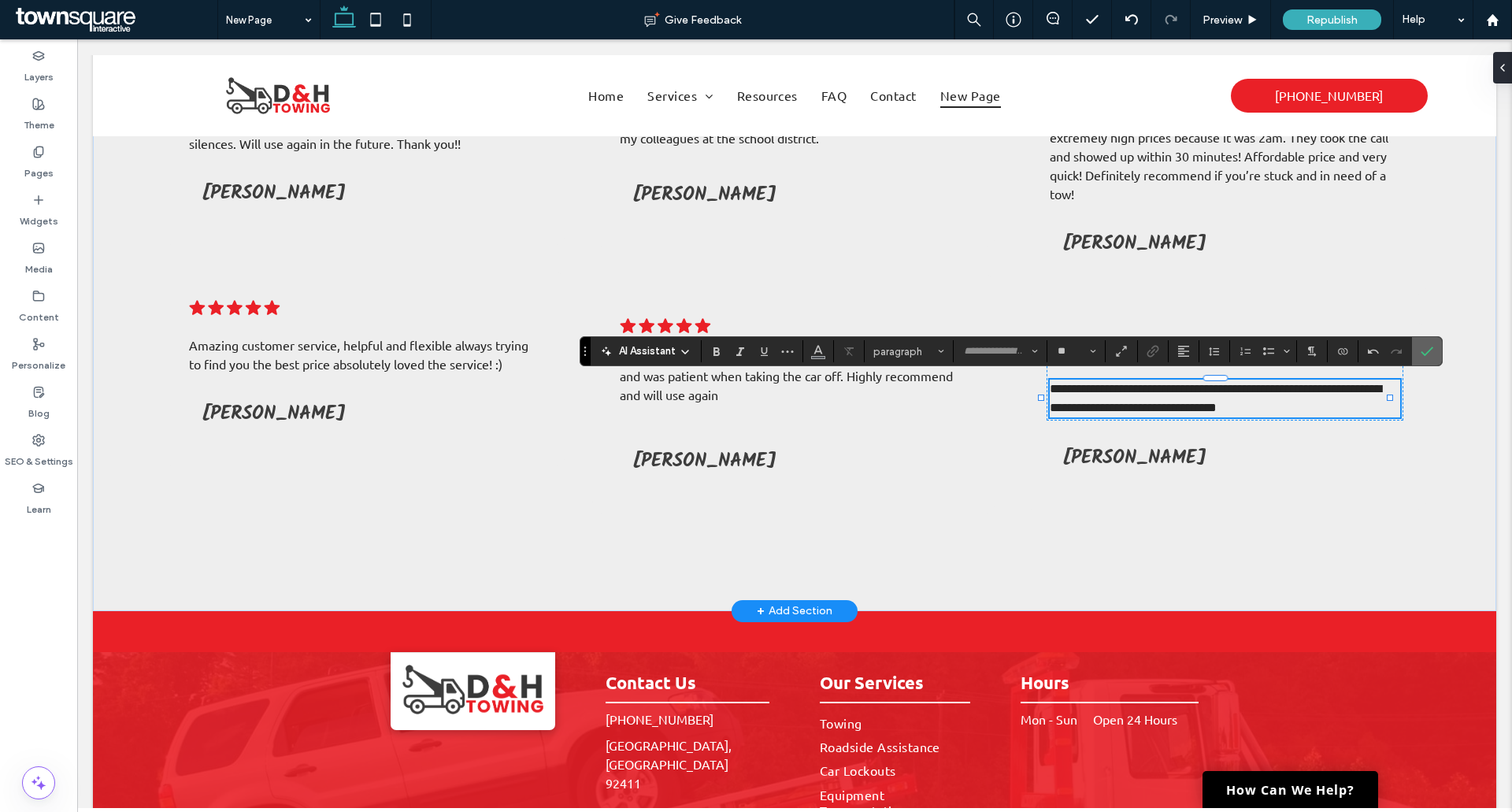
click at [1417, 354] on label "Confirm" at bounding box center [1426, 352] width 24 height 29
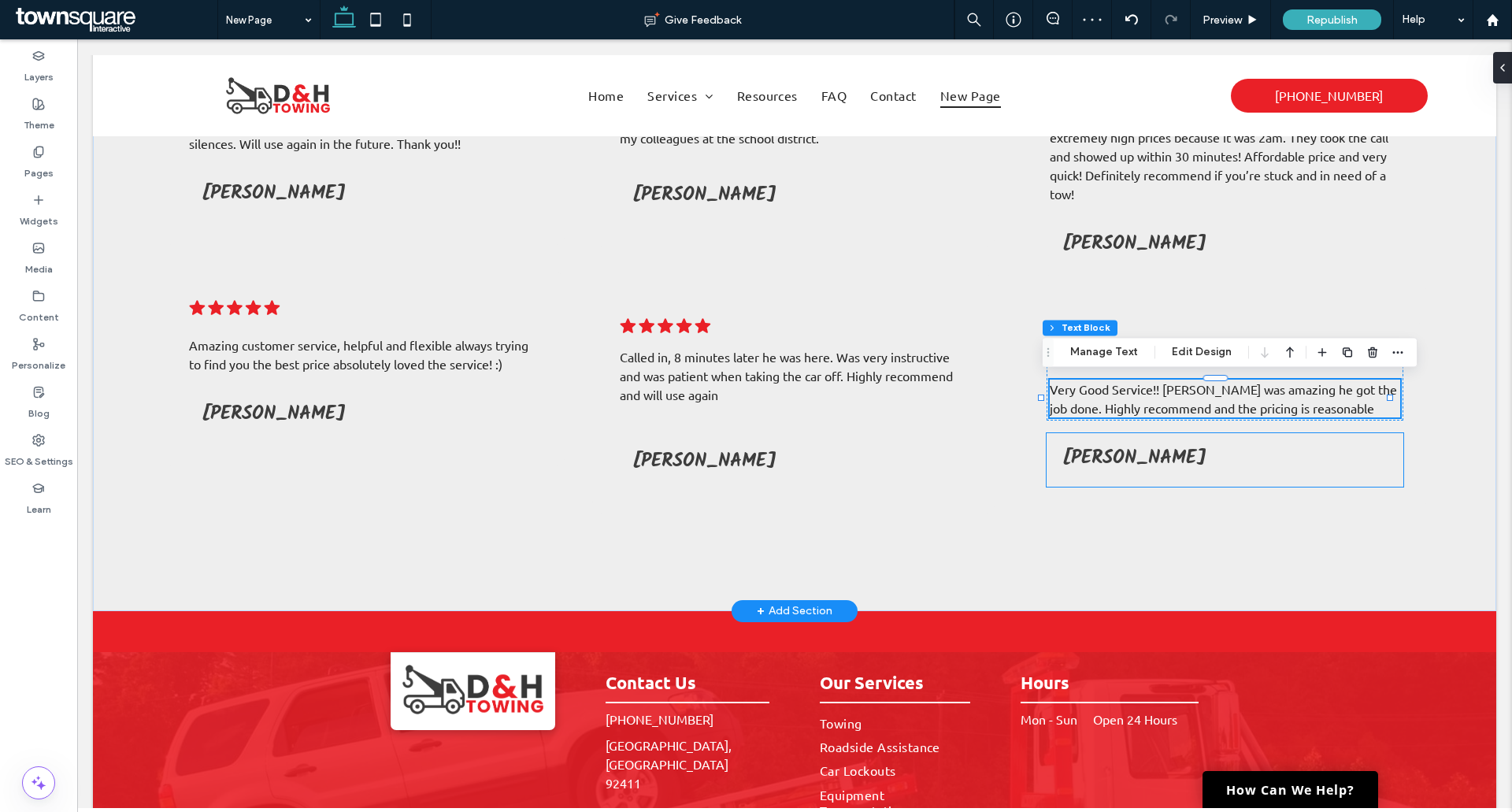
click at [1128, 450] on h5 "[PERSON_NAME]" at bounding box center [1224, 457] width 325 height 30
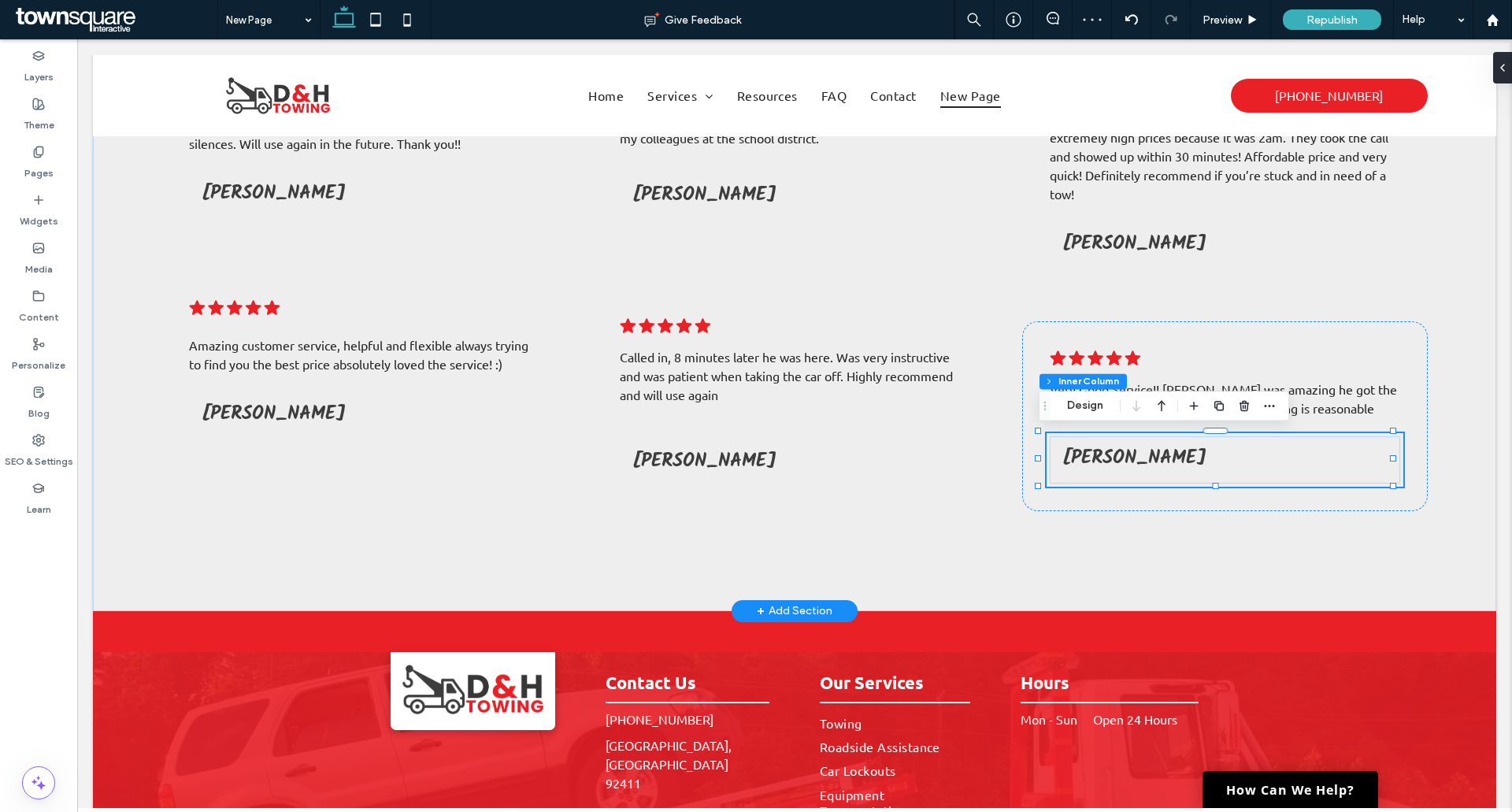
click at [1128, 450] on h5 "[PERSON_NAME]" at bounding box center [1224, 457] width 325 height 30
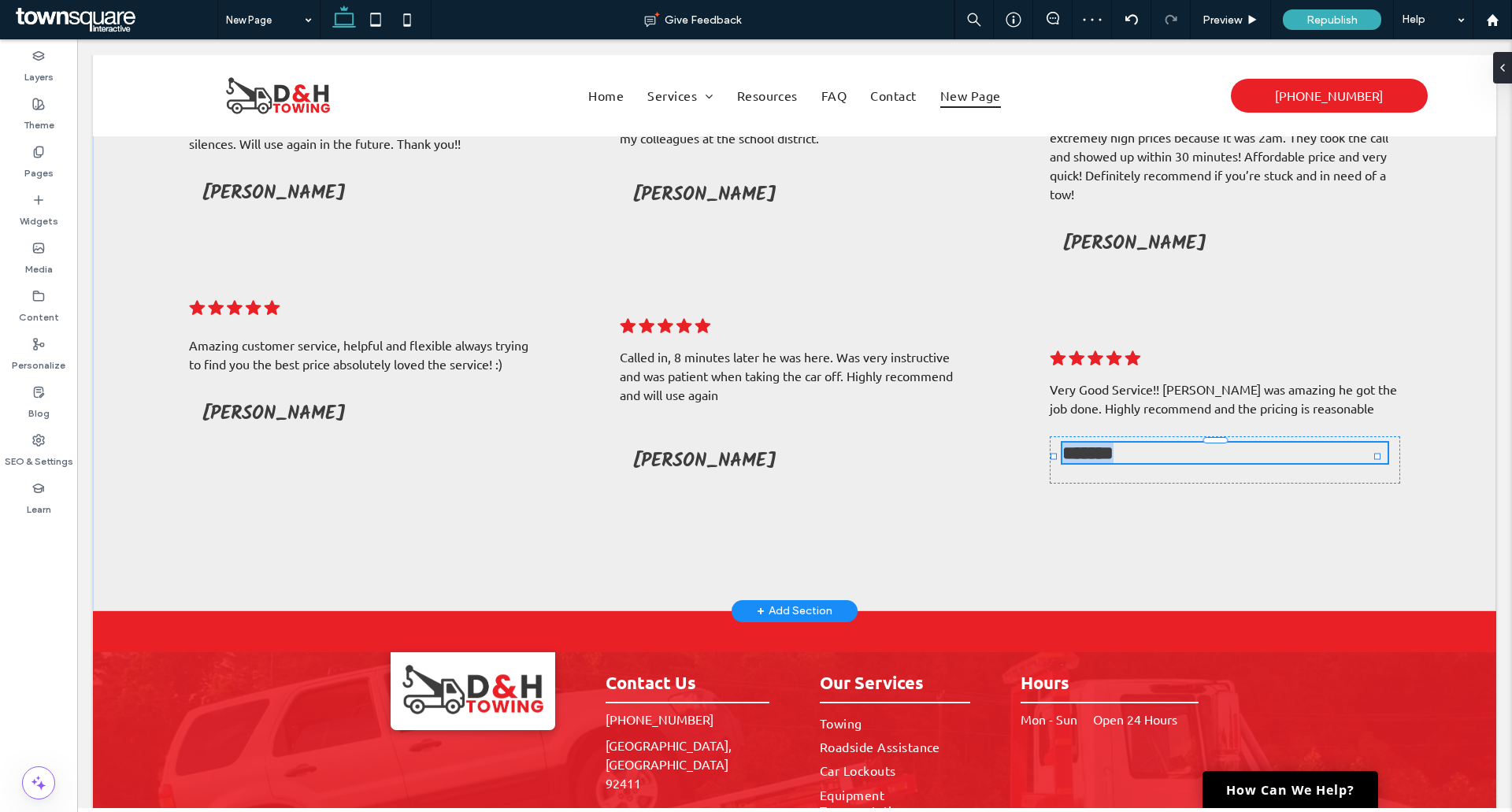
type input "*****"
type input "**"
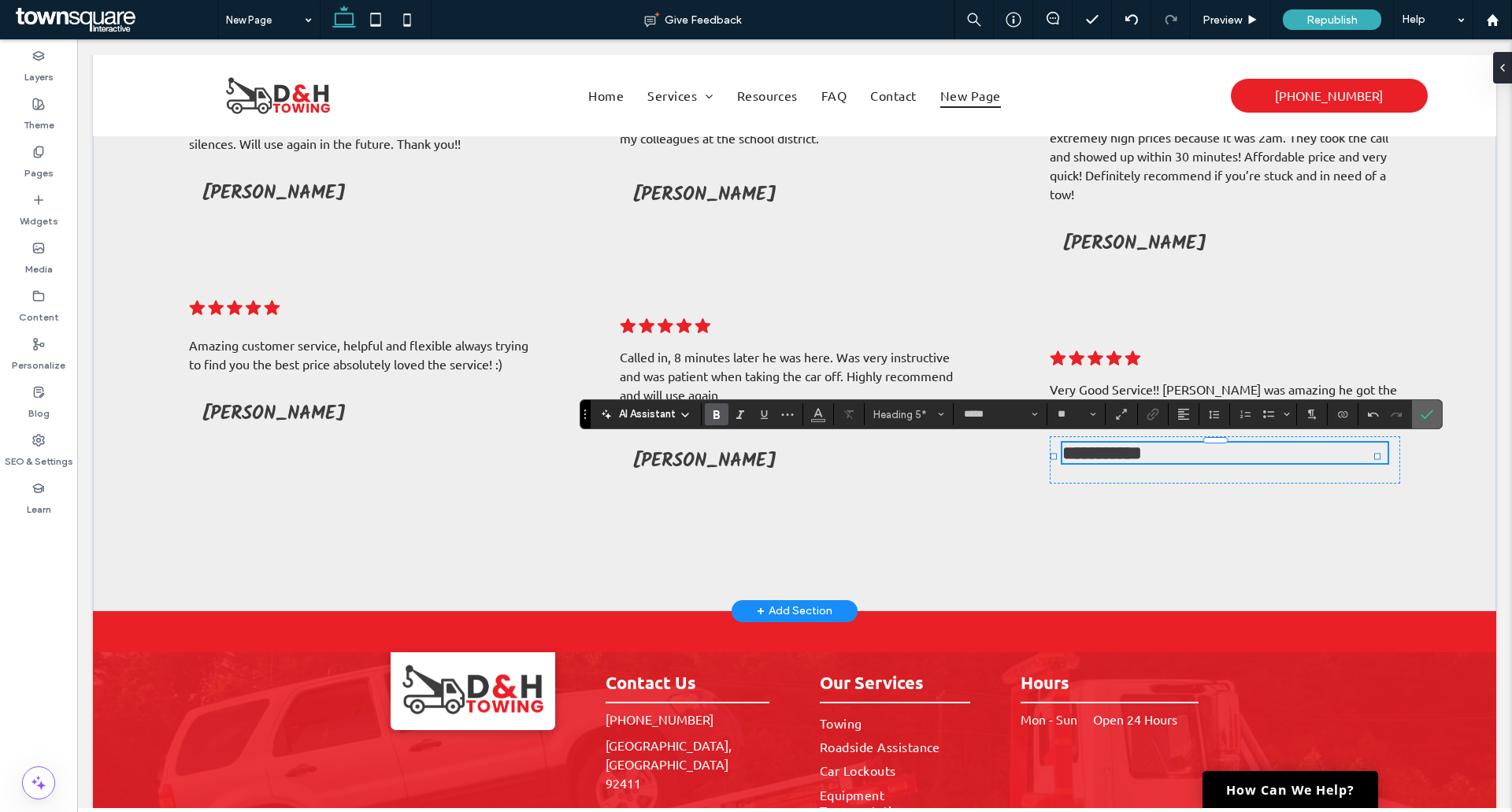
click at [1429, 409] on icon "Confirm" at bounding box center [1426, 414] width 12 height 12
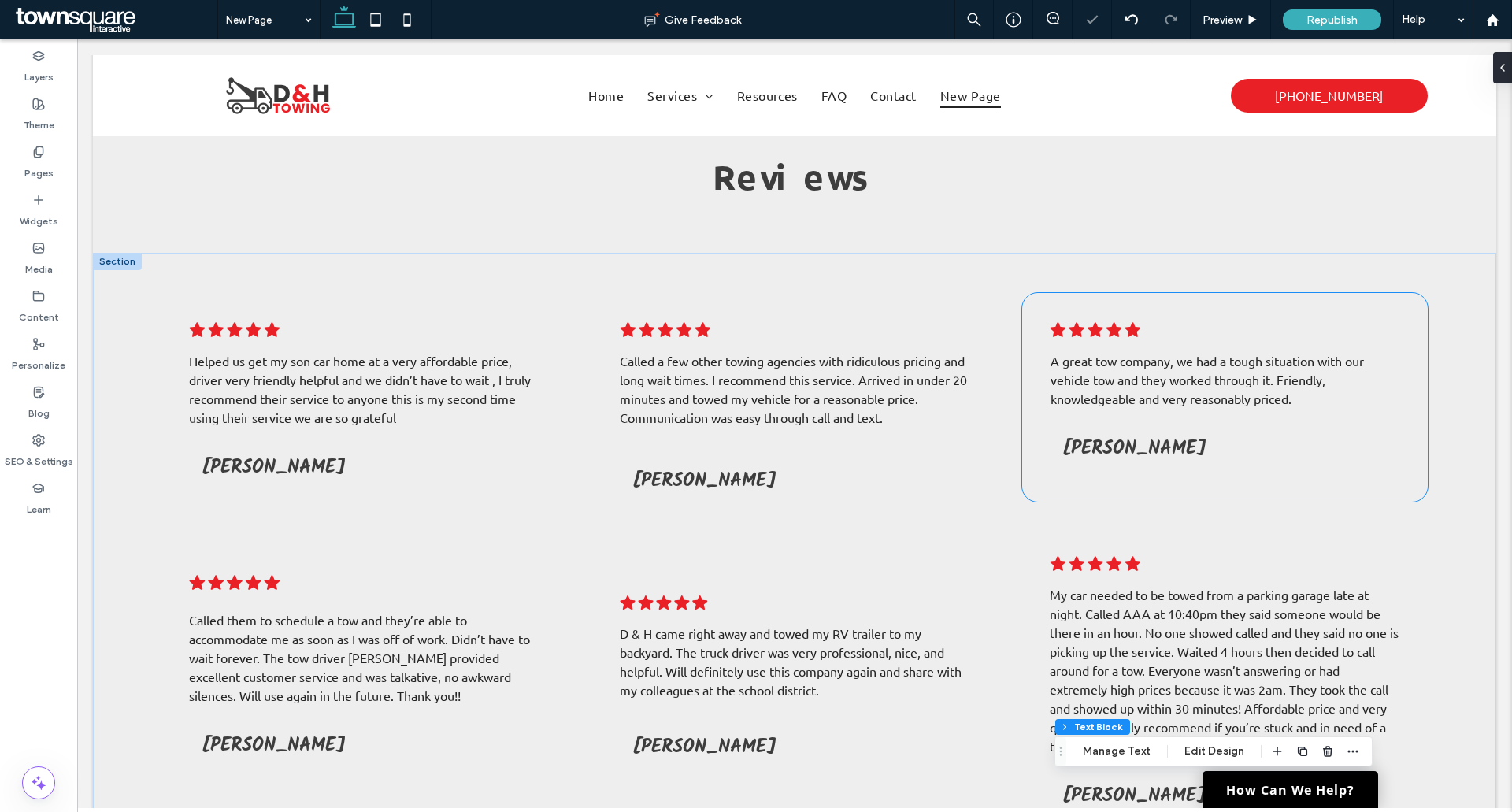
scroll to position [0, 0]
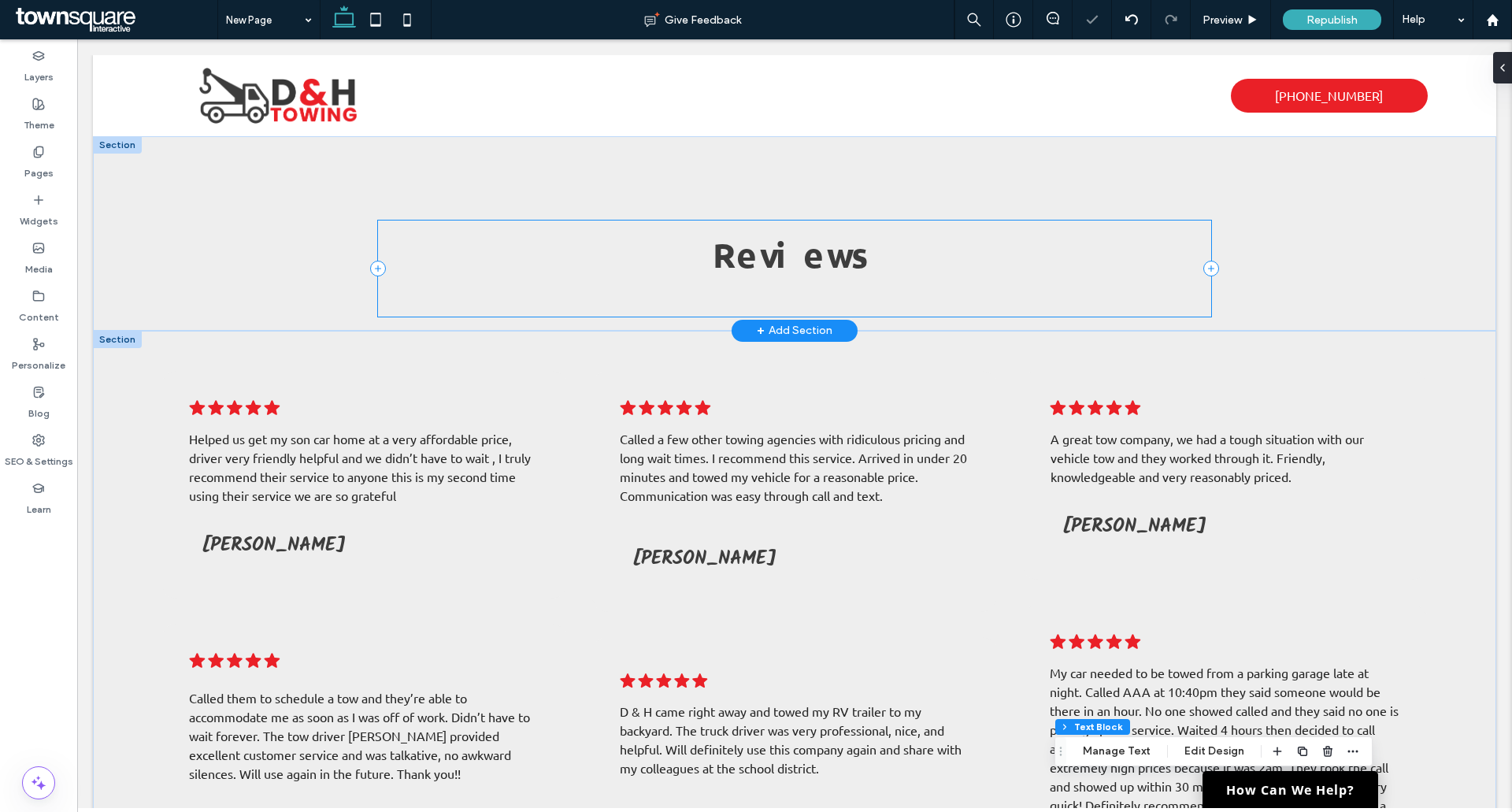
click at [987, 243] on h2 "Reviews" at bounding box center [794, 254] width 630 height 44
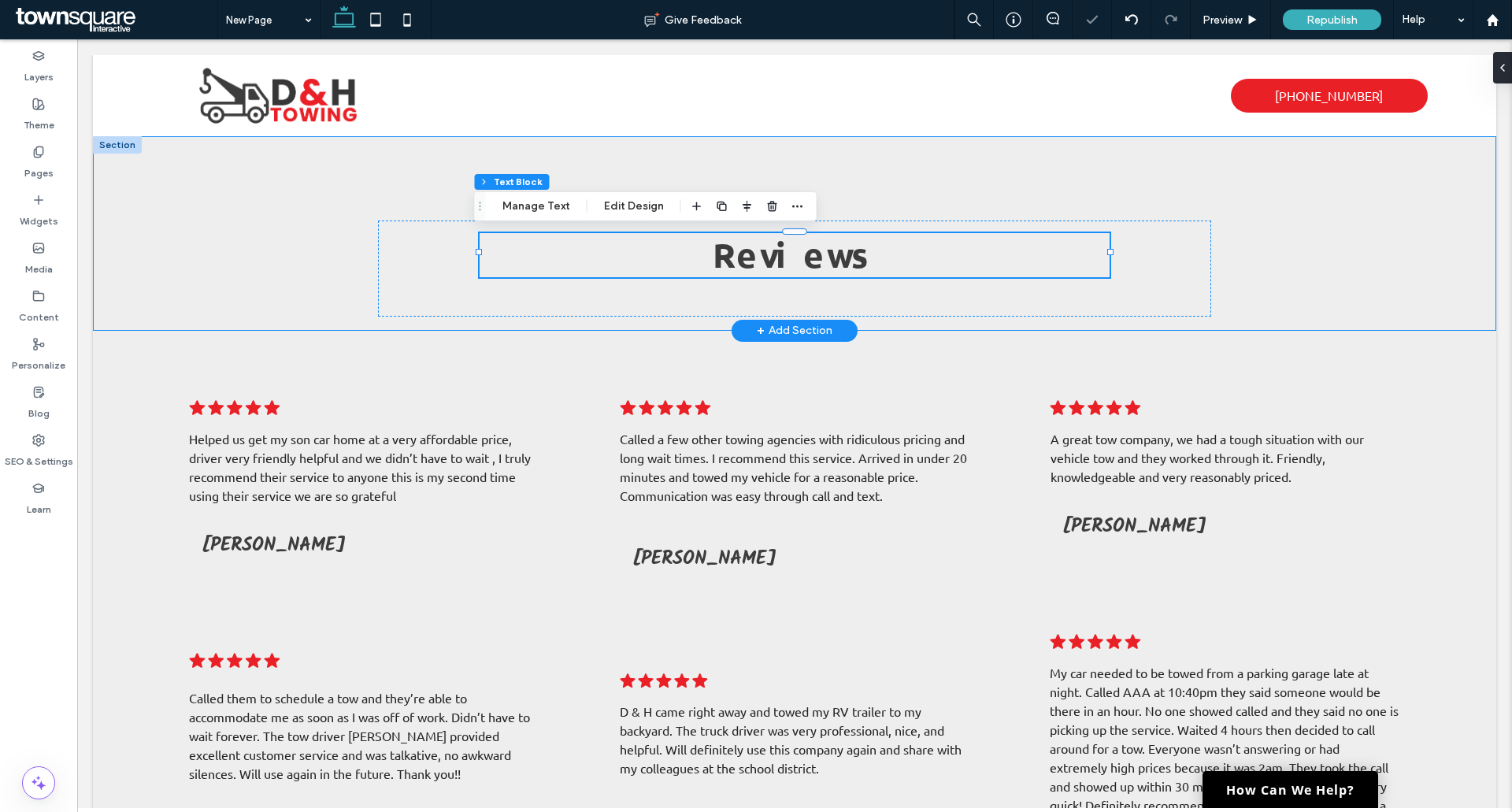
click at [1261, 170] on div "Reviews" at bounding box center [794, 233] width 1403 height 194
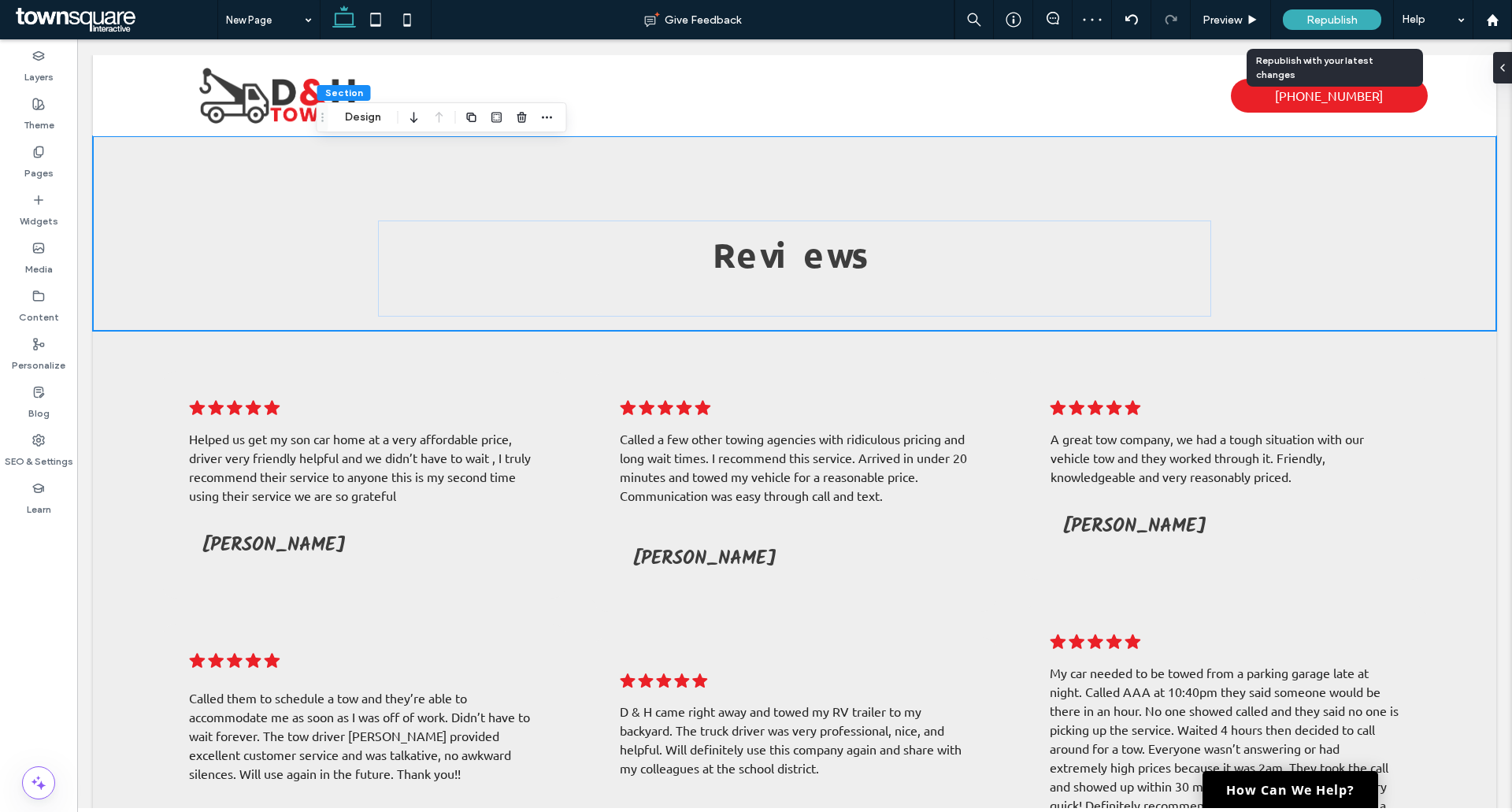
click at [1300, 20] on div "Republish" at bounding box center [1332, 19] width 98 height 20
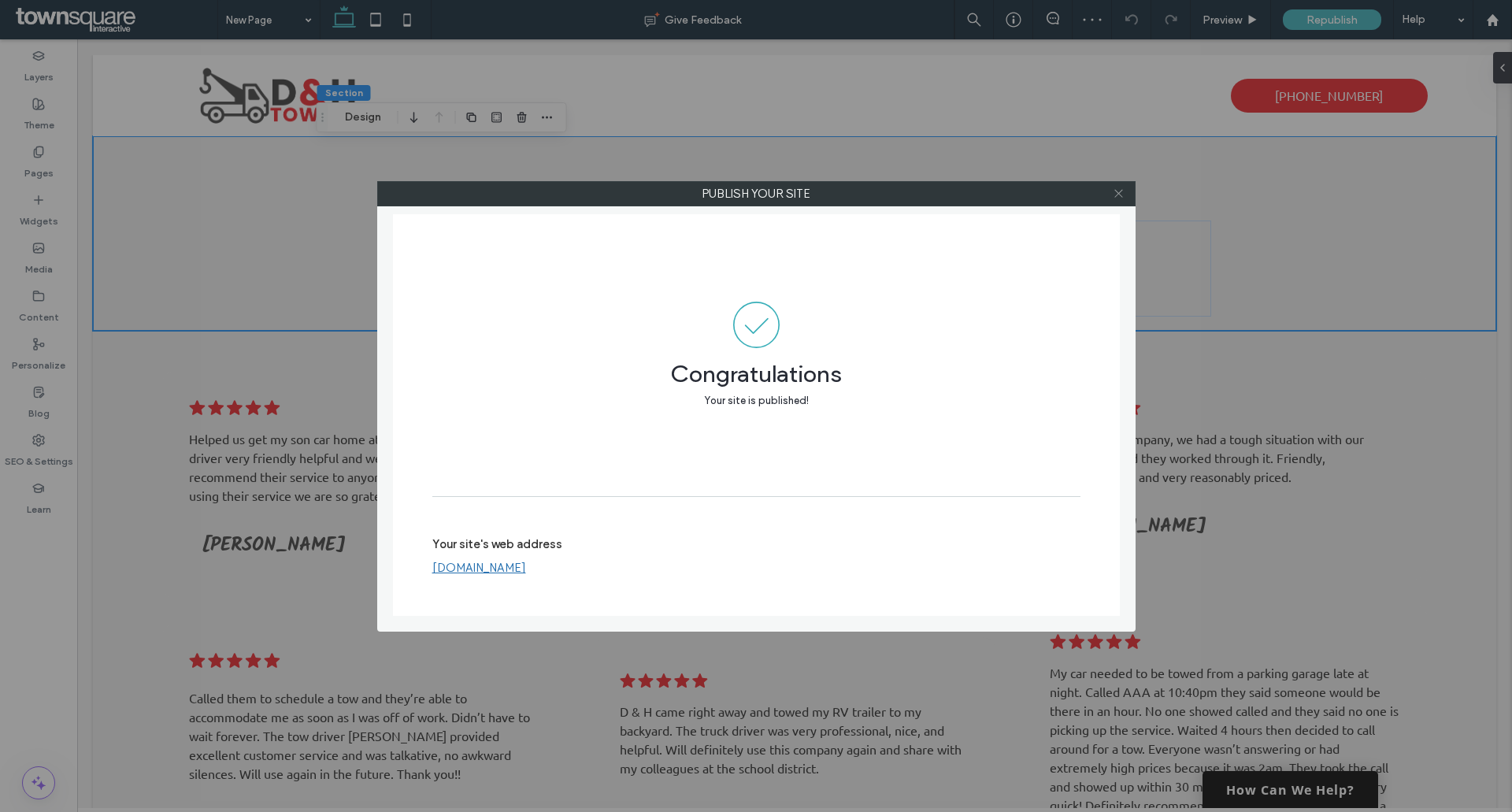
click at [1119, 191] on icon at bounding box center [1118, 193] width 11 height 11
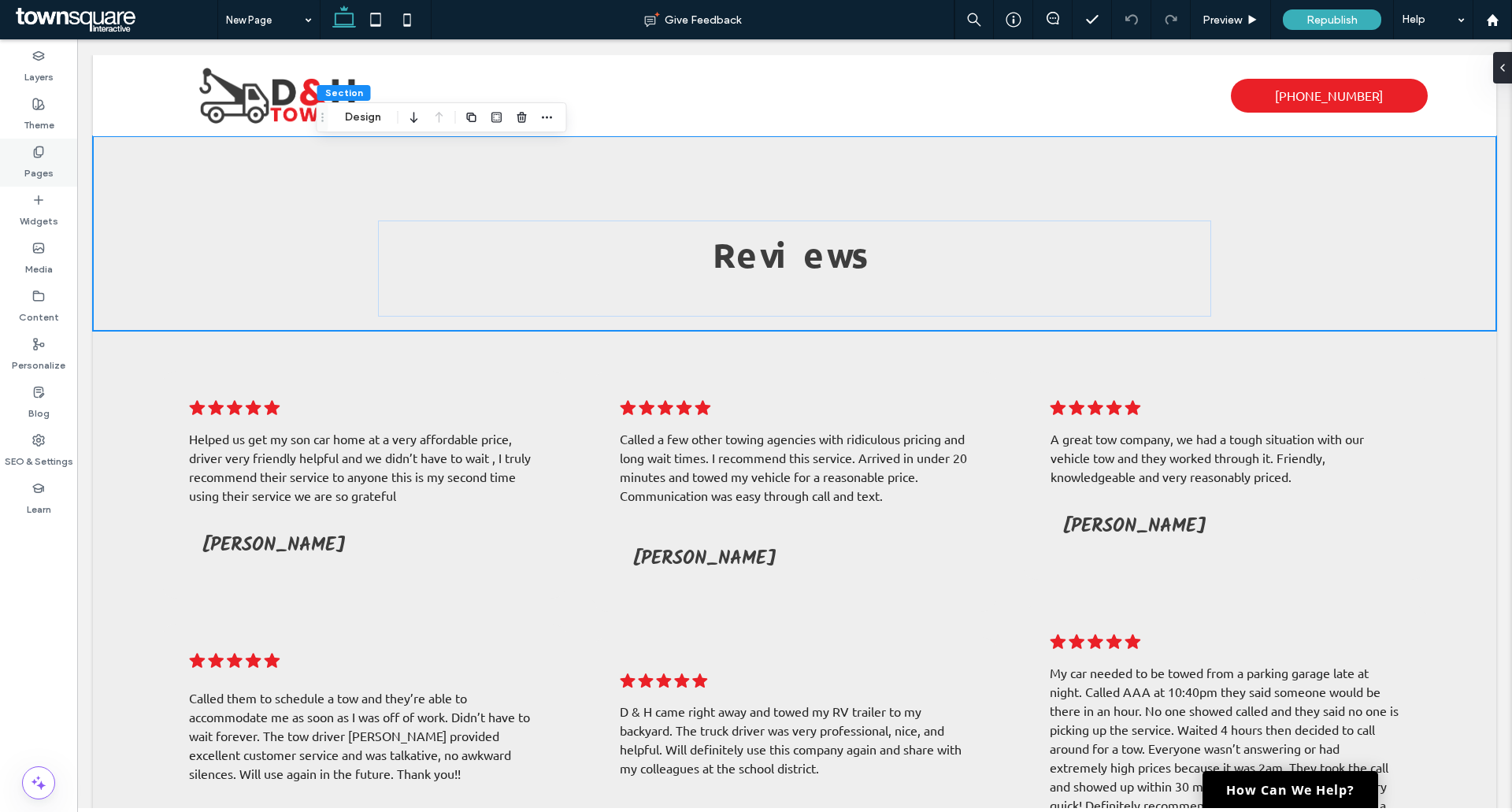
click at [38, 166] on label "Pages" at bounding box center [39, 169] width 30 height 22
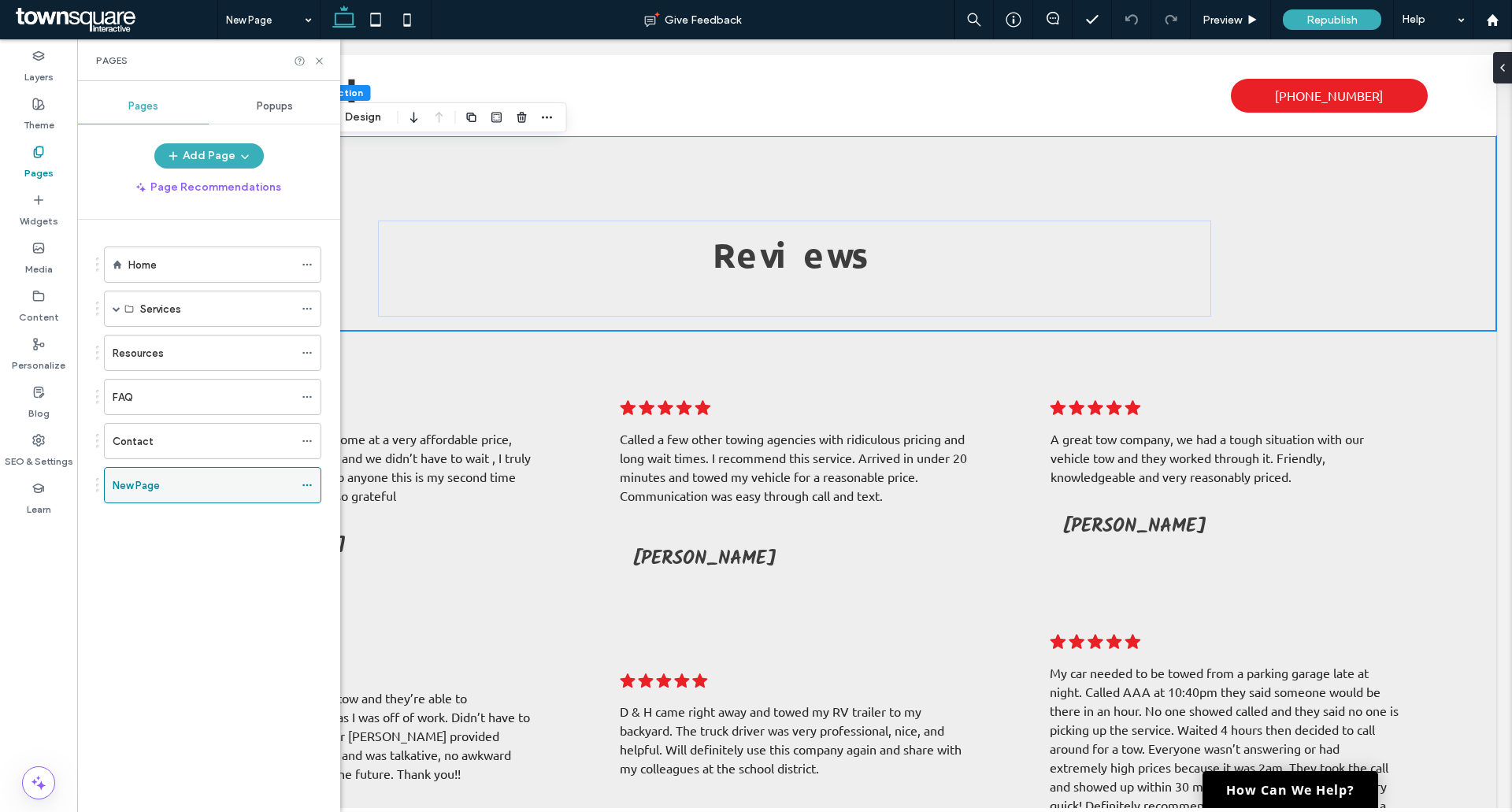
click at [306, 483] on icon at bounding box center [307, 485] width 11 height 11
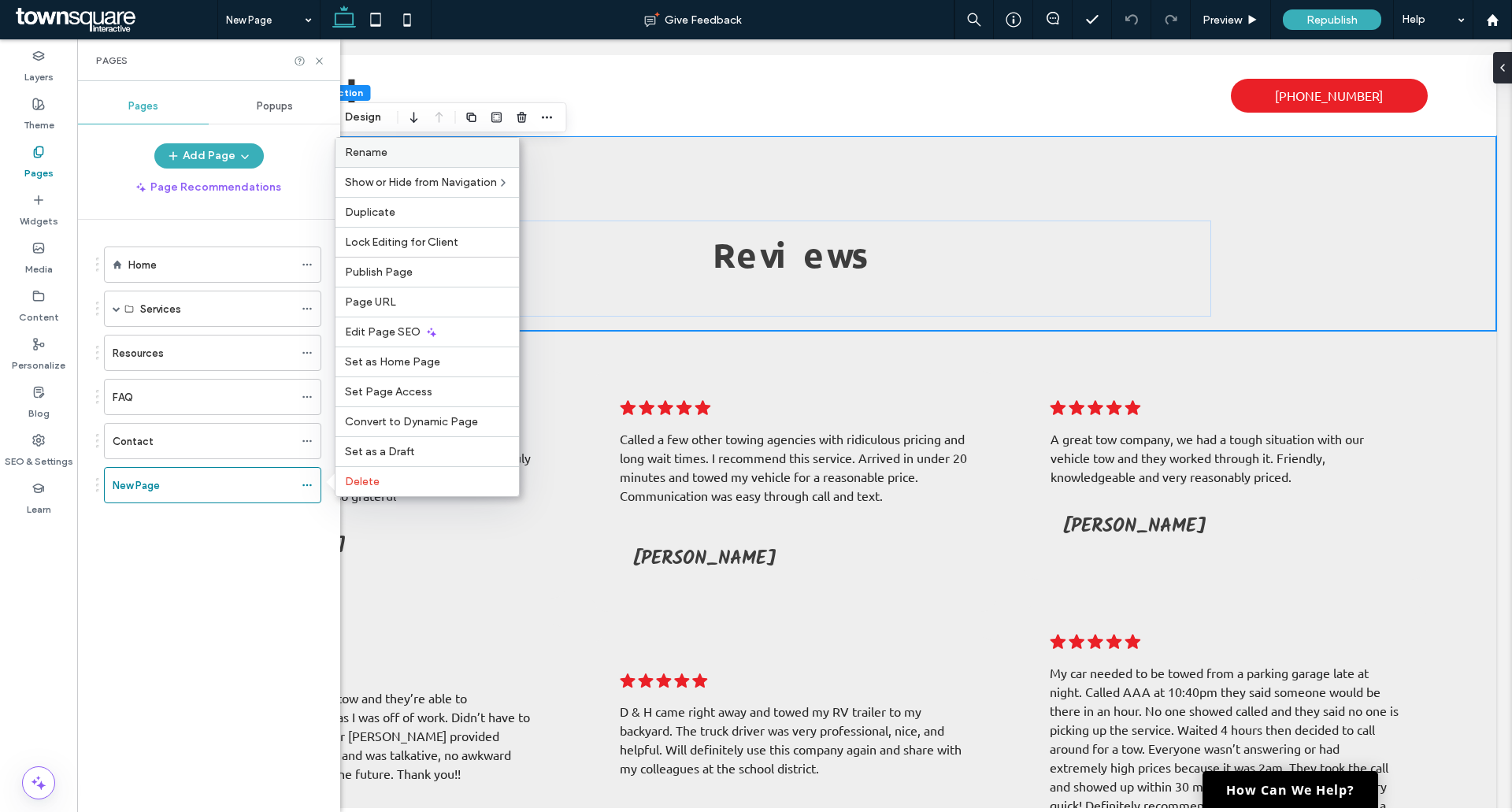
click at [396, 152] on label "Rename" at bounding box center [427, 152] width 165 height 13
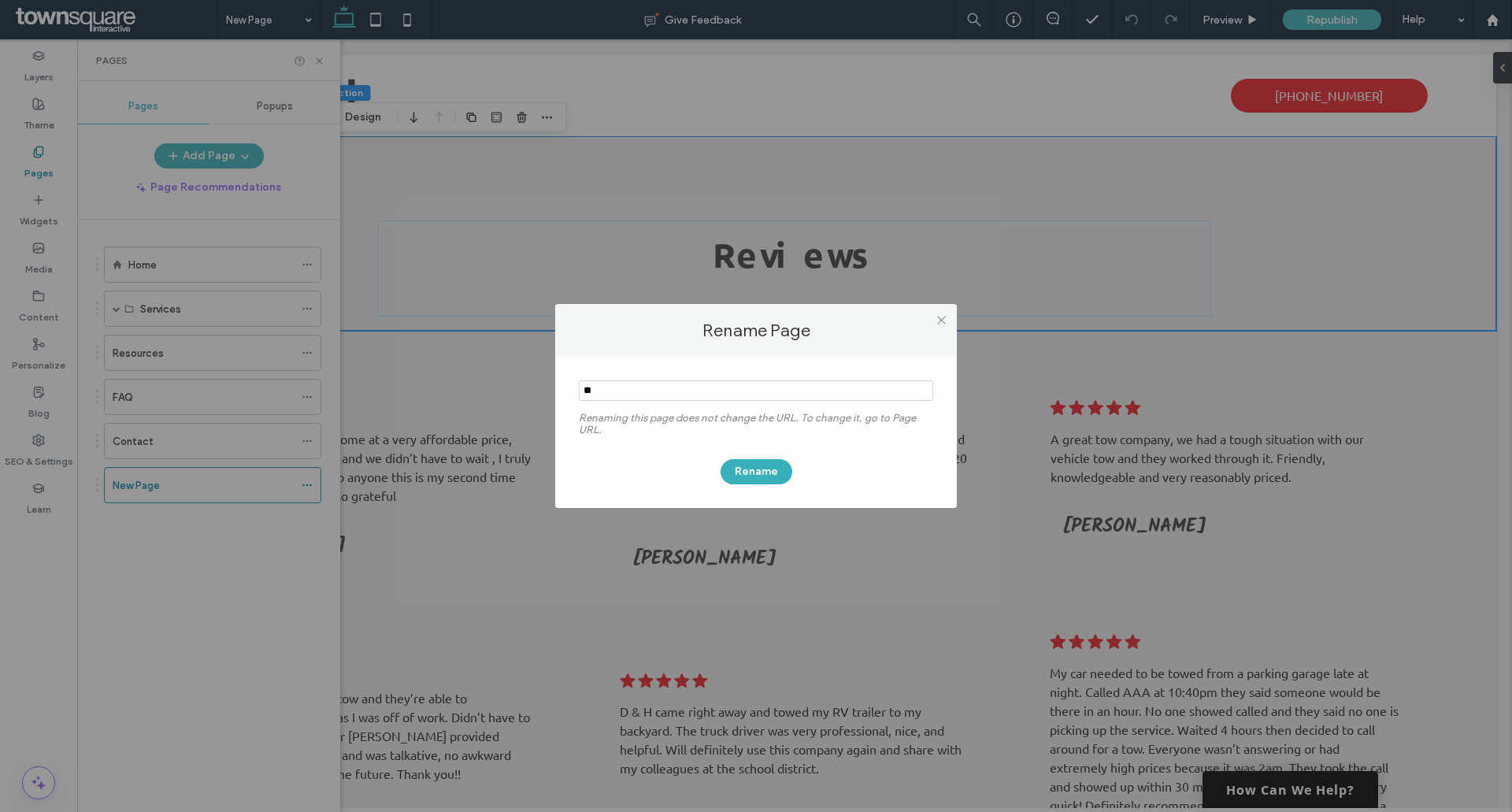
type input "*"
type input "*******"
click at [763, 470] on button "Rename" at bounding box center [756, 472] width 72 height 25
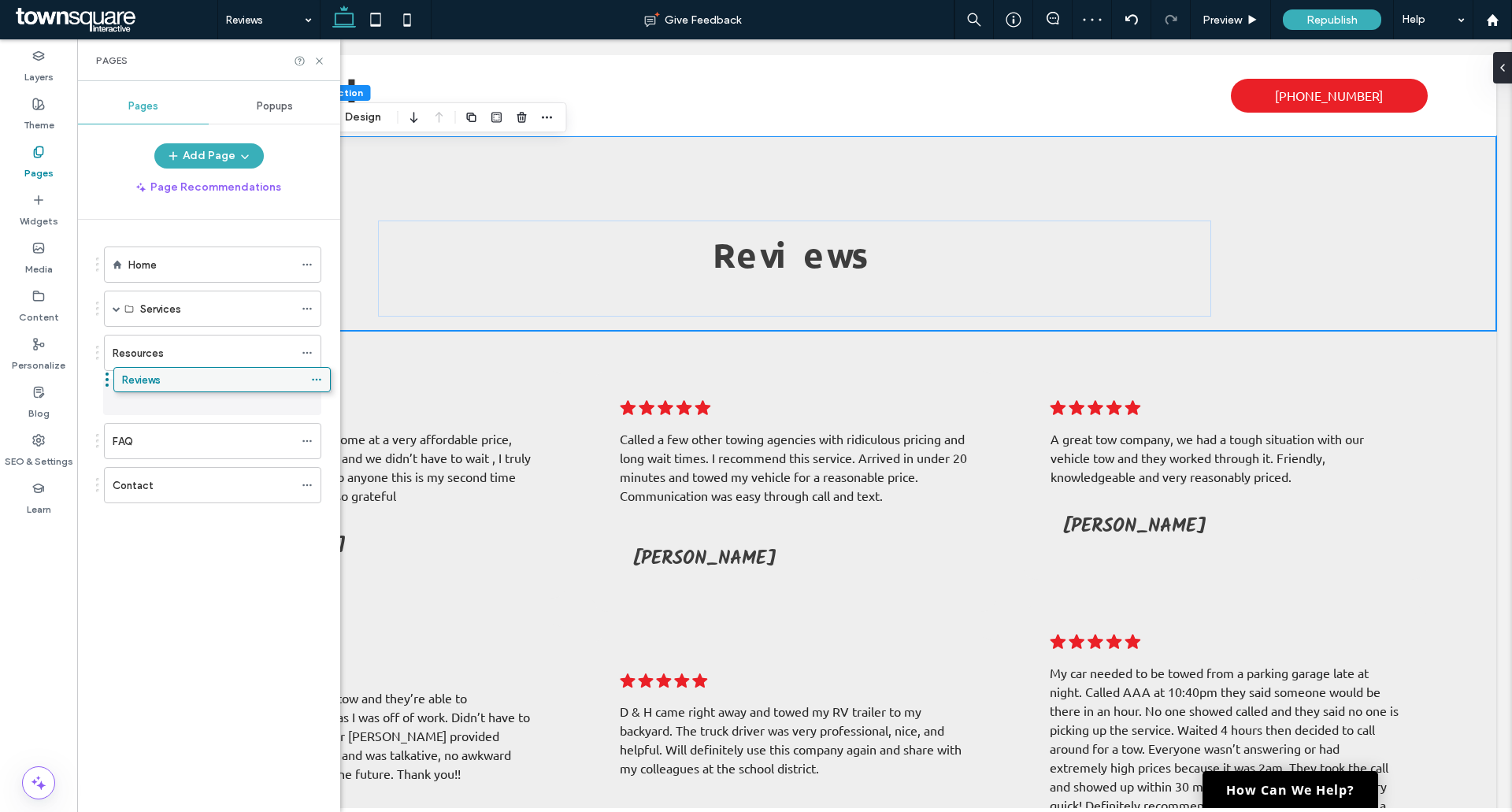
drag, startPoint x: 183, startPoint y: 486, endPoint x: 193, endPoint y: 387, distance: 99.5
click at [297, 394] on div "Reviews" at bounding box center [213, 396] width 217 height 36
click at [309, 395] on icon at bounding box center [307, 397] width 11 height 11
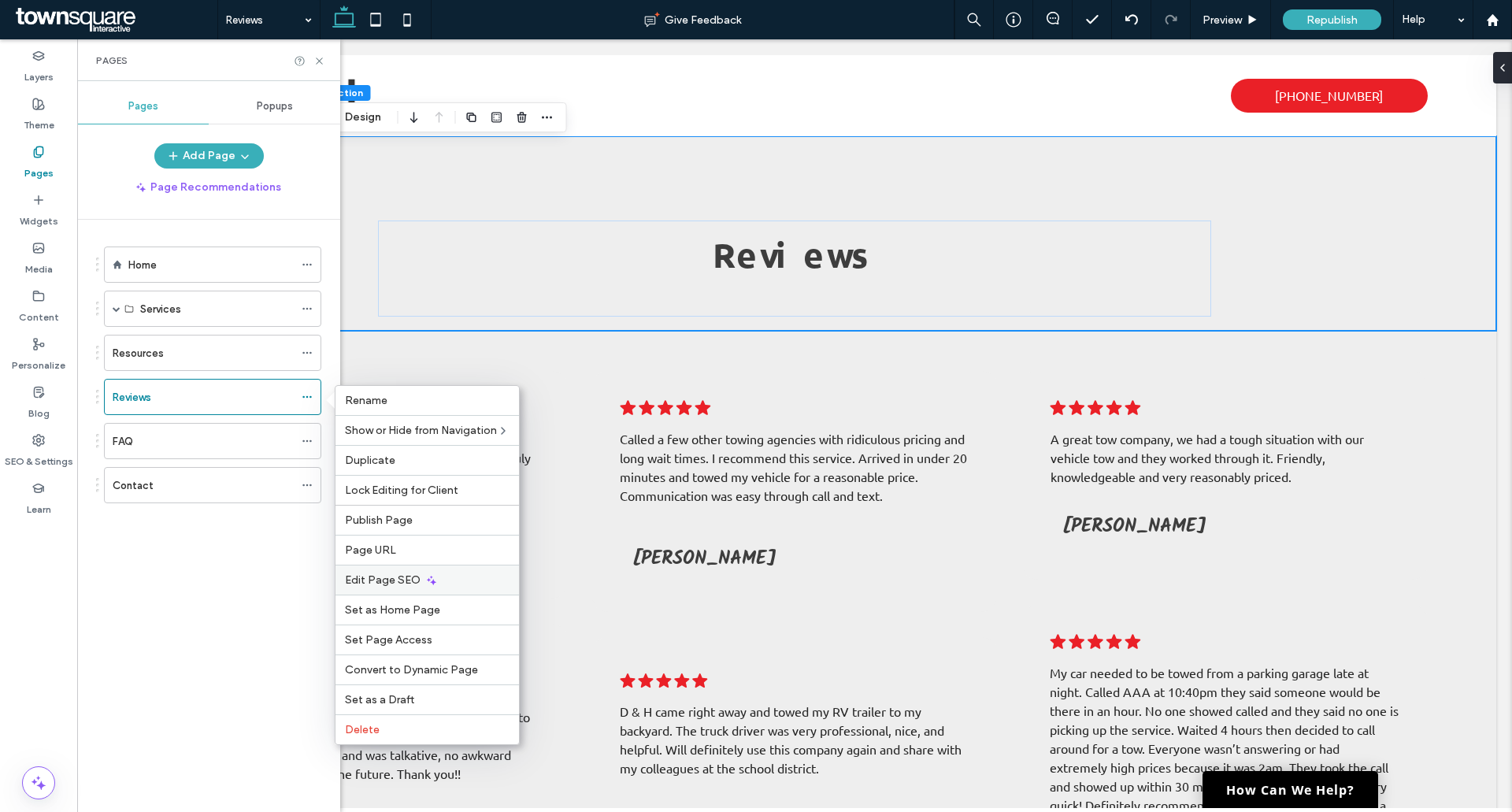
click at [401, 577] on span "Edit Page SEO" at bounding box center [382, 579] width 75 height 13
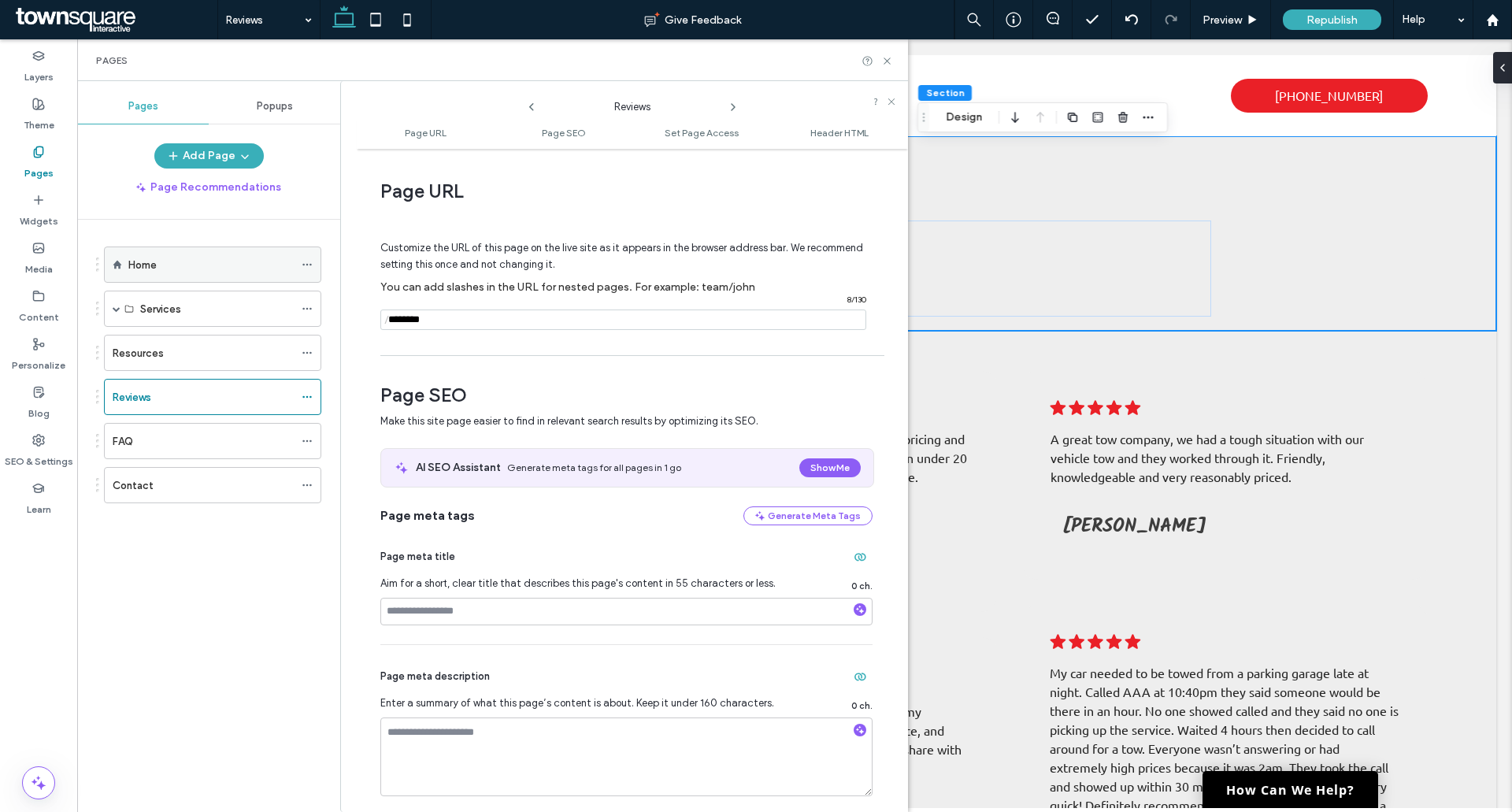
click at [305, 267] on icon at bounding box center [307, 265] width 11 height 11
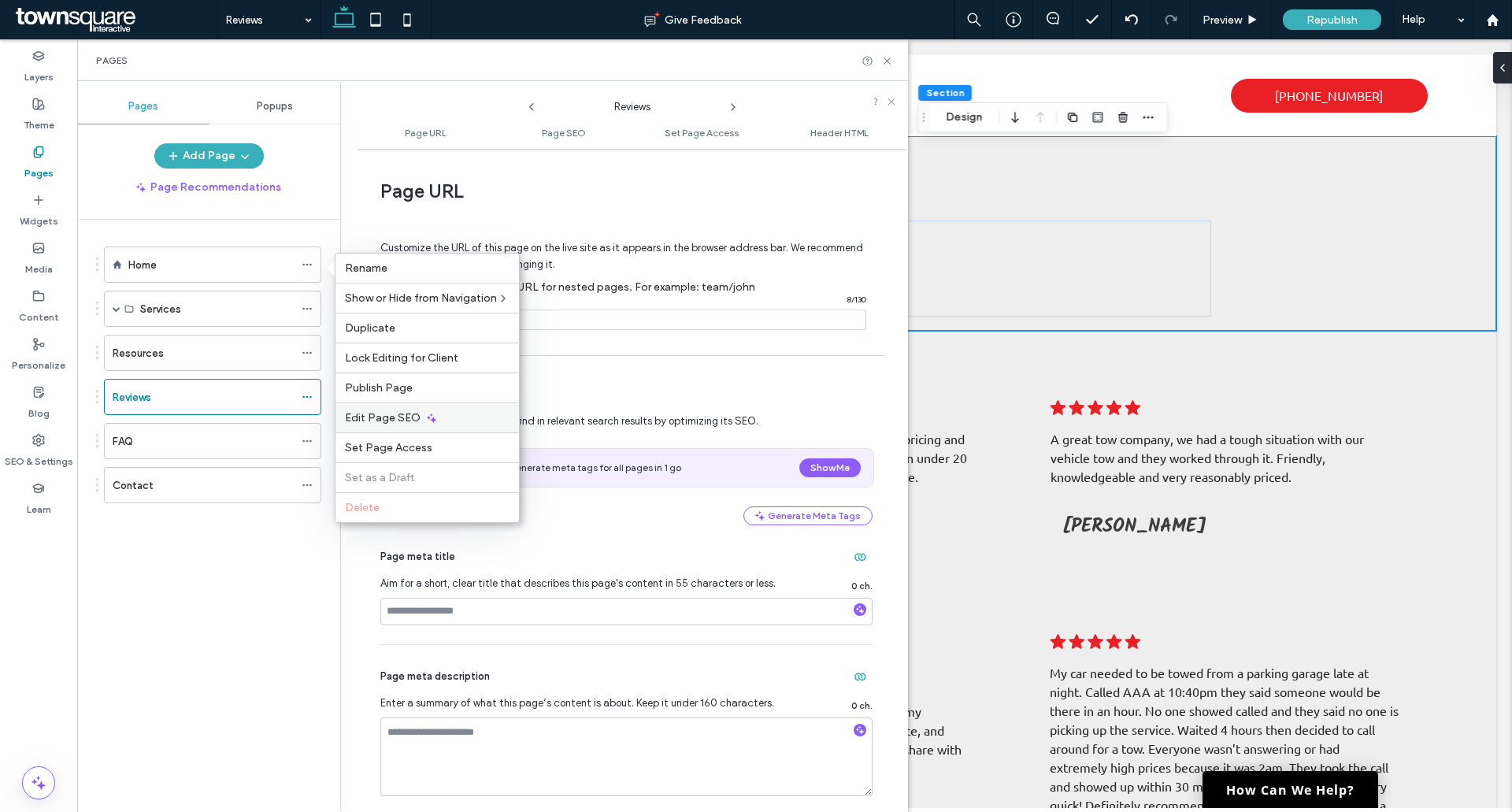
click at [377, 409] on div "Edit Page SEO" at bounding box center [427, 416] width 183 height 30
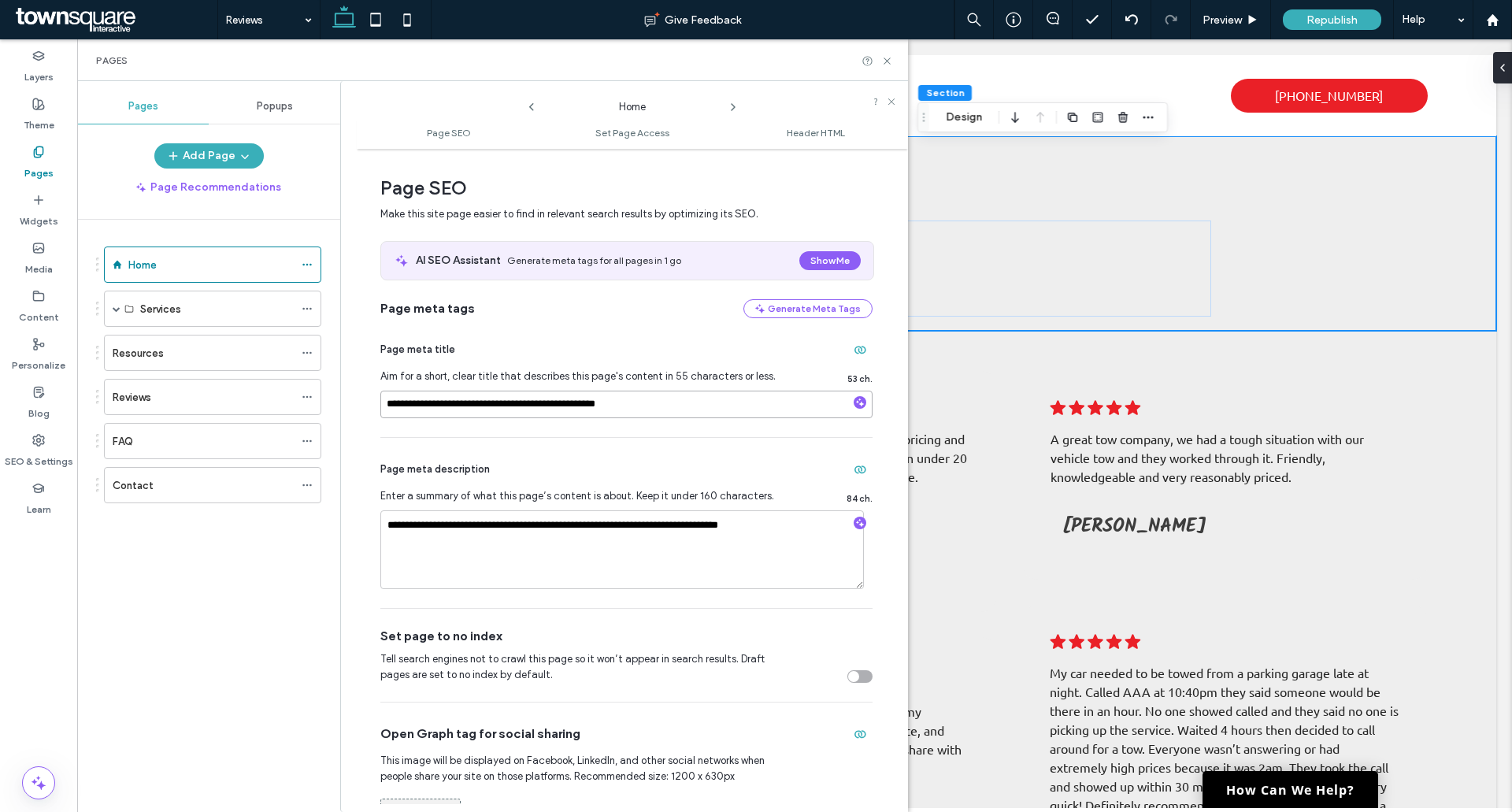
drag, startPoint x: 666, startPoint y: 413, endPoint x: 331, endPoint y: 403, distance: 335.1
click at [331, 403] on div "**********" at bounding box center [492, 446] width 830 height 731
click at [311, 397] on use at bounding box center [306, 396] width 9 height 2
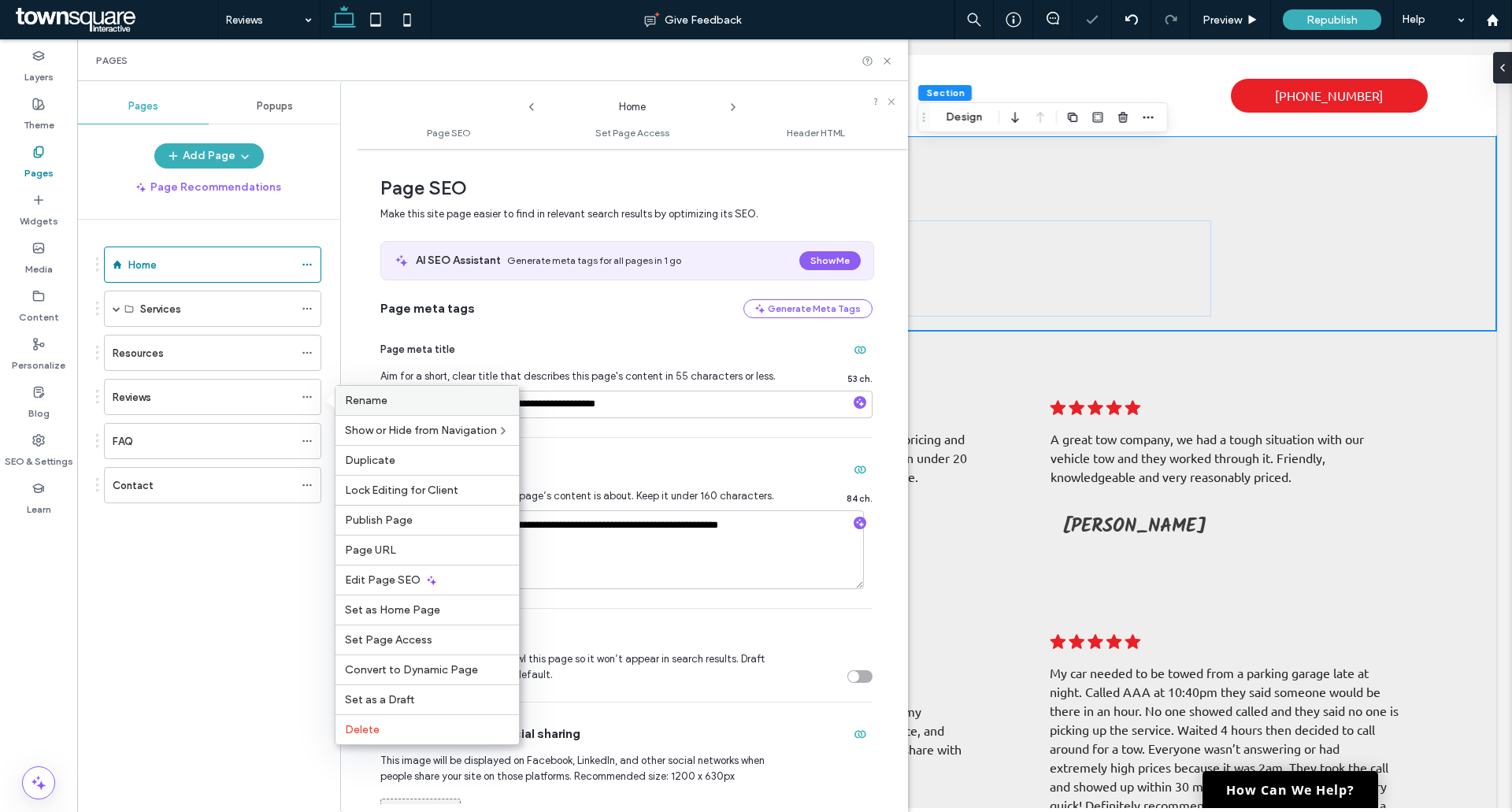
click at [369, 400] on span "Rename" at bounding box center [366, 400] width 43 height 13
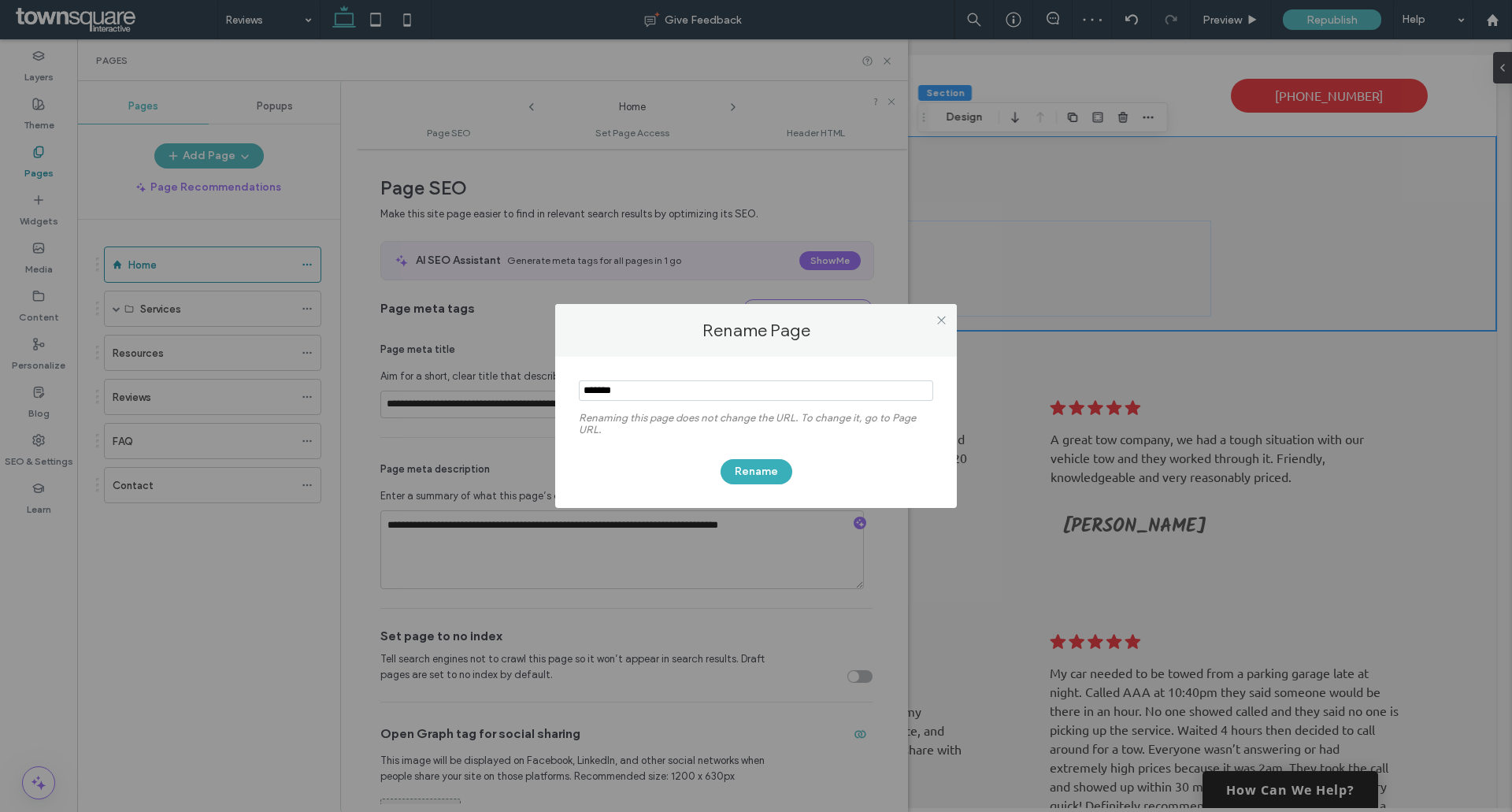
click at [950, 324] on div at bounding box center [941, 319] width 24 height 24
click at [944, 319] on icon at bounding box center [941, 320] width 11 height 11
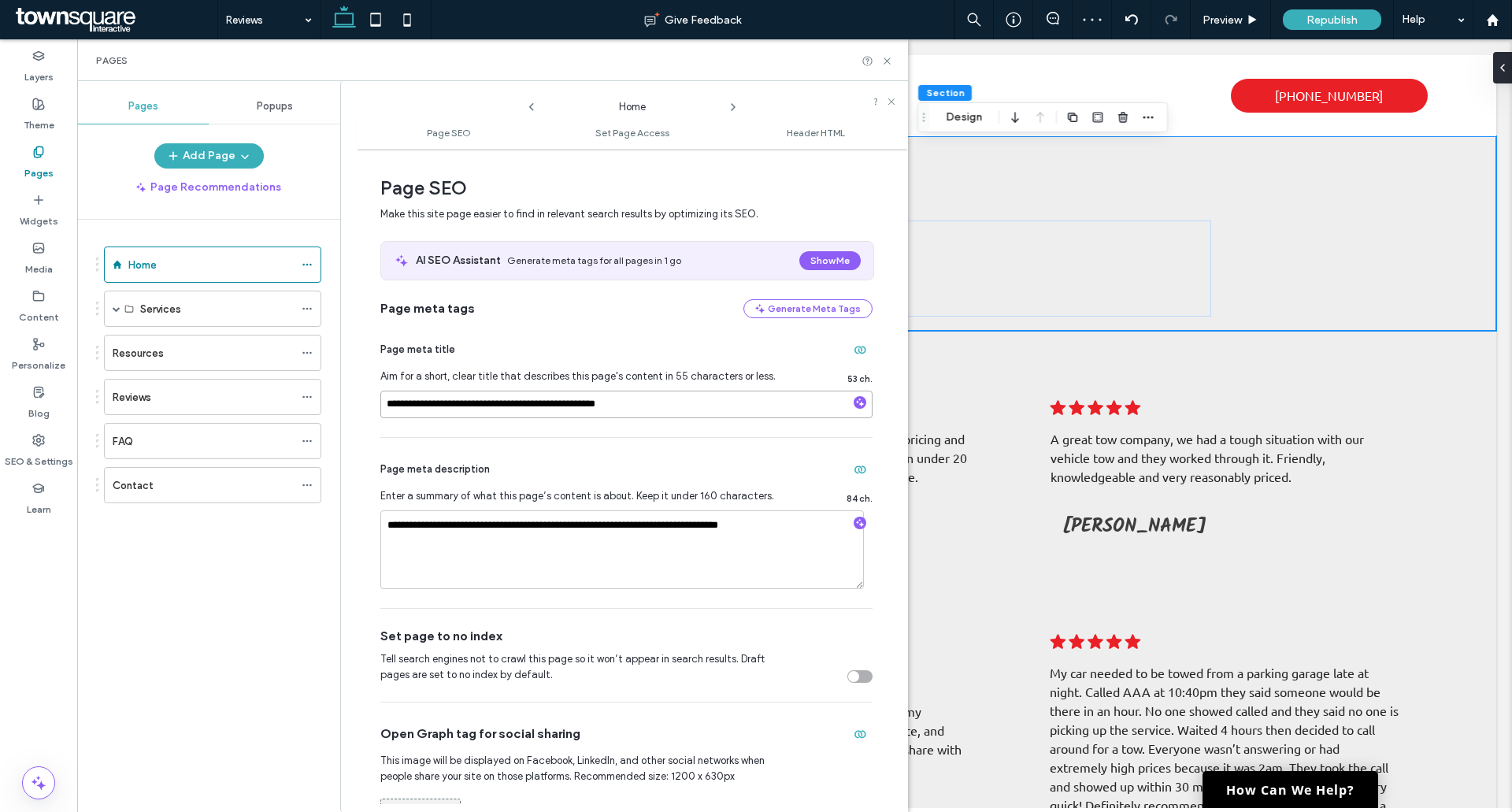
click at [407, 396] on input "**********" at bounding box center [626, 404] width 492 height 28
type input "**********"
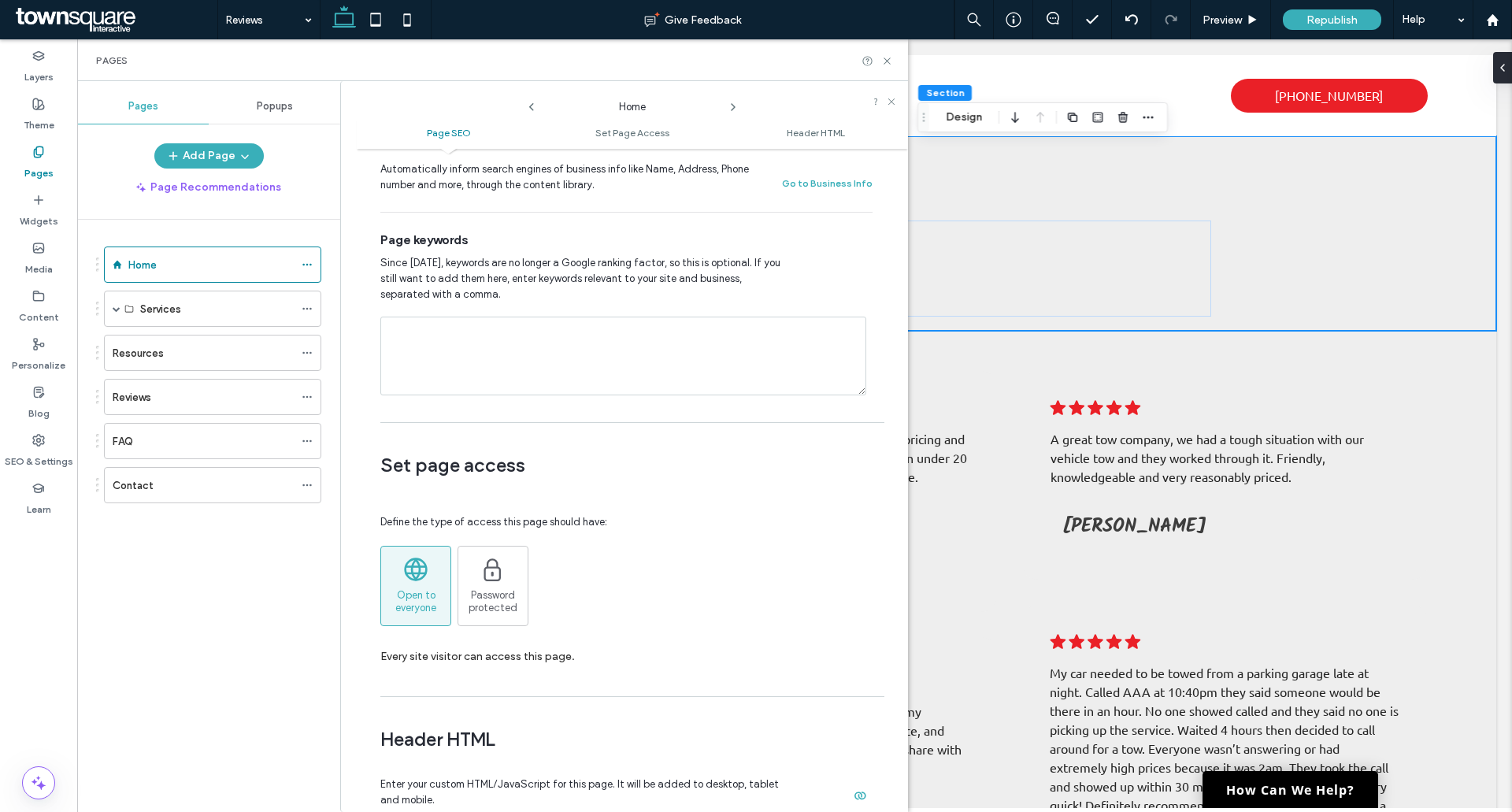
scroll to position [1260, 0]
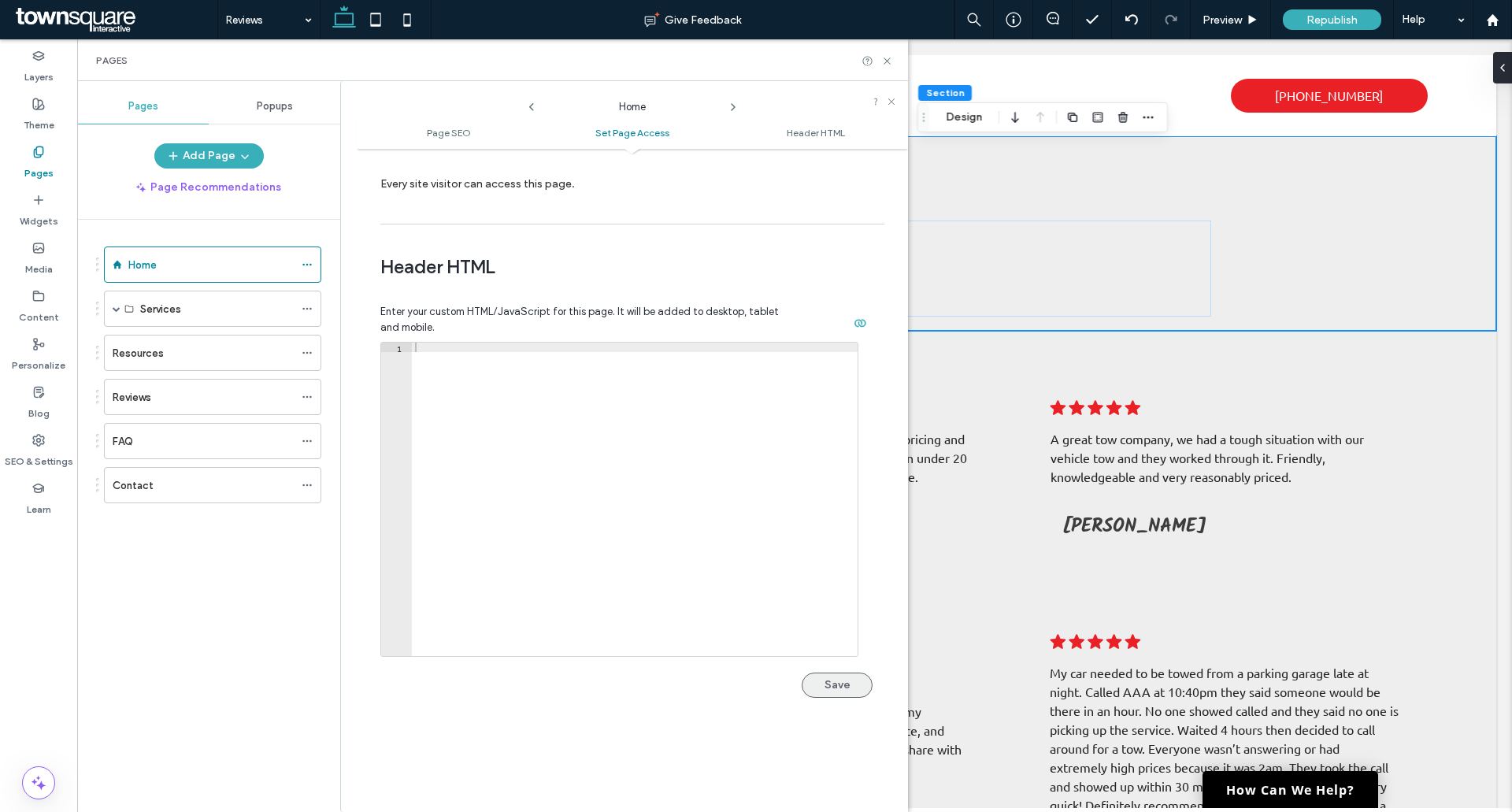
click at [831, 680] on button "Save" at bounding box center [837, 684] width 71 height 25
click at [310, 402] on span at bounding box center [307, 396] width 11 height 24
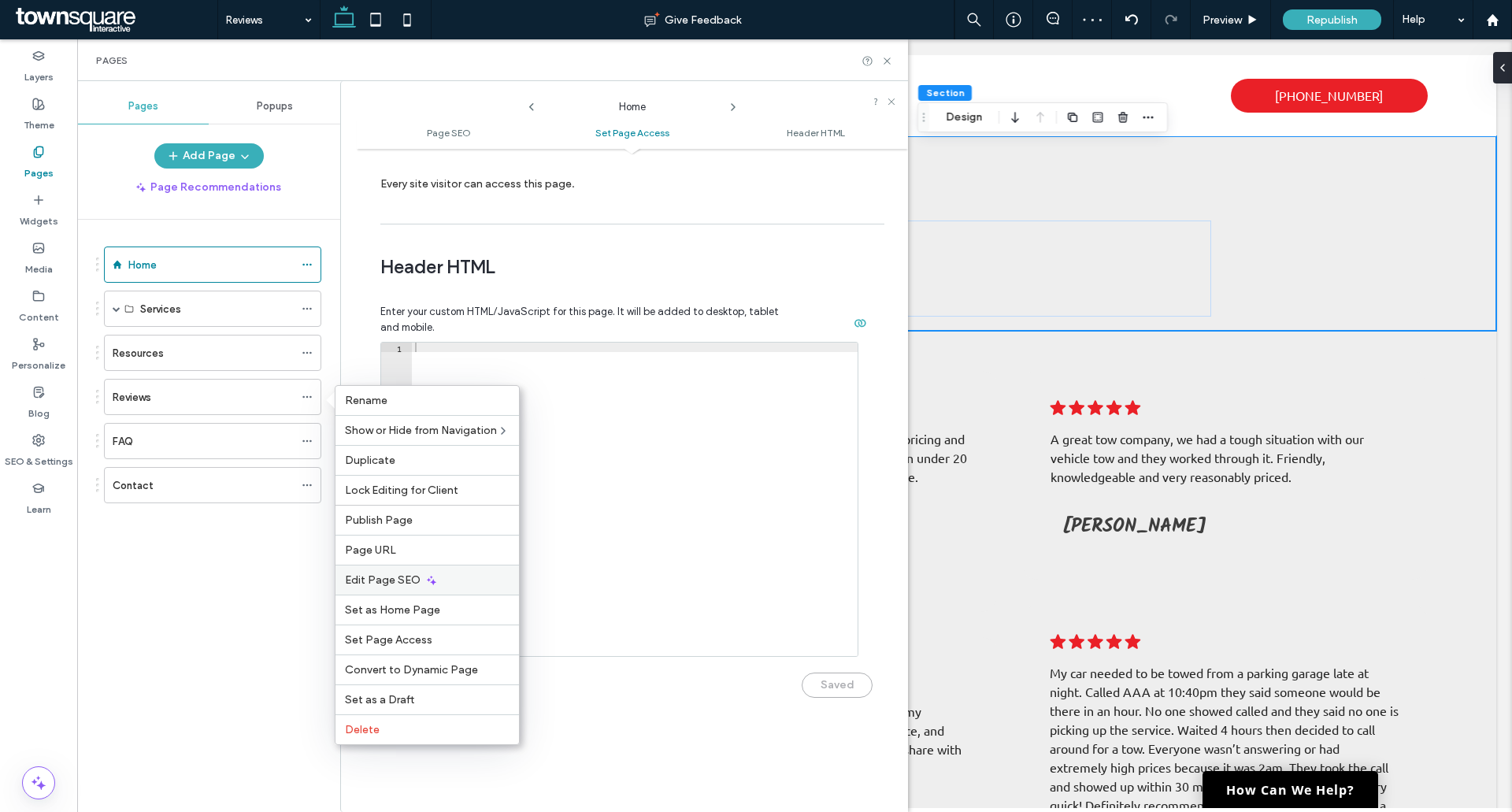
click at [405, 578] on span "Edit Page SEO" at bounding box center [382, 579] width 75 height 13
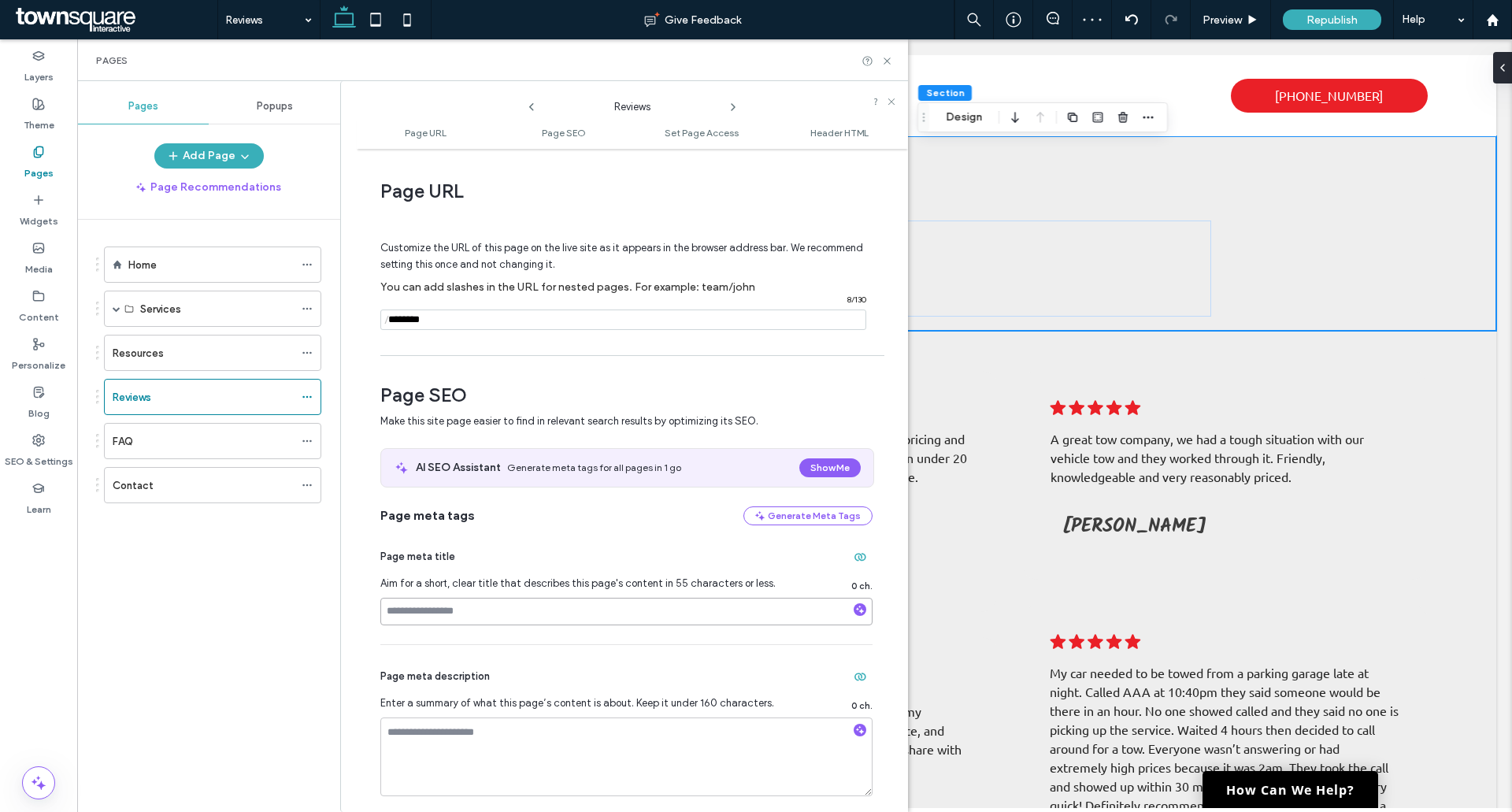
click at [482, 599] on input at bounding box center [626, 611] width 492 height 28
paste input "**********"
click at [483, 608] on input "**********" at bounding box center [626, 611] width 492 height 28
type input "**********"
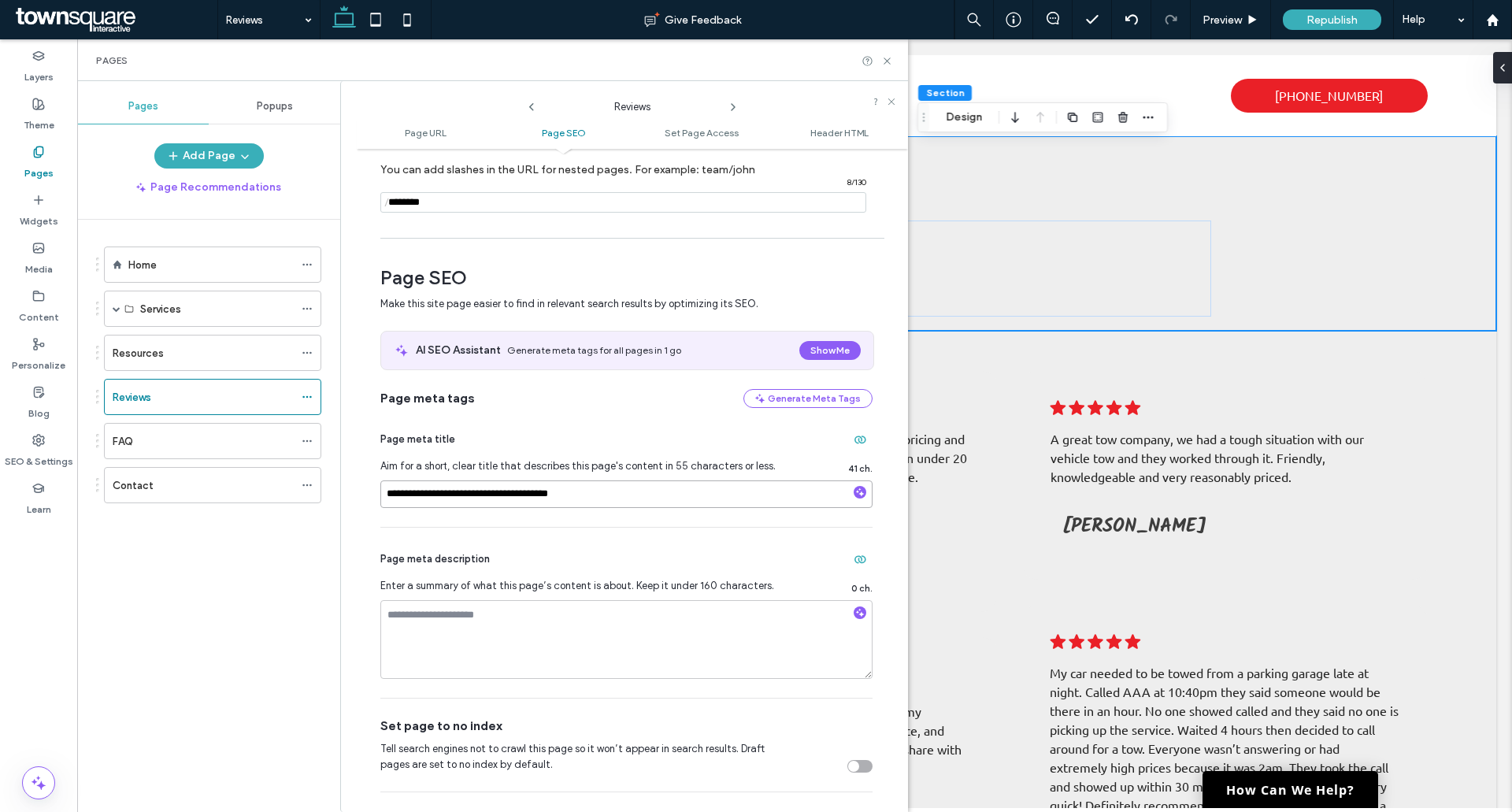
scroll to position [236, 0]
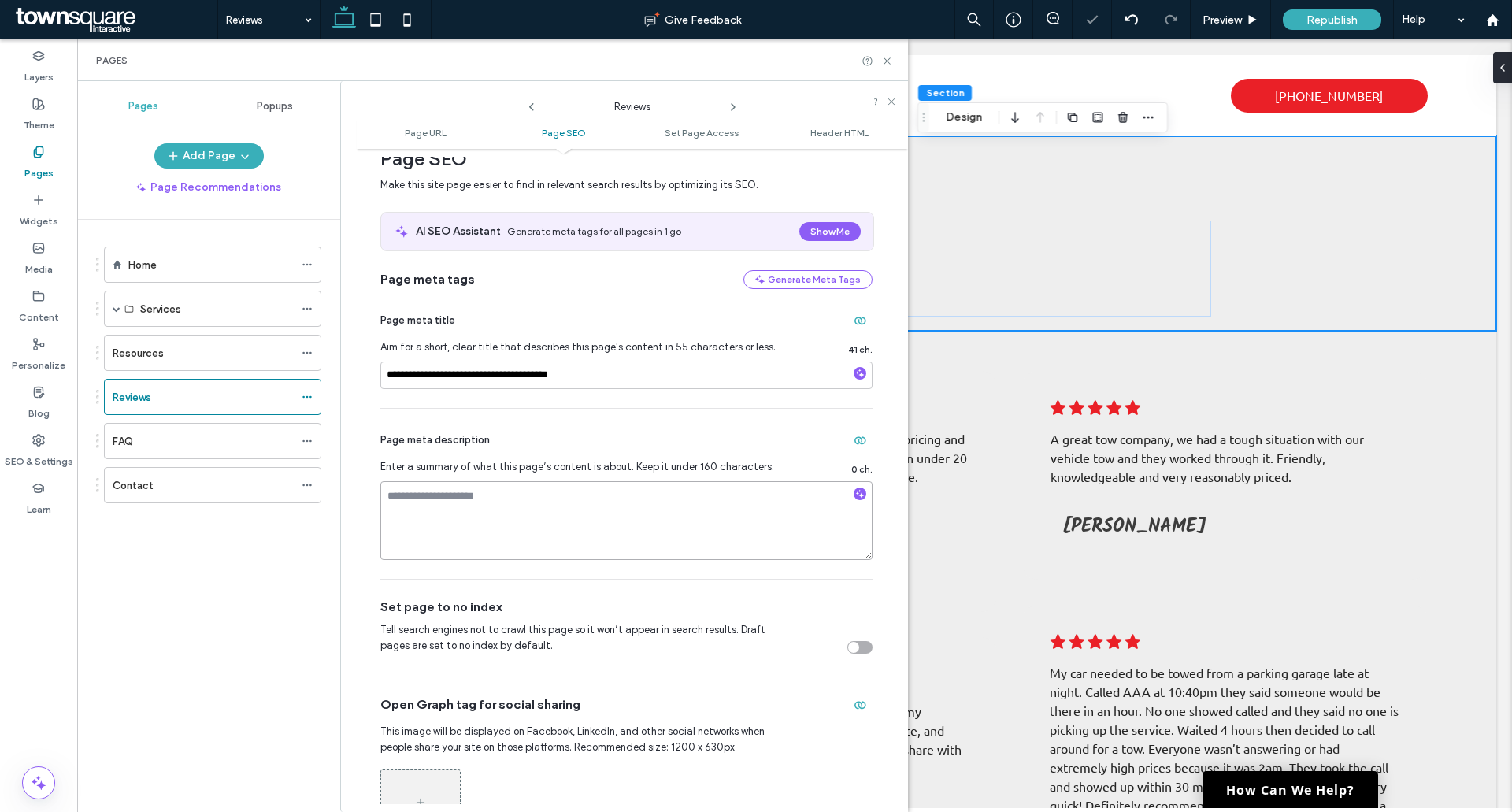
click at [420, 518] on textarea at bounding box center [626, 520] width 492 height 79
type textarea "**********"
click at [750, 506] on textarea "**********" at bounding box center [622, 520] width 483 height 79
type textarea "**********"
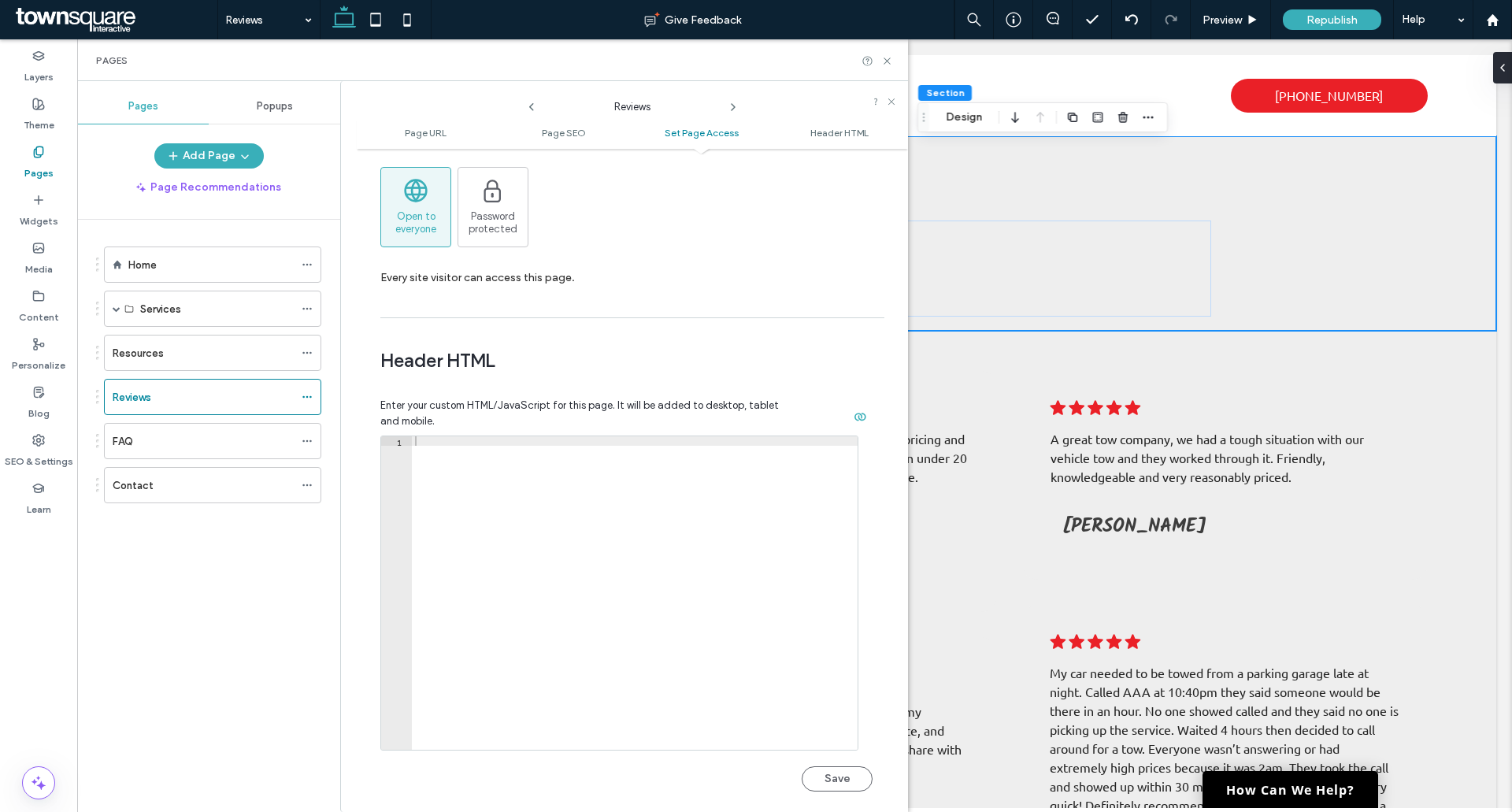
scroll to position [1450, 0]
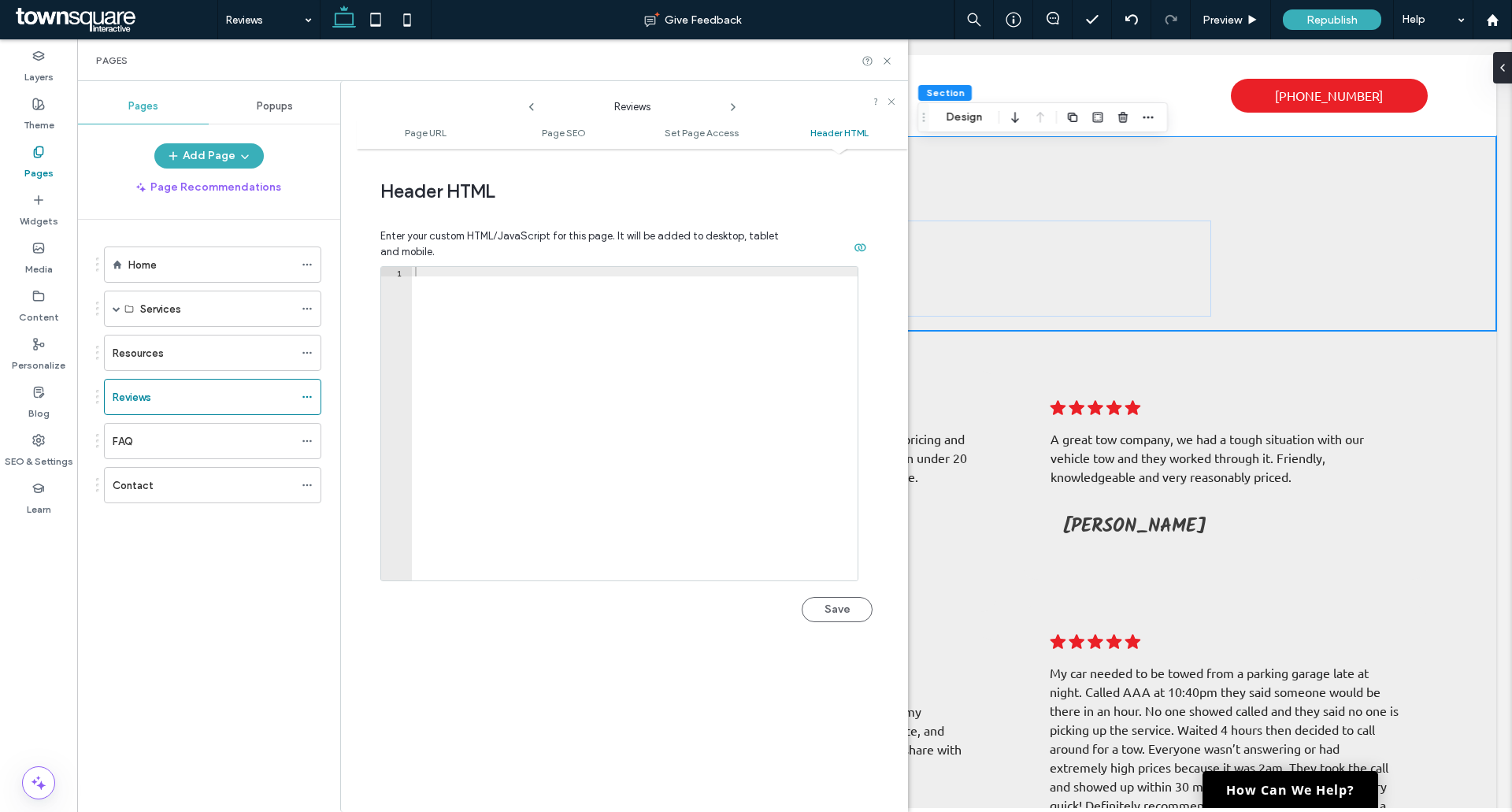
click at [844, 615] on button "Save" at bounding box center [837, 609] width 71 height 25
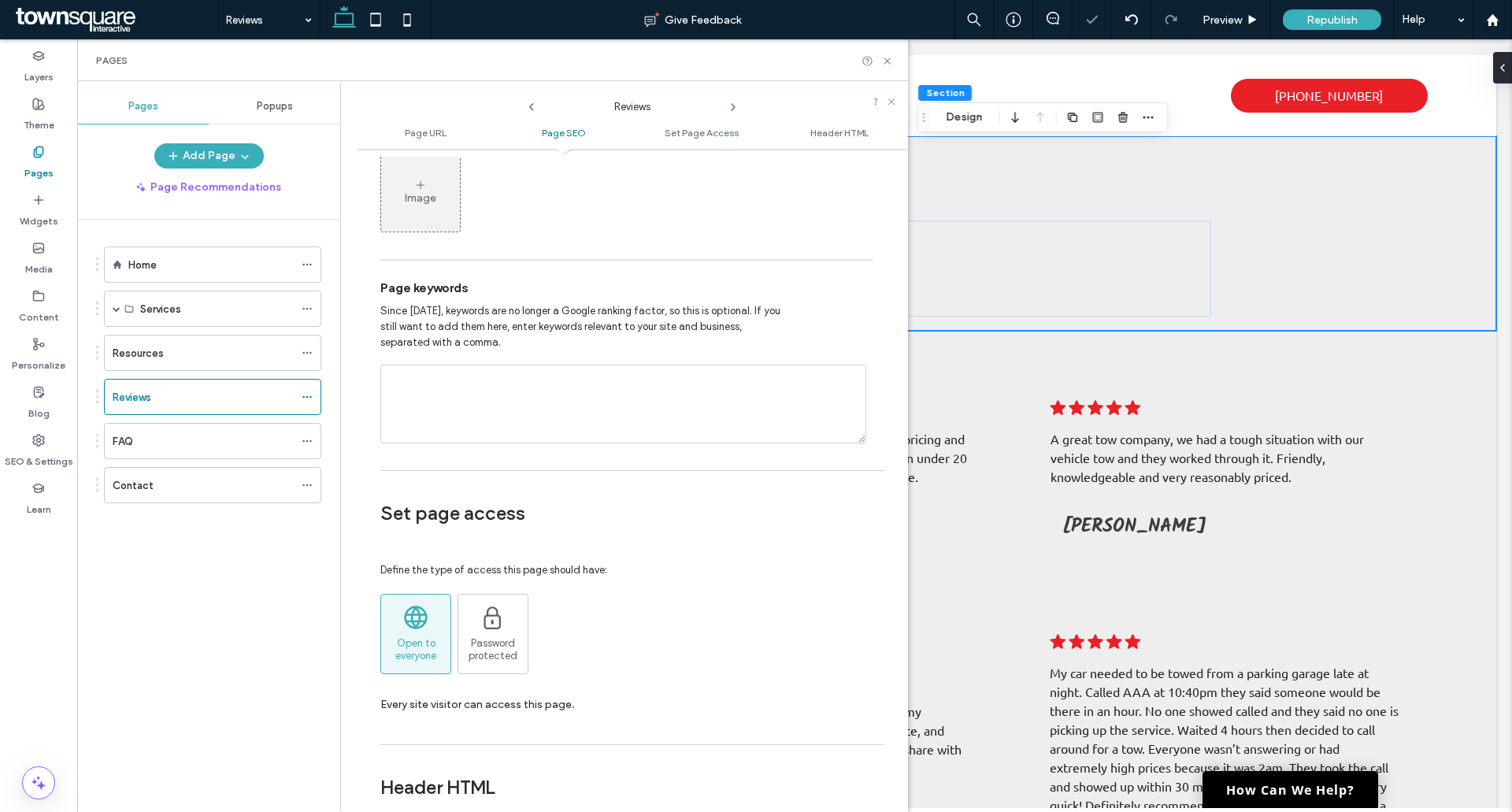
scroll to position [662, 0]
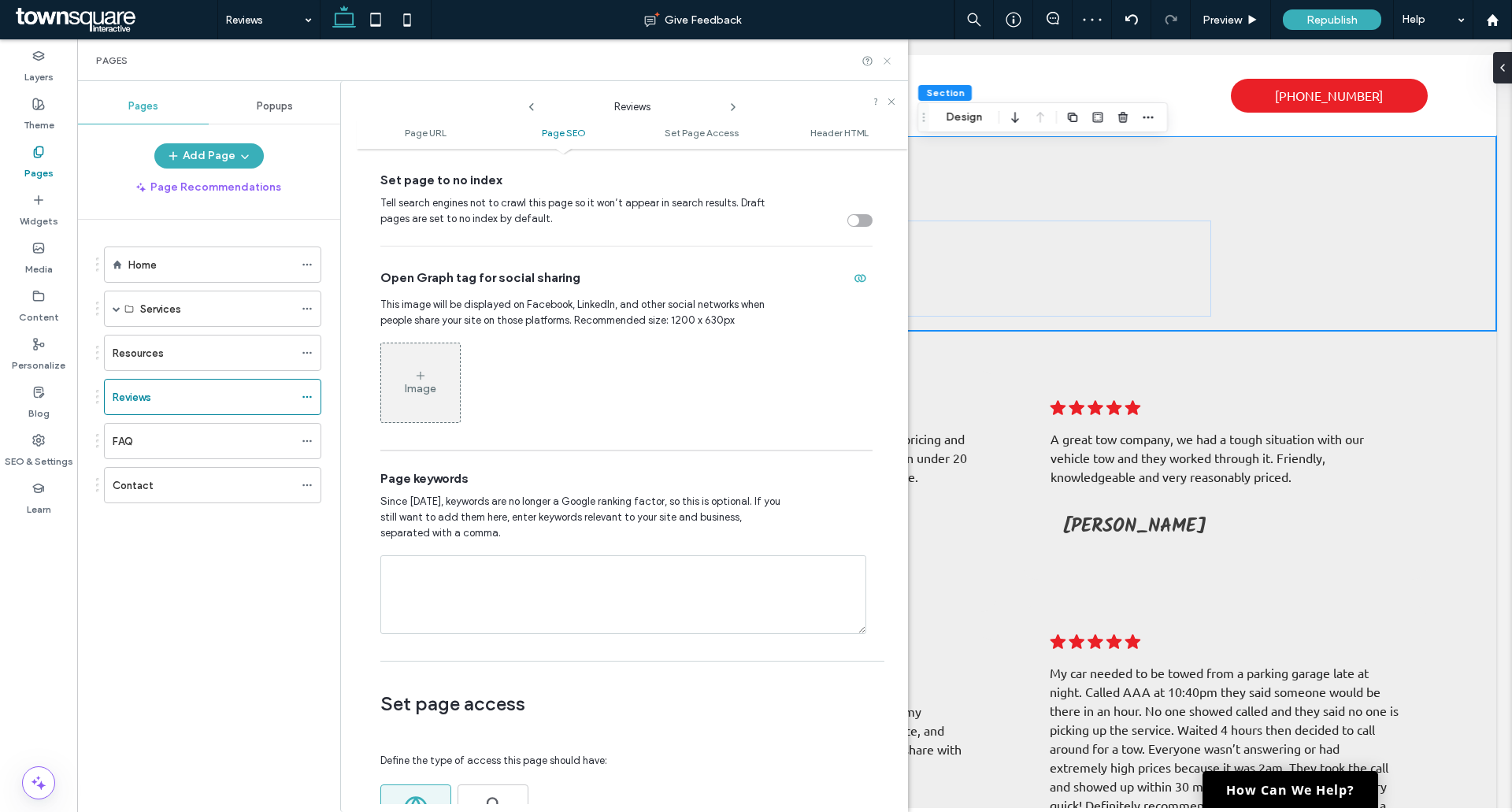
click at [884, 61] on icon at bounding box center [887, 61] width 11 height 11
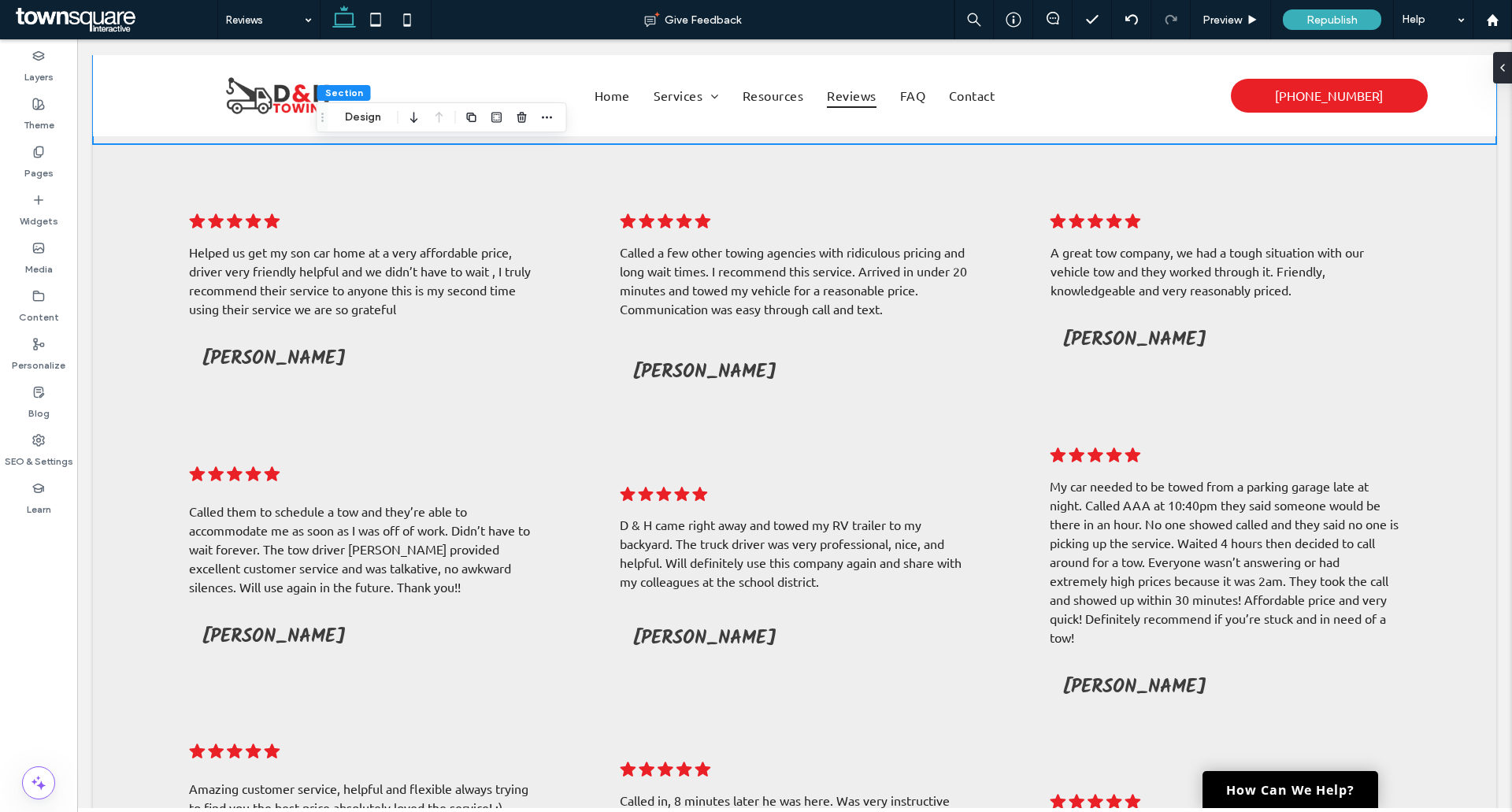
scroll to position [473, 0]
